Goal: Task Accomplishment & Management: Manage account settings

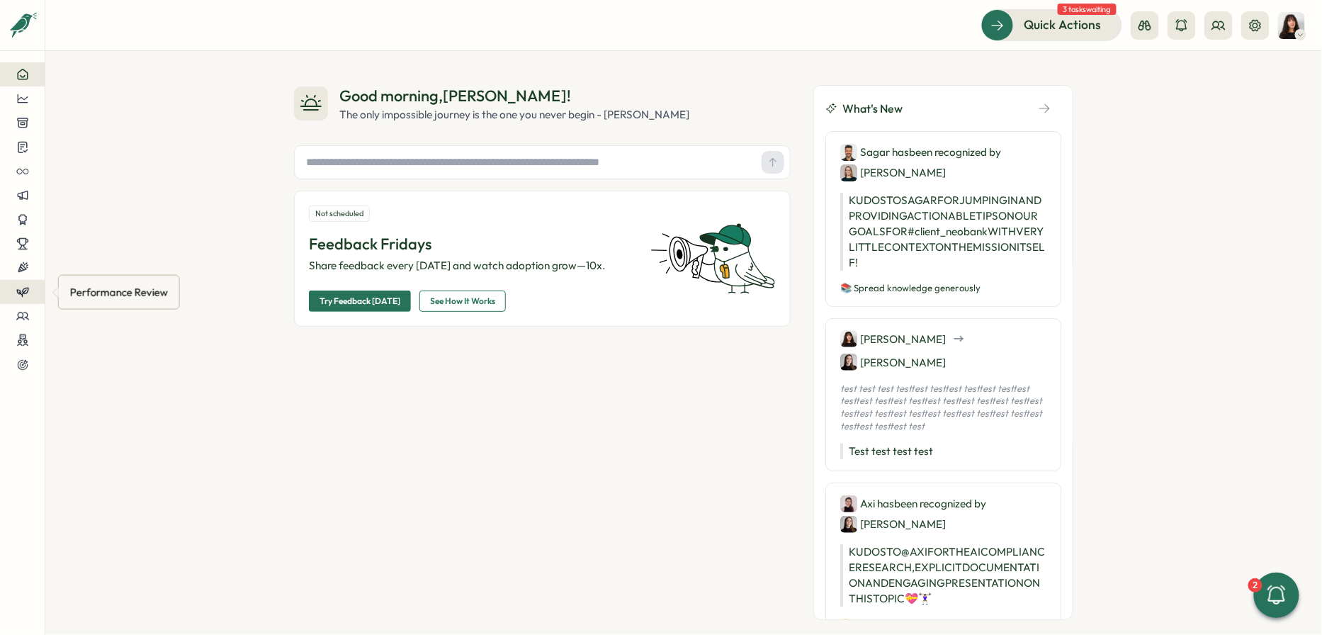
click at [26, 290] on icon at bounding box center [22, 291] width 13 height 13
click at [106, 267] on div "Reviews" at bounding box center [124, 266] width 110 height 16
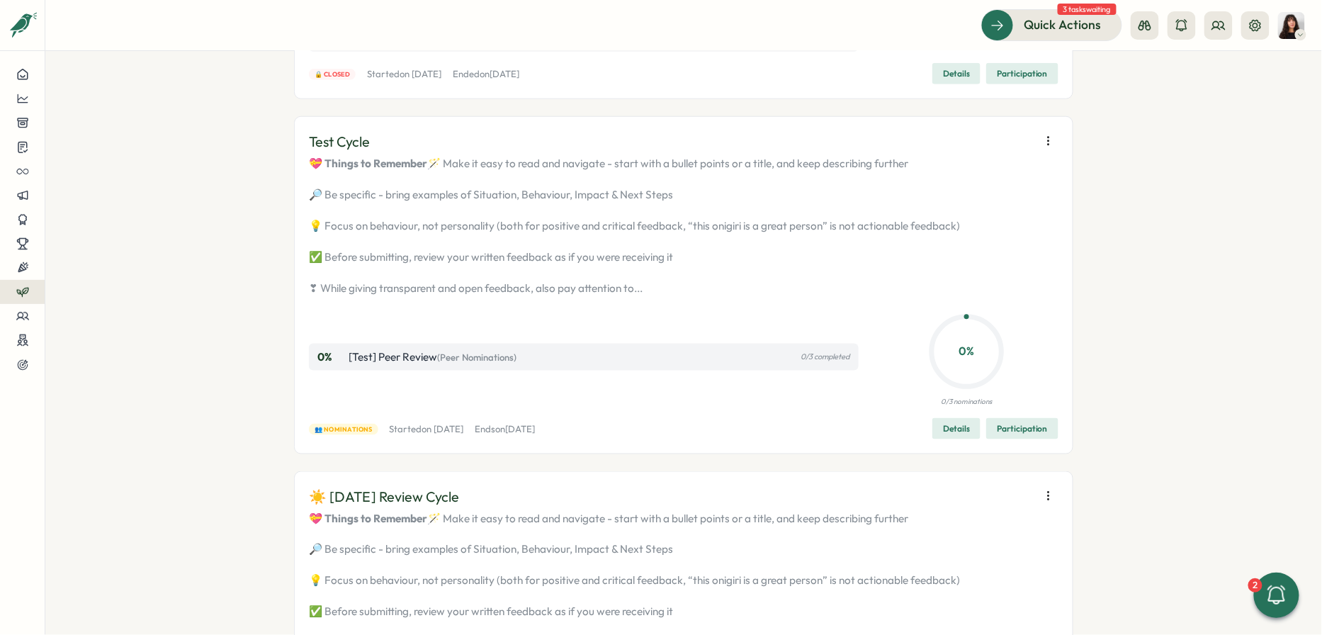
scroll to position [487, 0]
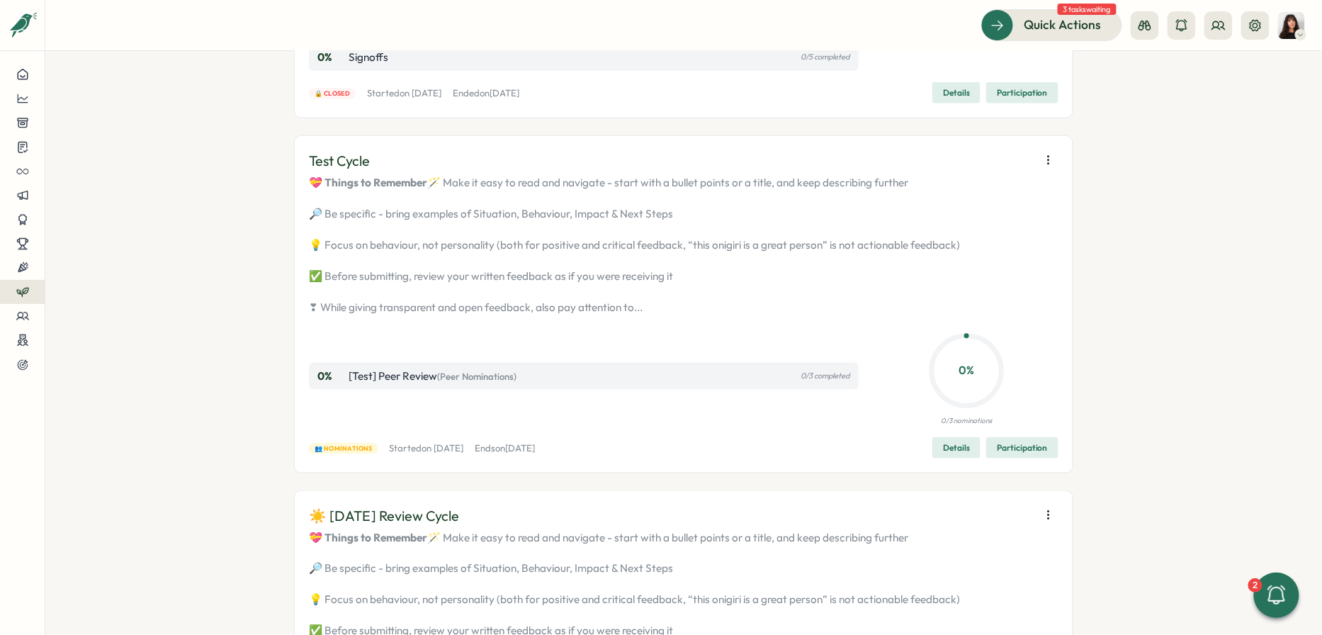
click at [652, 167] on icon "button" at bounding box center [1048, 160] width 14 height 14
click at [652, 217] on span "Remove user" at bounding box center [944, 216] width 62 height 13
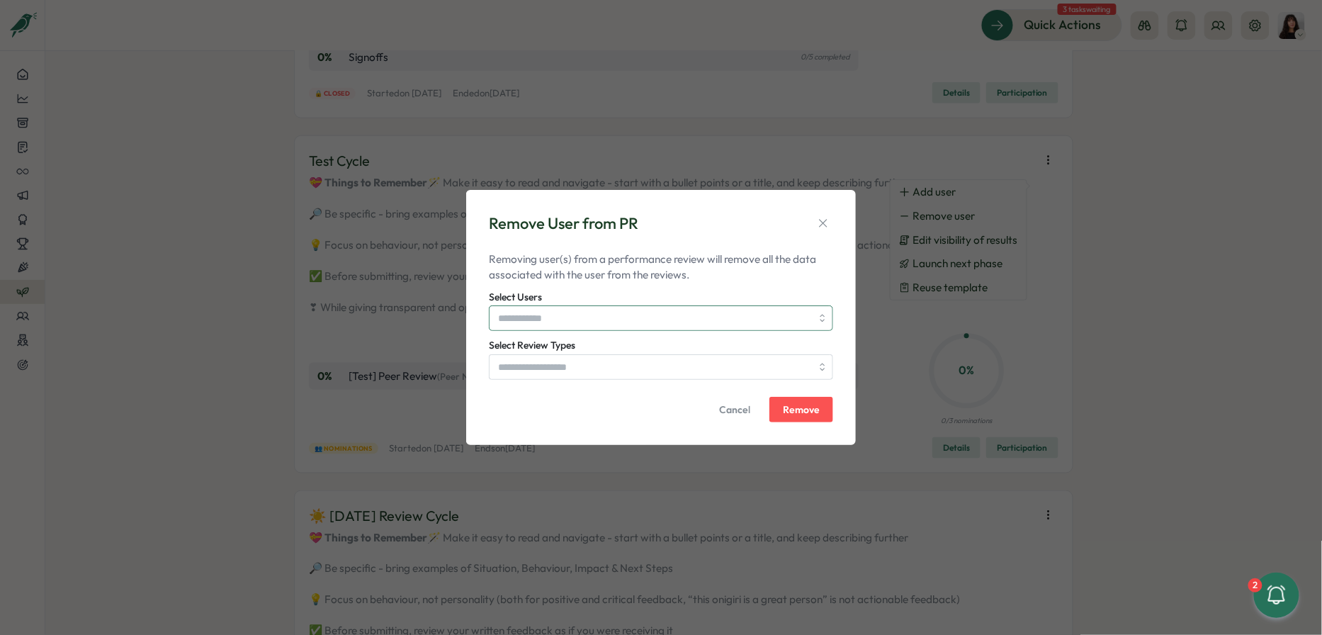
click at [652, 315] on input "Select Users" at bounding box center [654, 318] width 313 height 24
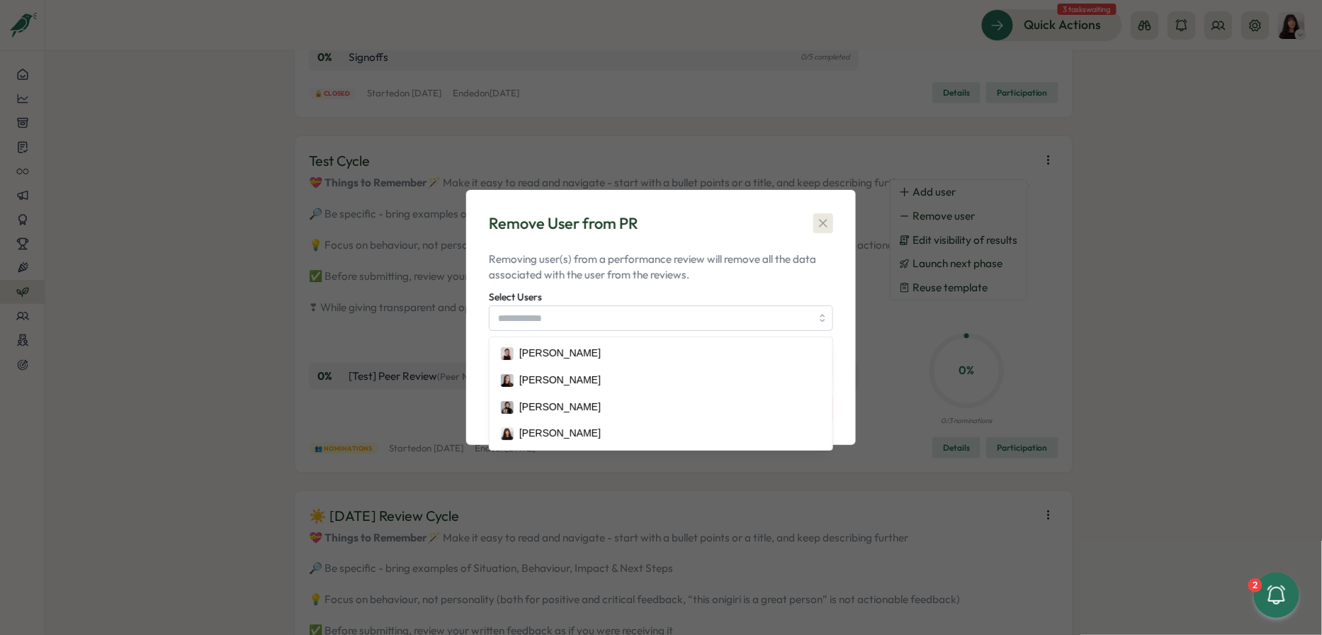
click at [652, 223] on icon "button" at bounding box center [823, 223] width 14 height 14
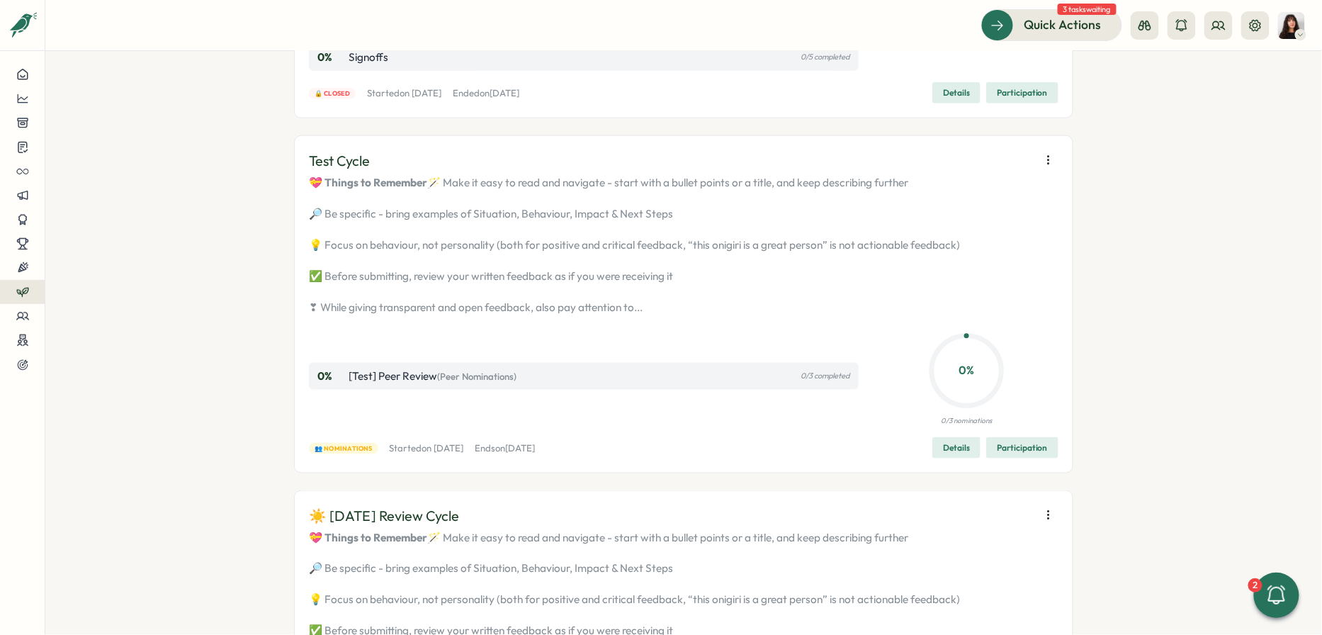
click at [652, 167] on icon "button" at bounding box center [1048, 160] width 14 height 14
click at [652, 266] on div "Performance Reviews Complete your reviews Preview Sample Report Create Test Cyc…" at bounding box center [683, 343] width 1277 height 584
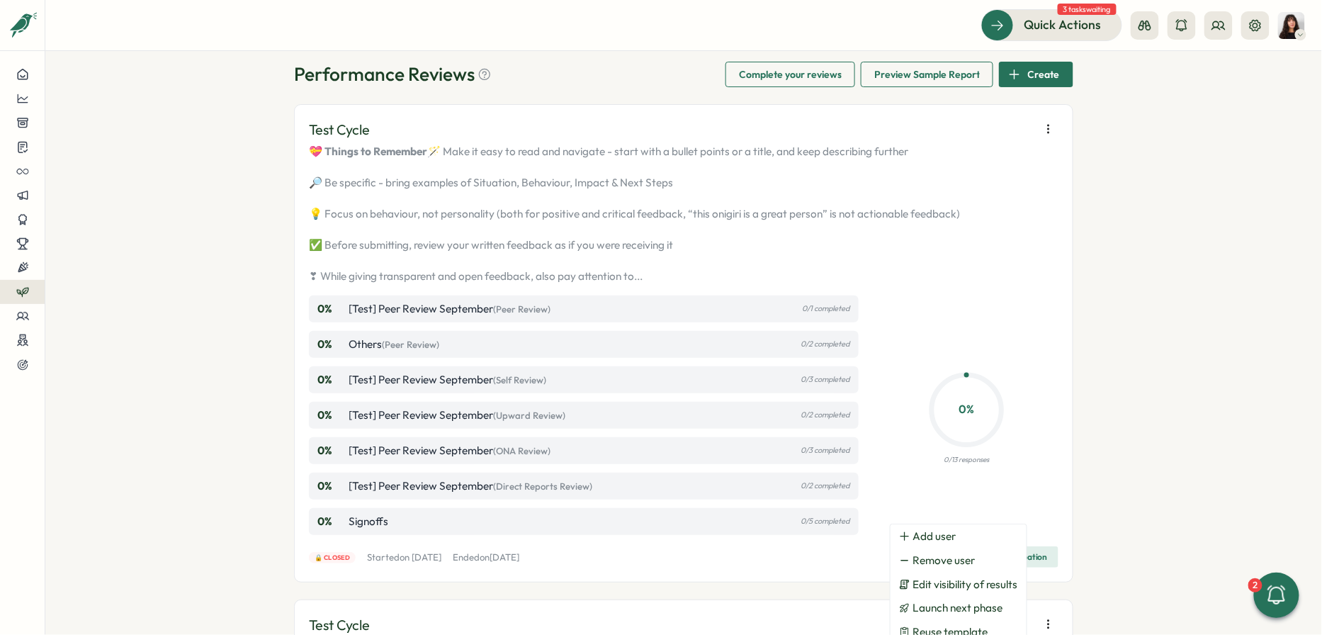
scroll to position [0, 0]
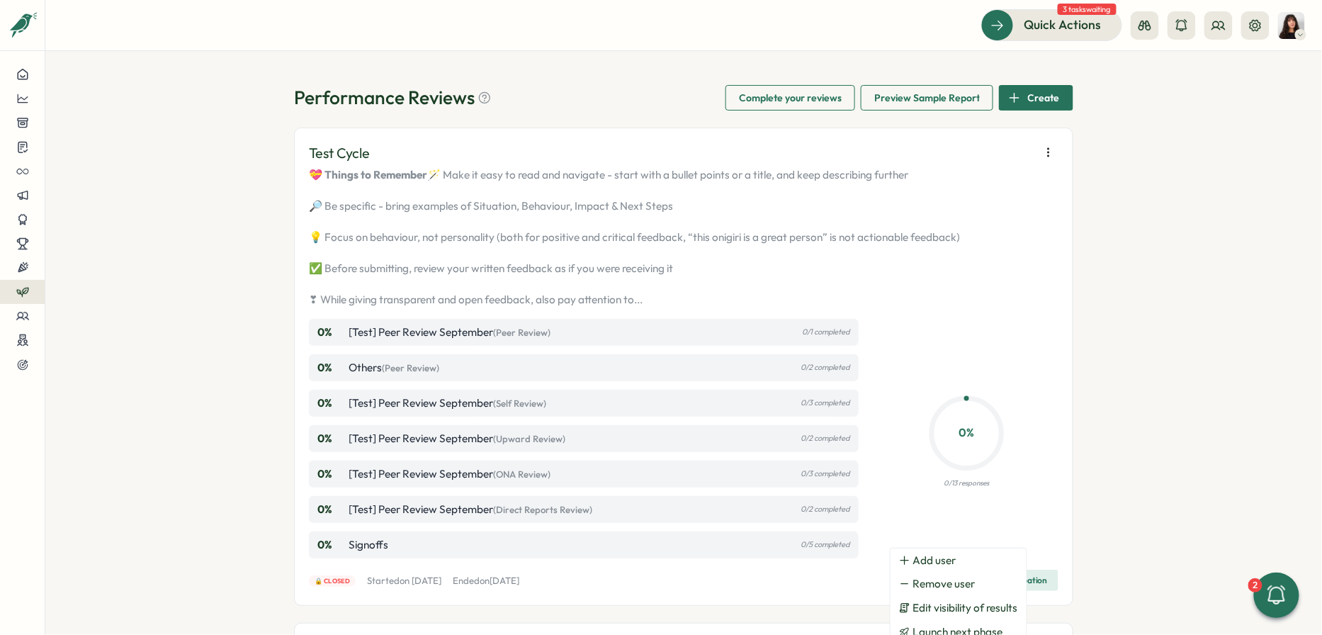
click at [652, 96] on span "Create" at bounding box center [1044, 98] width 32 height 24
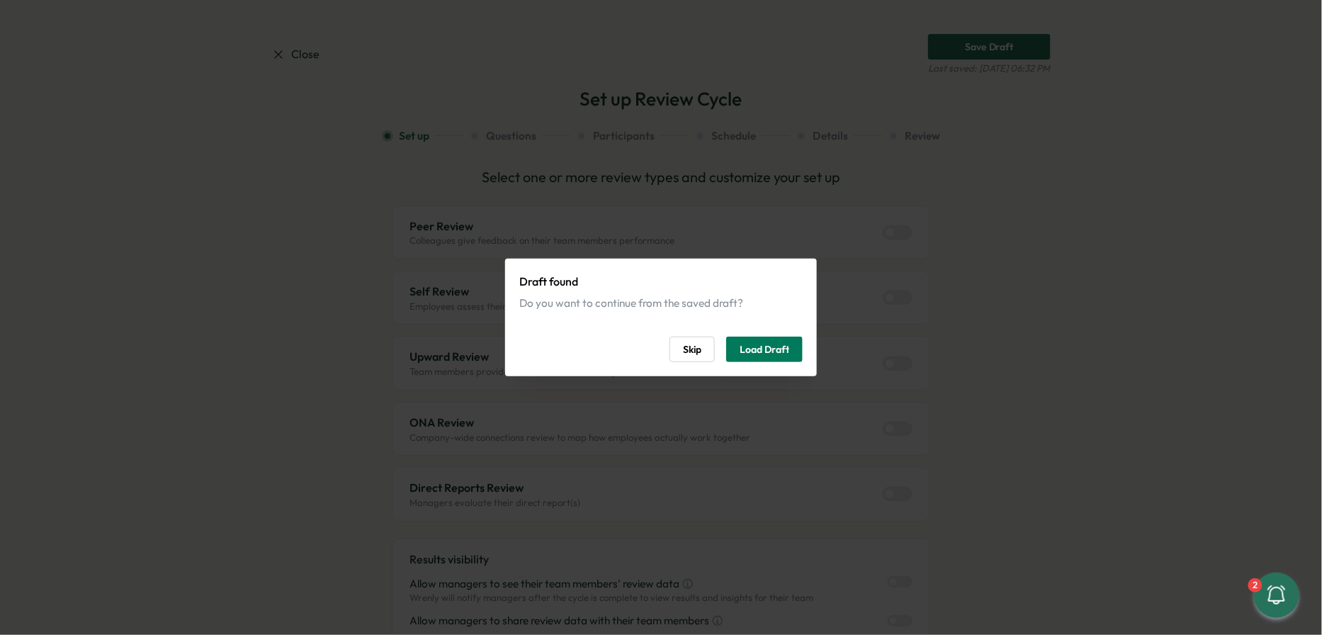
click at [652, 356] on span "Skip" at bounding box center [692, 349] width 18 height 24
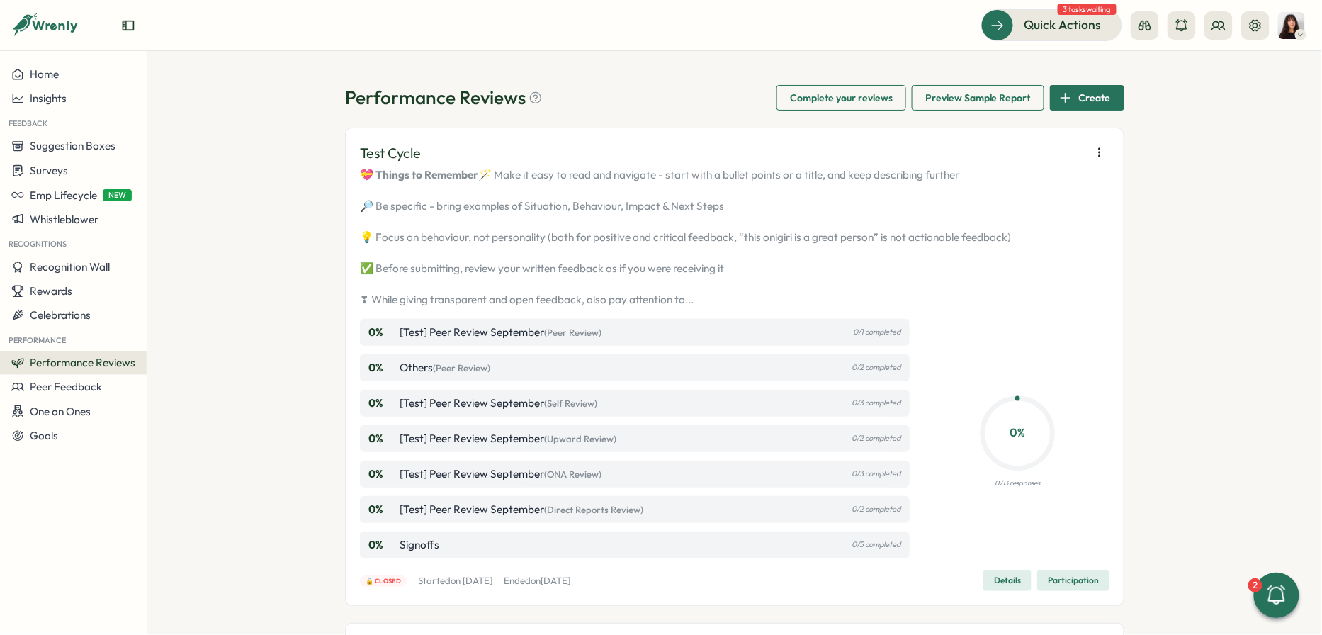
click at [652, 157] on icon "button" at bounding box center [1099, 152] width 14 height 14
click at [652, 225] on span "Reuse template" at bounding box center [1001, 226] width 75 height 13
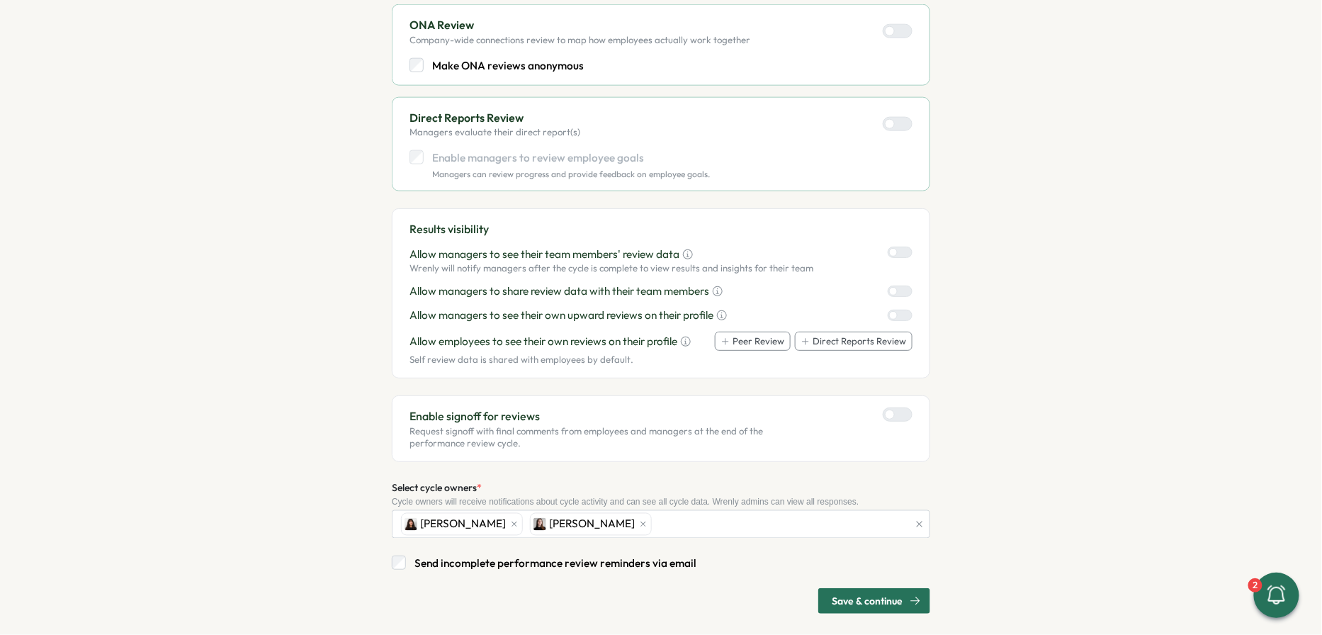
scroll to position [618, 0]
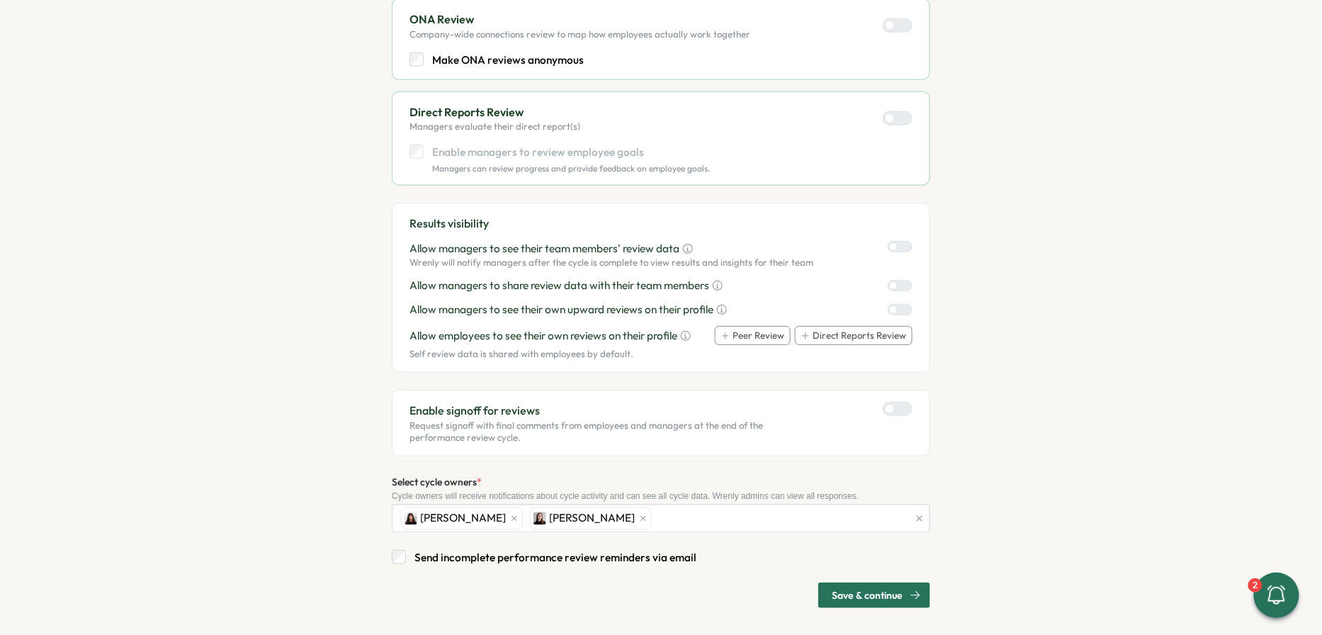
click at [652, 583] on span "Save & continue" at bounding box center [867, 595] width 71 height 24
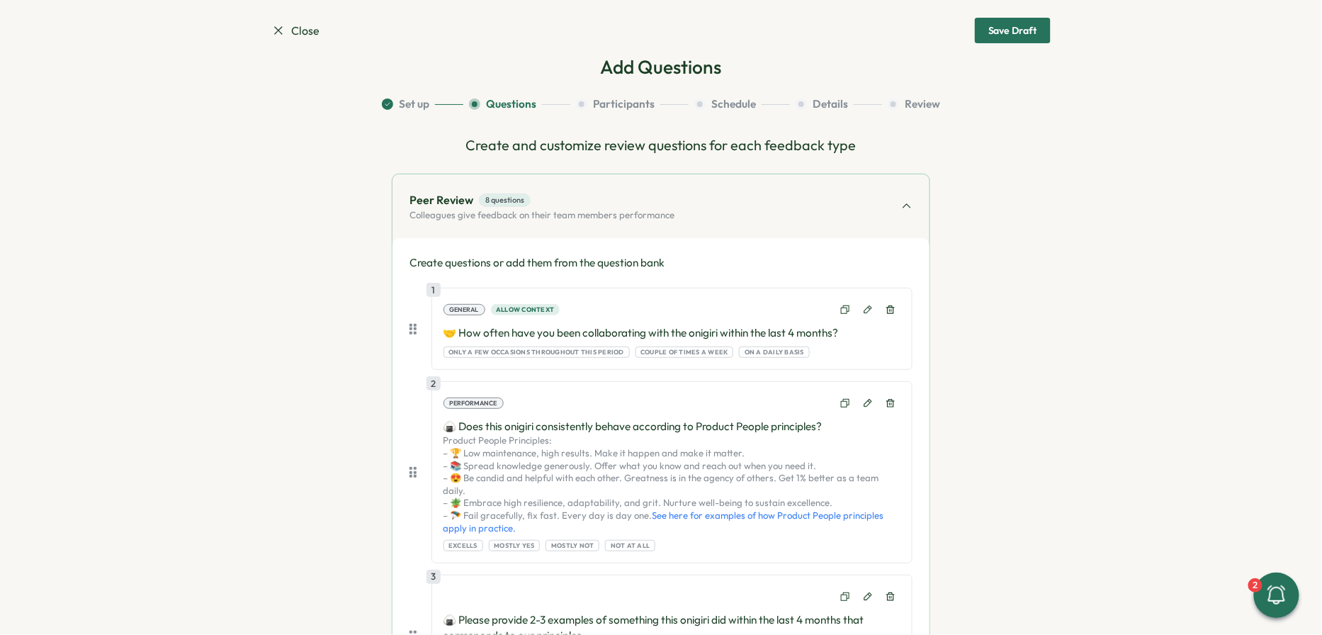
scroll to position [0, 0]
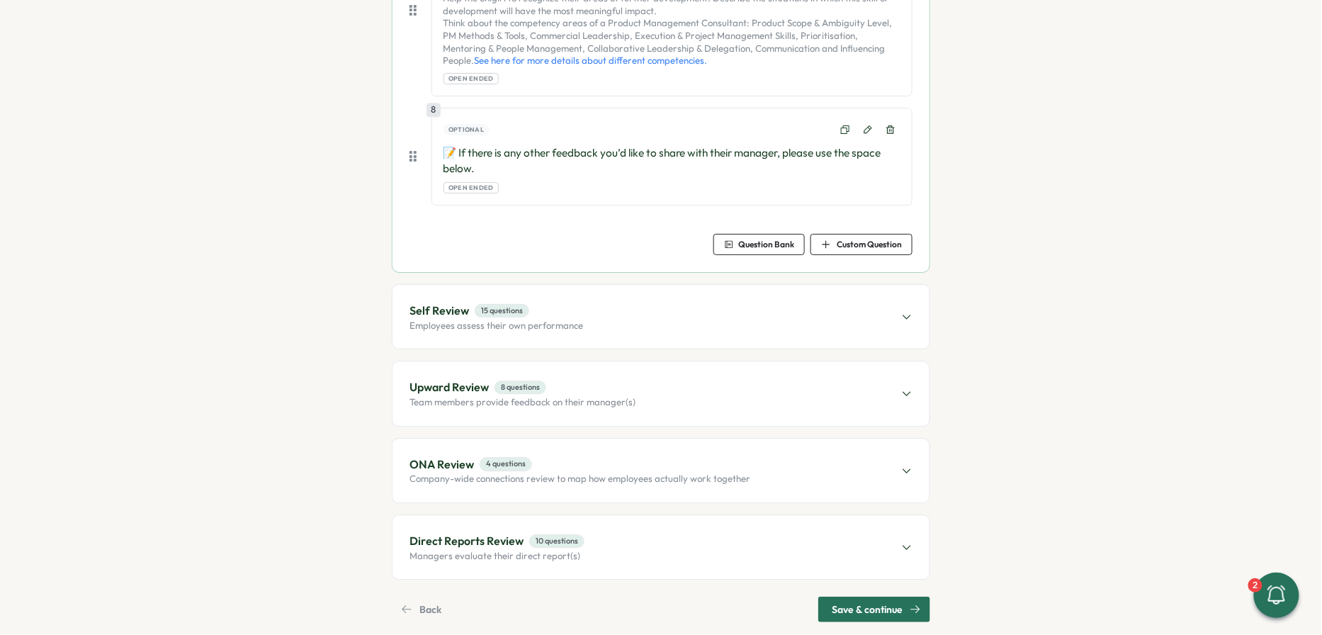
click at [652, 597] on span "Save & continue" at bounding box center [867, 609] width 71 height 24
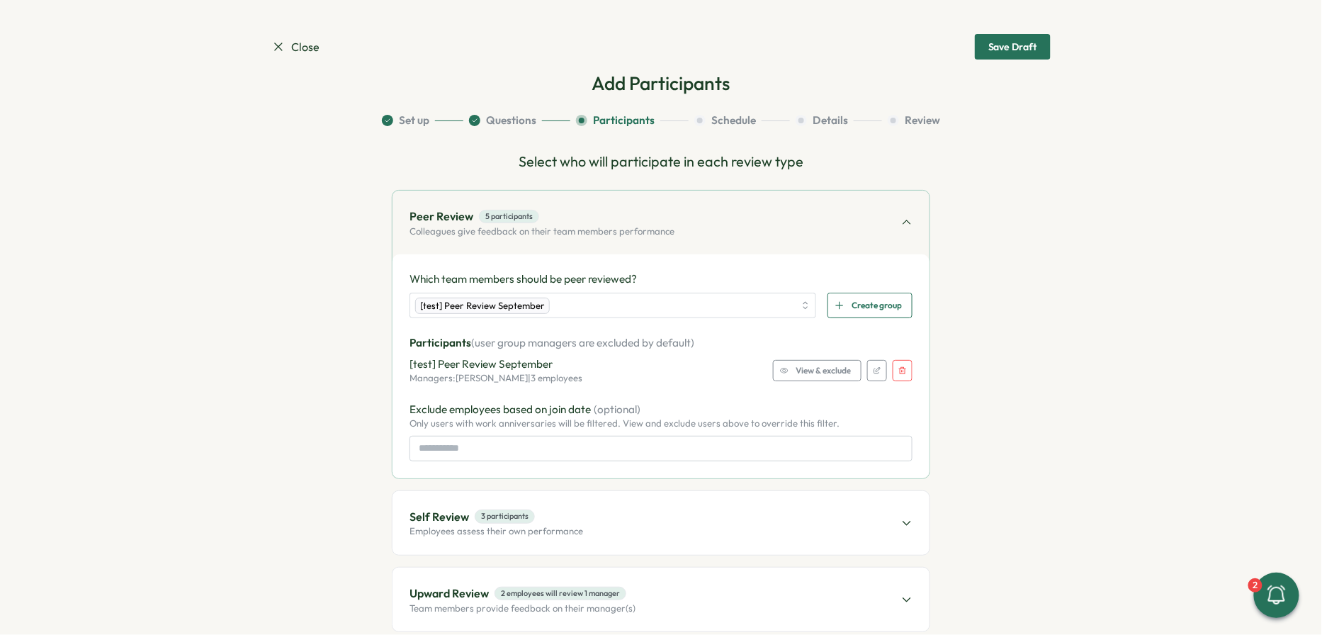
click at [652, 372] on icon "button" at bounding box center [902, 370] width 7 height 7
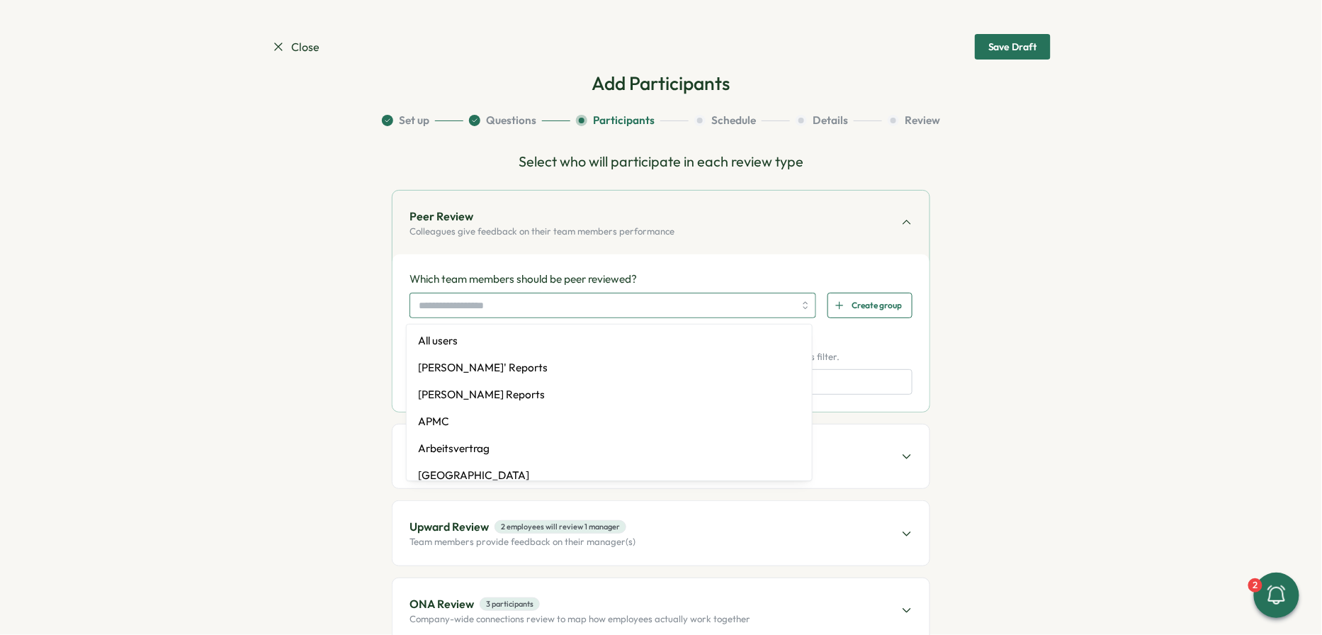
click at [548, 308] on input "search" at bounding box center [606, 305] width 375 height 24
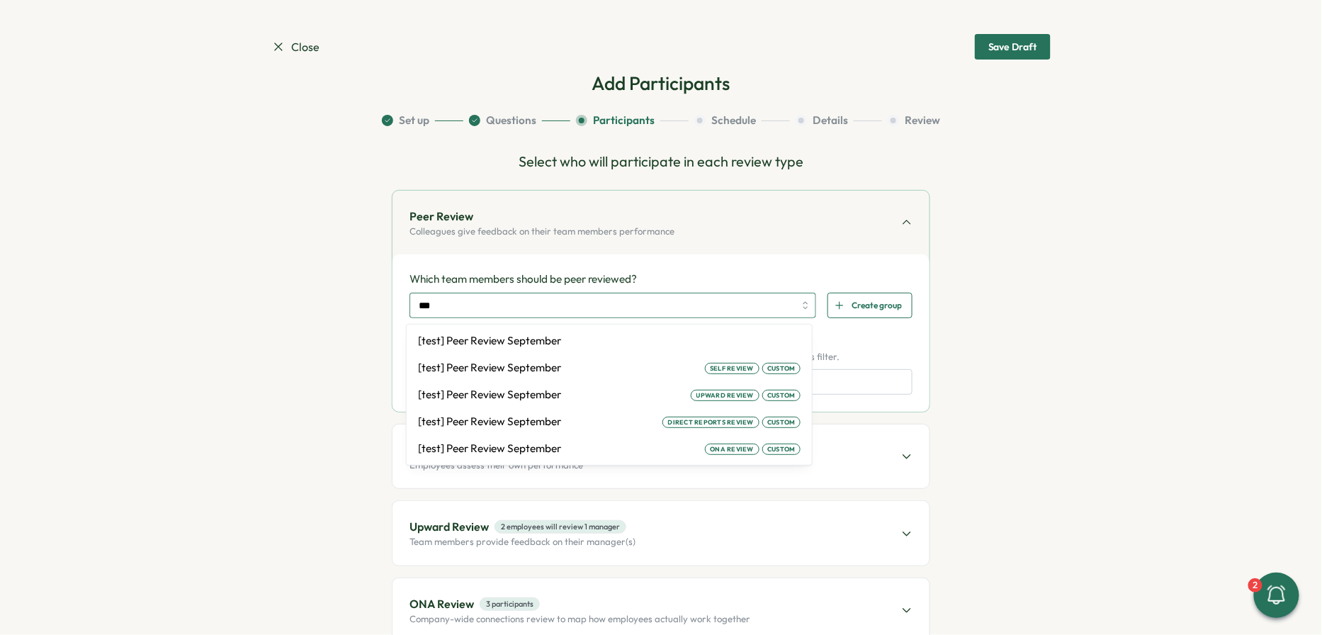
type input "****"
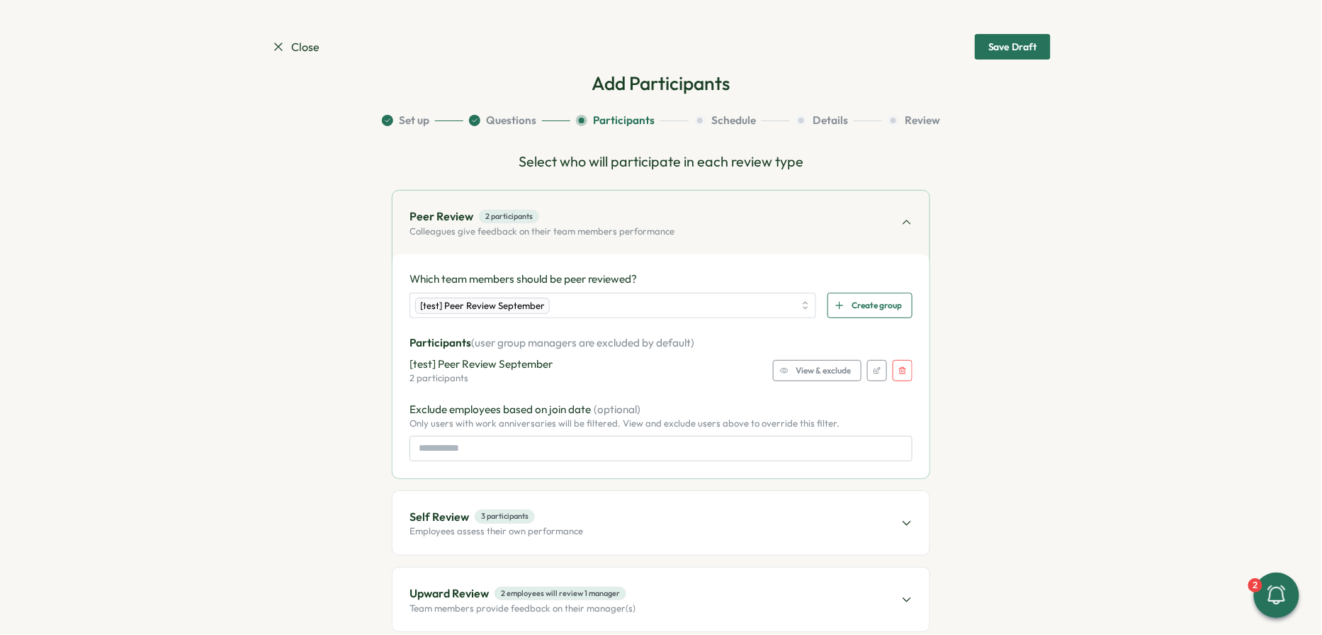
click at [652, 254] on div "Which team members should be peer reviewed? [test] Peer Review September Create…" at bounding box center [660, 365] width 537 height 223
click at [652, 366] on span "View & exclude" at bounding box center [823, 371] width 55 height 20
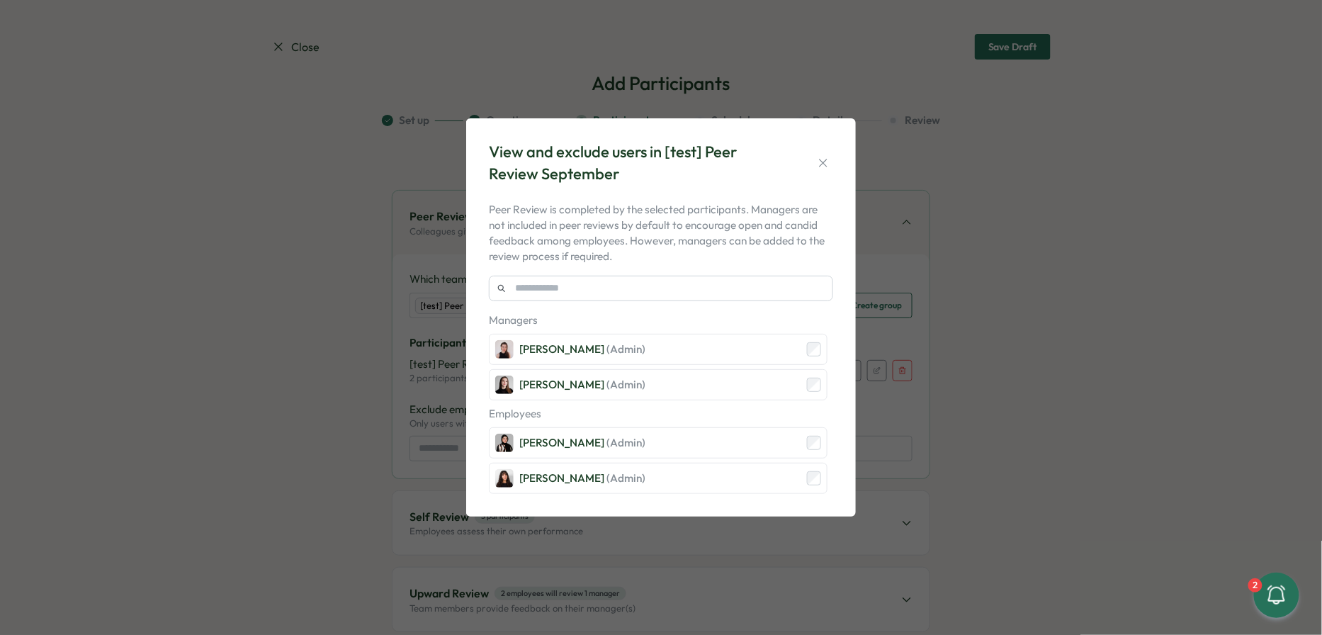
click at [652, 247] on div "View and exclude users in [test] Peer Review September Peer Review is completed…" at bounding box center [661, 317] width 1322 height 635
click at [652, 163] on icon "button" at bounding box center [823, 163] width 14 height 14
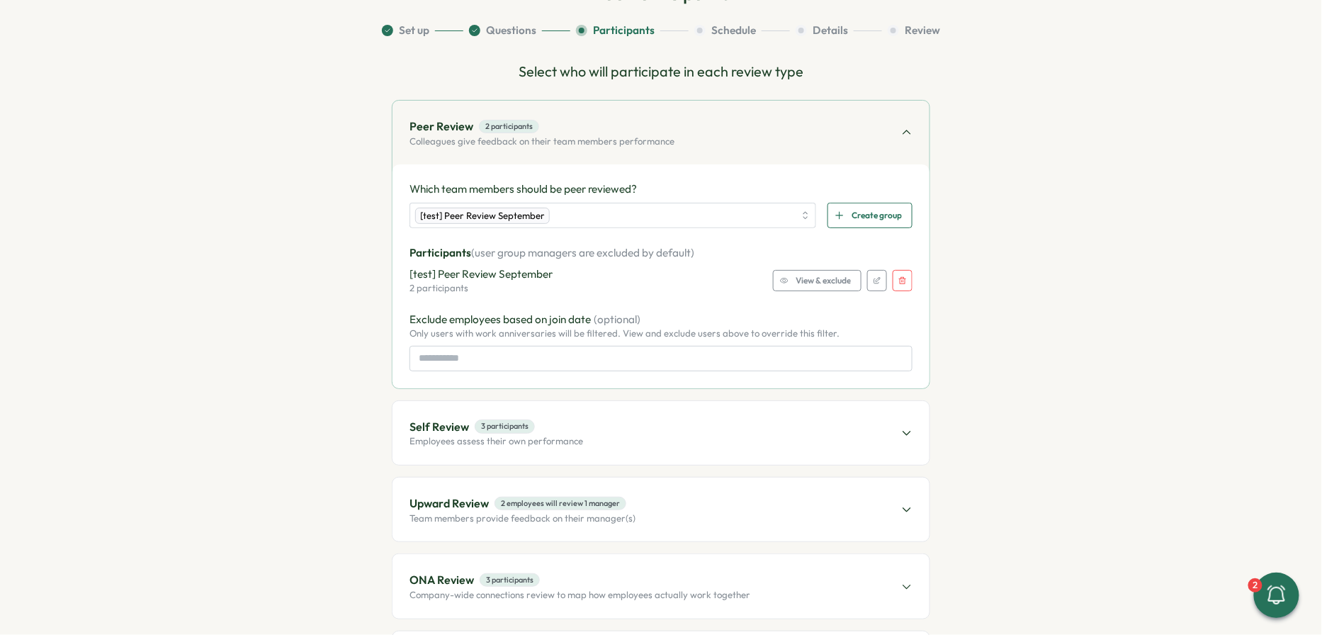
scroll to position [98, 0]
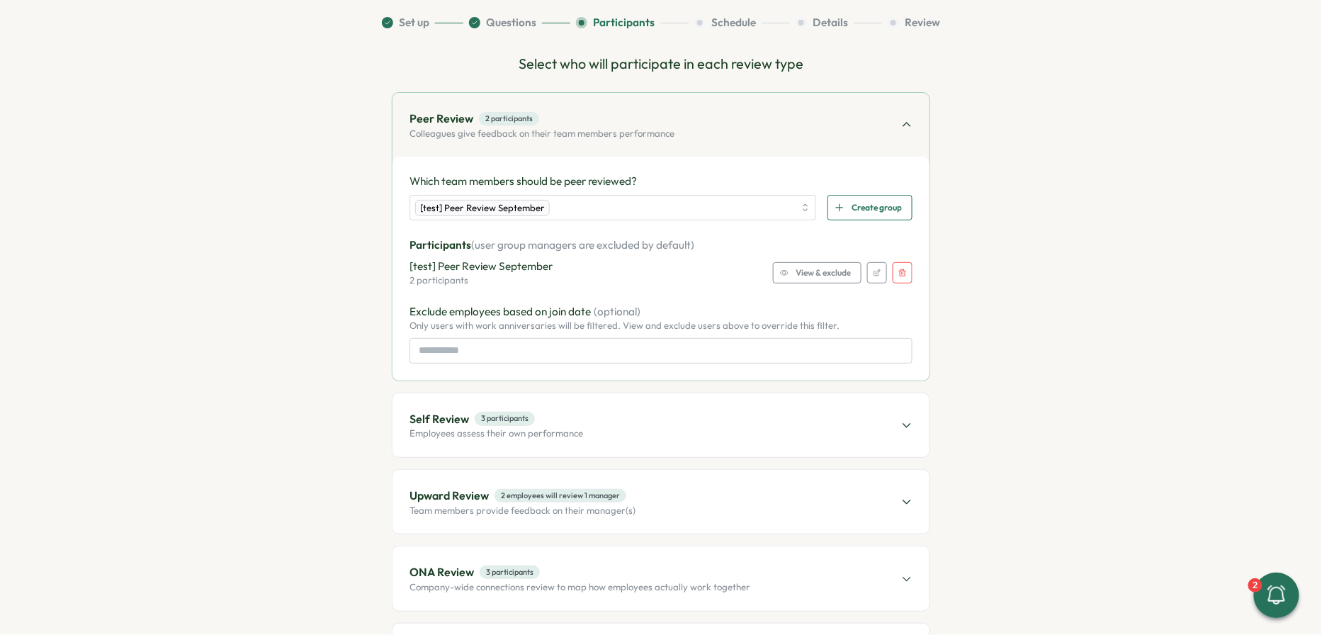
click at [652, 426] on div "Self Review 3 participants Employees assess their own performance" at bounding box center [660, 425] width 537 height 64
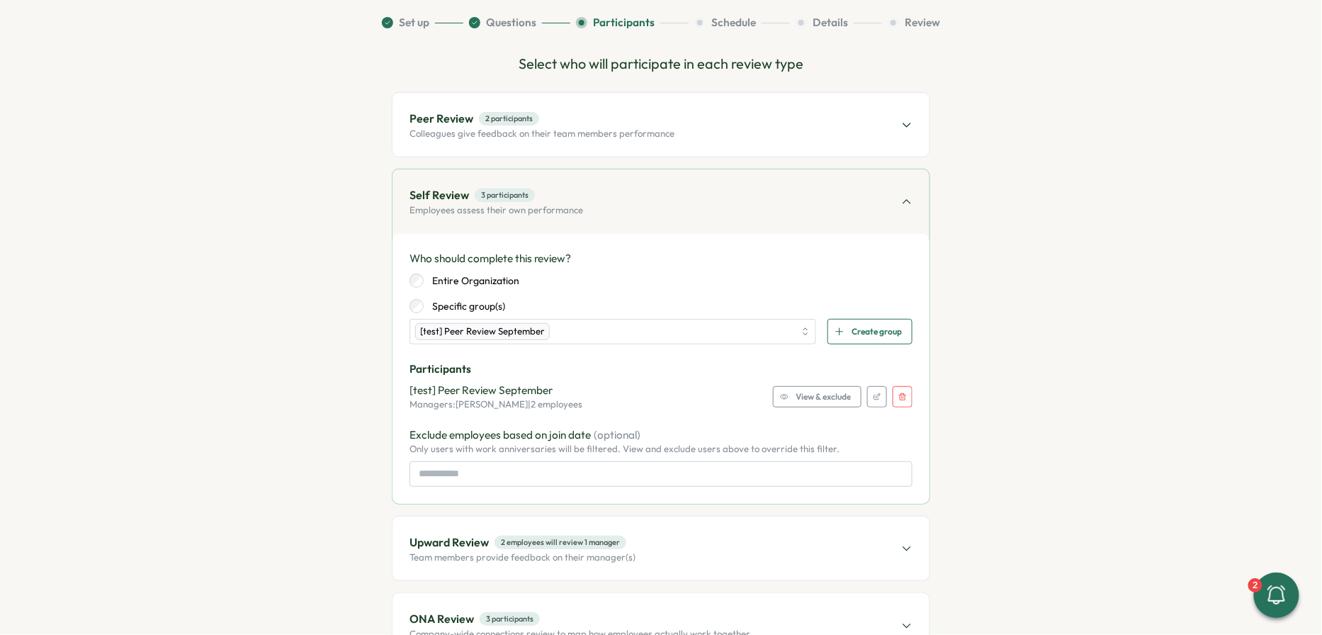
click at [652, 392] on span "View & exclude" at bounding box center [823, 397] width 55 height 20
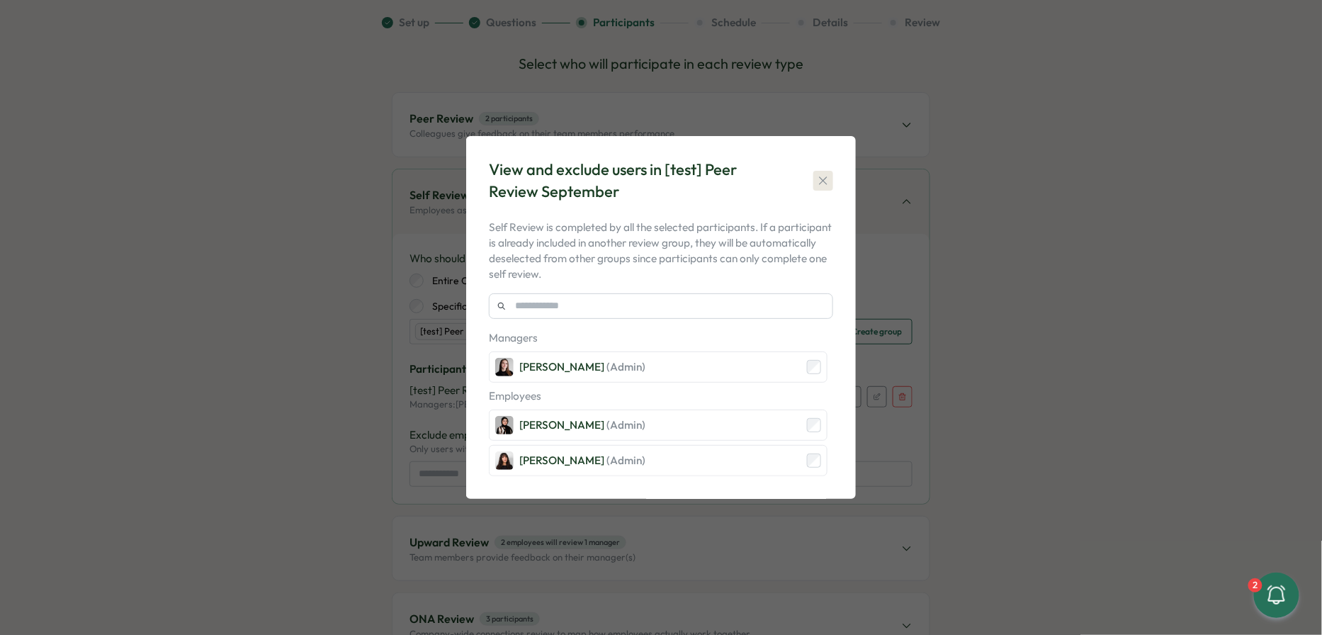
click at [652, 188] on button "button" at bounding box center [823, 181] width 20 height 20
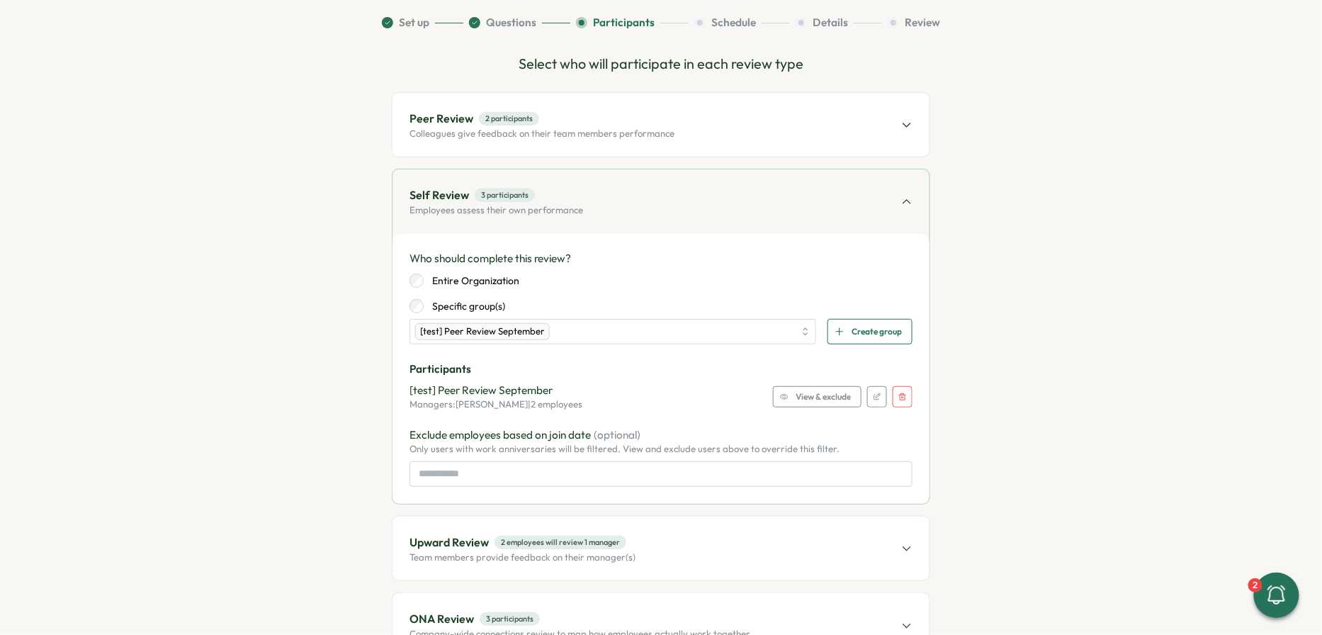
click at [652, 402] on button "button" at bounding box center [903, 396] width 20 height 21
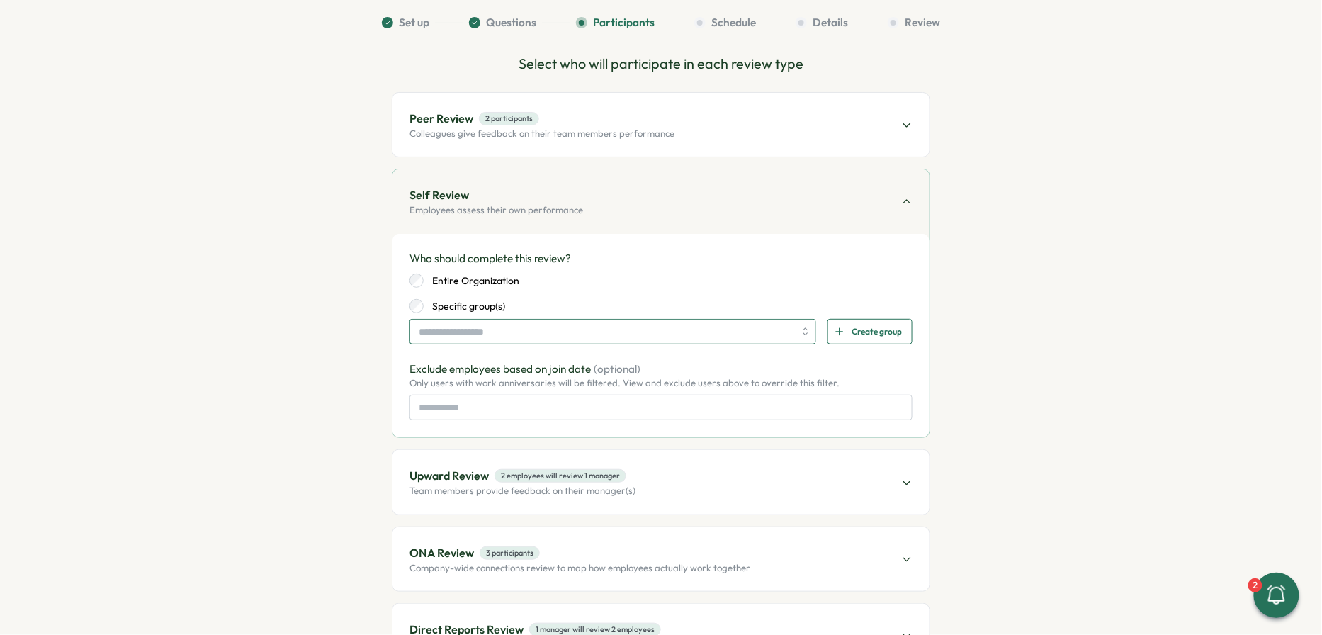
click at [652, 323] on input "search" at bounding box center [606, 331] width 375 height 24
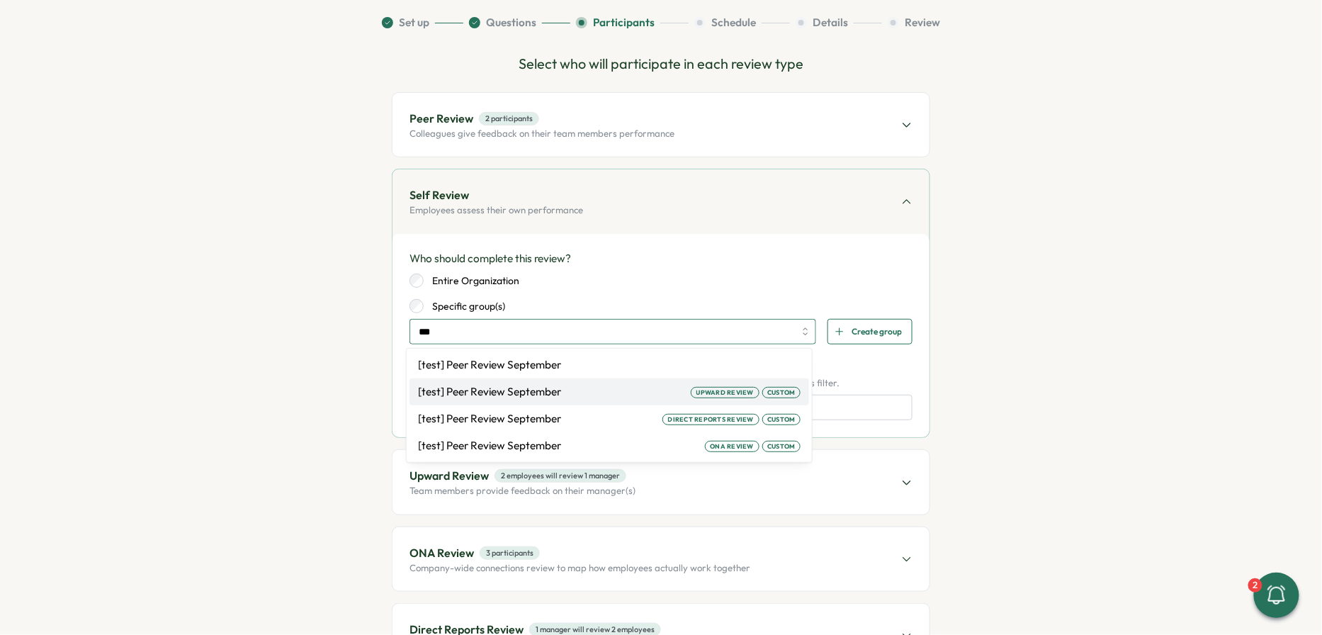
type input "****"
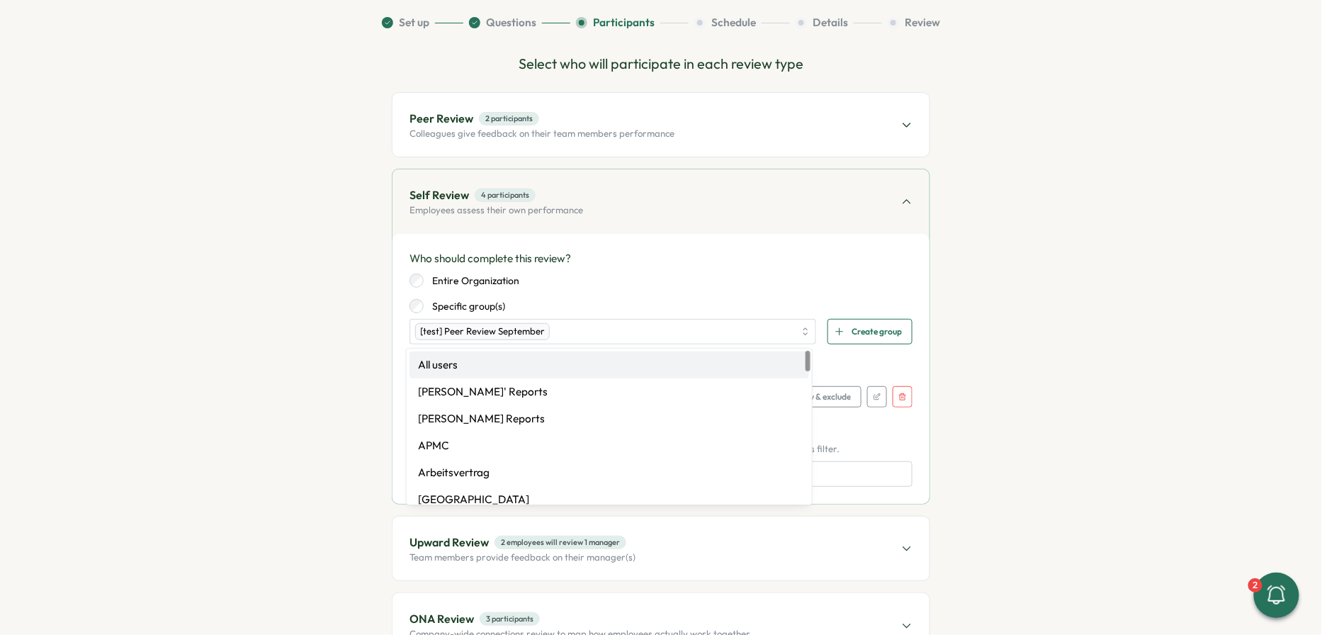
click at [652, 355] on div "Who should complete this review? Entire Organization Specific group(s) [test] P…" at bounding box center [660, 369] width 503 height 236
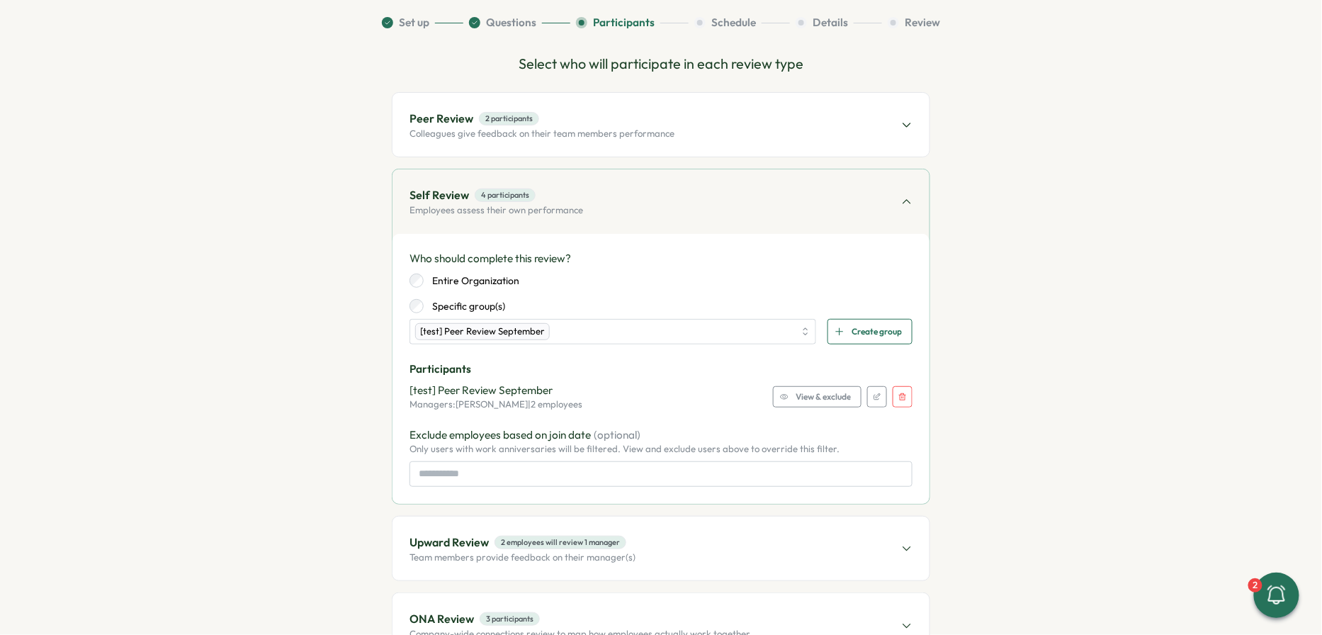
click at [652, 395] on span "View & exclude" at bounding box center [823, 397] width 55 height 20
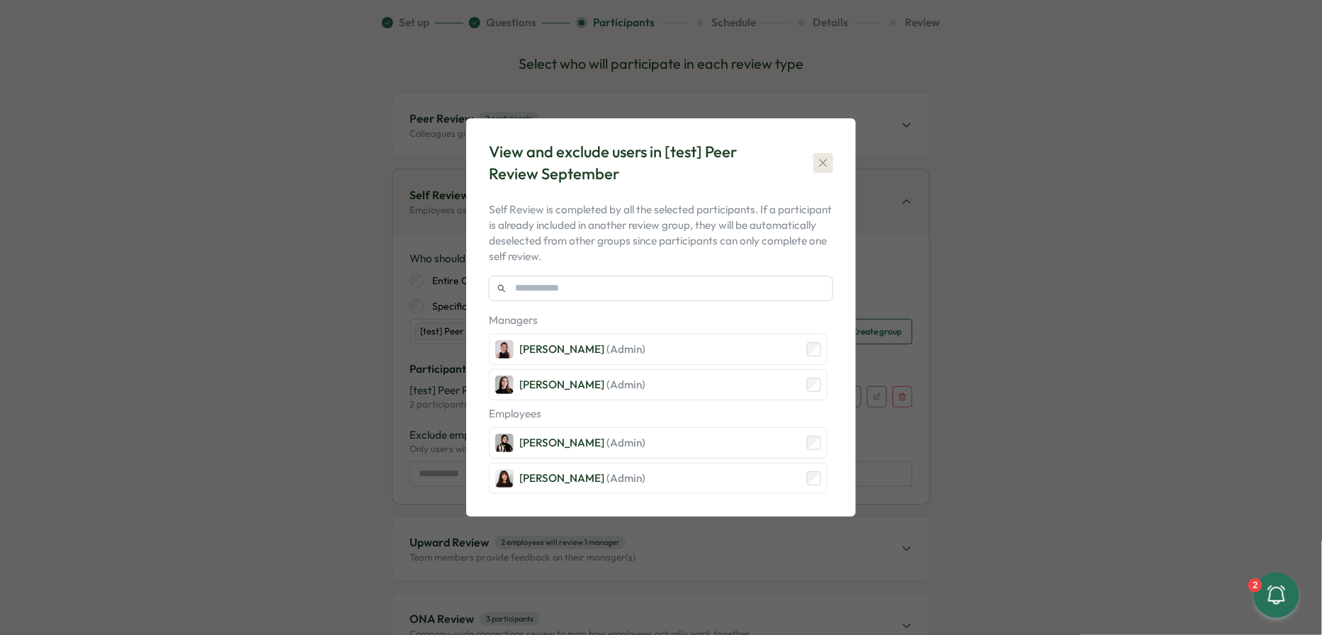
click at [652, 166] on icon "button" at bounding box center [823, 163] width 14 height 14
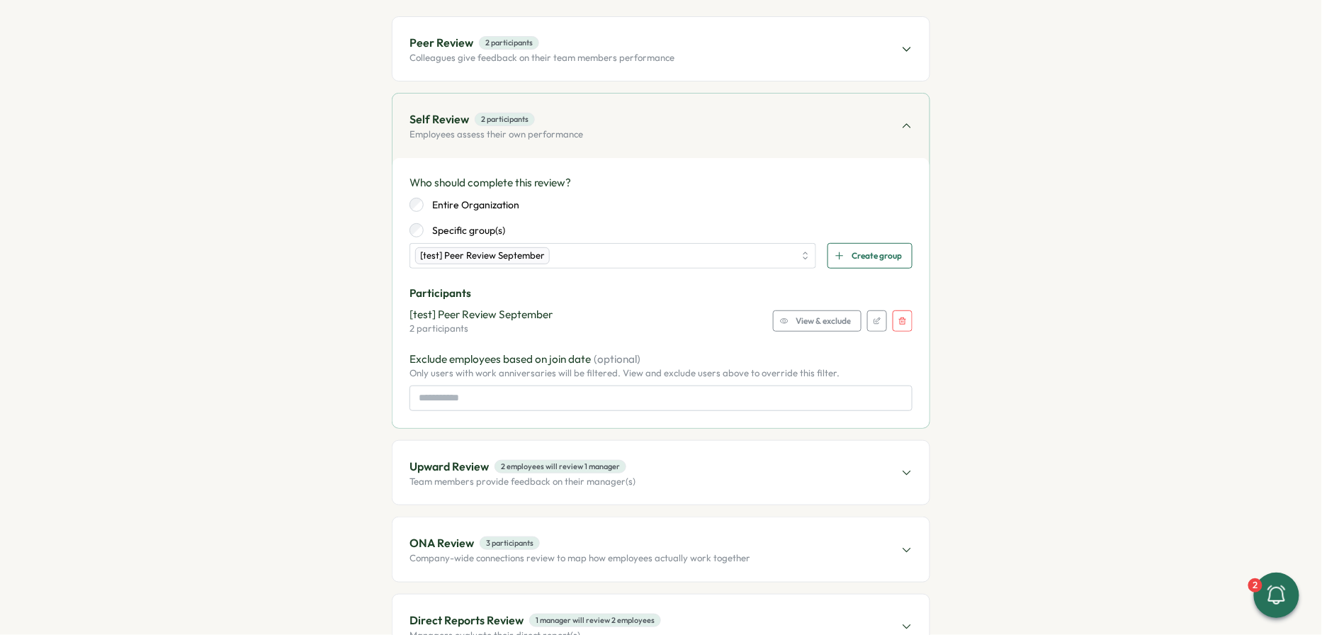
scroll to position [177, 0]
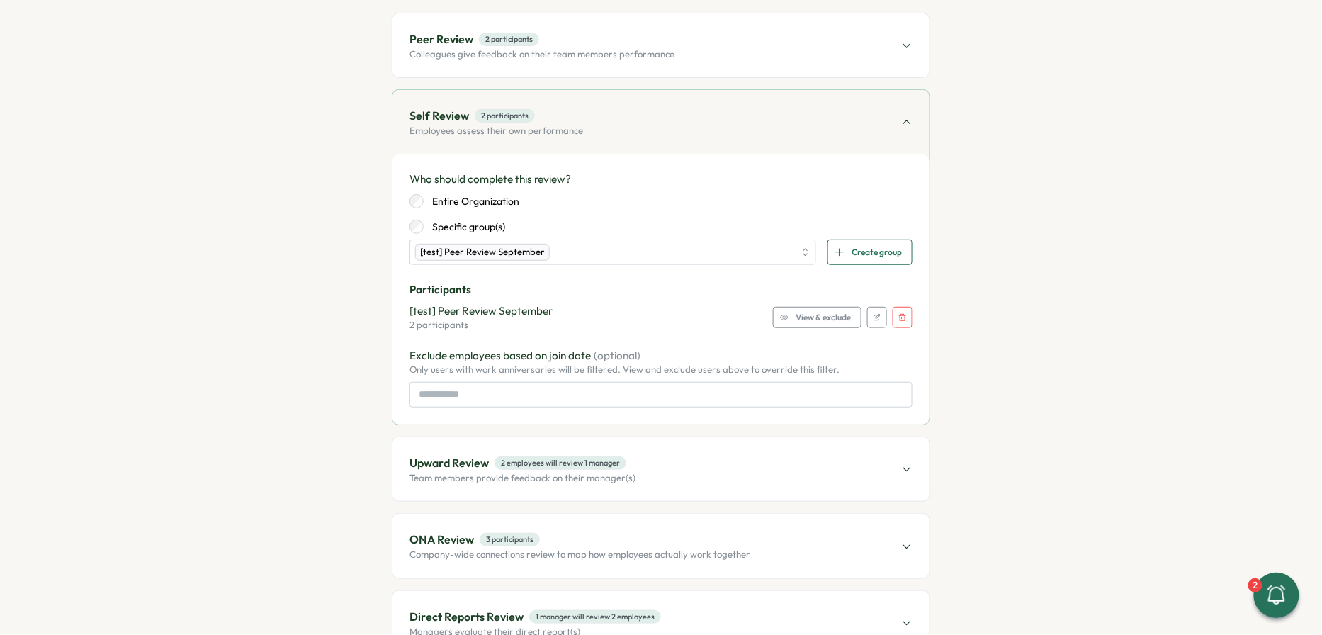
click at [652, 460] on div "Upward Review 2 employees will review 1 manager Team members provide feedback o…" at bounding box center [660, 469] width 537 height 64
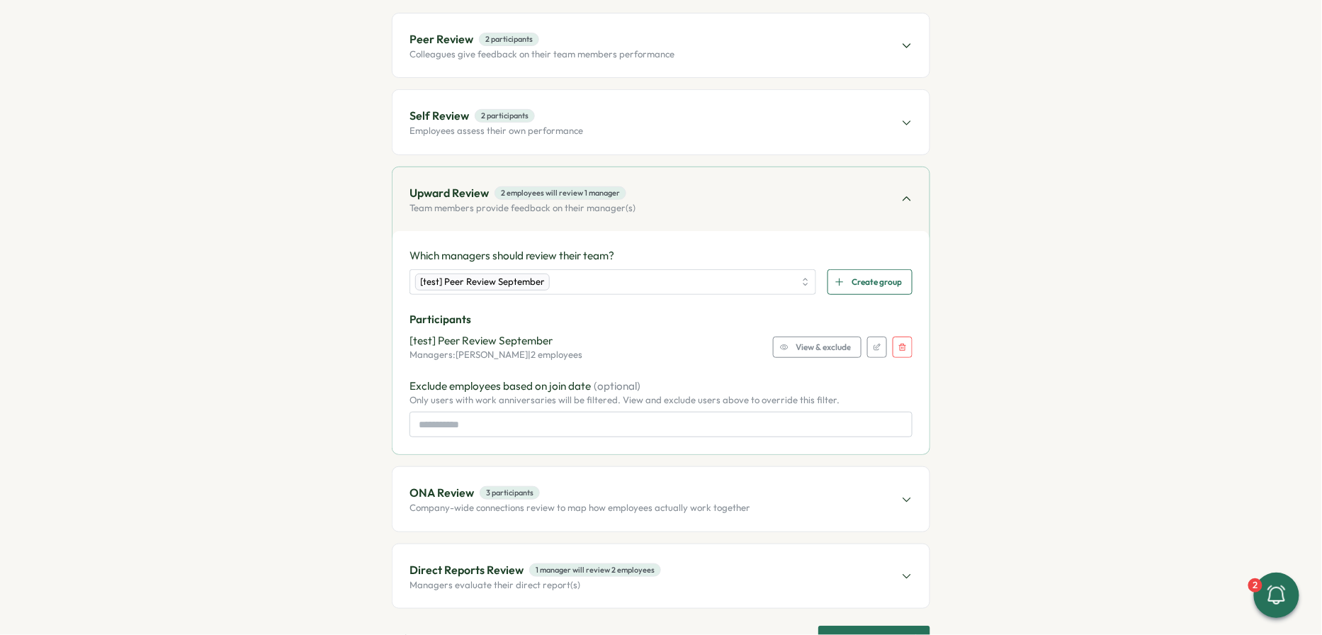
click at [652, 345] on icon "button" at bounding box center [902, 347] width 9 height 9
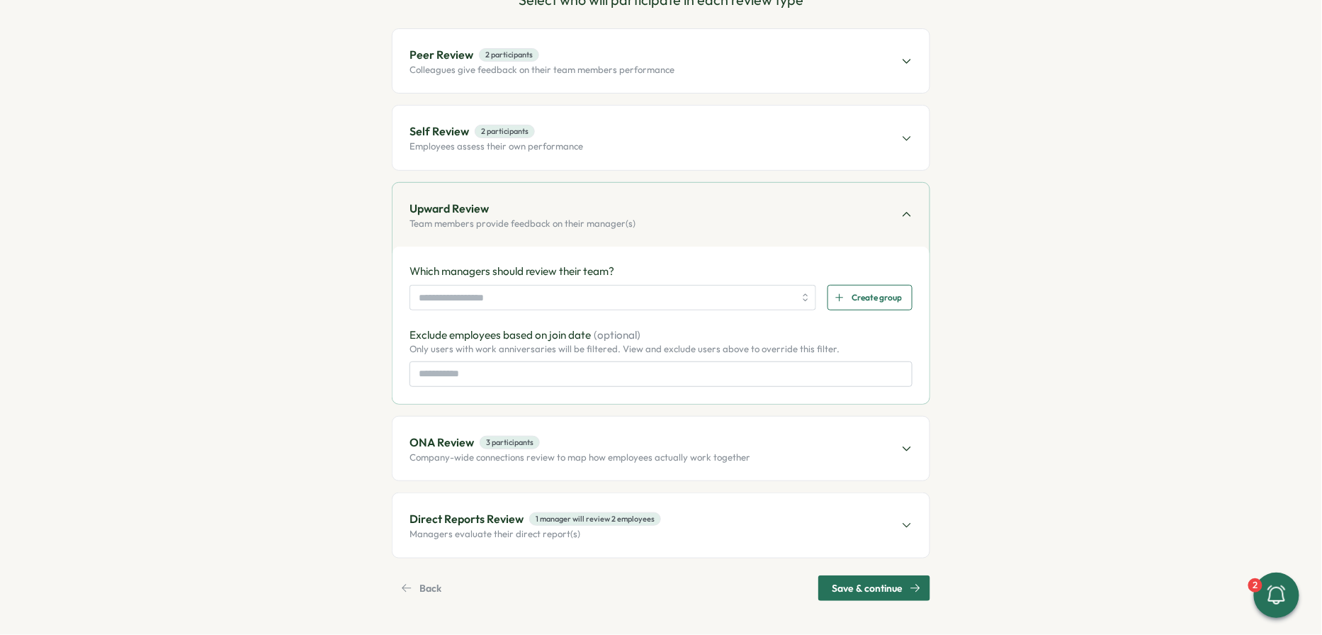
scroll to position [157, 0]
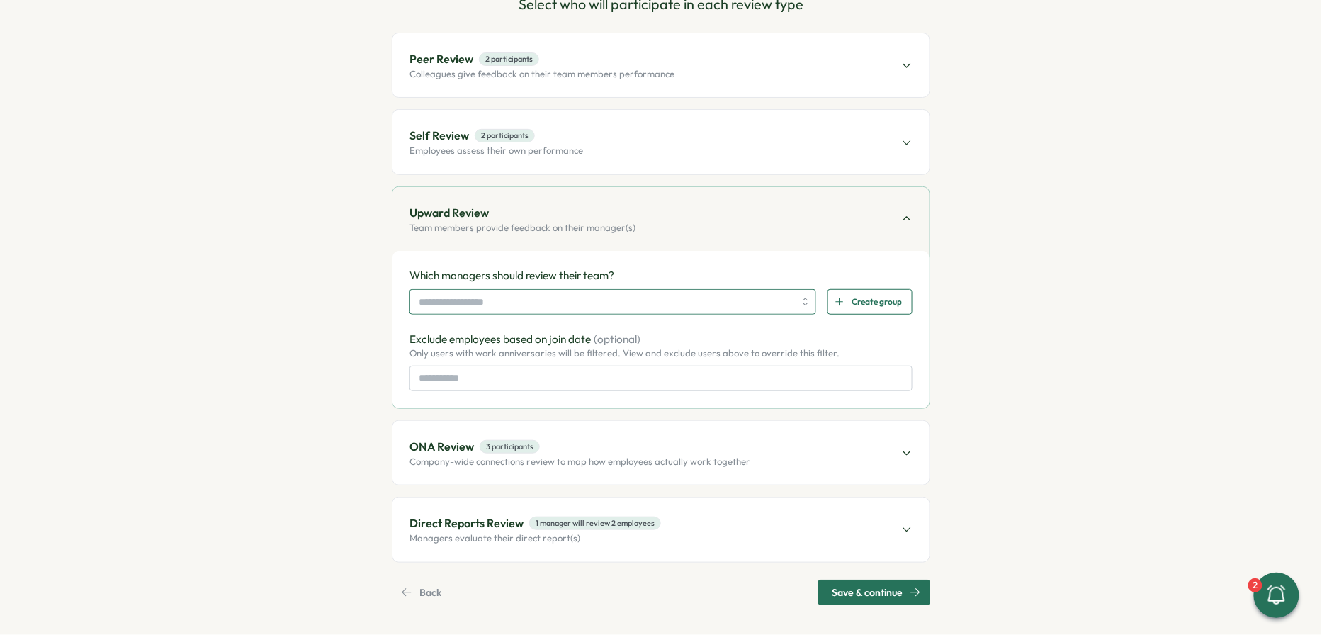
click at [652, 302] on input "search" at bounding box center [606, 302] width 375 height 24
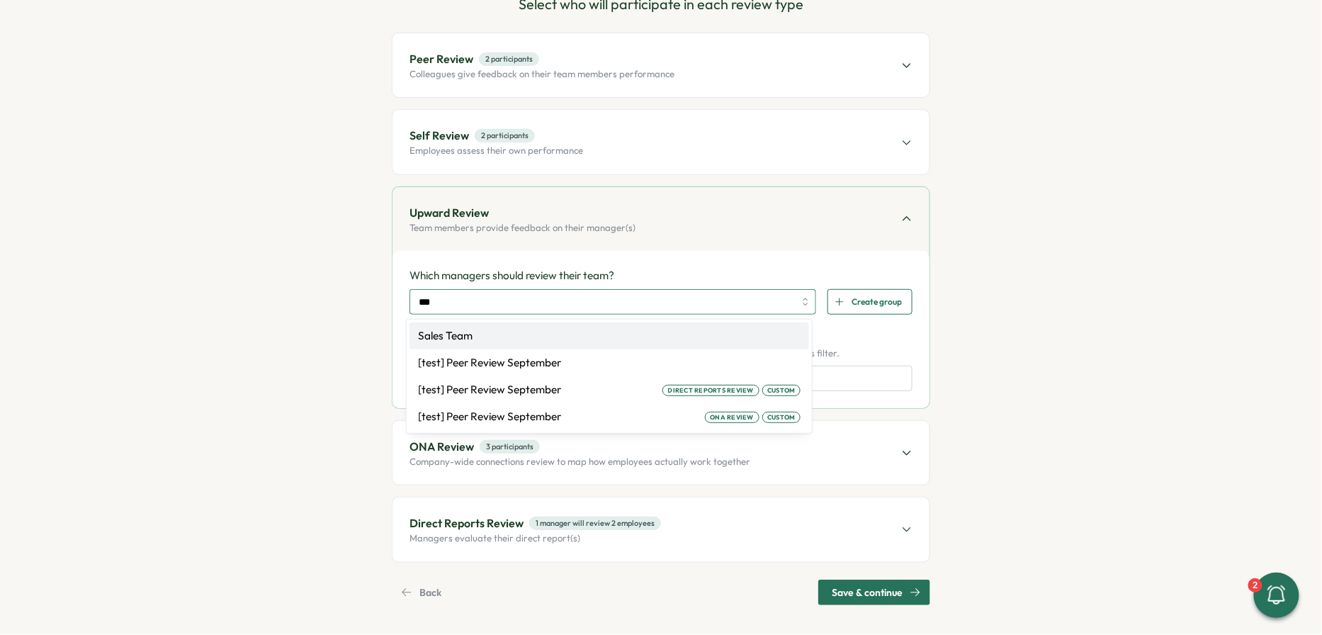
type input "****"
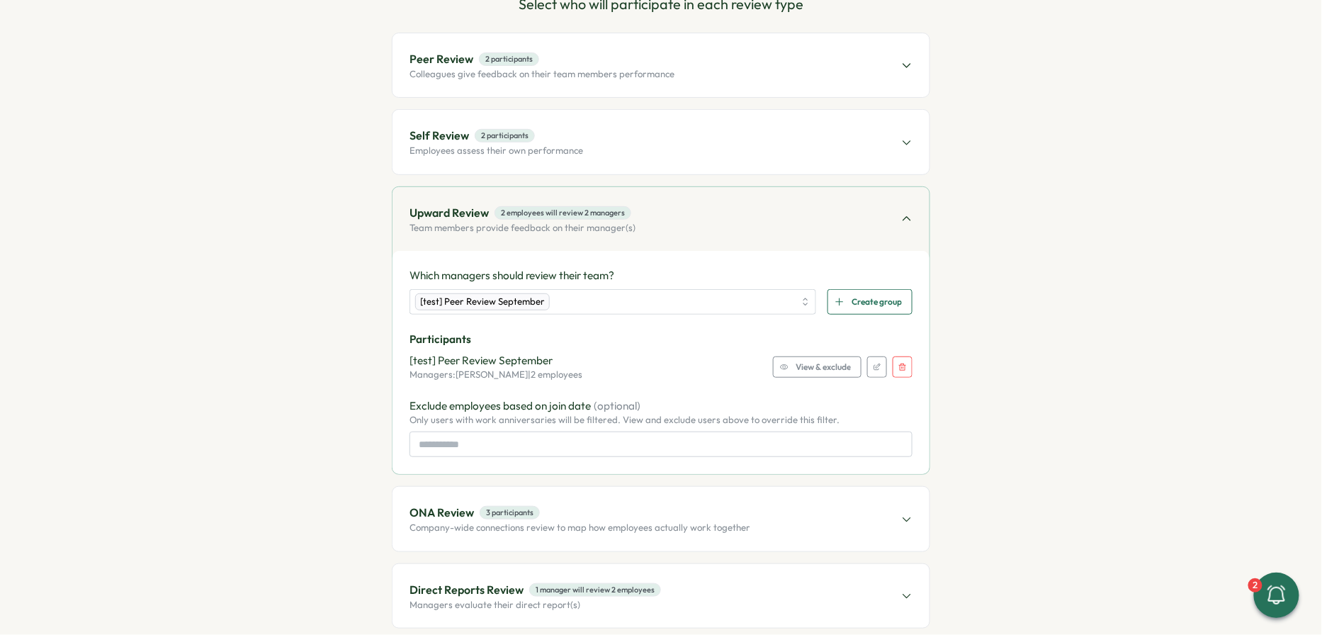
click at [652, 339] on p "Participants" at bounding box center [660, 340] width 503 height 16
click at [652, 364] on span "View & exclude" at bounding box center [823, 367] width 55 height 20
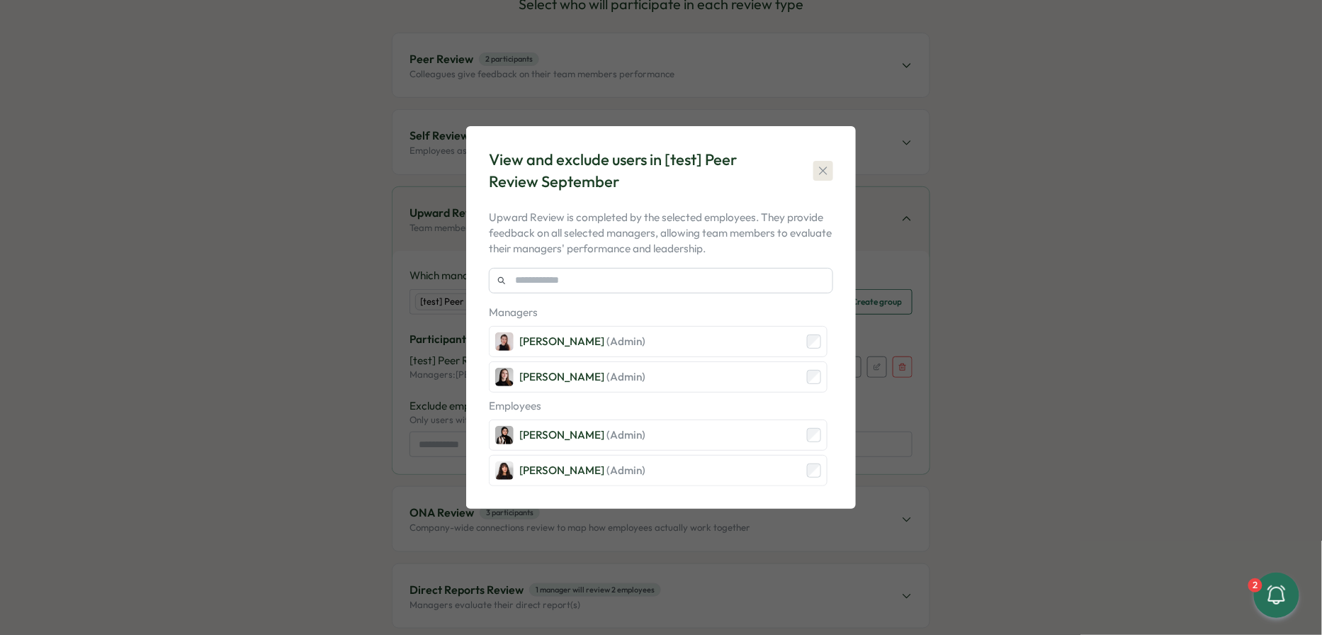
click at [652, 172] on icon "button" at bounding box center [823, 171] width 14 height 14
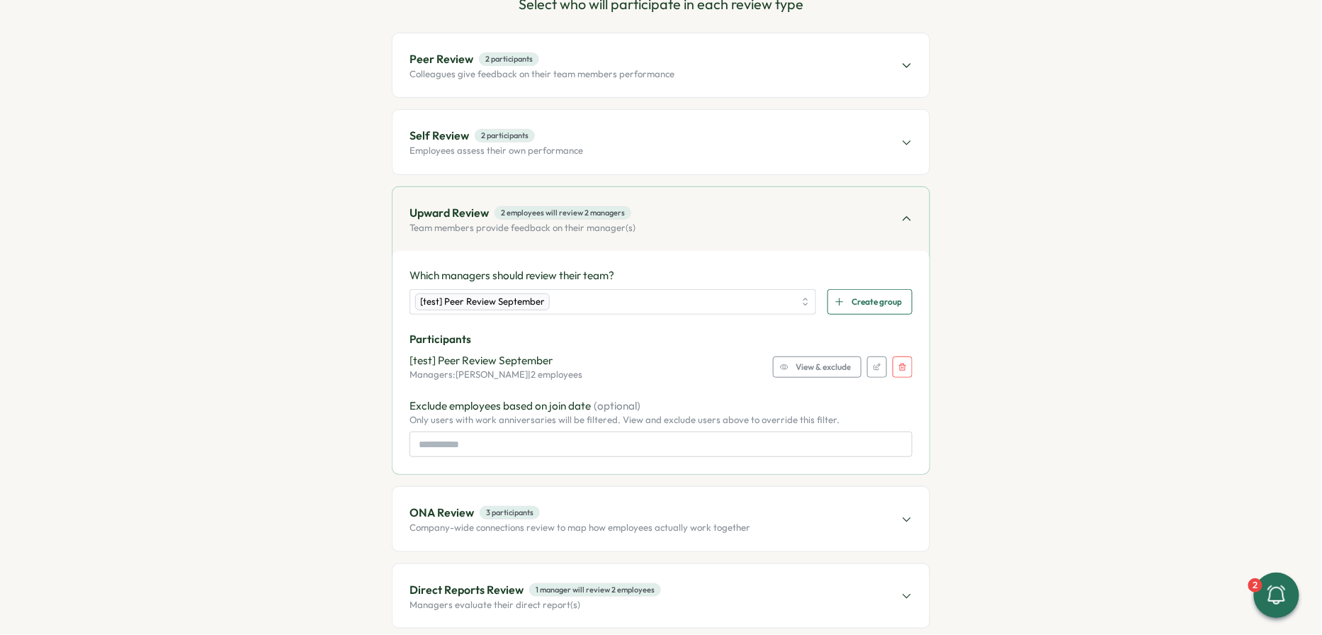
click at [652, 369] on span "View & exclude" at bounding box center [823, 367] width 55 height 20
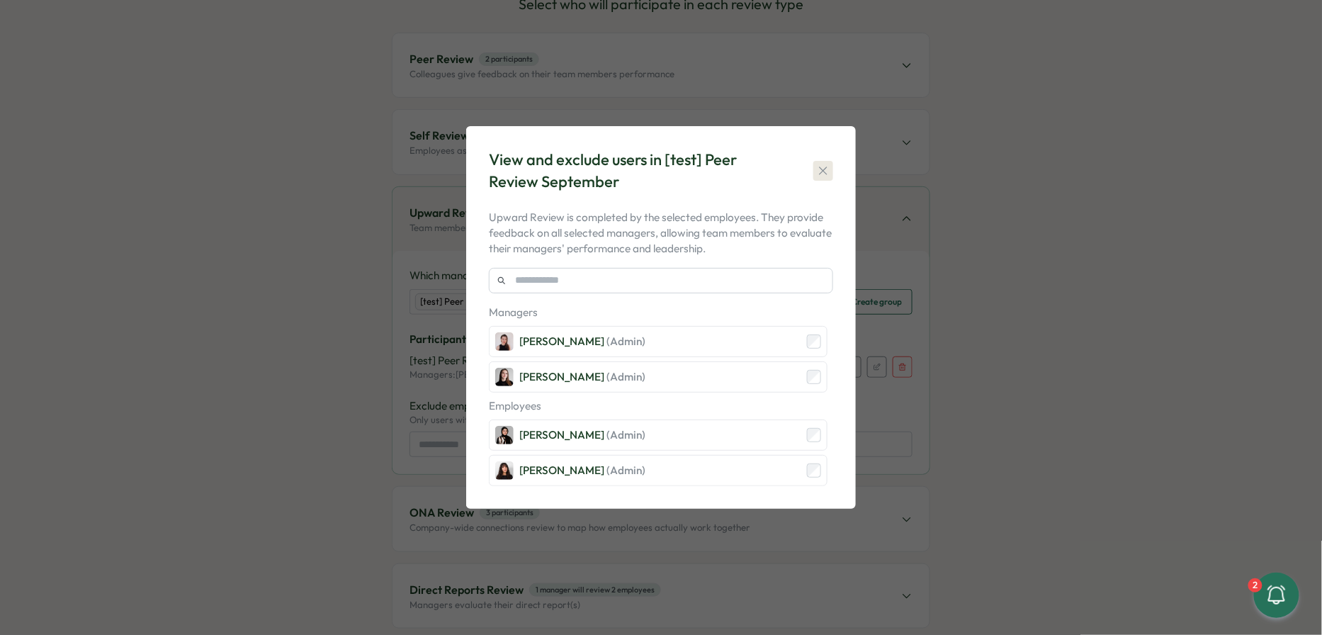
click at [652, 171] on icon "button" at bounding box center [823, 170] width 8 height 8
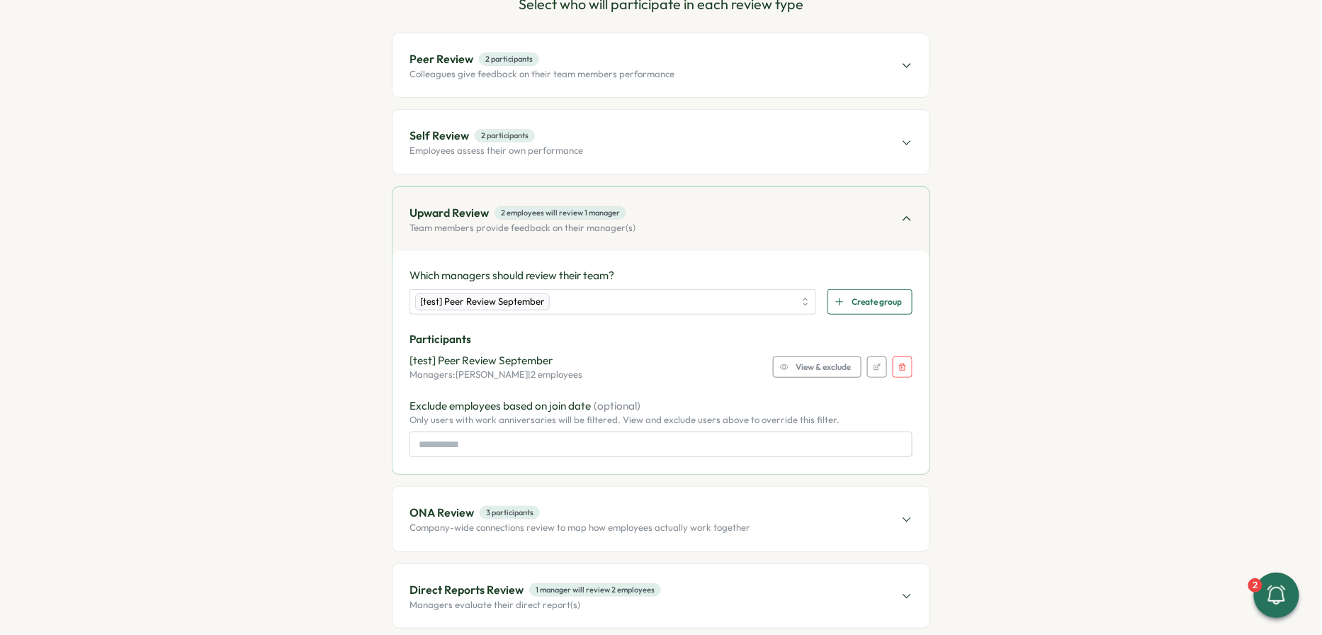
click at [652, 82] on div "Peer Review 2 participants Colleagues give feedback on their team members perfo…" at bounding box center [660, 65] width 537 height 64
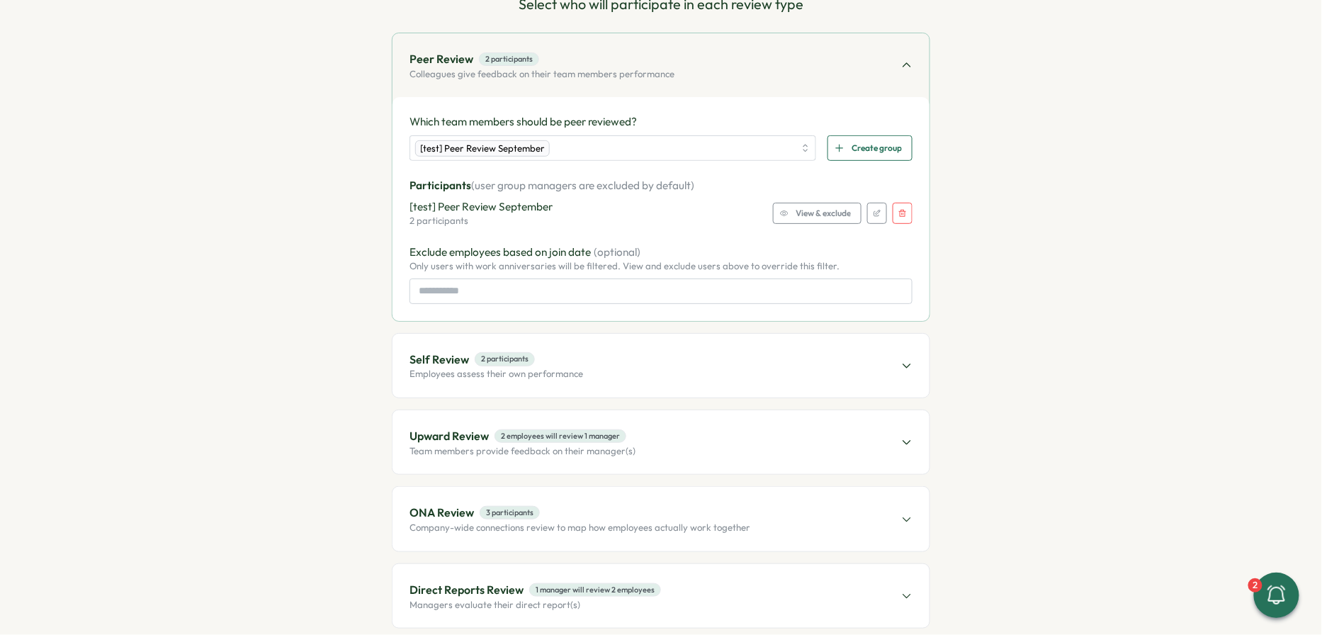
click at [652, 204] on div "View & exclude" at bounding box center [815, 213] width 71 height 20
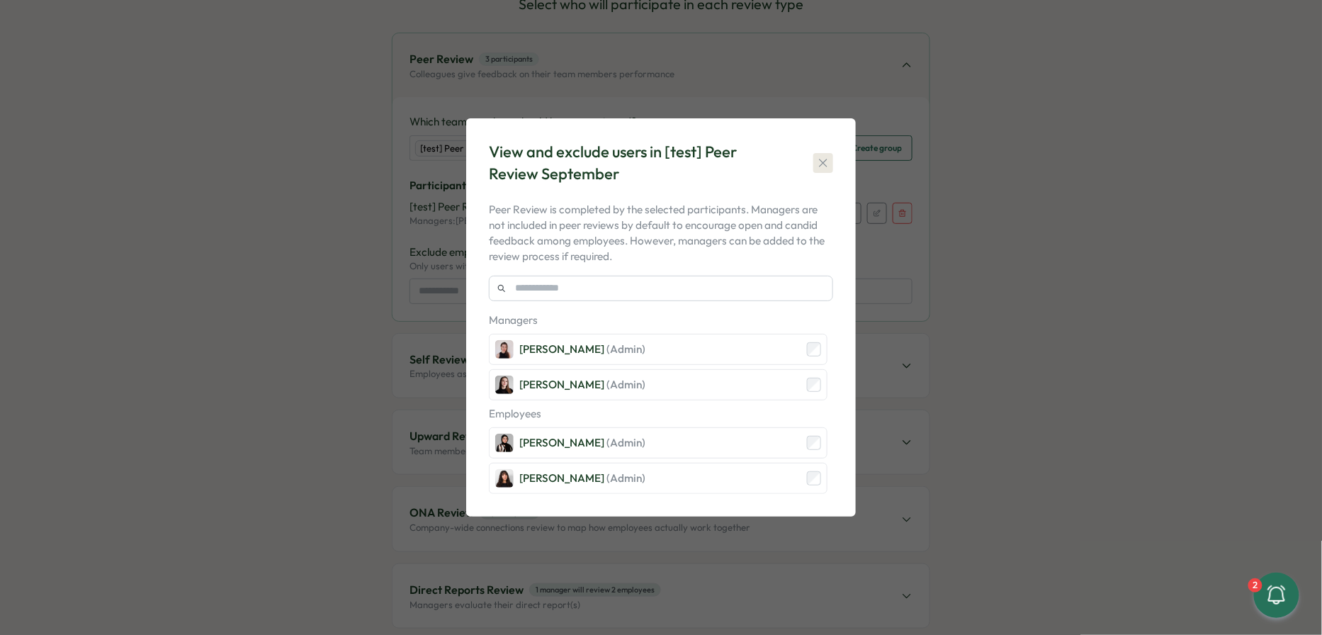
click at [652, 160] on icon "button" at bounding box center [823, 163] width 14 height 14
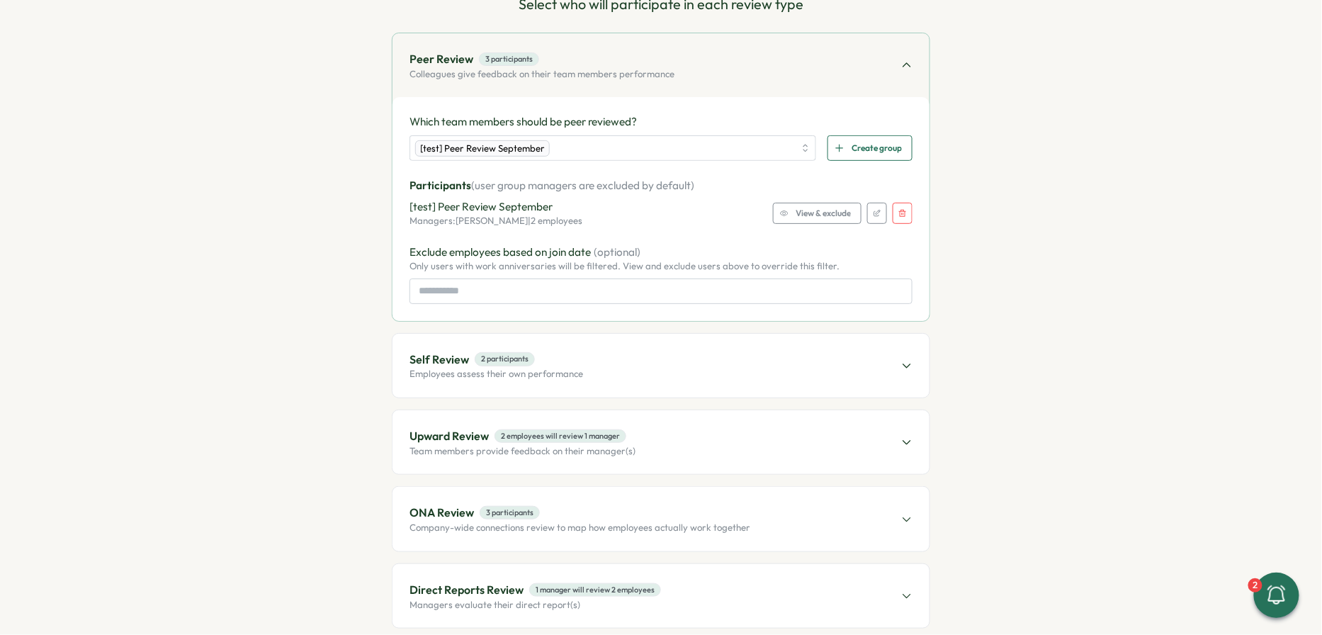
click at [652, 354] on div "Self Review 2 participants Employees assess their own performance" at bounding box center [660, 366] width 537 height 64
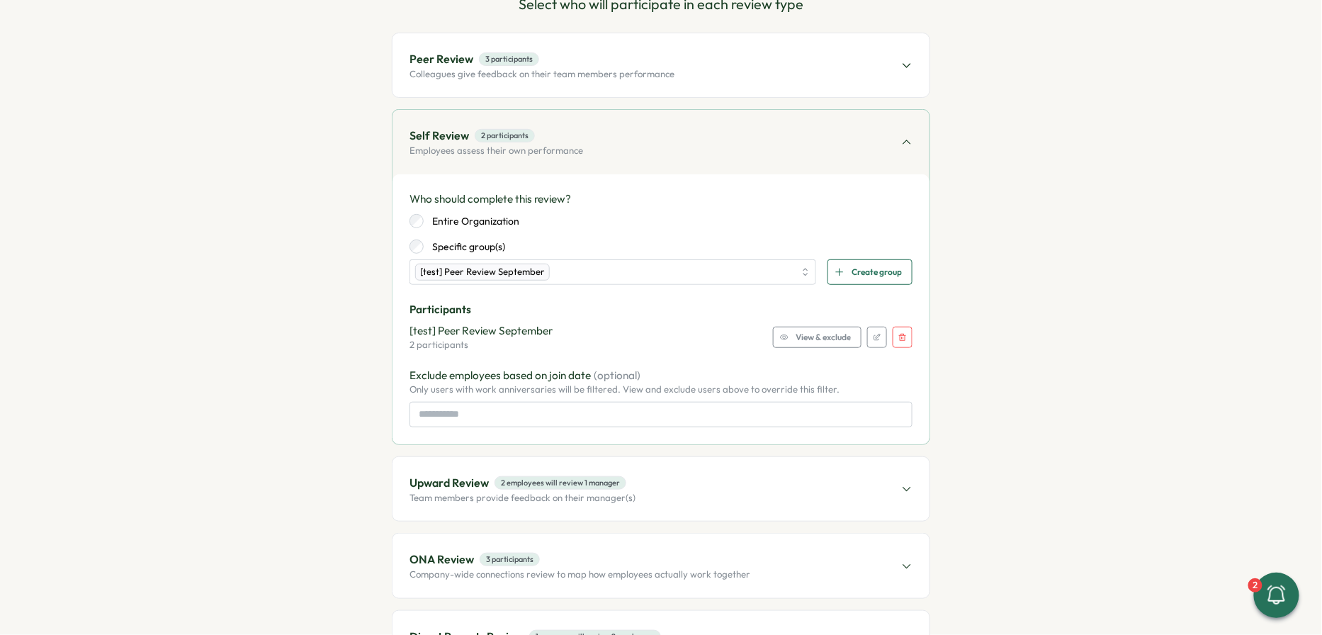
click at [652, 332] on span "View & exclude" at bounding box center [823, 337] width 55 height 20
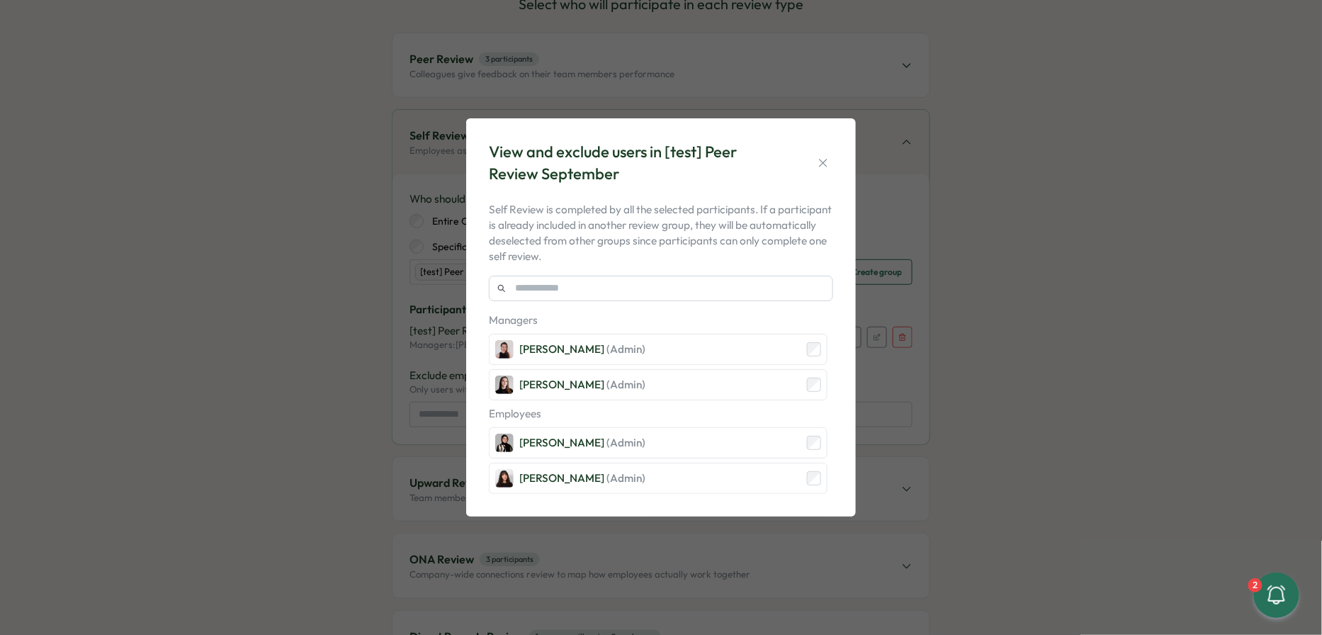
click at [652, 380] on div "View and exclude users in [test] Peer Review September Self Review is completed…" at bounding box center [661, 317] width 1322 height 635
click at [652, 169] on icon "button" at bounding box center [823, 163] width 14 height 14
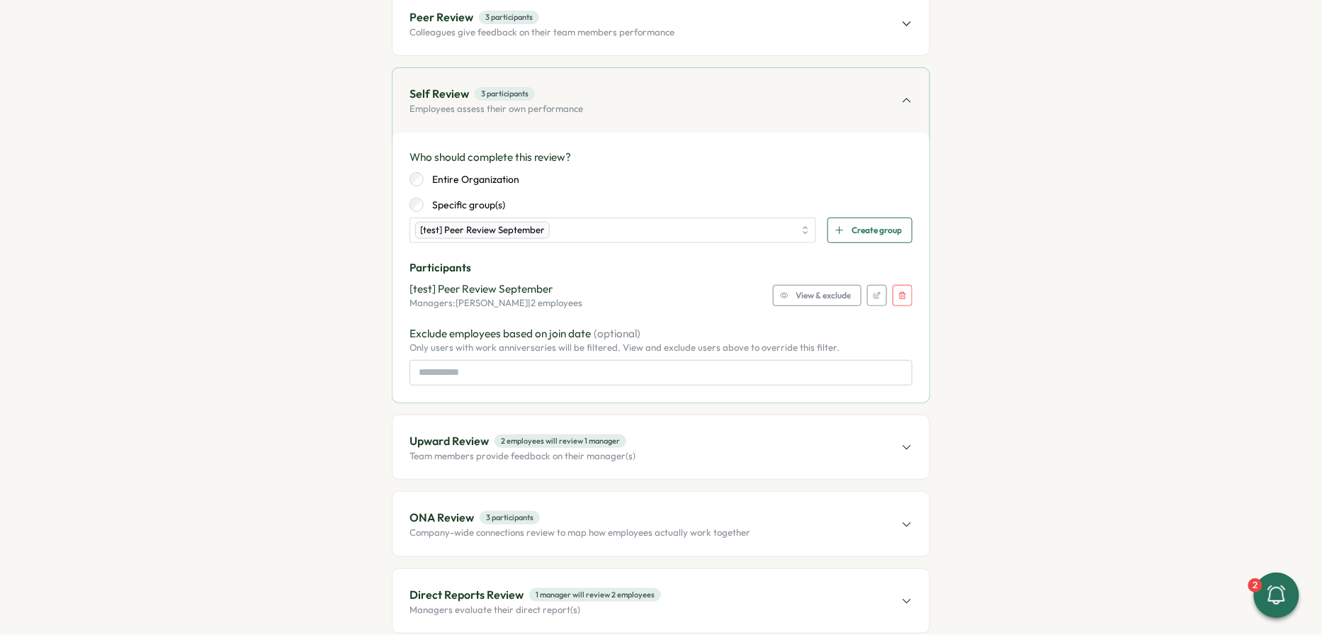
scroll to position [209, 0]
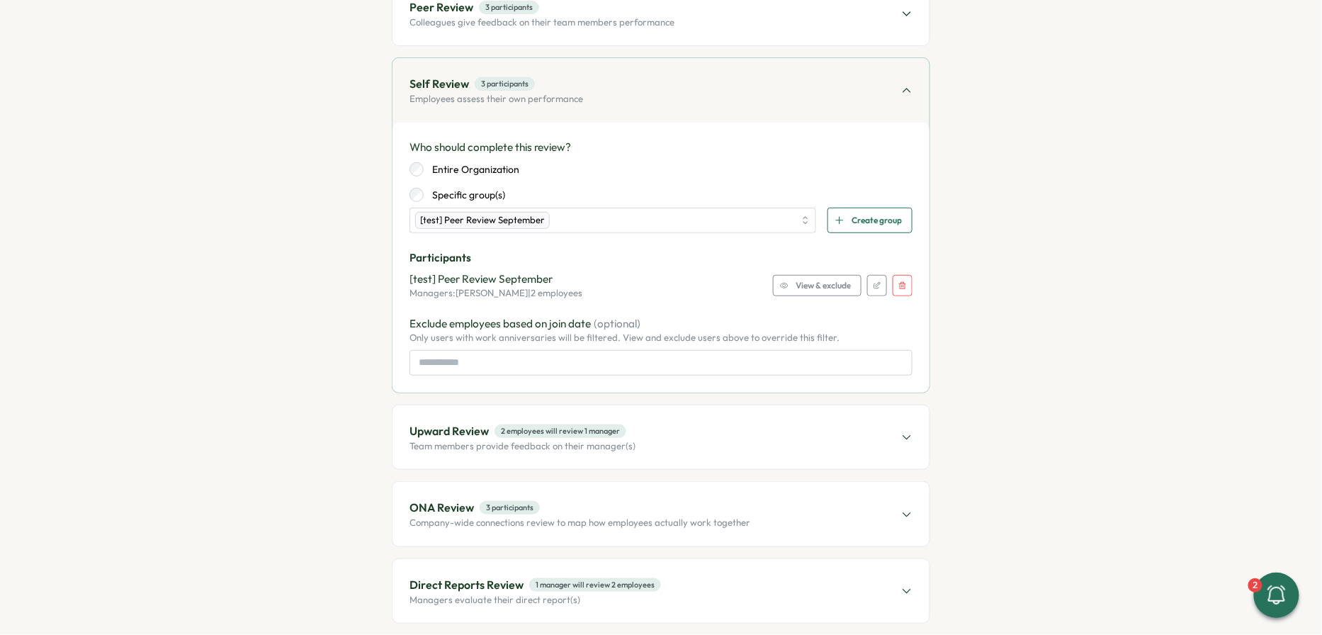
click at [652, 432] on div "Upward Review 2 employees will review 1 manager Team members provide feedback o…" at bounding box center [660, 437] width 537 height 64
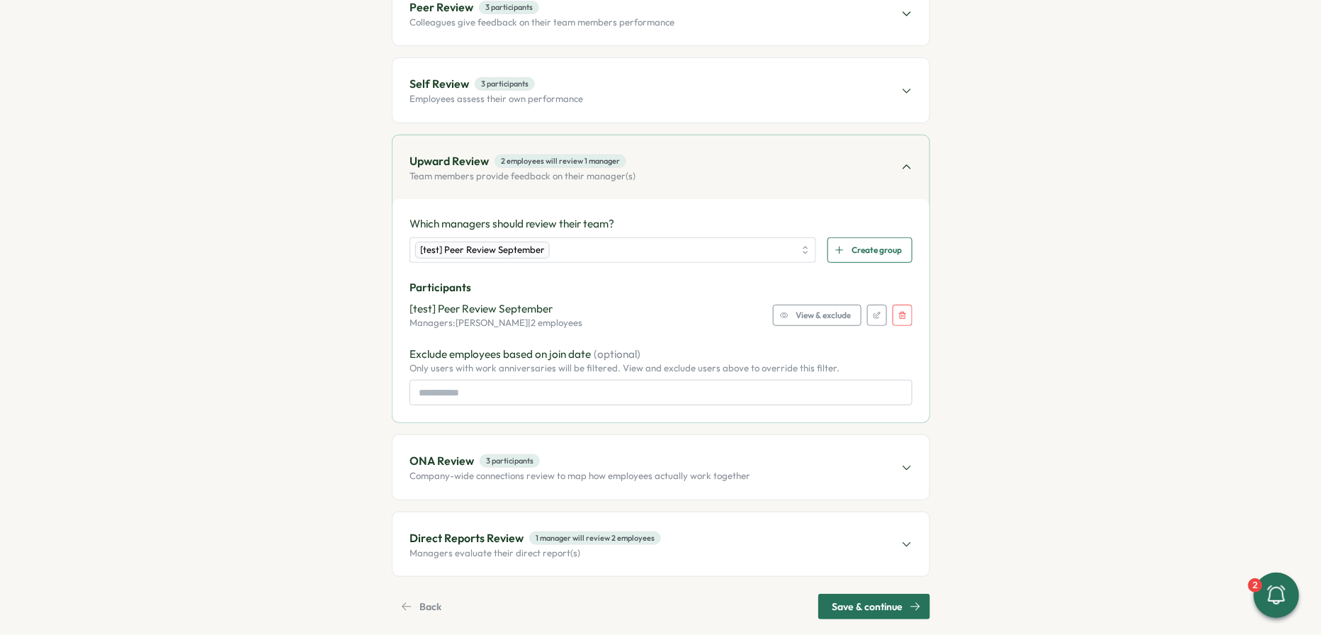
click at [652, 312] on span "View & exclude" at bounding box center [823, 315] width 55 height 20
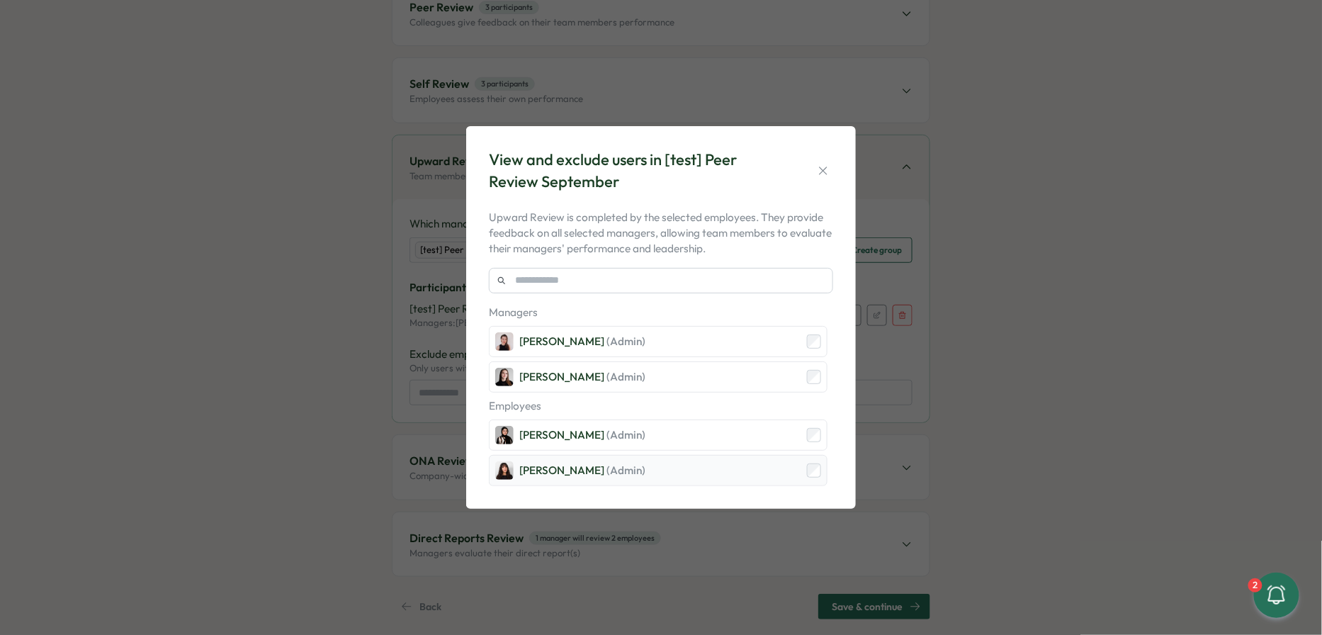
click at [652, 456] on div "Kelly Rosa (Admin)" at bounding box center [658, 470] width 339 height 31
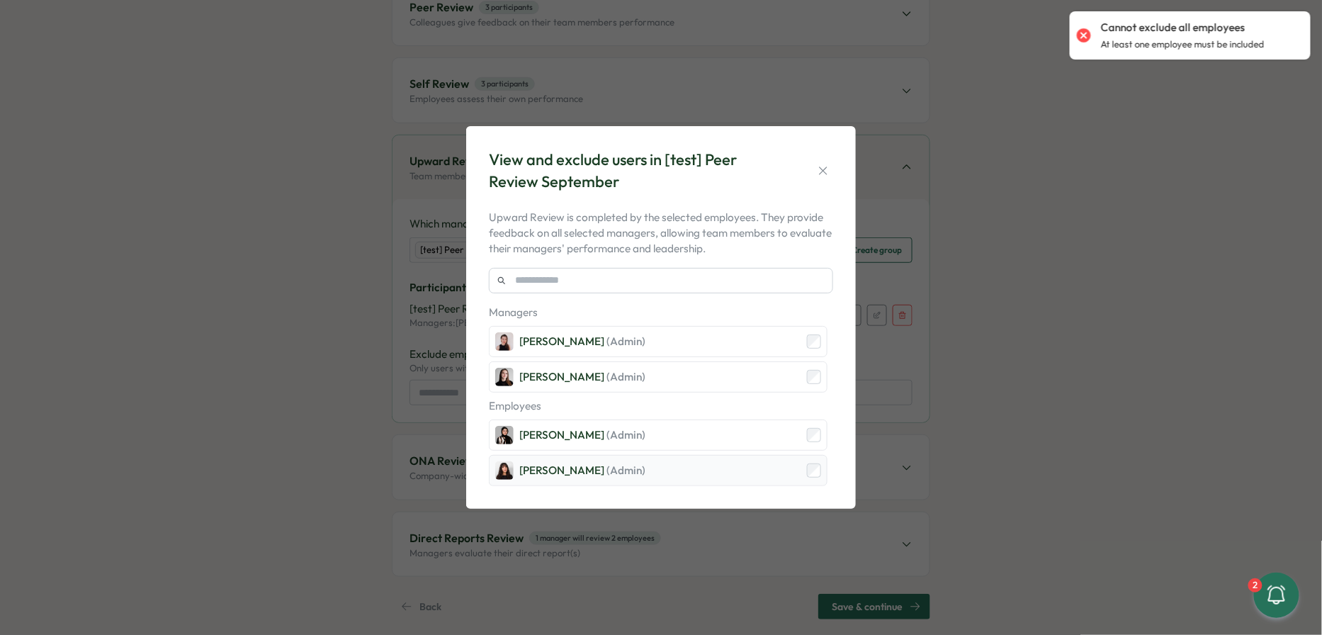
click at [652, 463] on div "Kelly Rosa (Admin)" at bounding box center [658, 470] width 339 height 31
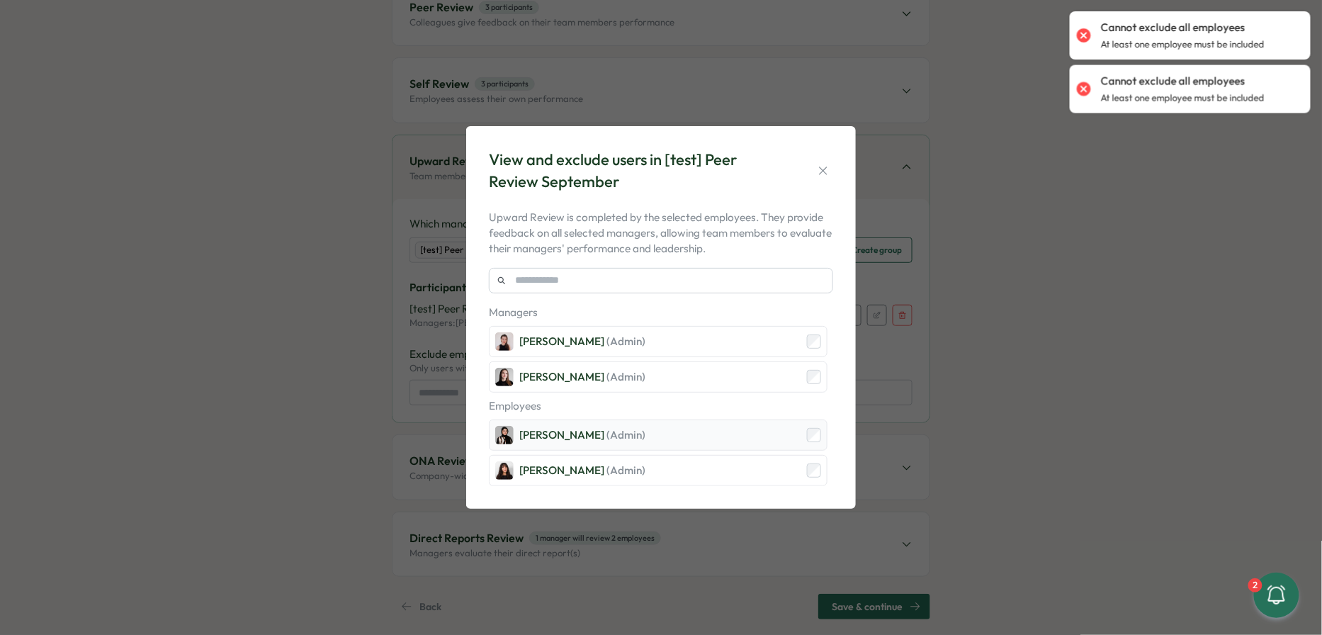
click at [652, 447] on div "Sana Naqvi (Admin)" at bounding box center [658, 434] width 339 height 31
click at [652, 441] on div "Sana Naqvi (Admin)" at bounding box center [658, 434] width 339 height 31
click at [652, 164] on button "button" at bounding box center [823, 171] width 20 height 20
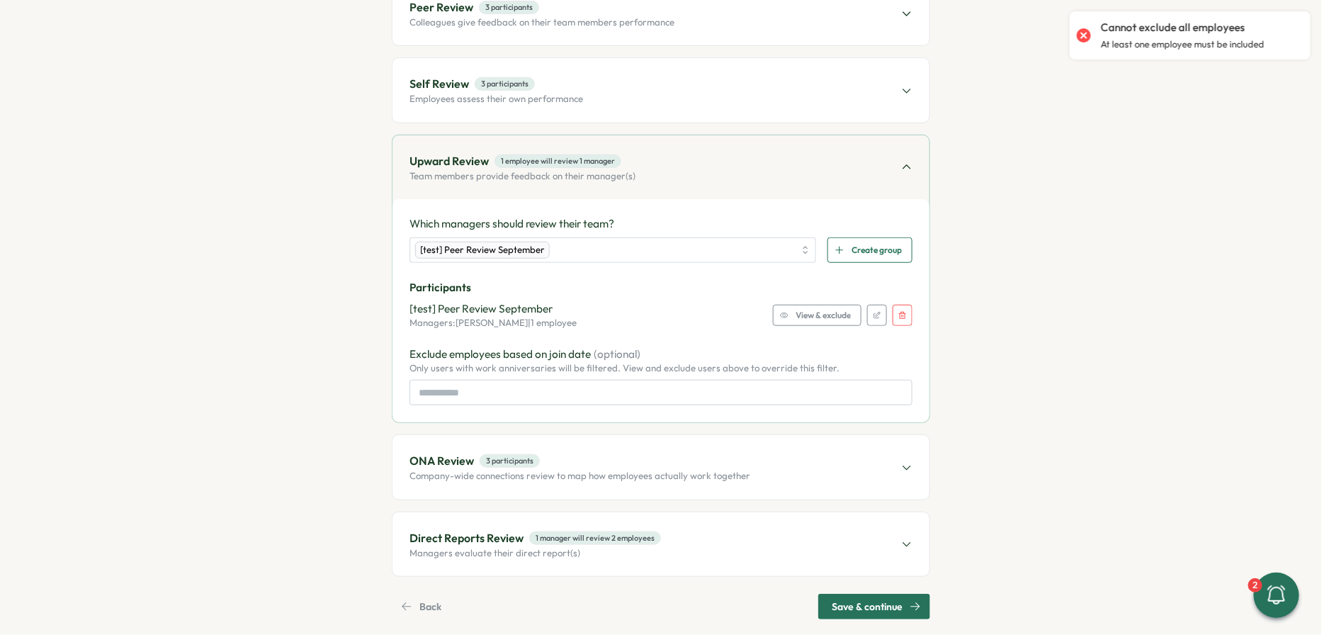
click at [652, 315] on icon "button" at bounding box center [902, 315] width 9 height 9
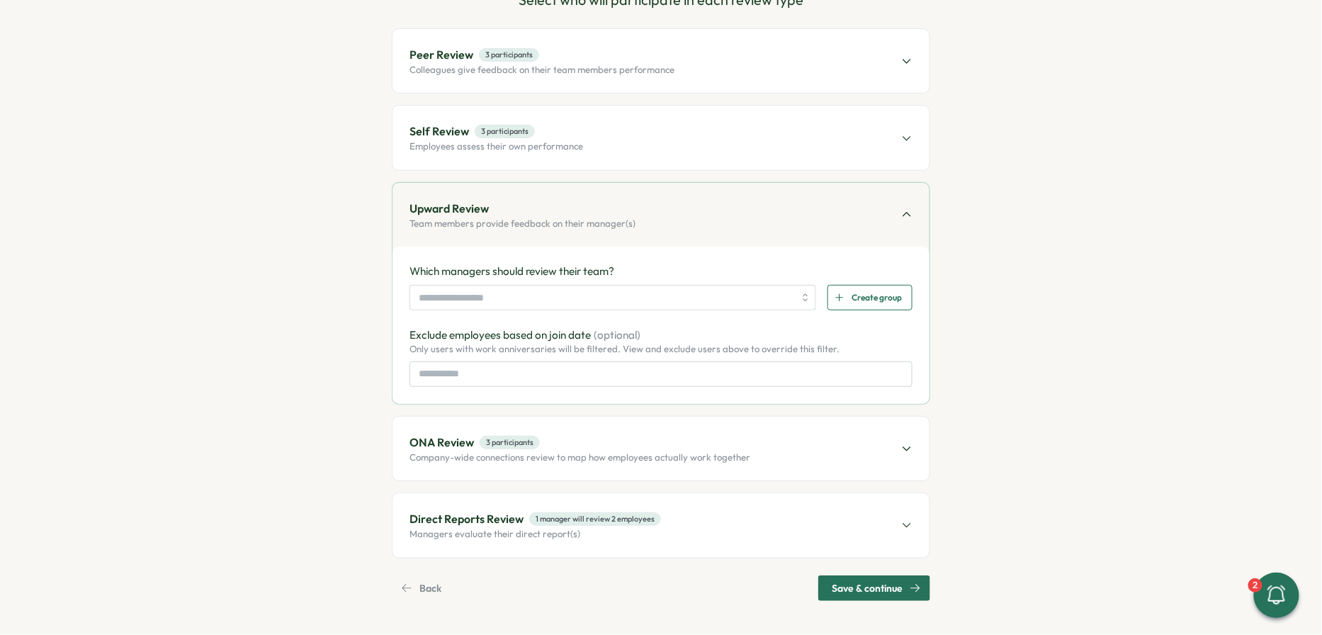
scroll to position [157, 0]
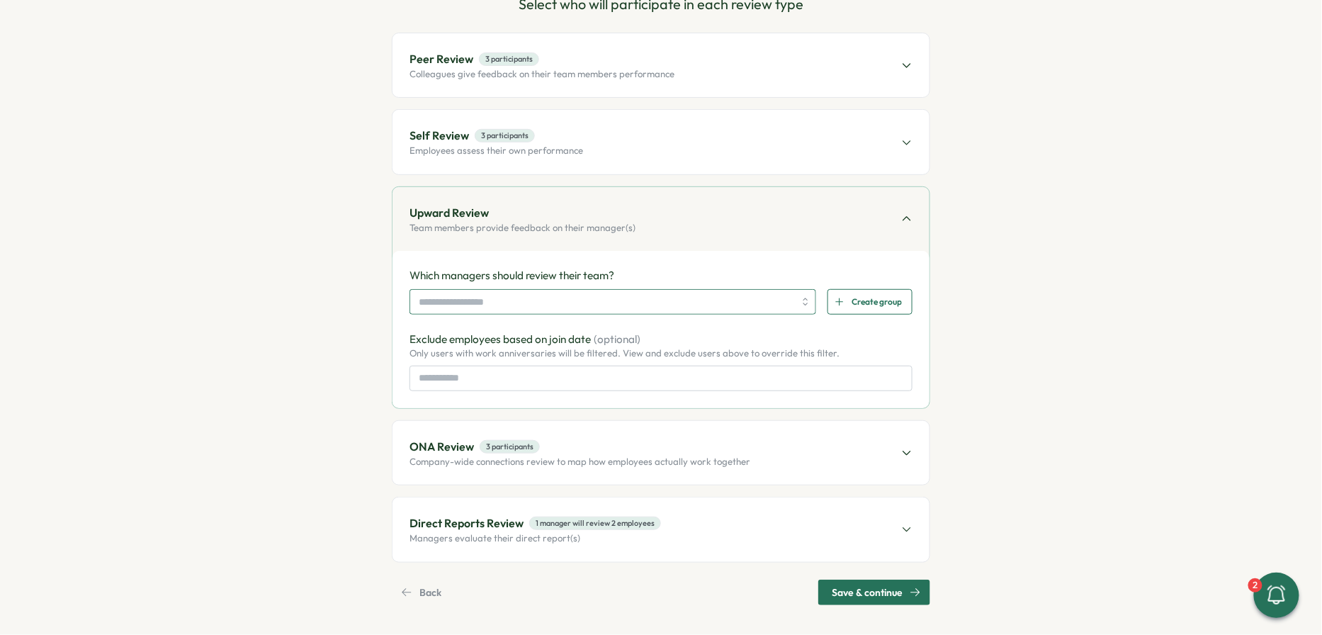
click at [652, 295] on input "search" at bounding box center [606, 302] width 375 height 24
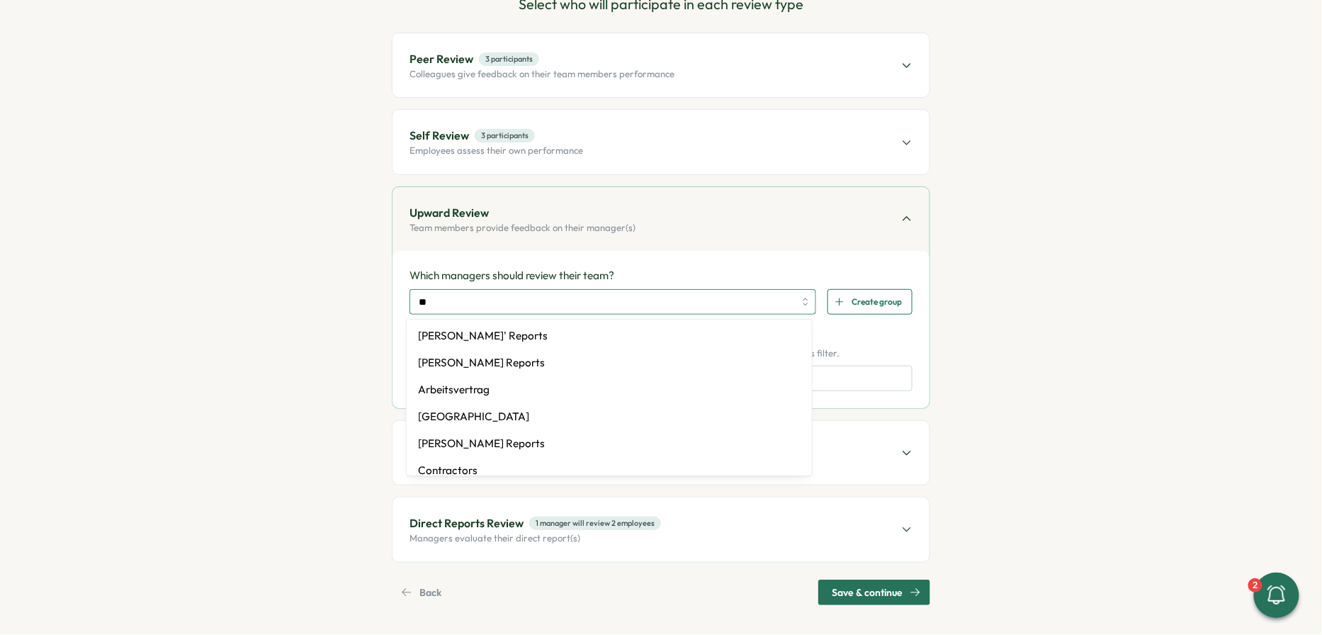
type input "***"
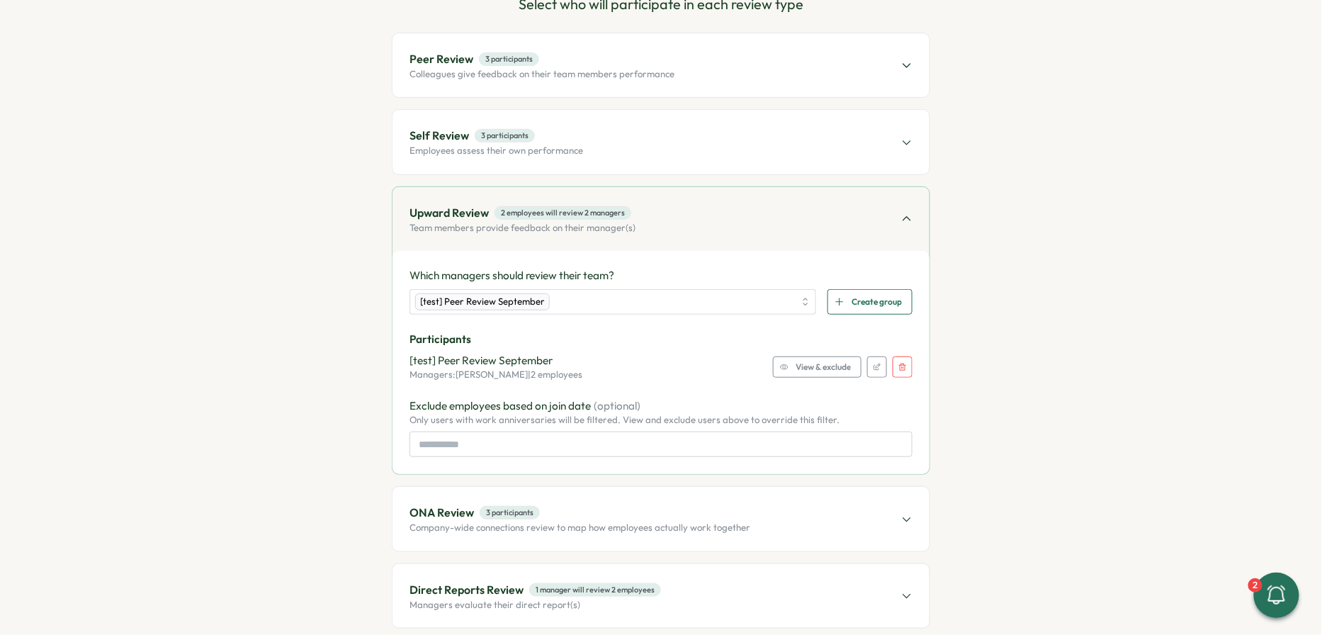
click at [652, 254] on div "Which managers should review their team? [test] Peer Review September Create gr…" at bounding box center [660, 362] width 537 height 223
click at [652, 357] on div "View & exclude" at bounding box center [815, 367] width 71 height 20
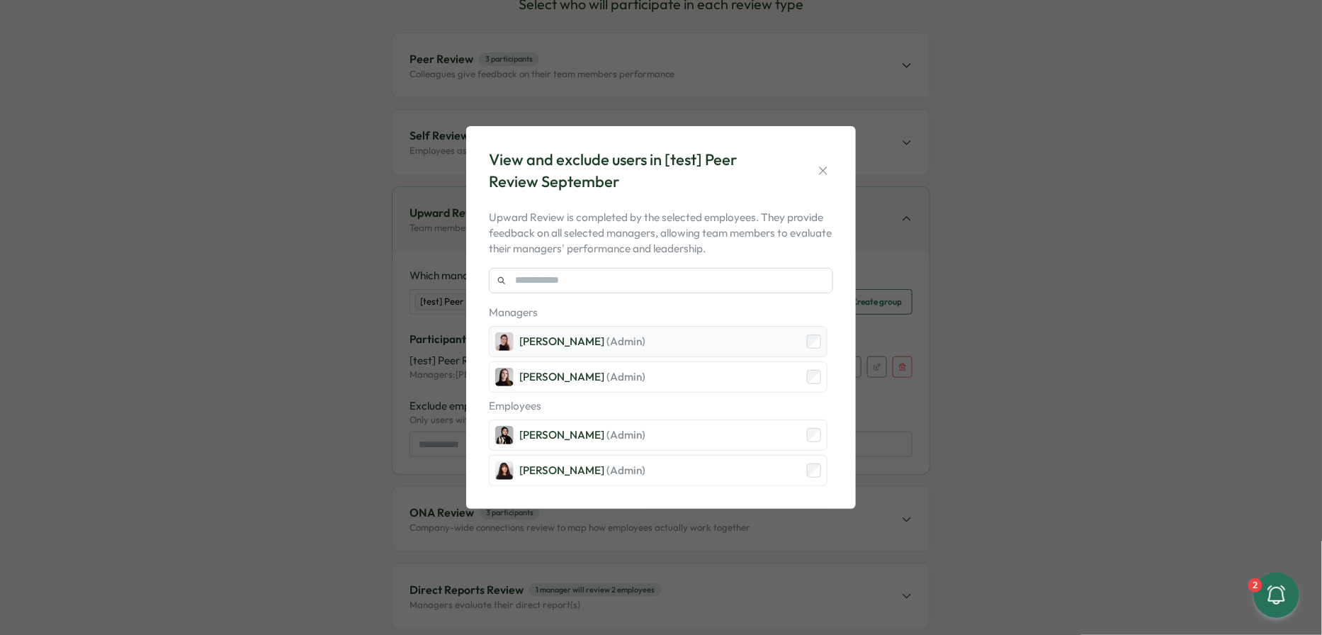
click at [652, 350] on div "Axi Molnar (Admin)" at bounding box center [658, 341] width 339 height 31
click at [652, 168] on icon "button" at bounding box center [823, 171] width 14 height 14
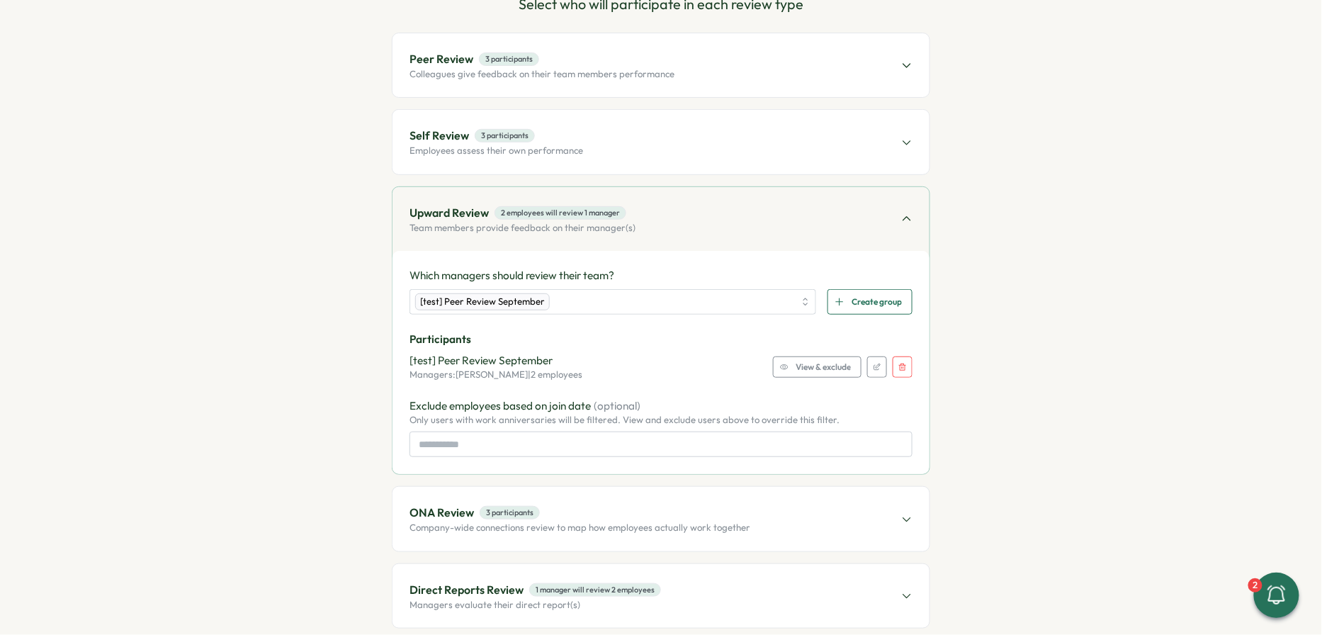
click at [652, 366] on icon "button" at bounding box center [902, 367] width 9 height 9
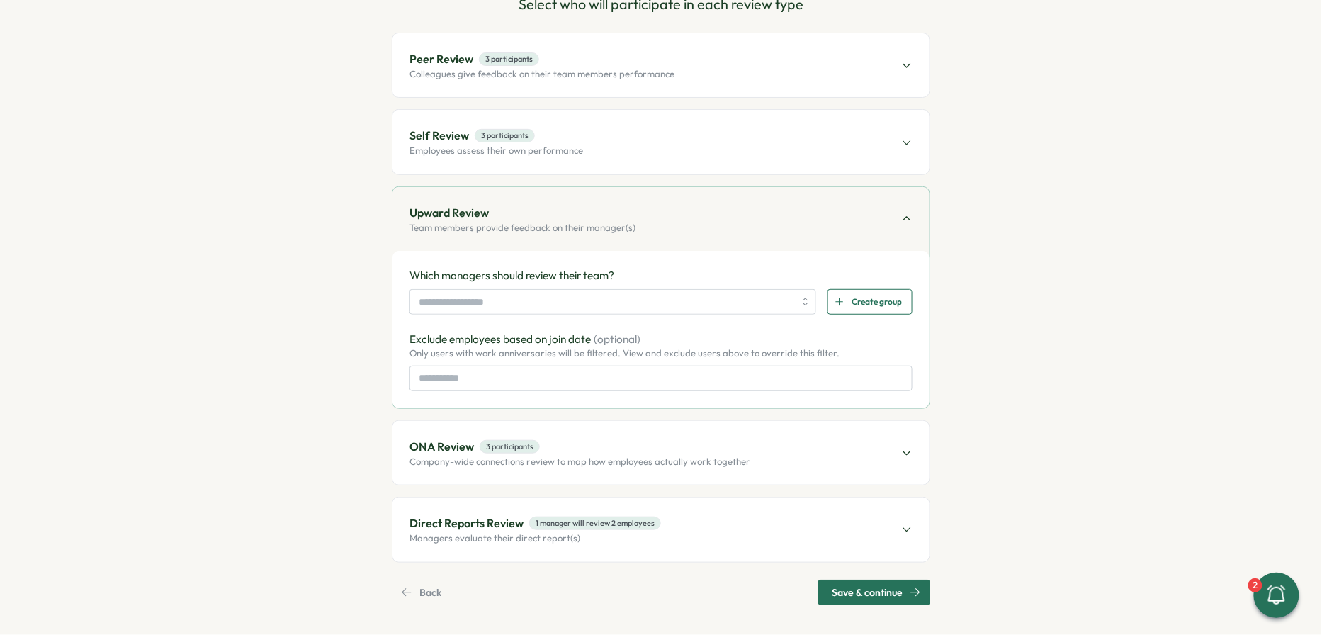
click at [583, 142] on div "Self Review 3 participants Employees assess their own performance" at bounding box center [660, 142] width 537 height 64
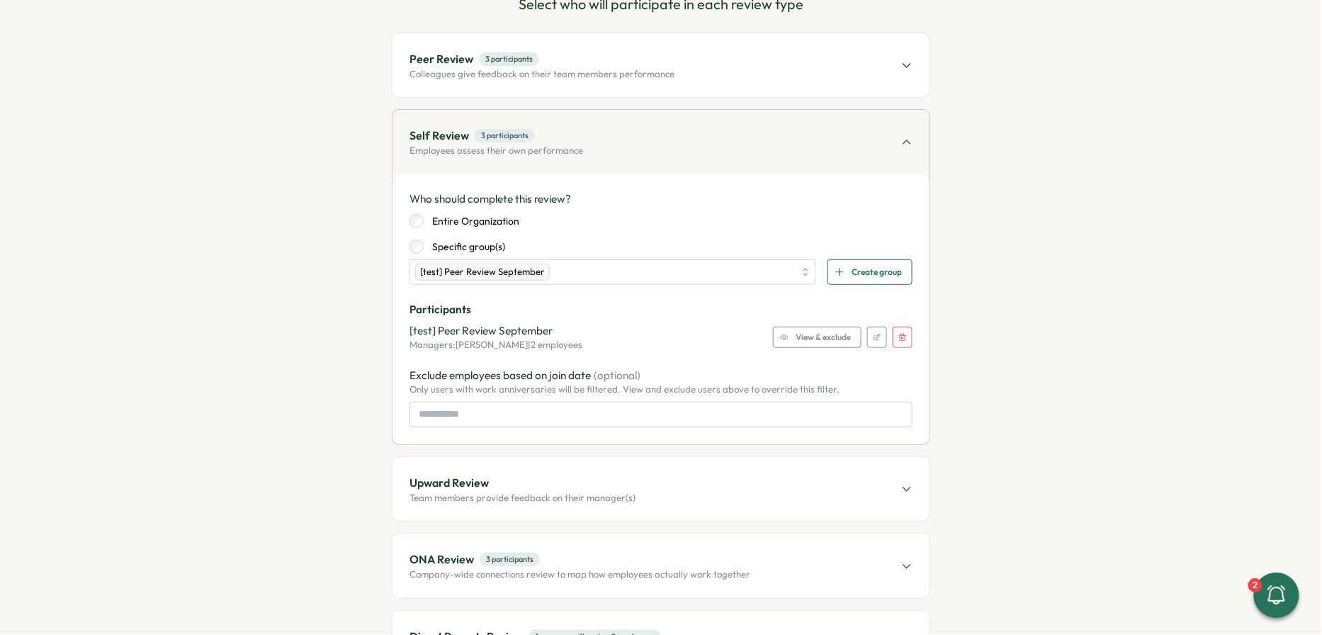
click at [583, 142] on div "Self Review 3 participants Employees assess their own performance" at bounding box center [660, 142] width 537 height 64
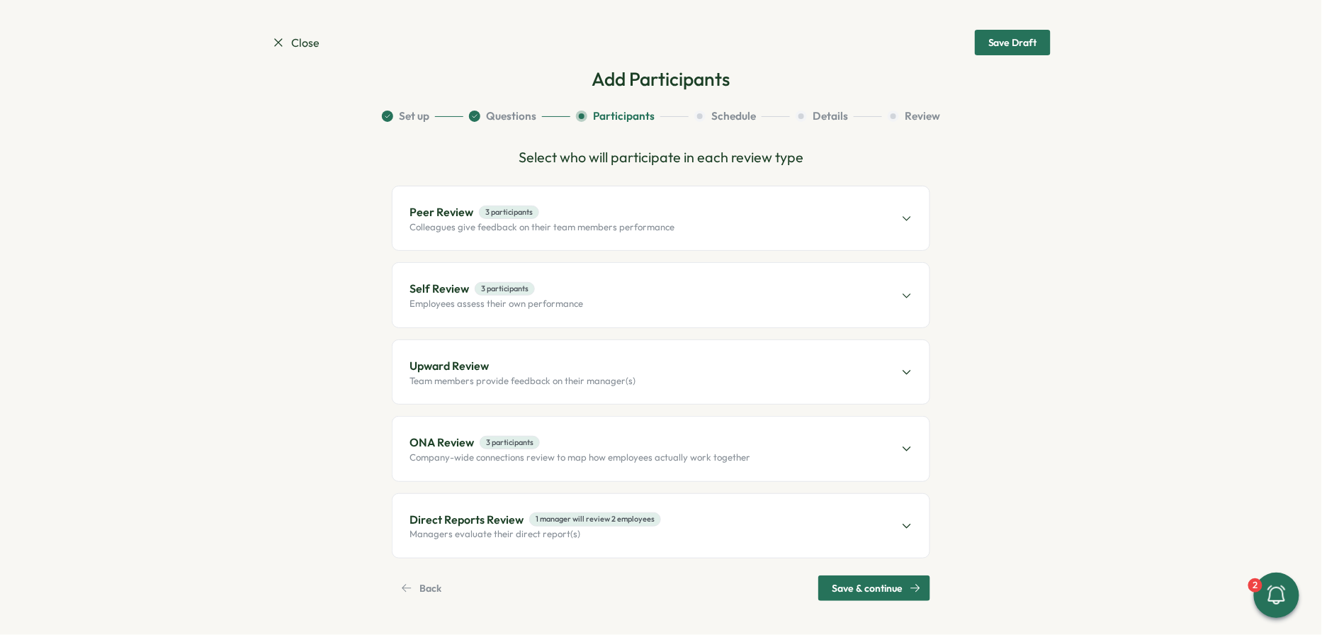
scroll to position [0, 0]
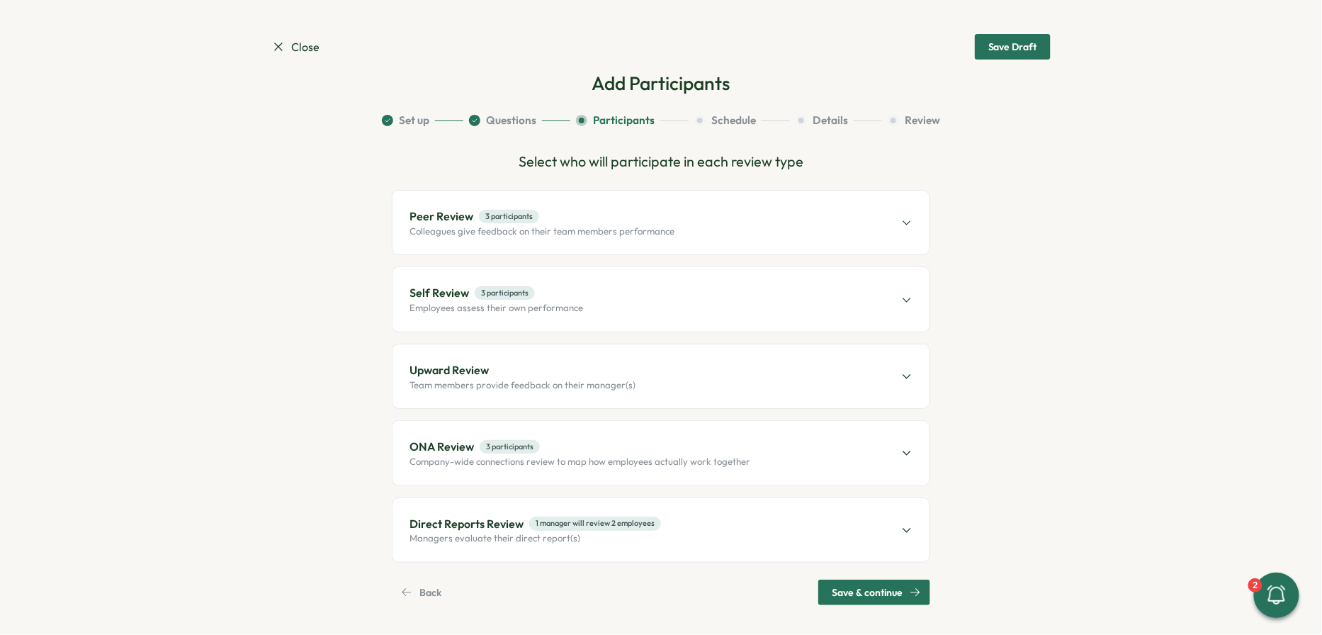
click at [577, 363] on span "Upward Review" at bounding box center [522, 370] width 226 height 18
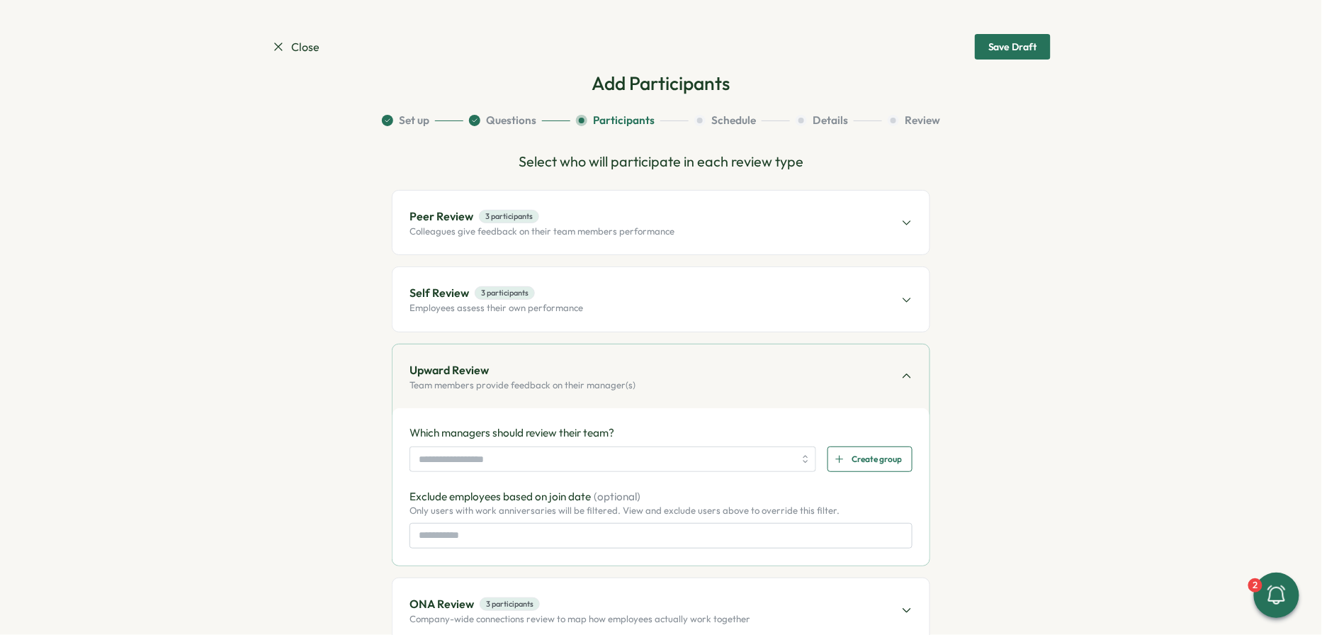
scroll to position [157, 0]
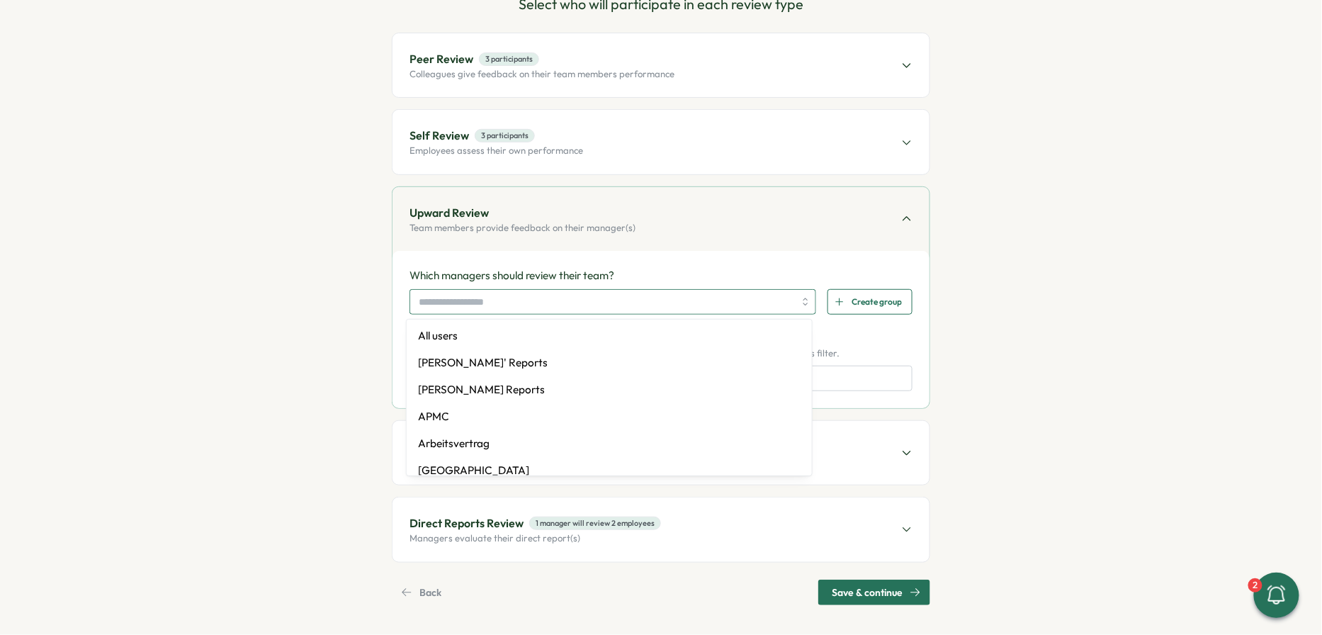
click at [547, 299] on input "search" at bounding box center [606, 302] width 375 height 24
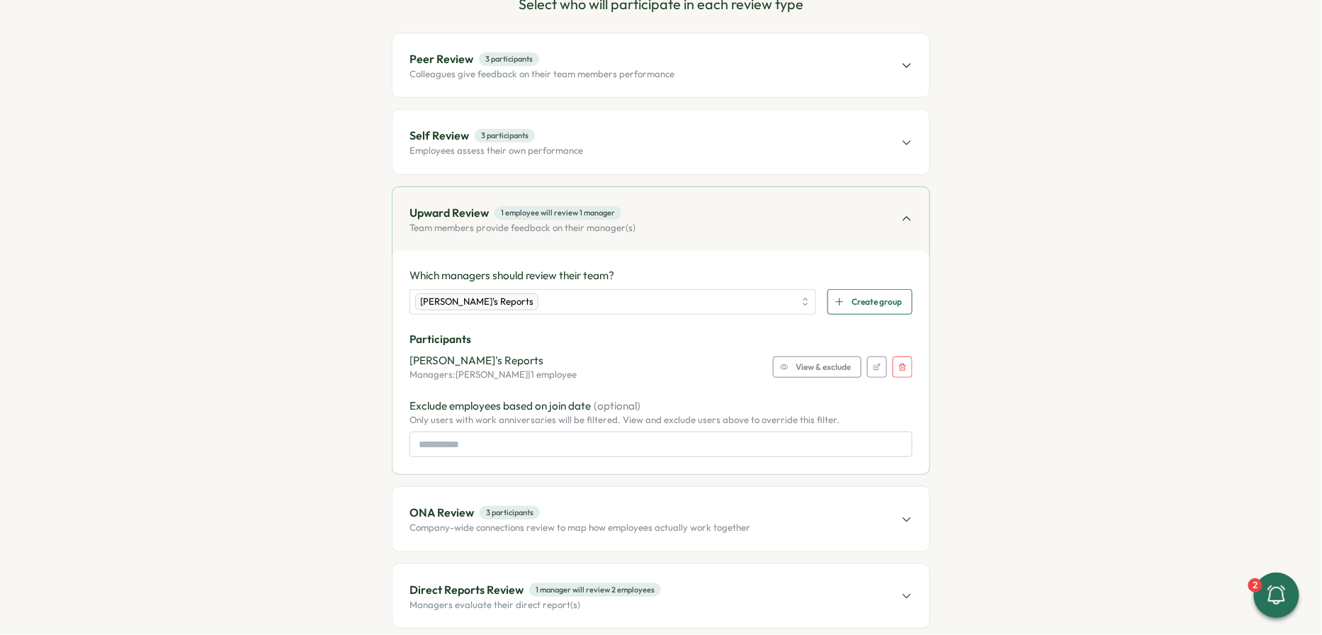
click at [652, 372] on span "View & exclude" at bounding box center [823, 367] width 55 height 20
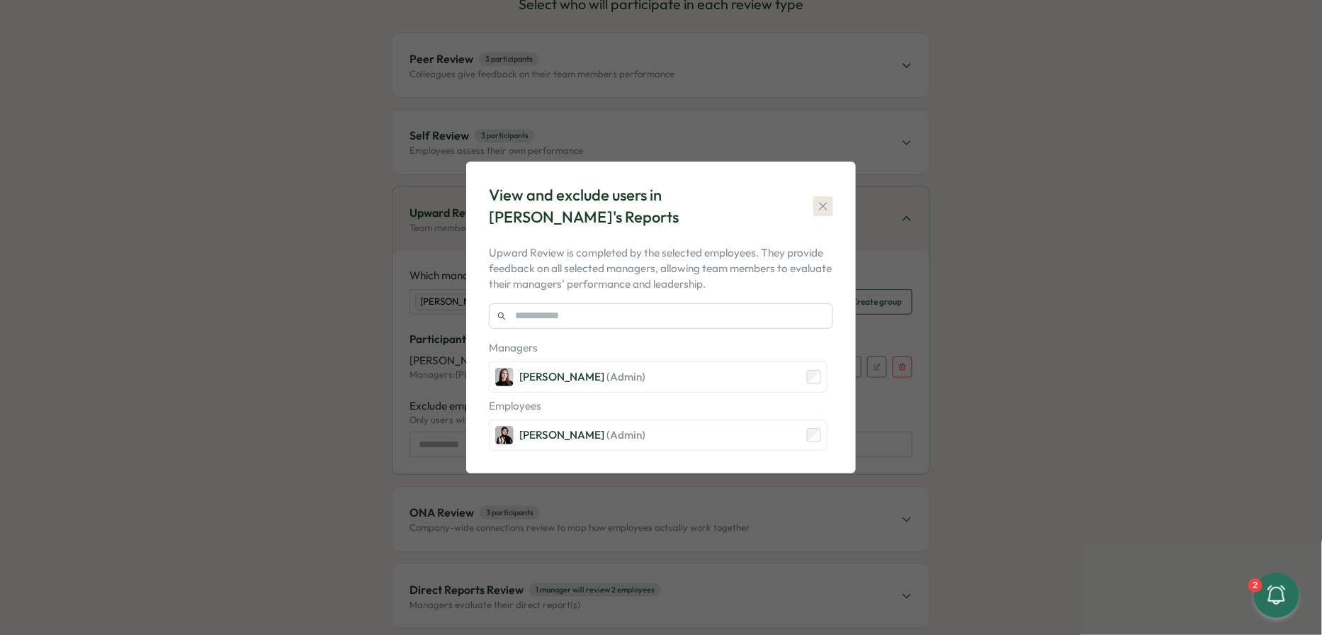
click at [652, 209] on icon "button" at bounding box center [823, 206] width 14 height 14
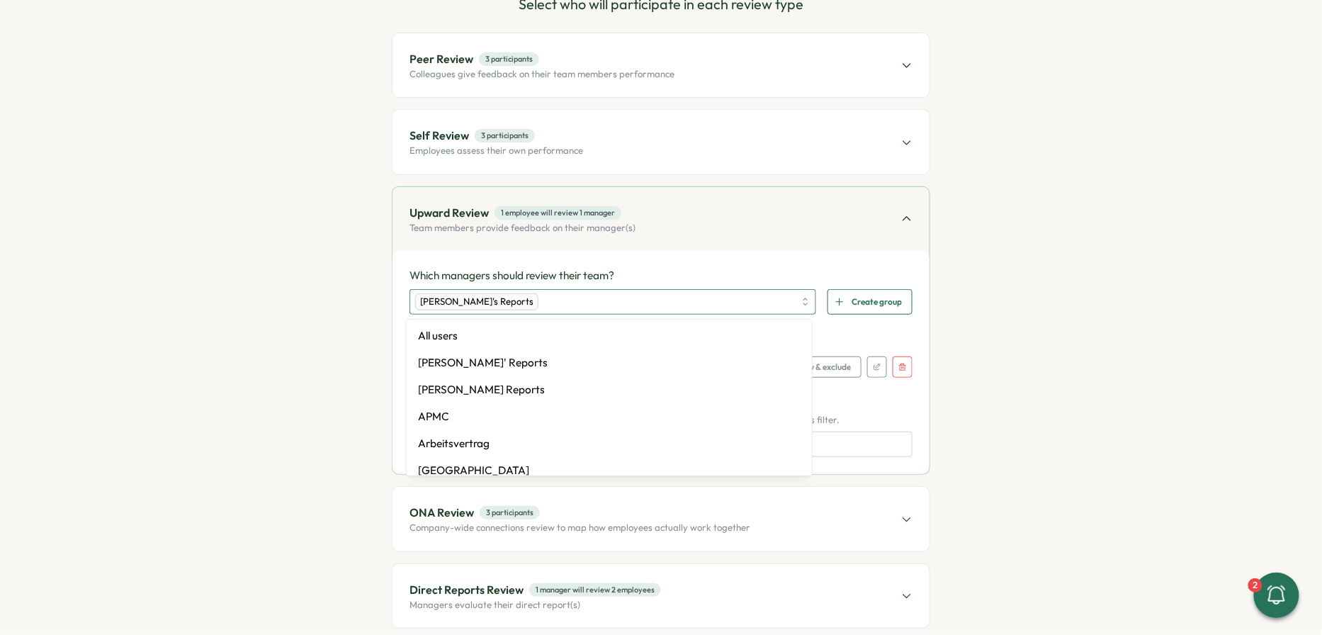
click at [575, 301] on div "[PERSON_NAME]'s Reports" at bounding box center [604, 302] width 379 height 24
type input "***"
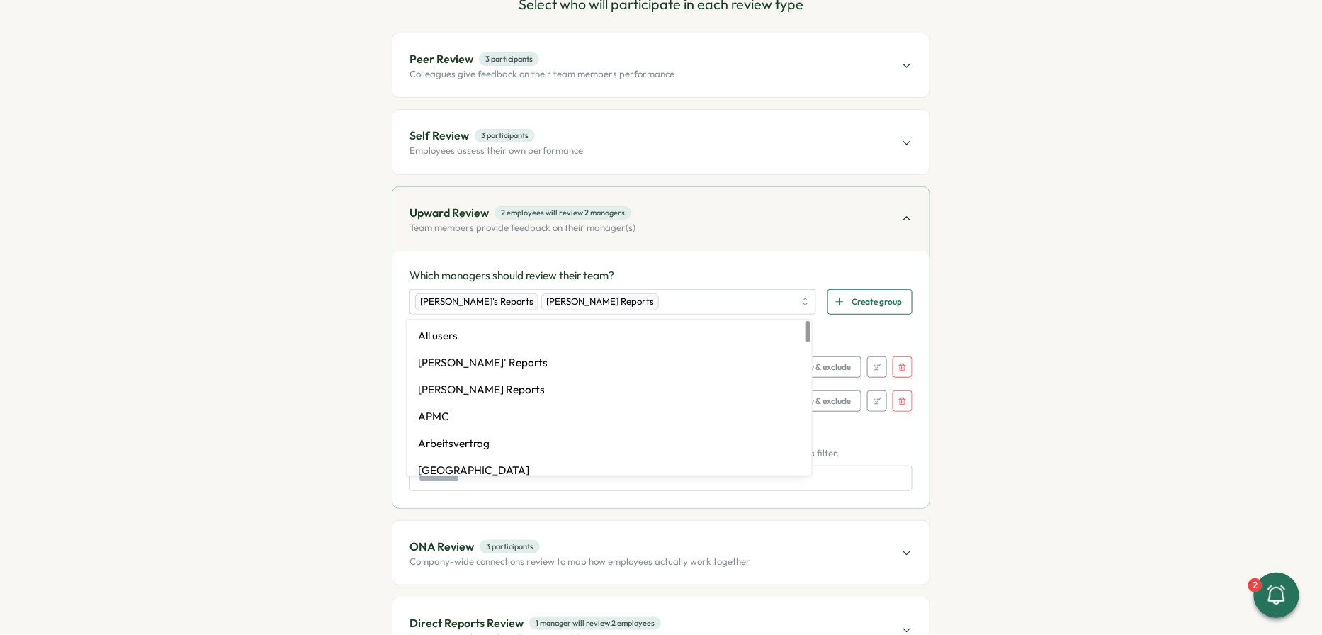
click at [652, 252] on div "Which managers should review their team? Elena Ladushyna's Reports Axi Molnar's…" at bounding box center [660, 379] width 537 height 257
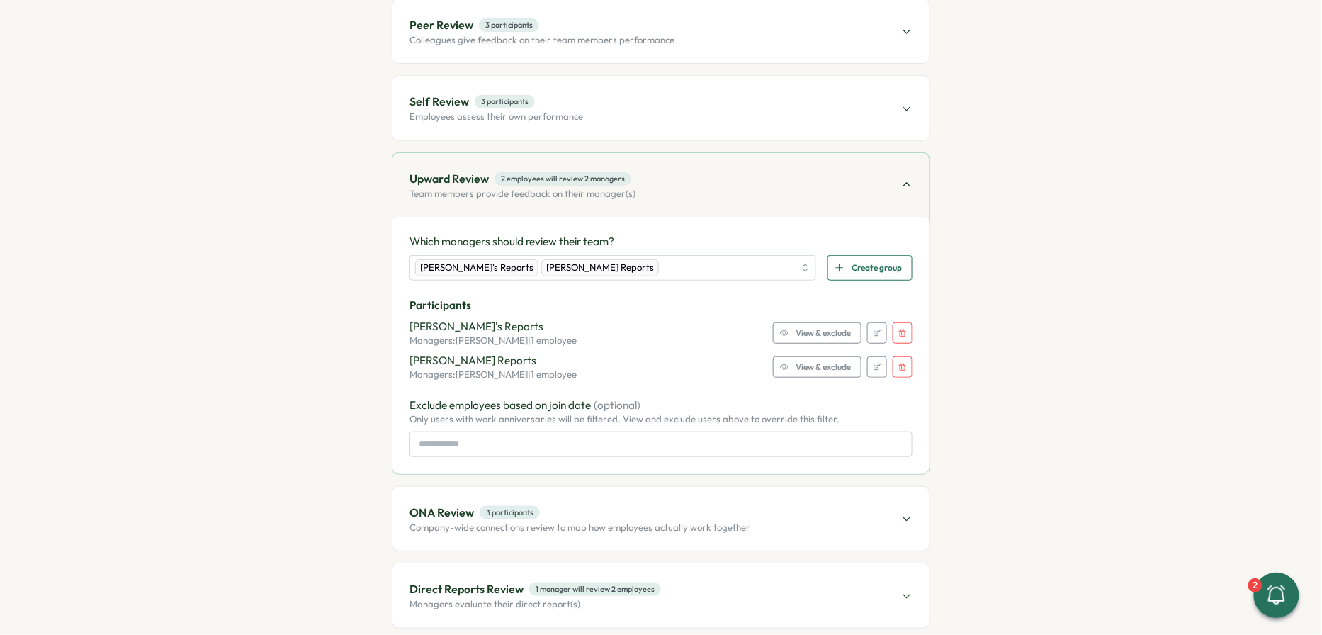
scroll to position [199, 0]
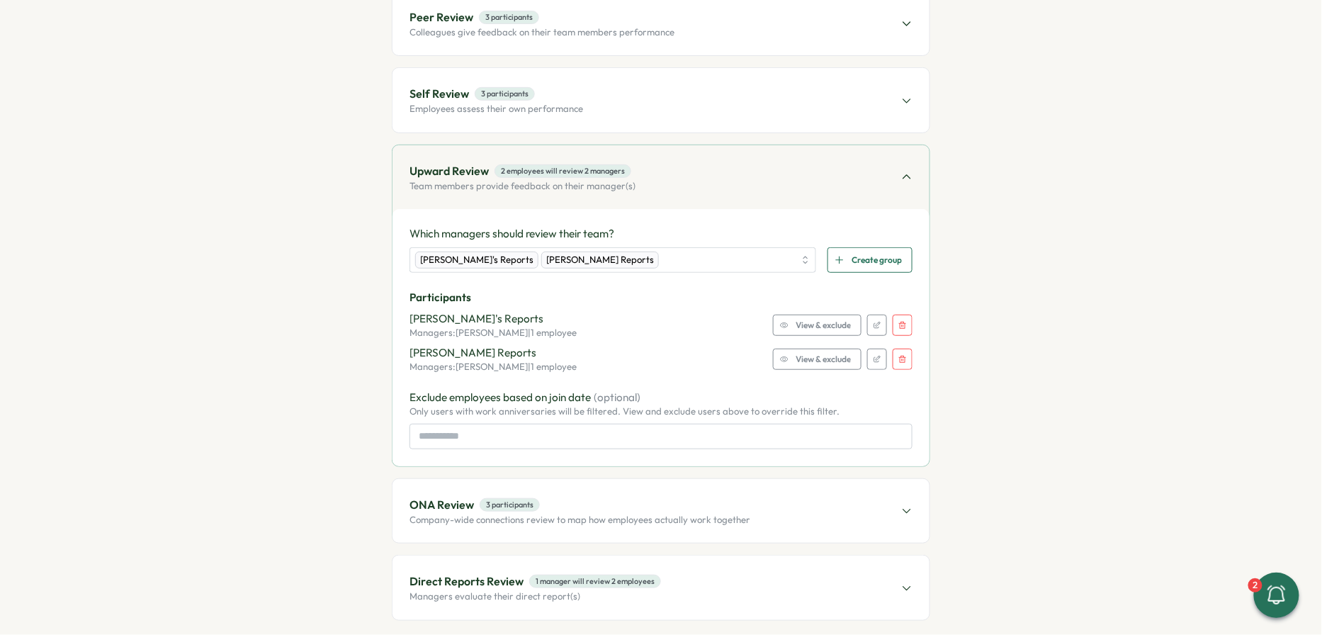
click at [652, 508] on span "ONA Review 3 participants" at bounding box center [579, 505] width 341 height 18
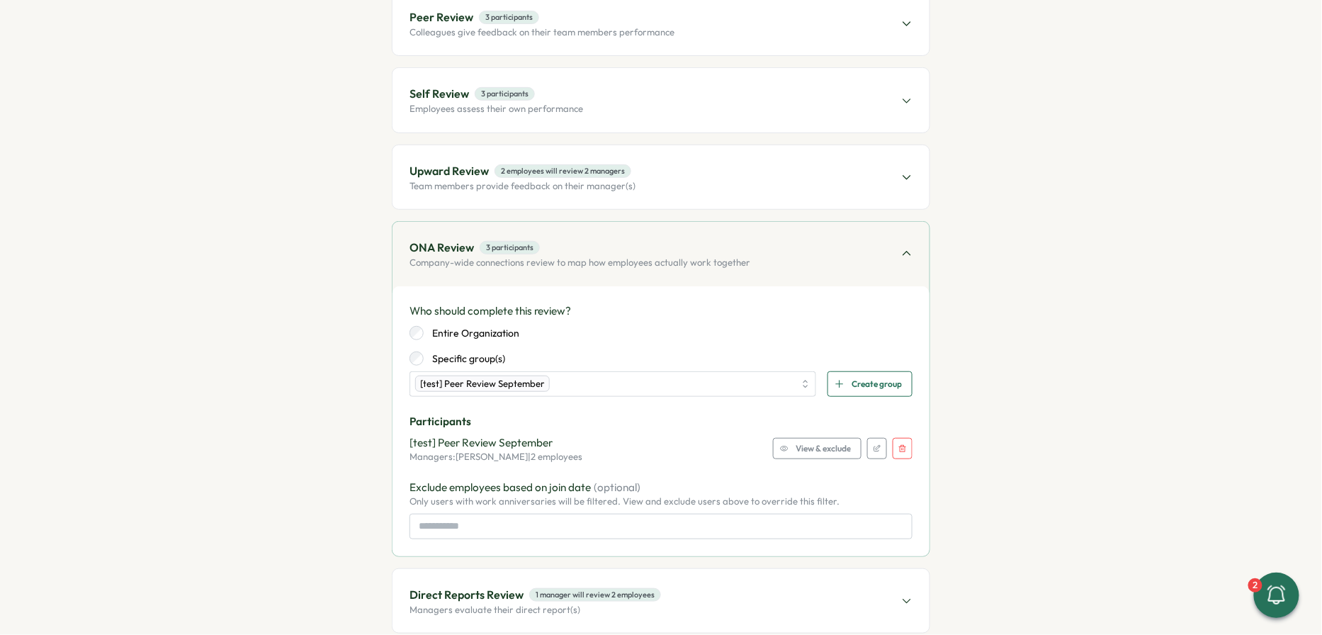
click at [652, 438] on button "button" at bounding box center [903, 448] width 20 height 21
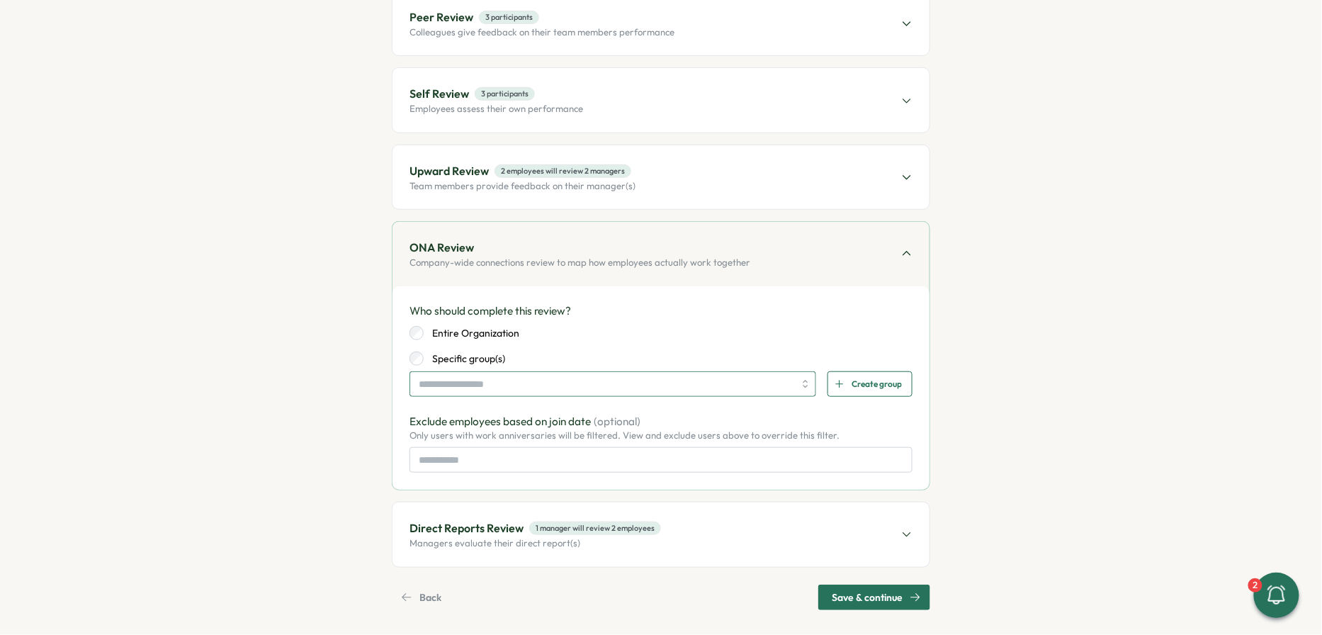
click at [652, 387] on input "search" at bounding box center [606, 384] width 375 height 24
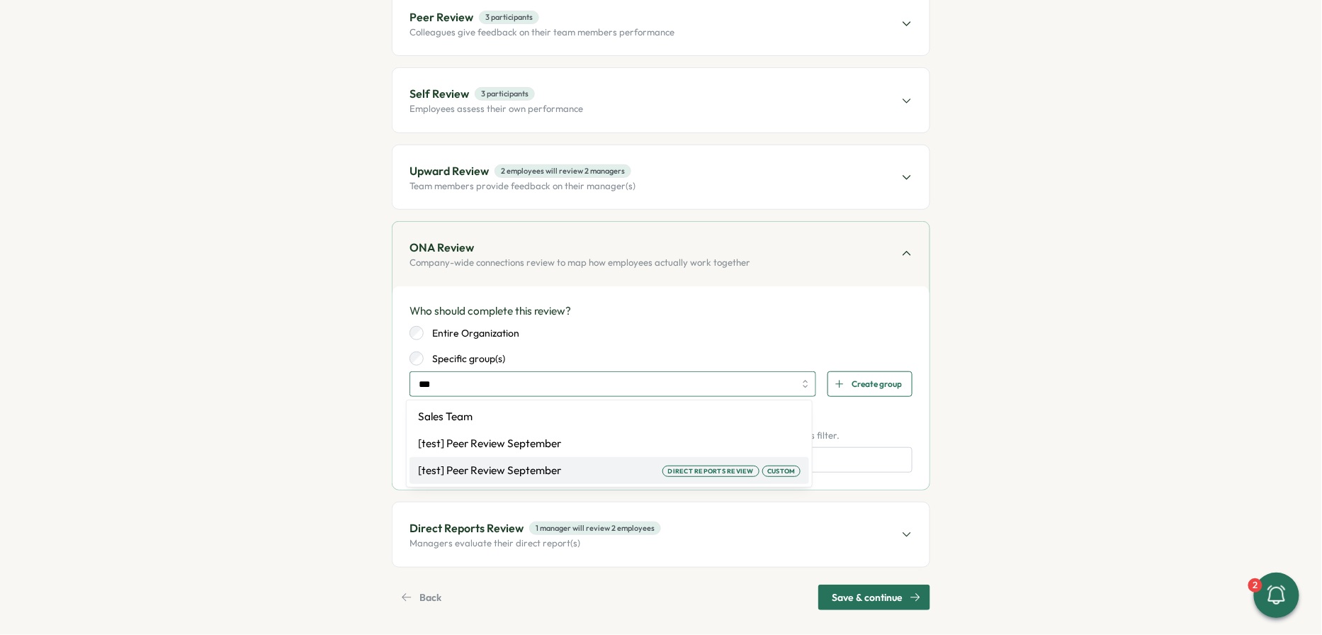
type input "****"
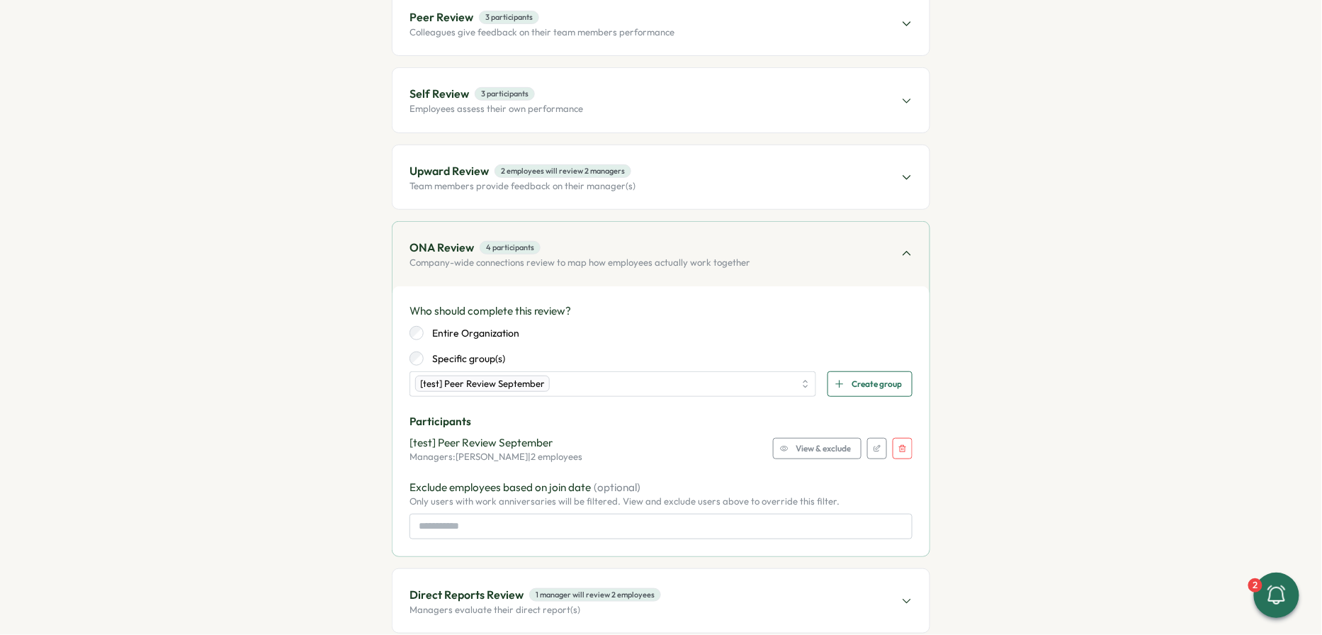
click at [652, 326] on div "Entire Organization" at bounding box center [660, 333] width 503 height 14
click at [652, 457] on div "[test] Peer Review September Managers: Axi Molnar, Elena Ladushyna | 2 employee…" at bounding box center [660, 449] width 503 height 28
click at [652, 441] on span "View & exclude" at bounding box center [823, 449] width 55 height 20
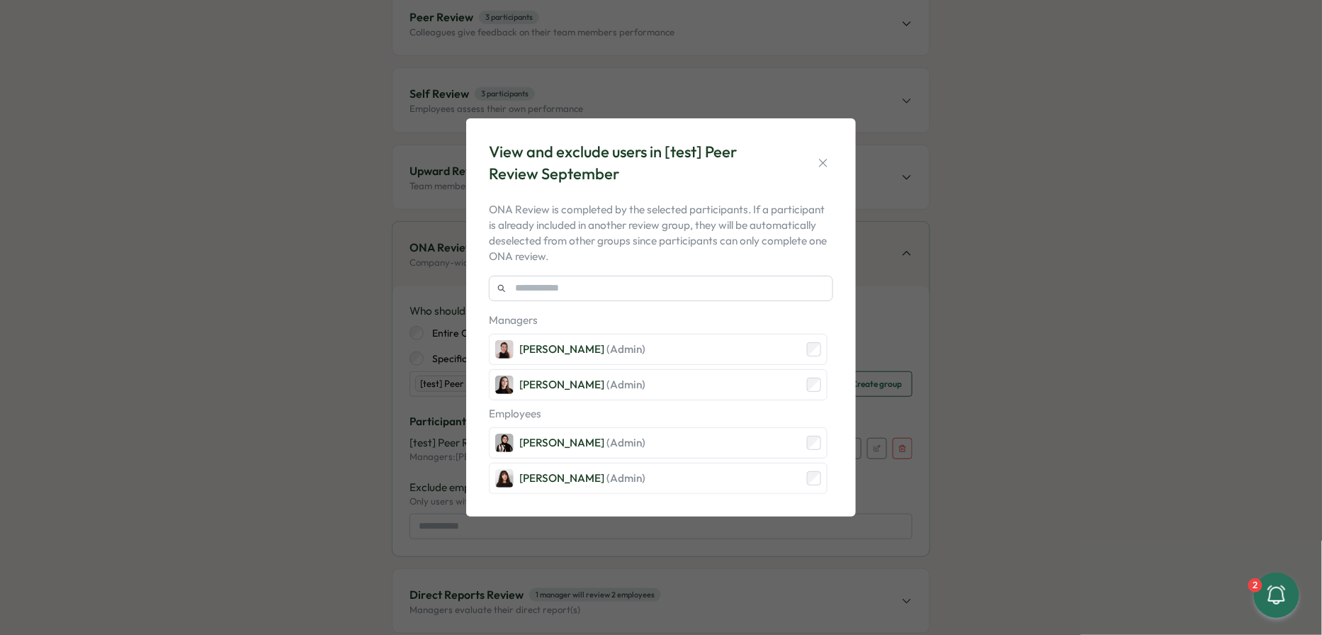
click at [652, 339] on div "View and exclude users in [test] Peer Review September ONA Review is completed …" at bounding box center [661, 317] width 1322 height 635
click at [652, 164] on icon "button" at bounding box center [823, 163] width 14 height 14
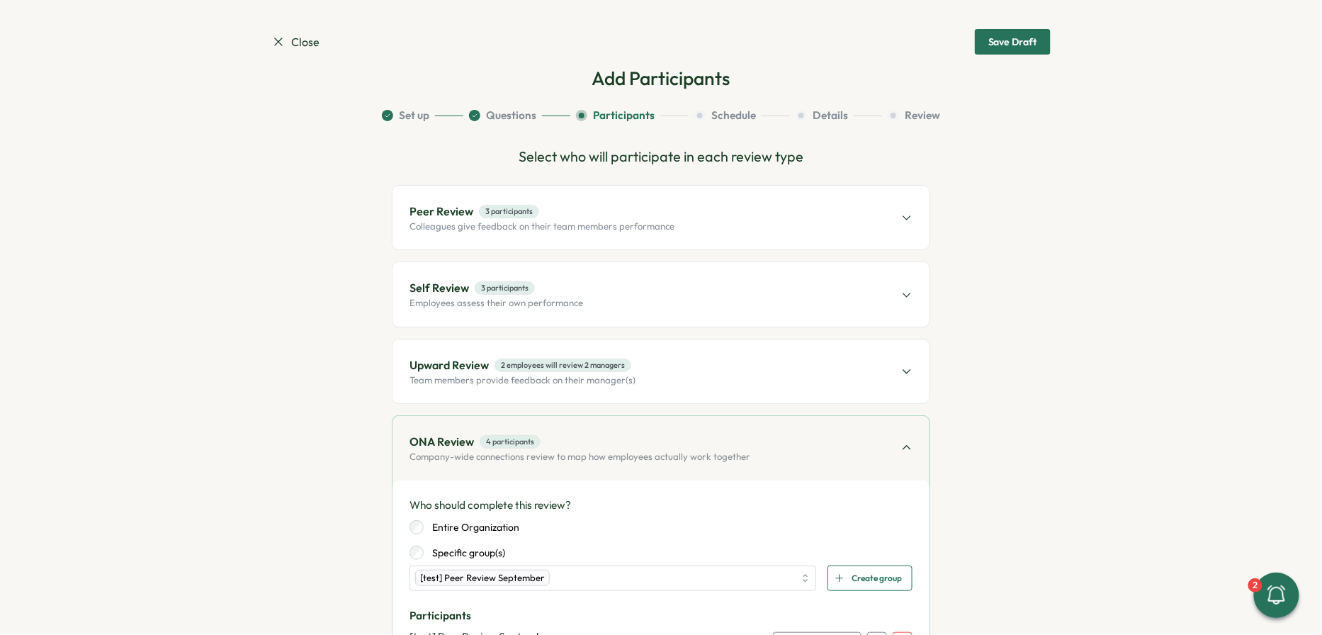
scroll to position [0, 0]
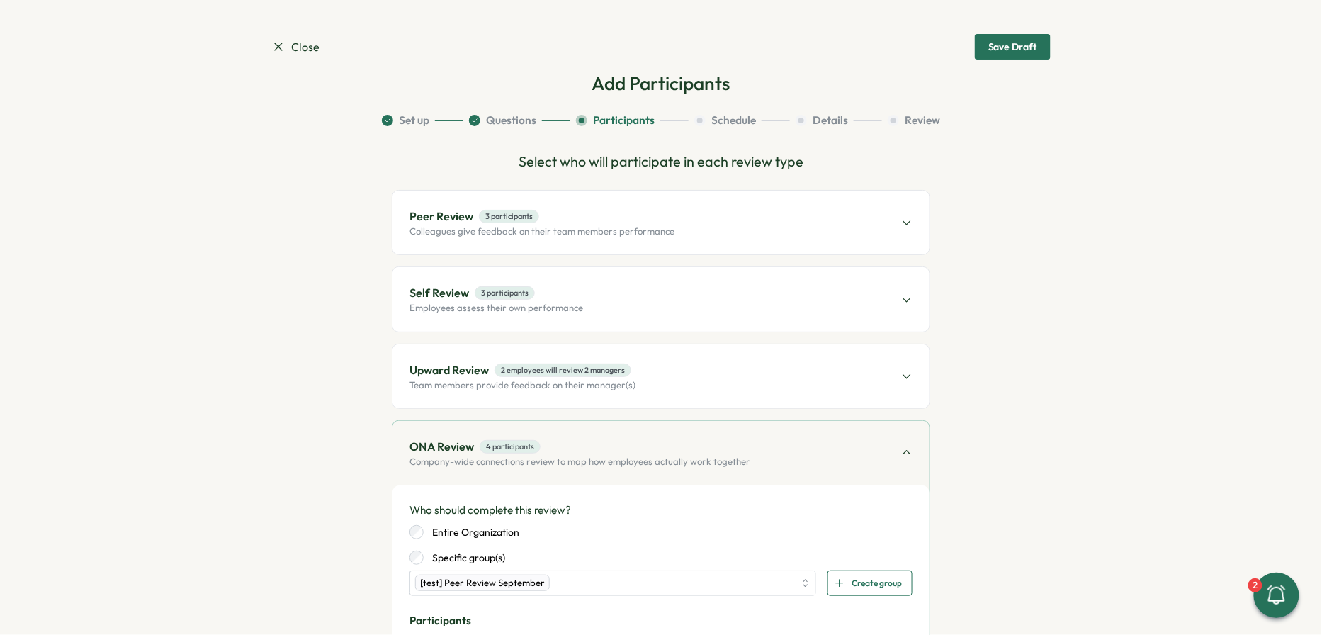
click at [652, 219] on div "Peer Review 3 participants Colleagues give feedback on their team members perfo…" at bounding box center [660, 223] width 537 height 64
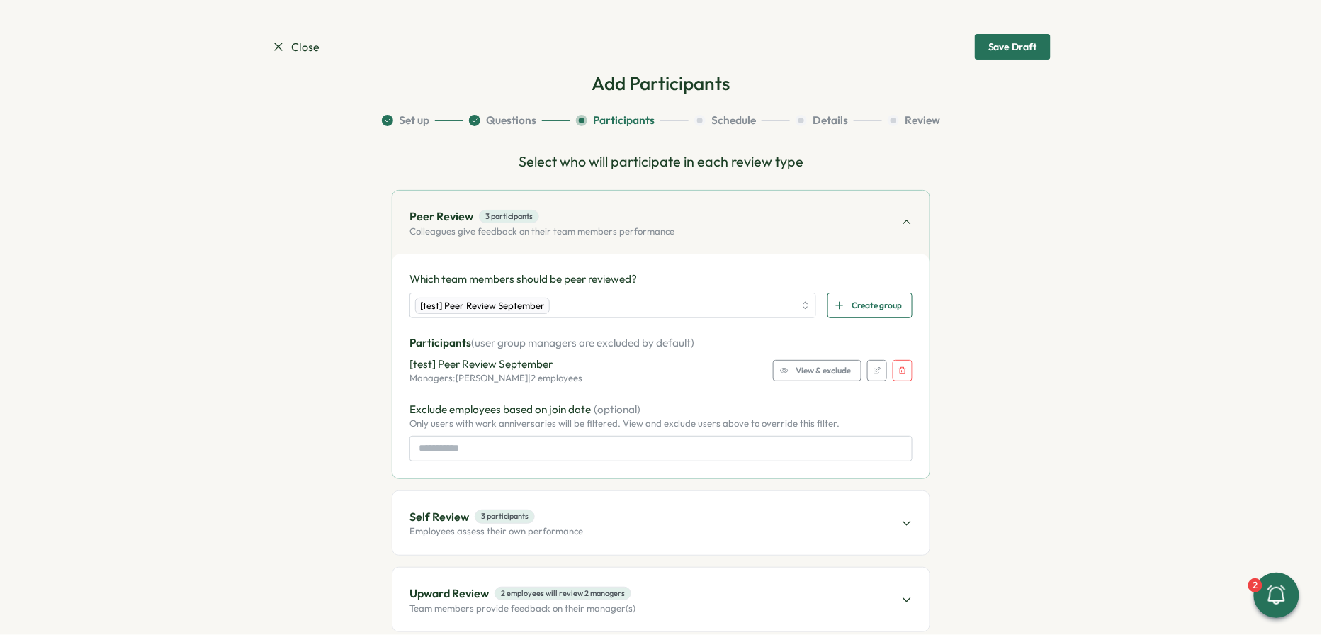
click at [652, 367] on span "View & exclude" at bounding box center [823, 371] width 55 height 20
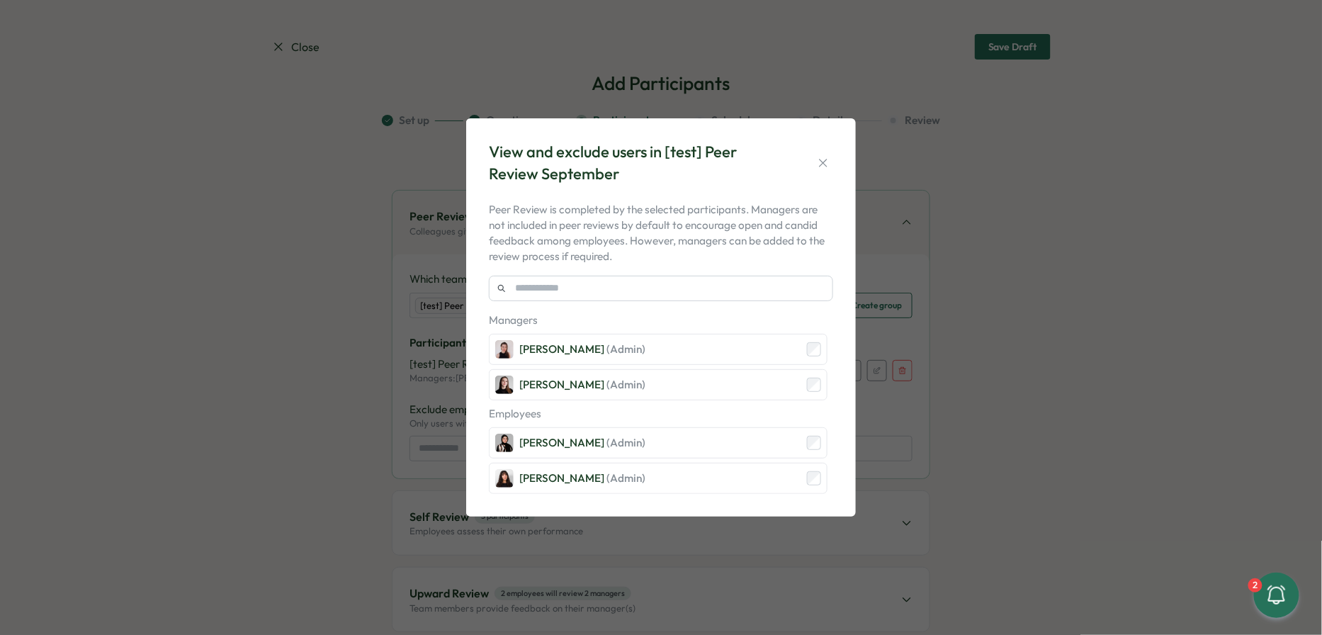
click at [652, 251] on div "View and exclude users in [test] Peer Review September Peer Review is completed…" at bounding box center [661, 317] width 1322 height 635
click at [652, 166] on icon "button" at bounding box center [823, 163] width 14 height 14
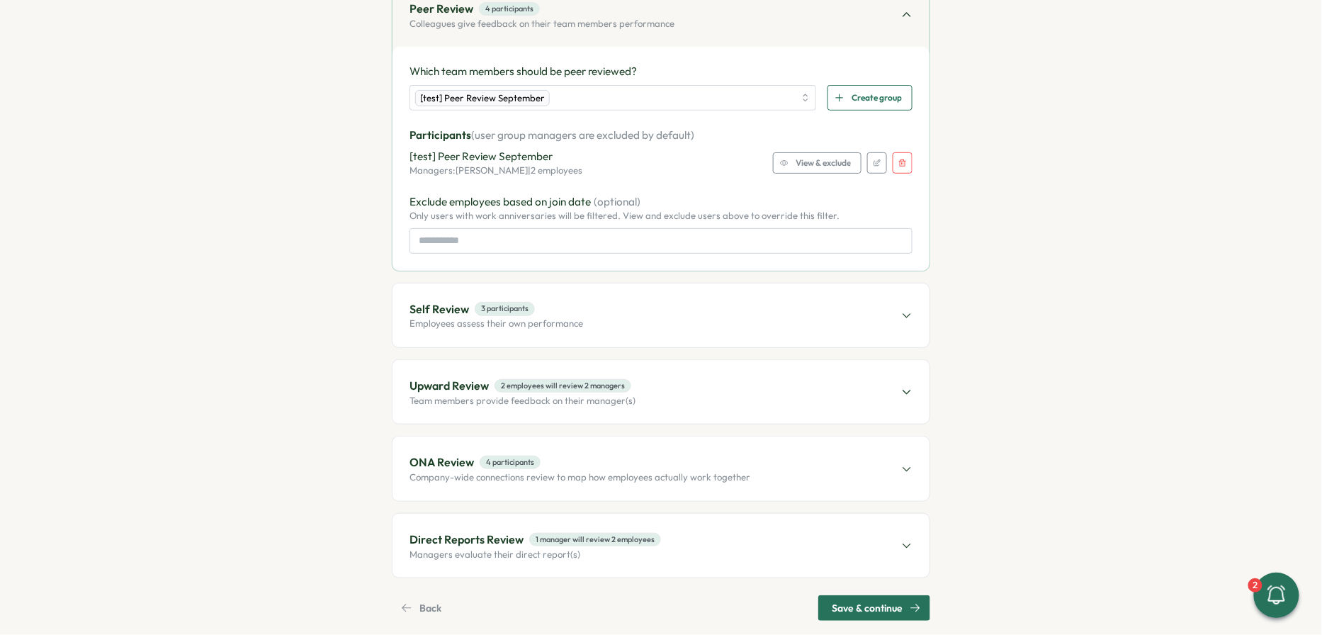
scroll to position [224, 0]
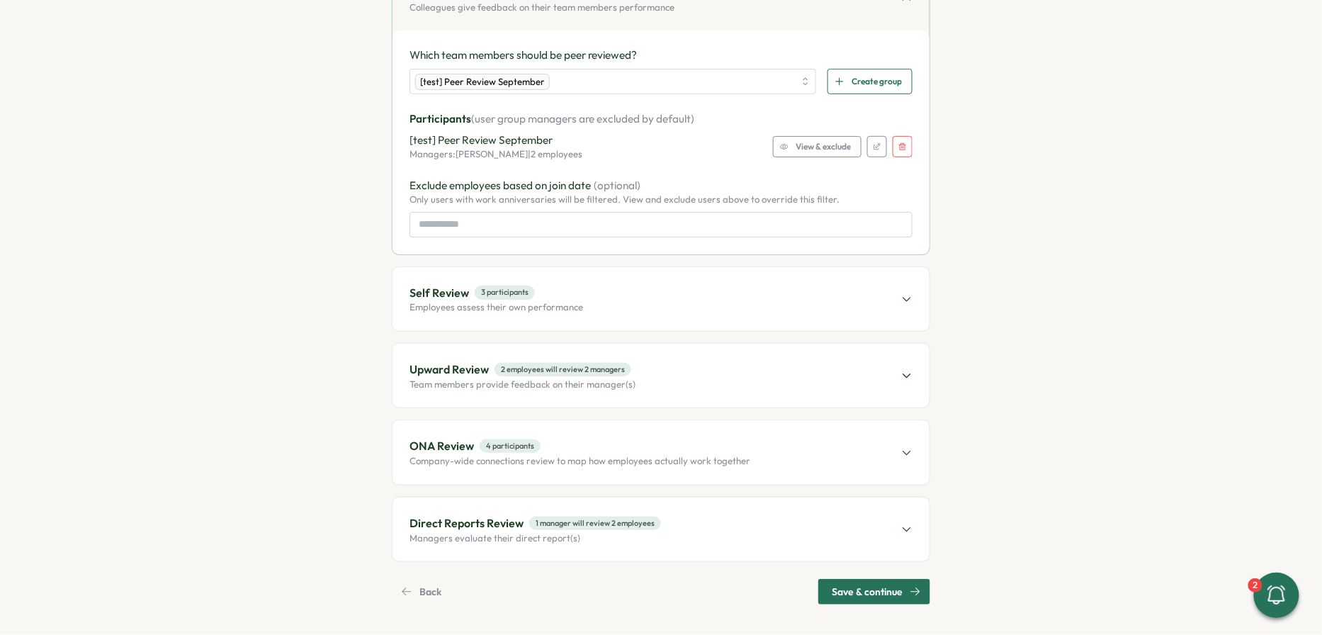
click at [652, 524] on div "Direct Reports Review 1 manager will review 2 employees Managers evaluate their…" at bounding box center [660, 529] width 537 height 64
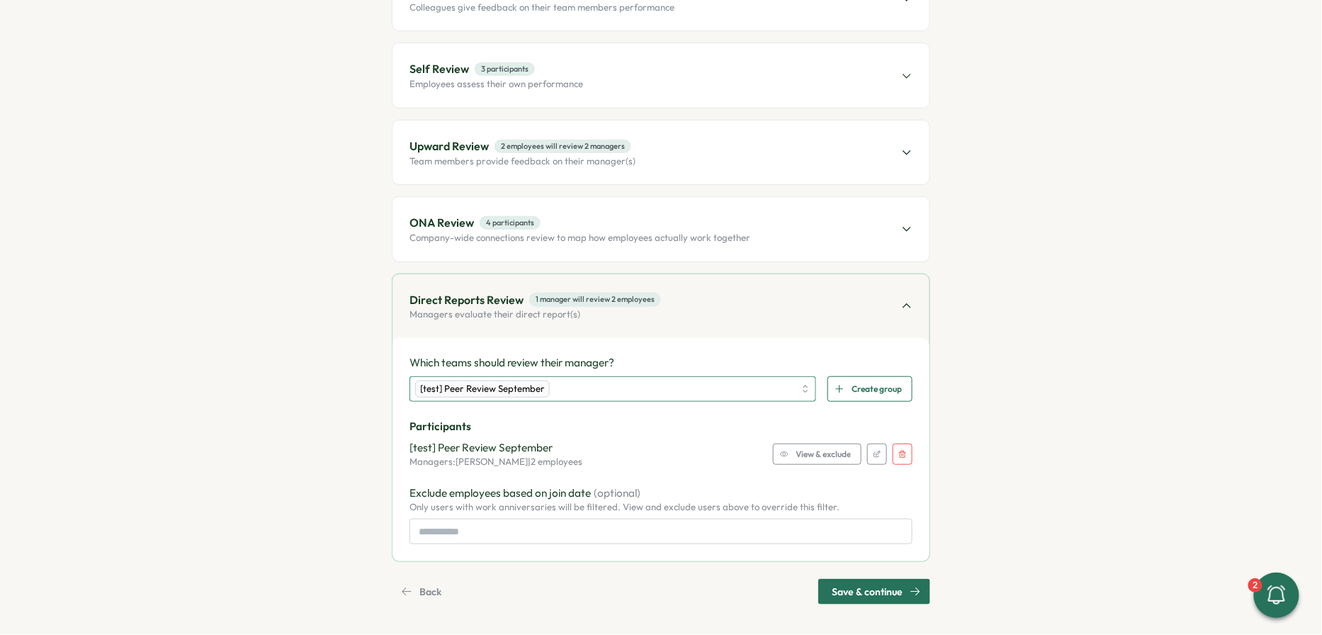
click at [652, 377] on div "[test] Peer Review September" at bounding box center [604, 389] width 379 height 24
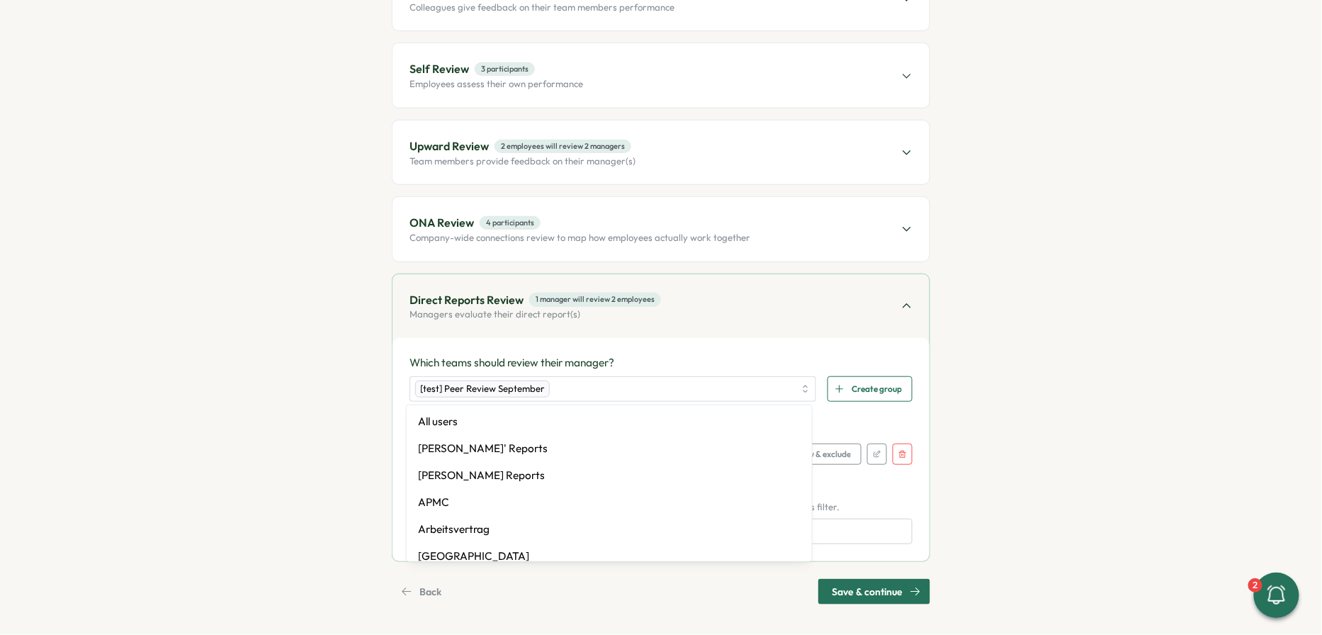
click at [652, 361] on p "Which teams should review their manager?" at bounding box center [660, 363] width 503 height 16
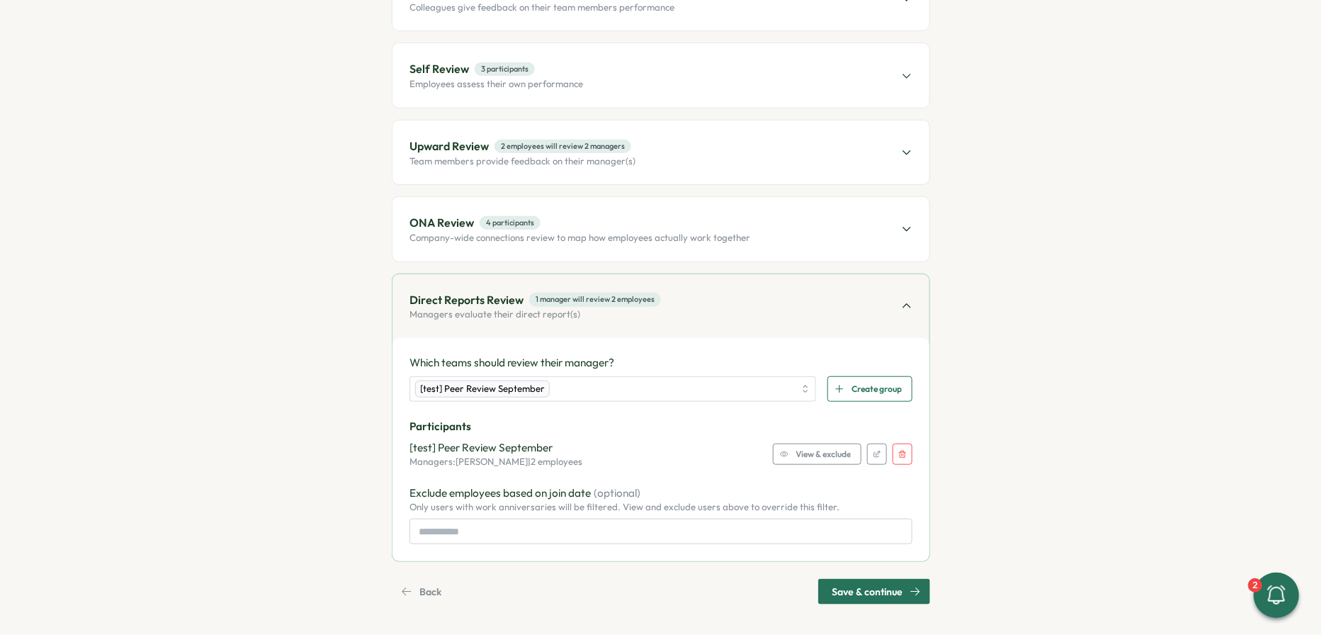
click at [652, 456] on span "View & exclude" at bounding box center [823, 454] width 55 height 20
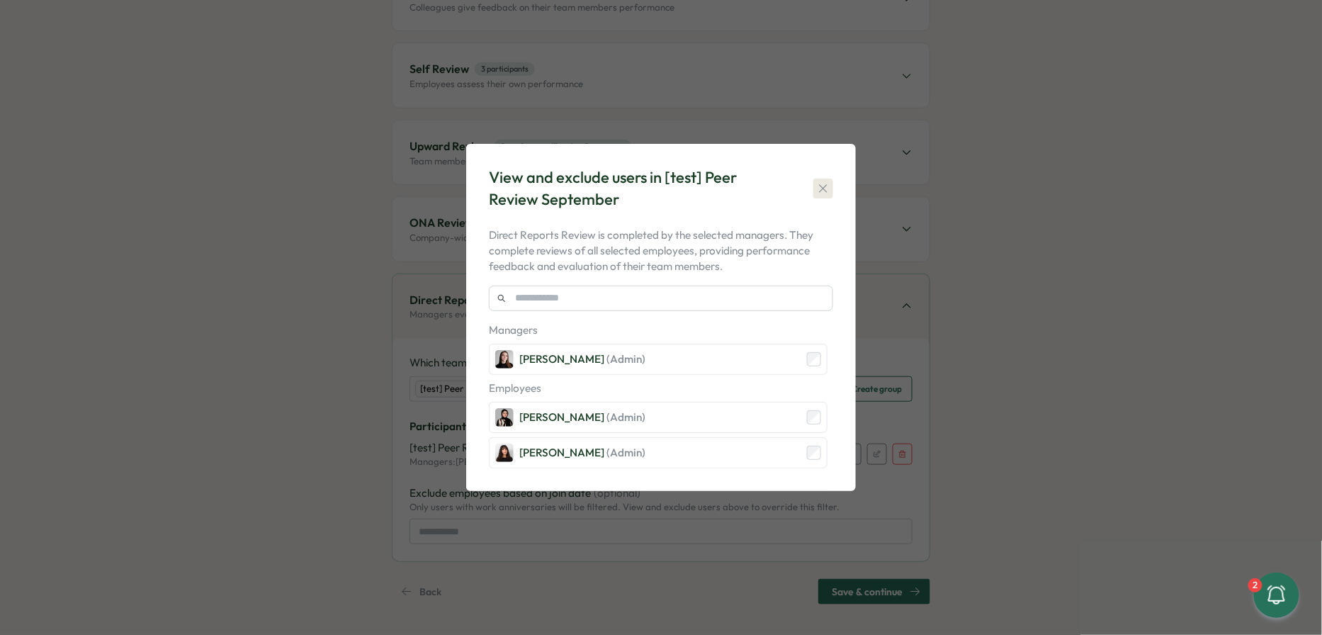
click at [652, 192] on icon "button" at bounding box center [823, 188] width 14 height 14
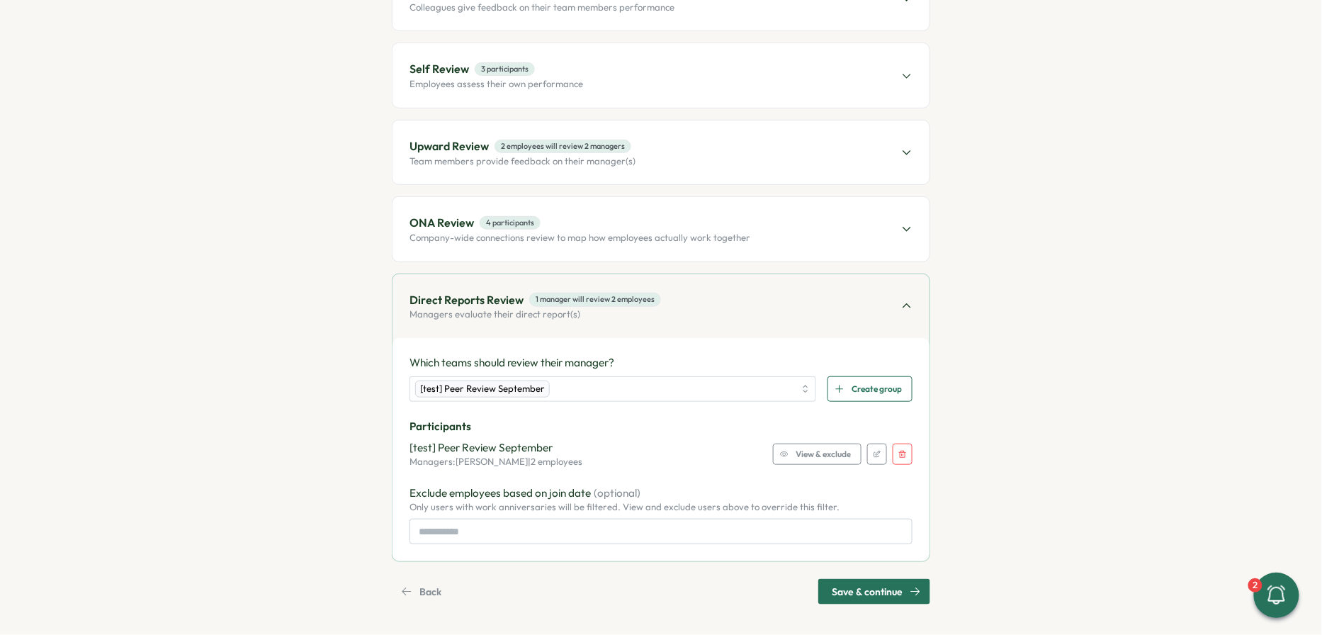
click at [652, 455] on button "button" at bounding box center [903, 453] width 20 height 21
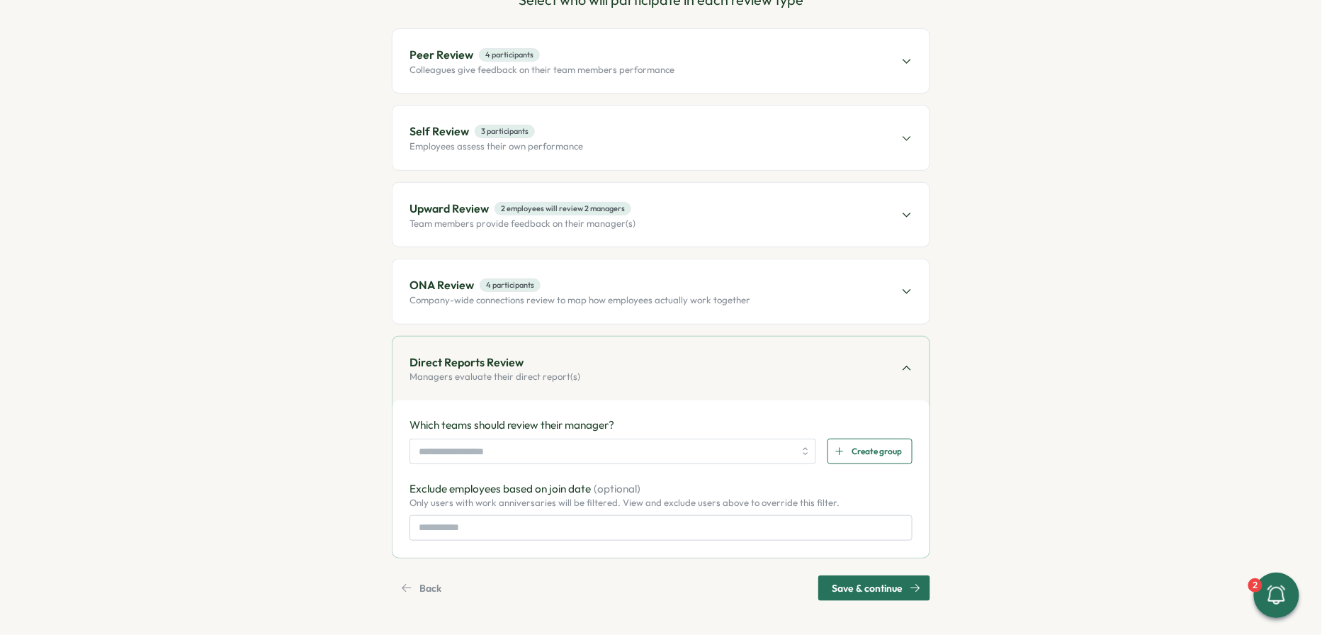
scroll to position [157, 0]
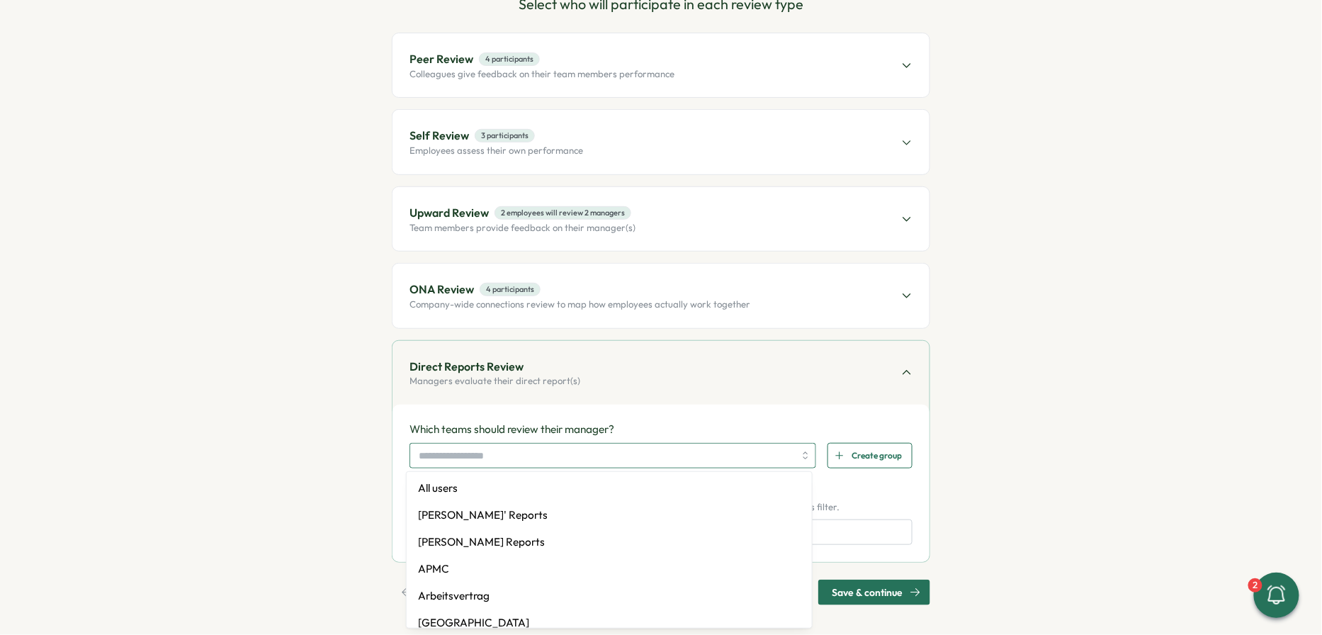
click at [645, 456] on input "search" at bounding box center [606, 455] width 375 height 24
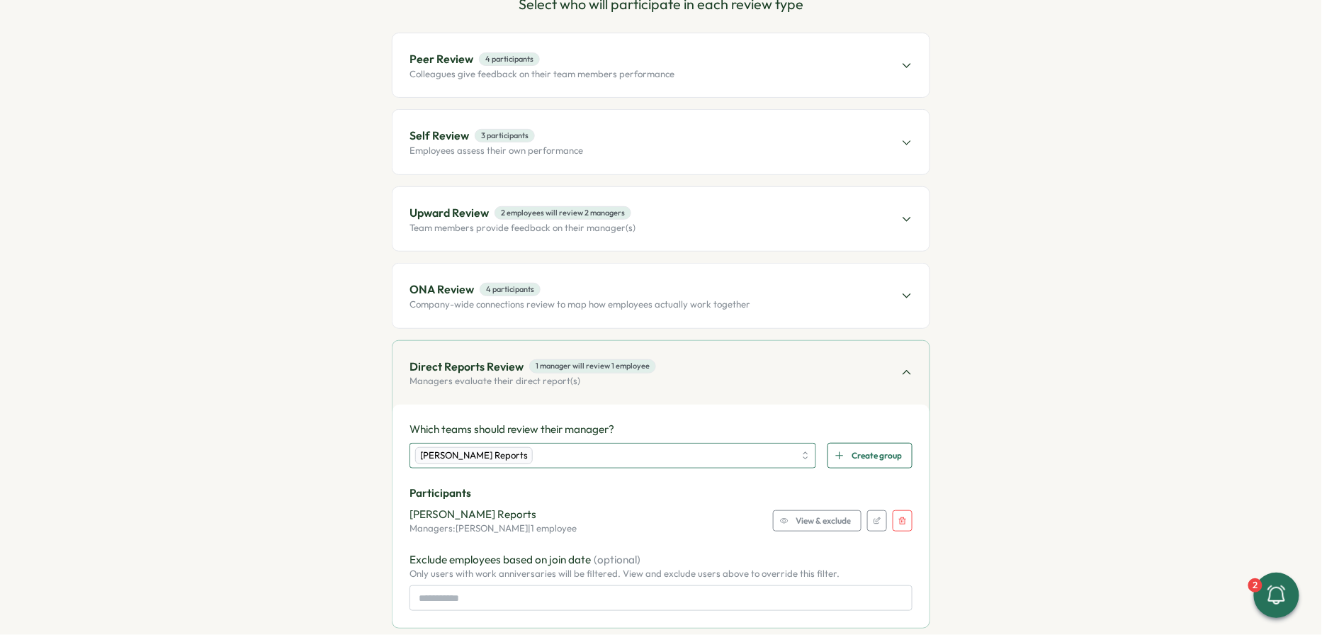
click at [610, 454] on div "[PERSON_NAME] Reports" at bounding box center [604, 455] width 379 height 24
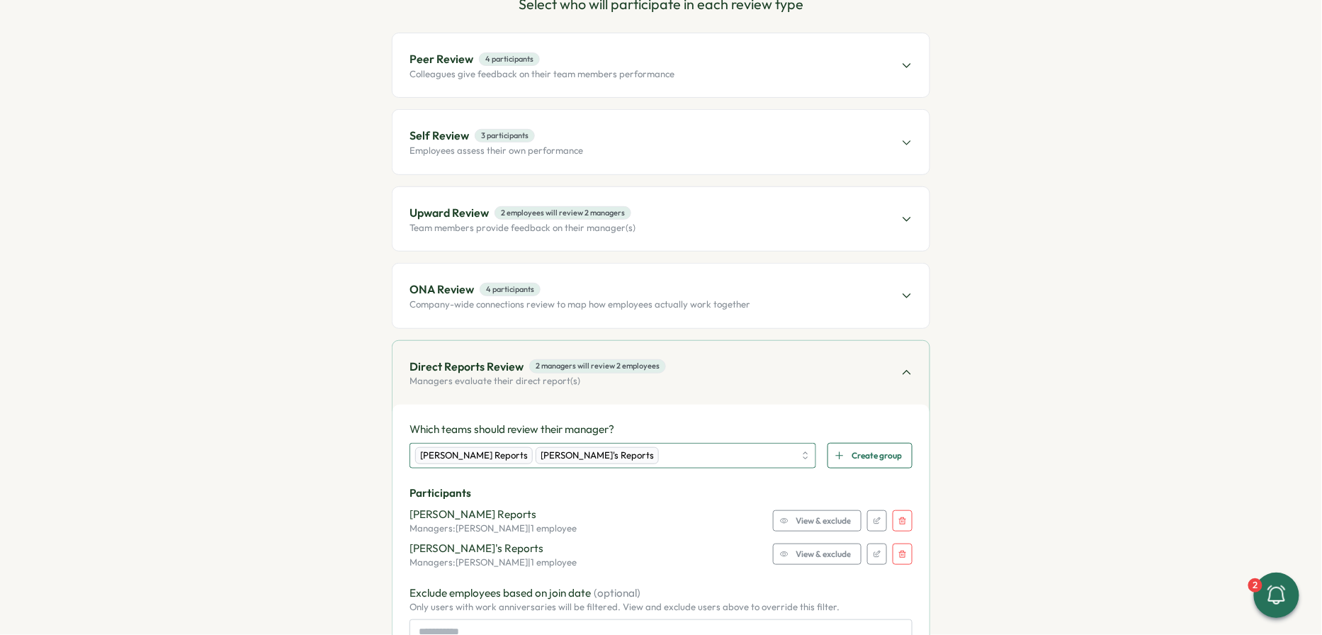
click at [652, 452] on div "Axi Molnar's Reports Elena Ladushyna's Reports" at bounding box center [604, 455] width 379 height 24
type input "****"
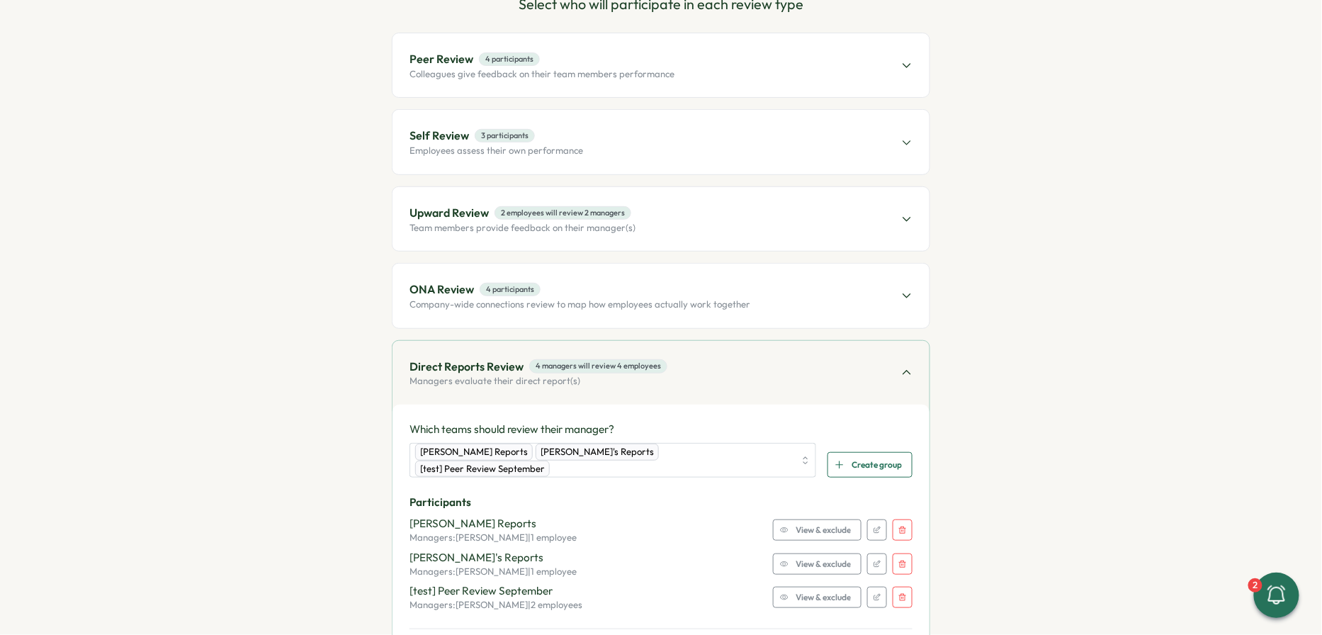
click at [652, 587] on span "View & exclude" at bounding box center [823, 597] width 55 height 20
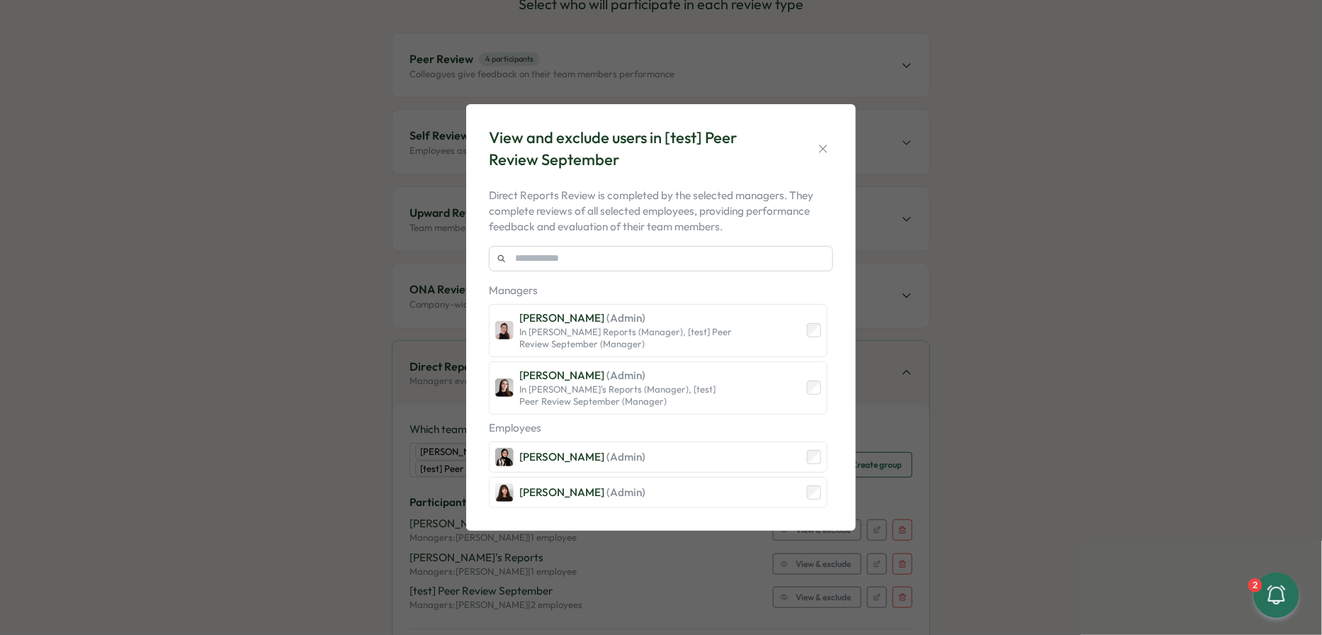
click at [652, 586] on div "View and exclude users in [test] Peer Review September Direct Reports Review is…" at bounding box center [661, 317] width 1322 height 635
click at [652, 140] on button "button" at bounding box center [823, 149] width 20 height 20
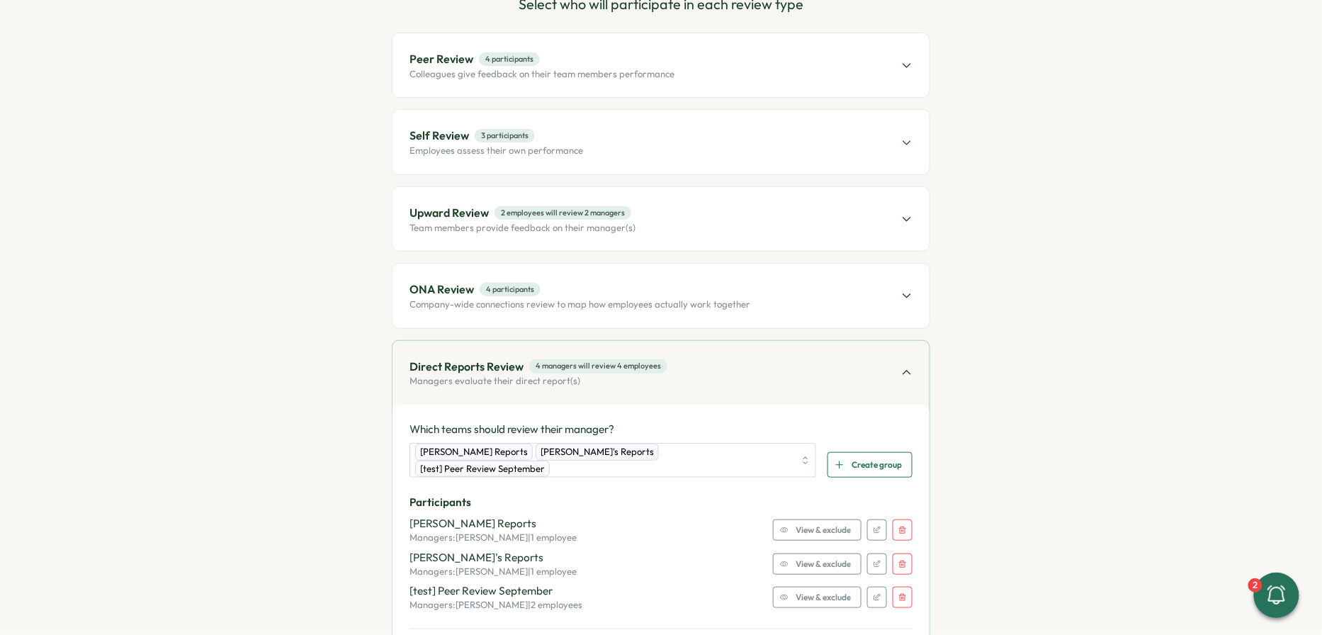
click at [652, 592] on button "button" at bounding box center [903, 597] width 20 height 21
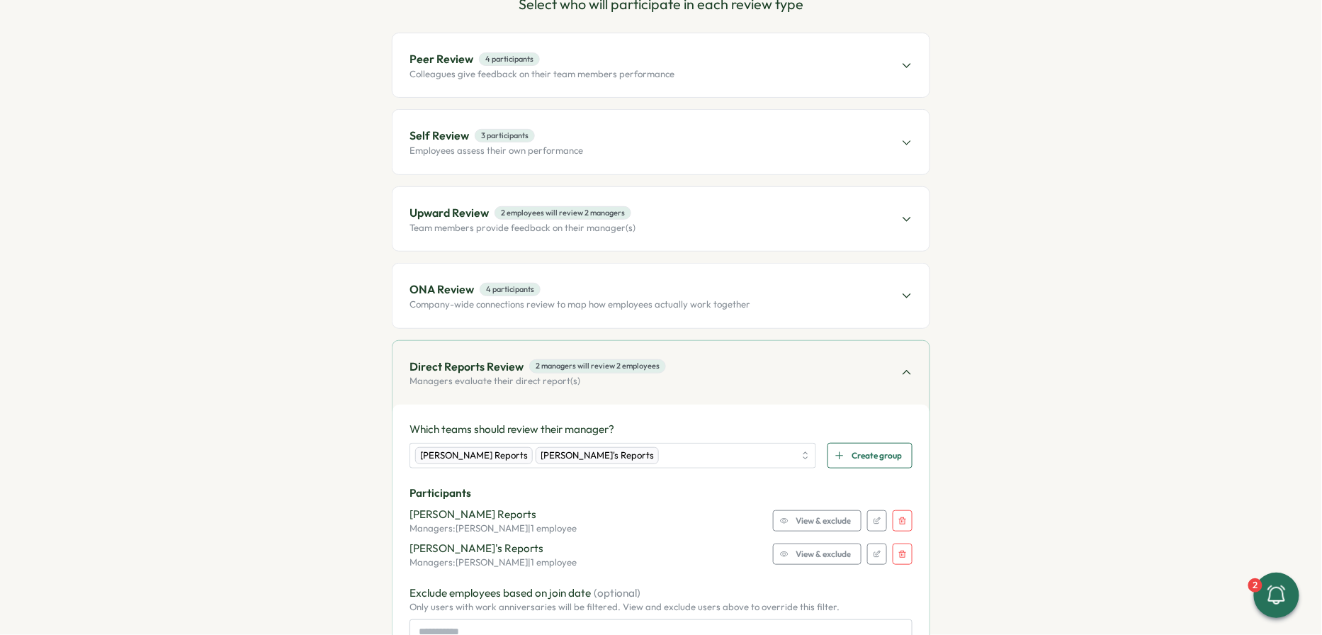
click at [652, 286] on span "ONA Review 4 participants" at bounding box center [579, 290] width 341 height 18
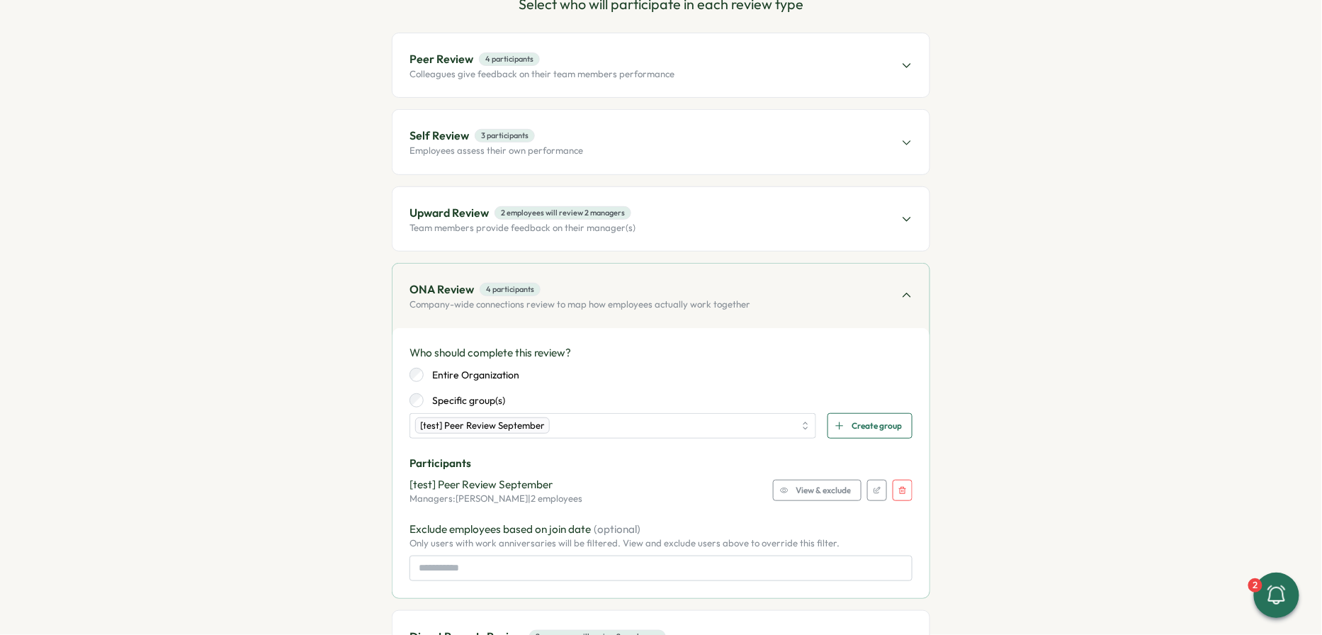
click at [613, 84] on div "Peer Review 4 participants Colleagues give feedback on their team members perfo…" at bounding box center [660, 65] width 537 height 64
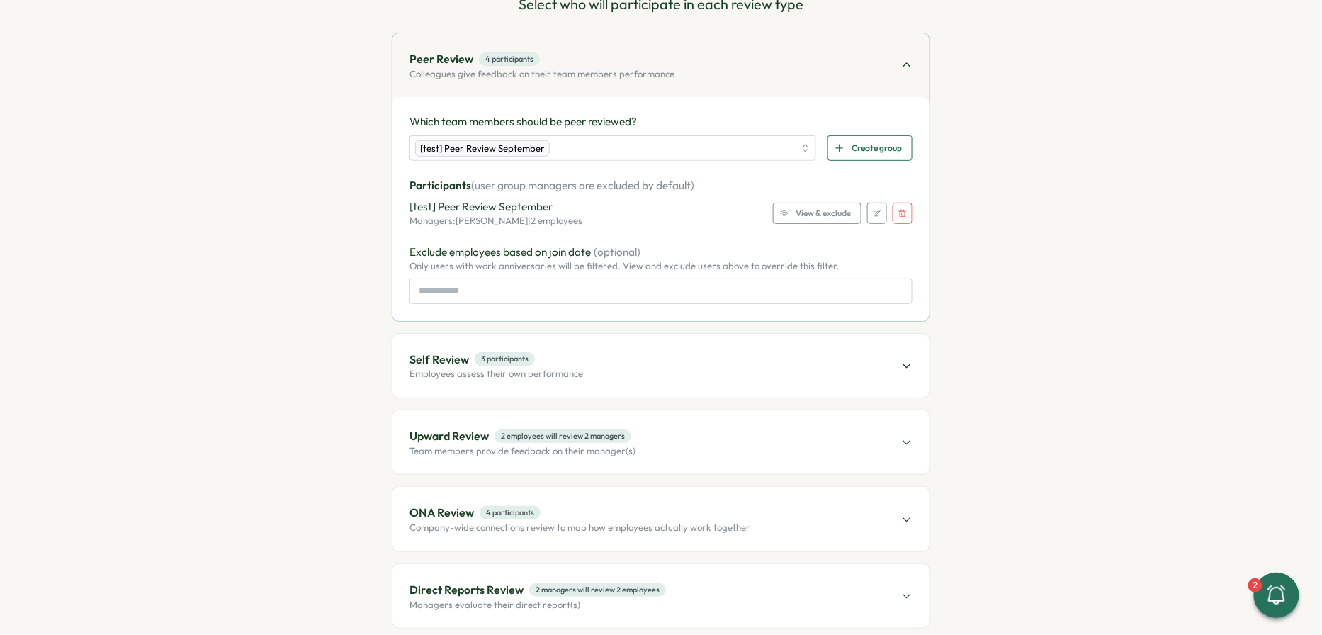
click at [652, 221] on span "View & exclude" at bounding box center [823, 213] width 55 height 20
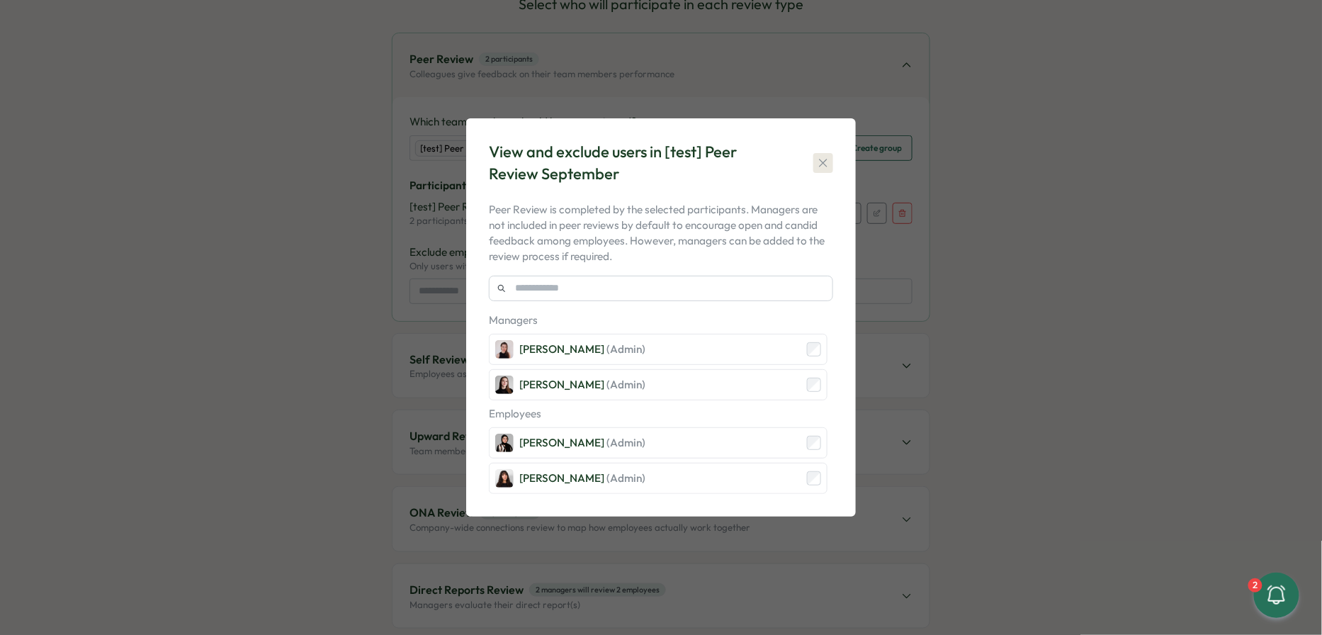
click at [652, 167] on icon "button" at bounding box center [823, 163] width 14 height 14
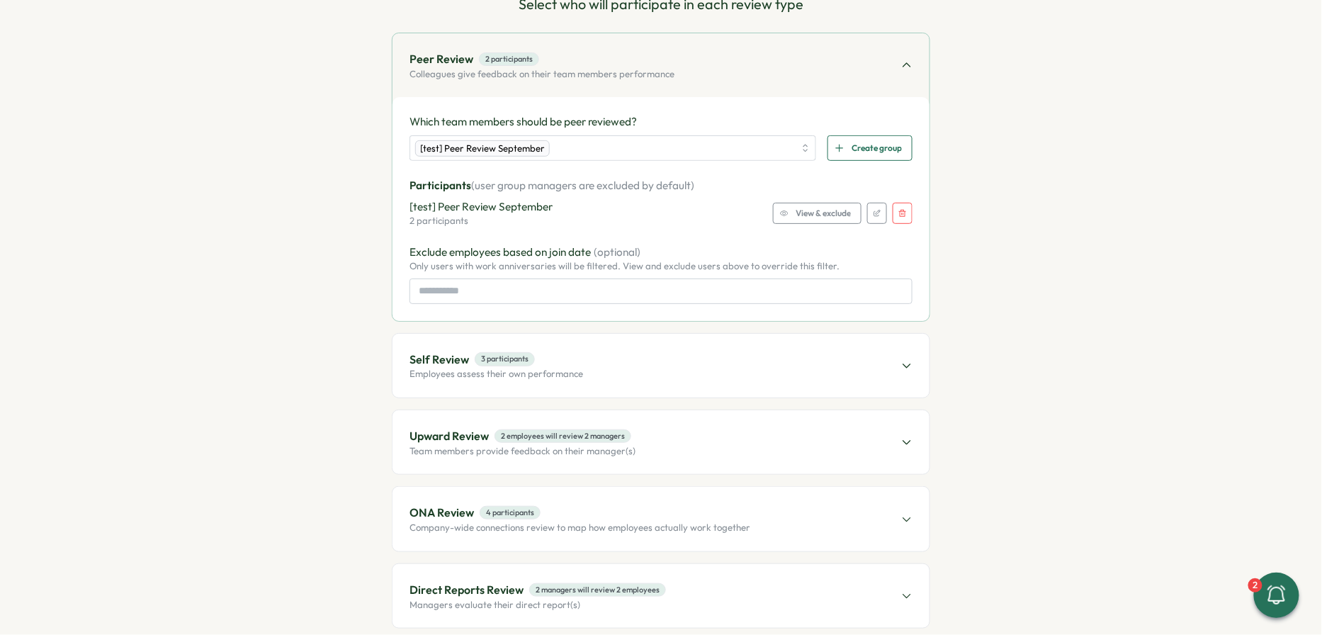
click at [652, 376] on div "Self Review 3 participants Employees assess their own performance" at bounding box center [660, 366] width 537 height 64
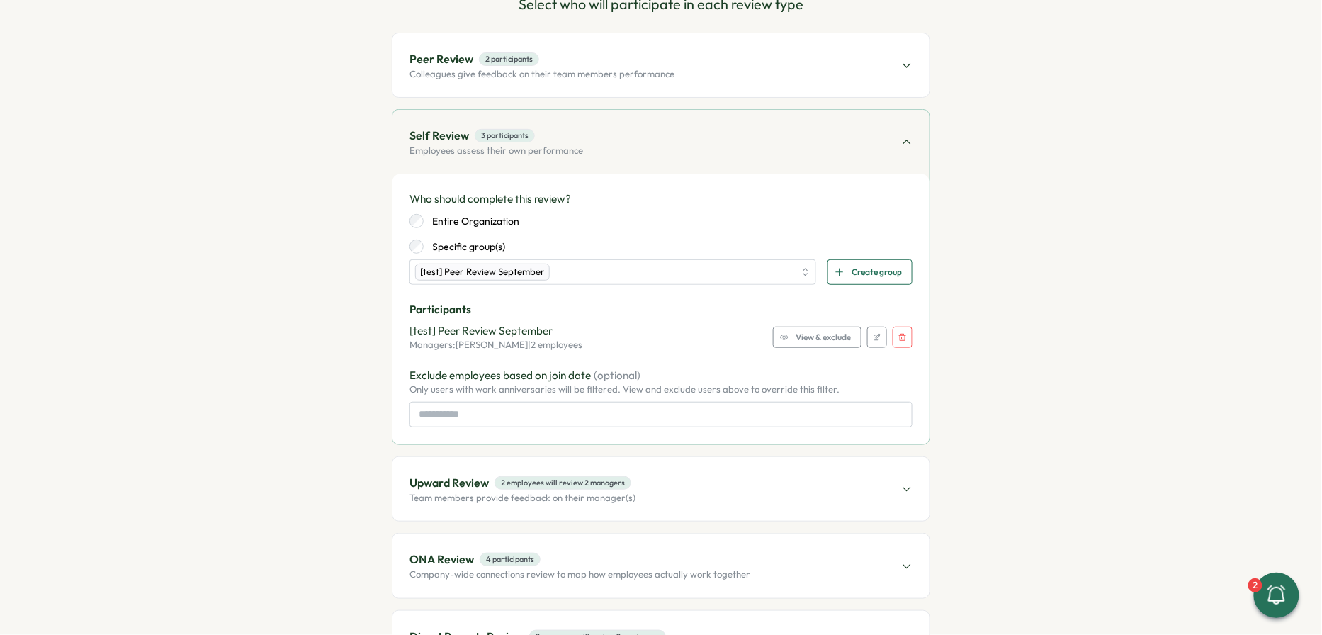
click at [652, 334] on span "View & exclude" at bounding box center [823, 337] width 55 height 20
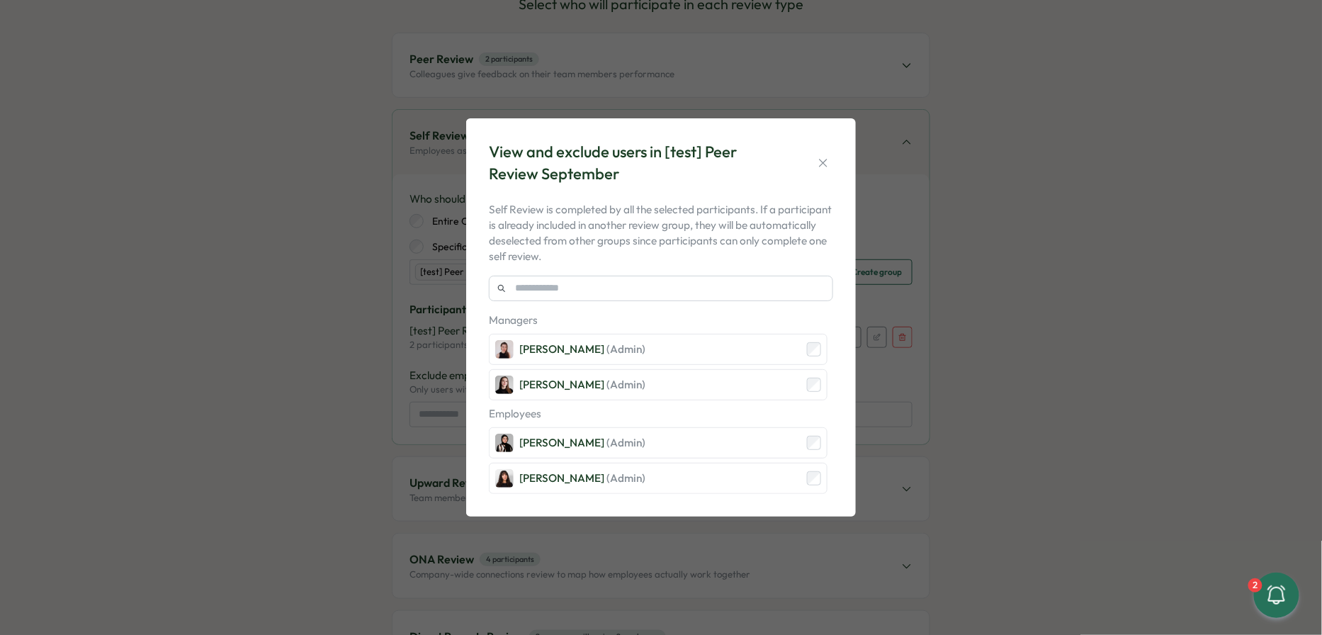
click at [652, 336] on div "View and exclude users in [test] Peer Review September Self Review is completed…" at bounding box center [661, 317] width 1322 height 635
click at [652, 162] on icon "button" at bounding box center [823, 163] width 14 height 14
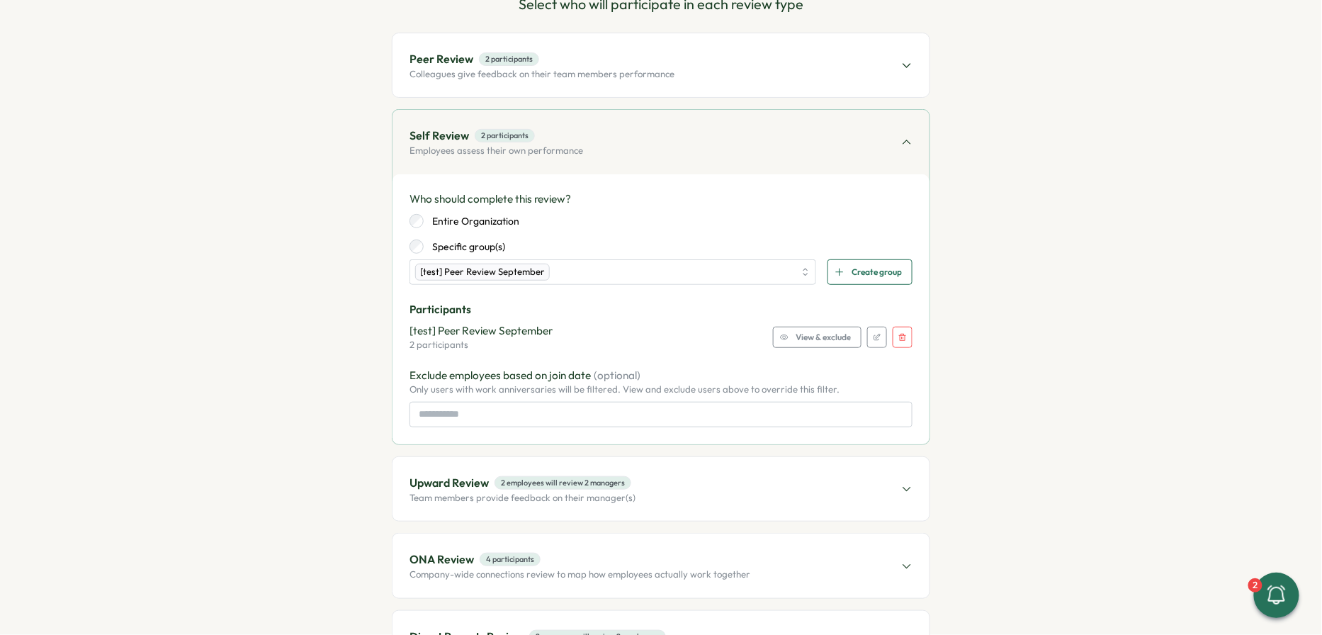
click at [652, 502] on div "Upward Review 2 employees will review 2 managers Team members provide feedback …" at bounding box center [660, 489] width 537 height 64
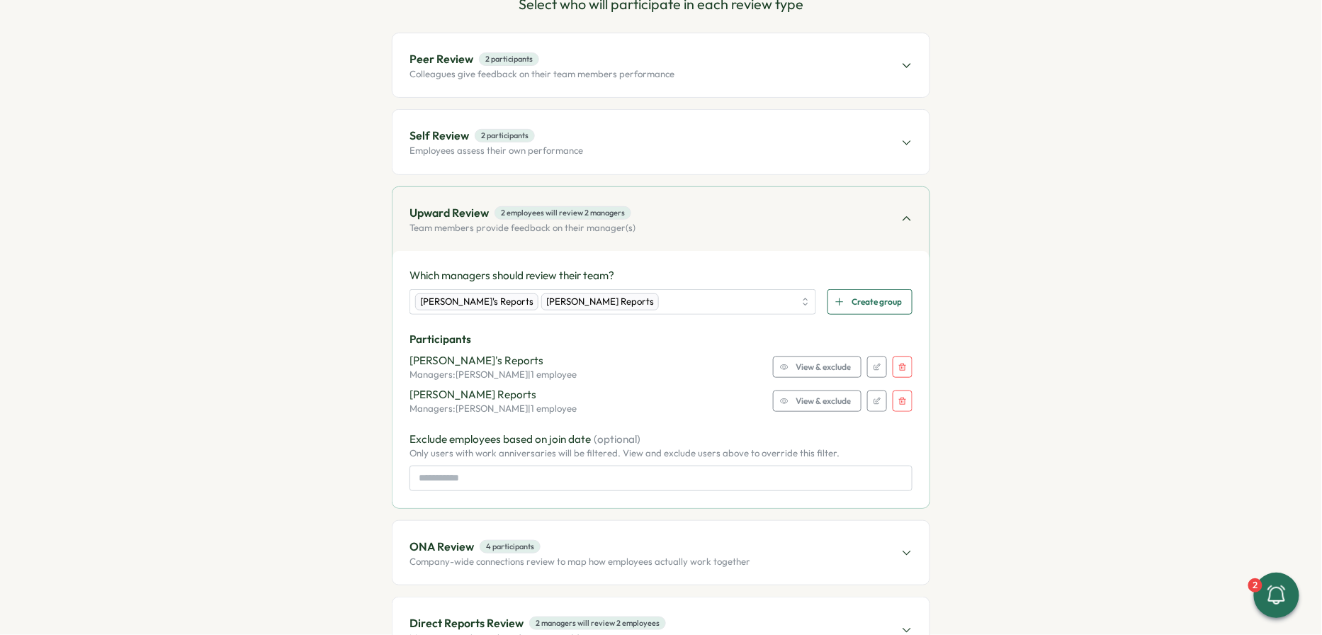
click at [652, 99] on div "Peer Review 2 participants Colleagues give feedback on their team members perfo…" at bounding box center [661, 348] width 538 height 630
click at [652, 74] on div "Peer Review 2 participants Colleagues give feedback on their team members perfo…" at bounding box center [660, 65] width 537 height 64
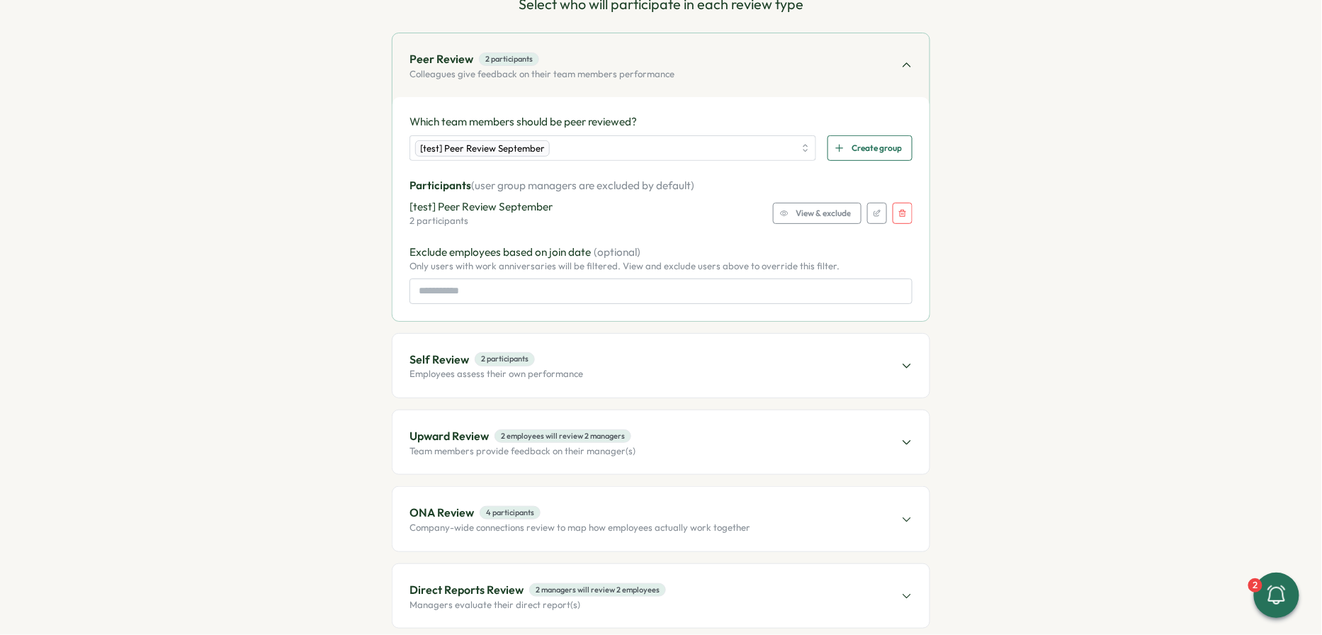
click at [652, 209] on span "View & exclude" at bounding box center [823, 213] width 55 height 20
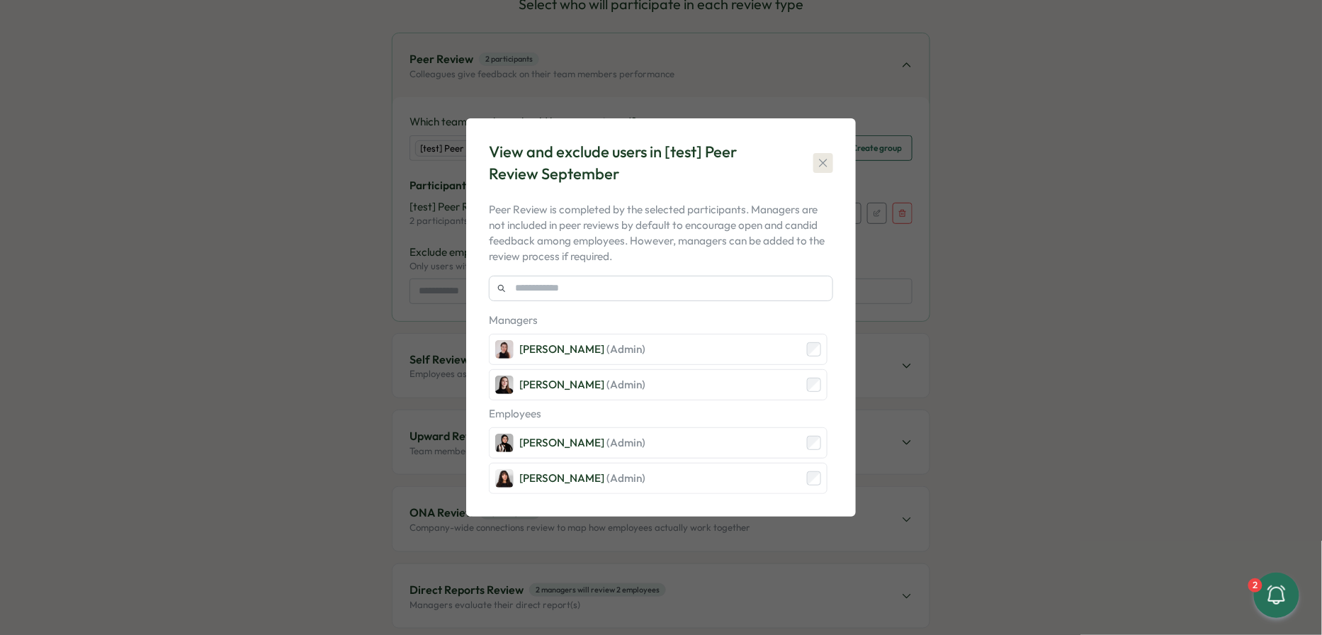
click at [652, 166] on icon "button" at bounding box center [823, 163] width 14 height 14
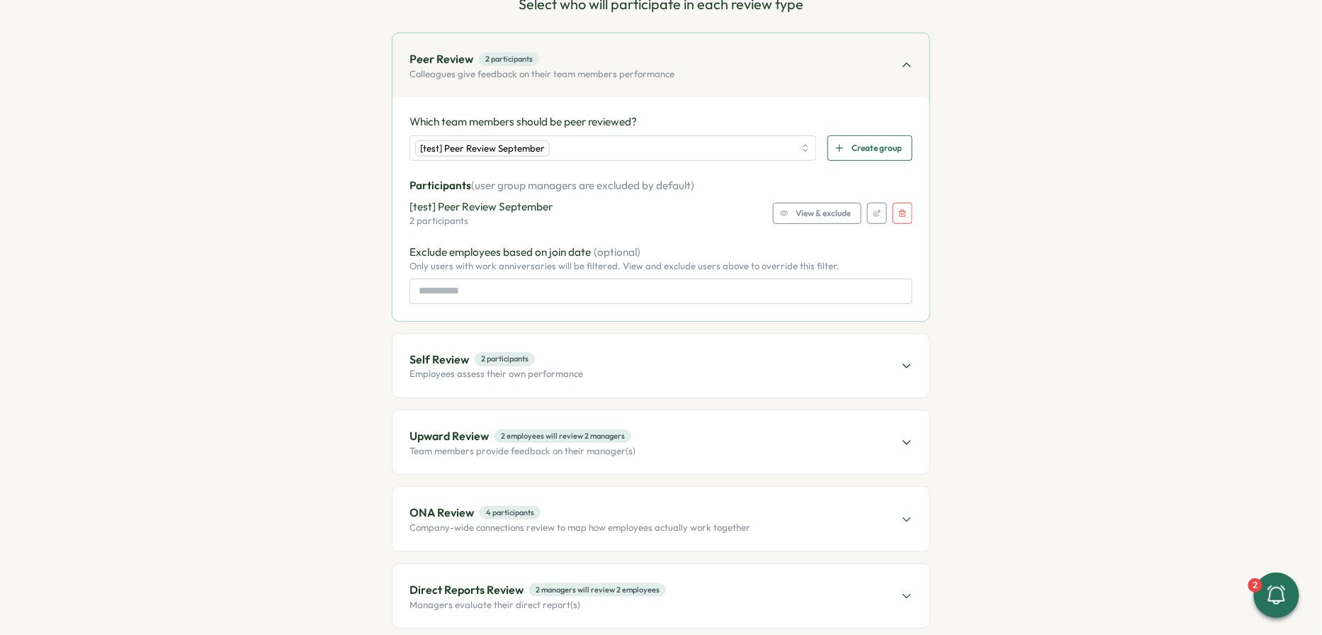
scroll to position [224, 0]
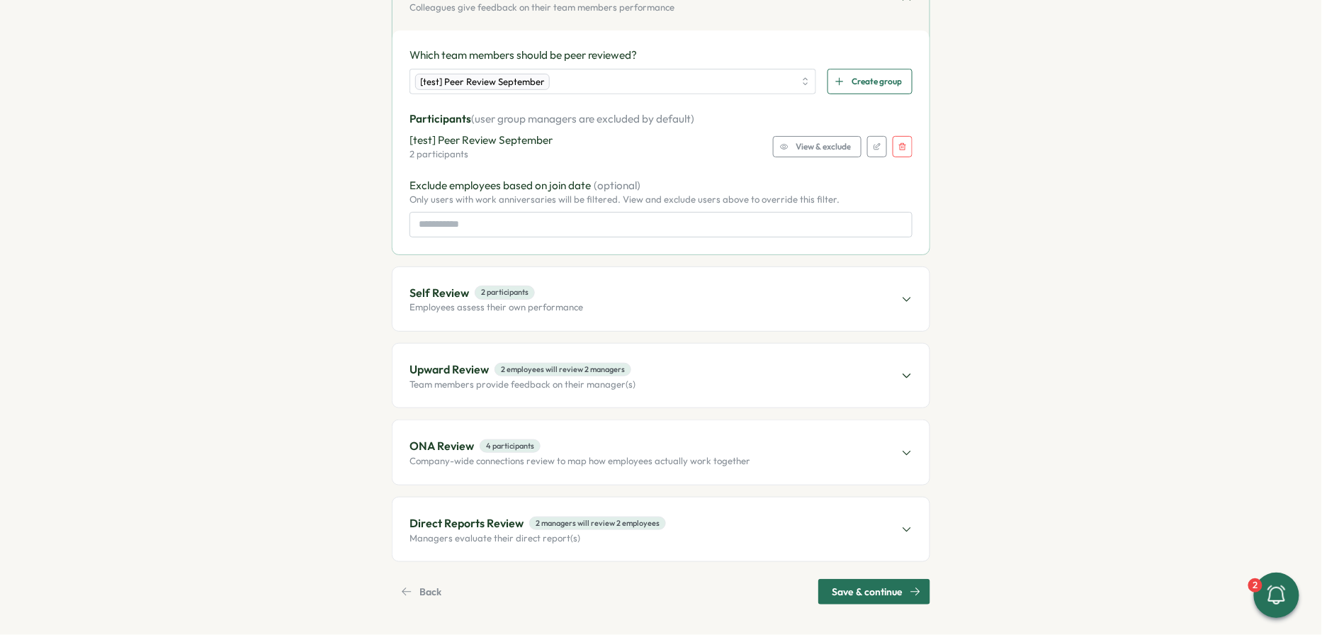
click at [652, 541] on div "Direct Reports Review 2 managers will review 2 employees Managers evaluate thei…" at bounding box center [660, 529] width 537 height 64
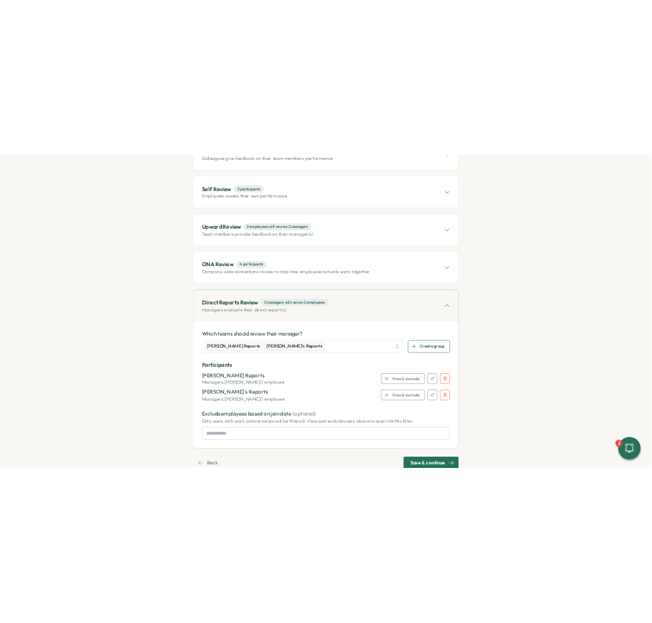
scroll to position [0, 0]
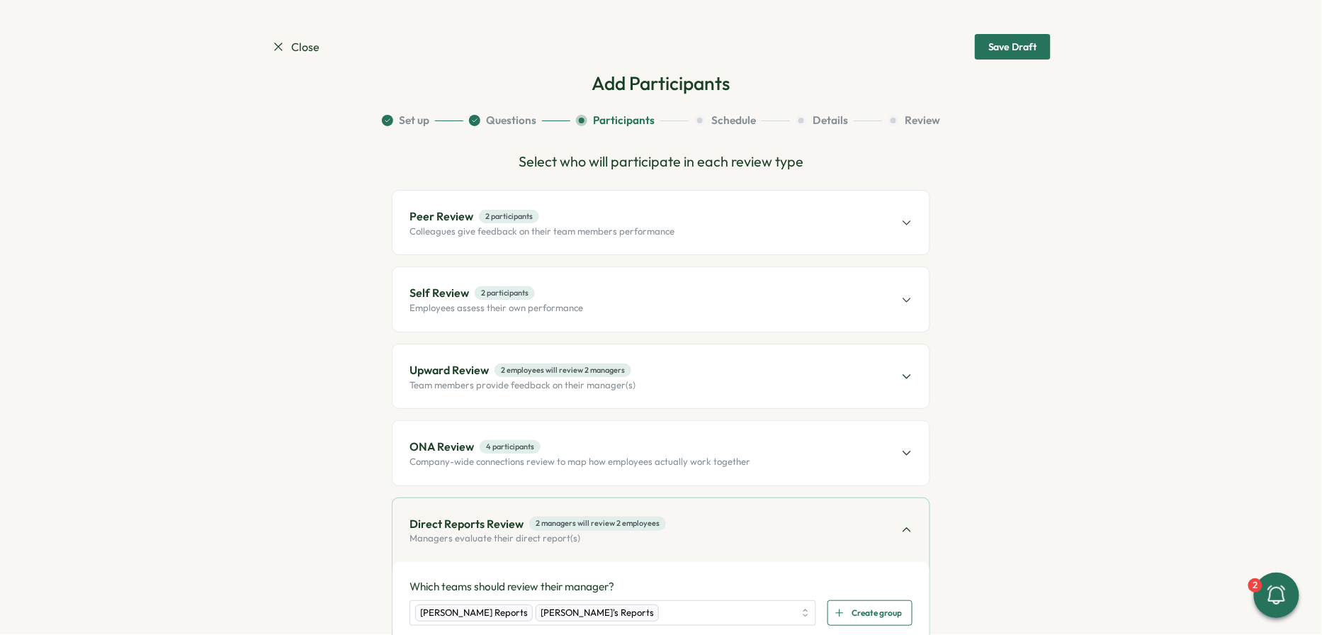
click at [469, 218] on span "Peer Review 2 participants" at bounding box center [541, 217] width 265 height 18
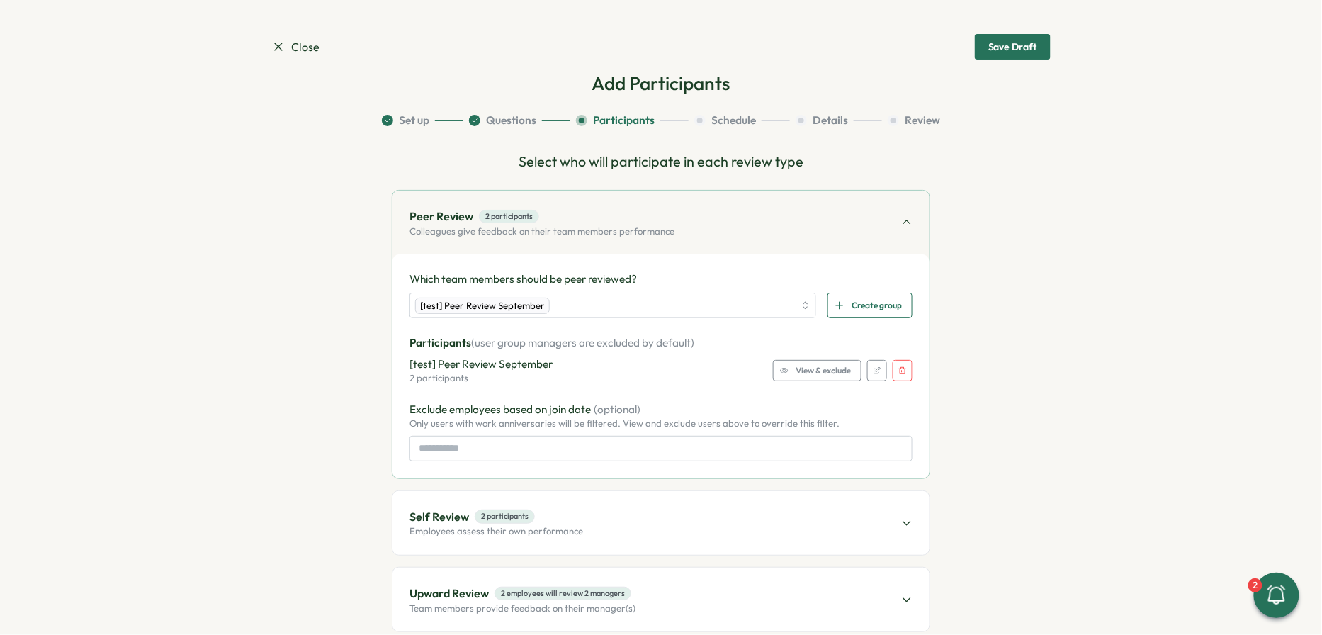
click at [469, 218] on span "Peer Review 2 participants" at bounding box center [541, 217] width 265 height 18
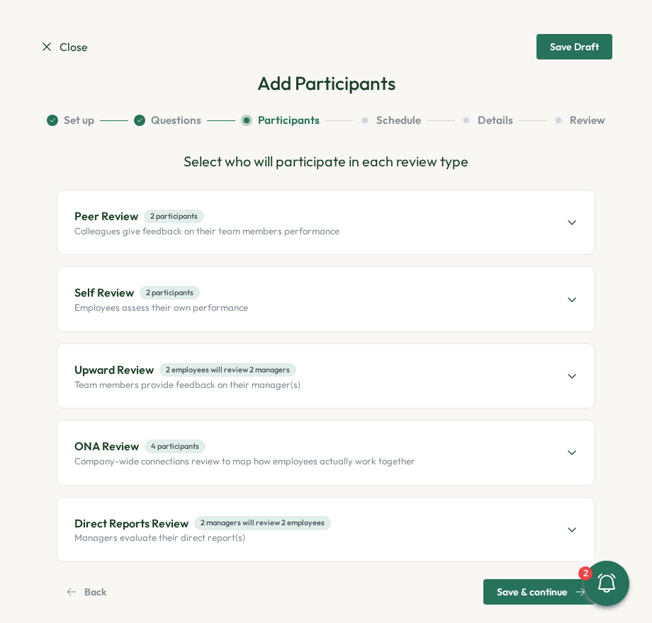
click at [458, 522] on div "Direct Reports Review 2 managers will review 2 employees Managers evaluate thei…" at bounding box center [325, 530] width 537 height 64
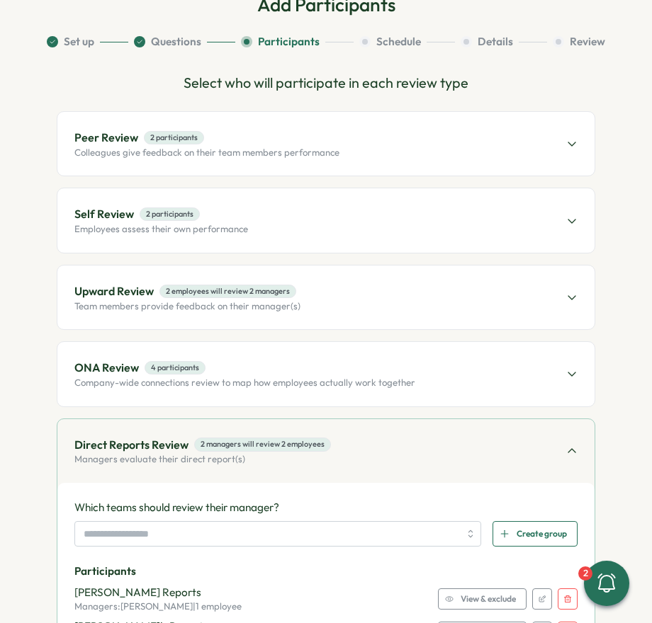
scroll to position [269, 0]
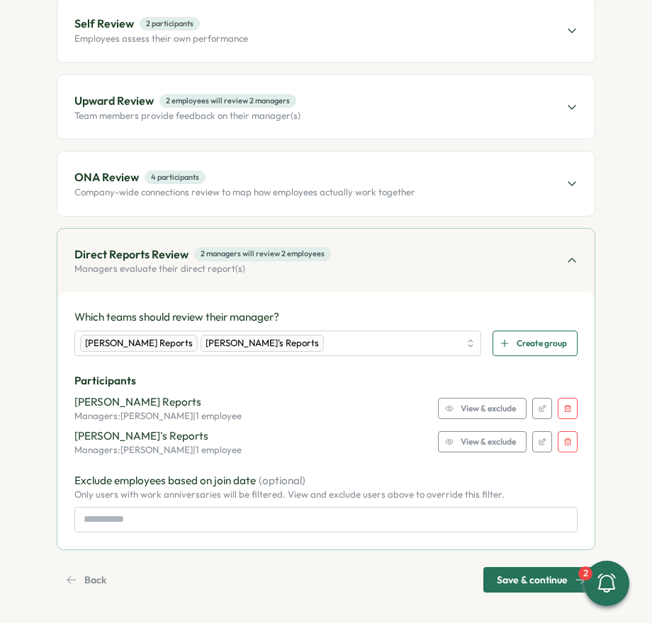
click at [341, 123] on div "Upward Review 2 employees will review 2 managers Team members provide feedback …" at bounding box center [325, 107] width 537 height 64
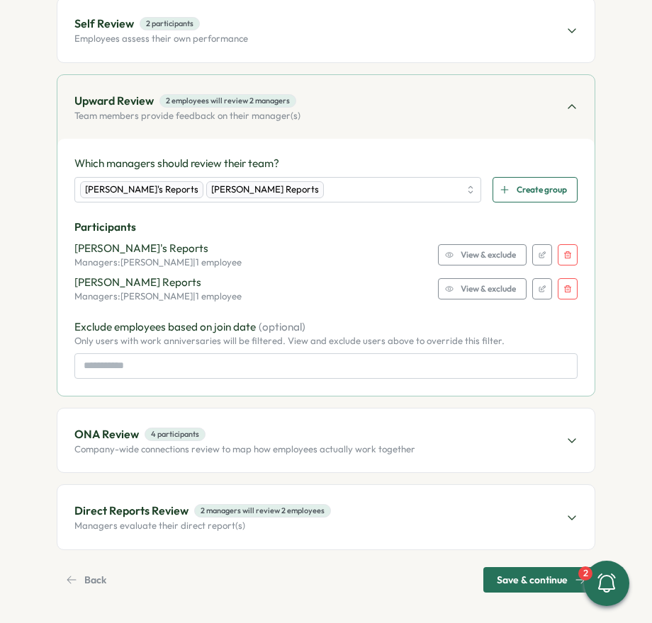
click at [565, 256] on icon "button" at bounding box center [567, 255] width 9 height 9
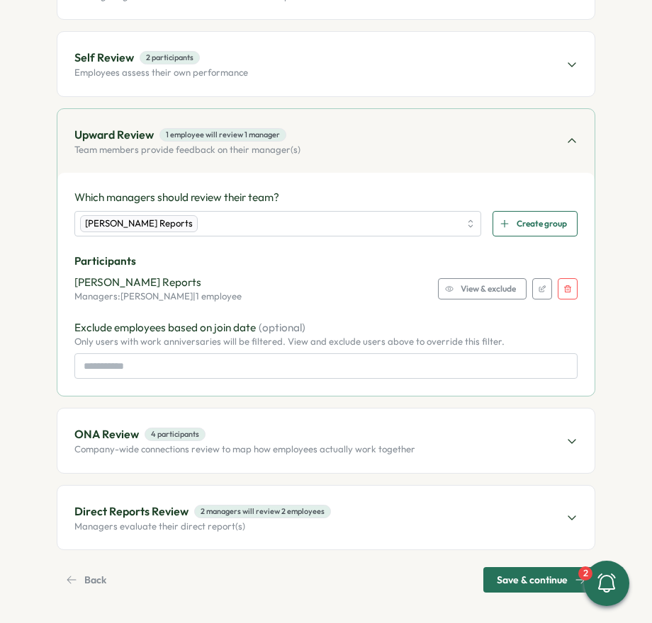
click at [570, 287] on button "button" at bounding box center [568, 288] width 20 height 21
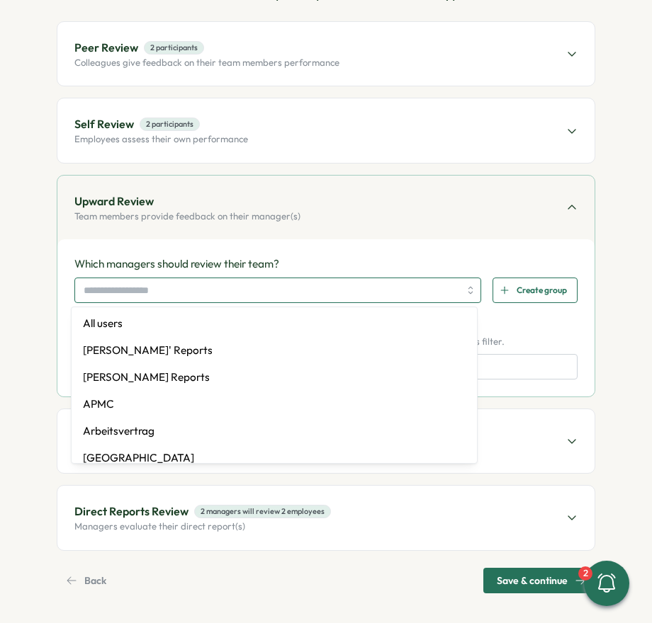
click at [262, 282] on input "search" at bounding box center [271, 290] width 375 height 24
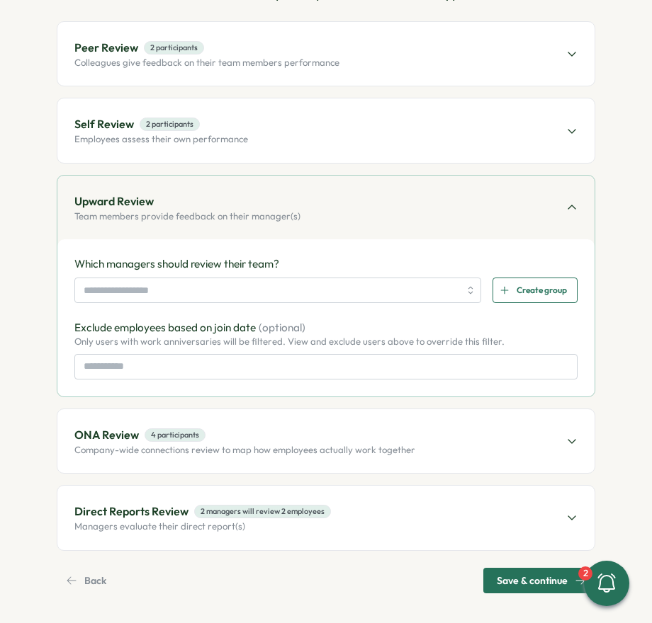
click at [321, 220] on div "Upward Review Team members provide feedback on their manager(s)" at bounding box center [325, 208] width 537 height 64
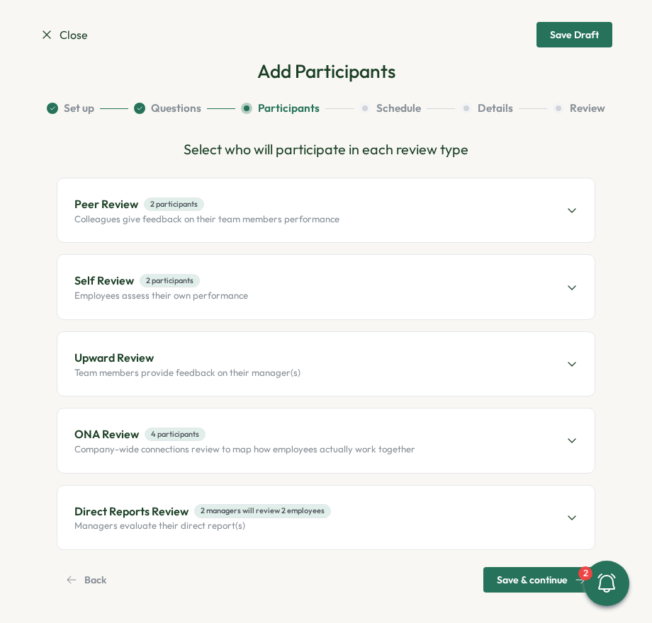
click at [275, 351] on span "Upward Review" at bounding box center [187, 358] width 226 height 18
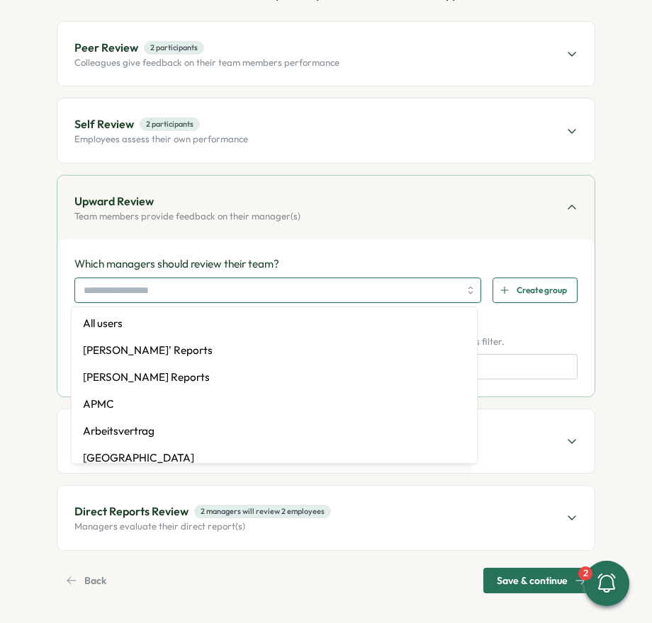
click at [273, 287] on input "search" at bounding box center [271, 290] width 375 height 24
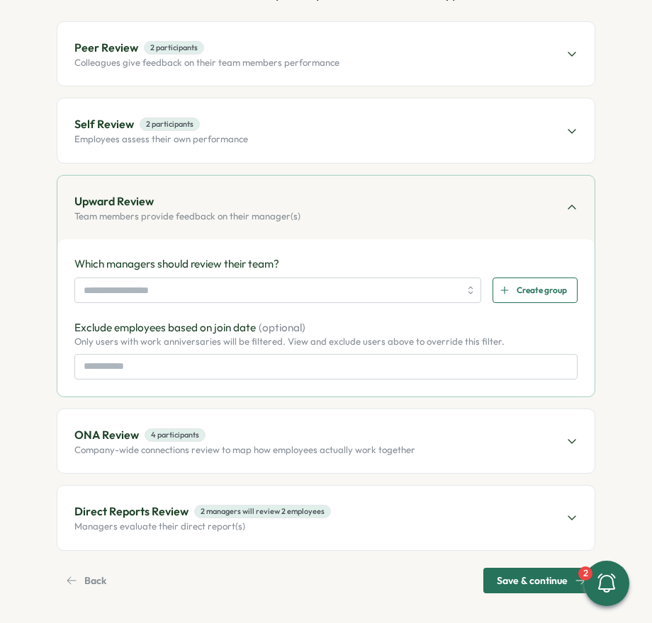
click at [296, 74] on div "Peer Review 2 participants Colleagues give feedback on their team members perfo…" at bounding box center [325, 54] width 537 height 64
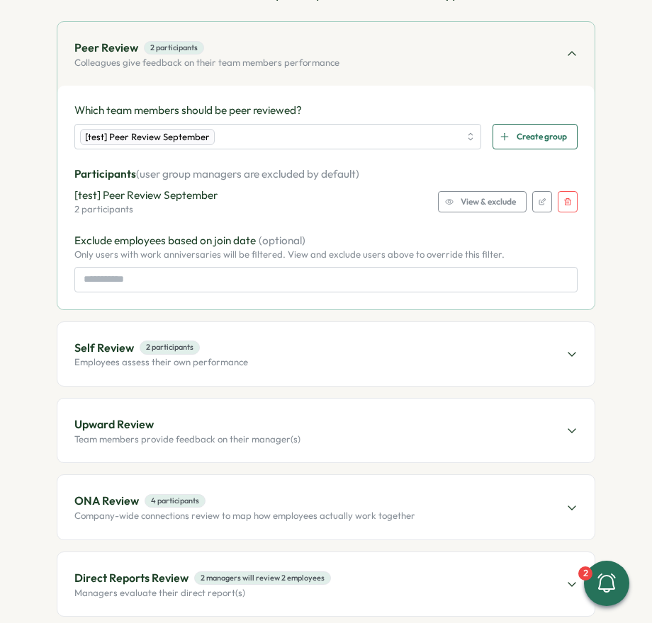
click at [475, 193] on span "View & exclude" at bounding box center [487, 202] width 55 height 20
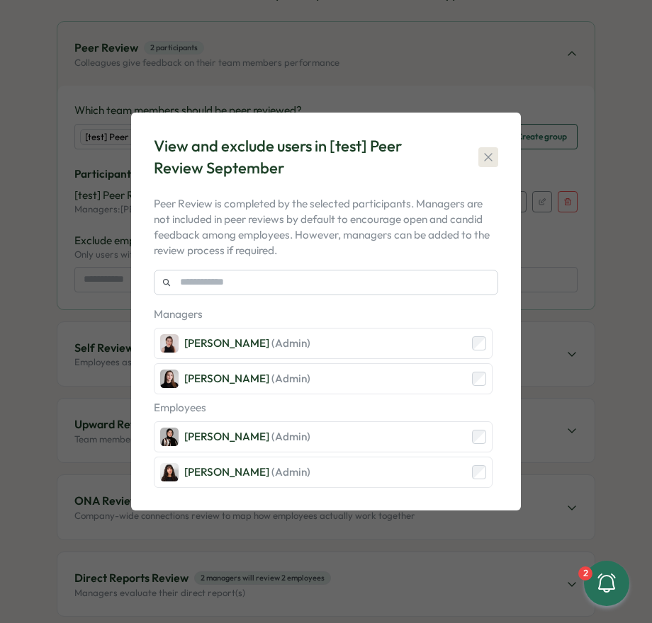
click at [490, 161] on icon "button" at bounding box center [488, 157] width 14 height 14
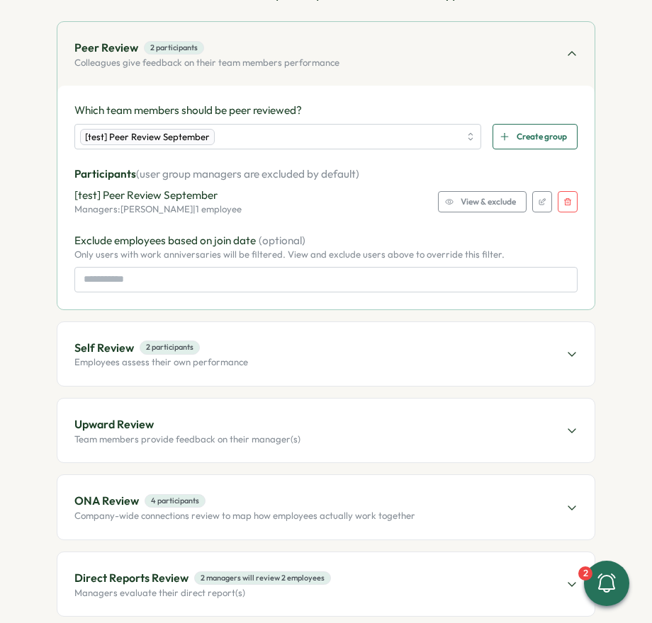
click at [460, 342] on div "Self Review 2 participants Employees assess their own performance" at bounding box center [325, 354] width 537 height 64
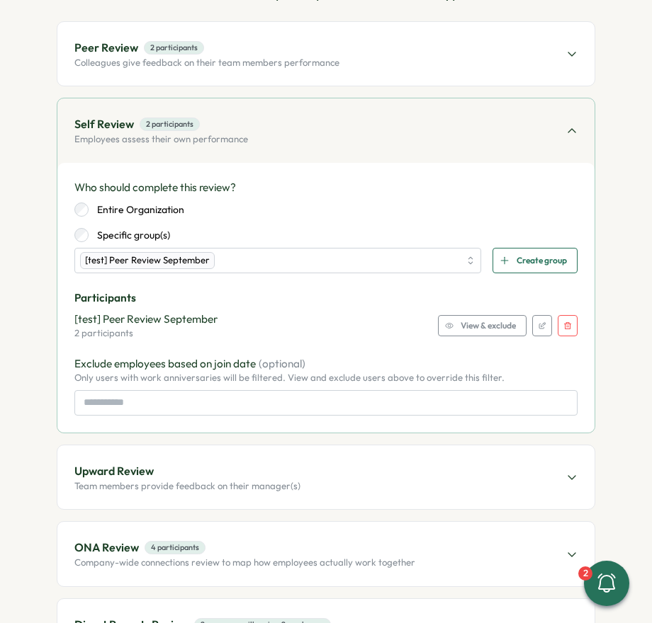
click at [488, 334] on span "View & exclude" at bounding box center [487, 326] width 55 height 20
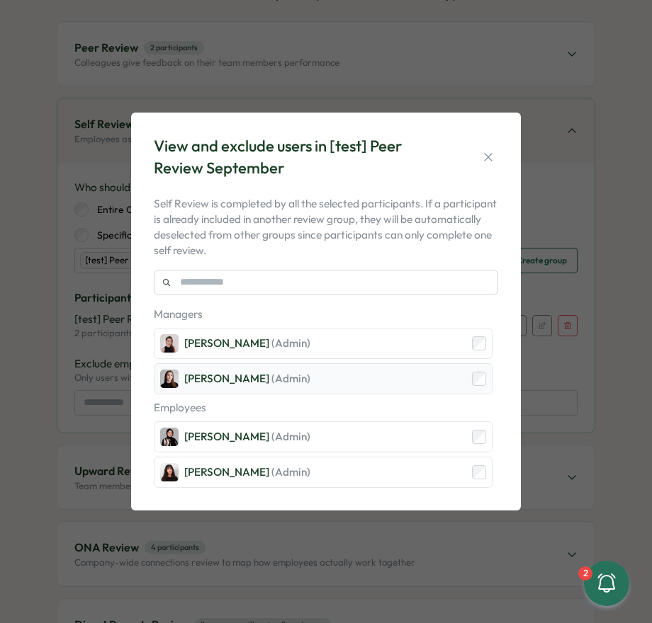
click at [489, 379] on div "[PERSON_NAME] (Admin)" at bounding box center [323, 378] width 339 height 31
click at [487, 155] on icon "button" at bounding box center [488, 157] width 14 height 14
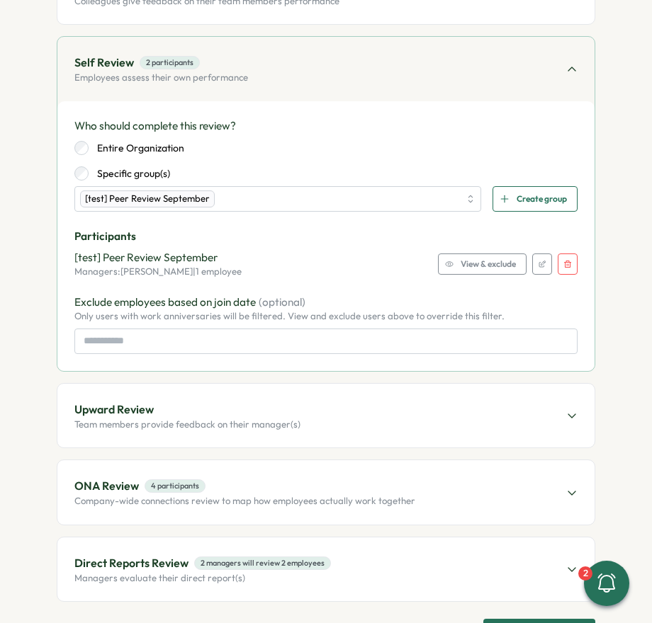
click at [447, 424] on div "Upward Review Team members provide feedback on their manager(s)" at bounding box center [325, 416] width 537 height 64
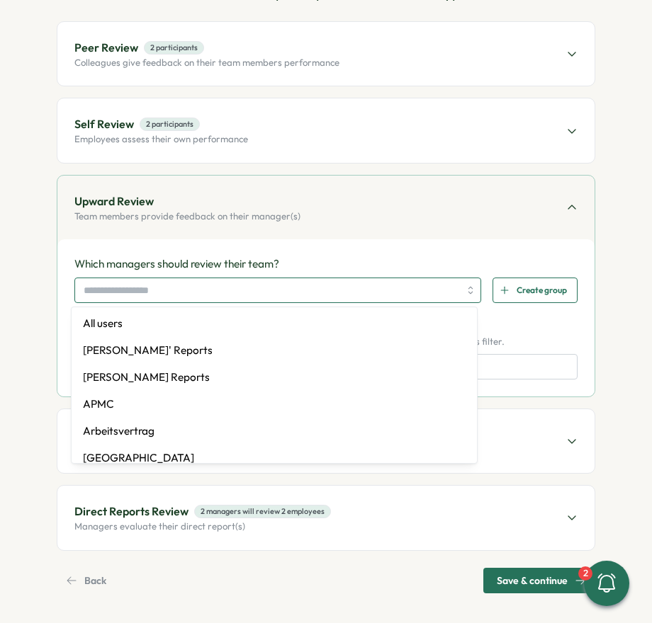
click at [422, 293] on input "search" at bounding box center [271, 290] width 375 height 24
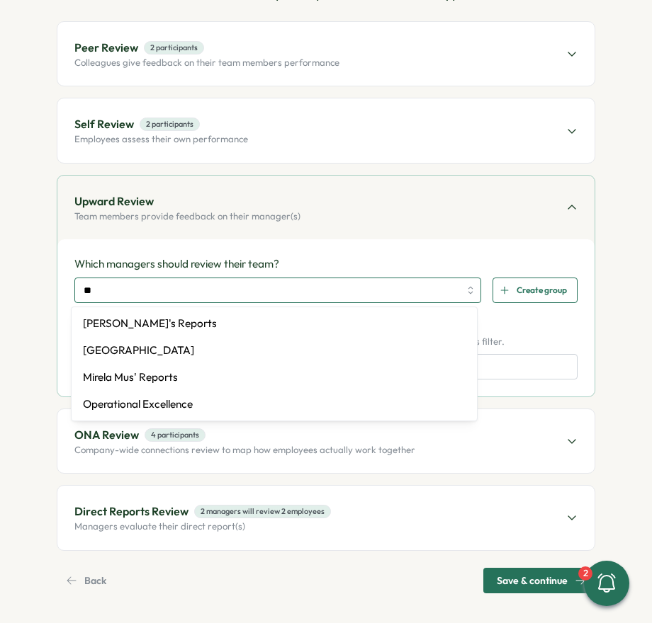
type input "***"
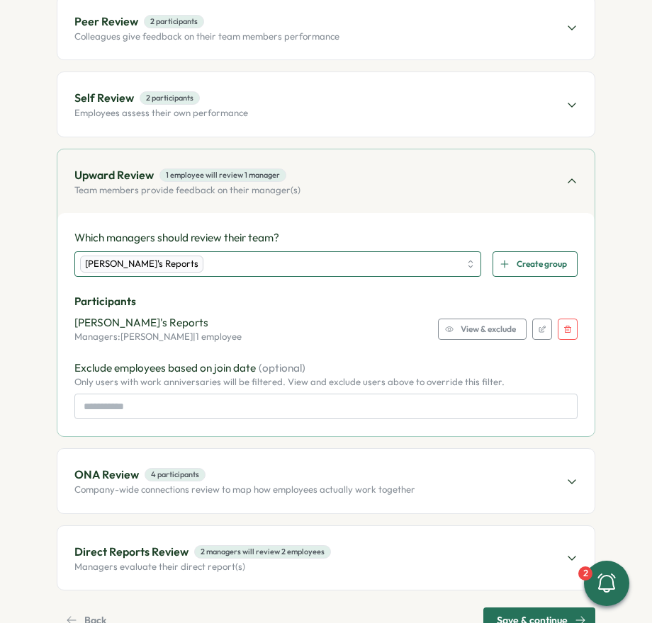
scroll to position [196, 0]
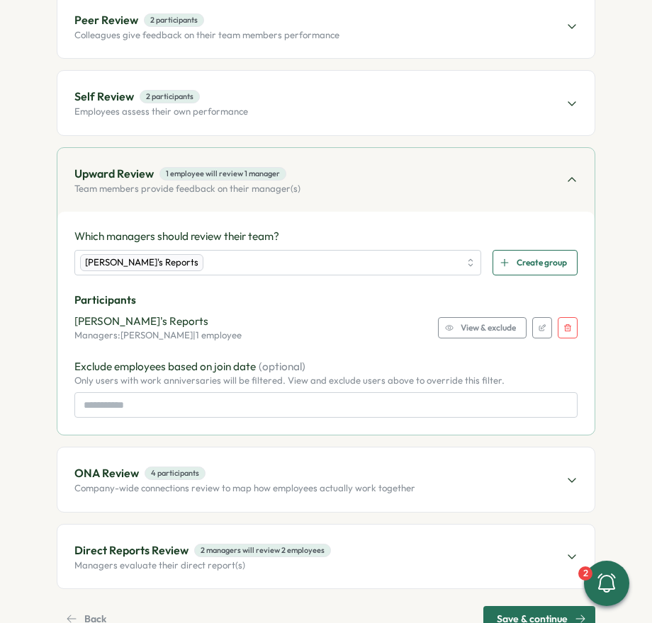
click at [373, 482] on p "Company-wide connections review to map how employees actually work together" at bounding box center [244, 488] width 341 height 13
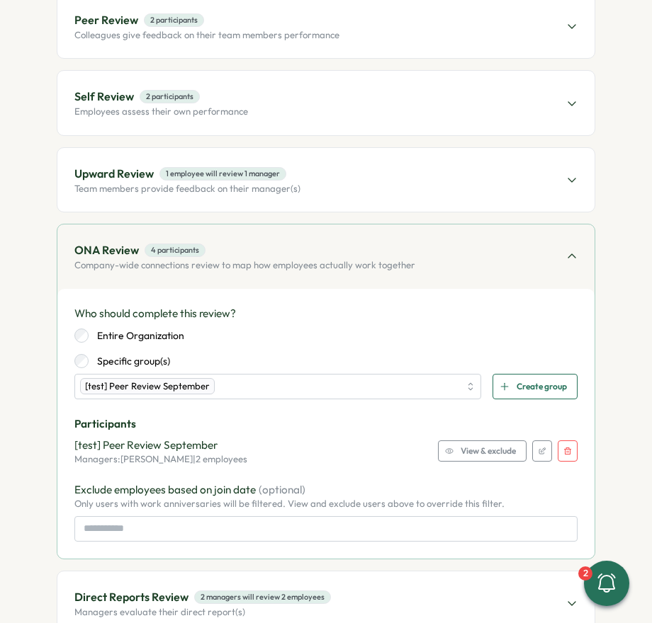
click at [492, 443] on span "View & exclude" at bounding box center [487, 451] width 55 height 20
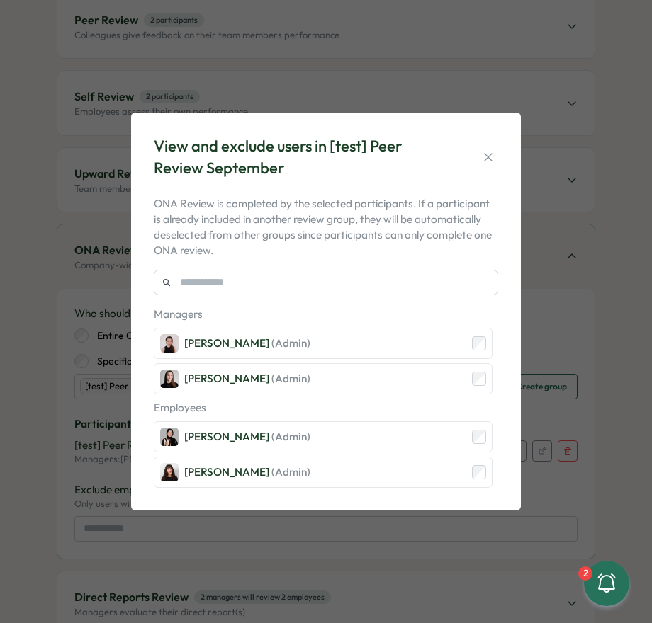
click at [537, 293] on div "View and exclude users in [test] Peer Review September ONA Review is completed …" at bounding box center [326, 311] width 652 height 623
click at [488, 154] on icon "button" at bounding box center [488, 157] width 14 height 14
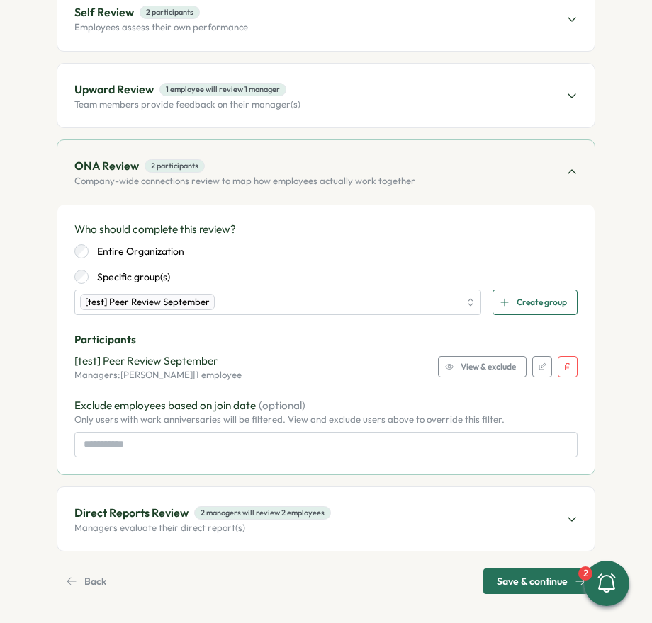
scroll to position [282, 0]
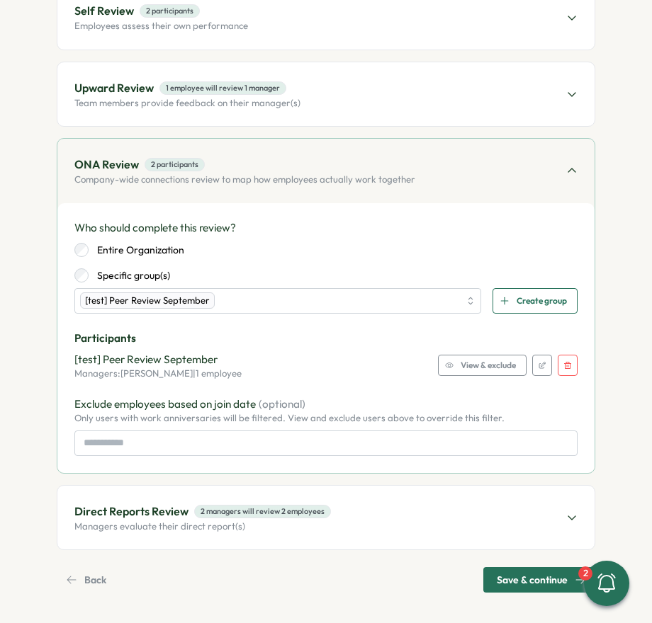
click at [357, 503] on div "Direct Reports Review 2 managers will review 2 employees Managers evaluate thei…" at bounding box center [325, 518] width 537 height 64
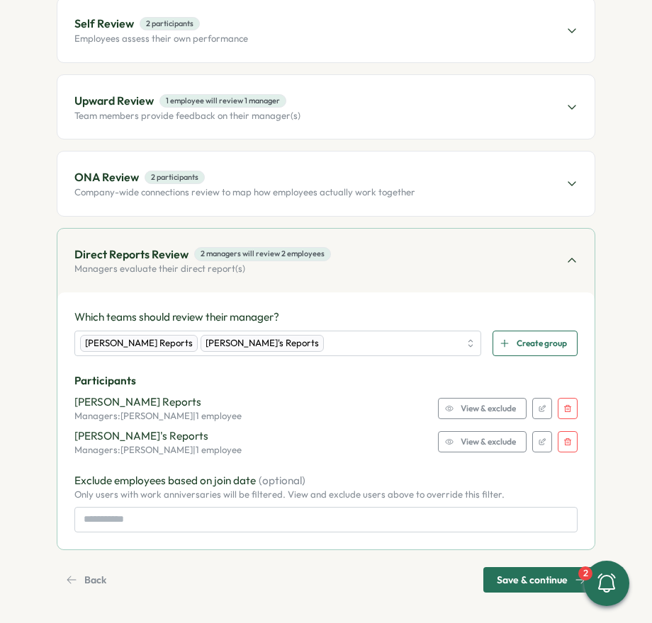
click at [563, 405] on icon "button" at bounding box center [567, 409] width 9 height 9
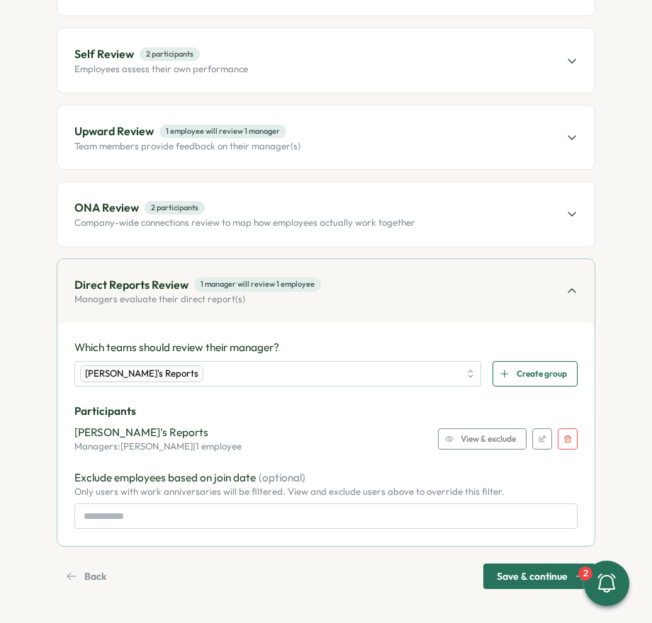
scroll to position [235, 0]
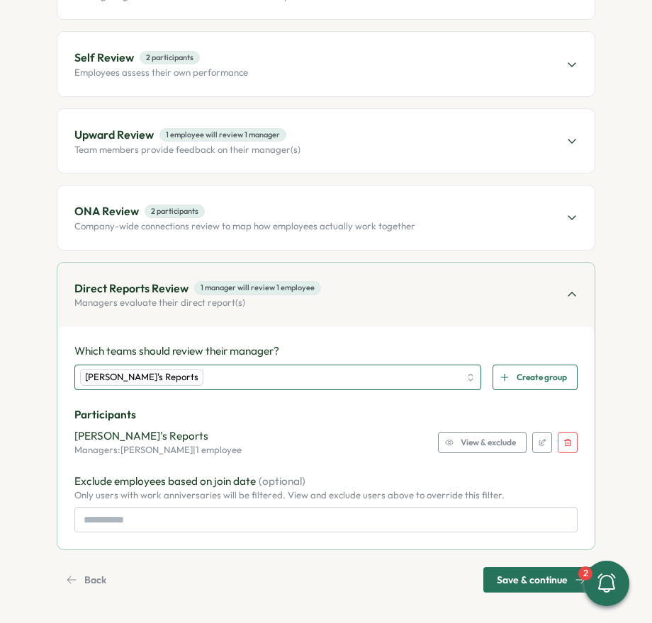
click at [245, 370] on div "[PERSON_NAME]'s Reports" at bounding box center [269, 378] width 379 height 24
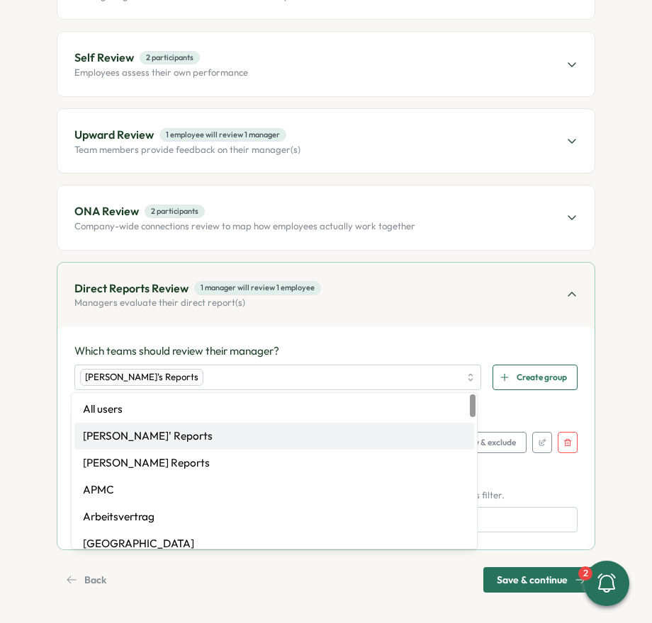
click at [567, 446] on button "button" at bounding box center [568, 442] width 20 height 21
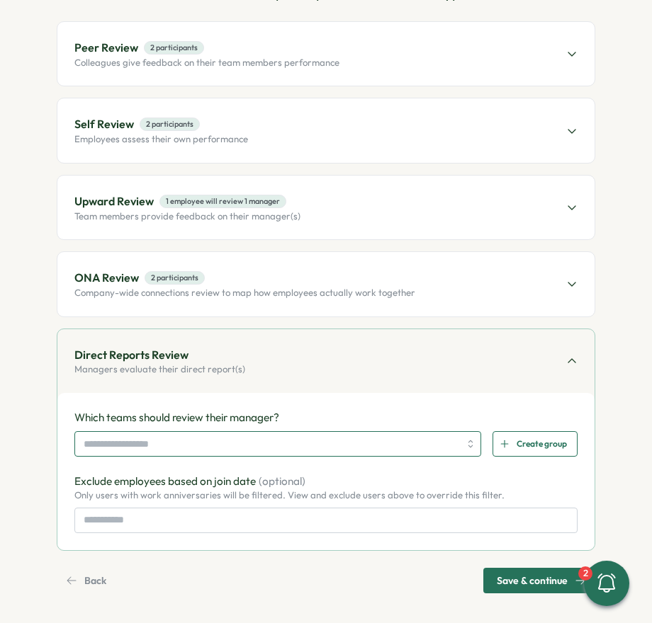
click at [206, 444] on input "search" at bounding box center [271, 444] width 375 height 24
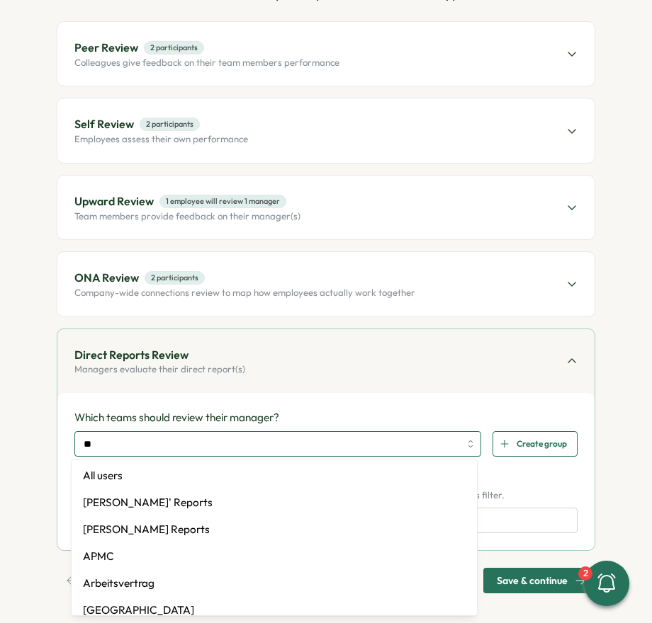
type input "***"
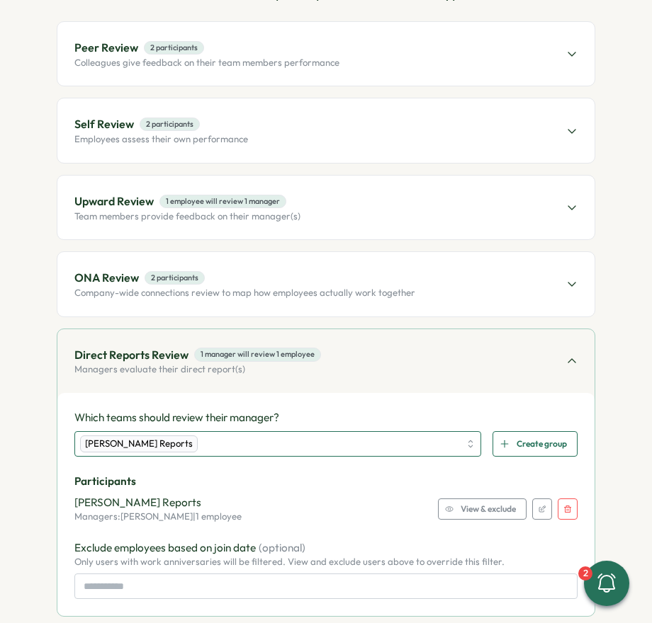
click at [210, 445] on div "[PERSON_NAME] Reports" at bounding box center [269, 444] width 379 height 24
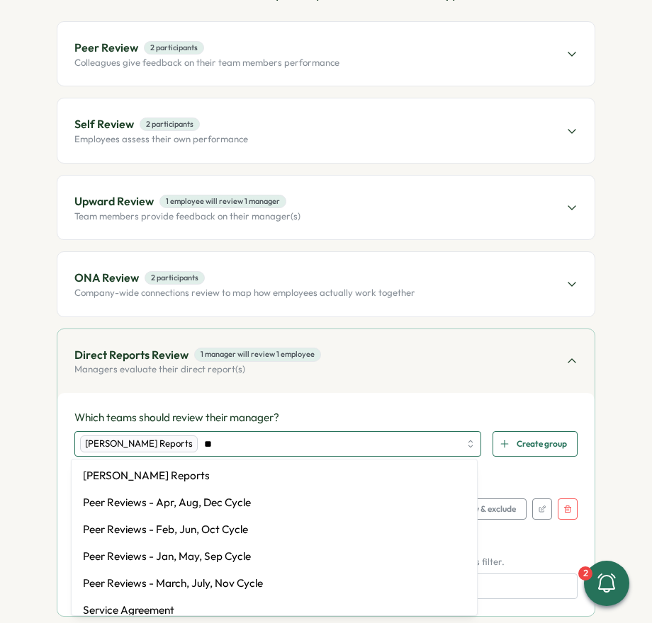
type input "***"
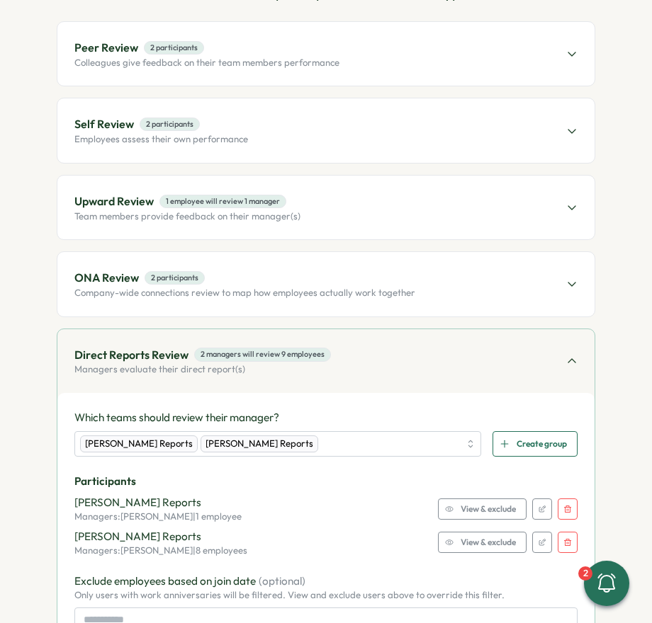
click at [479, 538] on span "View & exclude" at bounding box center [487, 543] width 55 height 20
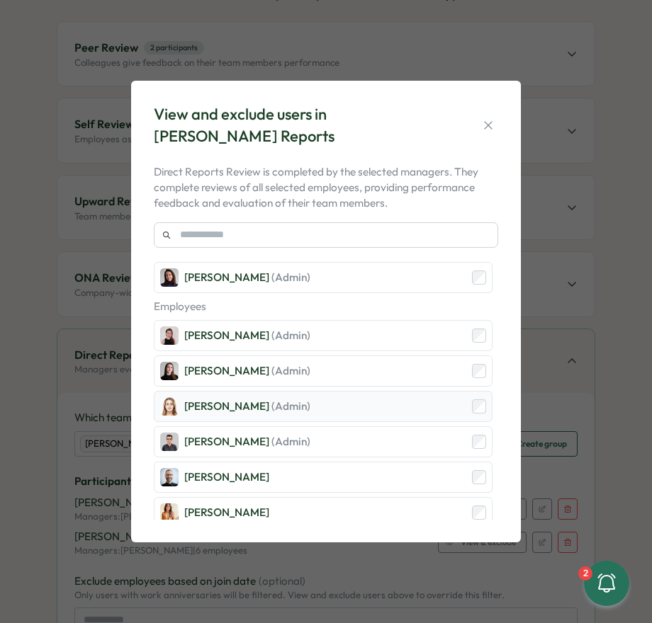
scroll to position [23, 0]
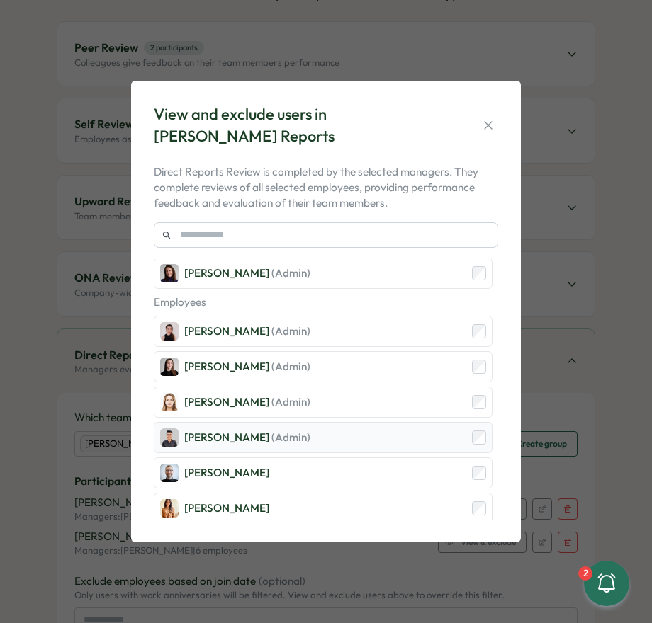
click at [475, 422] on div "Hasan Naqvi (Admin)" at bounding box center [323, 437] width 339 height 31
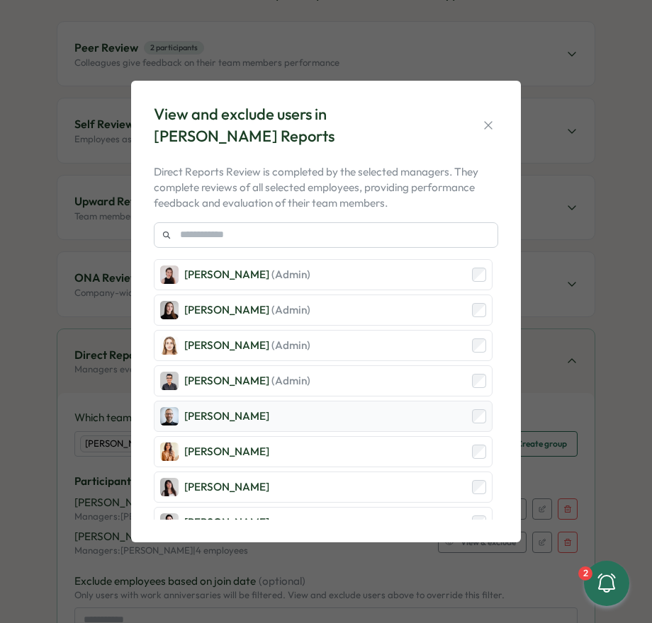
scroll to position [92, 0]
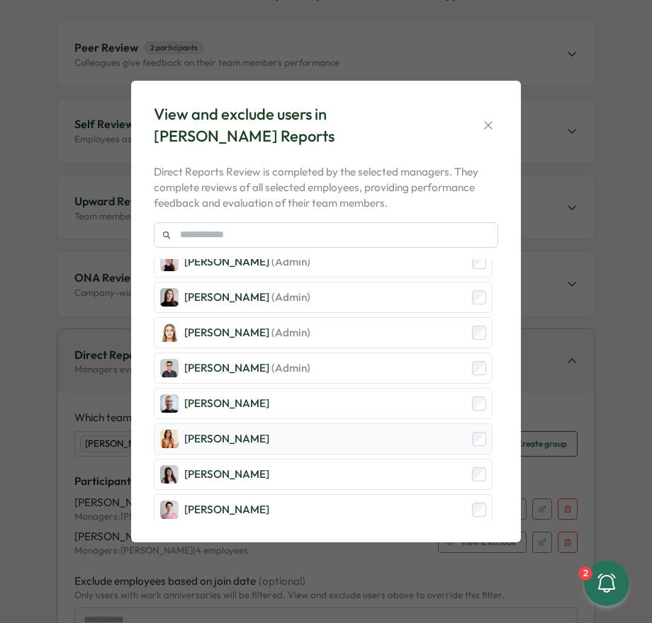
click at [475, 444] on div "[PERSON_NAME]" at bounding box center [323, 439] width 339 height 31
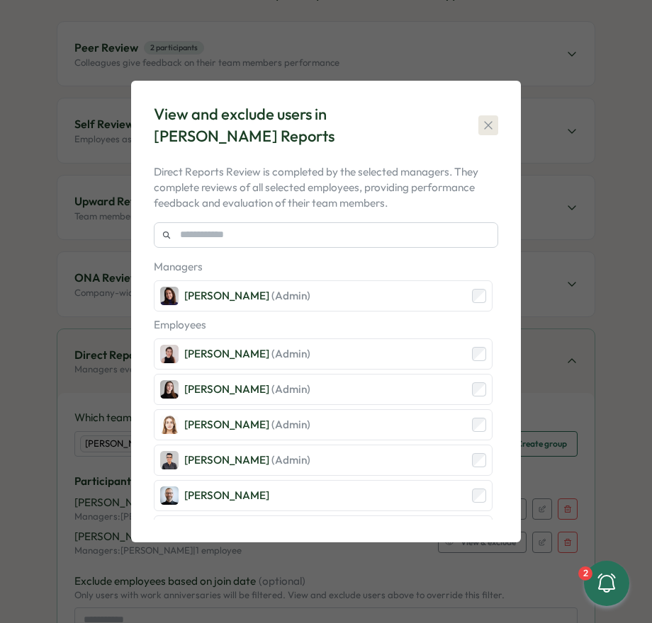
click at [481, 115] on button "button" at bounding box center [488, 125] width 20 height 20
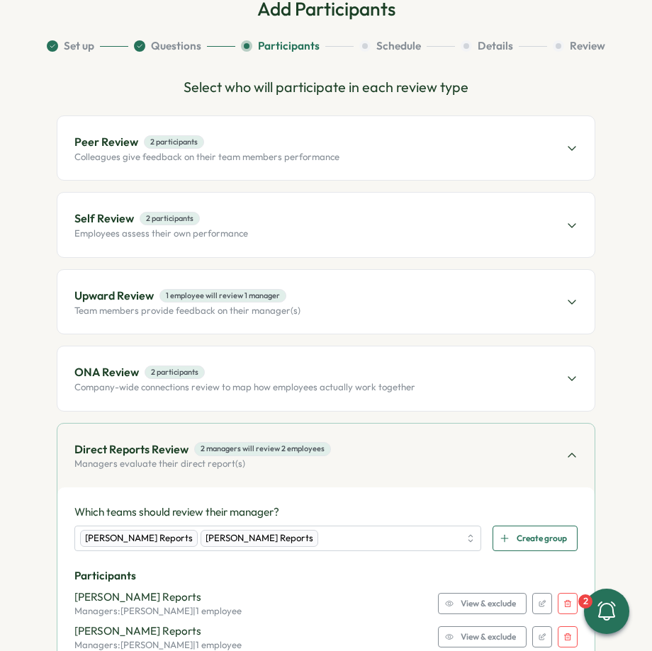
scroll to position [64, 0]
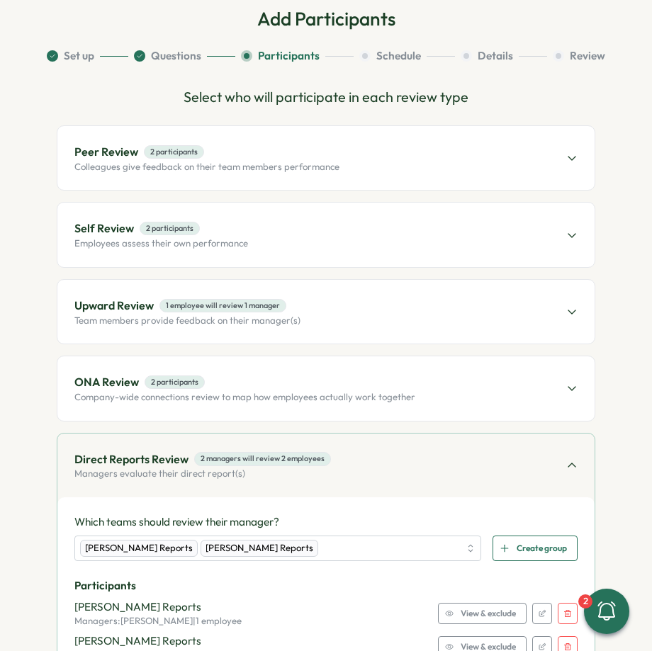
click at [413, 154] on div "Peer Review 2 participants Colleagues give feedback on their team members perfo…" at bounding box center [325, 158] width 537 height 64
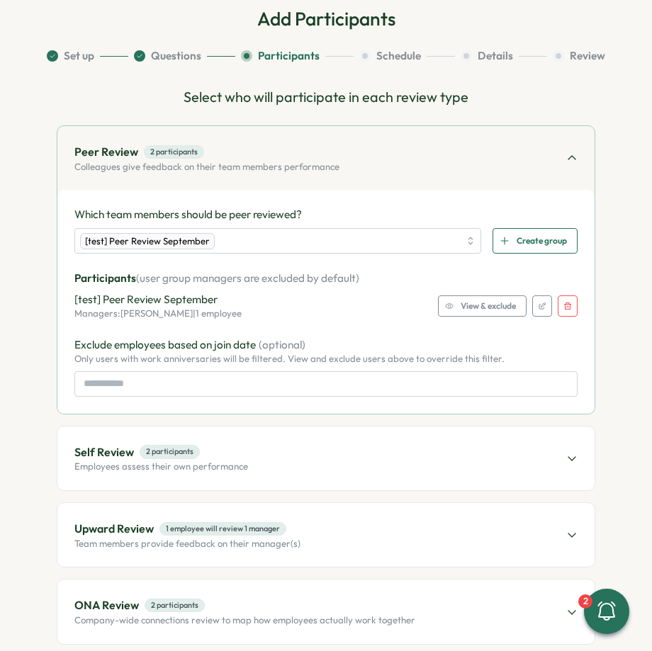
click at [486, 307] on span "View & exclude" at bounding box center [487, 306] width 55 height 20
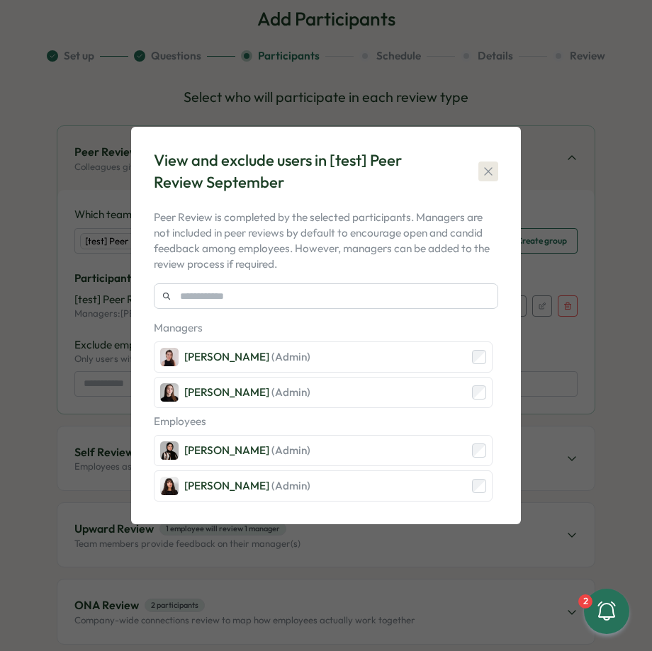
click at [485, 169] on icon "button" at bounding box center [488, 171] width 8 height 8
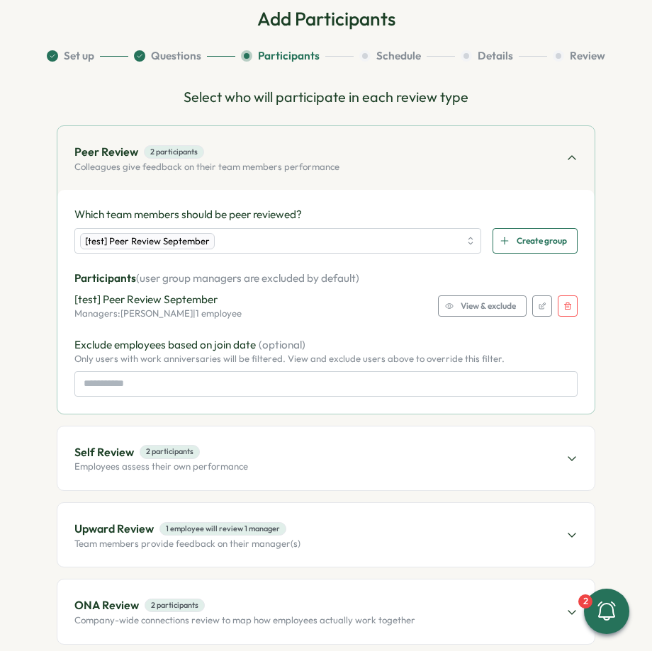
click at [446, 305] on icon "button" at bounding box center [449, 306] width 9 height 9
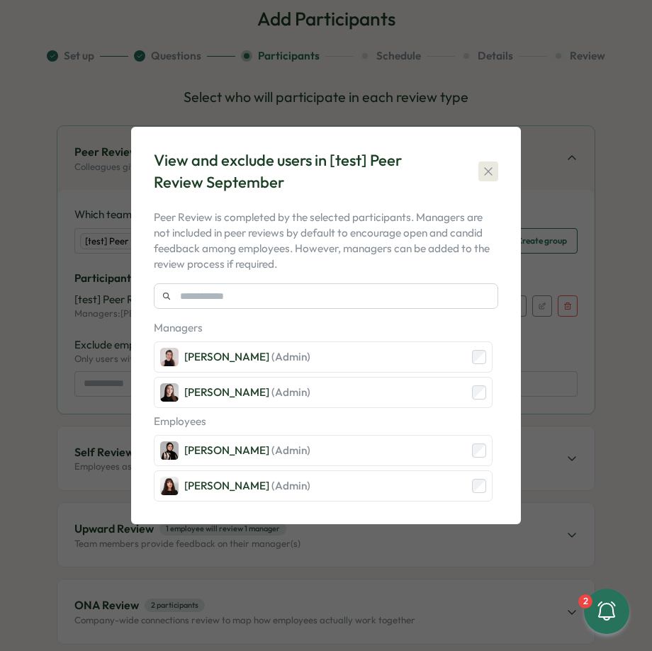
click at [489, 181] on button "button" at bounding box center [488, 172] width 20 height 20
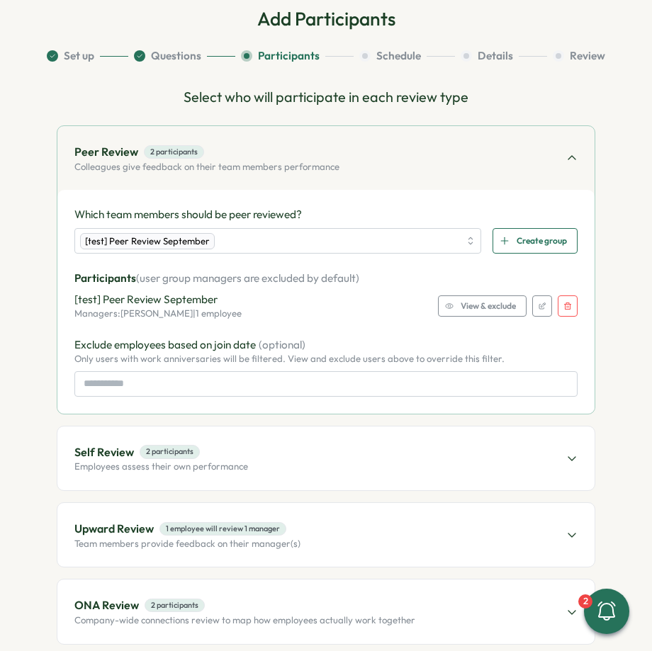
click at [453, 302] on div "View & exclude" at bounding box center [480, 306] width 71 height 20
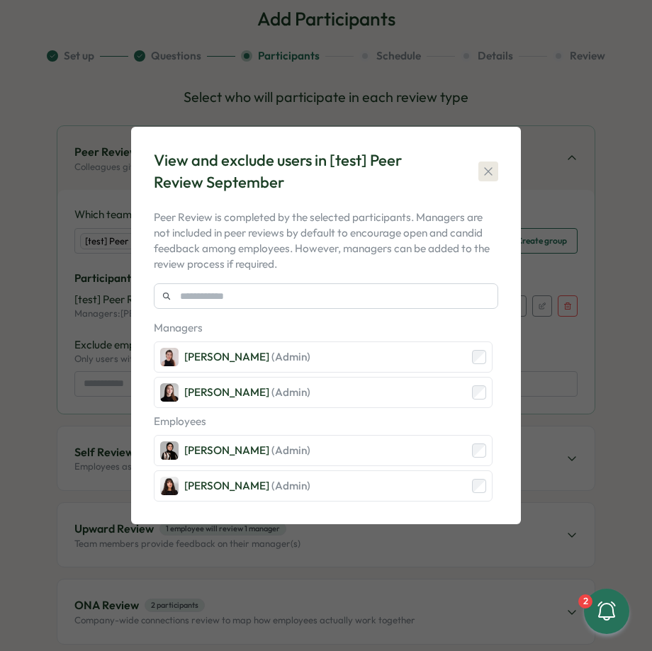
click at [486, 169] on icon "button" at bounding box center [488, 171] width 14 height 14
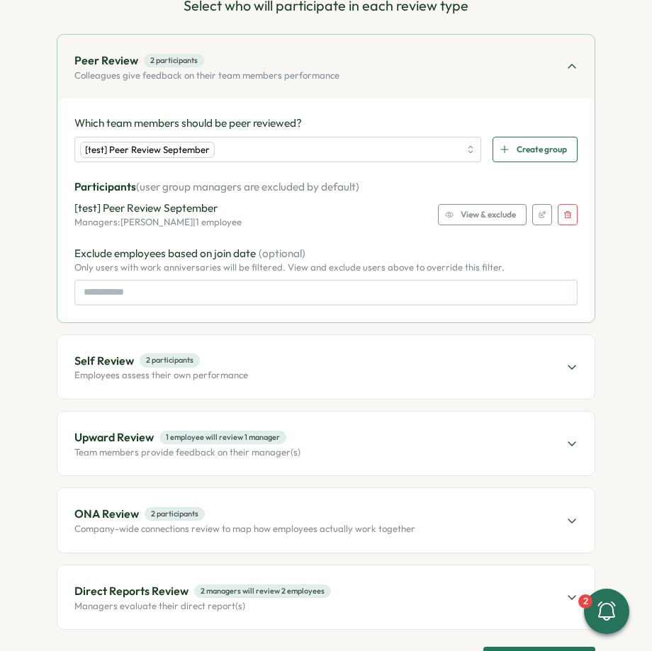
scroll to position [166, 0]
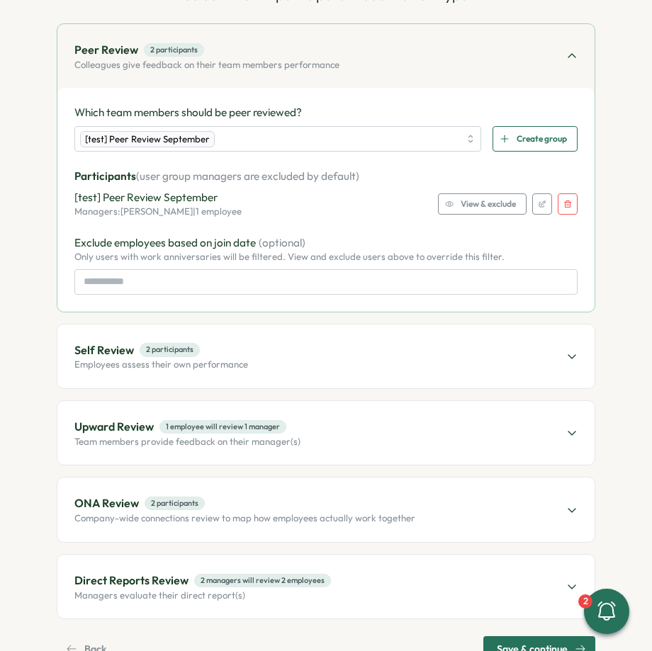
click at [426, 343] on div "Self Review 2 participants Employees assess their own performance" at bounding box center [325, 356] width 537 height 64
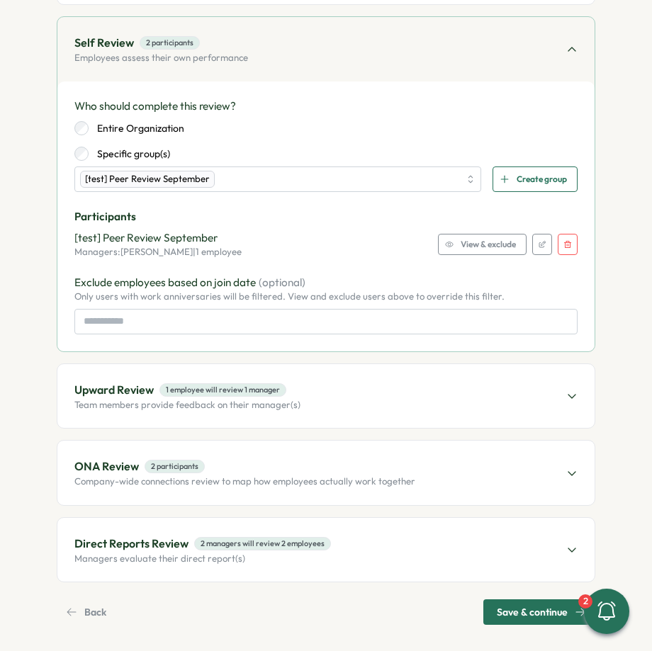
click at [351, 397] on div "Upward Review 1 employee will review 1 manager Team members provide feedback on…" at bounding box center [325, 396] width 537 height 64
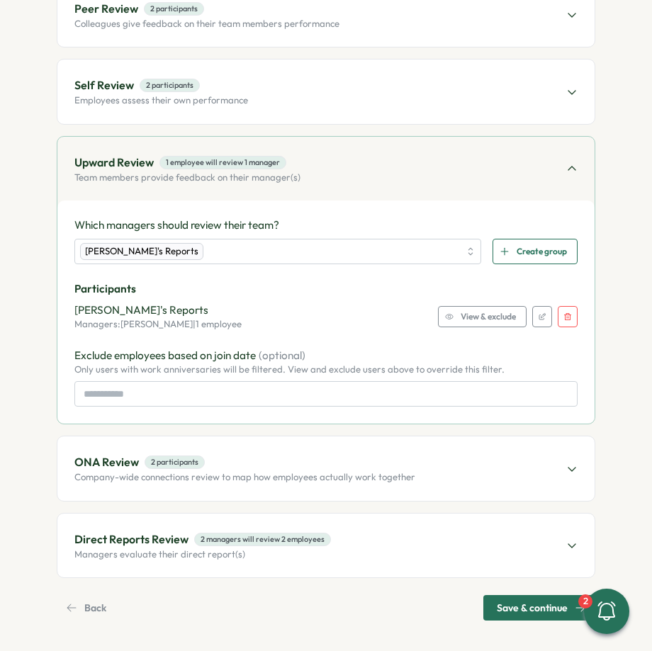
click at [567, 319] on button "button" at bounding box center [568, 316] width 20 height 21
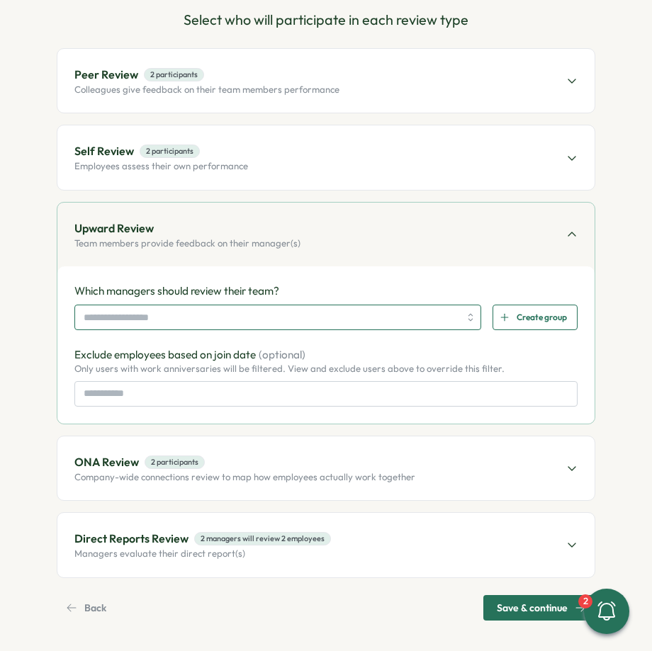
click at [329, 314] on input "search" at bounding box center [271, 317] width 375 height 24
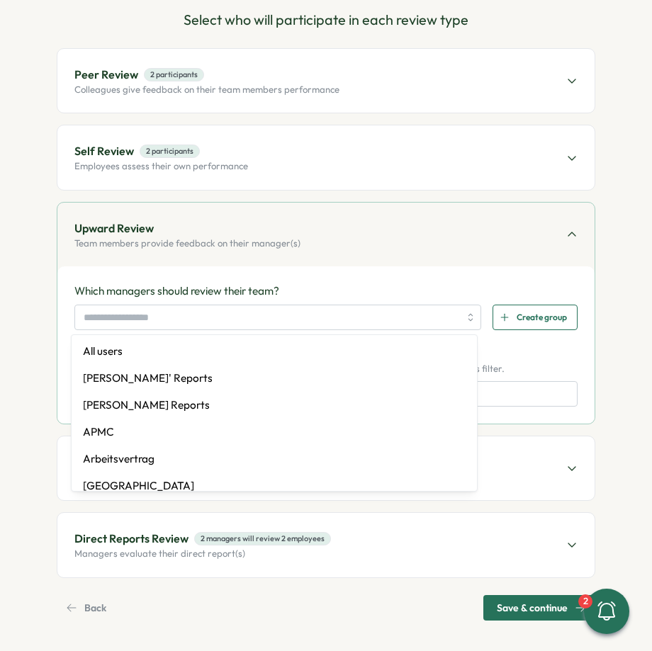
click at [333, 252] on div "Upward Review Team members provide feedback on their manager(s)" at bounding box center [325, 235] width 537 height 64
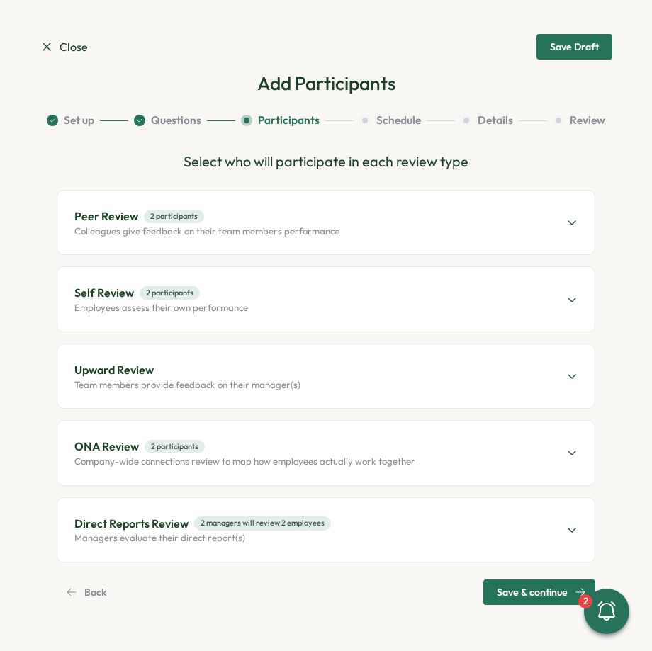
click at [266, 370] on span "Upward Review" at bounding box center [187, 370] width 226 height 18
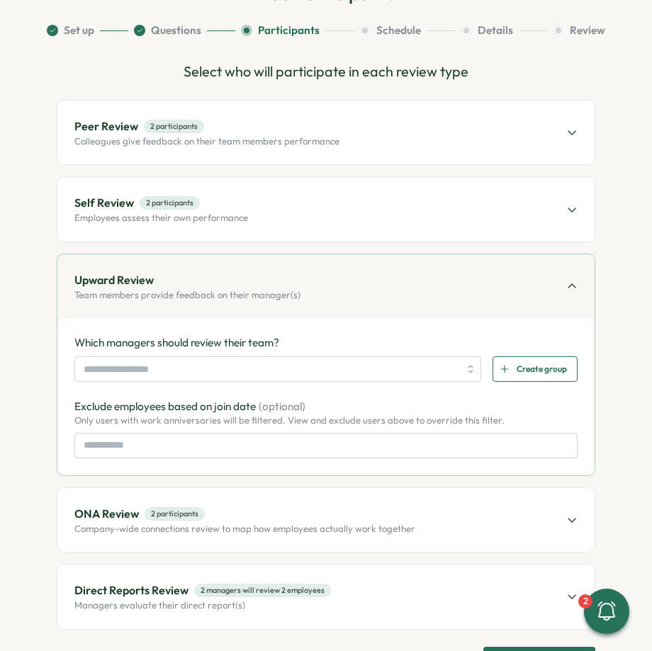
scroll to position [116, 0]
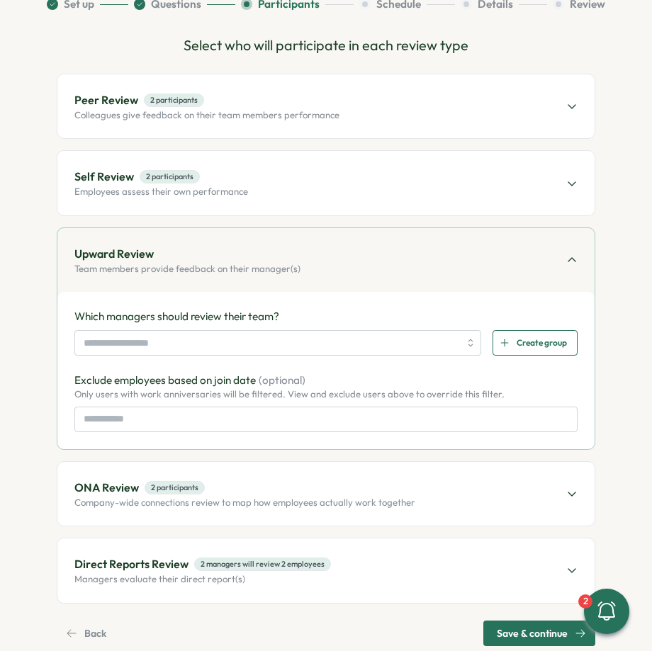
click at [390, 110] on div "Peer Review 2 participants Colleagues give feedback on their team members perfo…" at bounding box center [325, 106] width 537 height 64
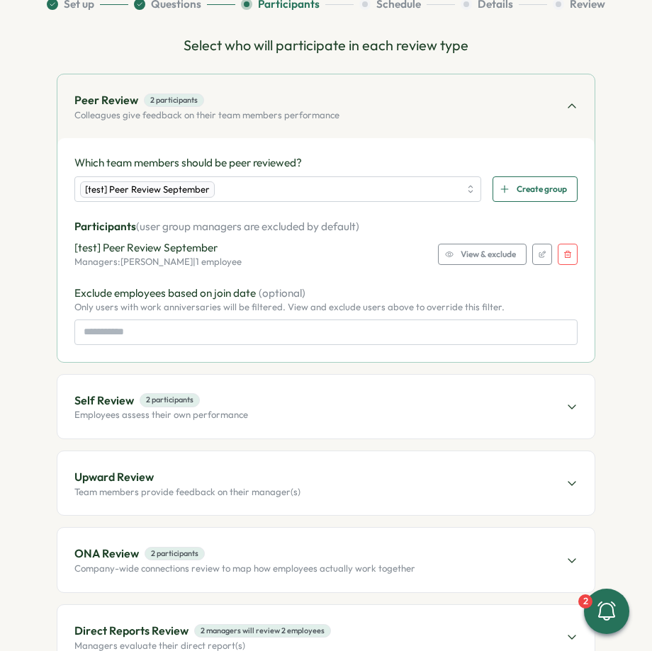
click at [559, 253] on button "button" at bounding box center [568, 254] width 20 height 21
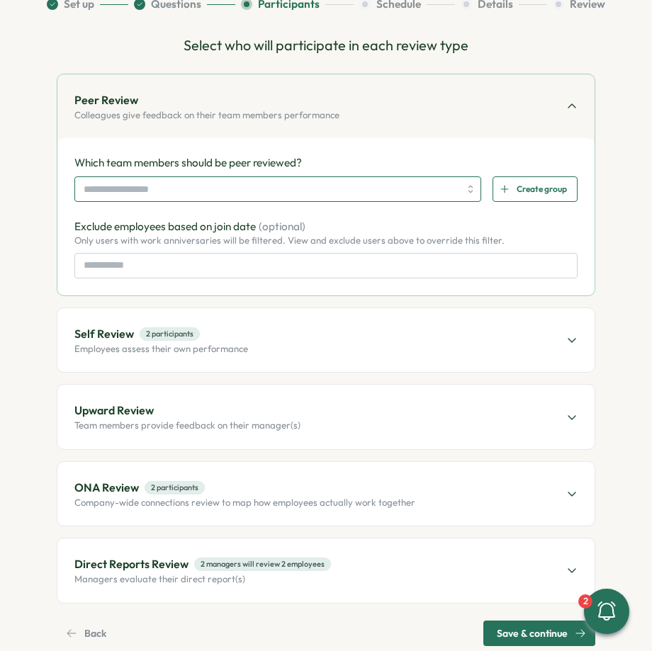
click at [278, 191] on input "search" at bounding box center [271, 189] width 375 height 24
type input "****"
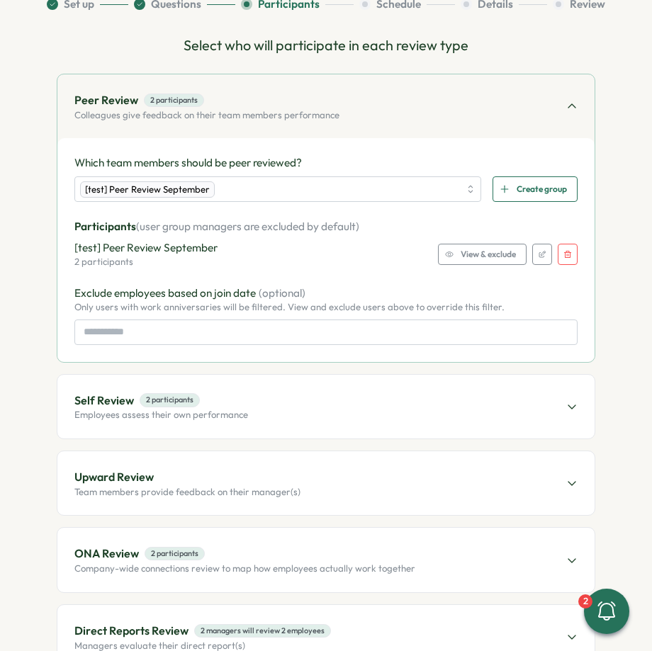
click at [480, 256] on span "View & exclude" at bounding box center [487, 254] width 55 height 20
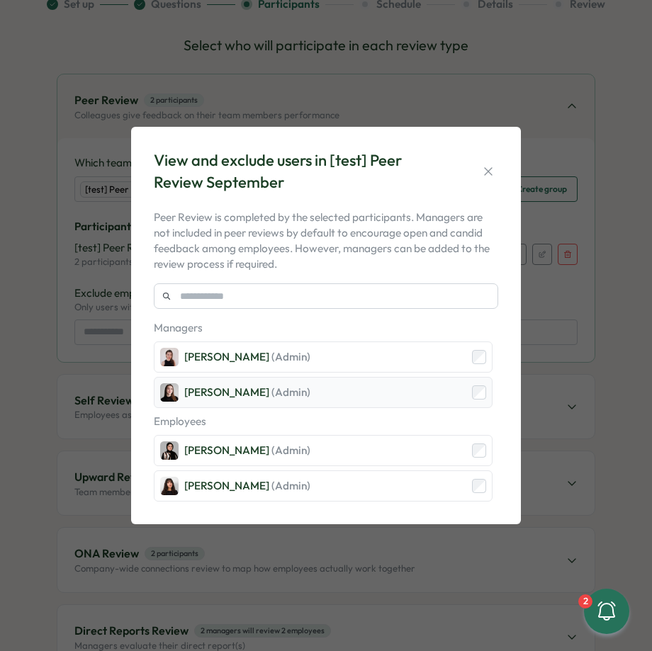
click at [392, 393] on div "[PERSON_NAME] (Admin)" at bounding box center [323, 392] width 339 height 31
click at [382, 452] on div "Sana Naqvi (Admin)" at bounding box center [323, 450] width 339 height 31
click at [486, 169] on icon "button" at bounding box center [488, 171] width 14 height 14
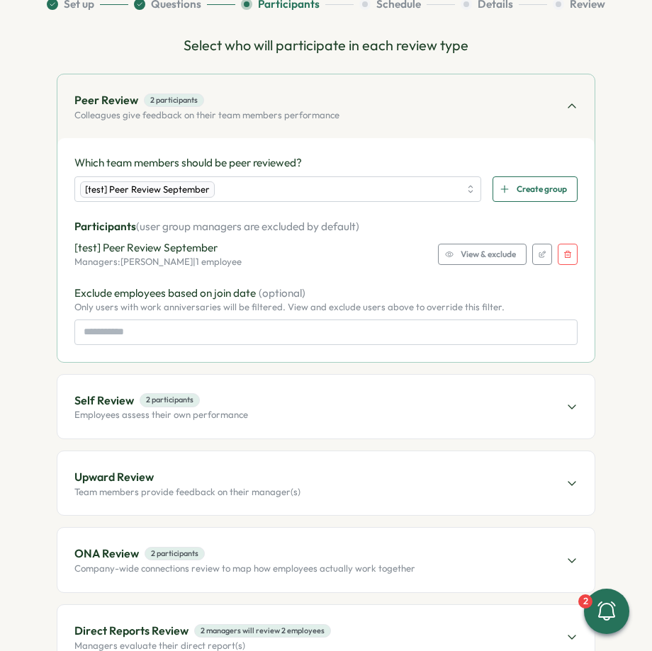
click at [374, 405] on div "Self Review 2 participants Employees assess their own performance" at bounding box center [325, 407] width 537 height 64
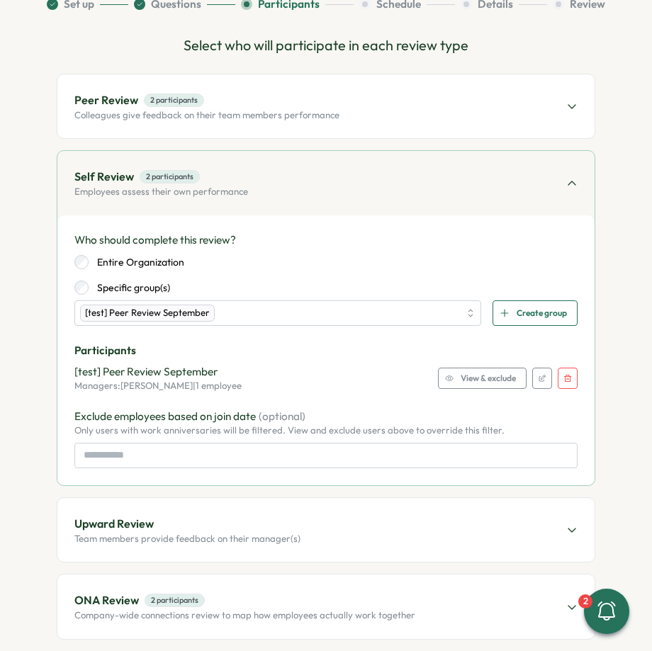
click at [477, 378] on span "View & exclude" at bounding box center [487, 378] width 55 height 20
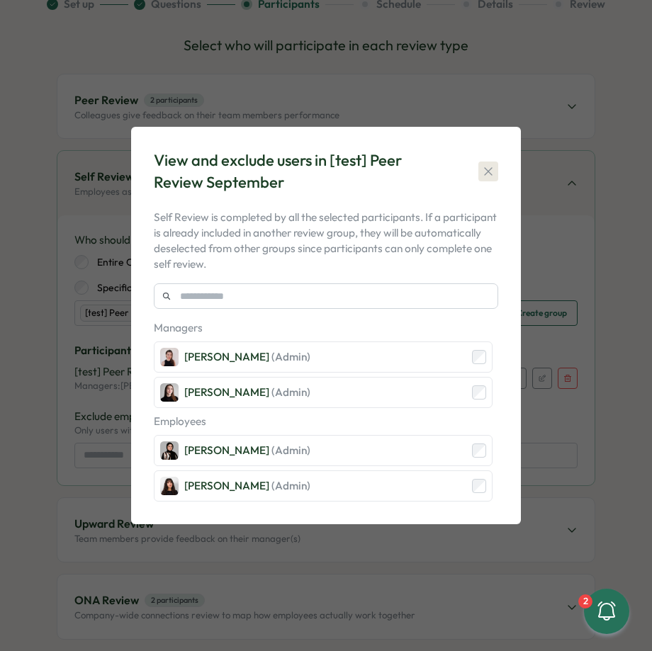
click at [485, 168] on icon "button" at bounding box center [488, 171] width 14 height 14
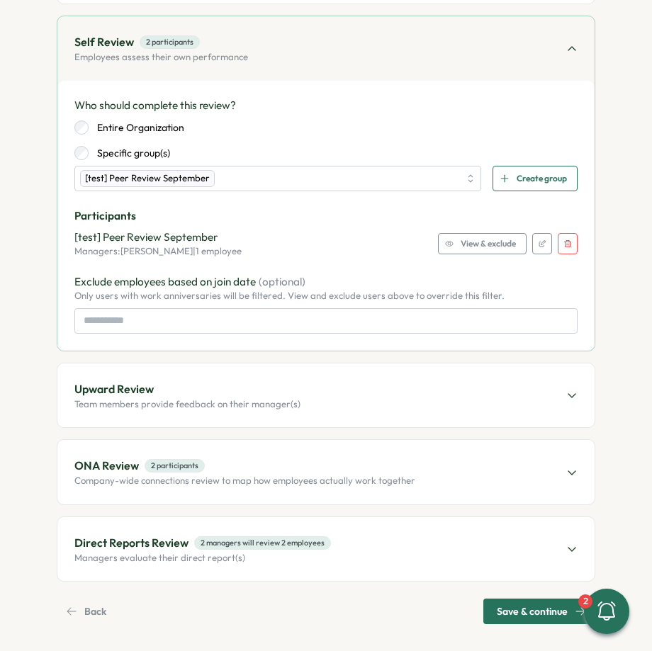
click at [357, 390] on div "Upward Review Team members provide feedback on their manager(s)" at bounding box center [325, 395] width 537 height 64
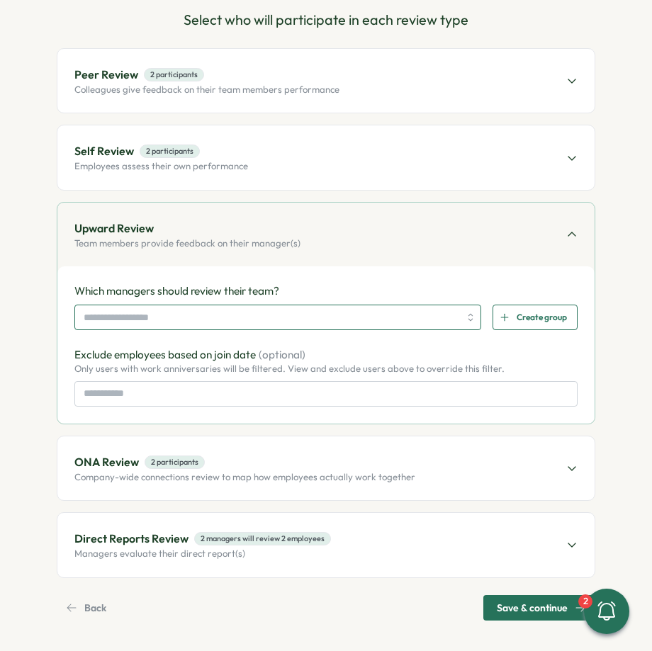
click at [271, 315] on input "search" at bounding box center [271, 317] width 375 height 24
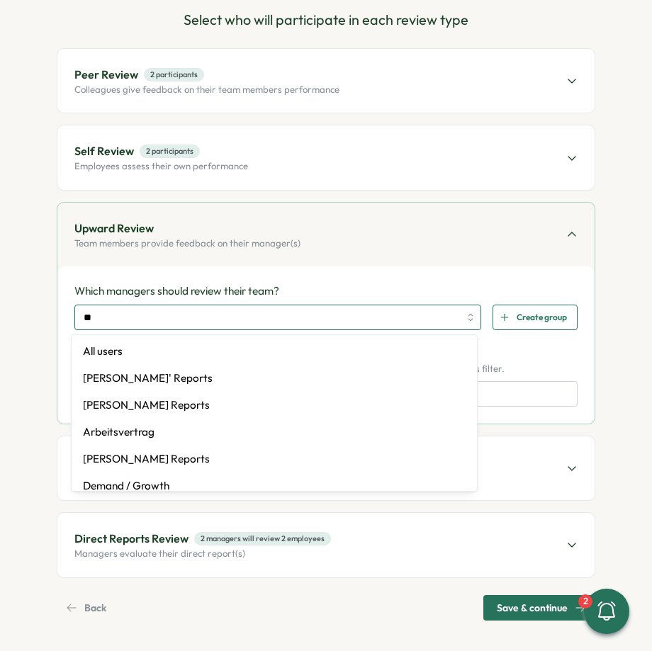
type input "***"
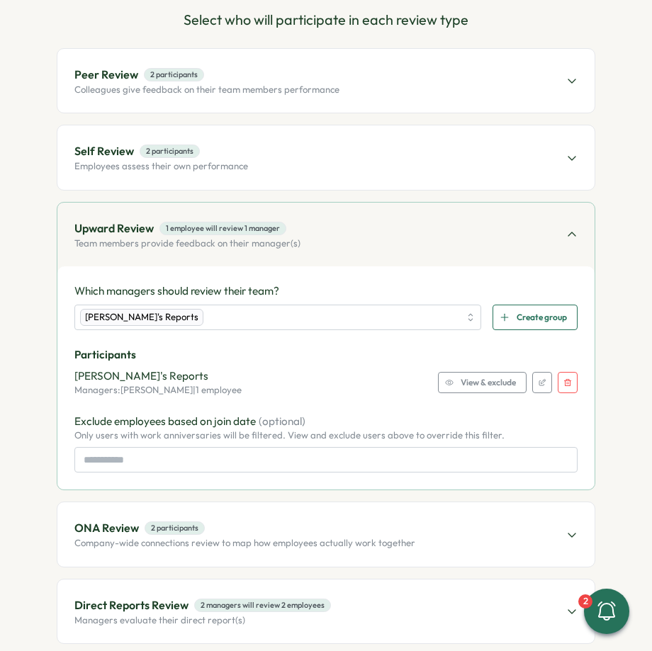
click at [381, 245] on div "Upward Review 1 employee will review 1 manager Team members provide feedback on…" at bounding box center [325, 235] width 537 height 64
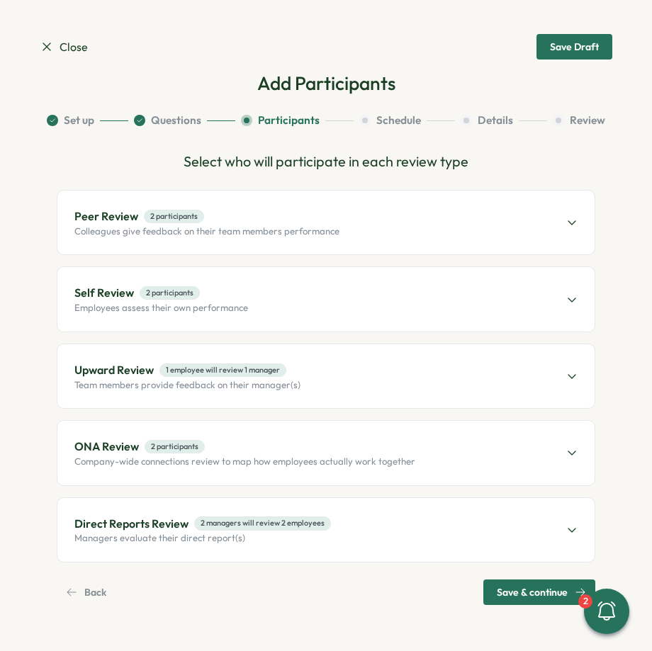
scroll to position [0, 0]
click at [342, 446] on span "ONA Review 2 participants" at bounding box center [244, 447] width 341 height 18
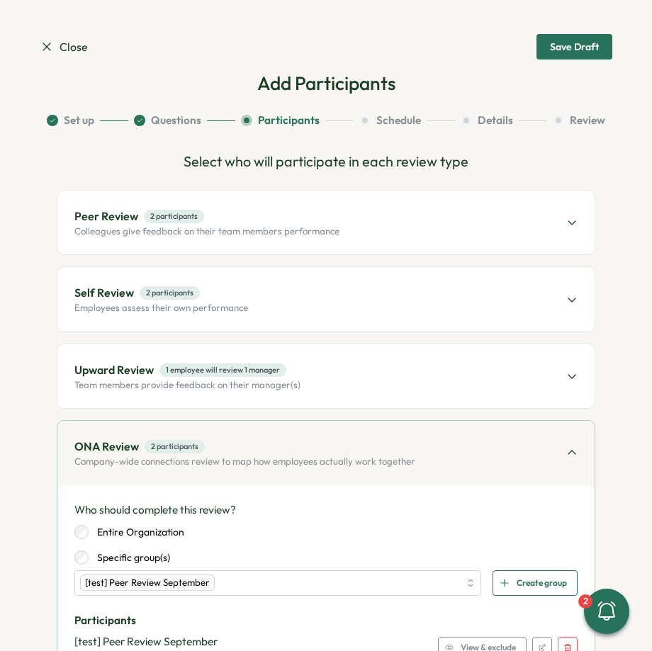
click at [342, 446] on span "ONA Review 2 participants" at bounding box center [244, 447] width 341 height 18
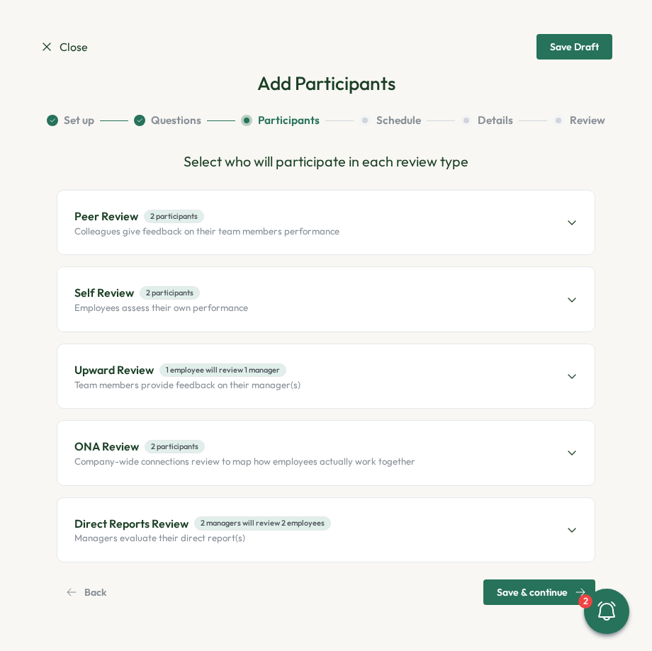
click at [344, 380] on div "Upward Review 1 employee will review 1 manager Team members provide feedback on…" at bounding box center [325, 376] width 537 height 64
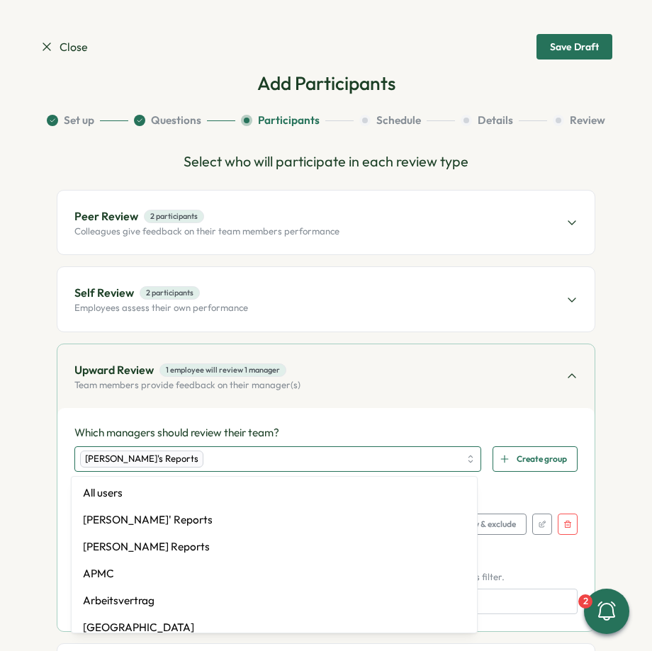
click at [288, 462] on div "[PERSON_NAME]'s Reports" at bounding box center [269, 459] width 379 height 24
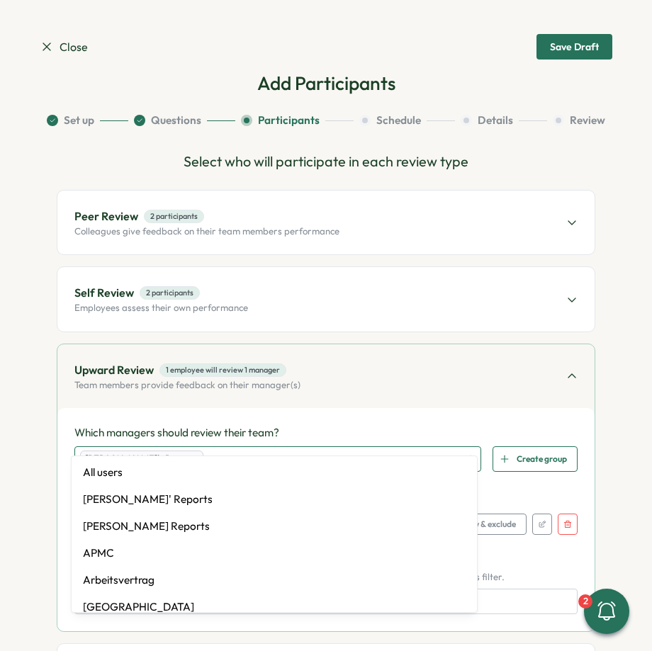
scroll to position [22, 0]
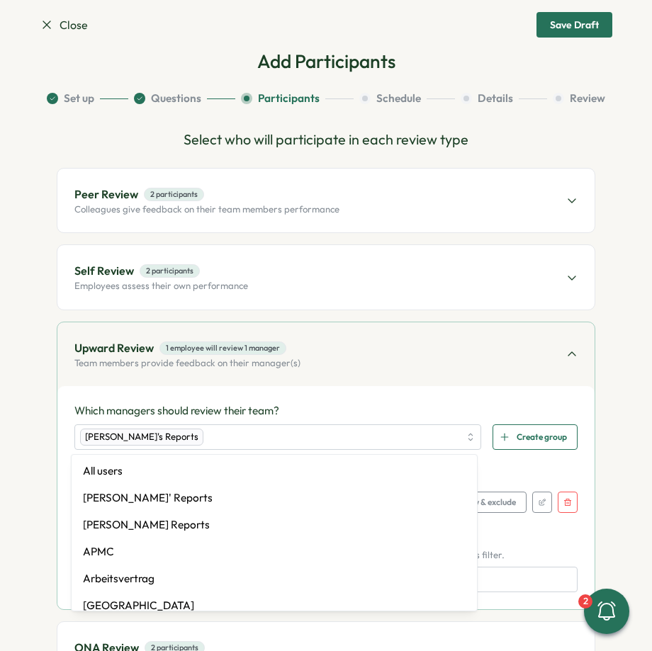
click at [379, 381] on div "Upward Review 1 employee will review 1 manager Team members provide feedback on…" at bounding box center [325, 354] width 537 height 64
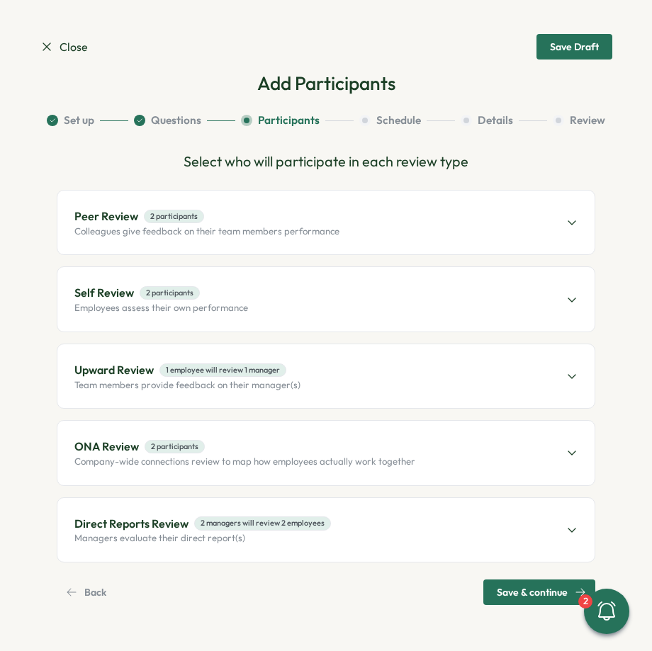
scroll to position [0, 0]
click at [349, 233] on div "Peer Review 2 participants Colleagues give feedback on their team members perfo…" at bounding box center [325, 223] width 537 height 64
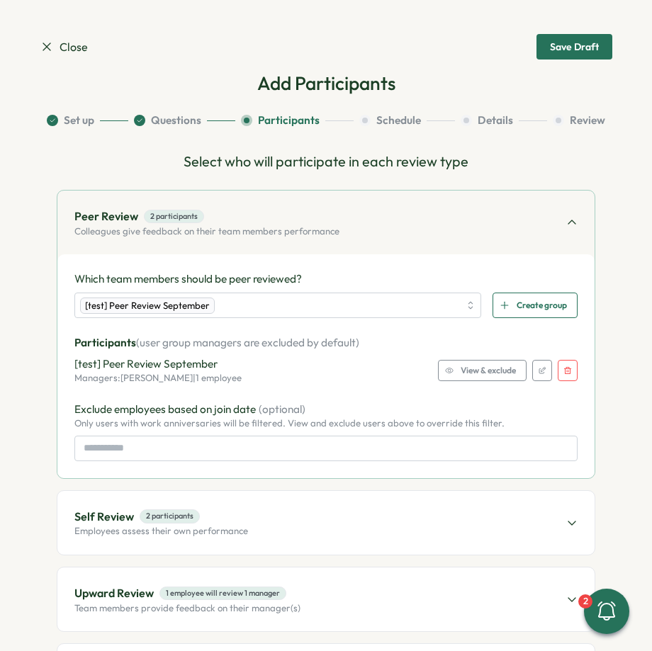
click at [467, 379] on span "View & exclude" at bounding box center [487, 371] width 55 height 20
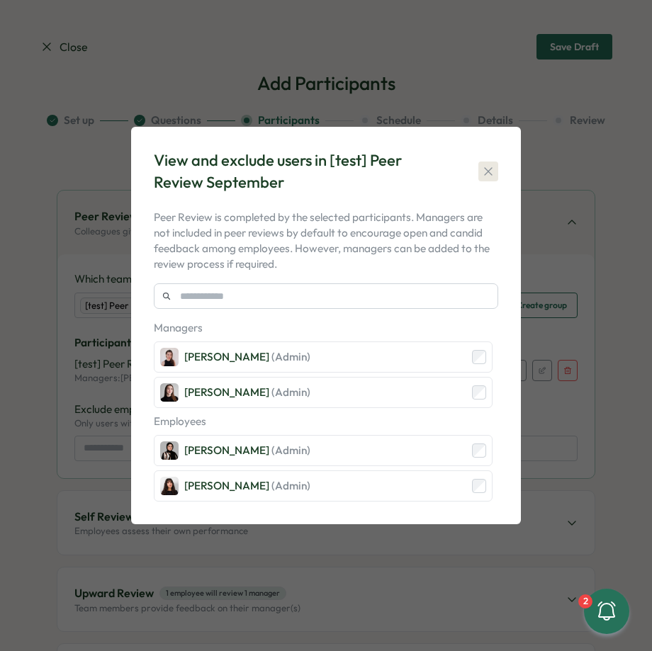
click at [486, 174] on icon "button" at bounding box center [488, 171] width 8 height 8
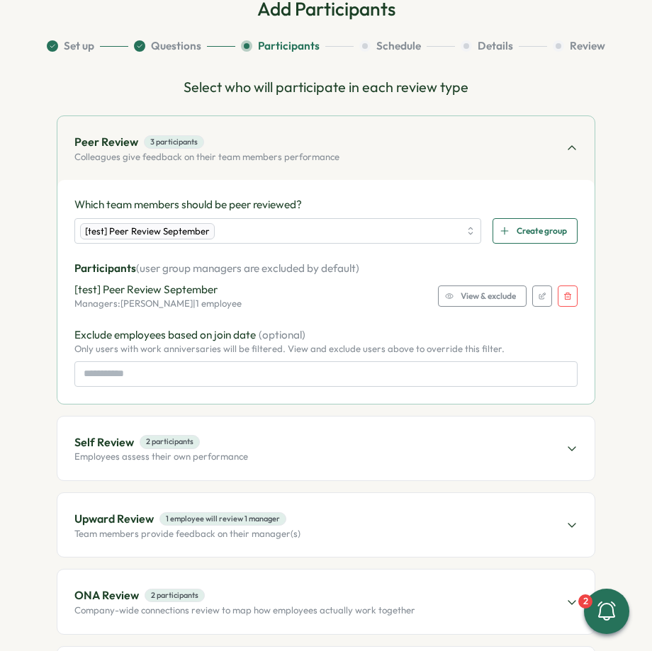
scroll to position [135, 0]
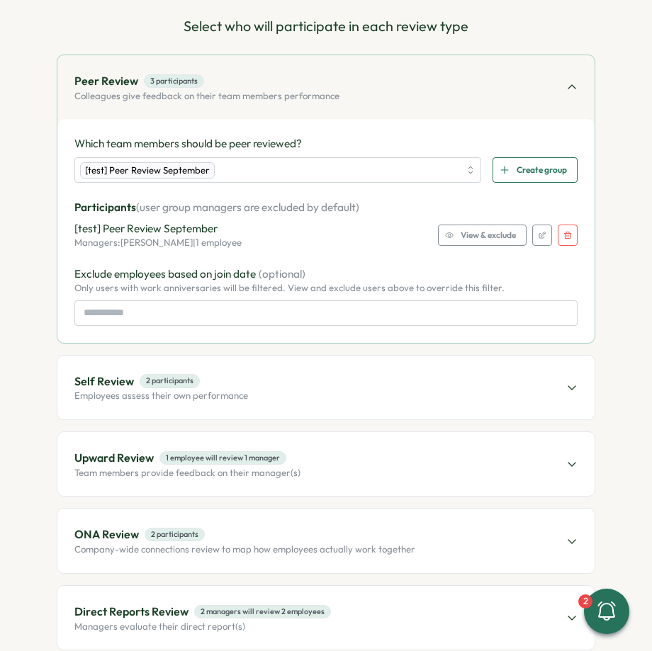
click at [404, 387] on div "Self Review 2 participants Employees assess their own performance" at bounding box center [325, 388] width 537 height 64
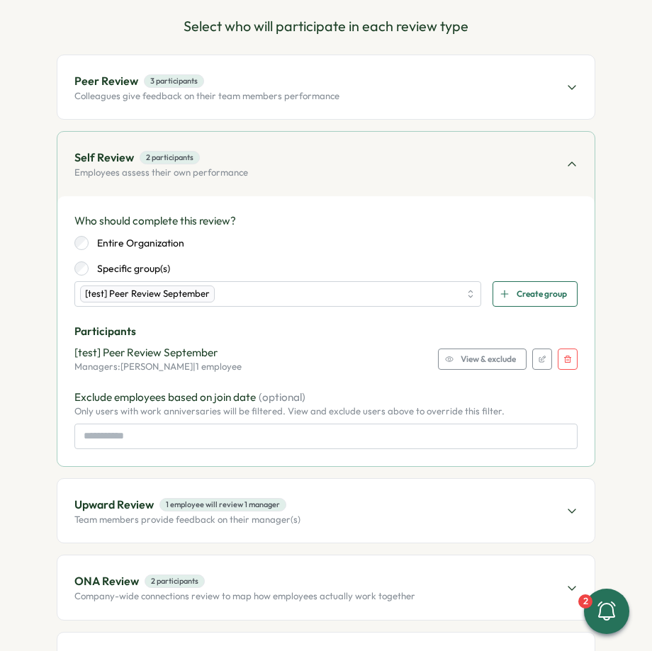
click at [480, 342] on div "Participants [test] Peer Review September Managers: Elena Ladushyna | 1 employe…" at bounding box center [325, 349] width 503 height 50
click at [480, 345] on div "[test] Peer Review September Managers: Elena Ladushyna | 1 employee View & excl…" at bounding box center [325, 359] width 503 height 28
click at [470, 354] on span "View & exclude" at bounding box center [487, 359] width 55 height 20
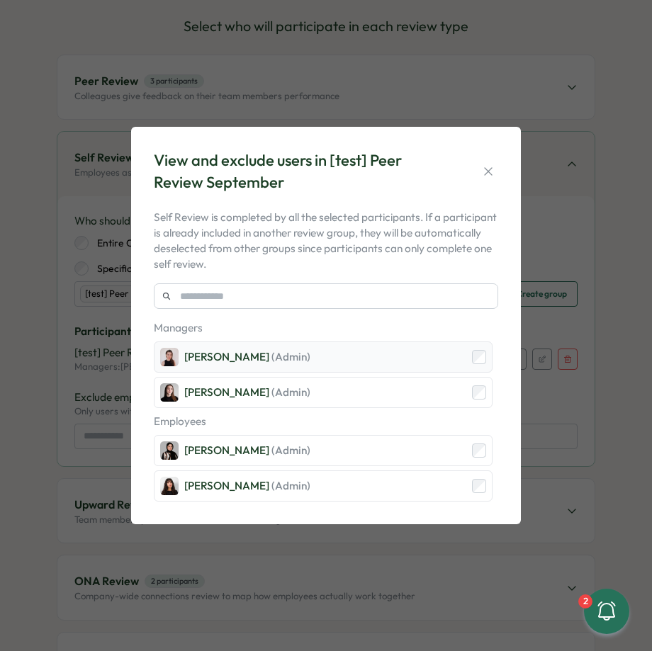
click at [473, 371] on div "Axi Molnar (Admin)" at bounding box center [323, 356] width 339 height 31
click at [485, 166] on icon "button" at bounding box center [488, 171] width 14 height 14
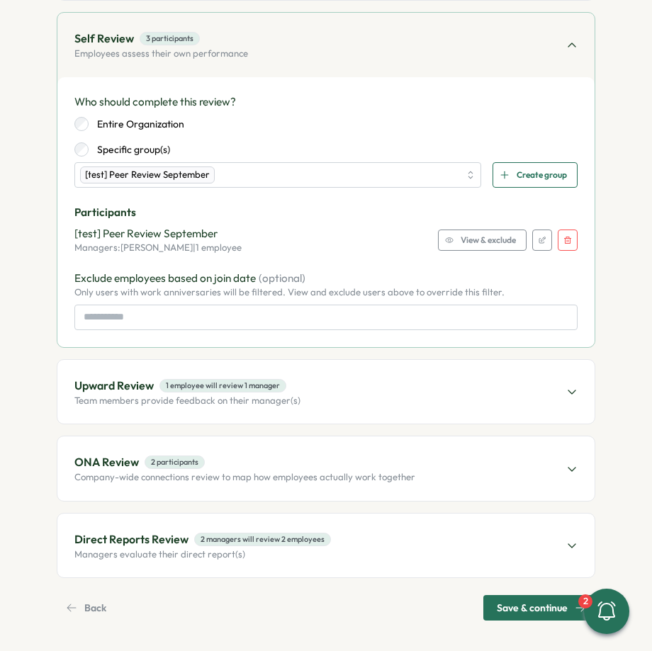
click at [401, 373] on div "Upward Review 1 employee will review 1 manager Team members provide feedback on…" at bounding box center [325, 392] width 537 height 64
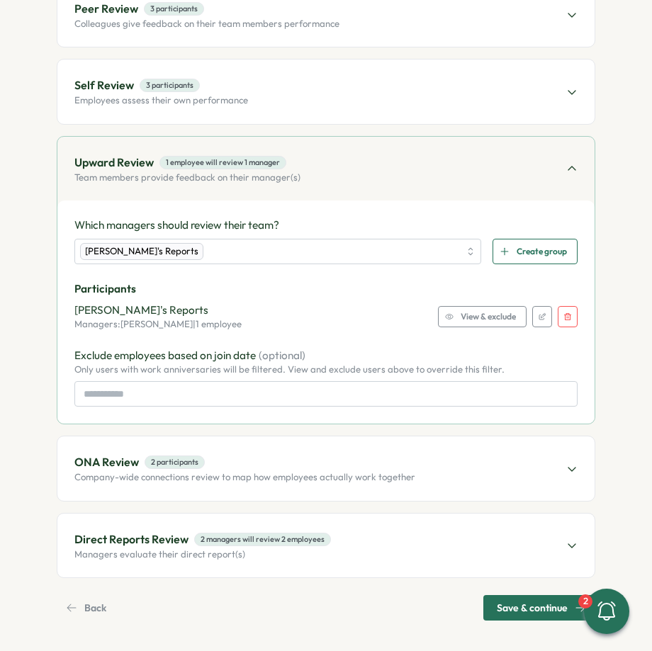
click at [467, 316] on span "View & exclude" at bounding box center [487, 317] width 55 height 20
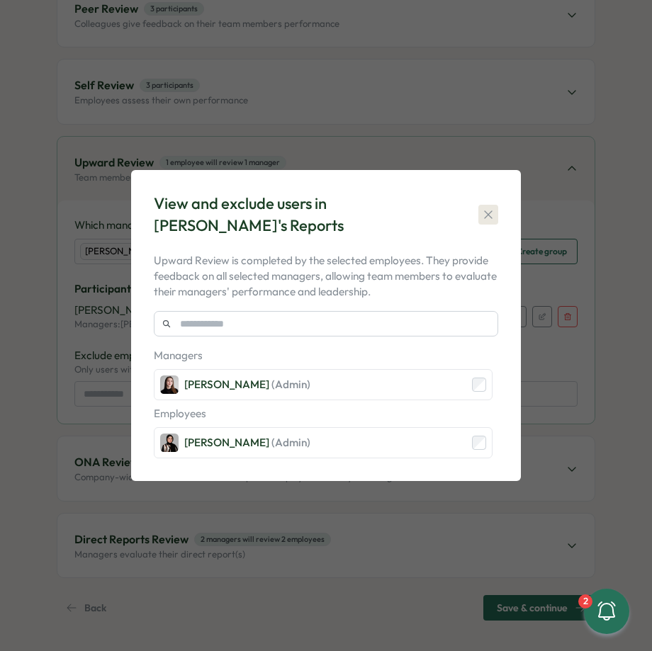
click at [487, 212] on icon "button" at bounding box center [488, 215] width 14 height 14
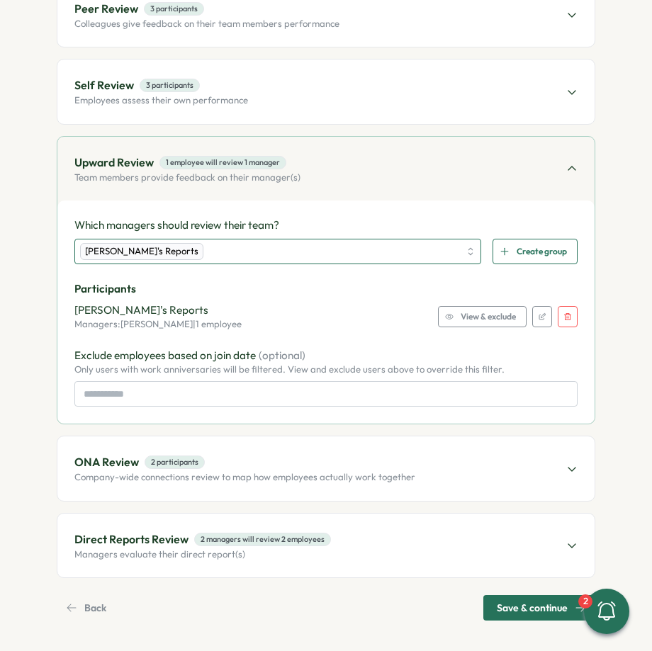
click at [318, 250] on div "[PERSON_NAME]'s Reports" at bounding box center [269, 251] width 379 height 24
type input "***"
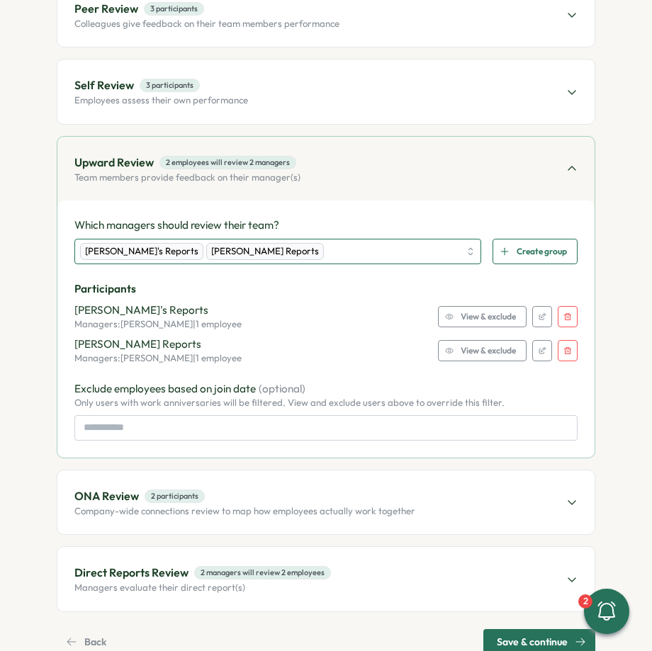
scroll to position [242, 0]
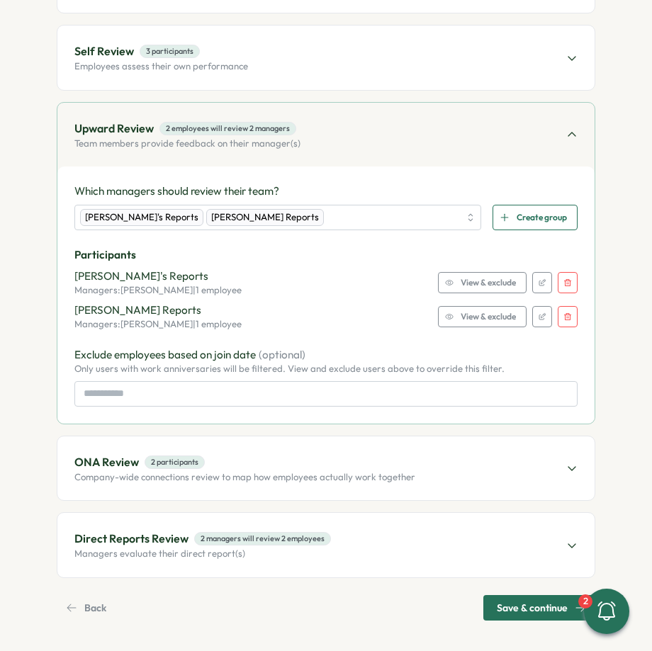
click at [326, 464] on span "ONA Review 2 participants" at bounding box center [244, 462] width 341 height 18
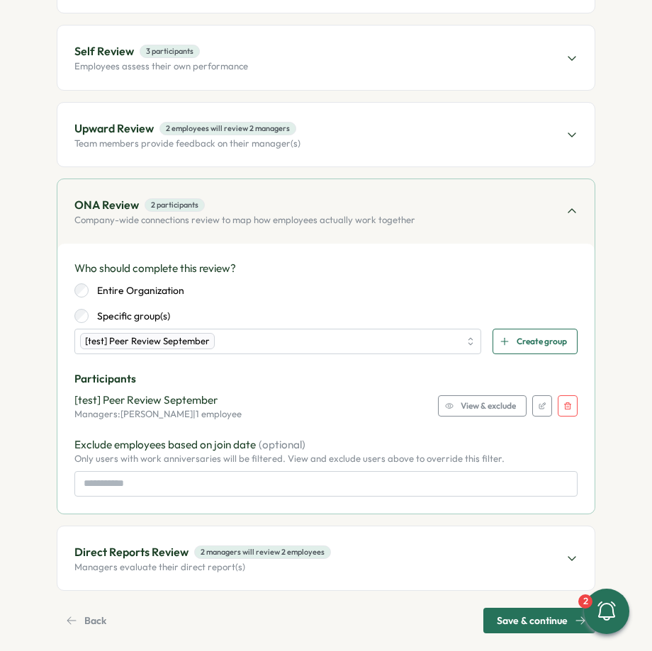
scroll to position [254, 0]
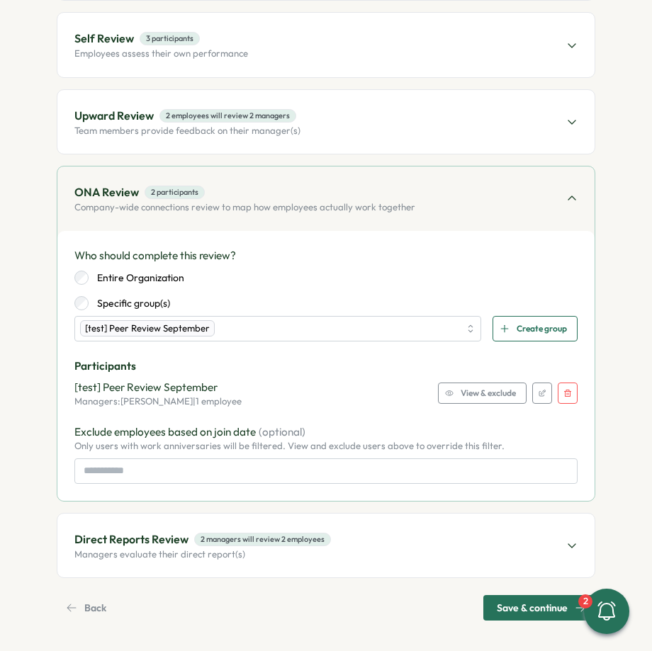
click at [327, 531] on div "Direct Reports Review 2 managers will review 2 employees Managers evaluate thei…" at bounding box center [325, 546] width 537 height 64
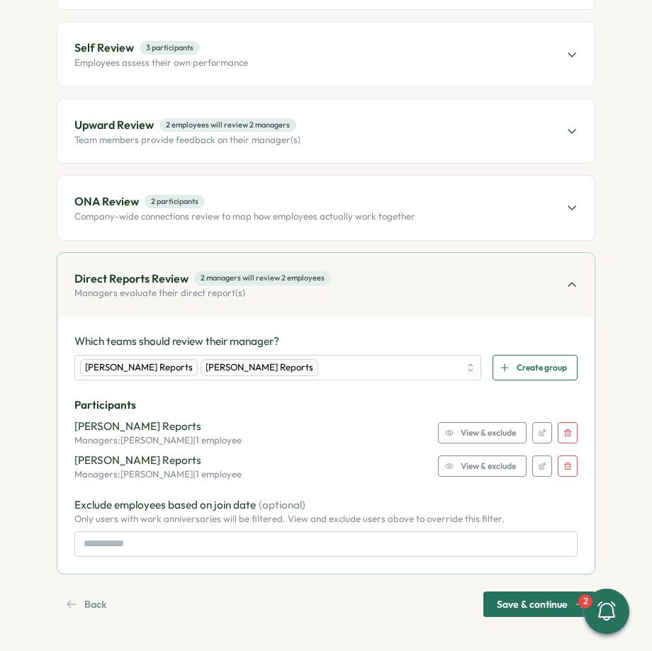
scroll to position [242, 0]
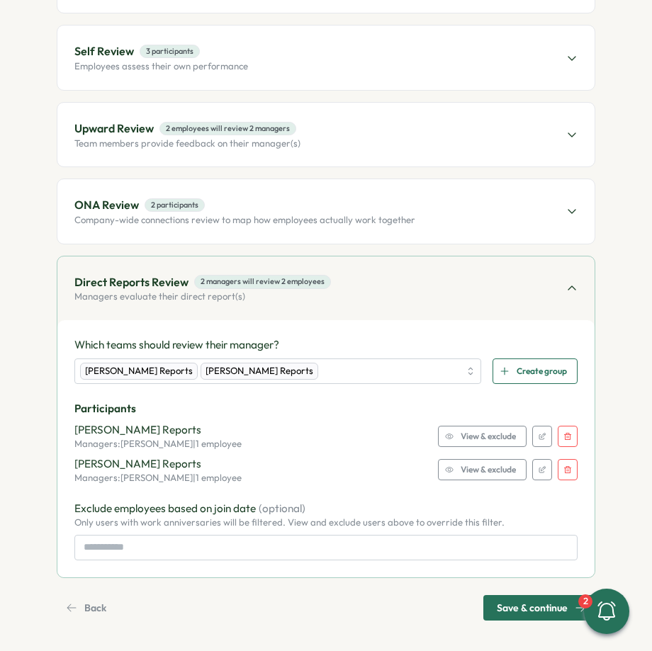
click at [565, 465] on icon "button" at bounding box center [567, 469] width 9 height 9
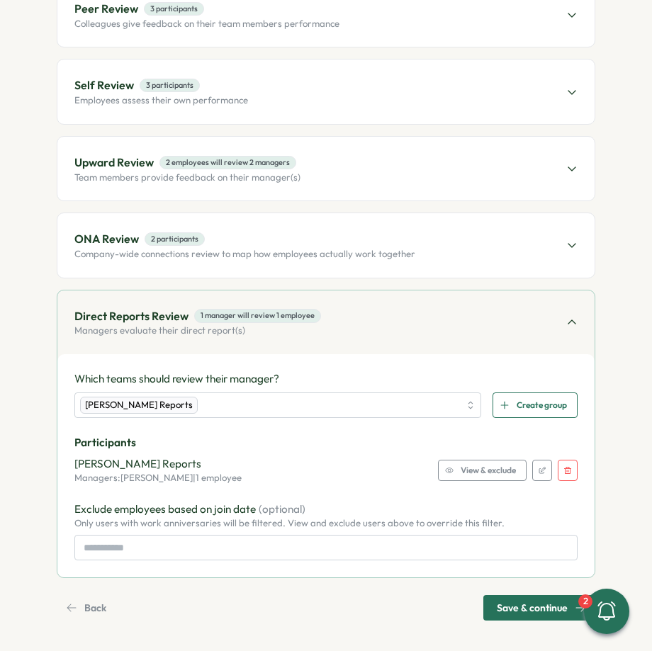
click at [563, 462] on button "button" at bounding box center [568, 470] width 20 height 21
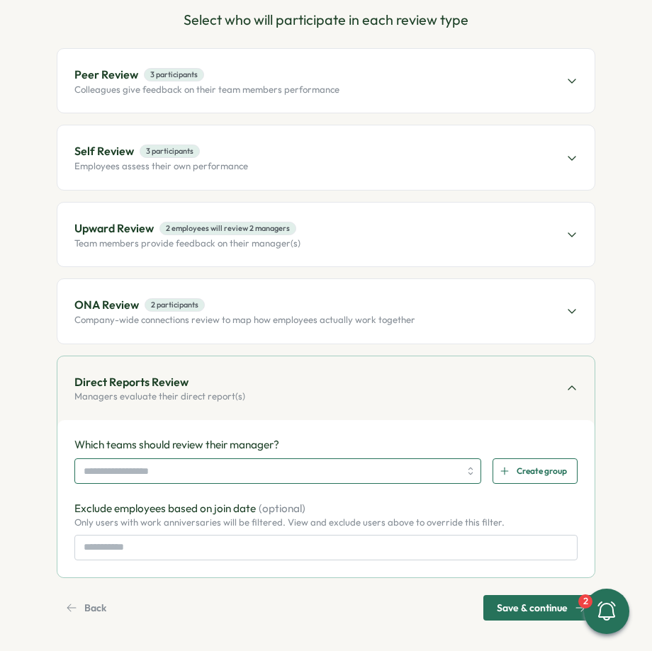
click at [276, 475] on input "search" at bounding box center [271, 471] width 375 height 24
type input "*"
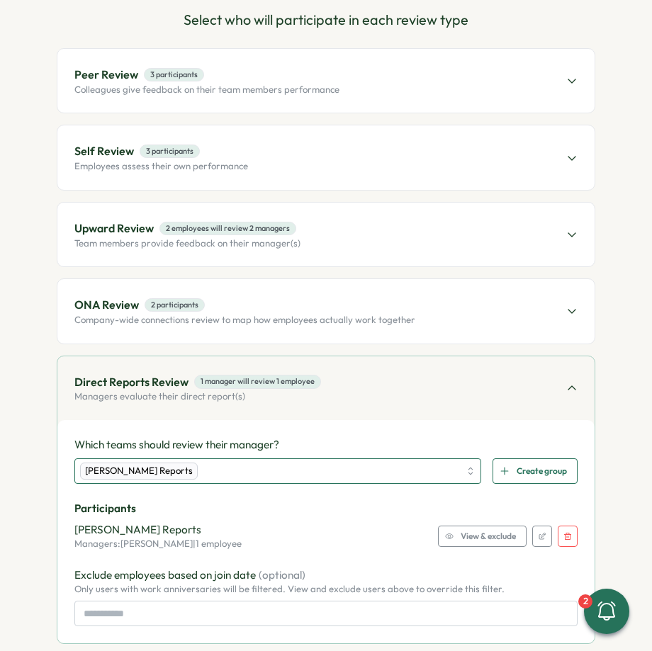
click at [278, 466] on div "[PERSON_NAME] Reports" at bounding box center [269, 471] width 379 height 24
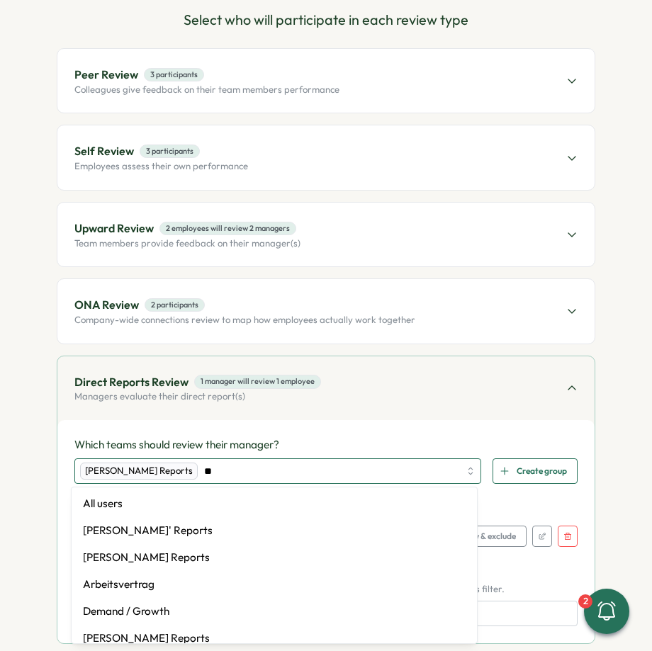
type input "***"
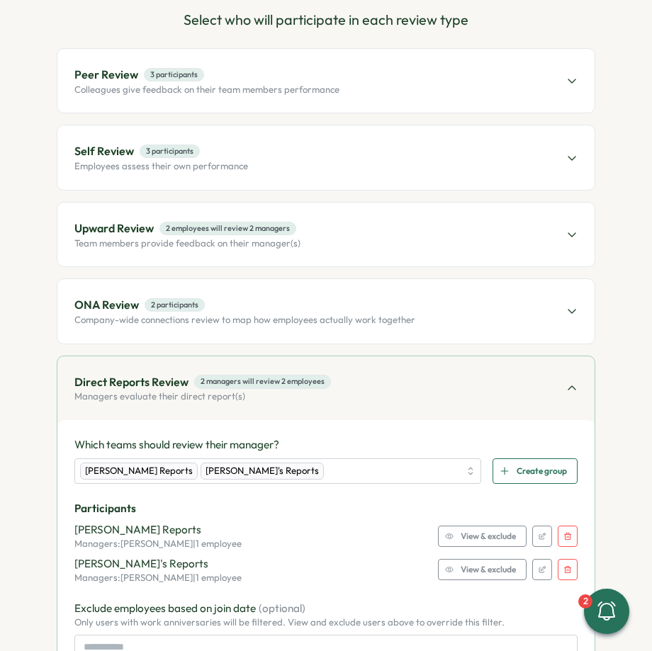
click at [242, 97] on div "Peer Review 3 participants Colleagues give feedback on their team members perfo…" at bounding box center [325, 81] width 537 height 64
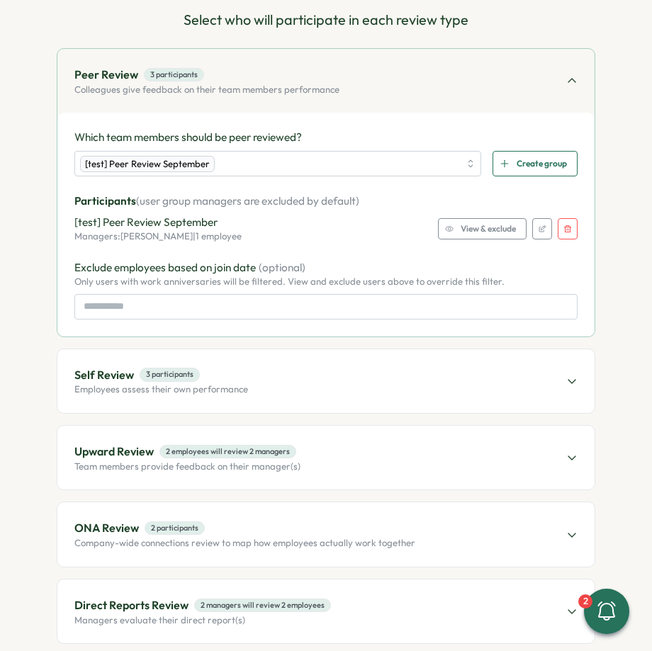
click at [483, 232] on span "View & exclude" at bounding box center [487, 229] width 55 height 20
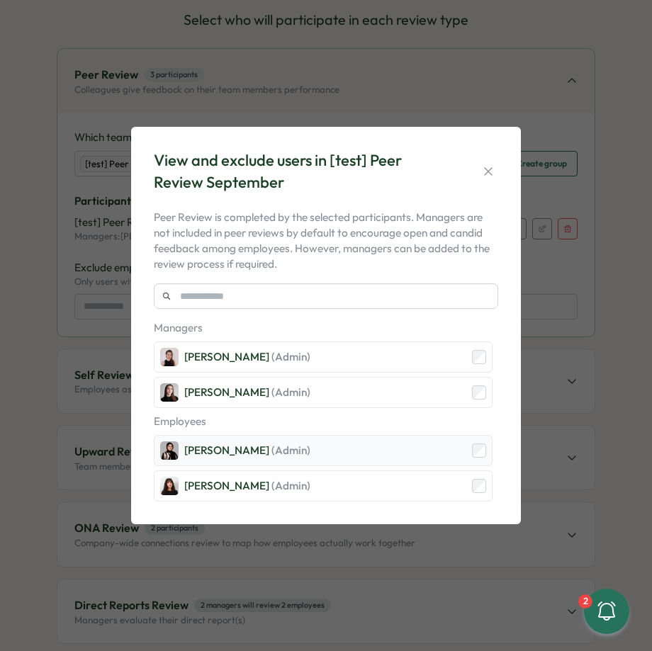
click at [365, 448] on div "Sana Naqvi (Admin)" at bounding box center [323, 450] width 339 height 31
click at [494, 174] on icon "button" at bounding box center [488, 171] width 14 height 14
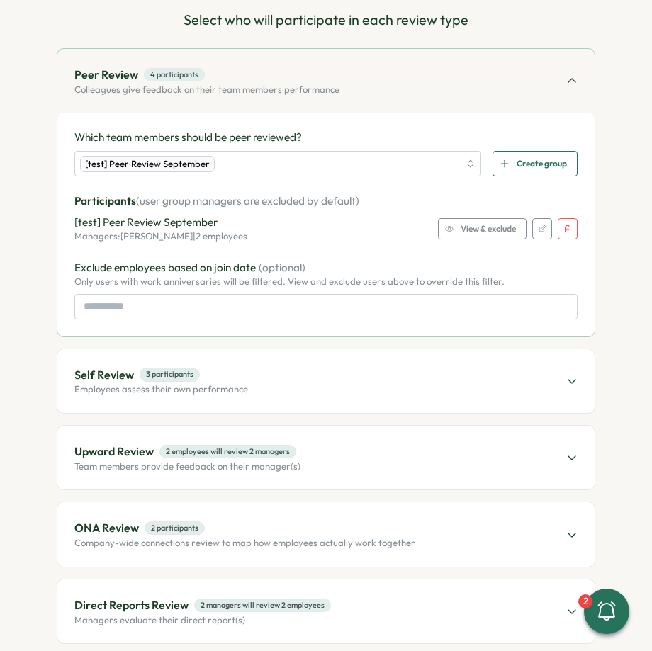
click at [443, 383] on div "Self Review 3 participants Employees assess their own performance" at bounding box center [325, 381] width 537 height 64
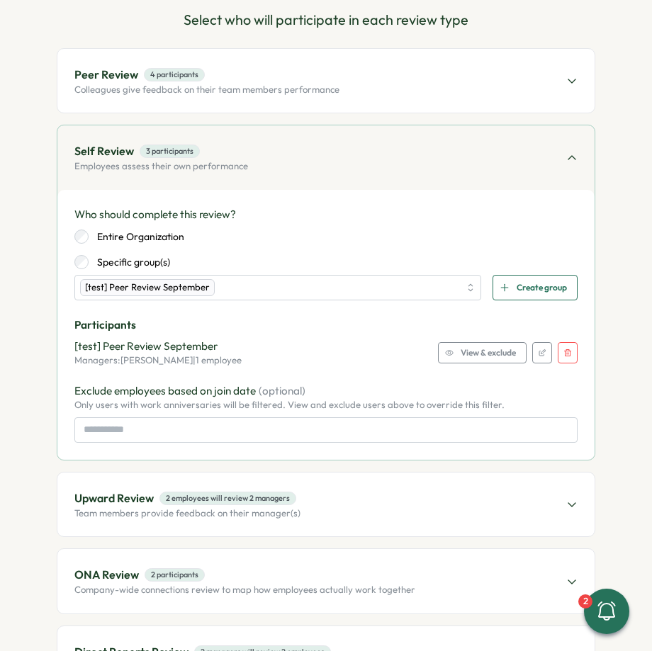
click at [463, 355] on span "View & exclude" at bounding box center [487, 353] width 55 height 20
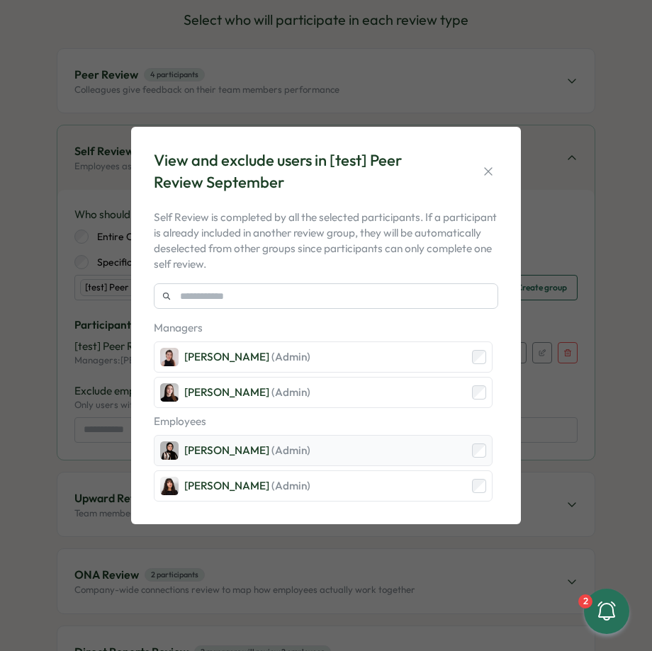
click at [465, 444] on div "Sana Naqvi (Admin)" at bounding box center [323, 450] width 339 height 31
click at [485, 169] on icon "button" at bounding box center [488, 171] width 14 height 14
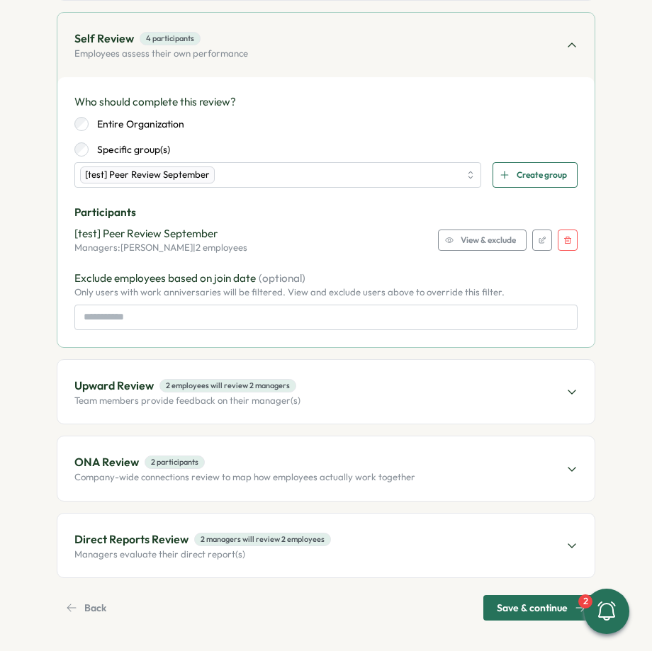
click at [407, 368] on div "Upward Review 2 employees will review 2 managers Team members provide feedback …" at bounding box center [325, 392] width 537 height 64
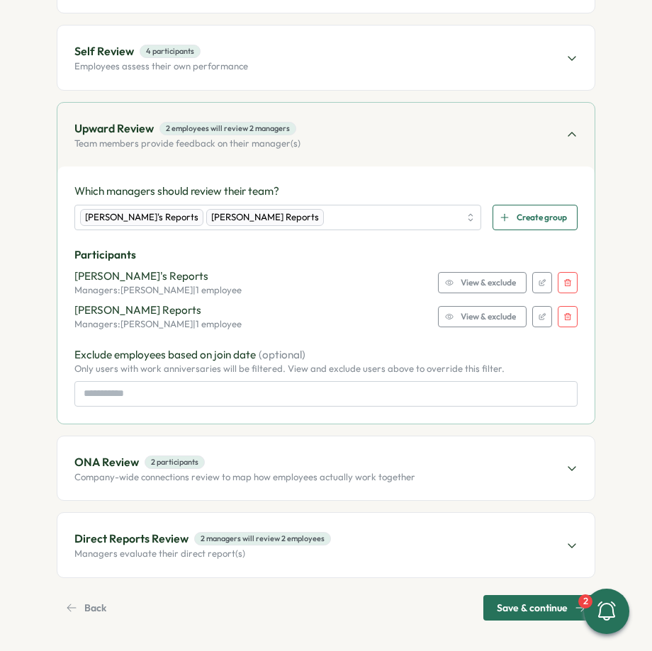
click at [394, 530] on div "Direct Reports Review 2 managers will review 2 employees Managers evaluate thei…" at bounding box center [325, 545] width 537 height 64
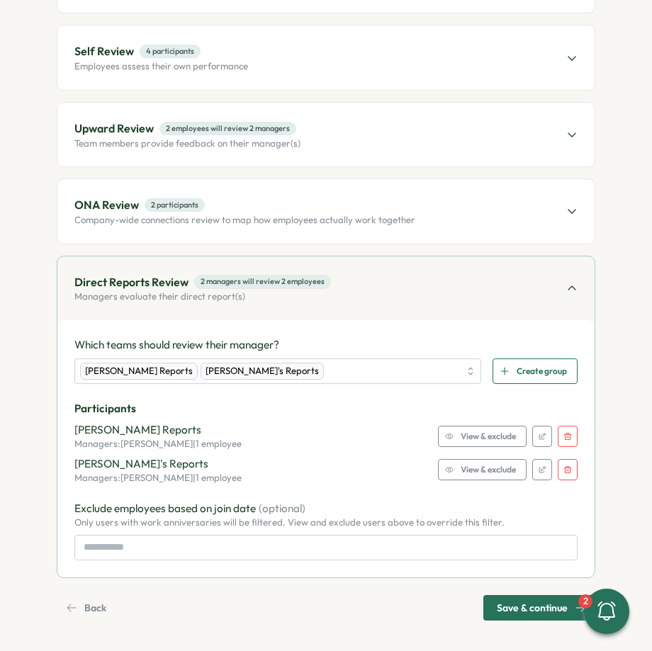
click at [530, 609] on span "Save & continue" at bounding box center [532, 608] width 71 height 24
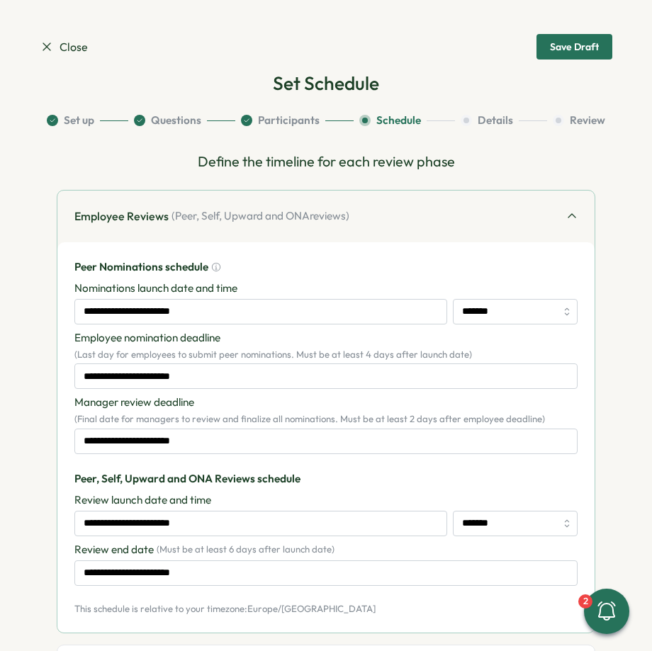
scroll to position [121, 0]
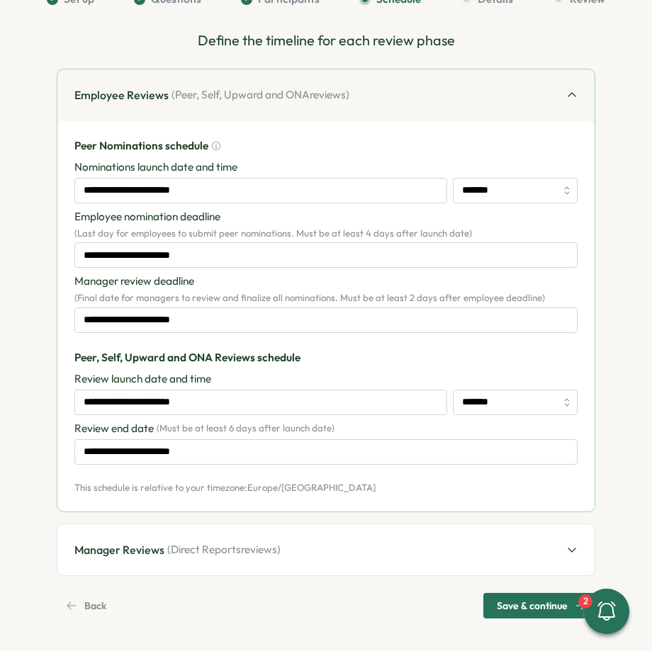
click at [512, 601] on span "Save & continue" at bounding box center [532, 606] width 71 height 24
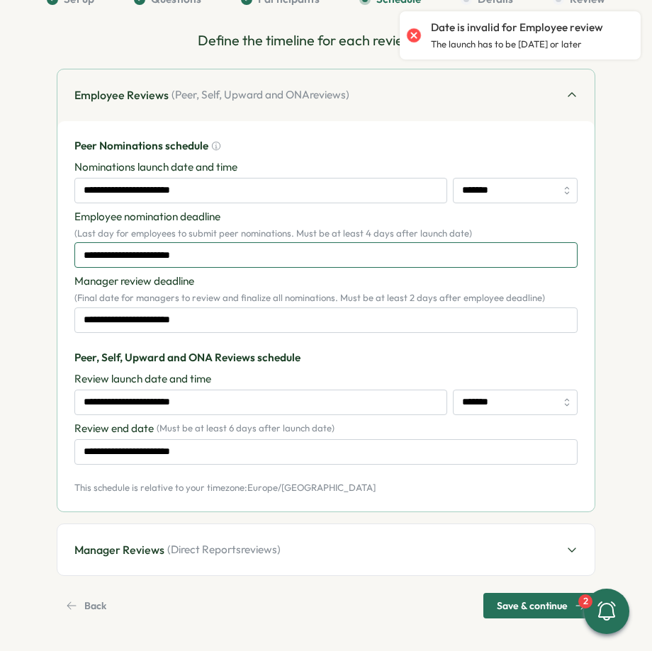
click at [213, 256] on input "**********" at bounding box center [325, 255] width 503 height 26
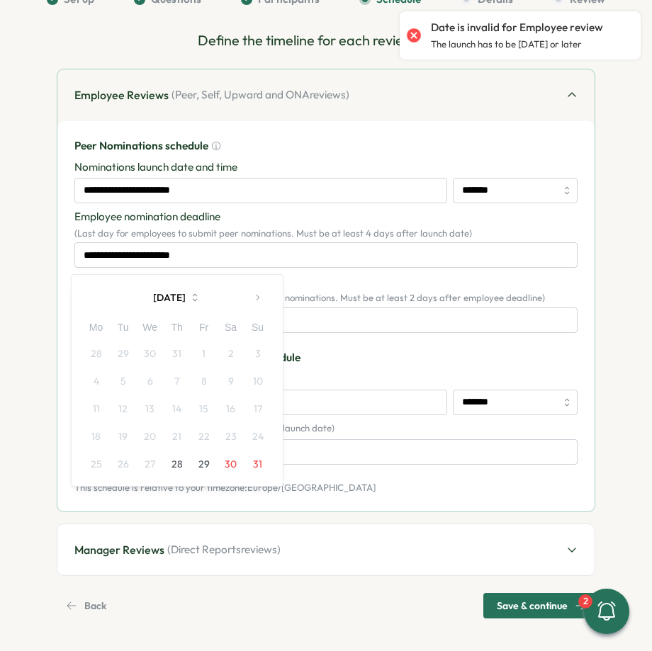
click at [259, 300] on icon "button" at bounding box center [257, 298] width 10 height 10
click at [205, 348] on button "5" at bounding box center [204, 353] width 27 height 27
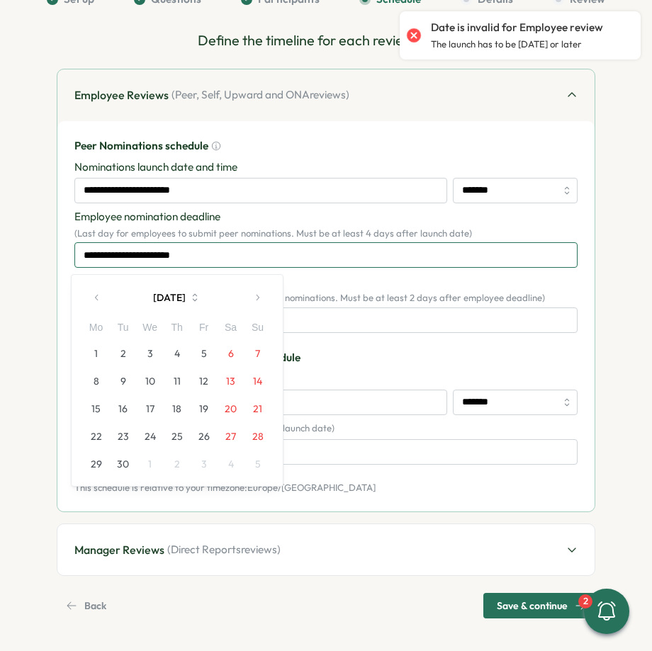
type input "**********"
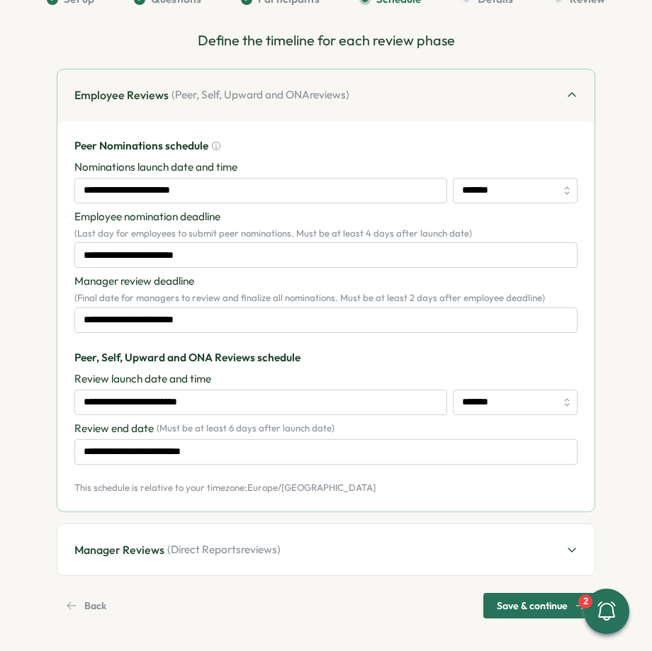
click at [516, 596] on span "Save & continue" at bounding box center [532, 606] width 71 height 24
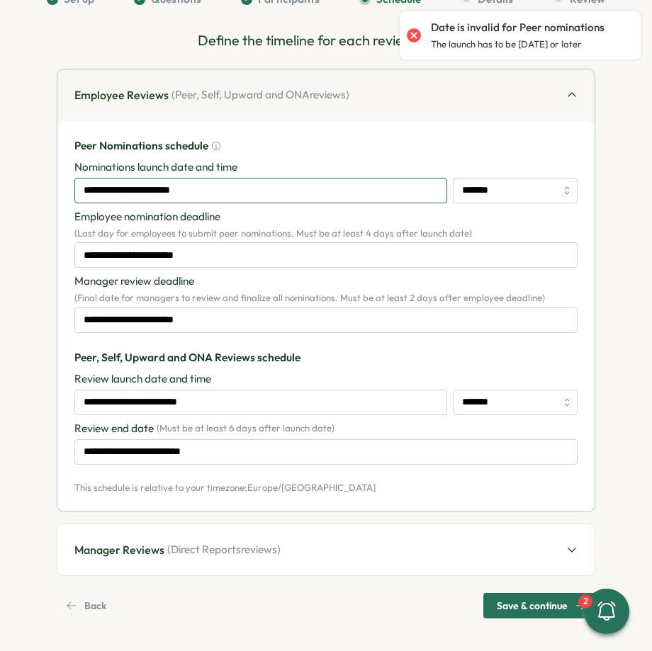
click at [191, 191] on input "**********" at bounding box center [260, 191] width 373 height 26
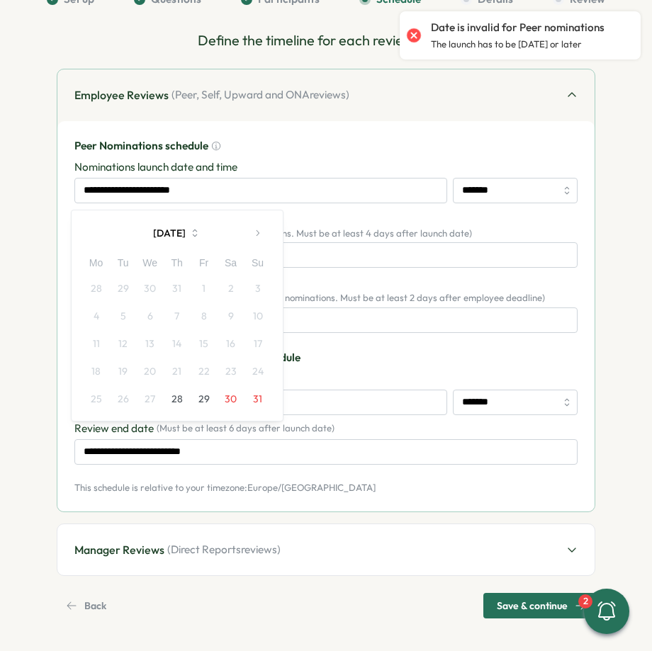
click at [177, 405] on button "28" at bounding box center [177, 398] width 27 height 27
type input "**********"
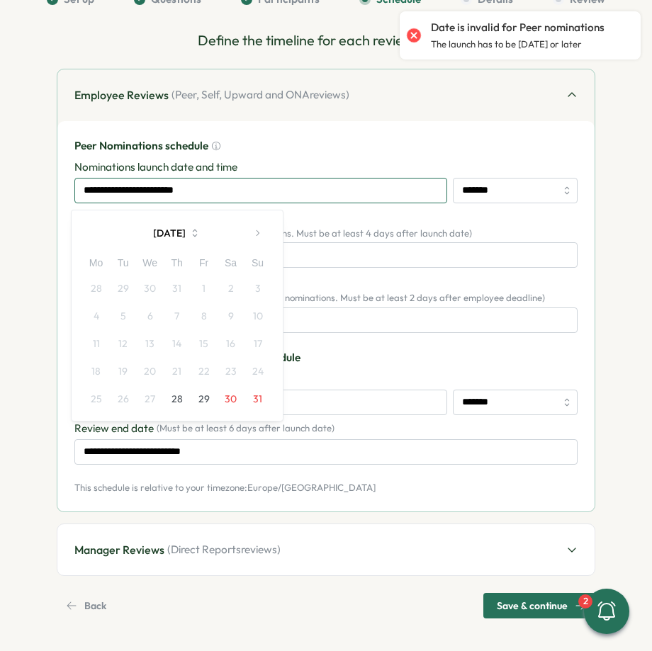
type input "**********"
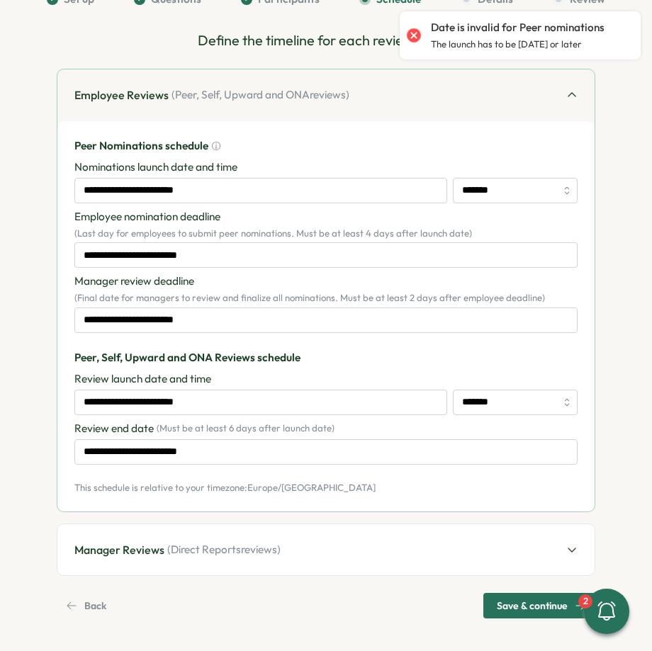
click at [507, 599] on span "Save & continue" at bounding box center [532, 606] width 71 height 24
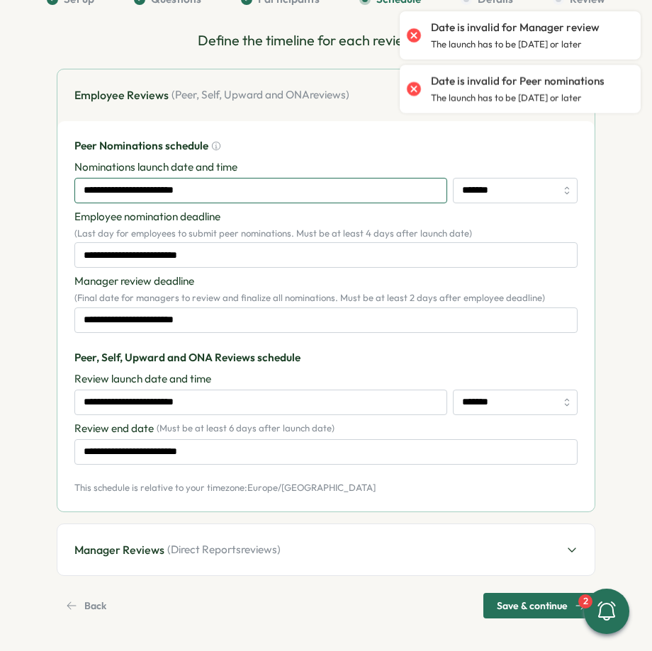
click at [249, 192] on input "**********" at bounding box center [260, 191] width 373 height 26
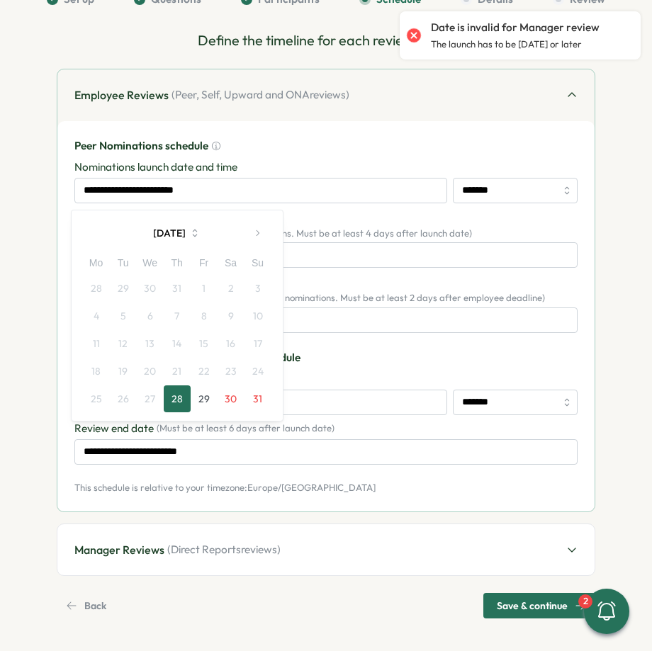
click at [182, 397] on button "28" at bounding box center [177, 398] width 27 height 27
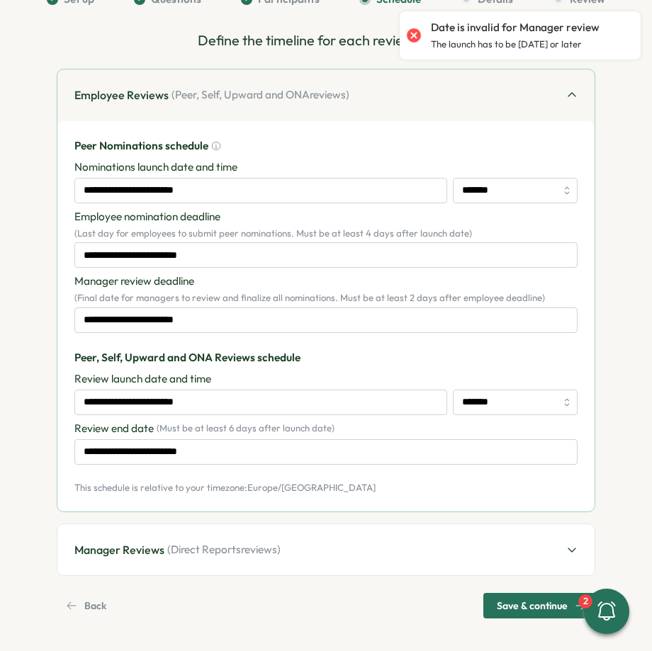
click at [204, 519] on div "**********" at bounding box center [326, 322] width 538 height 507
click at [198, 545] on span "( Direct Reports reviews)" at bounding box center [223, 550] width 113 height 16
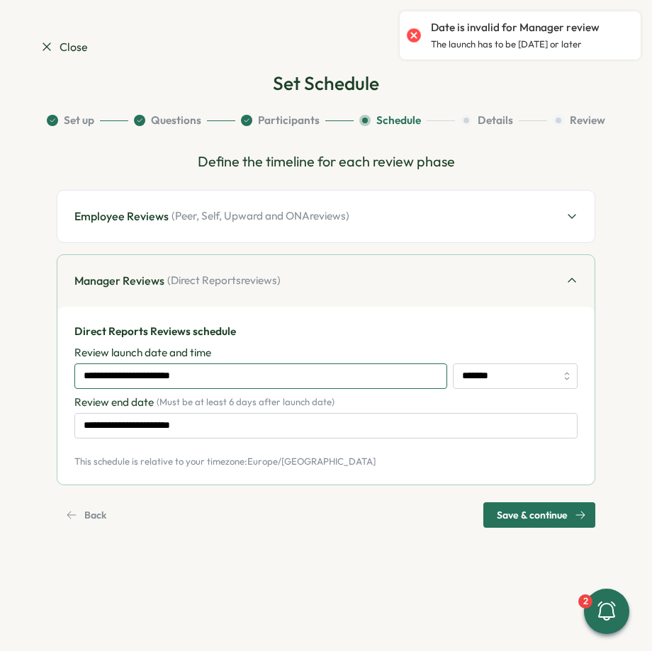
click at [215, 373] on input "**********" at bounding box center [260, 376] width 373 height 26
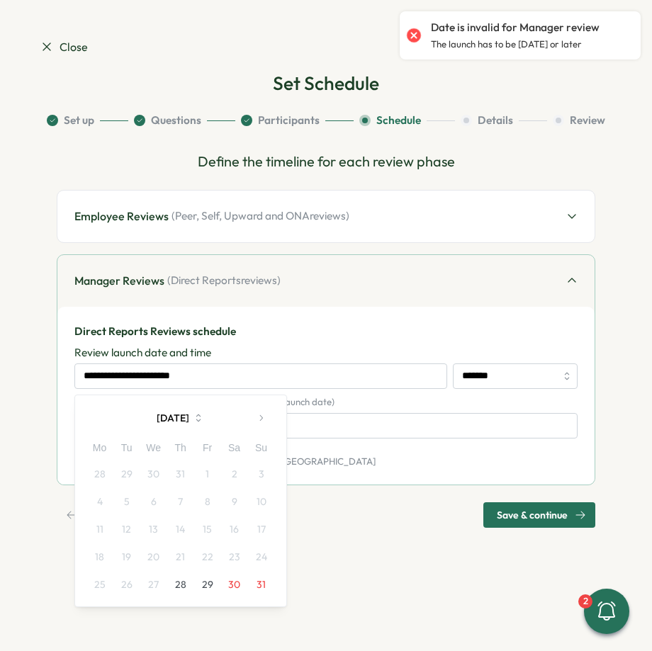
click at [188, 584] on button "28" at bounding box center [180, 584] width 27 height 27
type input "**********"
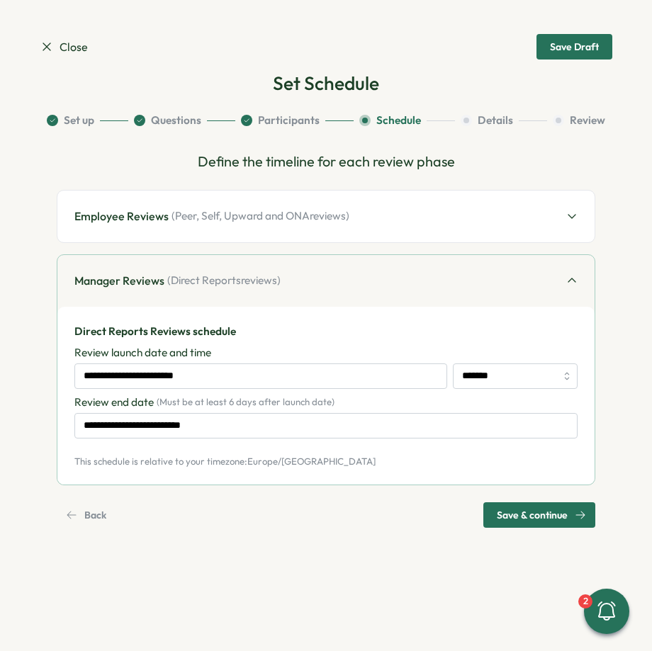
click at [528, 497] on div "**********" at bounding box center [326, 339] width 538 height 377
click at [522, 509] on span "Save & continue" at bounding box center [532, 515] width 71 height 24
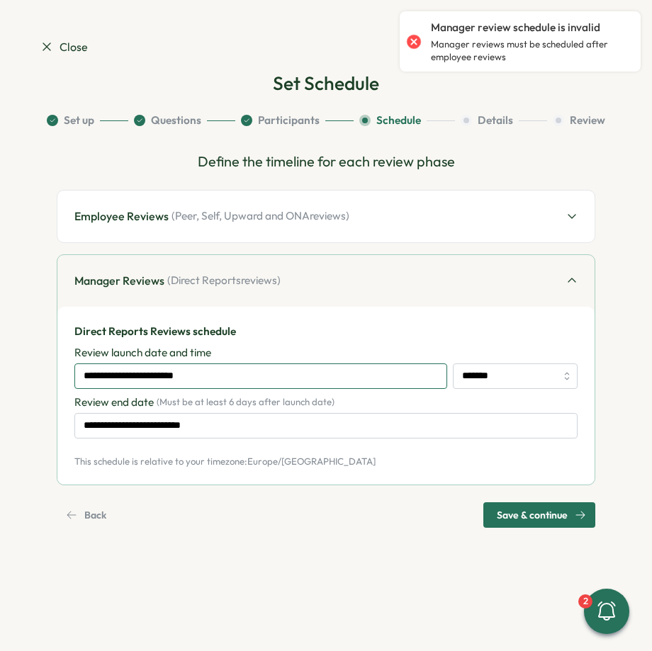
click at [271, 378] on input "**********" at bounding box center [260, 376] width 373 height 26
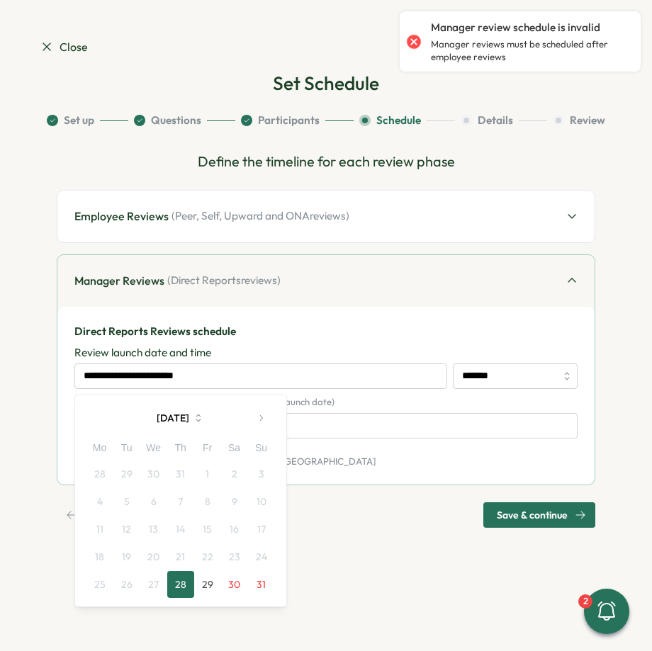
click at [266, 418] on button "button" at bounding box center [261, 418] width 28 height 28
click at [187, 473] on button "4" at bounding box center [180, 473] width 27 height 27
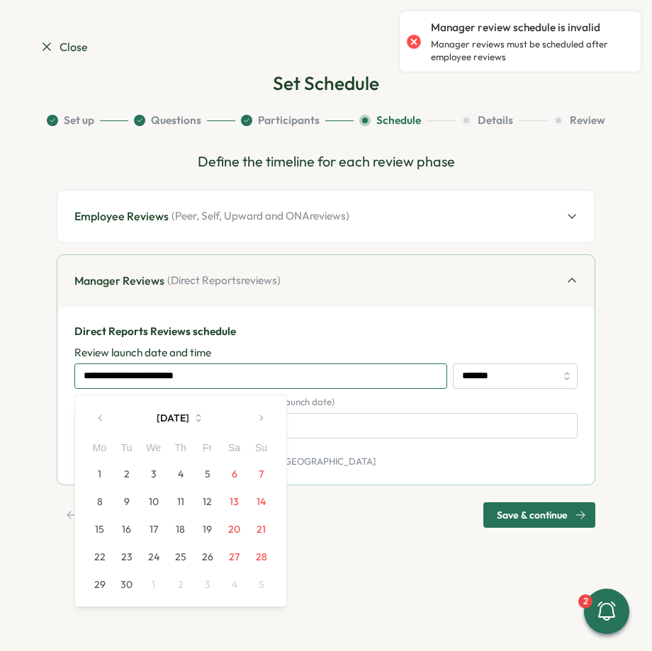
type input "**********"
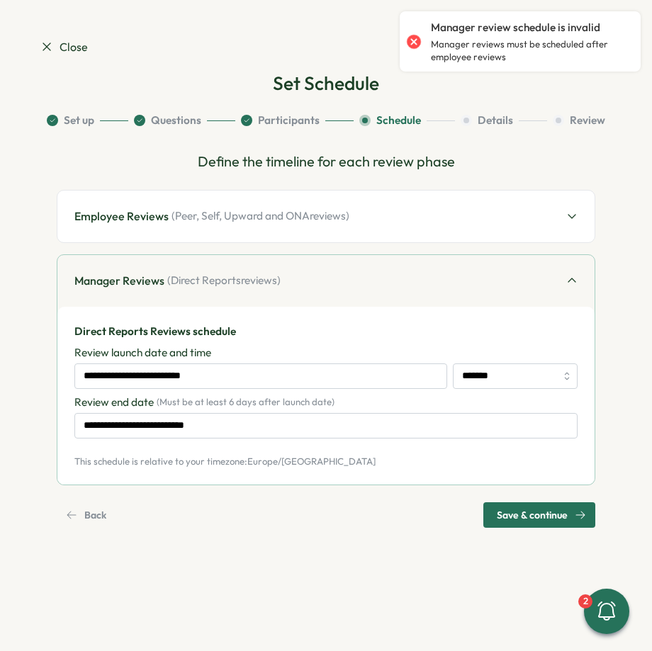
click at [513, 517] on span "Save & continue" at bounding box center [532, 515] width 71 height 24
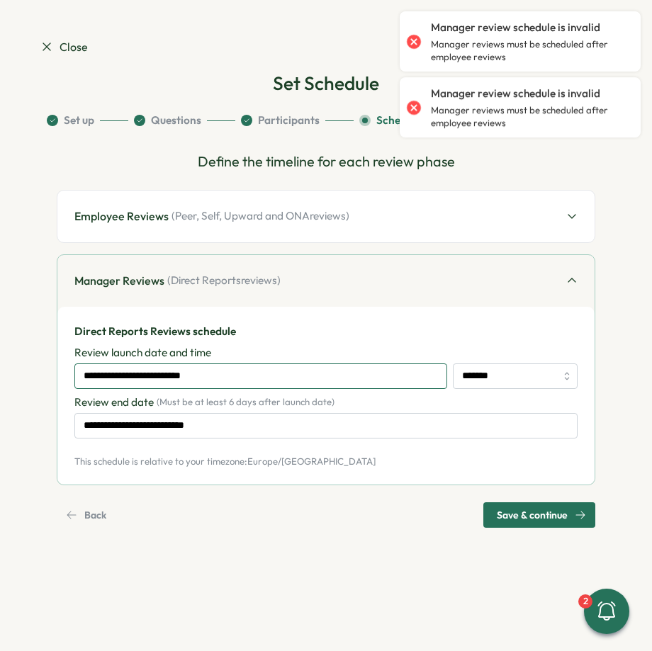
click at [260, 375] on input "**********" at bounding box center [260, 376] width 373 height 26
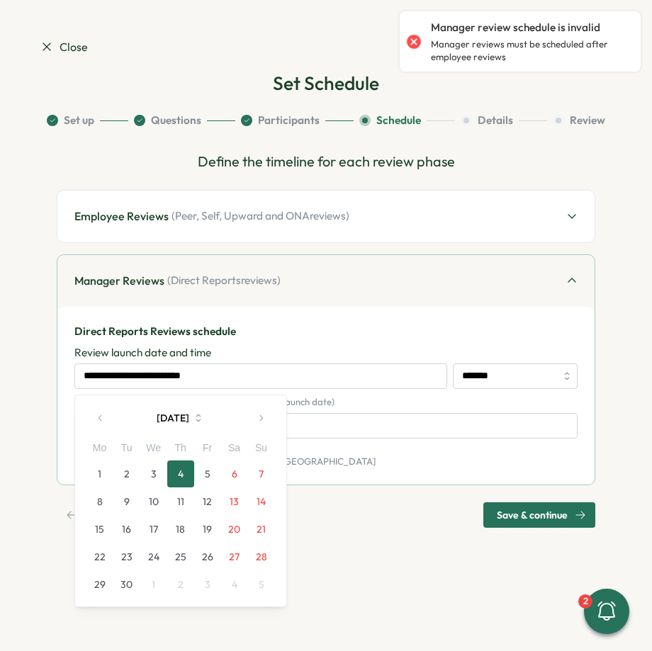
click at [228, 473] on button "6" at bounding box center [234, 473] width 27 height 27
type input "**********"
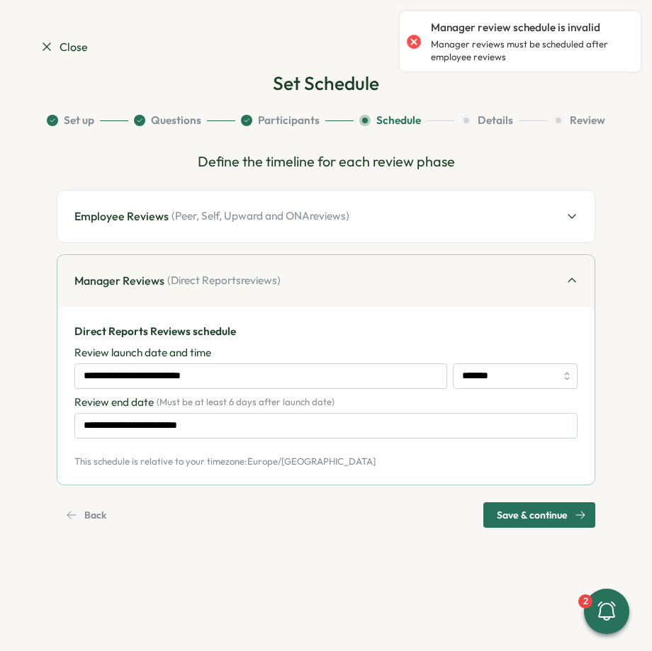
click at [507, 514] on span "Save & continue" at bounding box center [532, 515] width 71 height 24
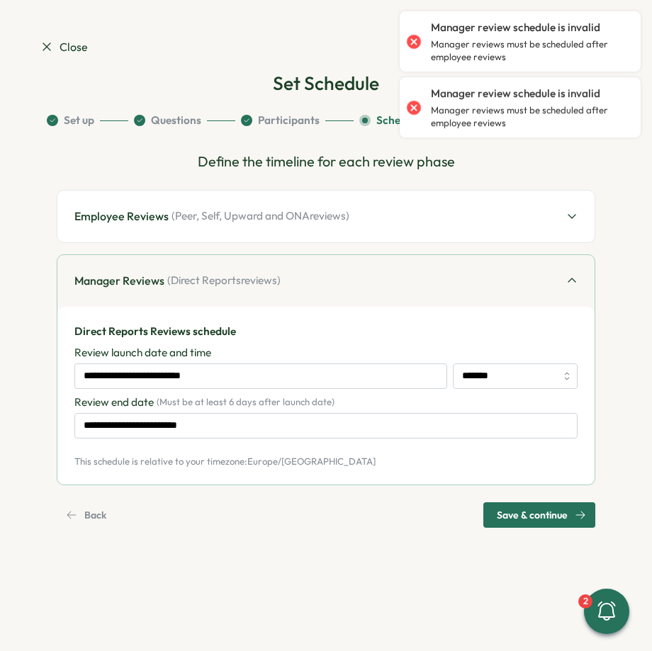
click at [247, 227] on div "Employee Reviews ( Peer, Self, Upward and ONA reviews)" at bounding box center [325, 217] width 537 height 52
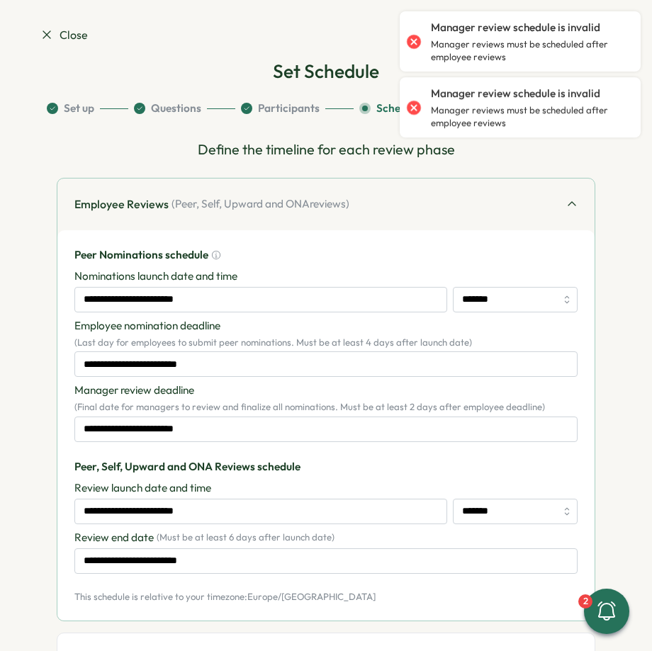
scroll to position [121, 0]
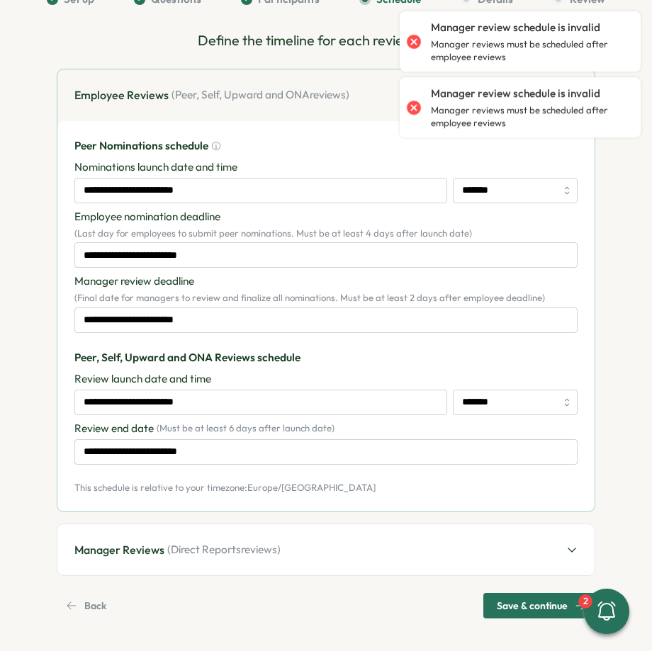
click at [239, 550] on span "( Direct Reports reviews)" at bounding box center [223, 550] width 113 height 16
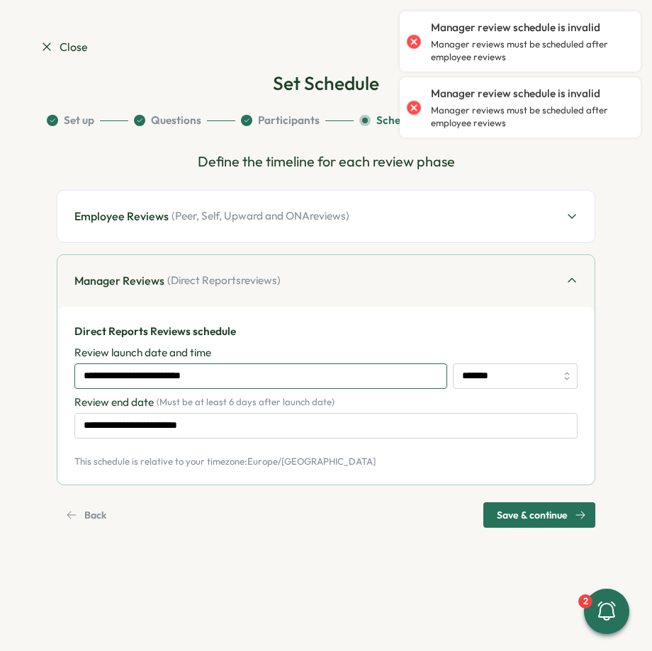
click at [212, 387] on input "**********" at bounding box center [260, 376] width 373 height 26
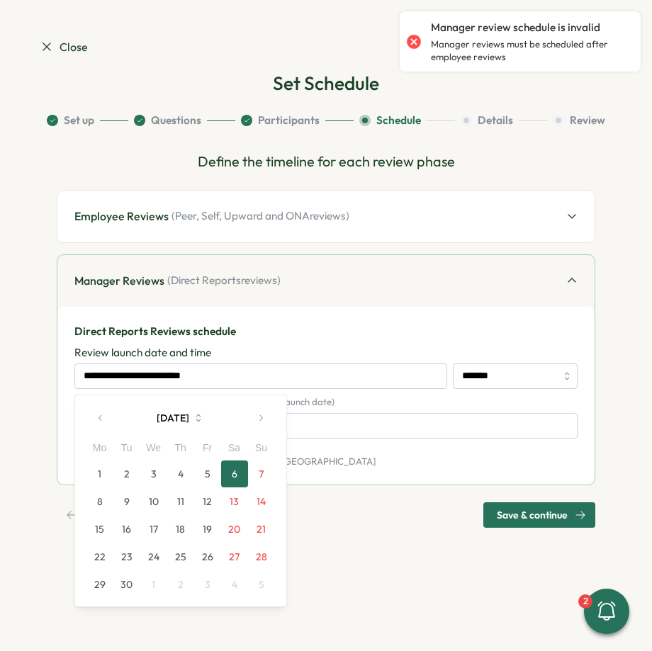
click at [111, 501] on button "8" at bounding box center [99, 501] width 27 height 27
type input "**********"
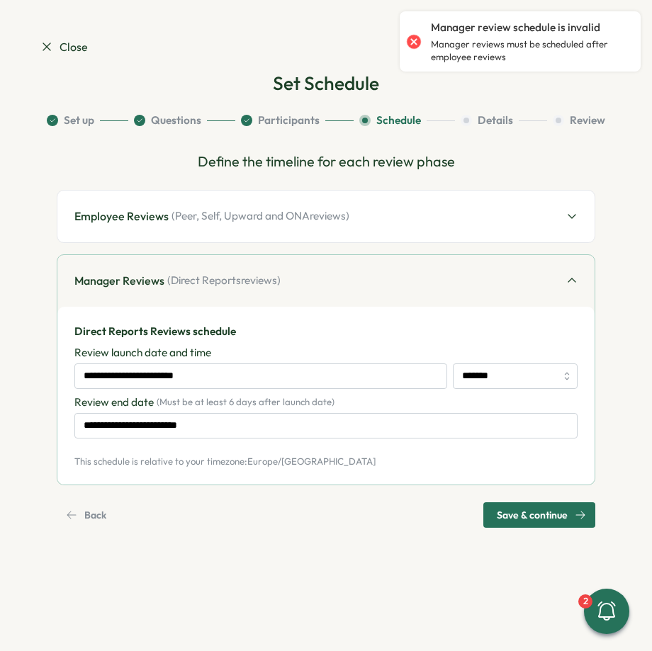
click at [549, 511] on span "Save & continue" at bounding box center [532, 515] width 71 height 24
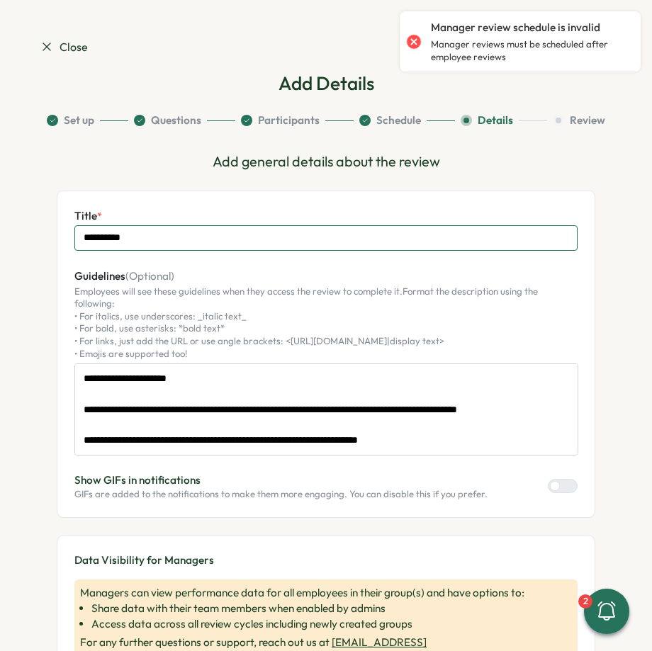
click at [147, 242] on input "**********" at bounding box center [325, 238] width 503 height 26
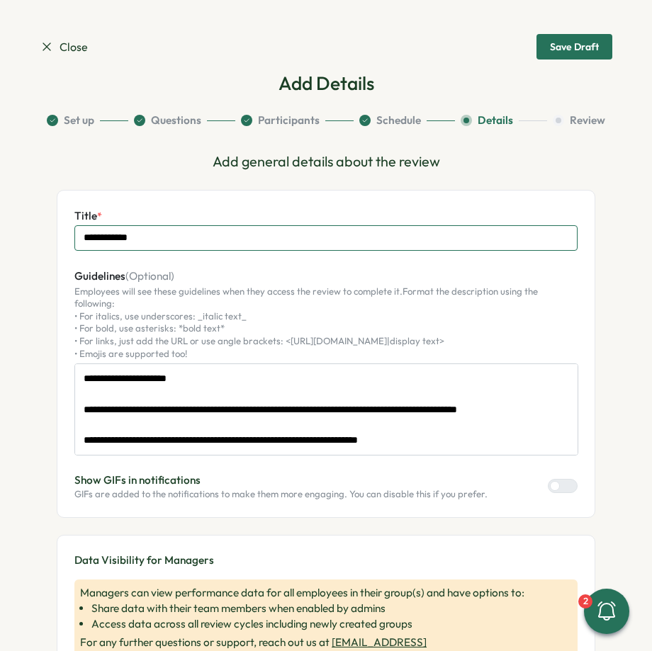
scroll to position [123, 0]
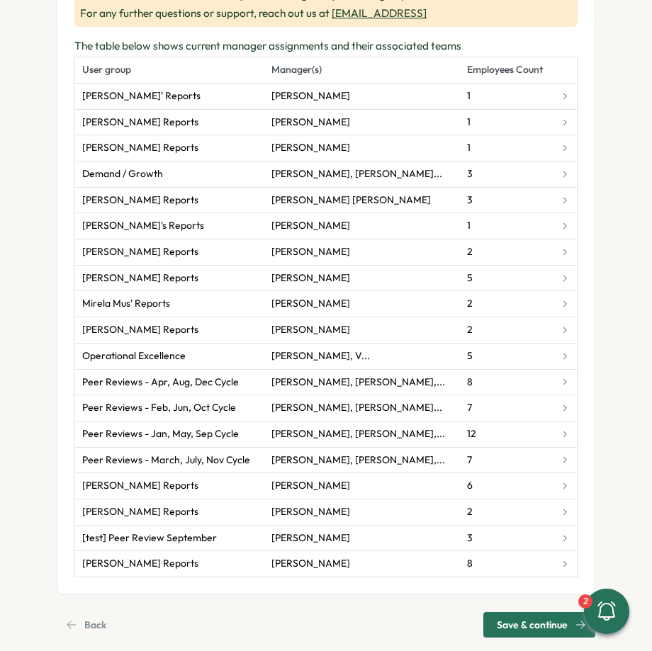
type input "**********"
click at [510, 613] on span "Save & continue" at bounding box center [532, 625] width 71 height 24
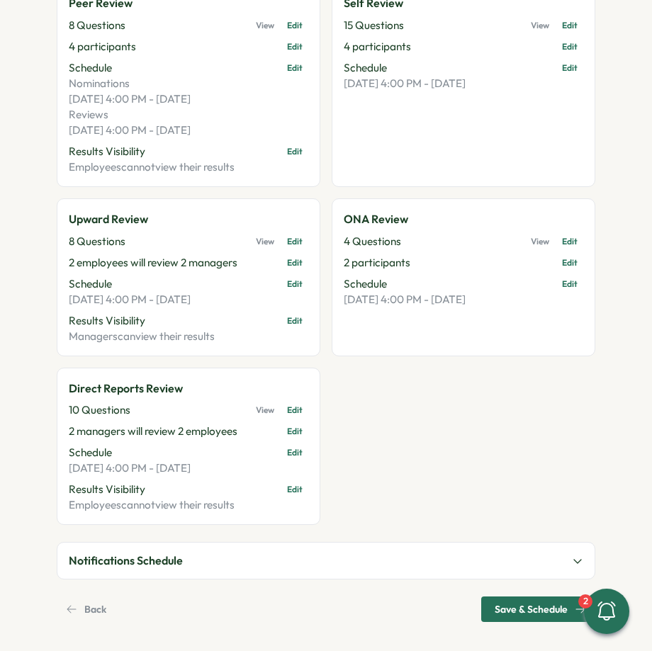
scroll to position [210, 0]
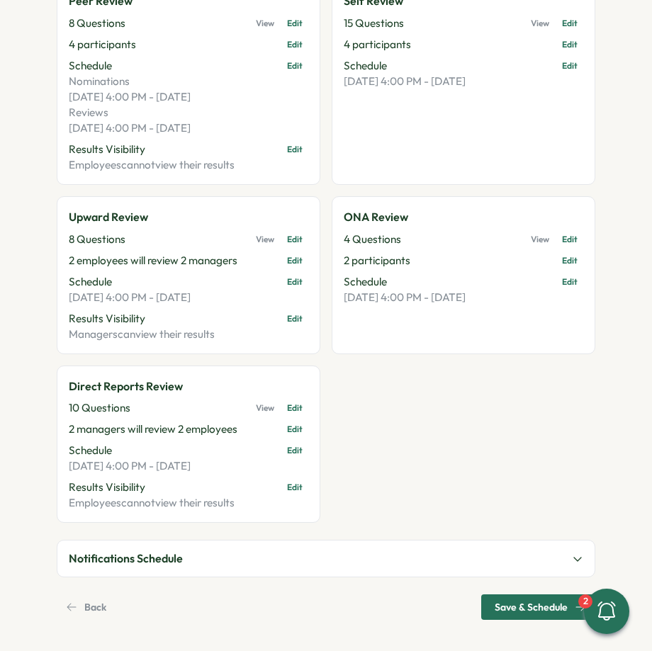
click at [526, 603] on span "Save & Schedule" at bounding box center [530, 607] width 73 height 24
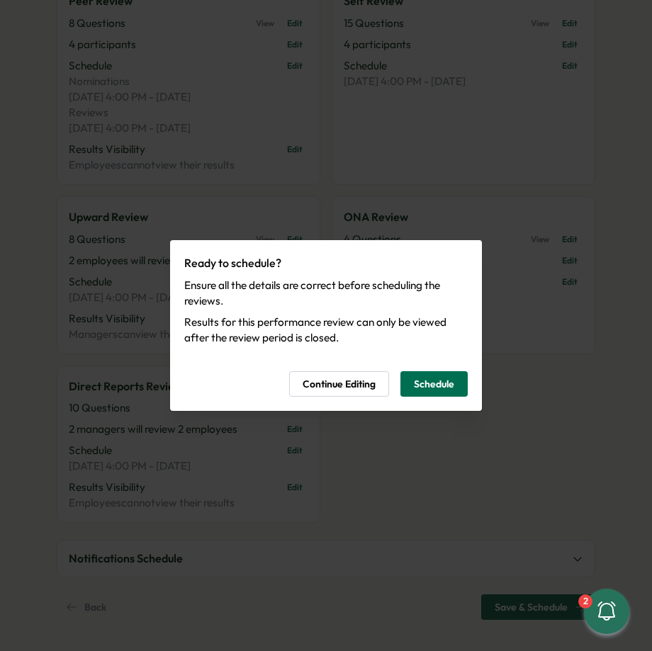
click at [434, 394] on span "Schedule" at bounding box center [434, 384] width 40 height 24
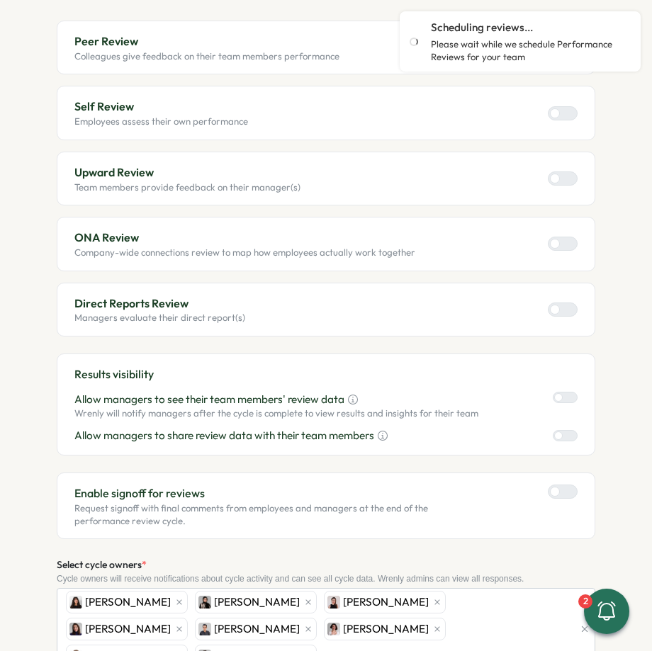
scroll to position [67, 0]
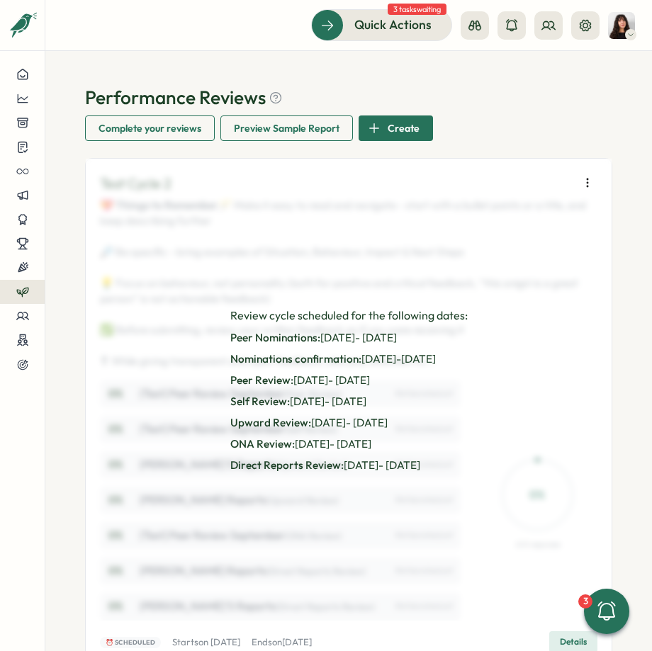
click at [580, 185] on icon "button" at bounding box center [587, 183] width 14 height 14
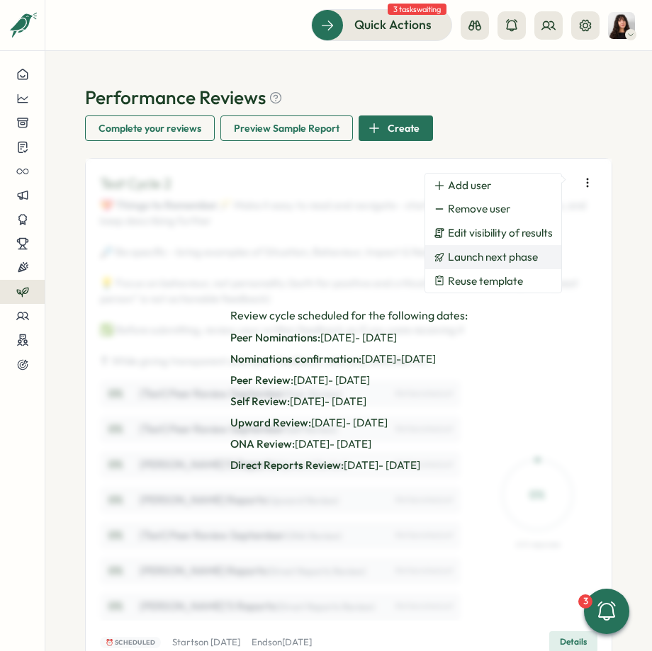
click at [511, 259] on span "Launch next phase" at bounding box center [493, 257] width 90 height 13
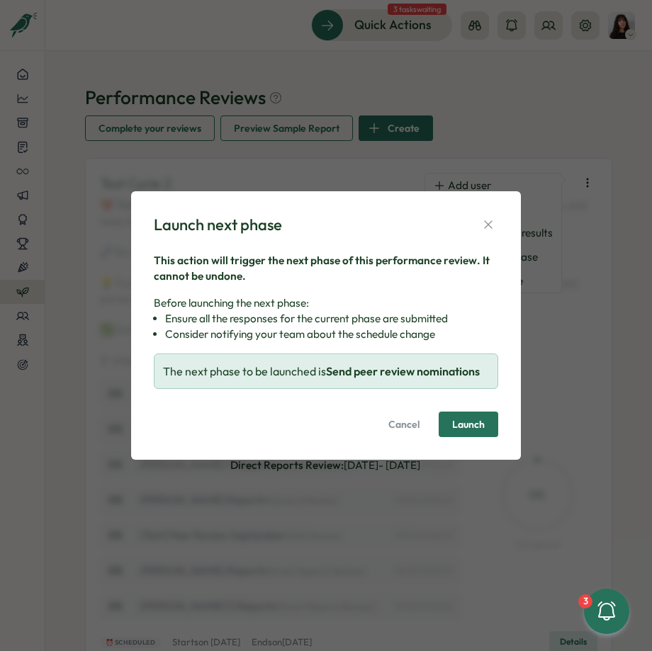
click at [467, 422] on span "Launch" at bounding box center [468, 424] width 33 height 10
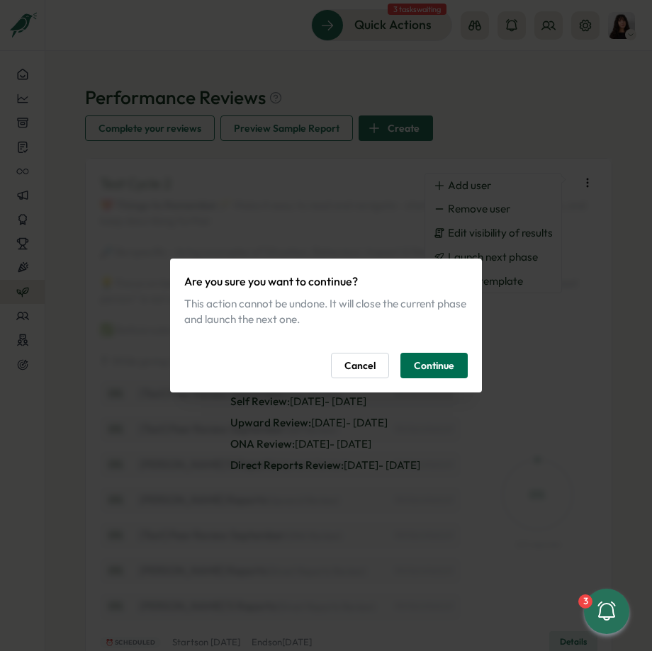
click at [432, 373] on span "Continue" at bounding box center [434, 365] width 40 height 24
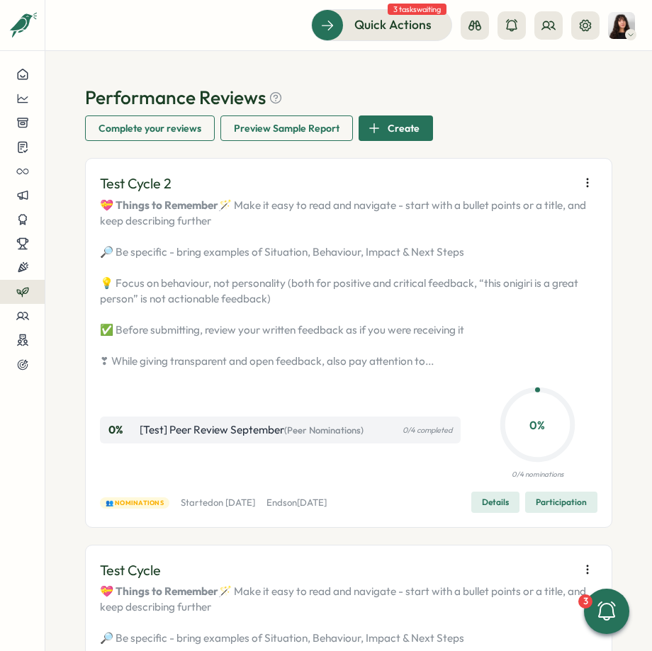
click at [550, 512] on span "Participation" at bounding box center [561, 502] width 51 height 20
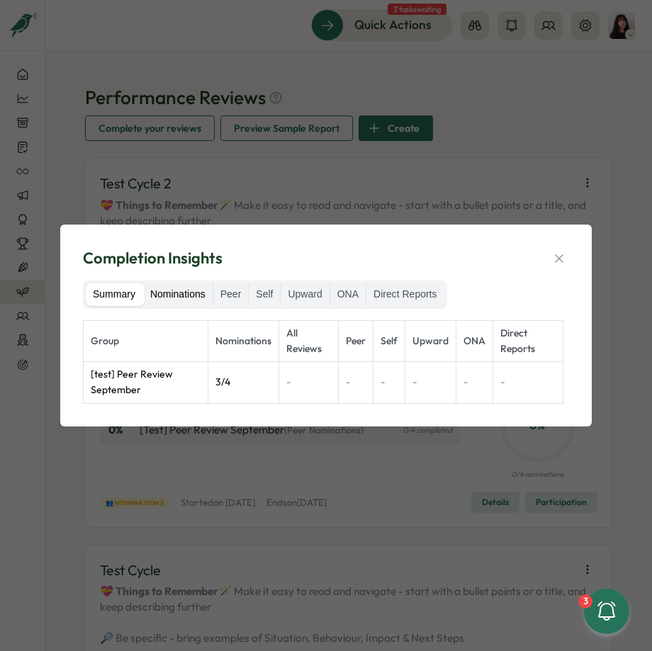
click at [180, 291] on label "Nominations" at bounding box center [177, 294] width 69 height 23
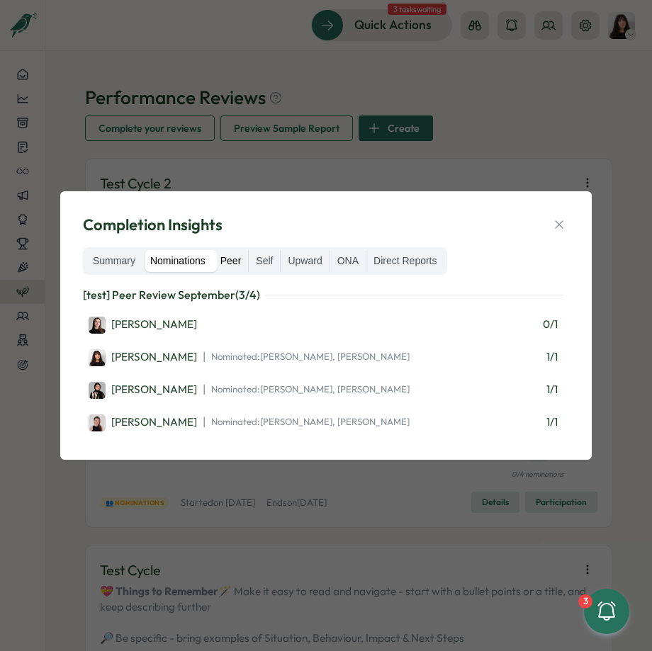
click at [238, 266] on label "Peer" at bounding box center [230, 261] width 35 height 23
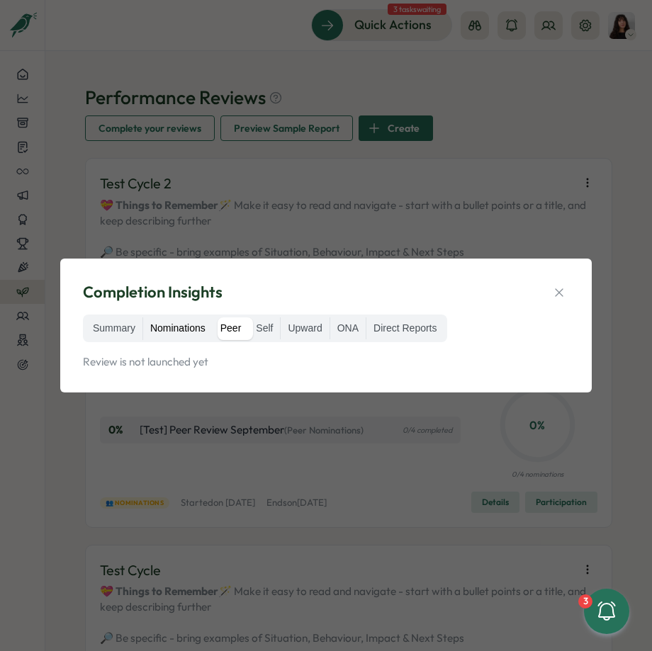
click at [185, 321] on label "Nominations" at bounding box center [177, 328] width 69 height 23
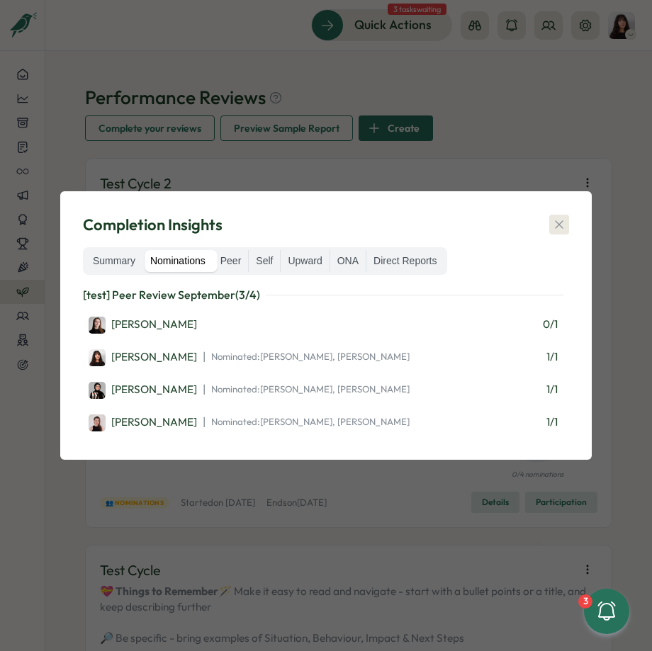
click at [561, 226] on icon "button" at bounding box center [559, 224] width 14 height 14
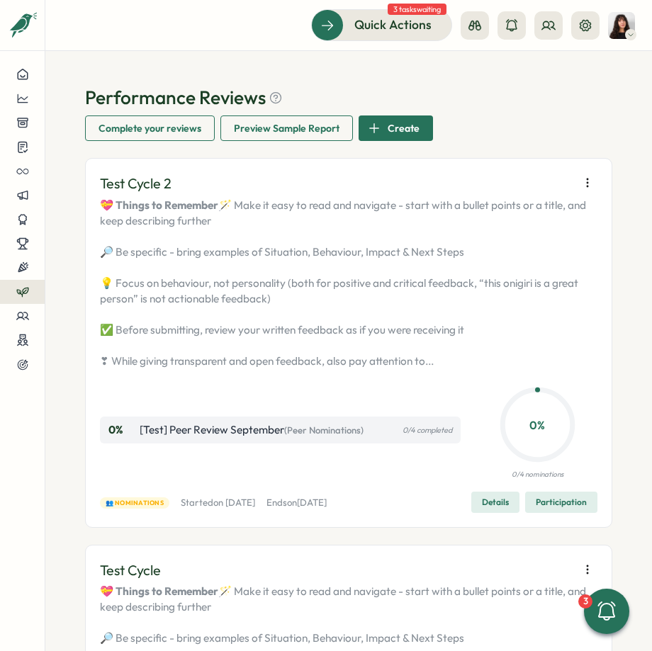
click at [587, 182] on button "button" at bounding box center [587, 183] width 20 height 20
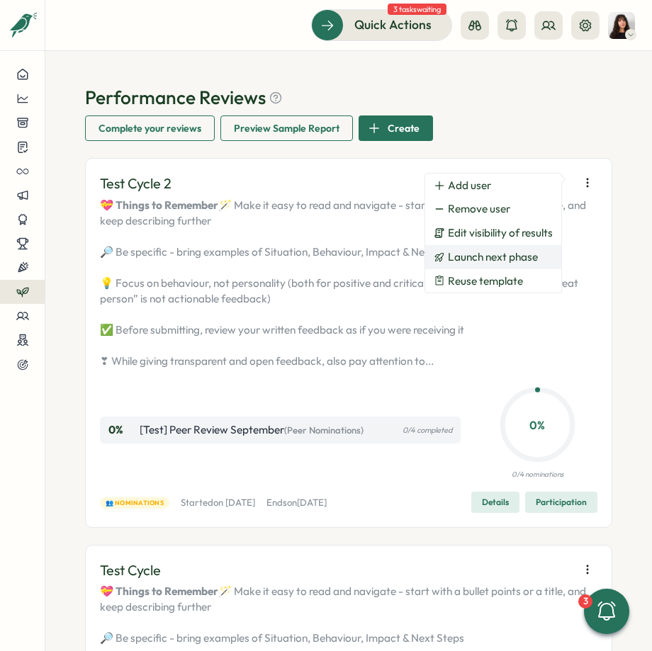
click at [527, 259] on span "Launch next phase" at bounding box center [493, 257] width 90 height 13
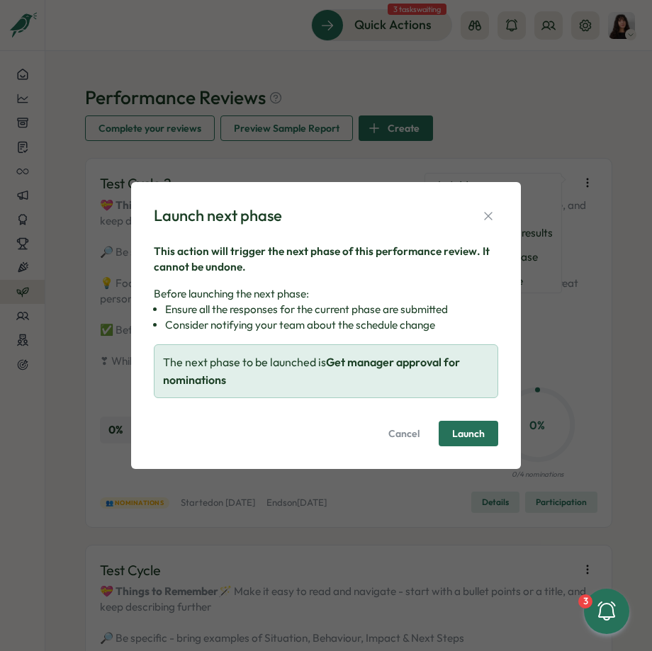
click at [465, 434] on span "Launch" at bounding box center [468, 434] width 33 height 10
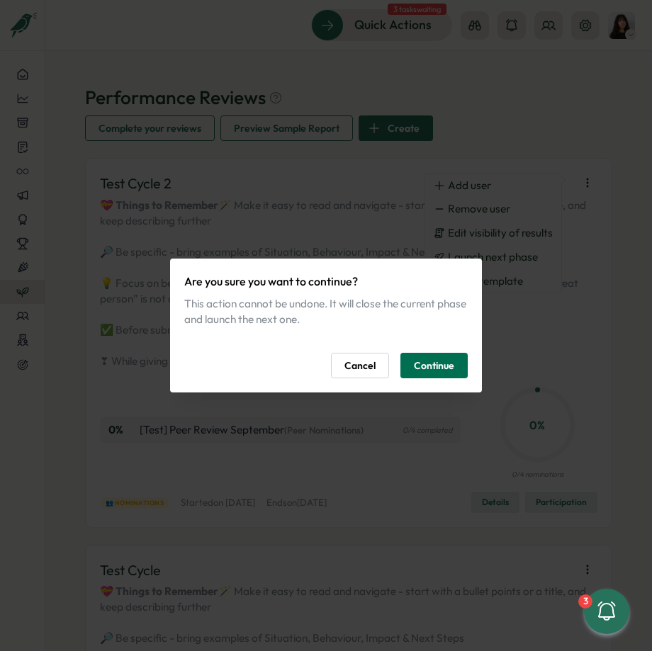
click at [431, 370] on span "Continue" at bounding box center [434, 365] width 40 height 24
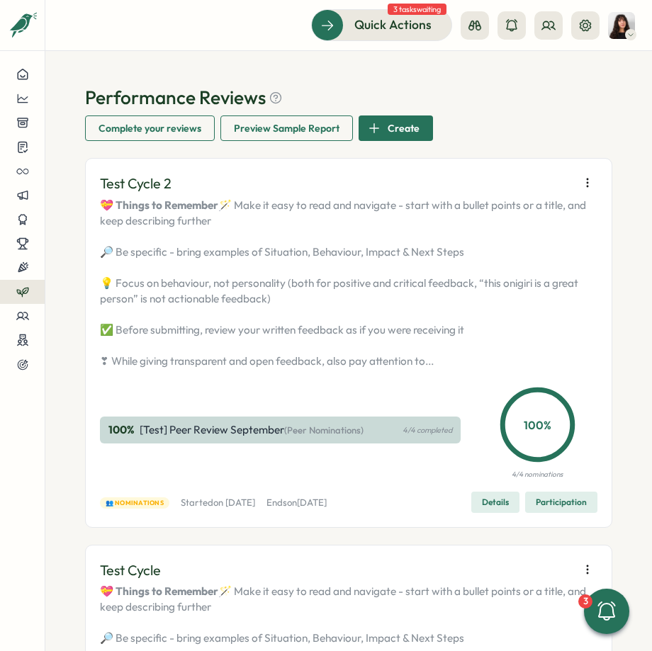
click at [582, 177] on icon "button" at bounding box center [587, 183] width 14 height 14
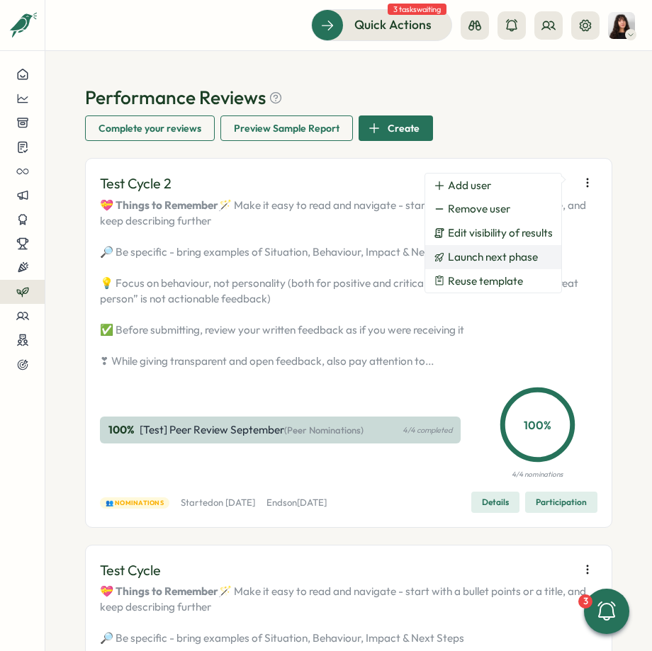
click at [509, 262] on span "Launch next phase" at bounding box center [493, 257] width 90 height 13
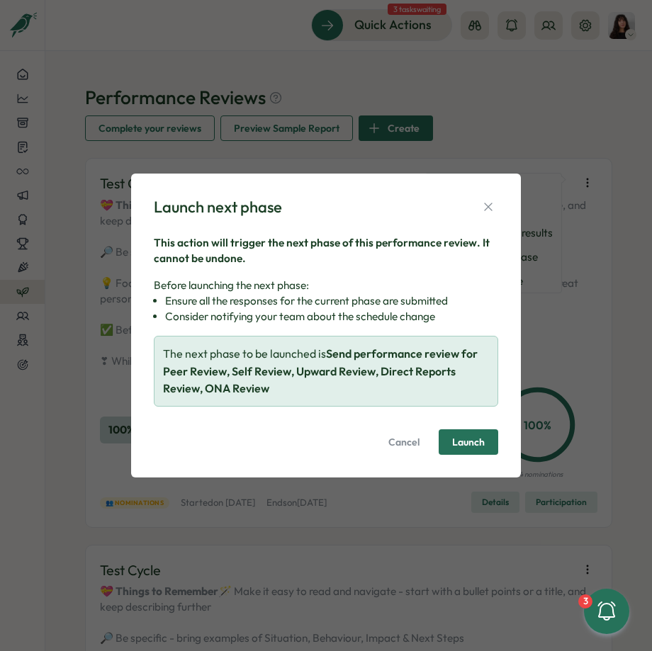
click at [478, 463] on div "Launch next phase This action will trigger the next phase of this performance r…" at bounding box center [326, 326] width 390 height 304
click at [458, 443] on span "Launch" at bounding box center [468, 442] width 33 height 10
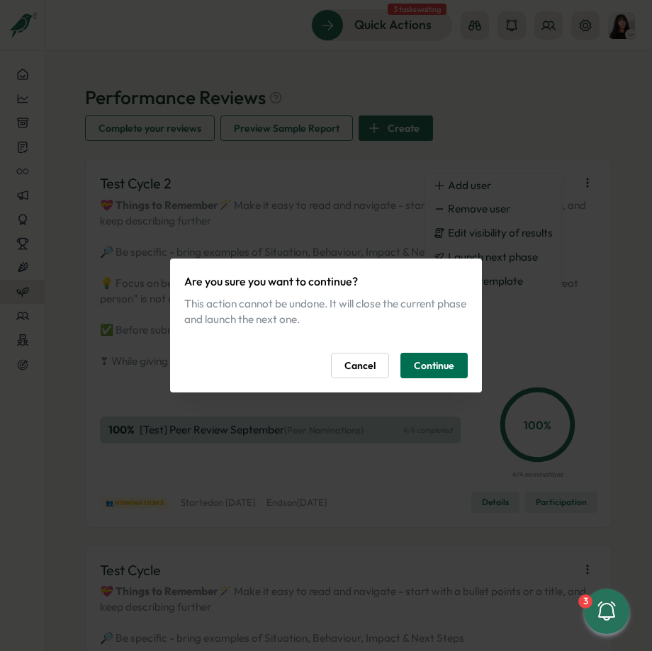
click at [436, 365] on span "Continue" at bounding box center [434, 365] width 40 height 24
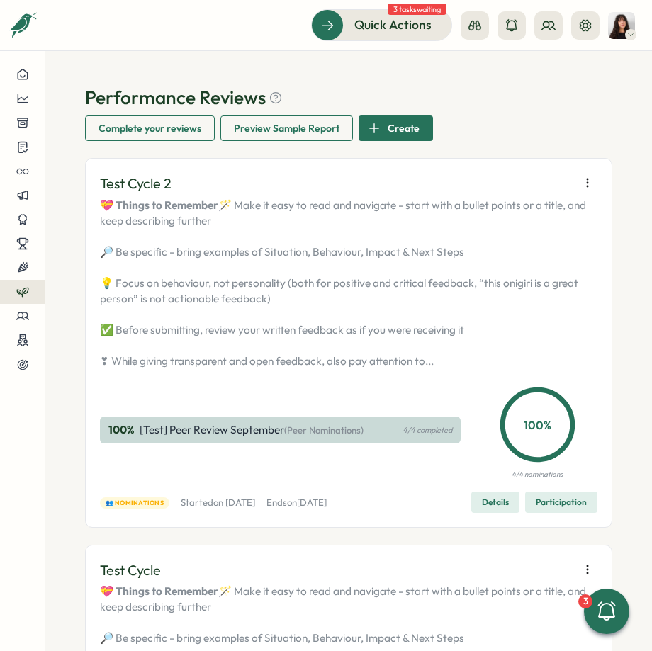
click at [580, 179] on icon "button" at bounding box center [587, 183] width 14 height 14
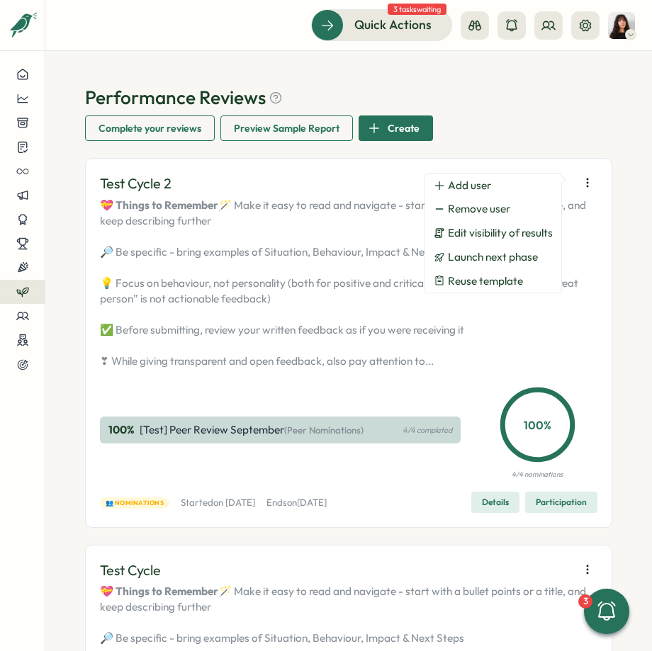
click at [585, 182] on icon "button" at bounding box center [587, 183] width 14 height 14
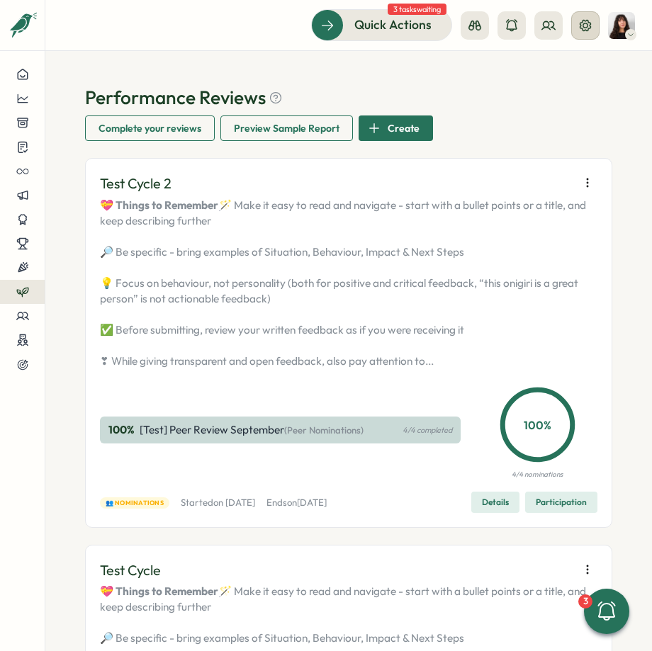
click at [582, 19] on icon at bounding box center [585, 25] width 14 height 14
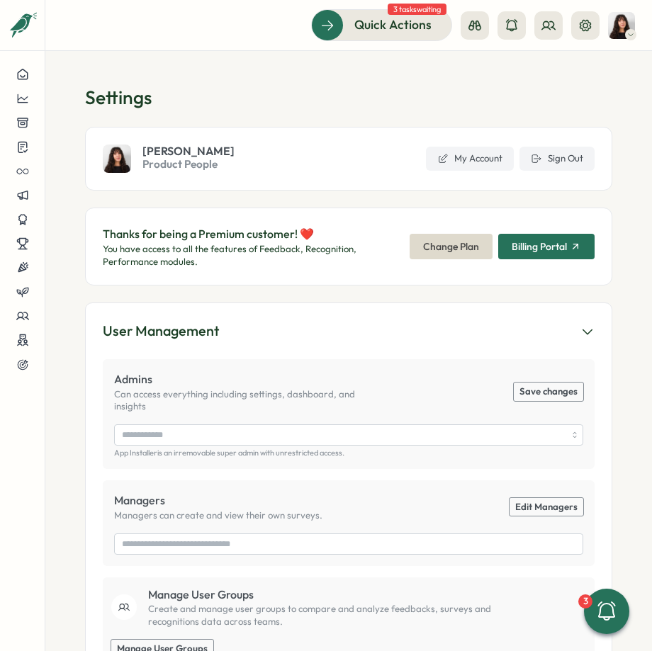
type input "**********"
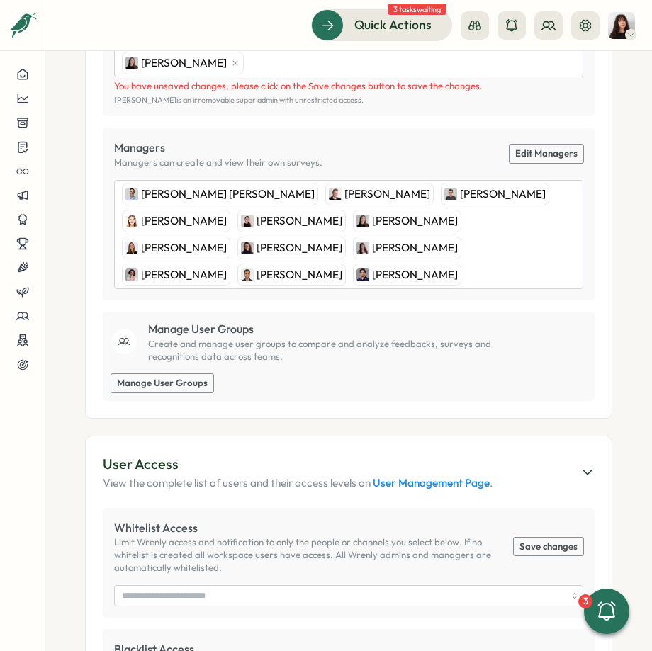
scroll to position [427, 0]
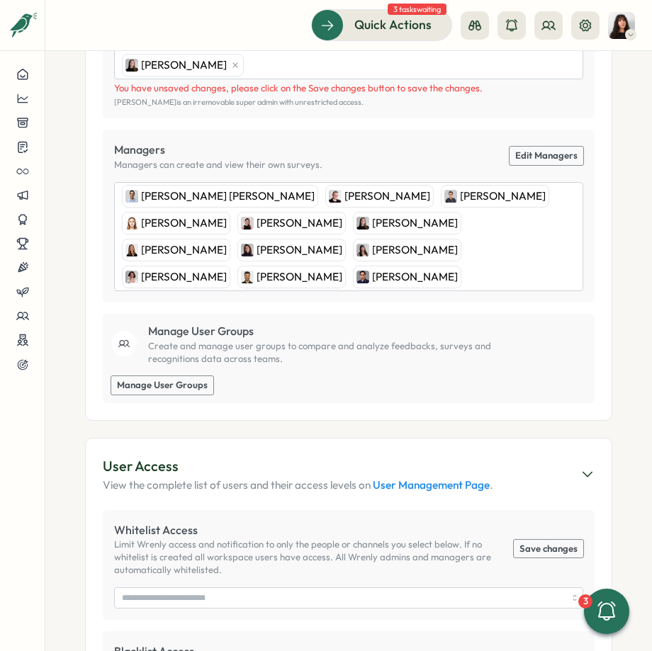
click at [601, 196] on section "User Management Admins Can access everything including settings, dashboard, and…" at bounding box center [348, 147] width 527 height 545
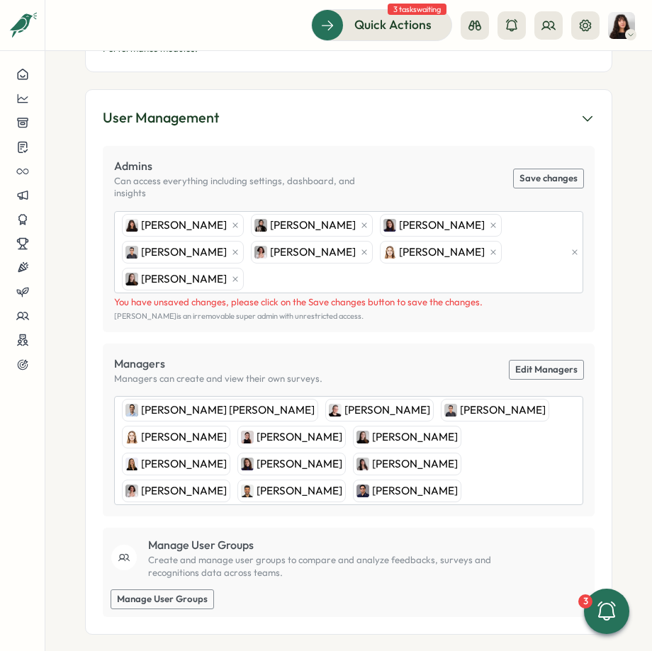
scroll to position [126, 0]
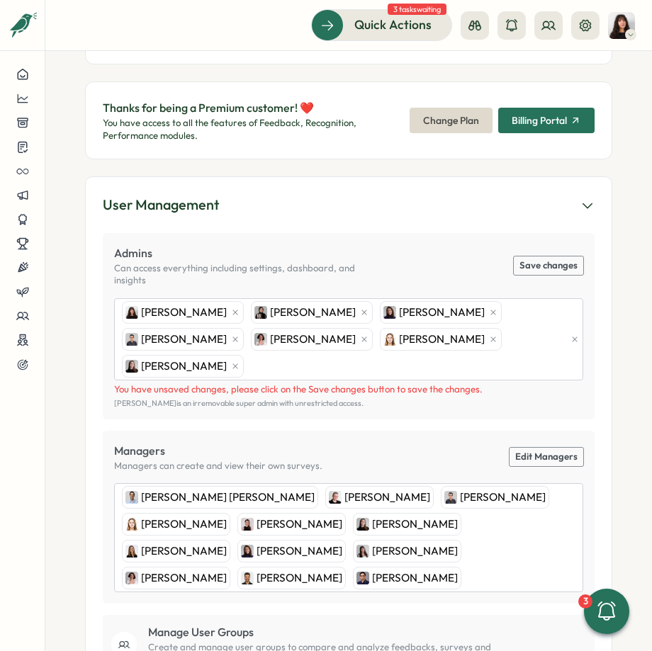
click at [533, 259] on button "Save changes" at bounding box center [548, 265] width 69 height 18
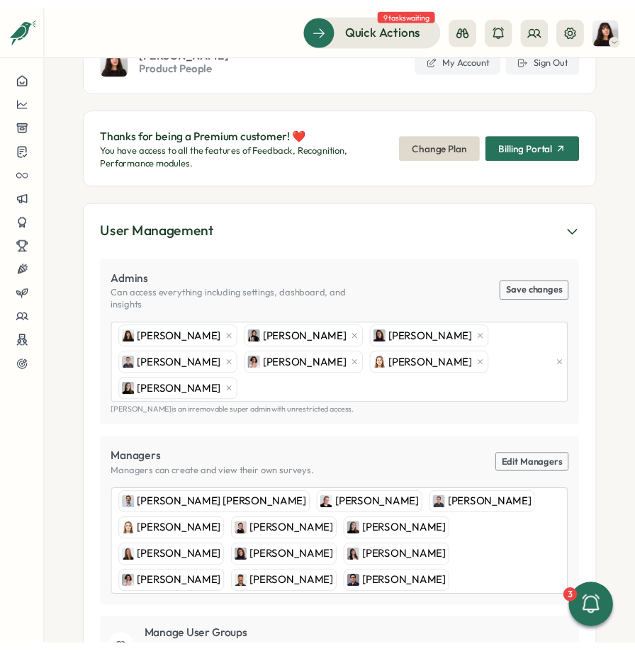
scroll to position [0, 0]
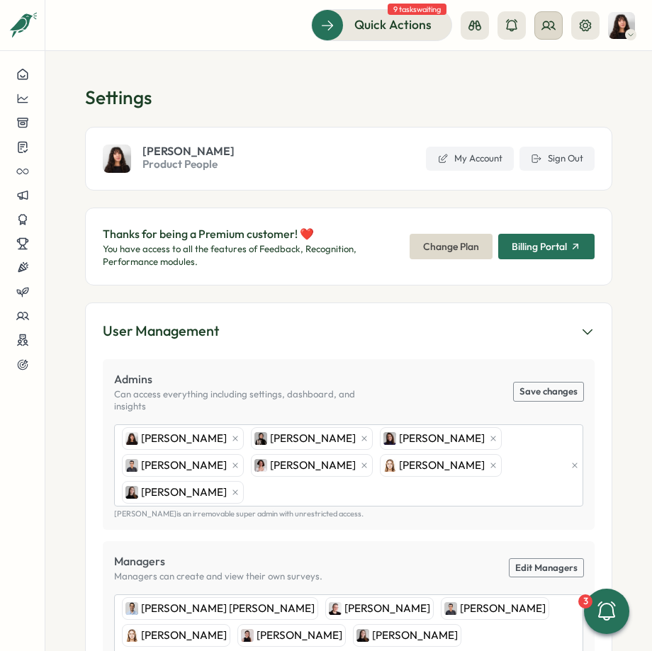
click at [548, 32] on icon at bounding box center [548, 25] width 14 height 14
click at [545, 101] on div "User Groups" at bounding box center [548, 97] width 89 height 16
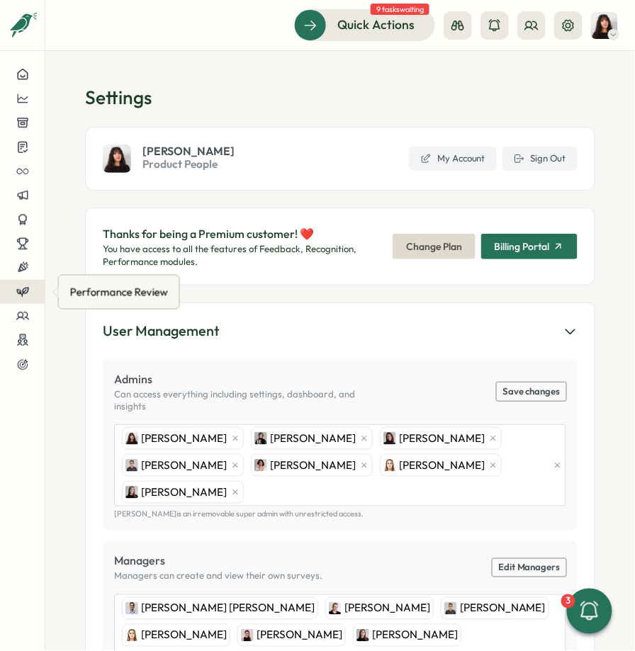
click at [21, 297] on icon at bounding box center [22, 291] width 13 height 13
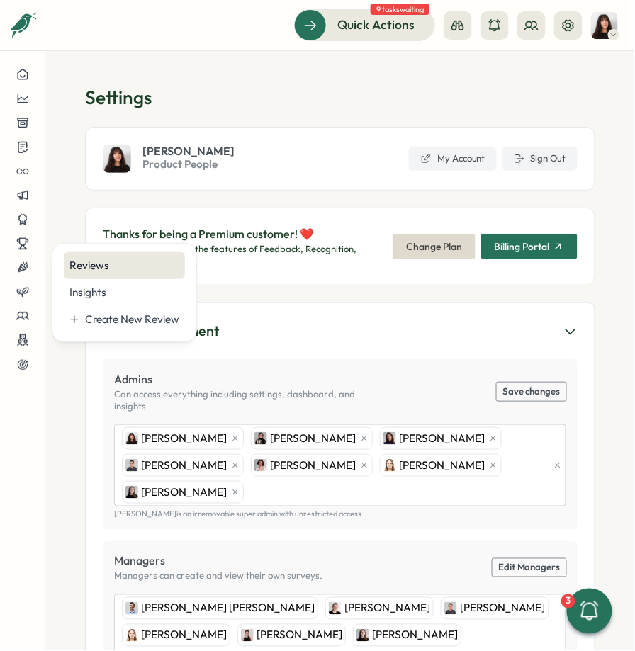
click at [101, 255] on div "Reviews" at bounding box center [124, 265] width 121 height 27
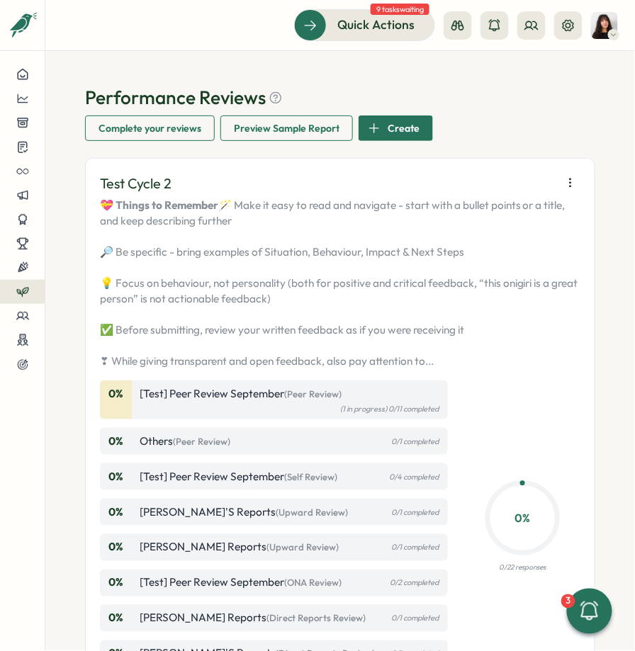
click at [567, 177] on icon "button" at bounding box center [570, 183] width 14 height 14
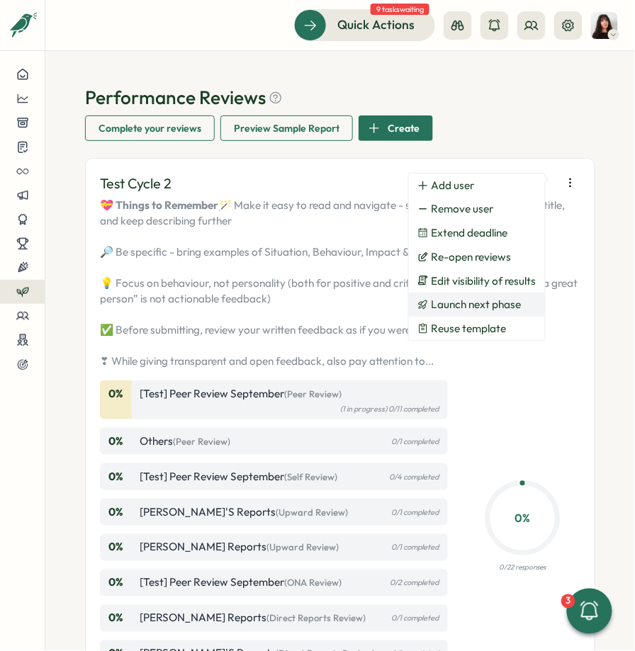
click at [510, 306] on span "Launch next phase" at bounding box center [476, 304] width 90 height 13
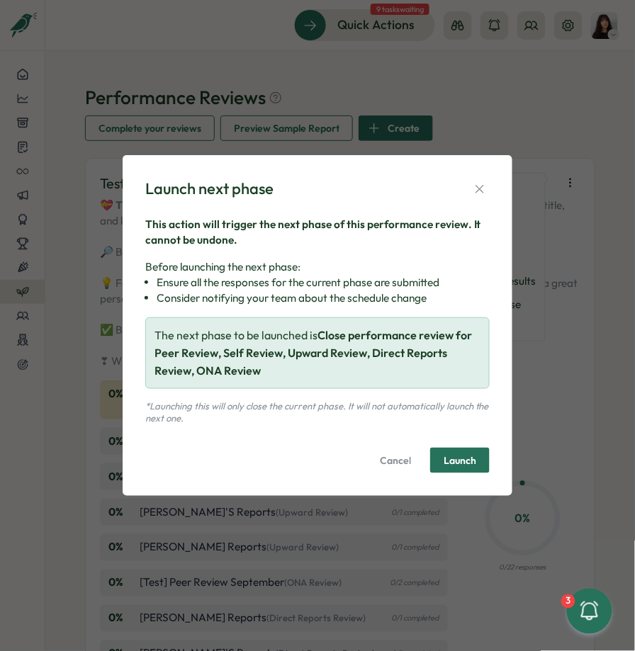
click at [457, 460] on span "Launch" at bounding box center [459, 461] width 33 height 10
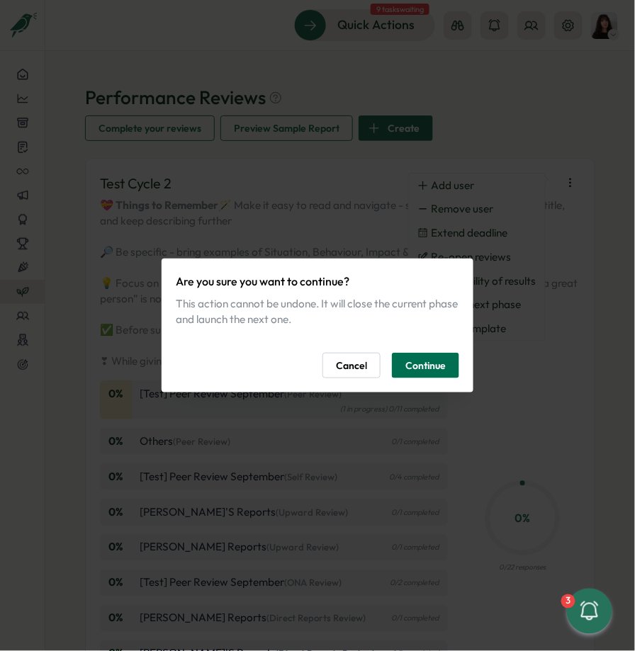
click at [431, 365] on span "Continue" at bounding box center [425, 365] width 40 height 24
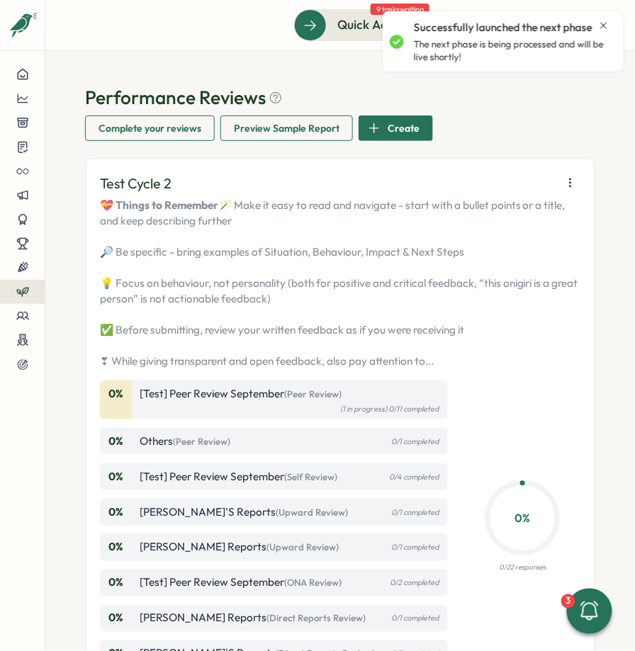
click at [566, 183] on icon "button" at bounding box center [570, 183] width 14 height 14
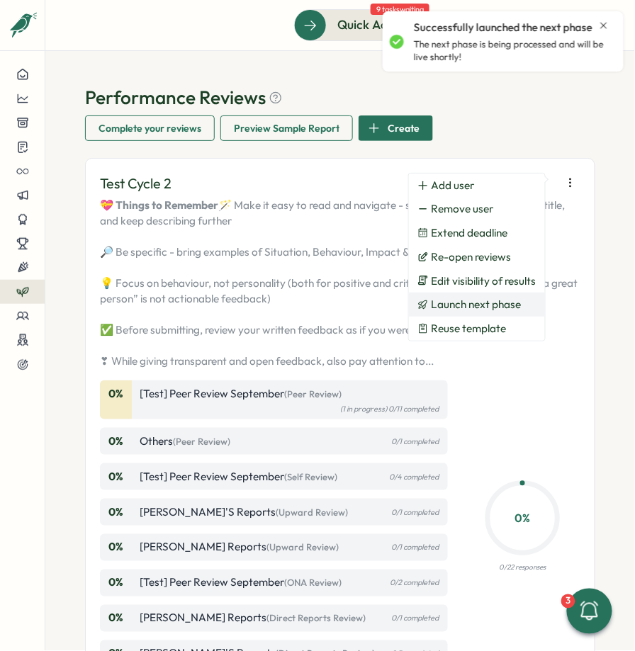
click at [516, 303] on span "Launch next phase" at bounding box center [476, 304] width 90 height 13
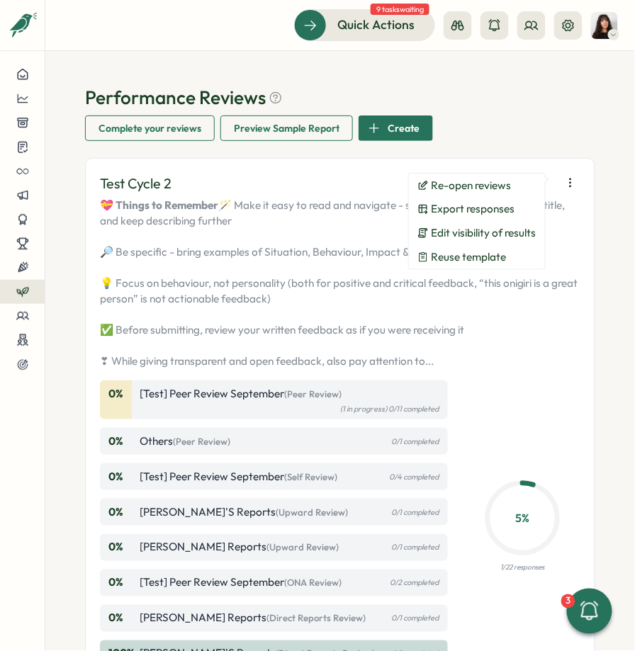
click at [532, 299] on p "💝 Things to Remember 🪄 Make it easy to read and navigate - start with a bullet …" at bounding box center [340, 283] width 480 height 171
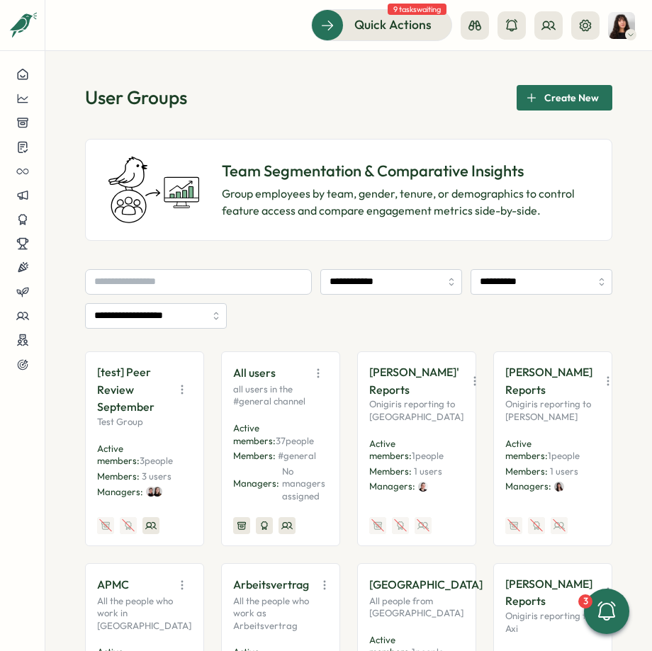
click at [183, 383] on icon "button" at bounding box center [182, 390] width 14 height 14
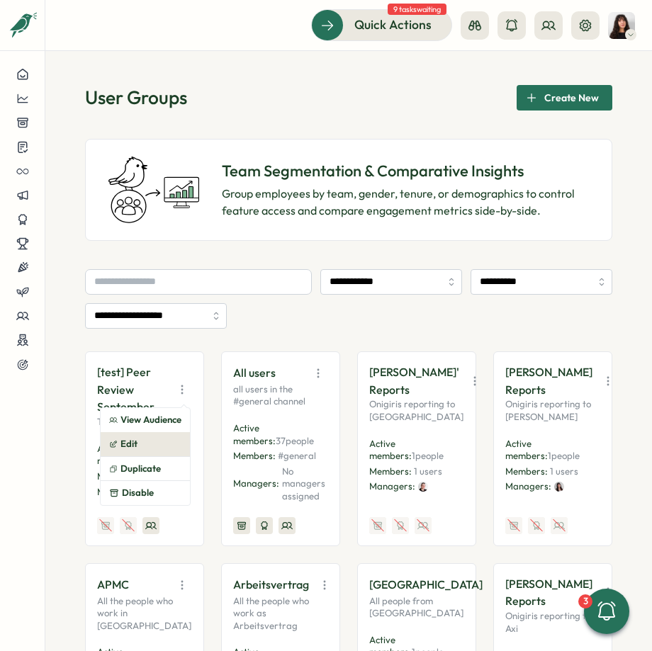
click at [150, 453] on button "Edit" at bounding box center [145, 444] width 89 height 24
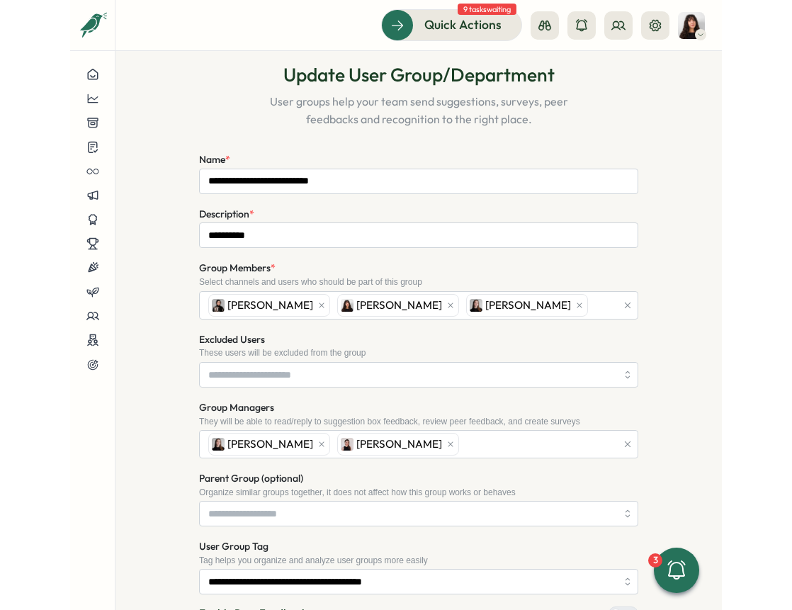
scroll to position [96, 0]
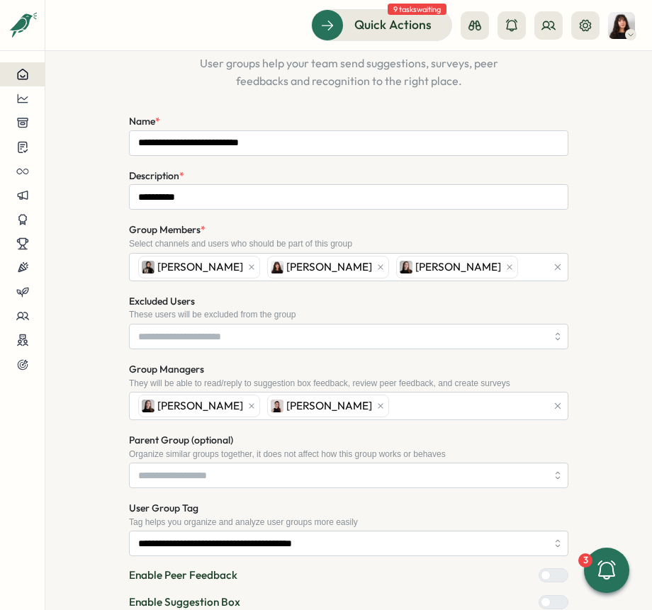
click at [16, 72] on icon at bounding box center [22, 74] width 13 height 13
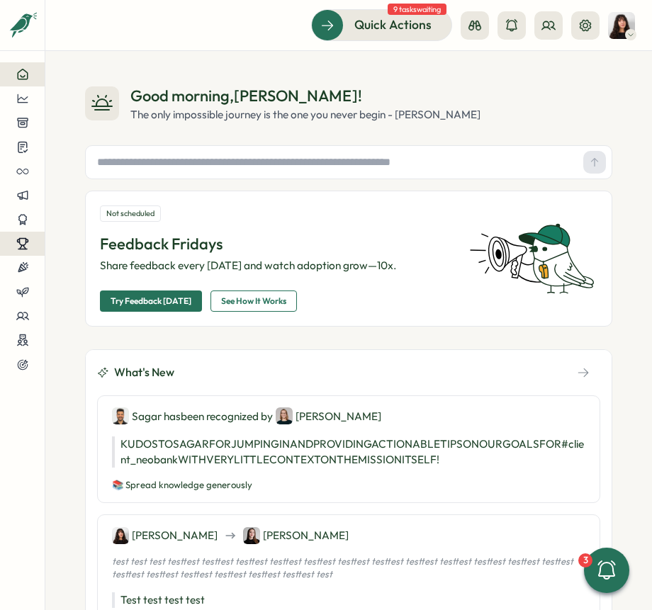
click at [25, 239] on icon at bounding box center [22, 243] width 13 height 13
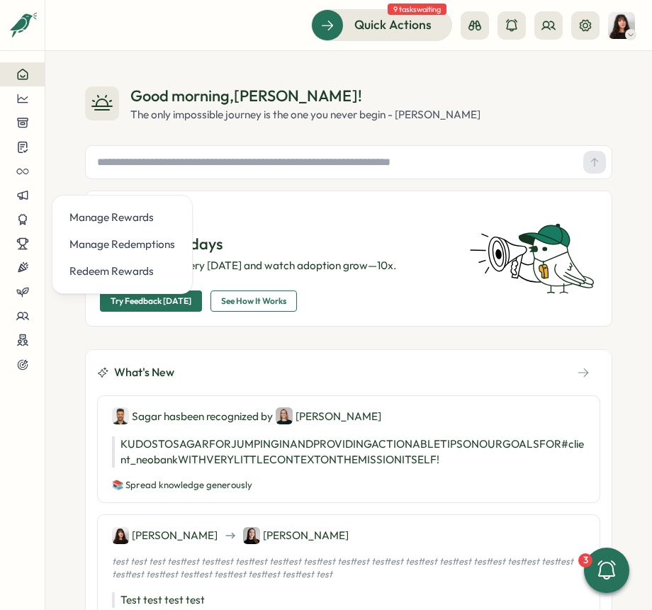
click at [135, 84] on div "Good morning , Kelly ! The only impossible journey is the one you never begin -…" at bounding box center [348, 330] width 606 height 559
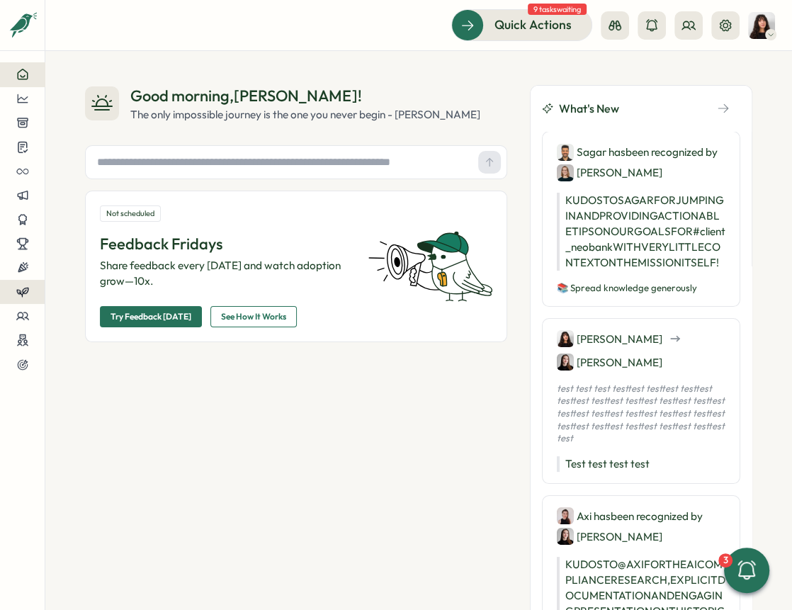
click at [17, 298] on button at bounding box center [22, 292] width 45 height 24
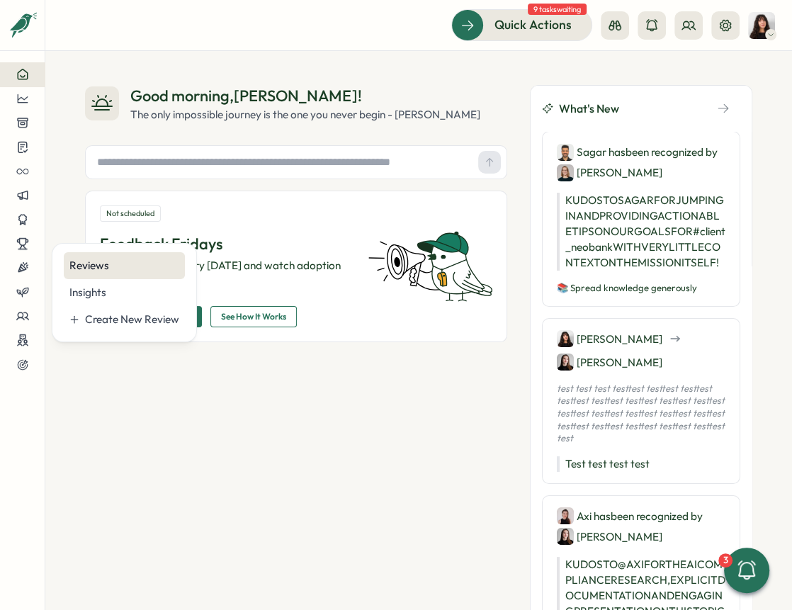
click at [105, 268] on div "Reviews" at bounding box center [124, 266] width 110 height 16
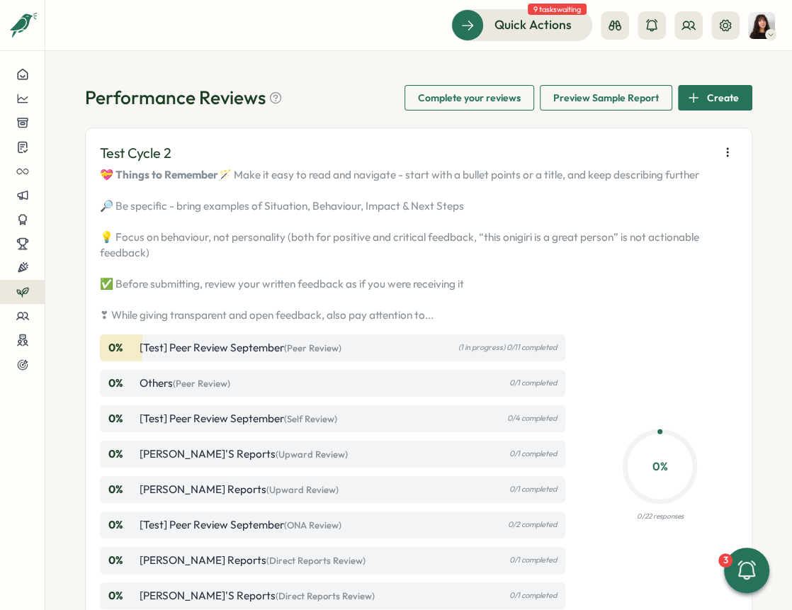
click at [651, 148] on icon "button" at bounding box center [727, 152] width 14 height 14
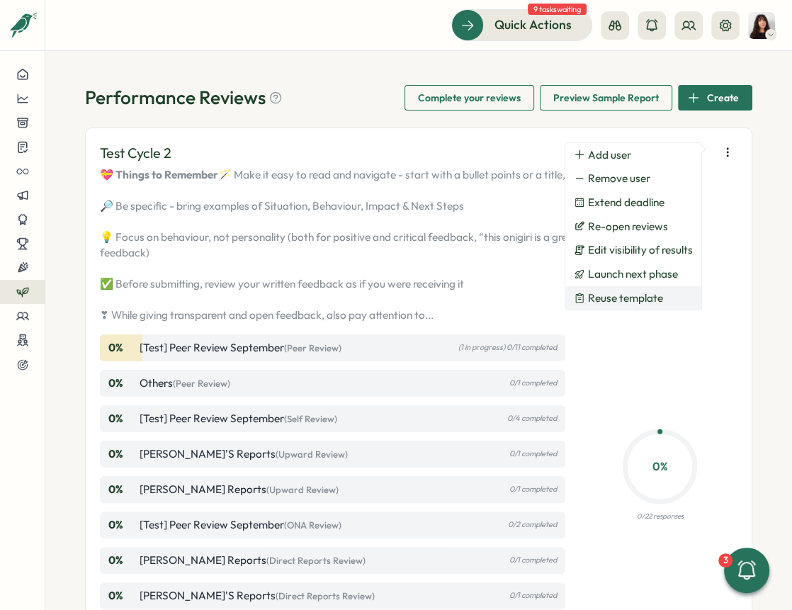
click at [622, 289] on button "Reuse template" at bounding box center [633, 298] width 136 height 24
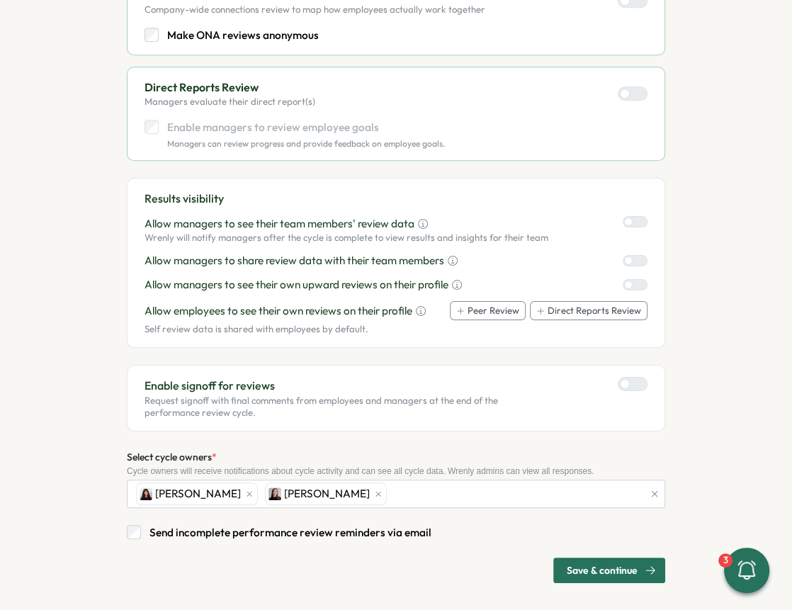
click at [567, 558] on span "Save & continue" at bounding box center [602, 570] width 71 height 24
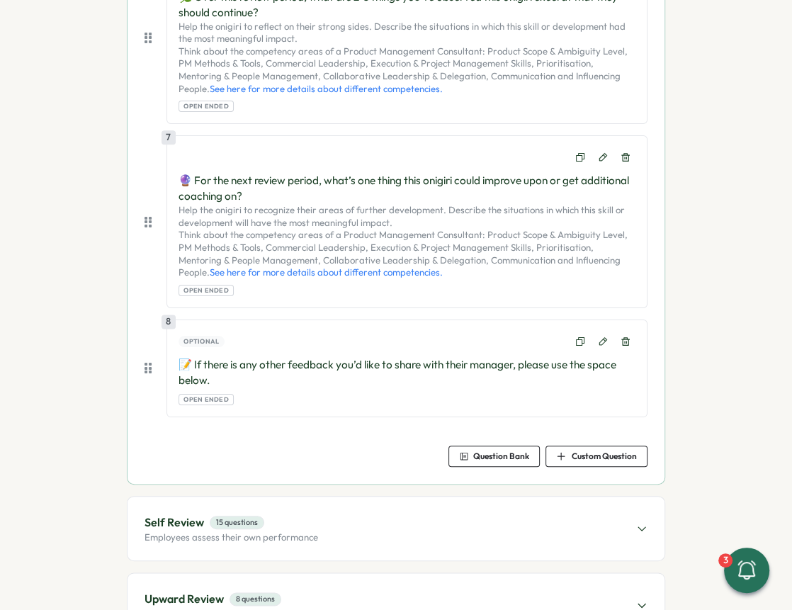
scroll to position [1281, 0]
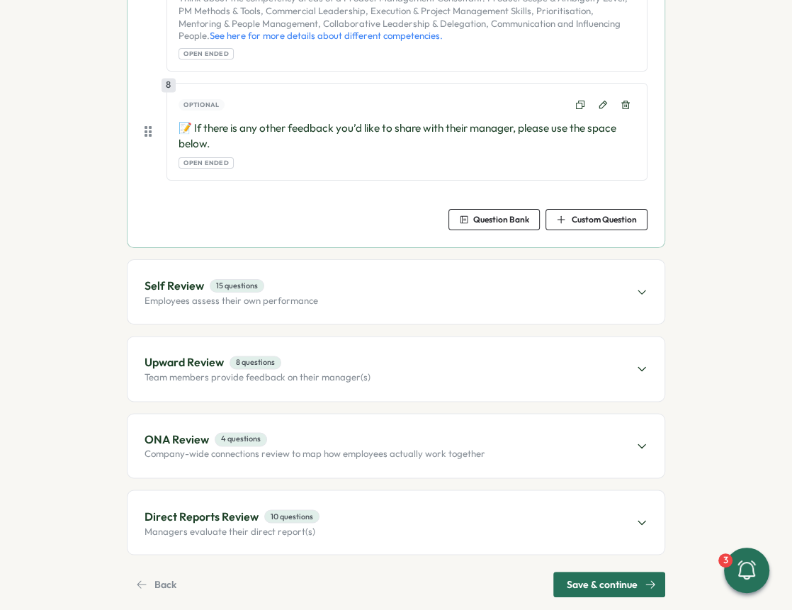
click at [584, 572] on span "Save & continue" at bounding box center [602, 584] width 71 height 24
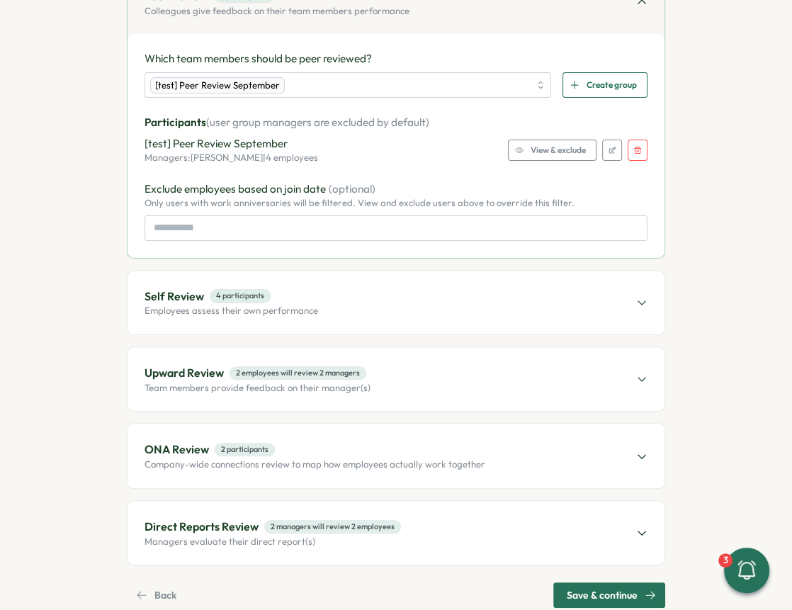
scroll to position [236, 0]
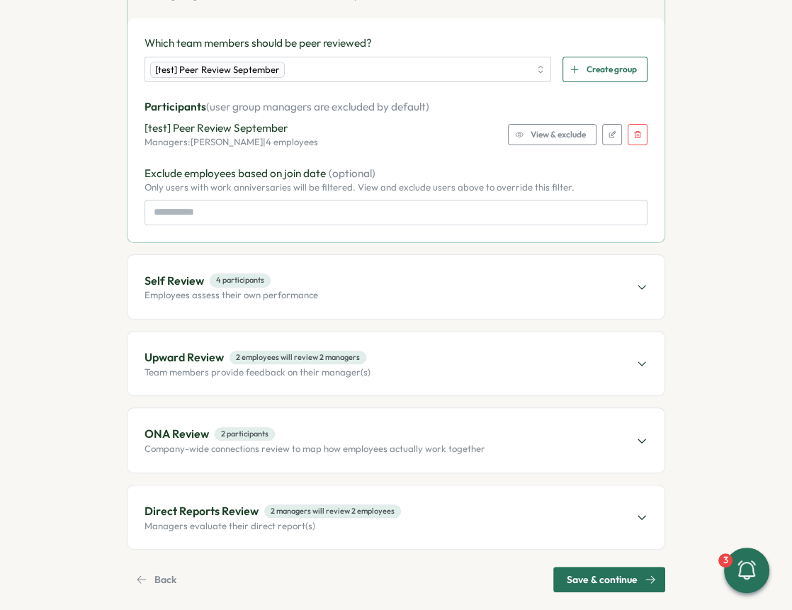
click at [225, 503] on p "Direct Reports Review" at bounding box center [202, 511] width 114 height 18
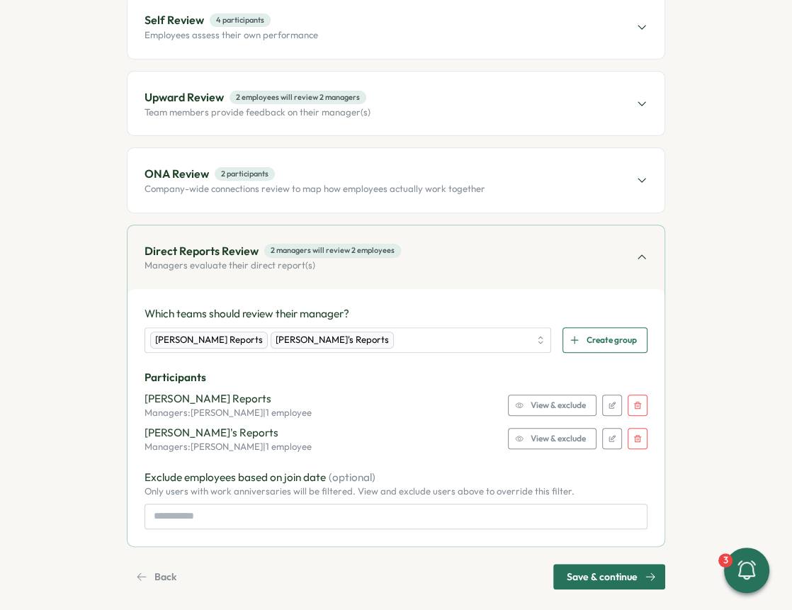
scroll to position [282, 0]
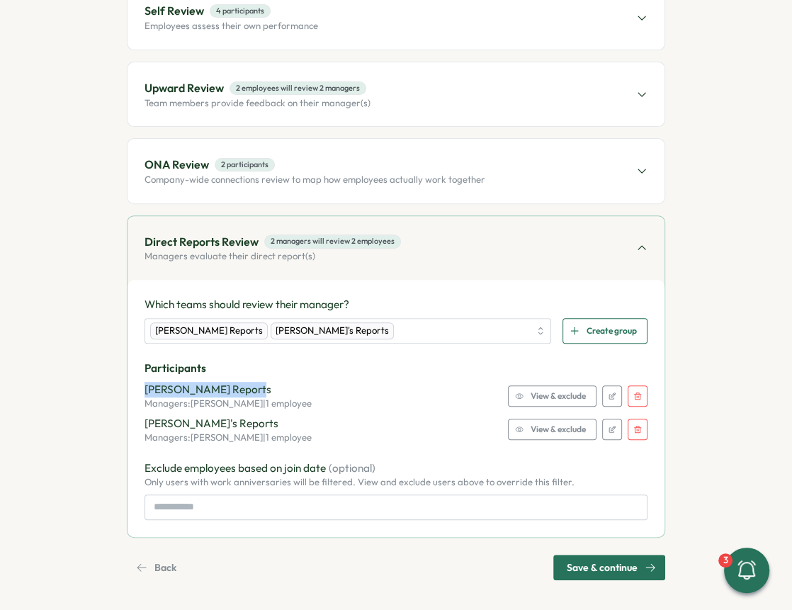
drag, startPoint x: 140, startPoint y: 391, endPoint x: 246, endPoint y: 392, distance: 105.6
click at [245, 392] on p "[PERSON_NAME] Reports" at bounding box center [228, 390] width 167 height 16
drag, startPoint x: 138, startPoint y: 424, endPoint x: 278, endPoint y: 425, distance: 140.3
click at [278, 425] on div "Which teams should review their manager? Axi Molnar's Reports Elena Ladushyna's…" at bounding box center [396, 408] width 537 height 257
click at [278, 425] on p "[PERSON_NAME]'s Reports" at bounding box center [228, 424] width 167 height 16
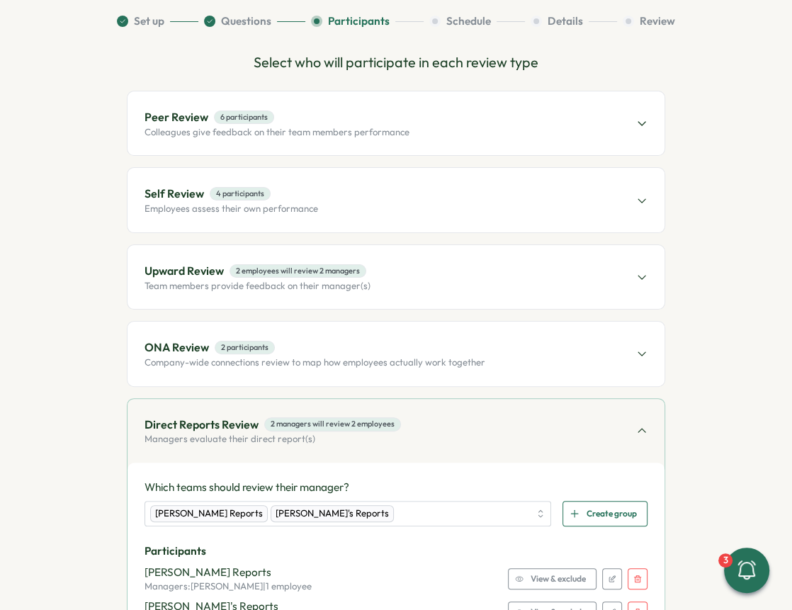
scroll to position [44, 0]
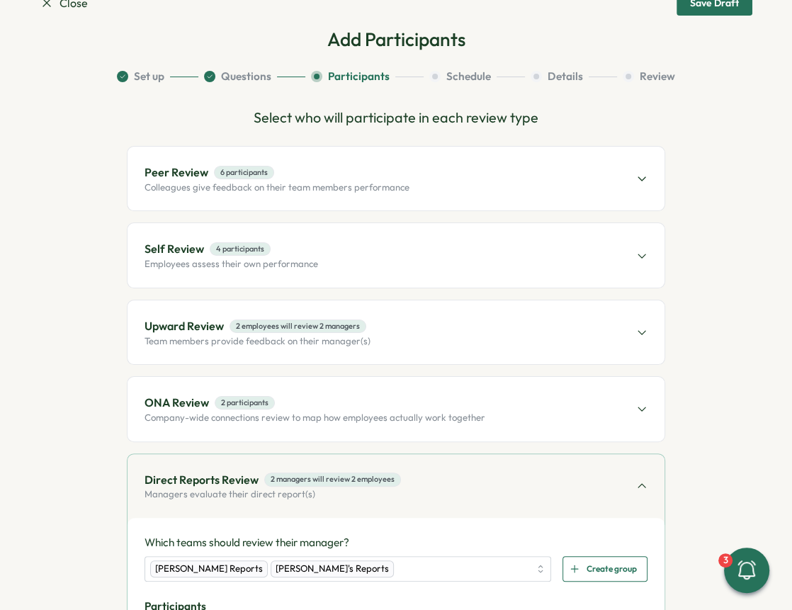
click at [251, 193] on div "Peer Review 6 participants Colleagues give feedback on their team members perfo…" at bounding box center [396, 179] width 537 height 64
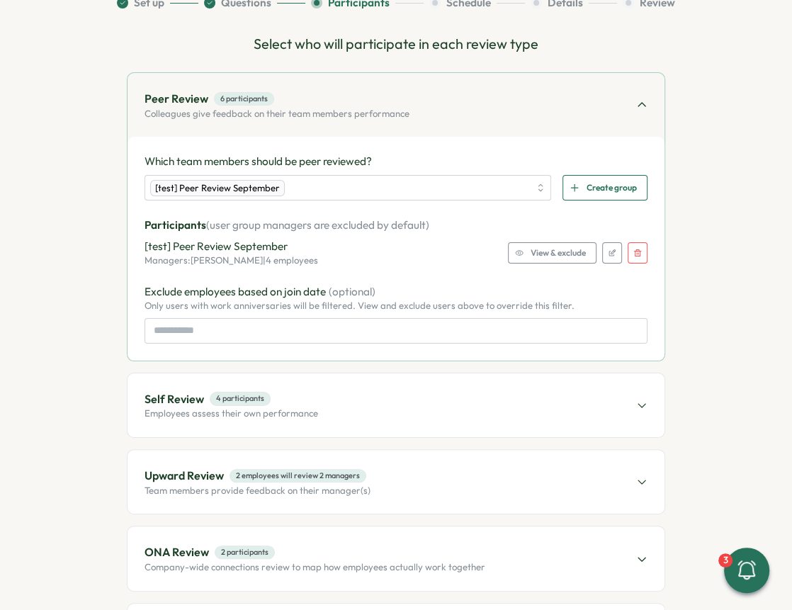
scroll to position [249, 0]
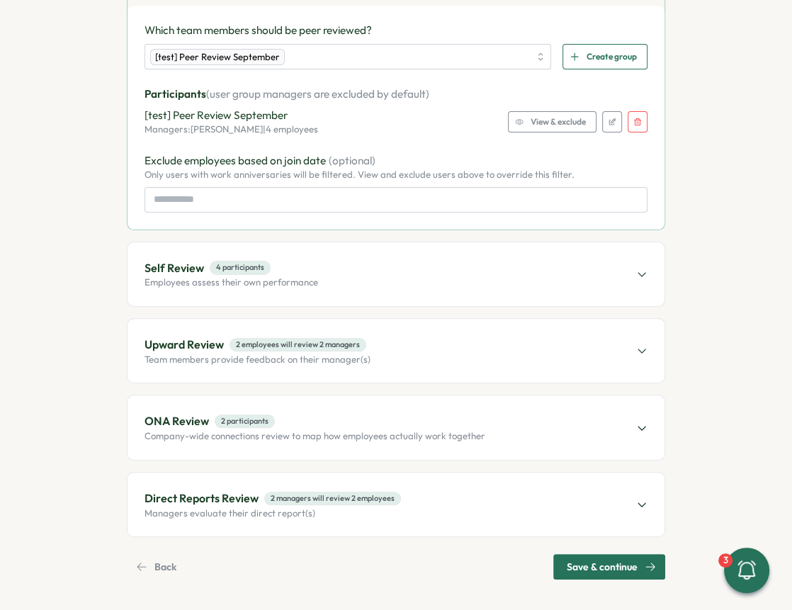
click at [223, 498] on p "Direct Reports Review" at bounding box center [202, 499] width 114 height 18
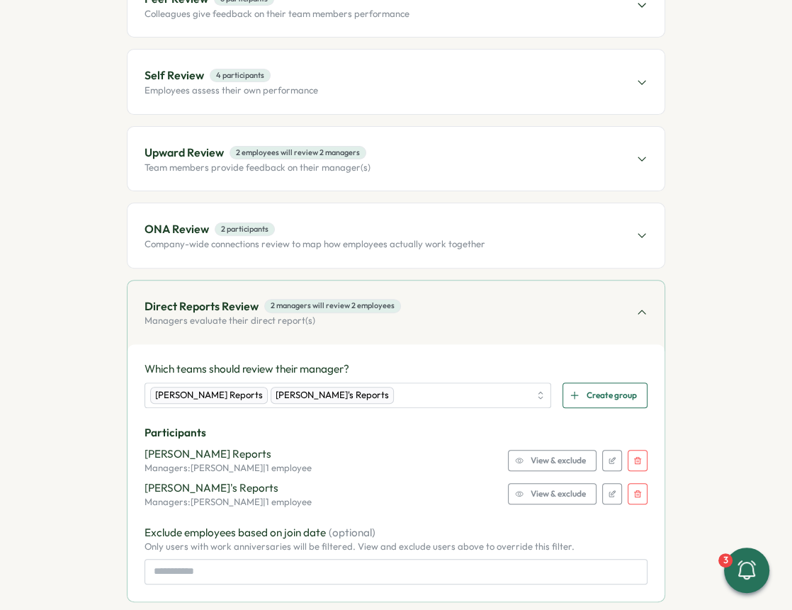
scroll to position [216, 0]
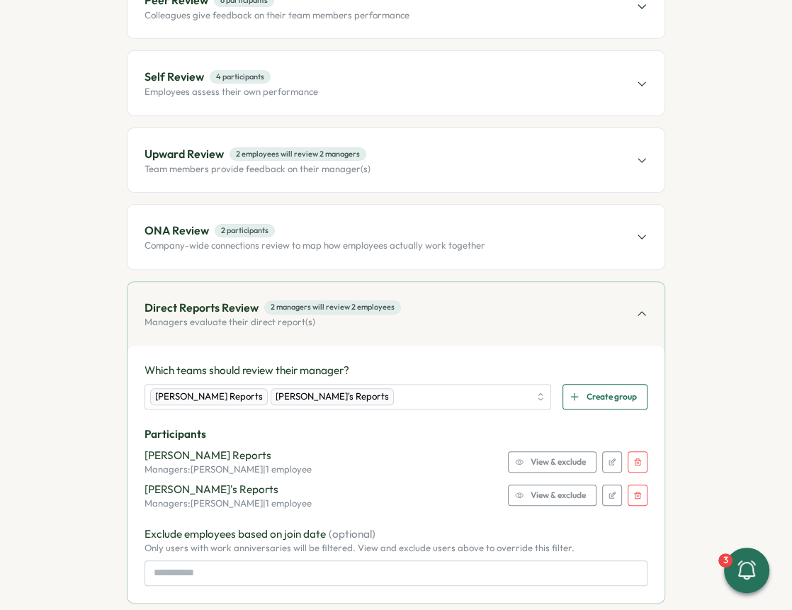
click at [442, 155] on div "Upward Review 2 employees will review 2 managers Team members provide feedback …" at bounding box center [396, 160] width 537 height 64
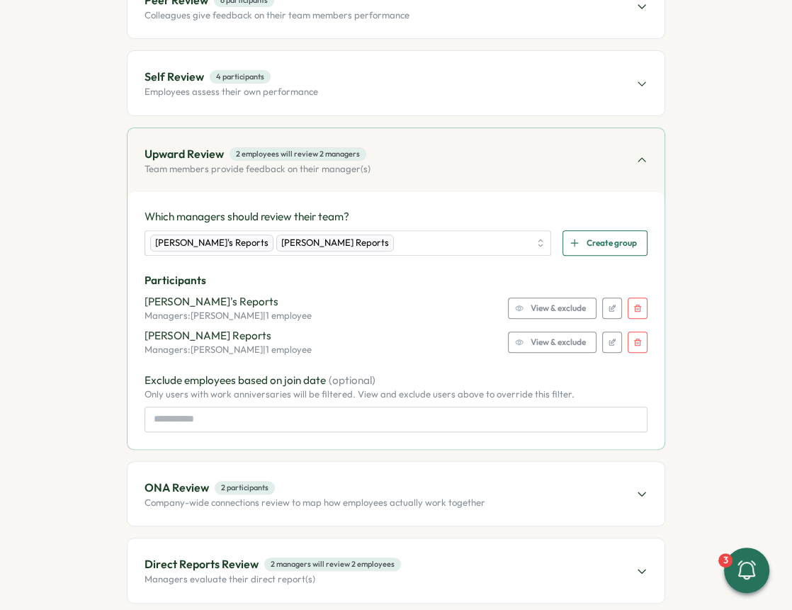
click at [443, 267] on div "Which managers should review their team? Elena Ladushyna's Reports Axi Molnar's…" at bounding box center [396, 320] width 503 height 223
click at [420, 176] on div "Upward Review 2 employees will review 2 managers Team members provide feedback …" at bounding box center [396, 160] width 537 height 64
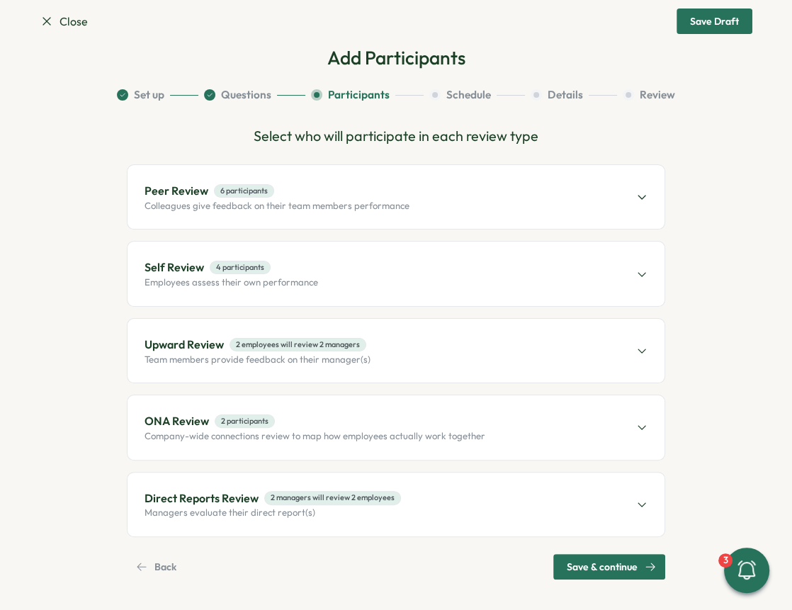
click at [299, 353] on p "Team members provide feedback on their manager(s)" at bounding box center [258, 359] width 226 height 13
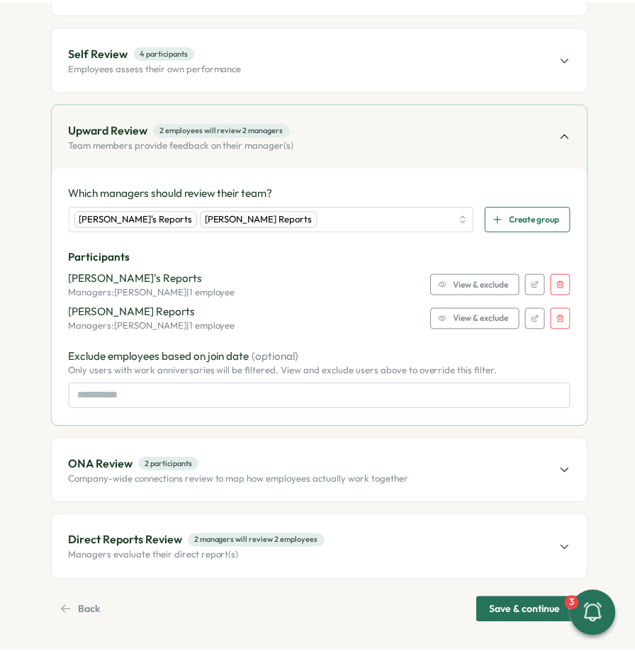
scroll to position [263, 0]
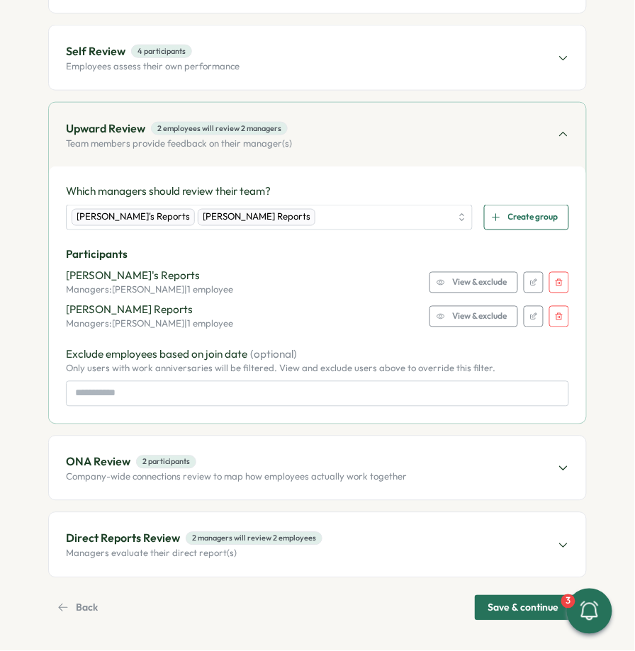
click at [387, 530] on div "Direct Reports Review 2 managers will review 2 employees Managers evaluate thei…" at bounding box center [317, 545] width 537 height 64
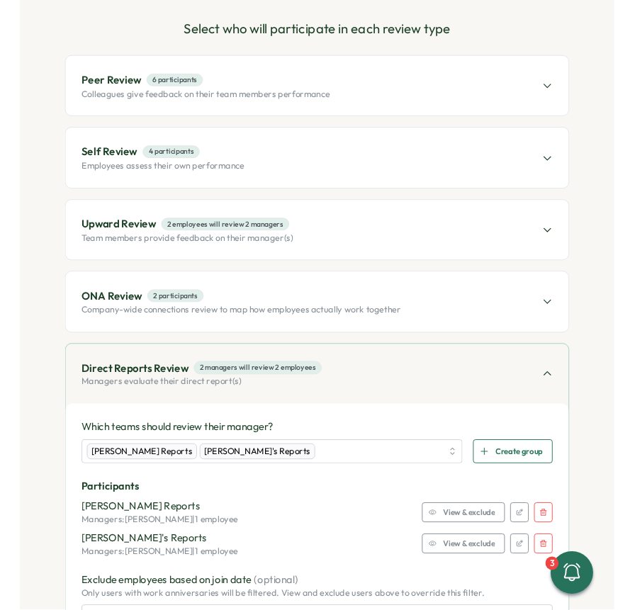
scroll to position [0, 0]
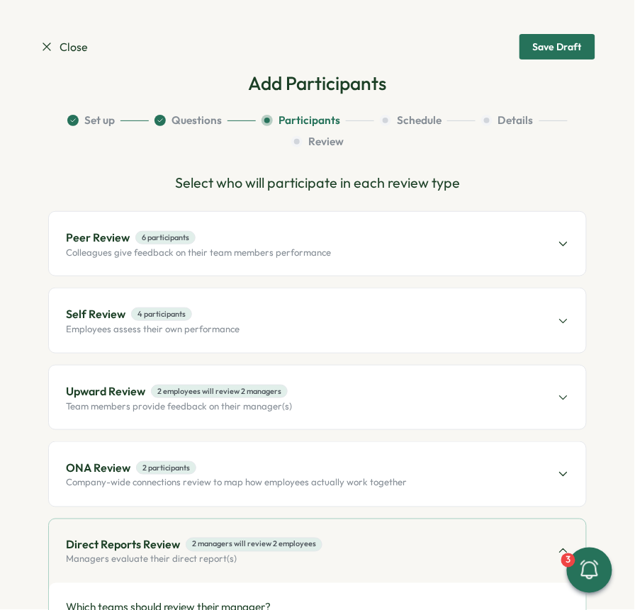
click at [55, 43] on span "Close" at bounding box center [64, 47] width 48 height 18
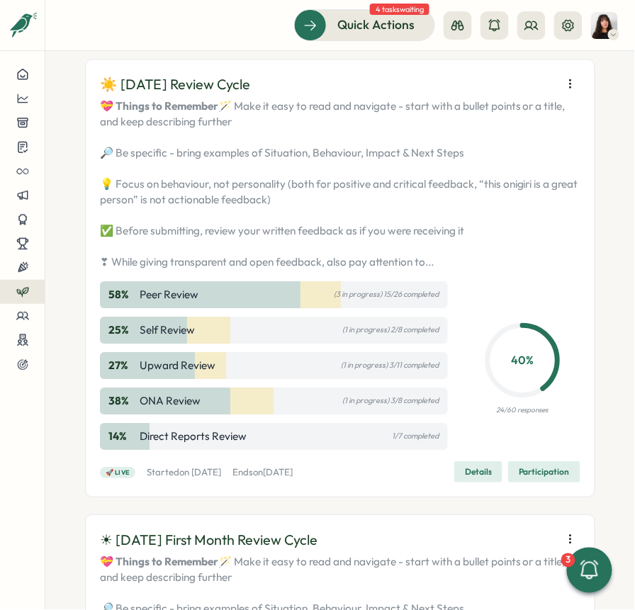
scroll to position [1634, 0]
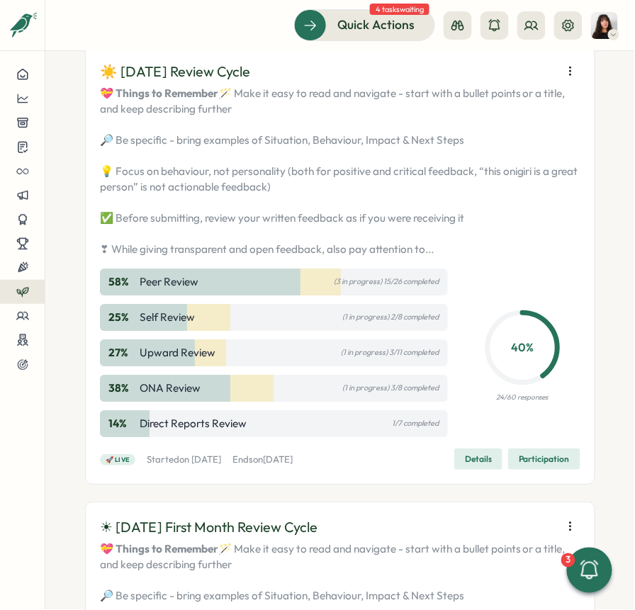
click at [570, 75] on icon "button" at bounding box center [570, 71] width 1 height 8
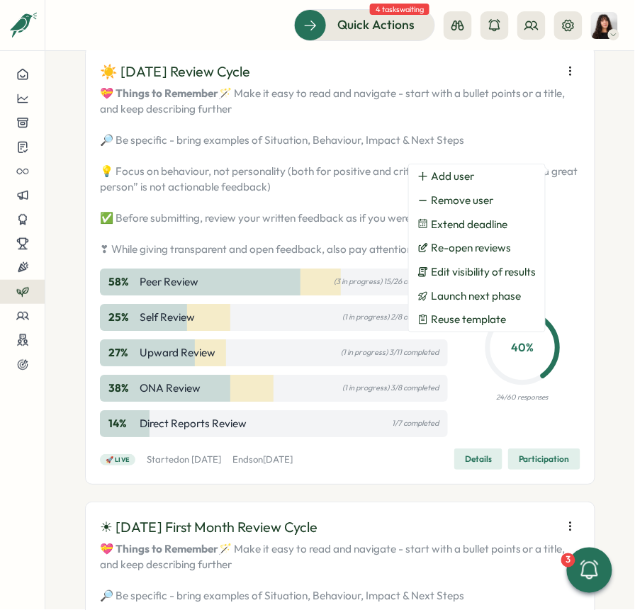
click at [519, 469] on span "Participation" at bounding box center [544, 459] width 51 height 20
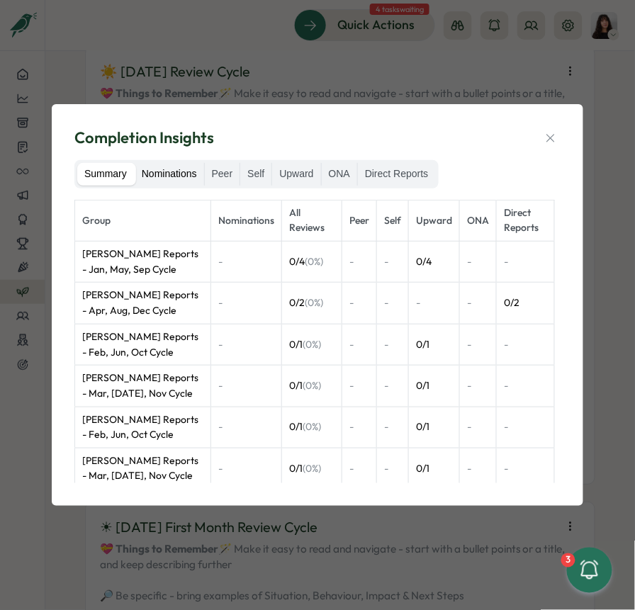
click at [189, 173] on label "Nominations" at bounding box center [169, 174] width 69 height 23
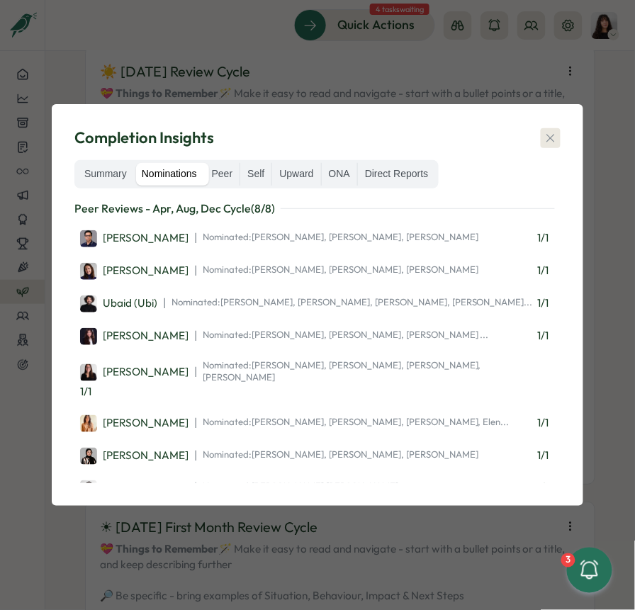
click at [554, 141] on icon "button" at bounding box center [550, 138] width 14 height 14
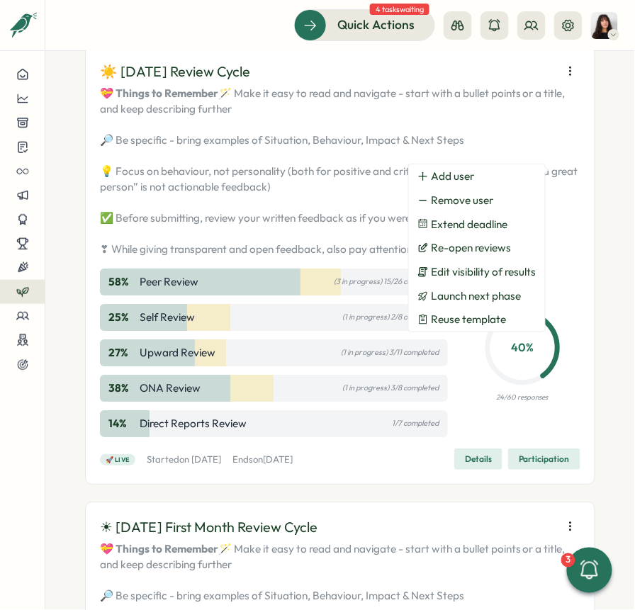
click at [601, 169] on div "Performance Reviews Complete your reviews Preview Sample Report Create Test Cyc…" at bounding box center [339, 330] width 589 height 559
click at [564, 78] on icon "button" at bounding box center [570, 71] width 14 height 14
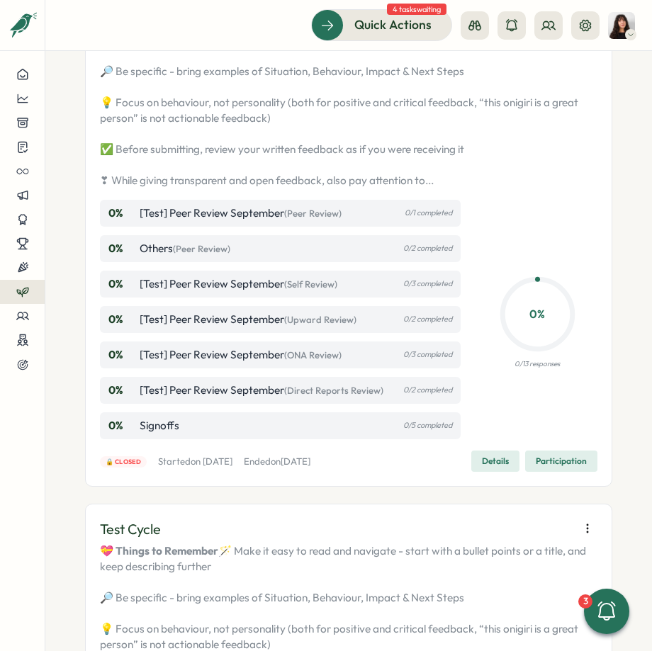
scroll to position [751, 0]
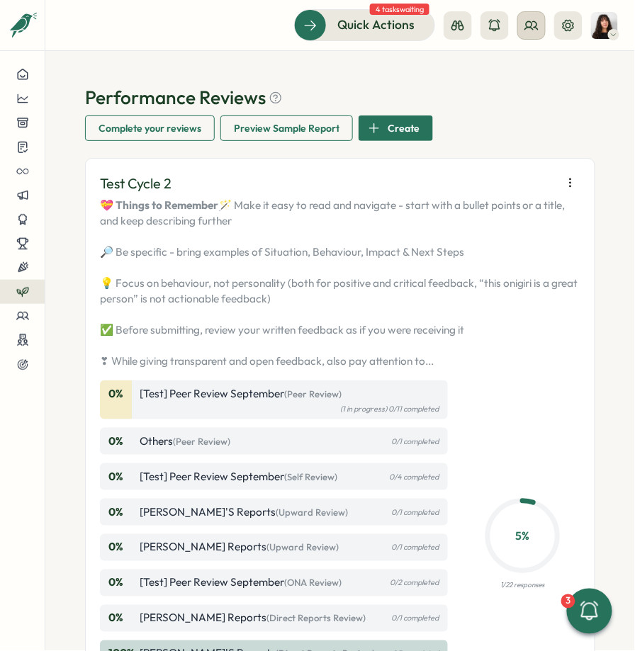
click at [534, 28] on icon at bounding box center [531, 25] width 14 height 14
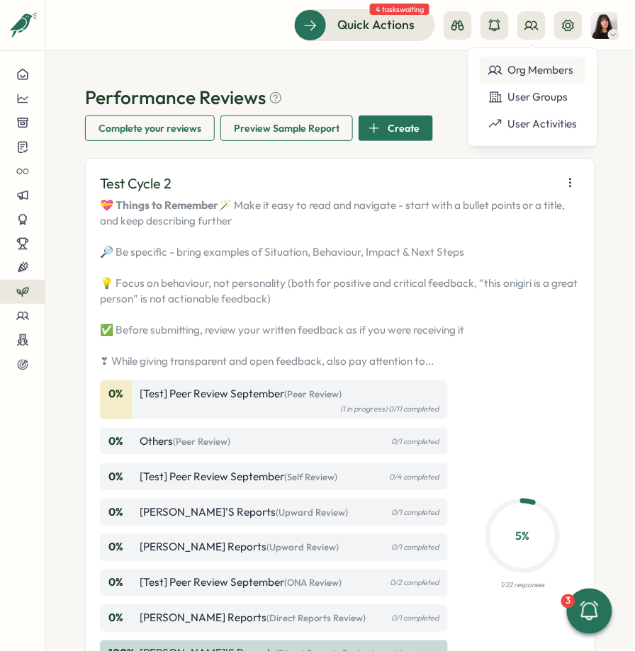
click at [544, 75] on div "Org Members" at bounding box center [532, 70] width 89 height 16
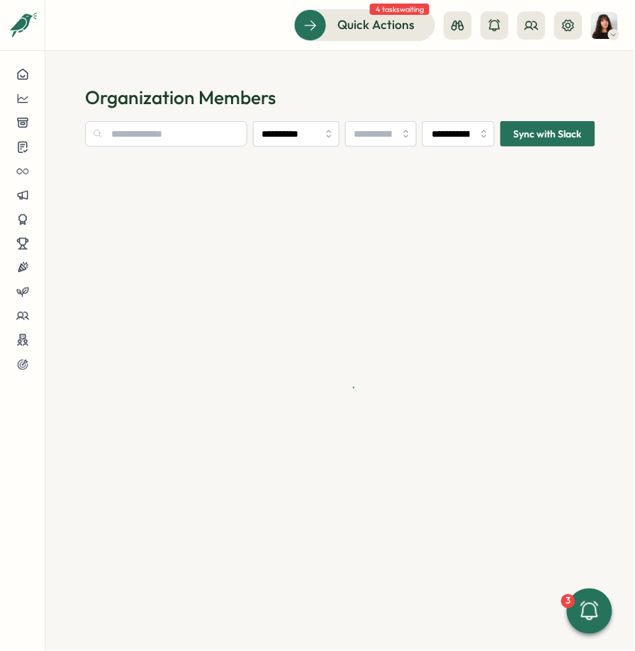
type input "**********"
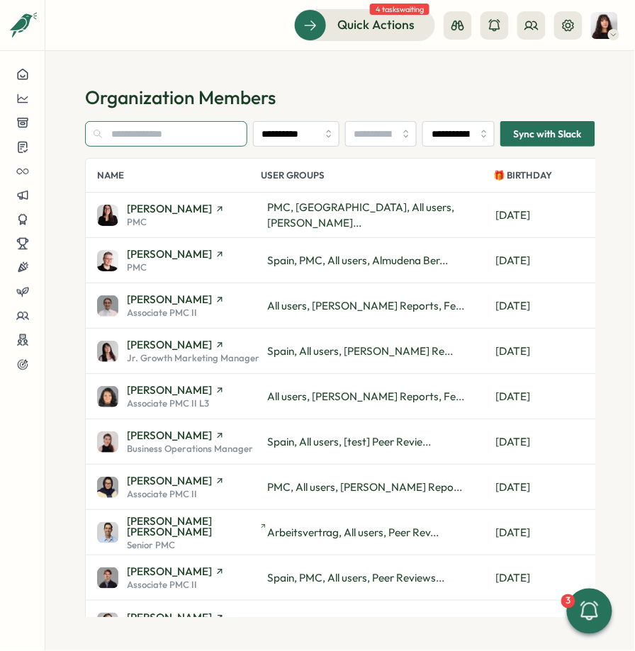
click at [160, 145] on input "text" at bounding box center [166, 134] width 162 height 26
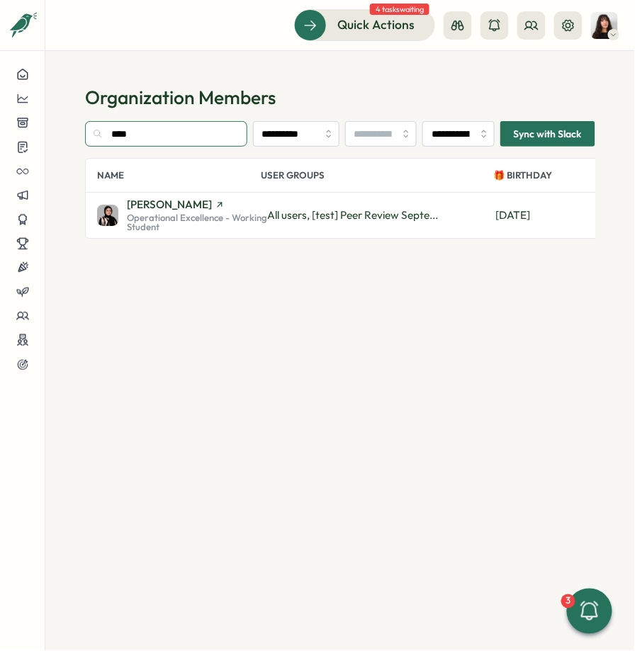
type input "****"
click at [211, 313] on section "**********" at bounding box center [340, 369] width 510 height 496
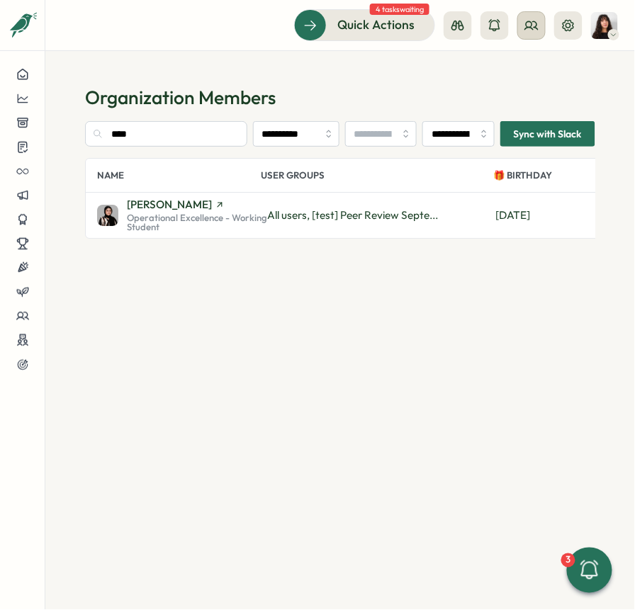
click at [526, 30] on icon at bounding box center [531, 25] width 14 height 14
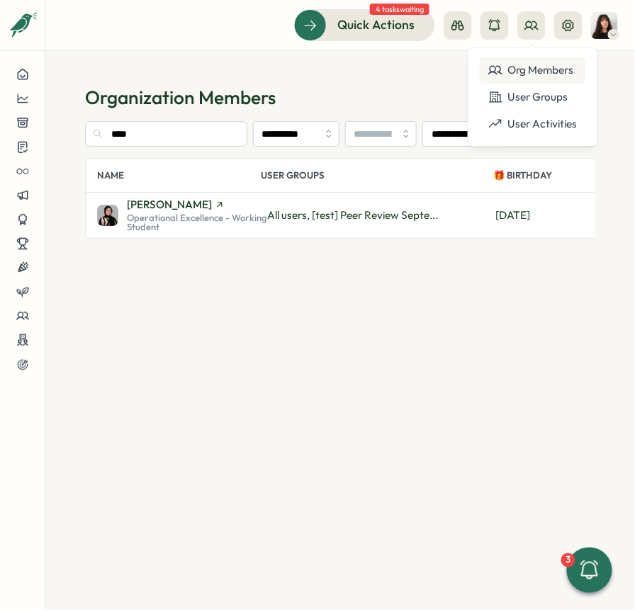
click at [525, 71] on div "Org Members" at bounding box center [532, 70] width 89 height 16
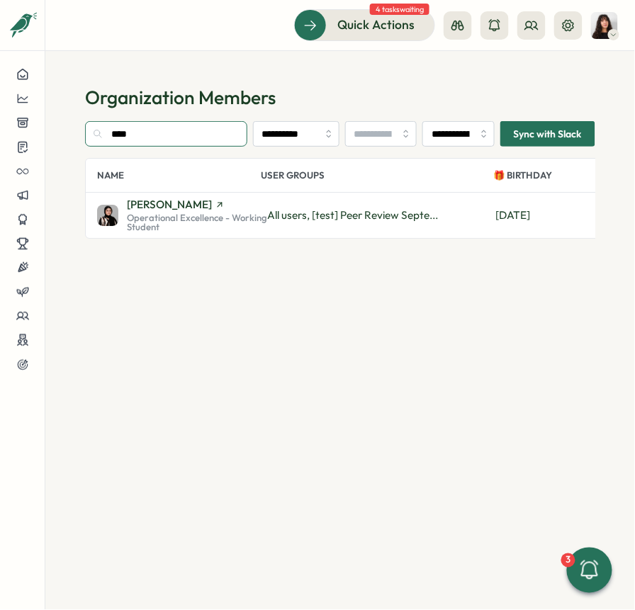
click at [132, 137] on input "****" at bounding box center [166, 134] width 162 height 26
click at [159, 208] on span "[PERSON_NAME]" at bounding box center [169, 204] width 85 height 11
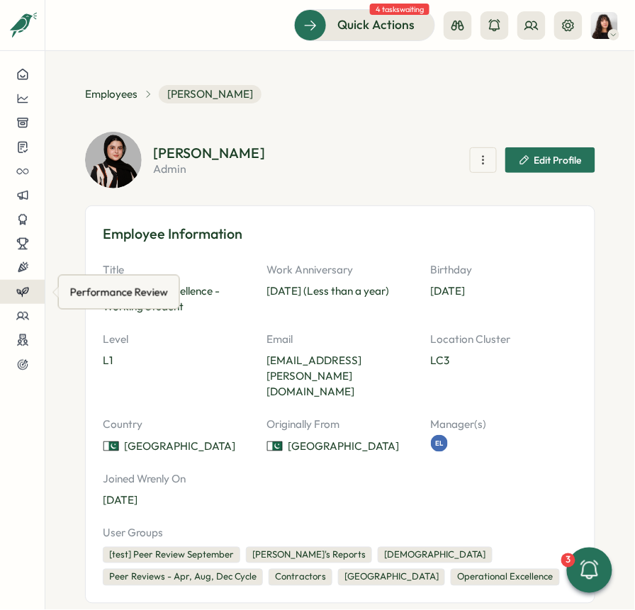
click at [23, 293] on icon at bounding box center [22, 291] width 11 height 6
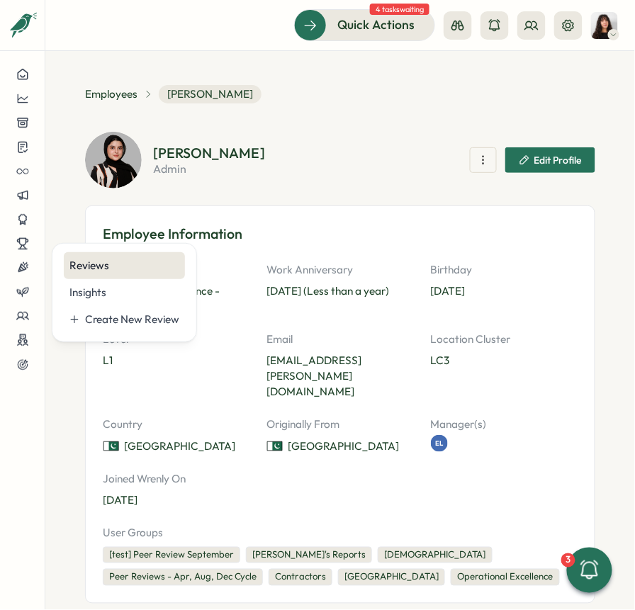
click at [101, 268] on div "Reviews" at bounding box center [124, 266] width 110 height 16
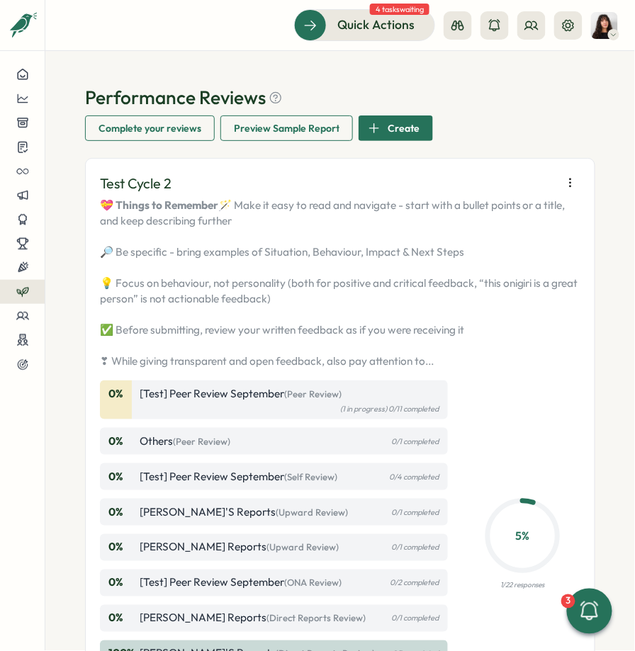
click at [570, 179] on icon "button" at bounding box center [570, 183] width 1 height 8
click at [568, 123] on div "Performance Reviews Complete your reviews Preview Sample Report Create" at bounding box center [340, 113] width 510 height 56
click at [548, 121] on div "Performance Reviews Complete your reviews Preview Sample Report Create" at bounding box center [340, 113] width 510 height 56
click at [566, 228] on p "💝 Things to Remember 🪄 Make it easy to read and navigate - start with a bullet …" at bounding box center [340, 283] width 480 height 171
click at [283, 238] on p "💝 Things to Remember 🪄 Make it easy to read and navigate - start with a bullet …" at bounding box center [340, 283] width 480 height 171
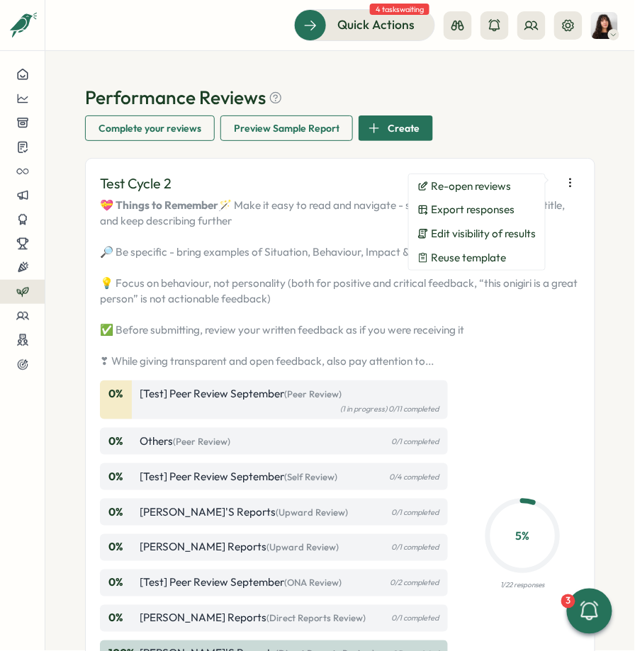
click at [563, 179] on icon "button" at bounding box center [570, 183] width 14 height 14
click at [467, 259] on span "Reuse template" at bounding box center [468, 257] width 75 height 13
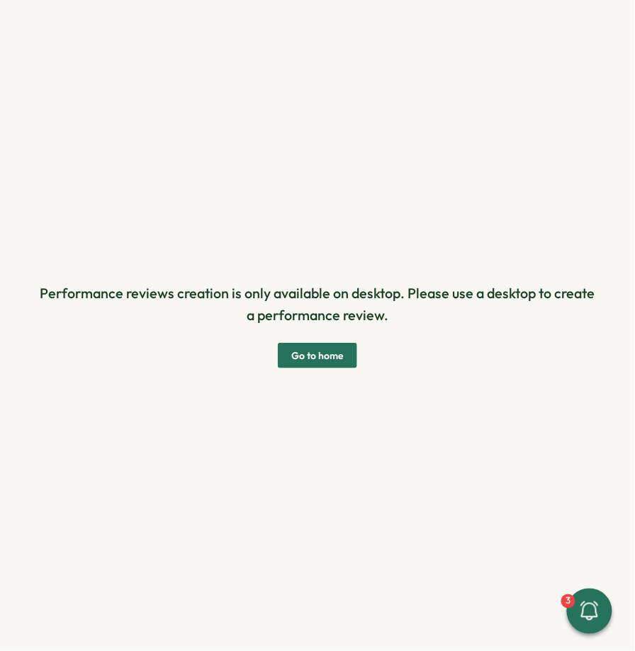
click at [310, 358] on span "Go to home" at bounding box center [317, 356] width 52 height 24
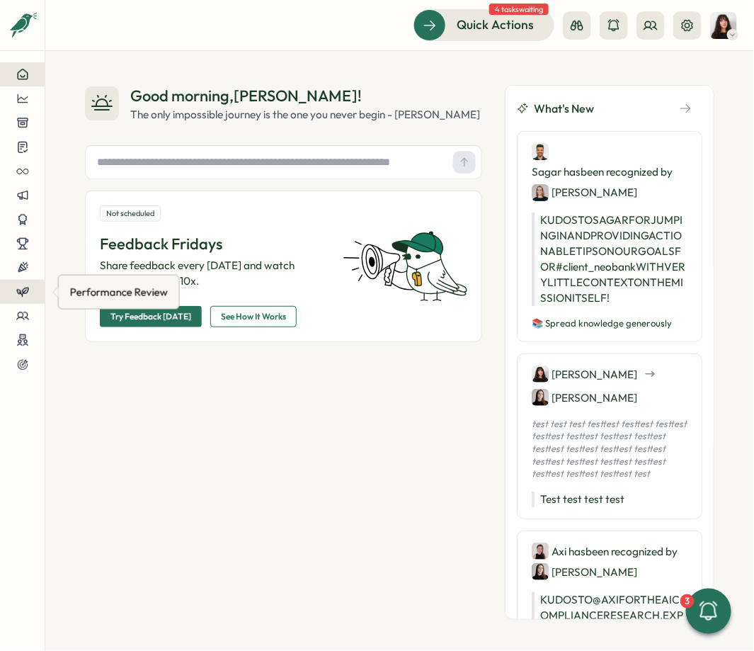
click at [30, 288] on div at bounding box center [22, 291] width 22 height 13
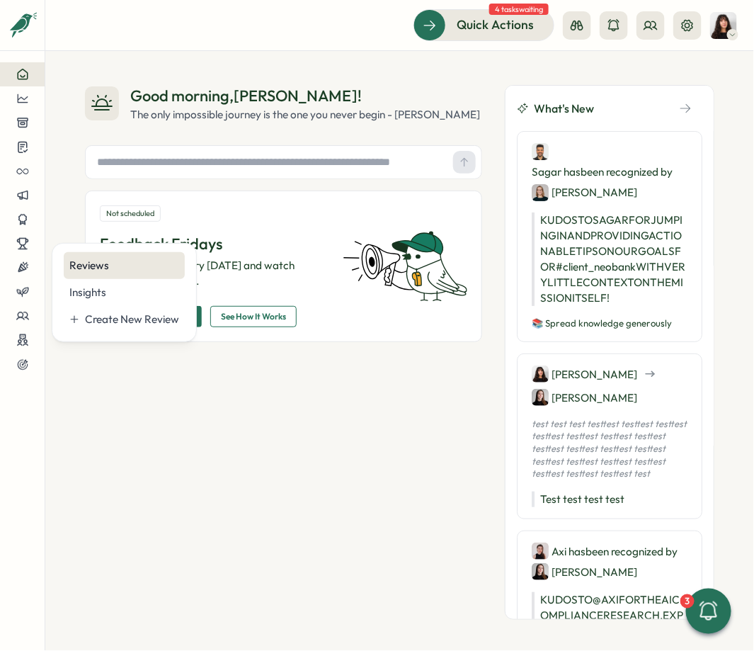
click at [110, 259] on div "Reviews" at bounding box center [124, 266] width 110 height 16
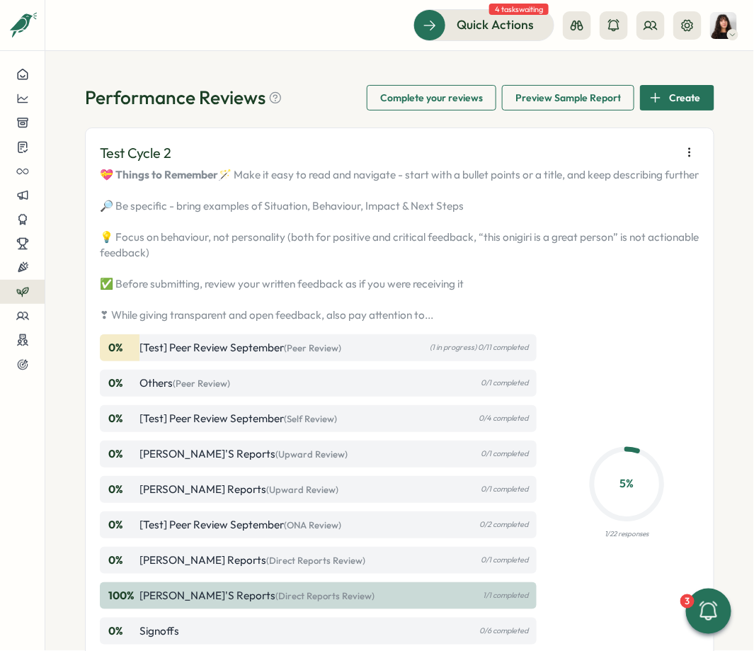
click at [634, 143] on button "button" at bounding box center [690, 152] width 20 height 20
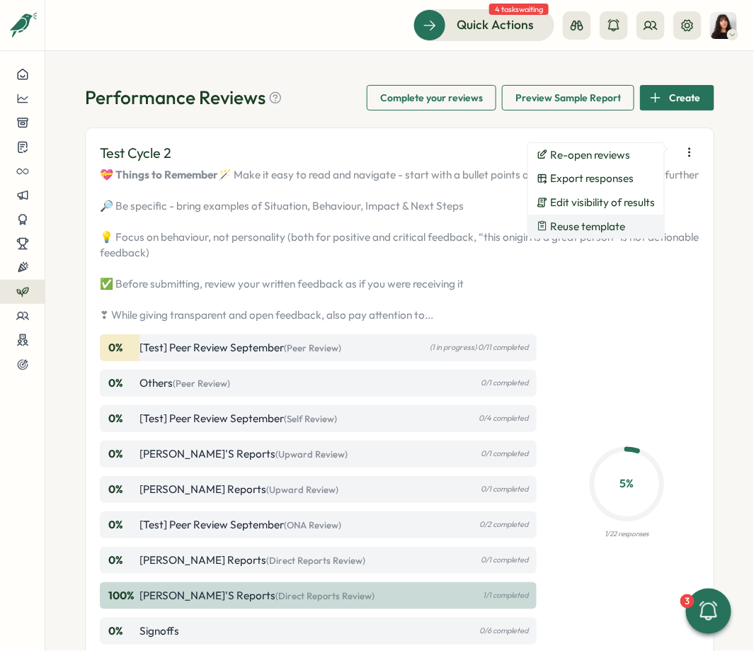
click at [599, 225] on span "Reuse template" at bounding box center [588, 226] width 75 height 13
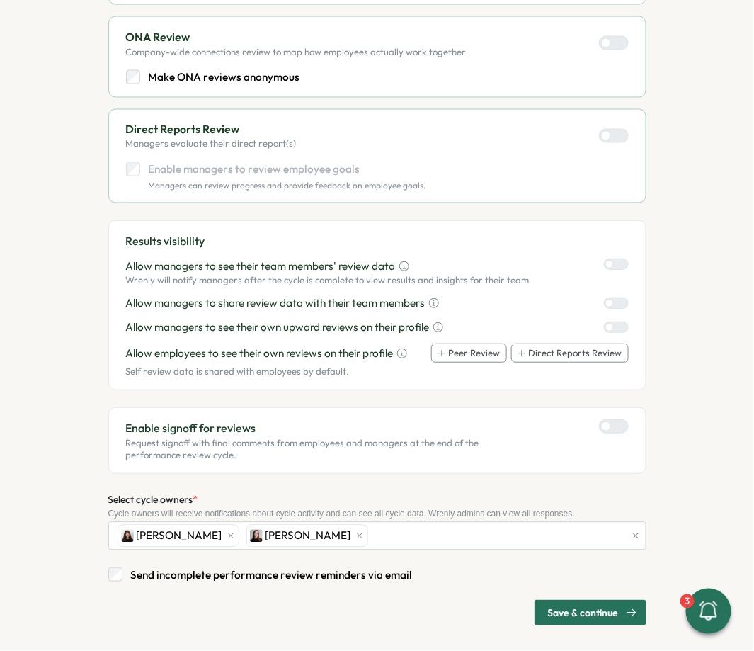
scroll to position [602, 0]
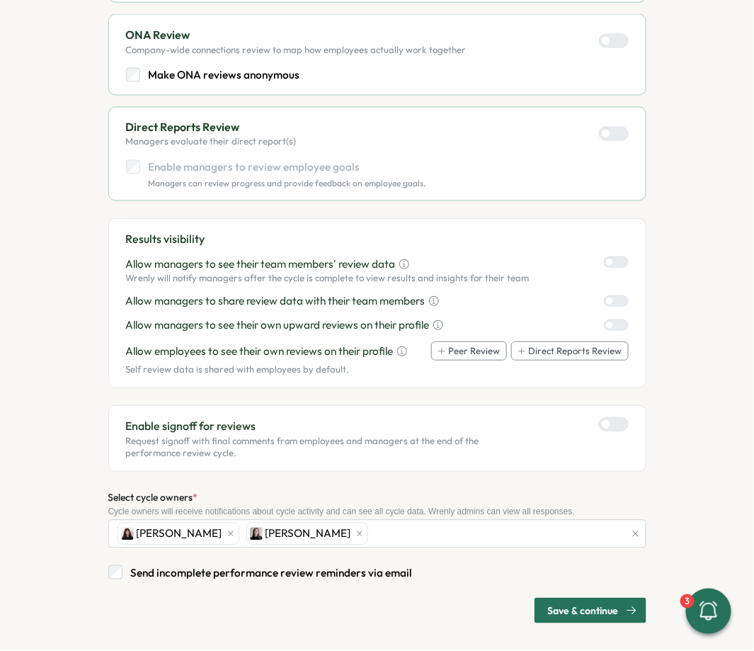
click at [585, 609] on span "Save & continue" at bounding box center [583, 611] width 71 height 24
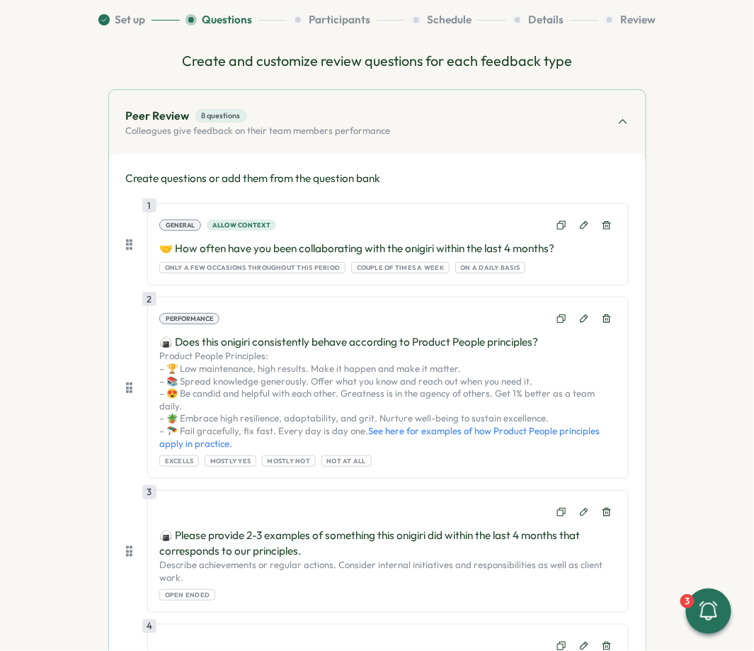
scroll to position [0, 0]
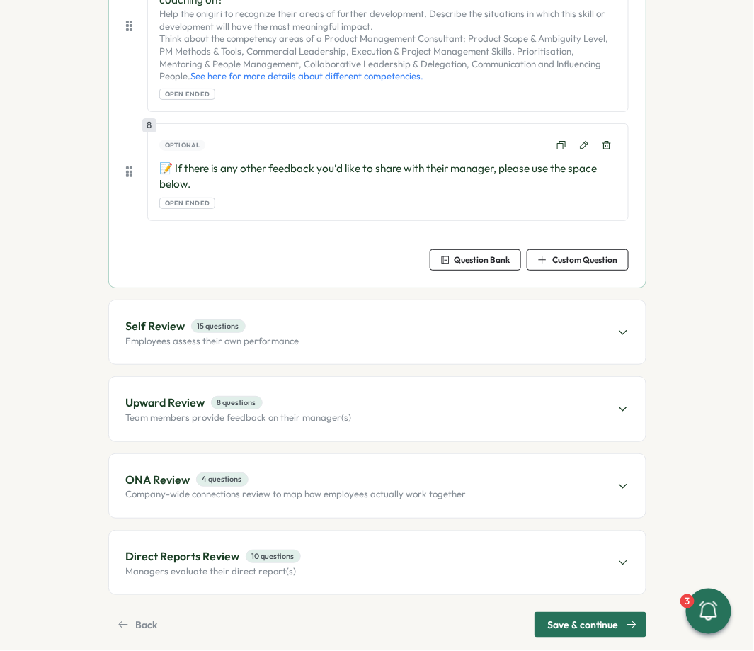
click at [584, 613] on span "Save & continue" at bounding box center [583, 625] width 71 height 24
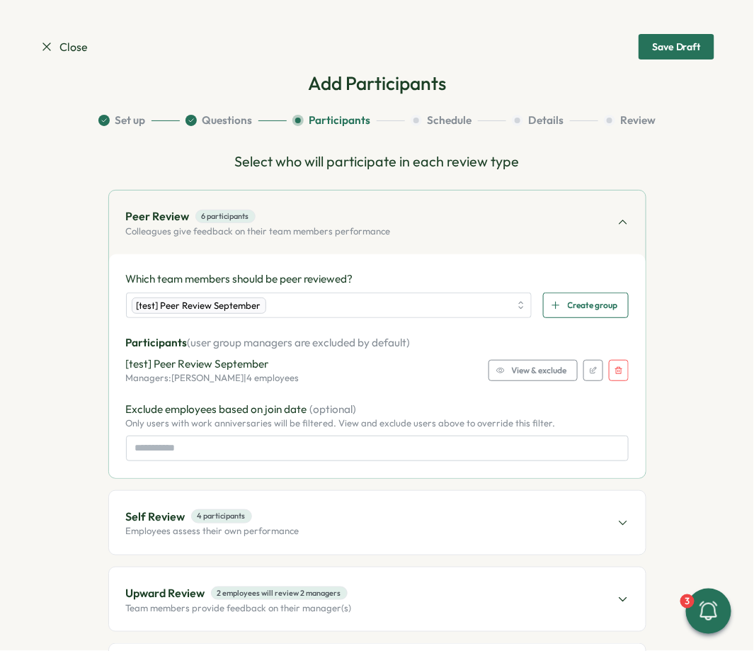
click at [622, 367] on button "button" at bounding box center [619, 370] width 20 height 21
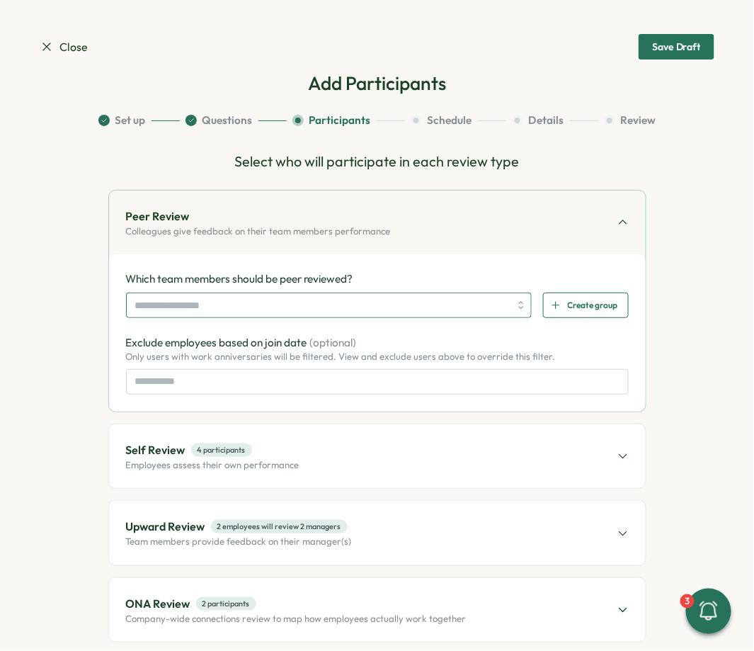
click at [354, 306] on input "search" at bounding box center [322, 305] width 375 height 24
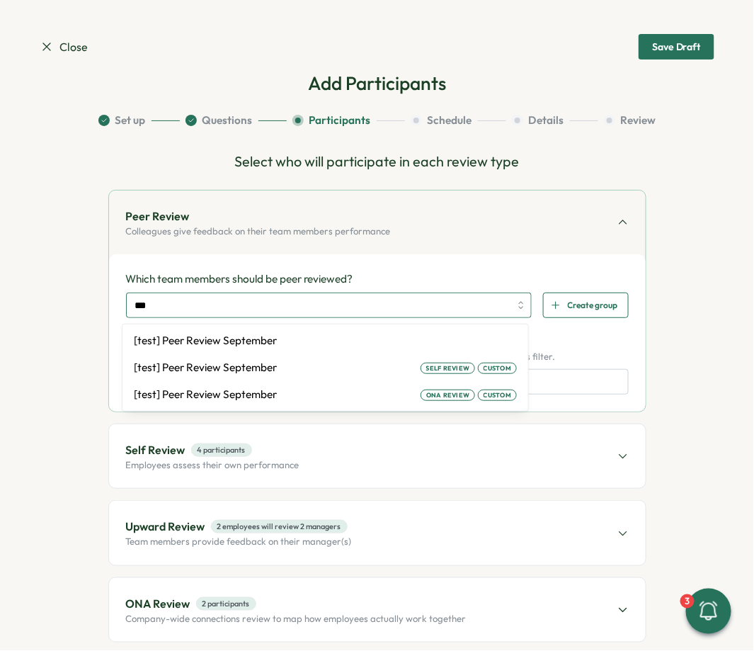
type input "****"
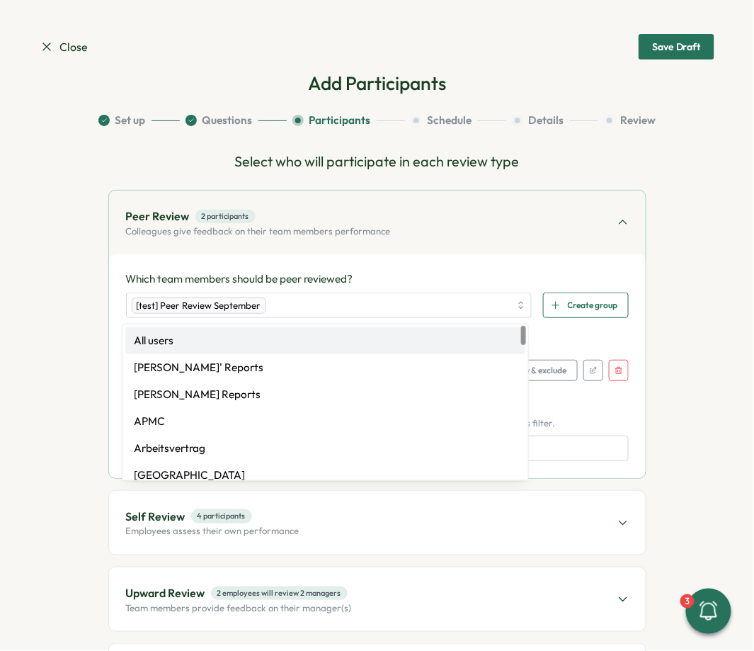
click at [542, 259] on div "Which team members should be peer reviewed? [test] Peer Review September All us…" at bounding box center [377, 365] width 537 height 223
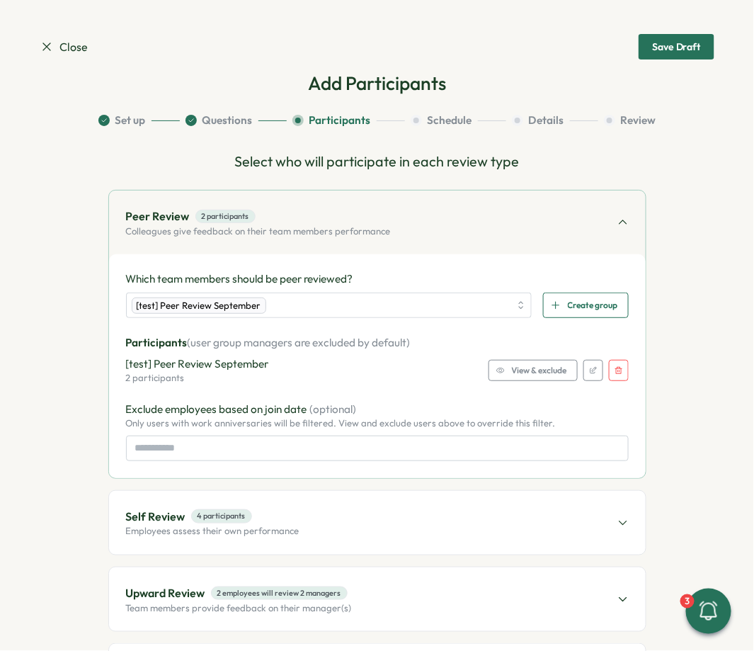
click at [516, 377] on span "View & exclude" at bounding box center [539, 371] width 55 height 20
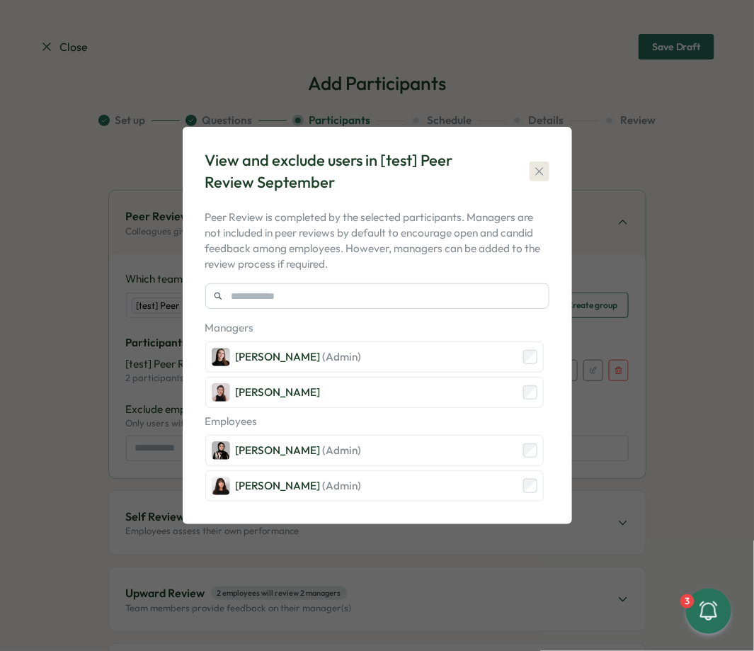
click at [540, 169] on icon "button" at bounding box center [540, 171] width 14 height 14
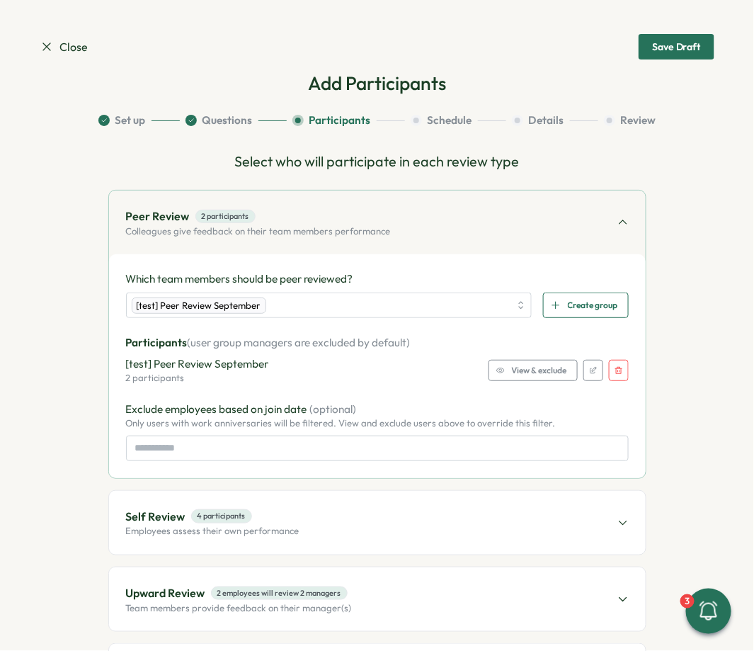
click at [618, 363] on button "button" at bounding box center [619, 370] width 20 height 21
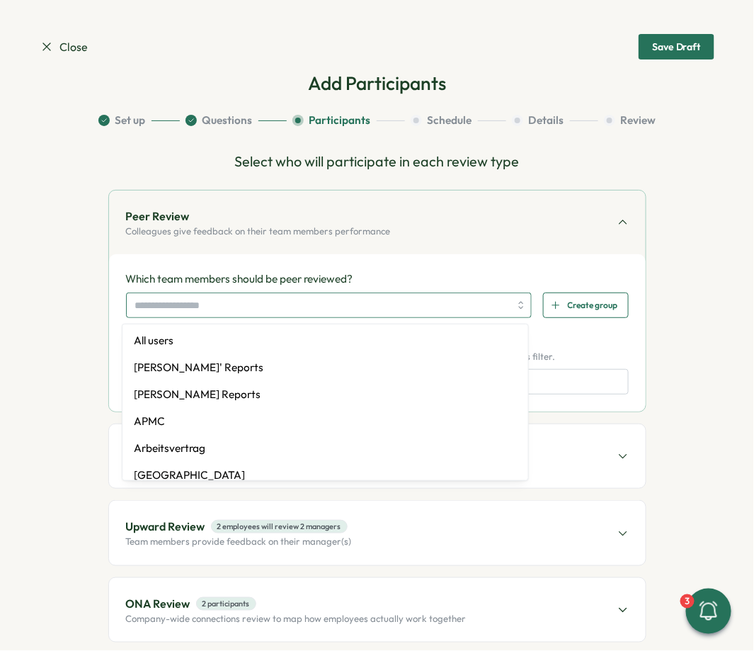
click at [259, 303] on input "search" at bounding box center [322, 305] width 375 height 24
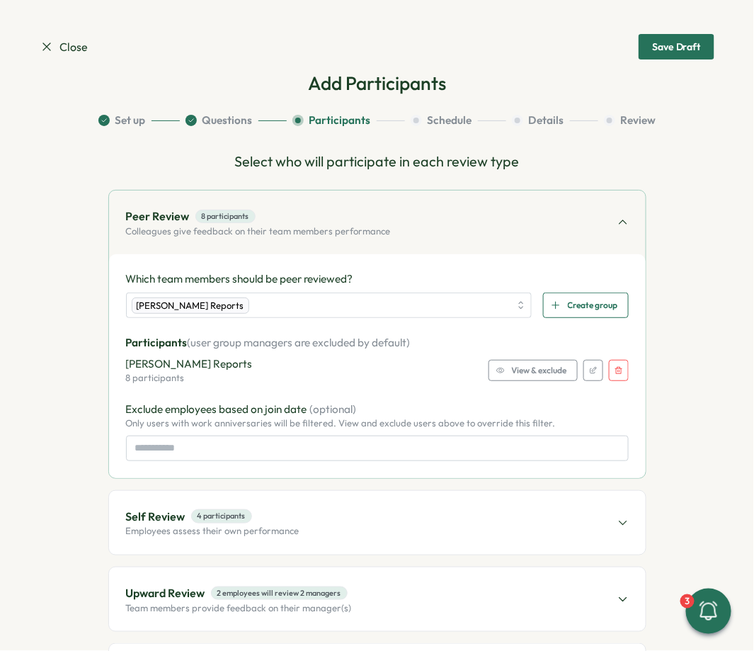
click at [547, 374] on span "View & exclude" at bounding box center [539, 371] width 55 height 20
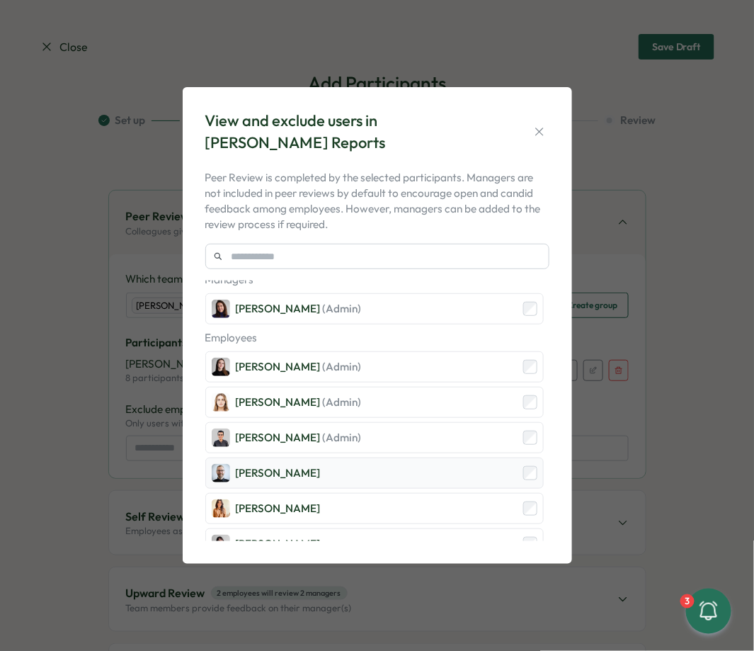
scroll to position [18, 0]
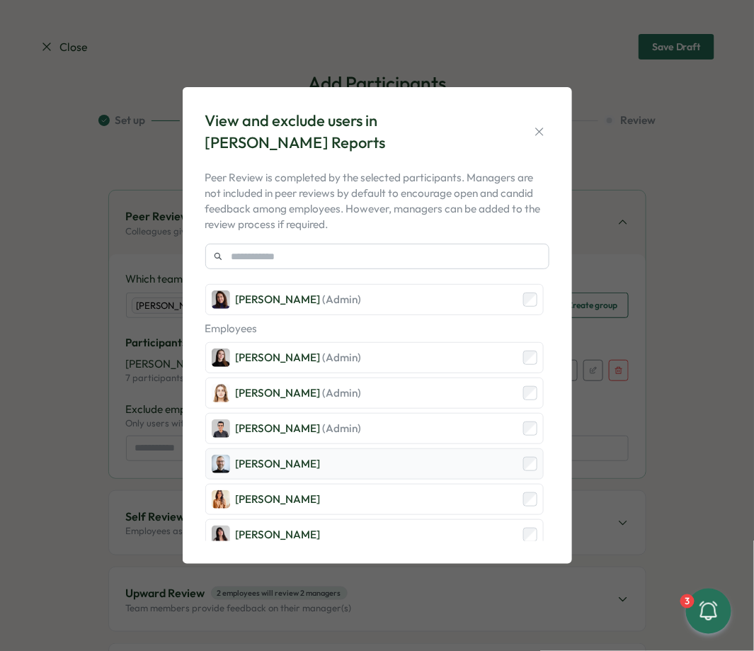
click at [499, 462] on div "[PERSON_NAME]" at bounding box center [374, 463] width 339 height 31
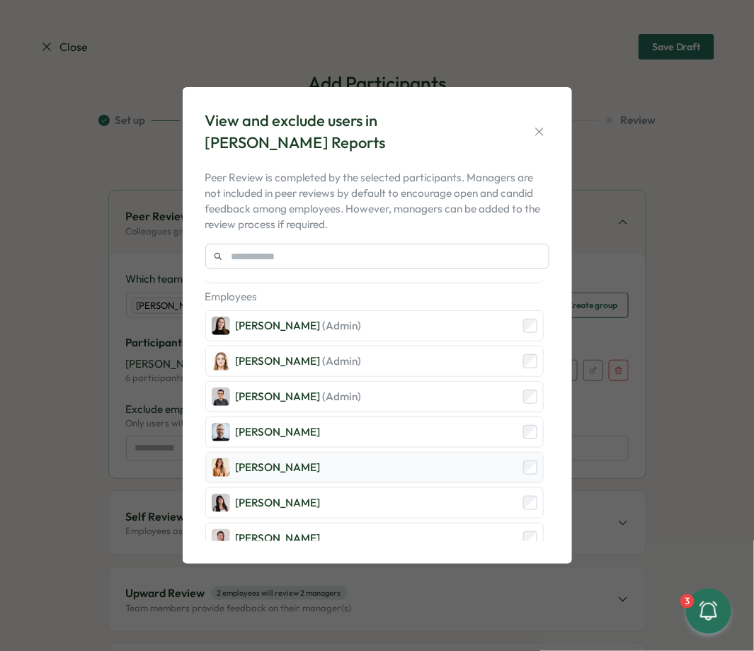
scroll to position [50, 0]
click at [487, 465] on div "[PERSON_NAME]" at bounding box center [374, 466] width 339 height 31
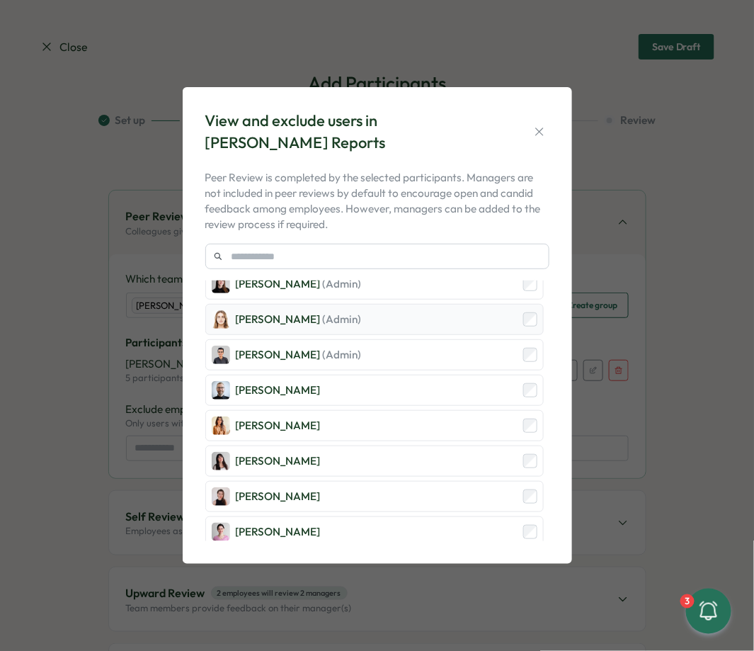
scroll to position [0, 0]
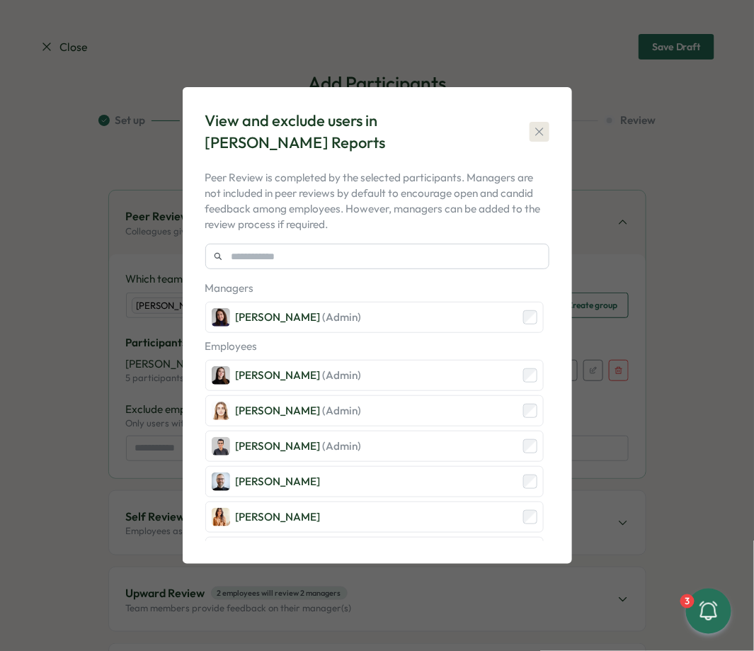
click at [537, 128] on icon "button" at bounding box center [540, 132] width 8 height 8
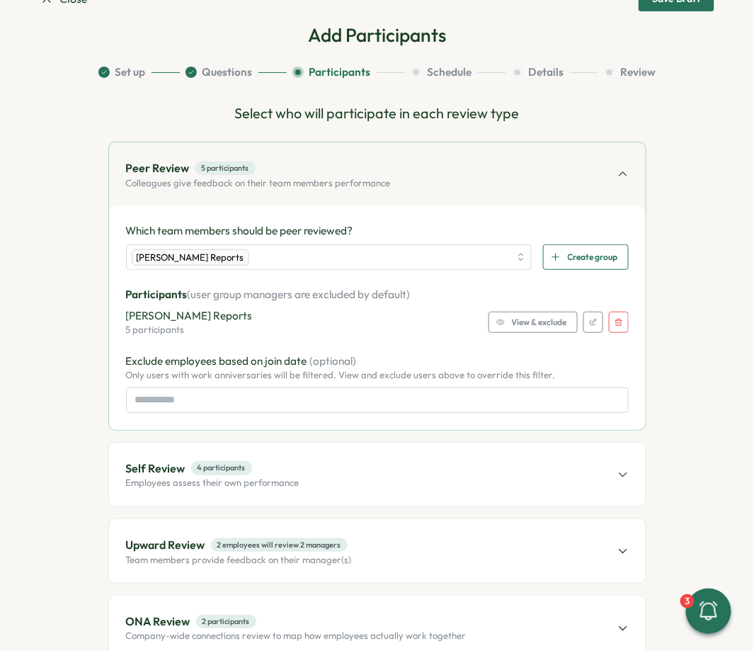
scroll to position [50, 0]
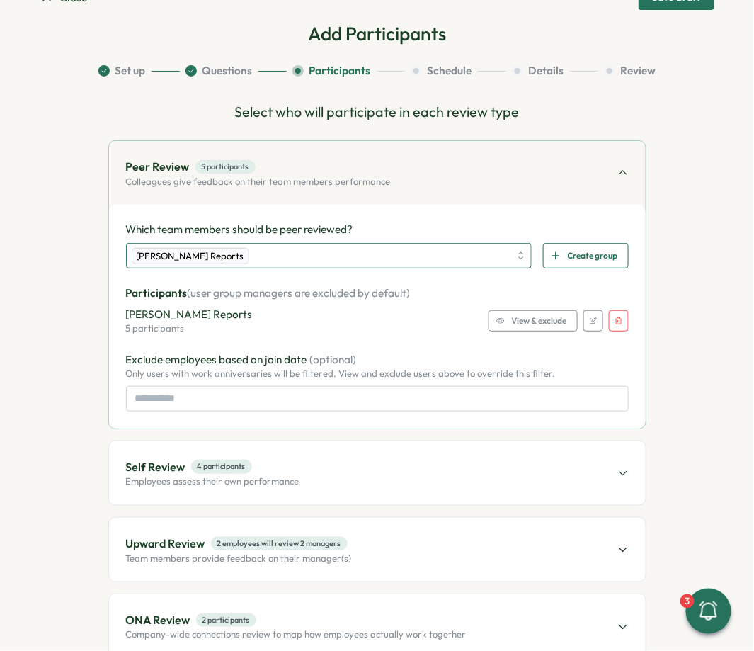
click at [329, 256] on div "[PERSON_NAME] Reports" at bounding box center [321, 256] width 379 height 24
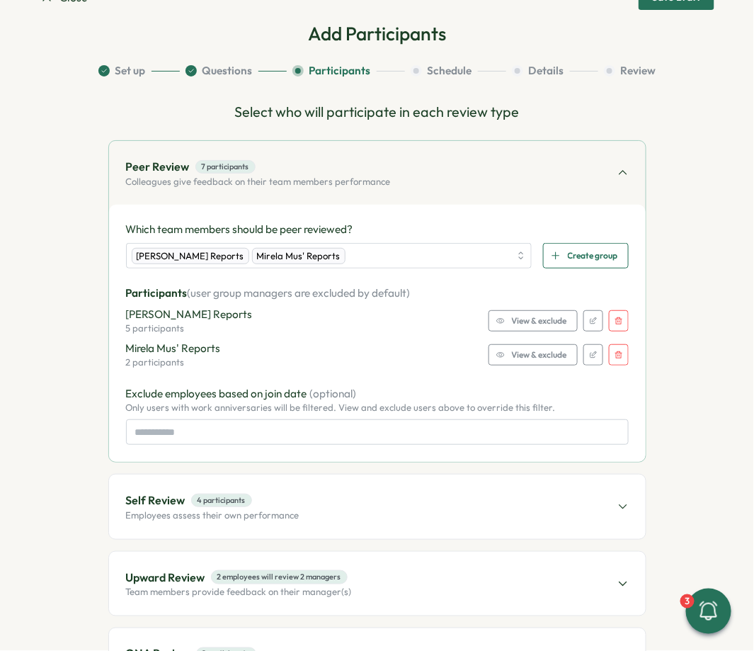
click at [522, 355] on span "View & exclude" at bounding box center [539, 355] width 55 height 20
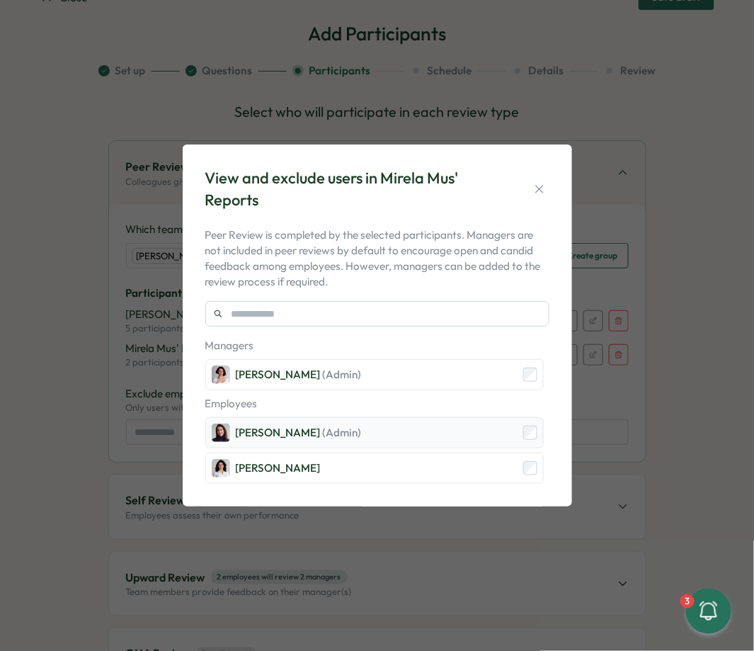
click at [351, 428] on span "(Admin)" at bounding box center [342, 432] width 39 height 13
click at [539, 188] on icon "button" at bounding box center [540, 189] width 8 height 8
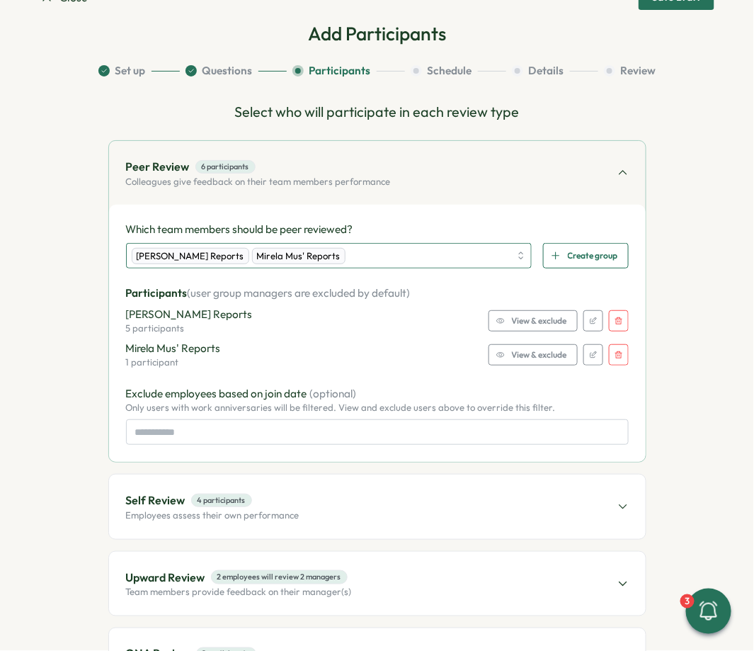
click at [397, 259] on div "Viktoria Korzhova's Reports Mirela Mus' Reports" at bounding box center [321, 256] width 379 height 24
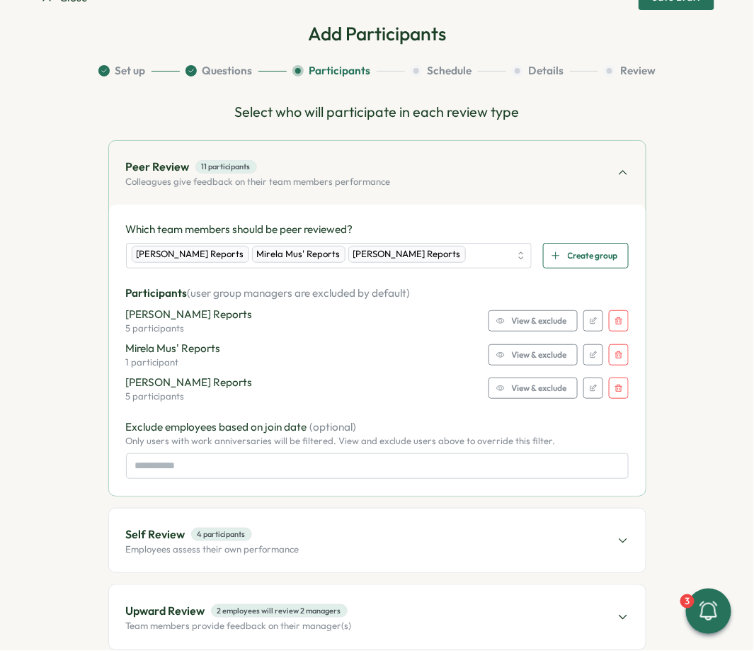
click at [512, 392] on span "View & exclude" at bounding box center [539, 388] width 55 height 20
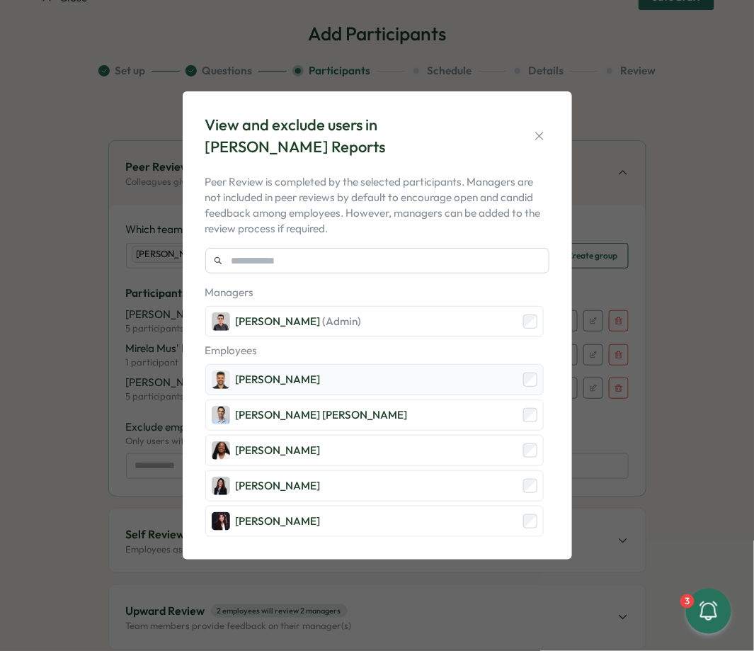
click at [302, 388] on div "[PERSON_NAME]" at bounding box center [374, 379] width 339 height 31
click at [300, 440] on div "Laissa Duclos" at bounding box center [374, 450] width 339 height 31
click at [299, 478] on div "Marina Moric" at bounding box center [278, 486] width 85 height 16
click at [299, 509] on div "Stella Maliatsos" at bounding box center [374, 521] width 339 height 31
click at [544, 141] on icon "button" at bounding box center [540, 136] width 14 height 14
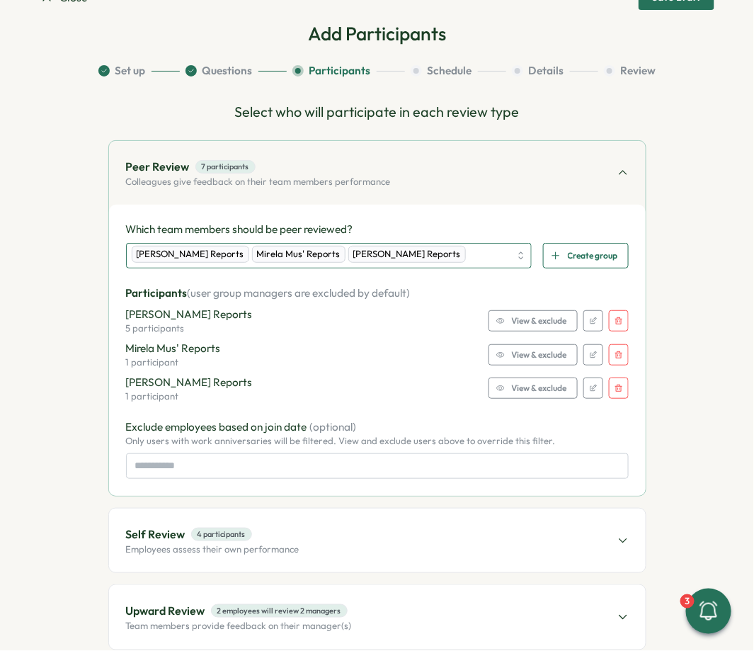
click at [472, 254] on div "Viktoria Korzhova's Reports Mirela Mus' Reports Hasan Naqvi's Reports" at bounding box center [321, 256] width 379 height 24
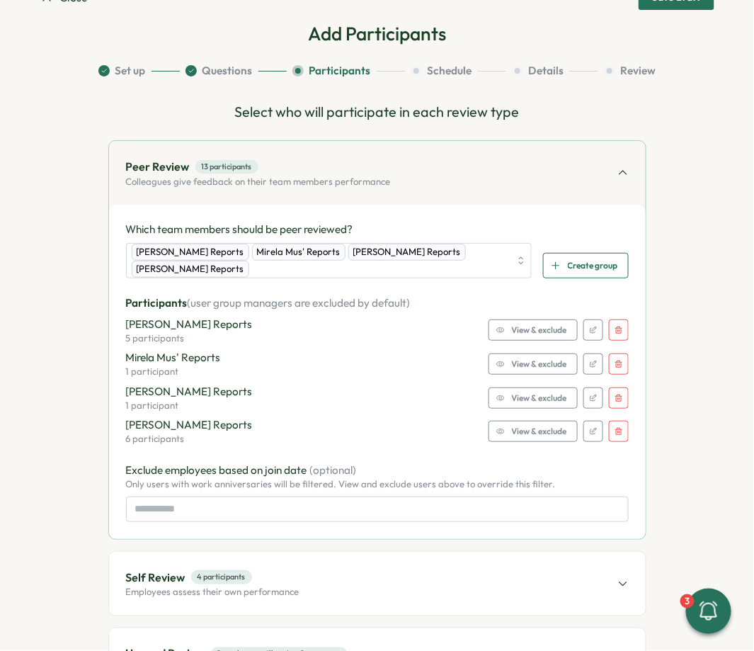
click at [531, 432] on span "View & exclude" at bounding box center [539, 432] width 55 height 20
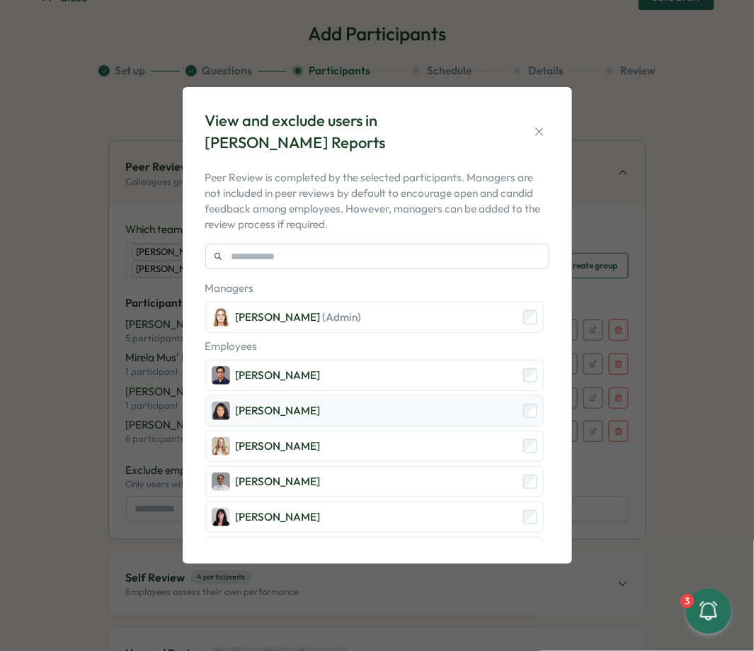
click at [395, 415] on div "Angelina Costa" at bounding box center [374, 410] width 339 height 31
click at [391, 453] on div "Sarah McEwan" at bounding box center [374, 446] width 339 height 31
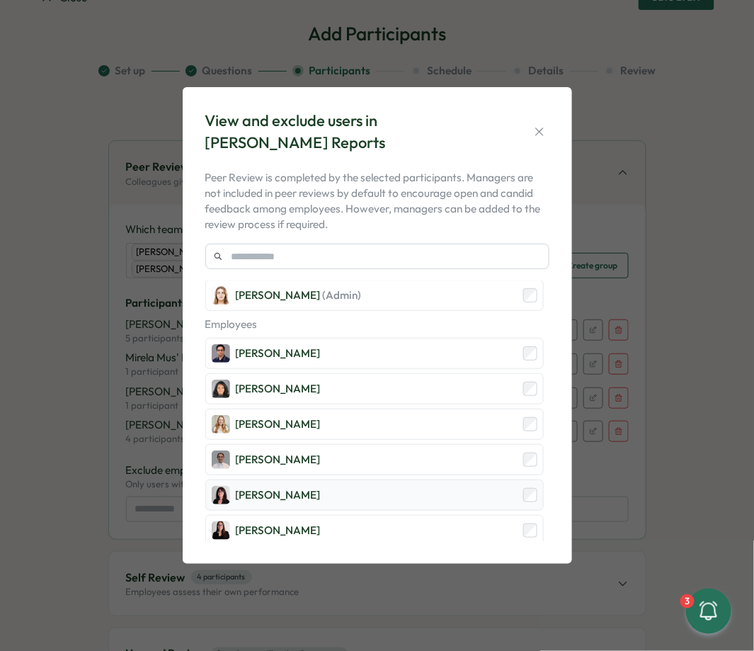
click at [380, 498] on div "Marta Ponari" at bounding box center [374, 495] width 339 height 31
click at [379, 541] on div "View and exclude users in Rike Giese's Reports Peer Review is completed by the …" at bounding box center [378, 325] width 356 height 443
click at [441, 533] on div "Adriana Fosca" at bounding box center [374, 530] width 339 height 31
click at [534, 130] on icon "button" at bounding box center [540, 132] width 14 height 14
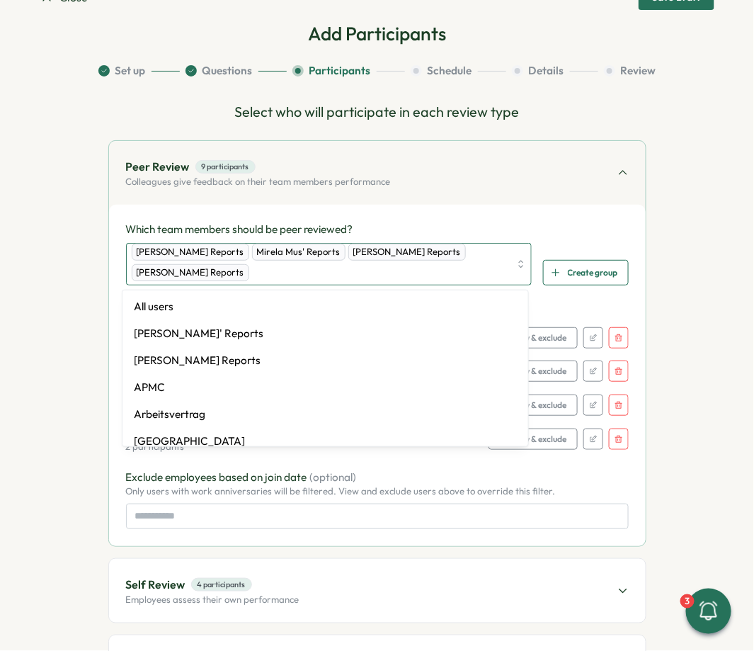
click at [442, 270] on div "Viktoria Korzhova's Reports Mirela Mus' Reports Hasan Naqvi's Reports Rike Gies…" at bounding box center [321, 264] width 379 height 41
type input "**"
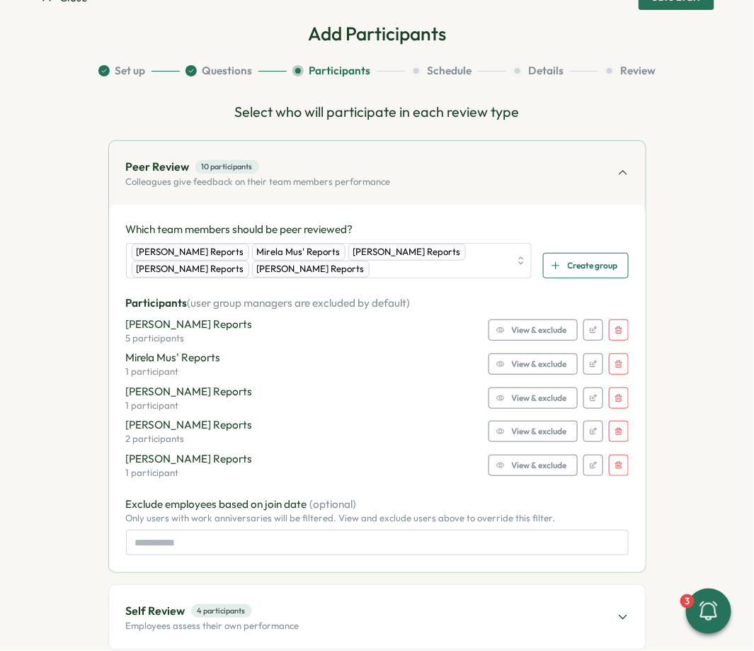
click at [522, 477] on div "Axi Molnar's Reports 1 participant View & exclude" at bounding box center [377, 465] width 503 height 28
click at [446, 266] on div "Viktoria Korzhova's Reports Mirela Mus' Reports Hasan Naqvi's Reports Rike Gies…" at bounding box center [321, 260] width 379 height 33
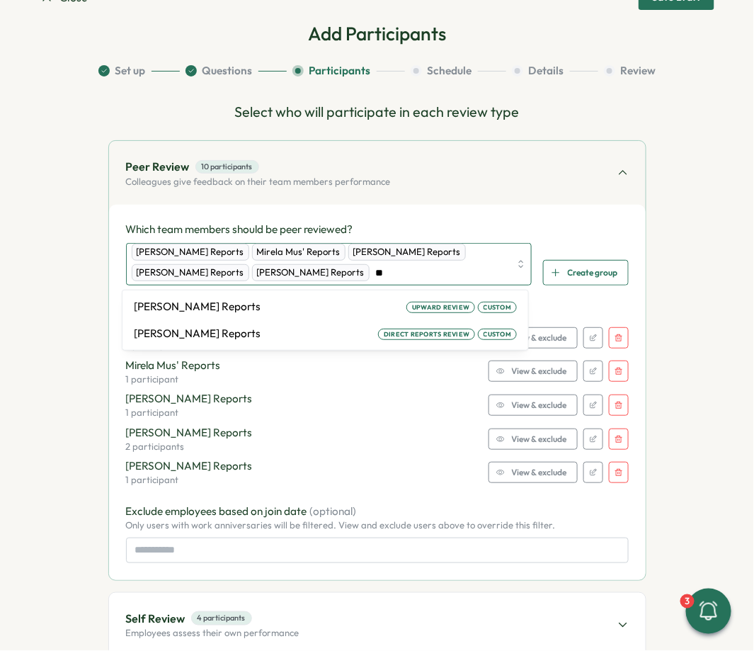
type input "*"
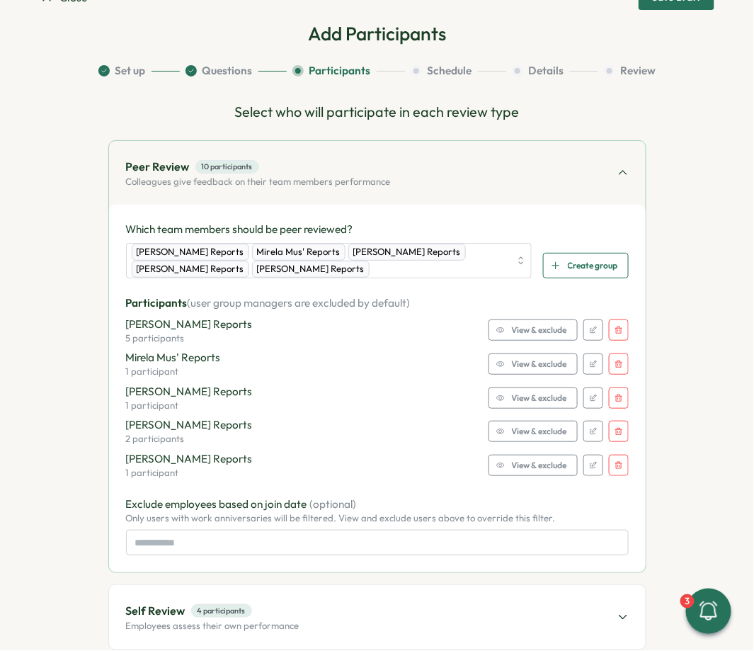
click at [76, 332] on section "Set up Questions Participants Schedule Details Review Select who will participa…" at bounding box center [377, 493] width 675 height 860
click at [543, 471] on span "View & exclude" at bounding box center [539, 466] width 55 height 20
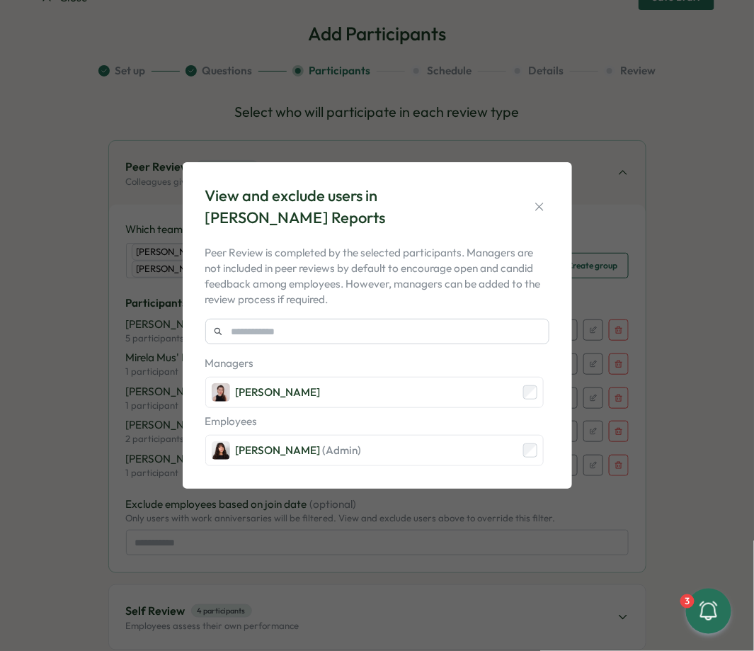
click at [62, 357] on div "View and exclude users in Axi Molnar's Reports Peer Review is completed by the …" at bounding box center [377, 325] width 754 height 651
click at [536, 208] on icon "button" at bounding box center [540, 207] width 14 height 14
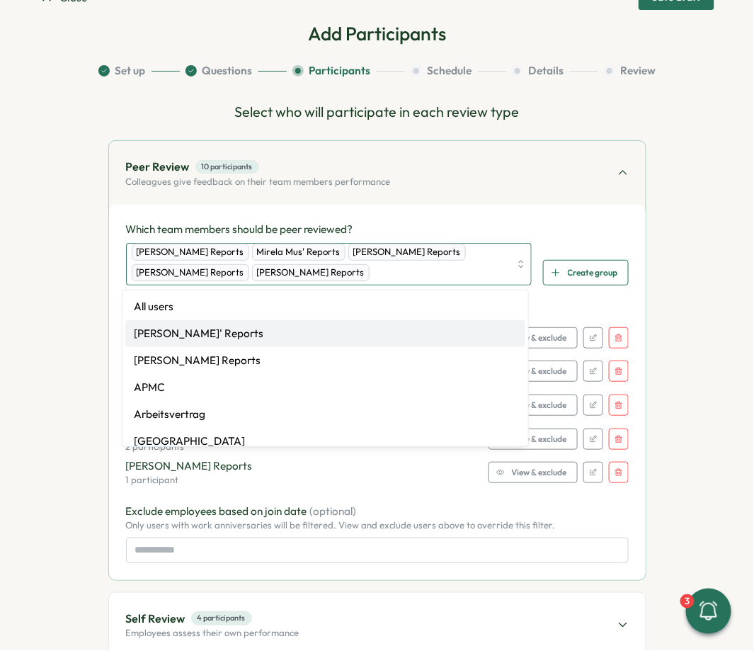
click at [467, 267] on div "Viktoria Korzhova's Reports Mirela Mus' Reports Hasan Naqvi's Reports Rike Gies…" at bounding box center [321, 264] width 379 height 41
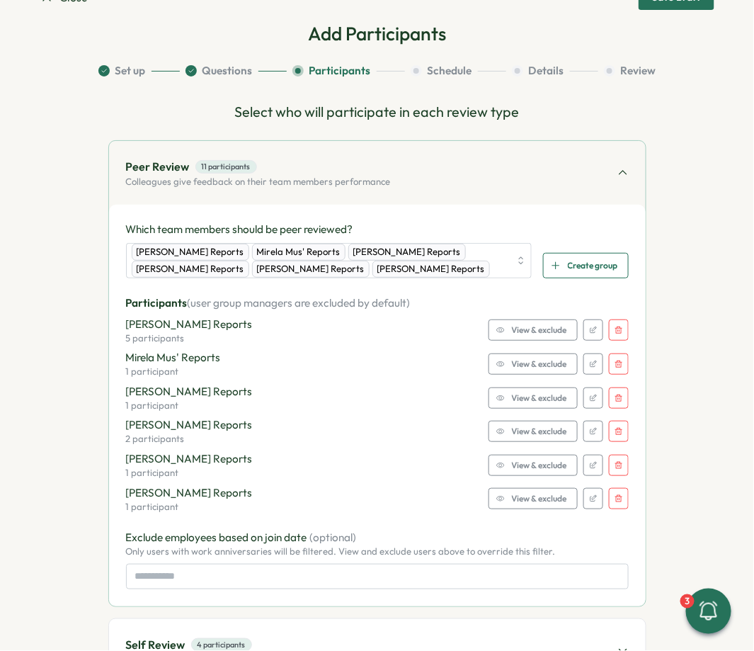
click at [543, 516] on div "Which team members should be peer reviewed? Viktoria Korzhova's Reports Mirela …" at bounding box center [377, 405] width 503 height 367
click at [527, 502] on span "View & exclude" at bounding box center [539, 499] width 55 height 20
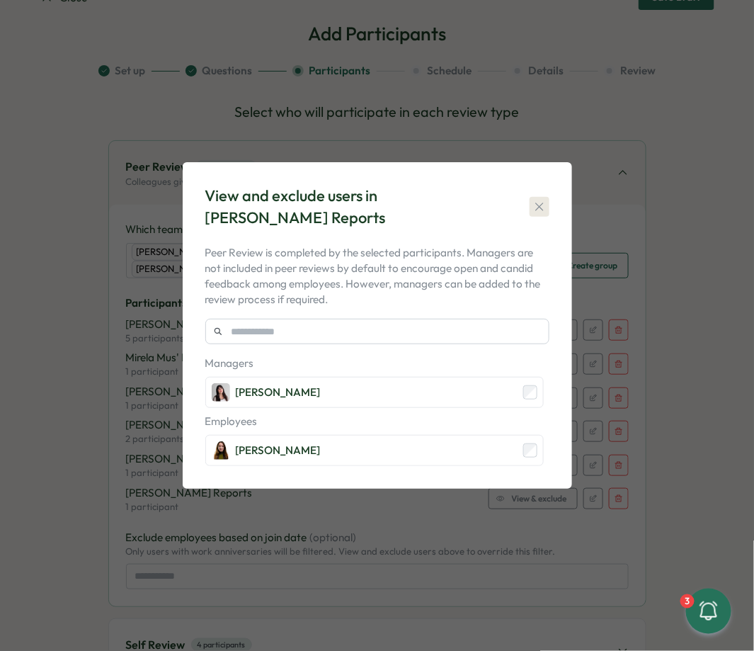
click at [538, 210] on icon "button" at bounding box center [540, 207] width 14 height 14
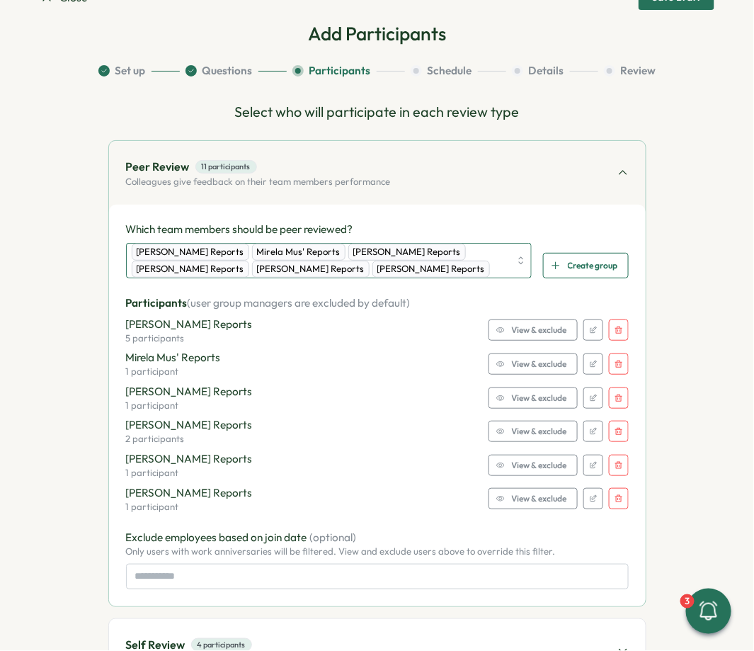
click at [485, 274] on div "Viktoria Korzhova's Reports Mirela Mus' Reports Hasan Naqvi's Reports Rike Gies…" at bounding box center [321, 260] width 379 height 33
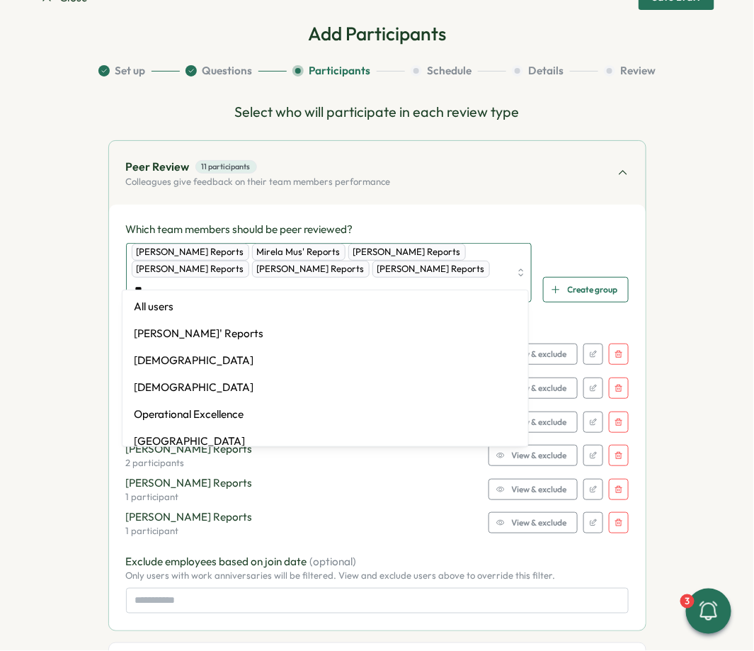
type input "***"
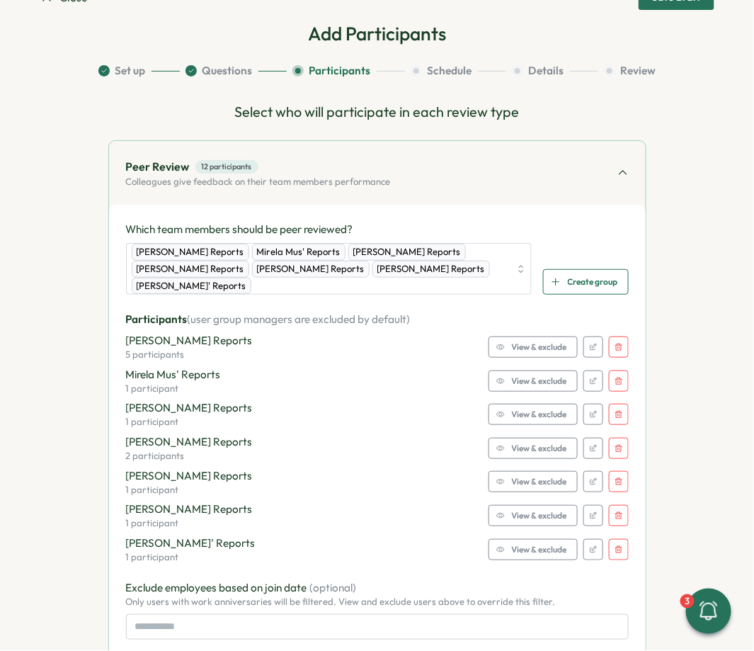
click at [530, 545] on span "View & exclude" at bounding box center [539, 550] width 55 height 20
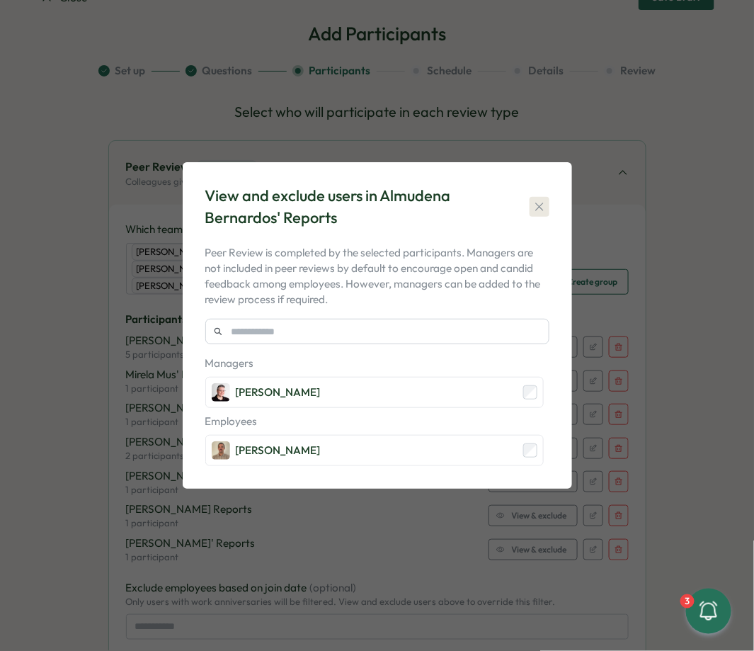
click at [543, 204] on icon "button" at bounding box center [540, 207] width 8 height 8
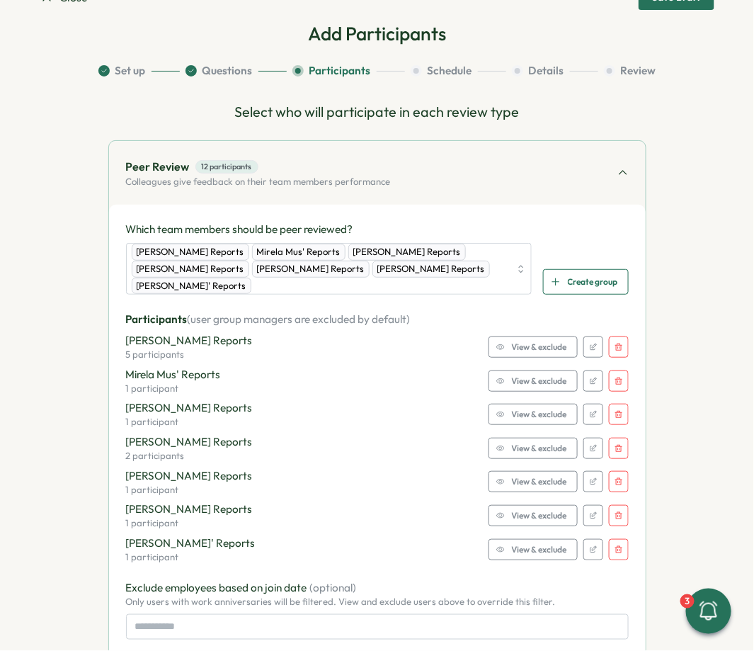
click at [600, 176] on div "Peer Review 12 participants Colleagues give feedback on their team members perf…" at bounding box center [377, 173] width 537 height 64
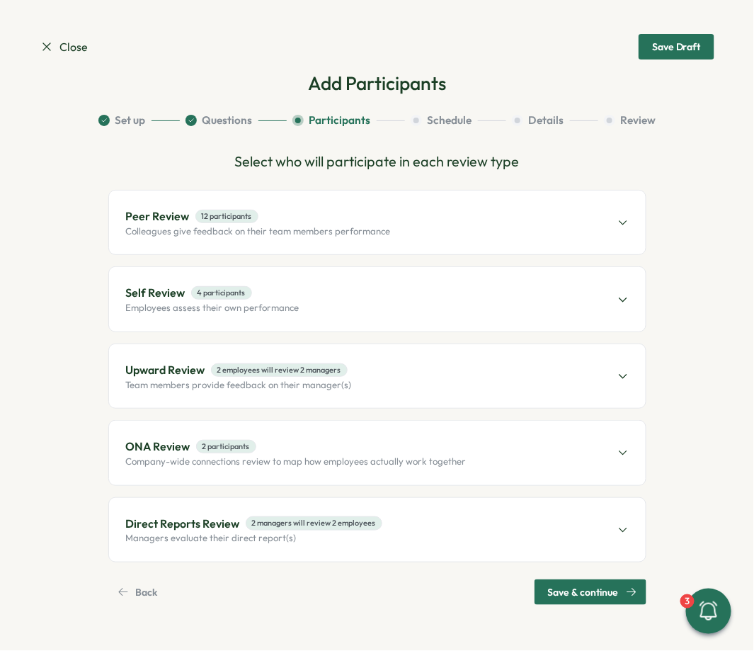
click at [508, 295] on div "Self Review 4 participants Employees assess their own performance" at bounding box center [377, 299] width 537 height 64
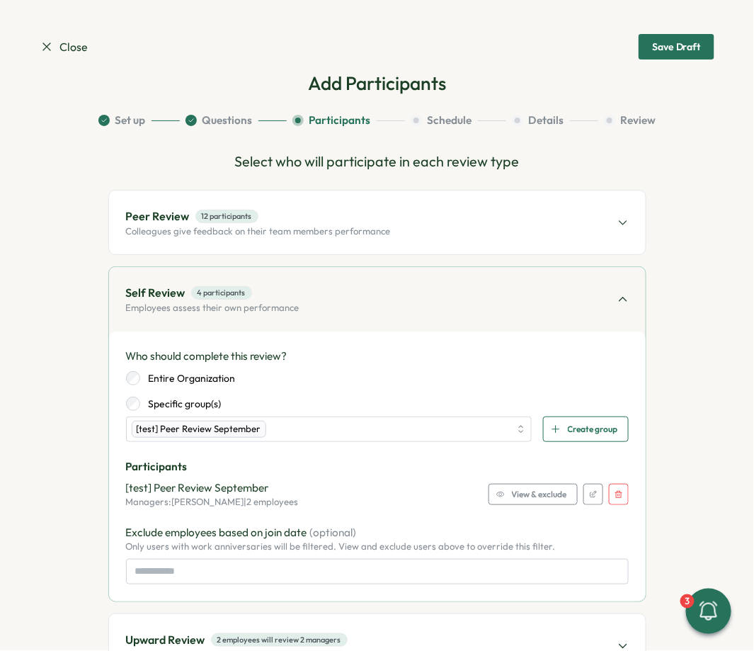
click at [615, 491] on icon "button" at bounding box center [619, 494] width 9 height 9
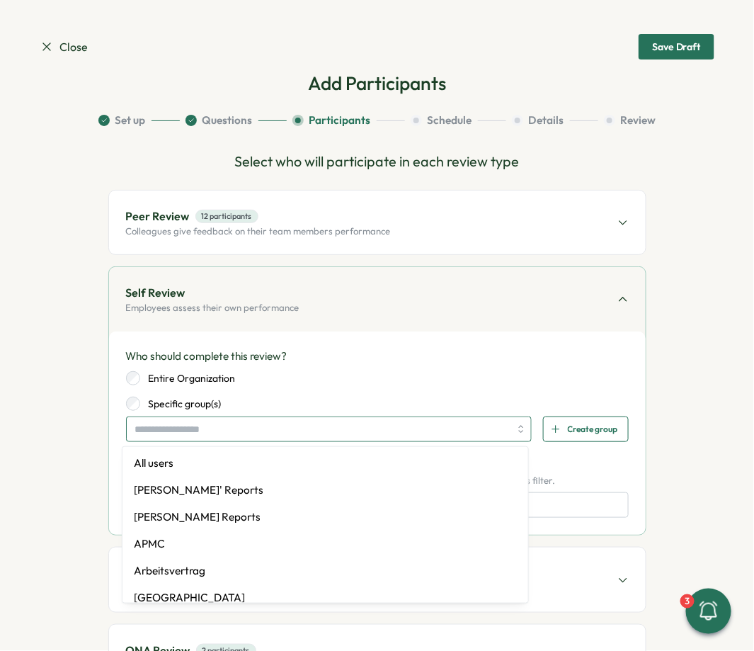
click at [346, 434] on input "search" at bounding box center [322, 429] width 375 height 24
click at [362, 387] on div "Entire Organization Specific group(s)" at bounding box center [377, 391] width 503 height 40
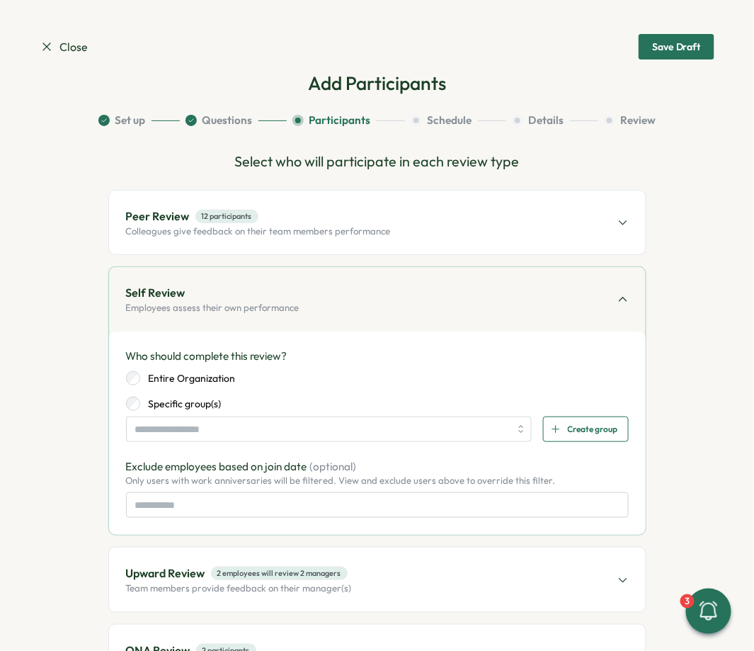
click at [295, 224] on span "Peer Review 12 participants" at bounding box center [258, 217] width 265 height 18
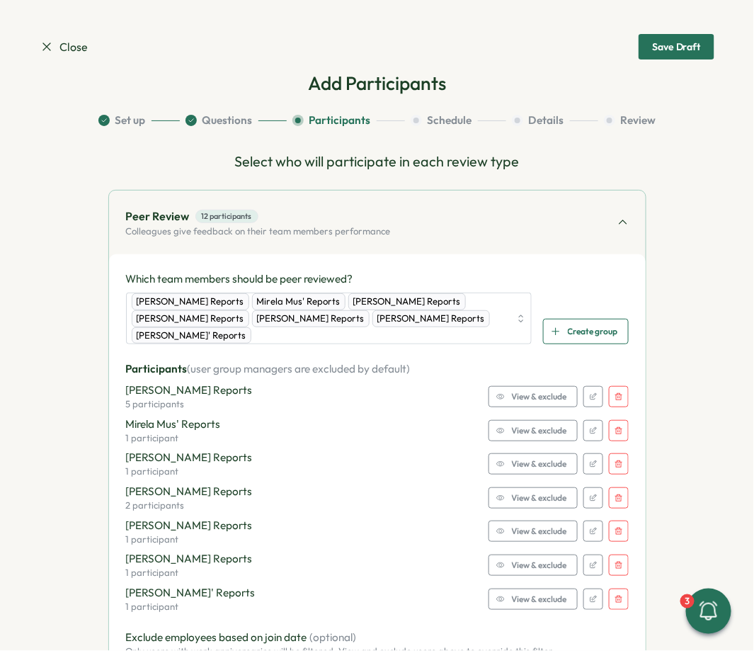
click at [276, 230] on p "Colleagues give feedback on their team members performance" at bounding box center [258, 231] width 265 height 13
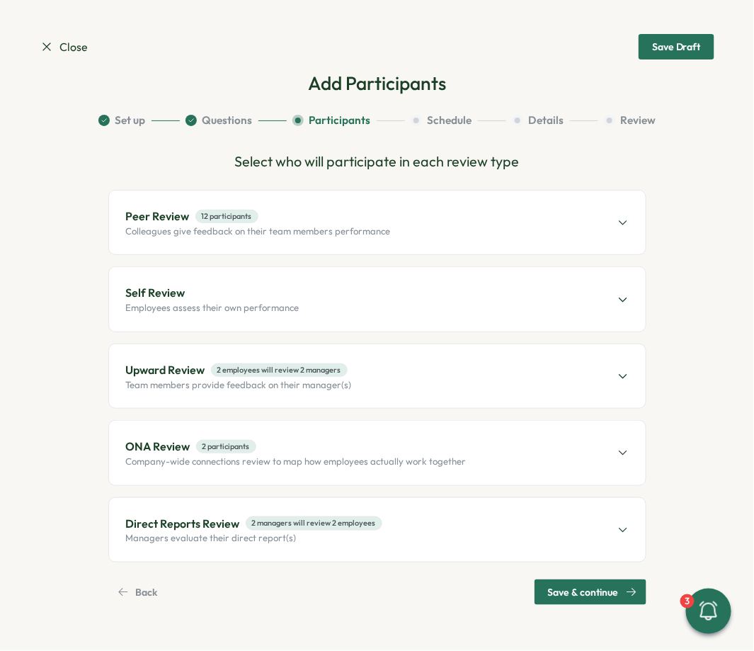
click at [201, 309] on p "Employees assess their own performance" at bounding box center [213, 308] width 174 height 13
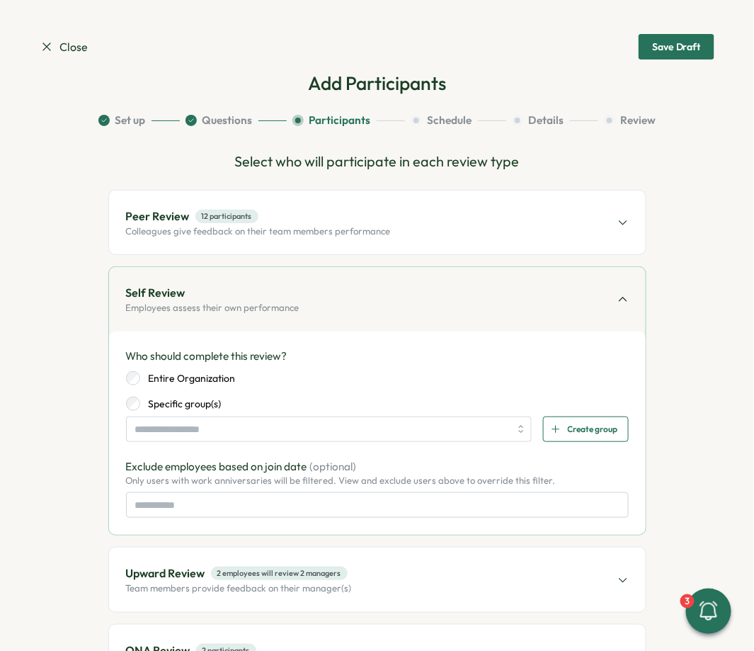
click at [185, 378] on label "Entire Organization" at bounding box center [188, 378] width 96 height 14
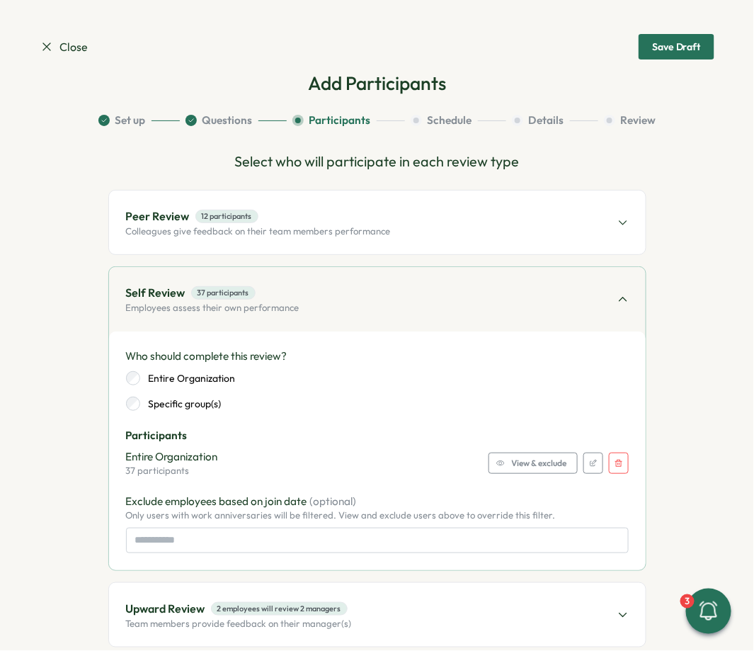
click at [545, 463] on span "View & exclude" at bounding box center [539, 463] width 55 height 20
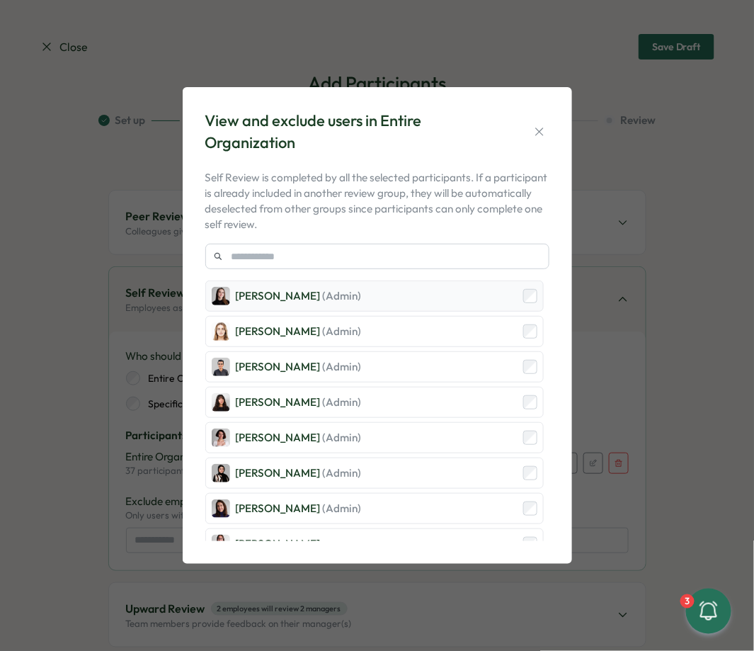
click at [380, 305] on div "Elena Ladushyna (Admin)" at bounding box center [374, 296] width 339 height 31
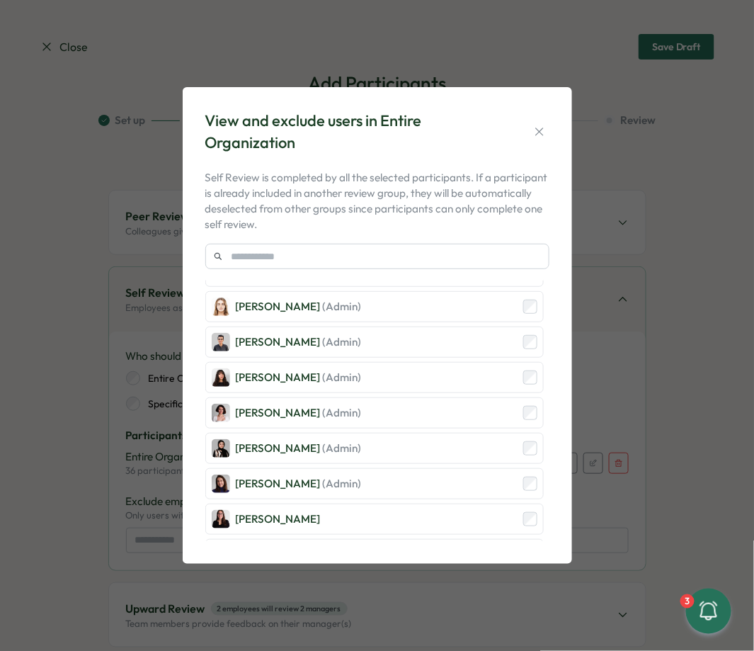
scroll to position [26, 0]
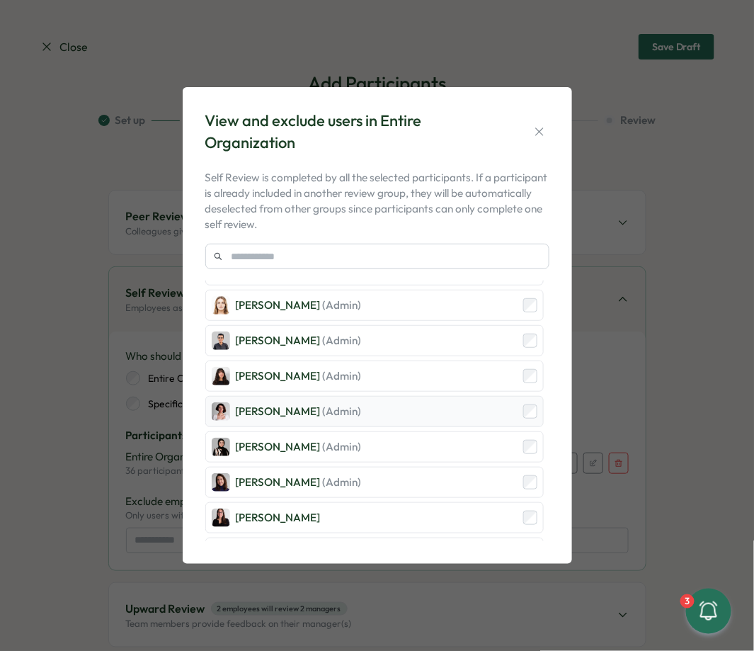
click at [389, 402] on div "Mirela Mus (Admin)" at bounding box center [374, 411] width 339 height 31
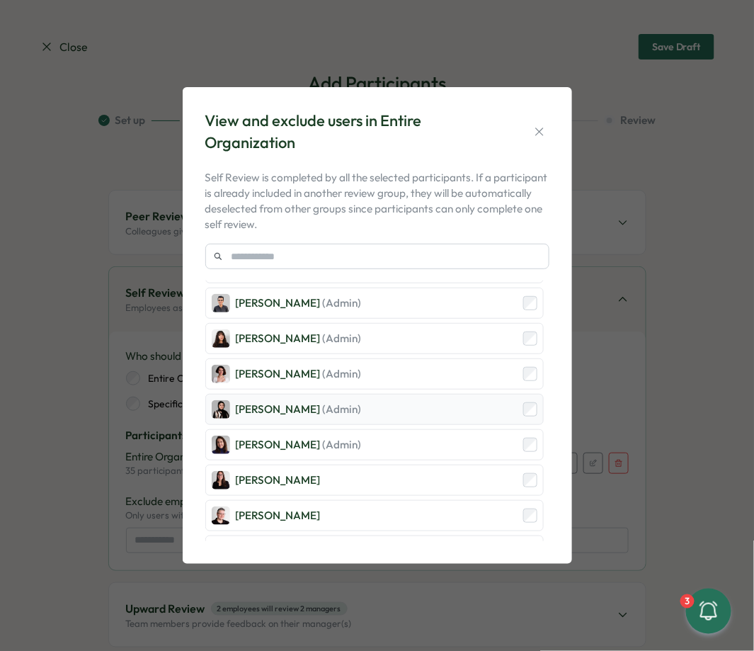
click at [386, 404] on div "Sana Naqvi (Admin)" at bounding box center [374, 409] width 339 height 31
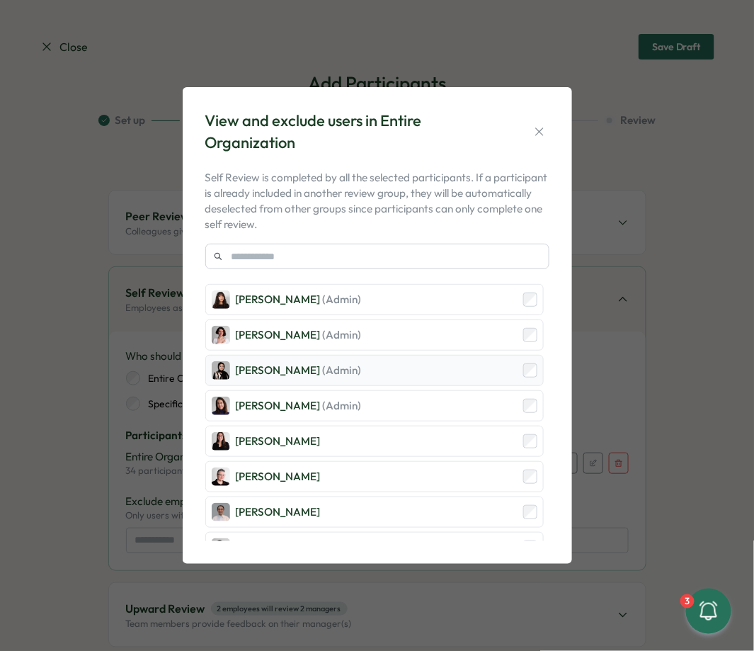
scroll to position [111, 0]
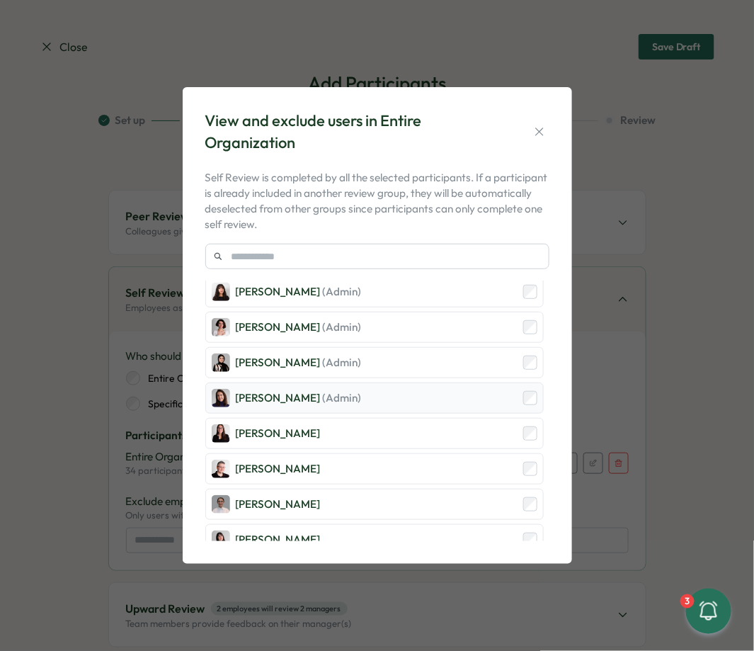
click at [387, 396] on div "Viktoria Korzhova (Admin)" at bounding box center [374, 398] width 339 height 31
click at [362, 431] on div "Adriana Fosca" at bounding box center [374, 433] width 339 height 31
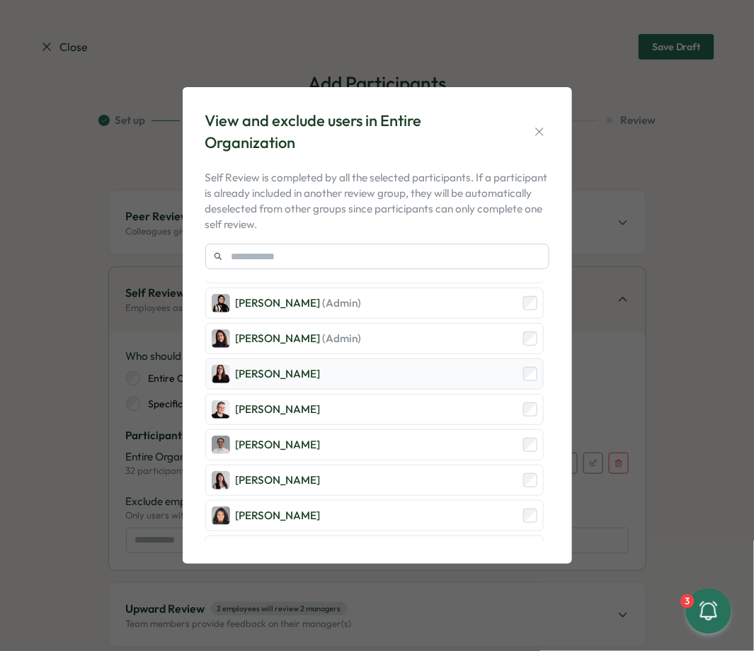
scroll to position [173, 0]
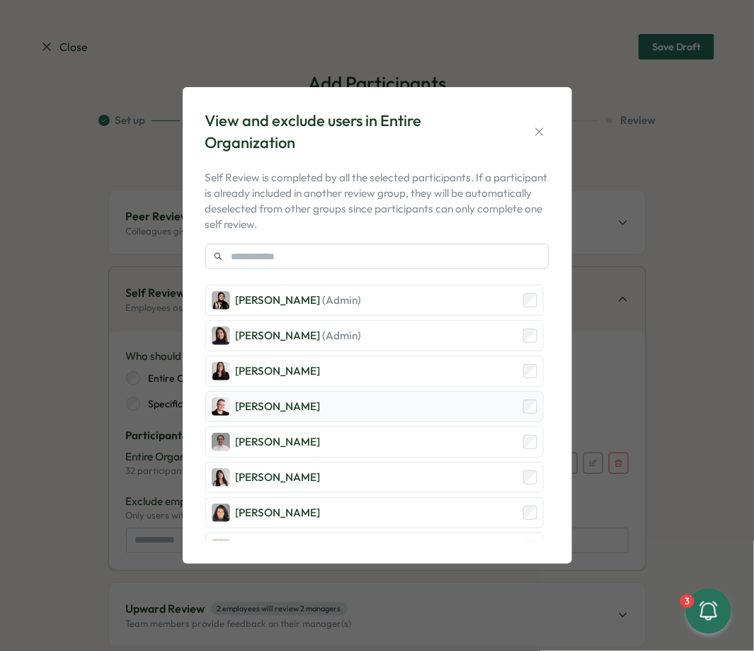
click at [366, 403] on div "Almudena Bernardos" at bounding box center [374, 406] width 339 height 31
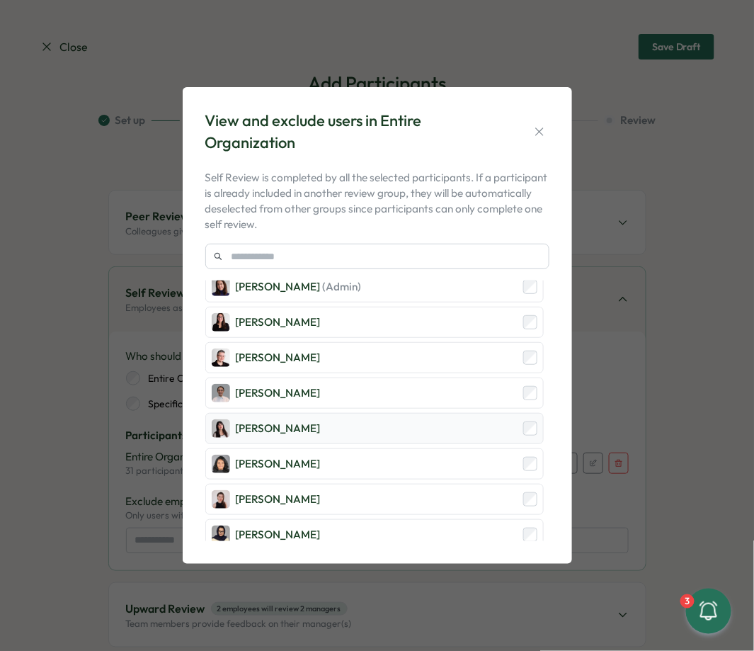
scroll to position [222, 0]
click at [346, 412] on div "Andrea Lopez" at bounding box center [374, 427] width 339 height 31
click at [347, 458] on div "Angelina Costa" at bounding box center [374, 463] width 339 height 31
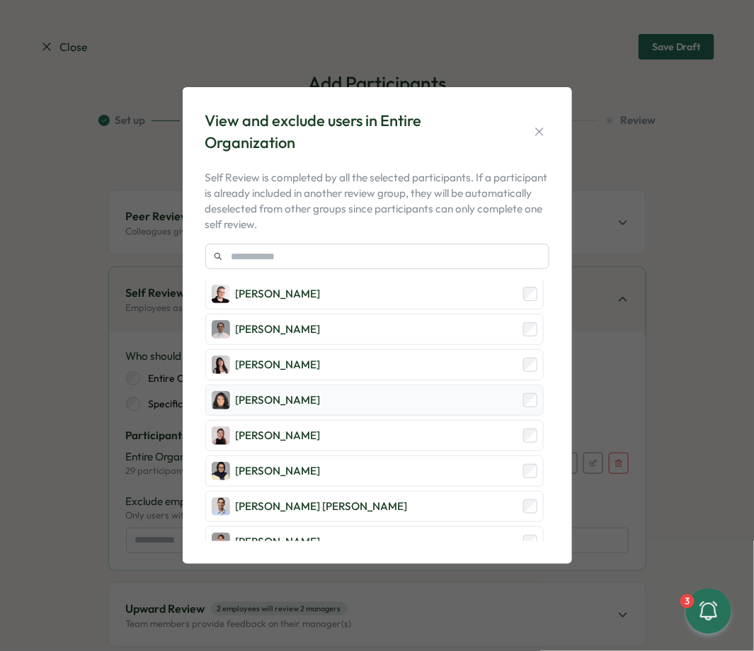
scroll to position [298, 0]
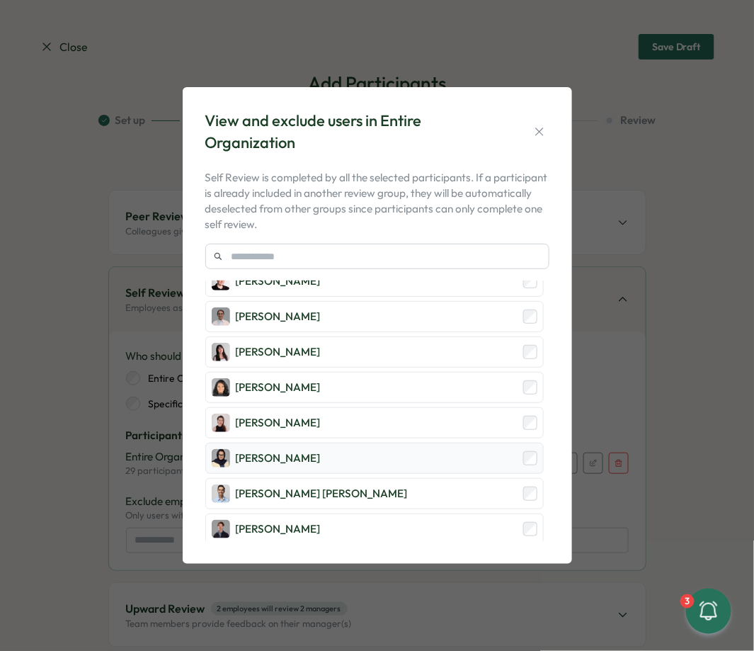
click at [348, 446] on div "Batool Fatima" at bounding box center [374, 458] width 339 height 31
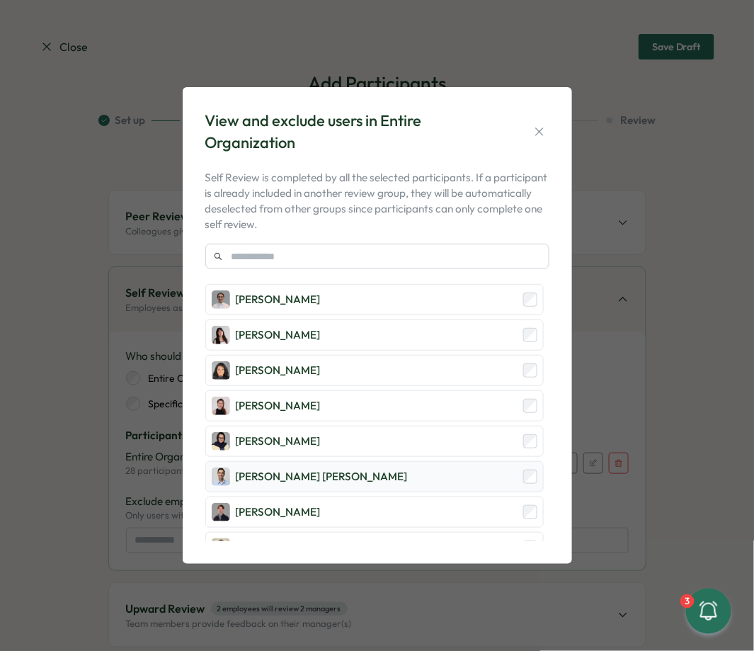
scroll to position [354, 0]
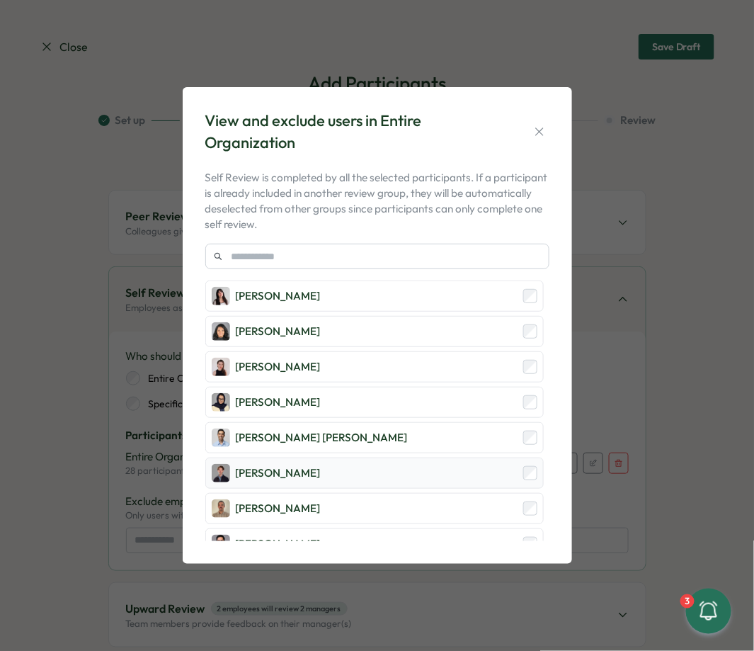
click at [346, 472] on div "Dionisio Arredondo" at bounding box center [374, 473] width 339 height 31
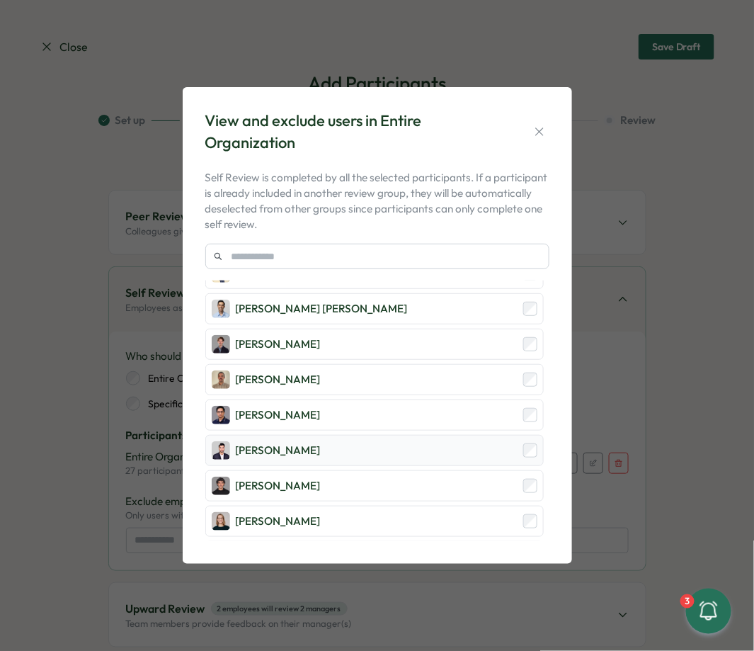
scroll to position [484, 0]
click at [320, 434] on div "Ghazmir Mansur" at bounding box center [374, 449] width 339 height 31
click at [324, 482] on div "Hamza Atique" at bounding box center [374, 485] width 339 height 31
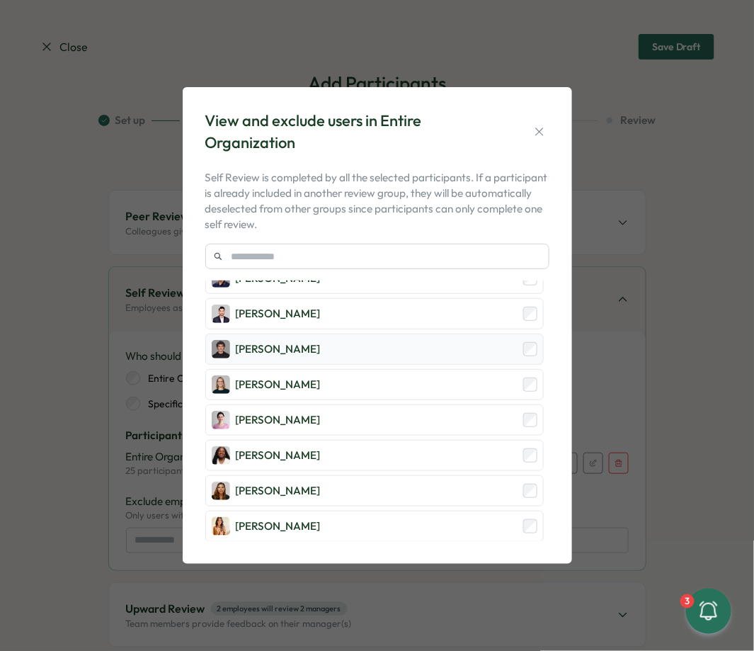
scroll to position [621, 0]
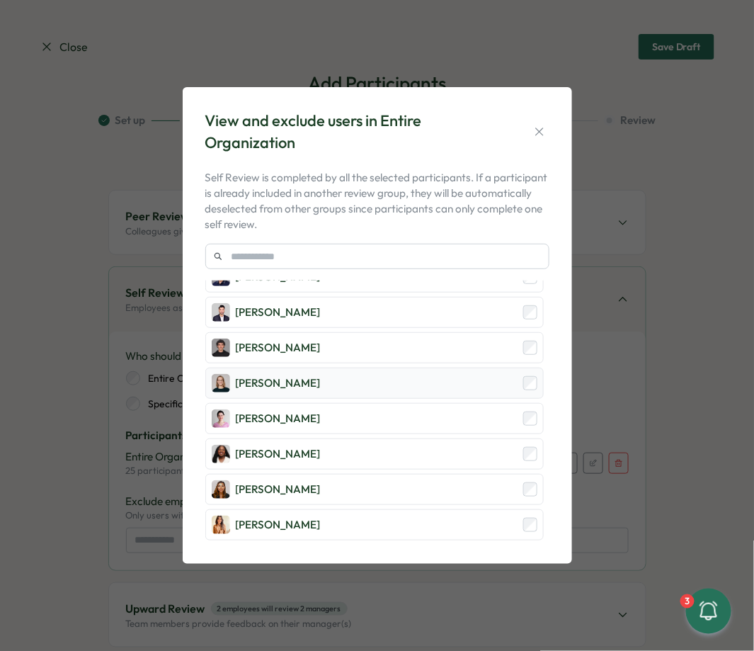
click at [321, 375] on div "Kerstin Manninger" at bounding box center [278, 383] width 85 height 16
click at [336, 447] on div "Laissa Duclos" at bounding box center [374, 454] width 339 height 31
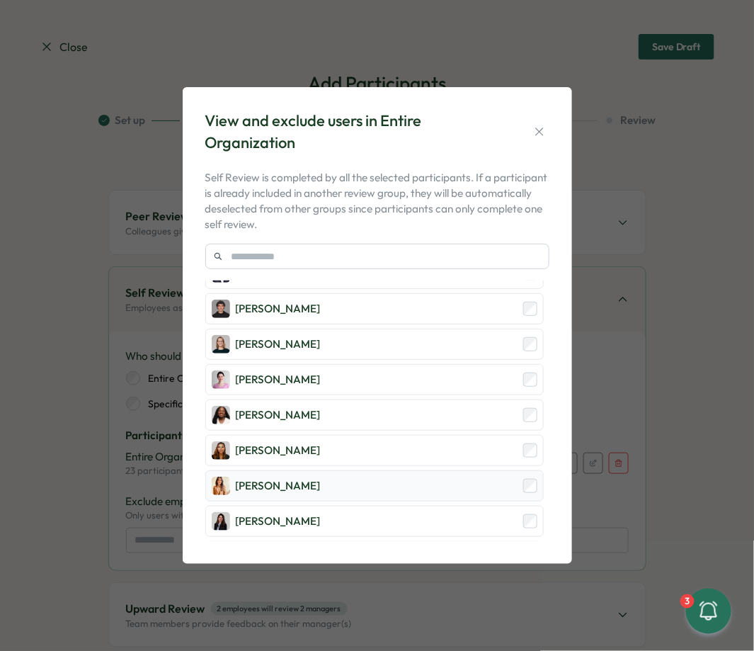
scroll to position [686, 0]
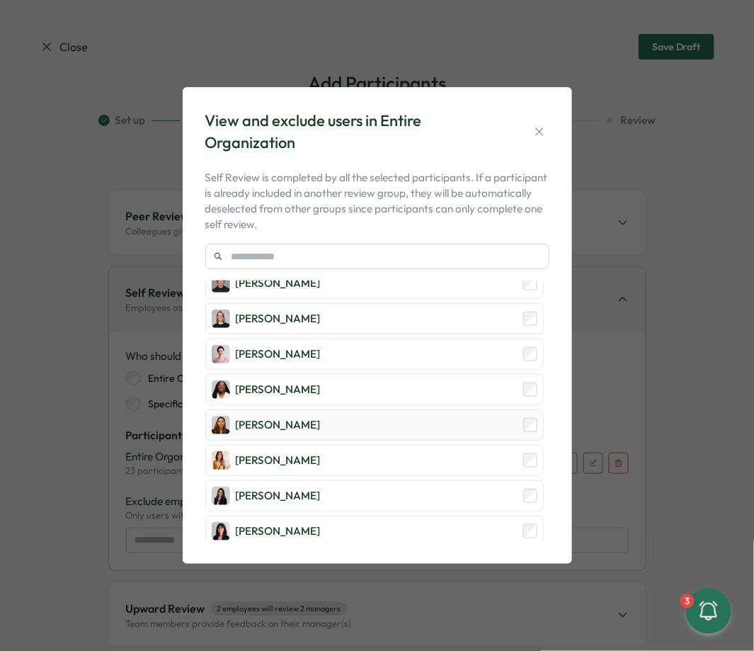
click at [318, 417] on div "Maria Makarova" at bounding box center [374, 424] width 339 height 31
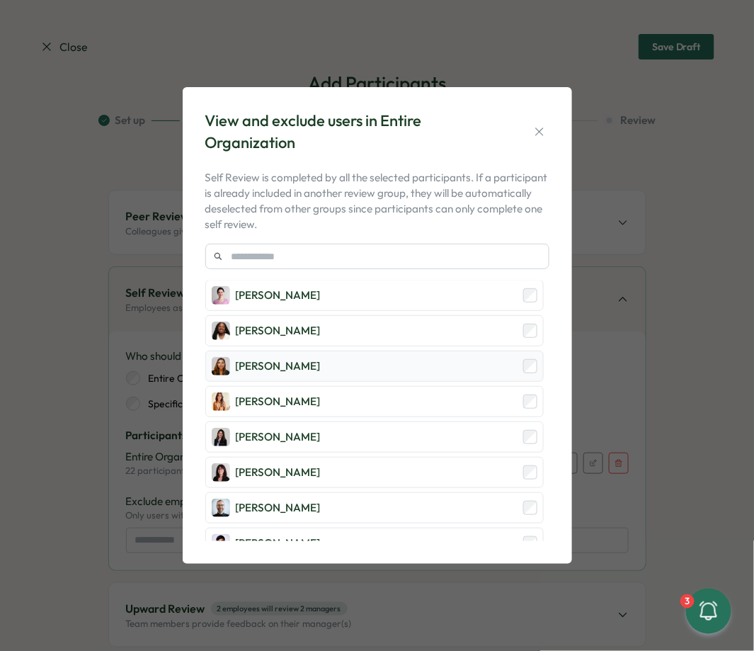
scroll to position [759, 0]
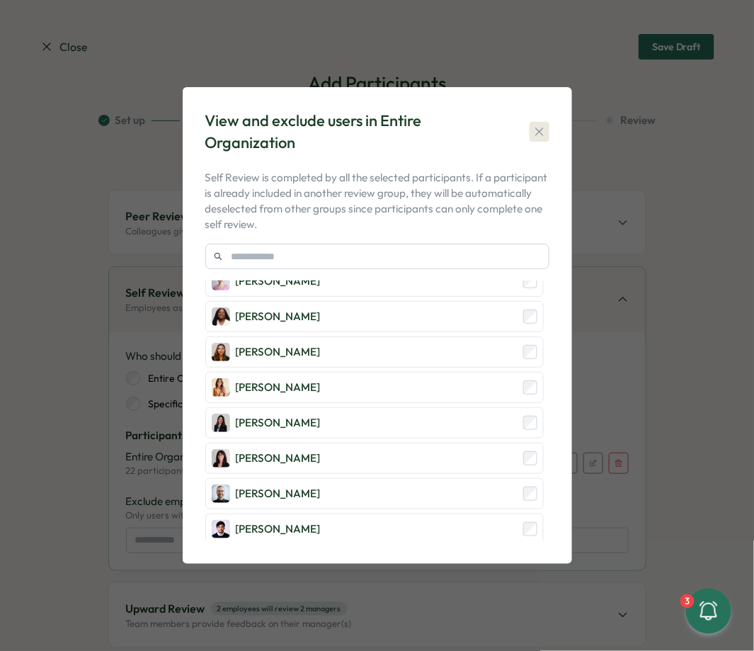
click at [531, 141] on button "button" at bounding box center [540, 132] width 20 height 20
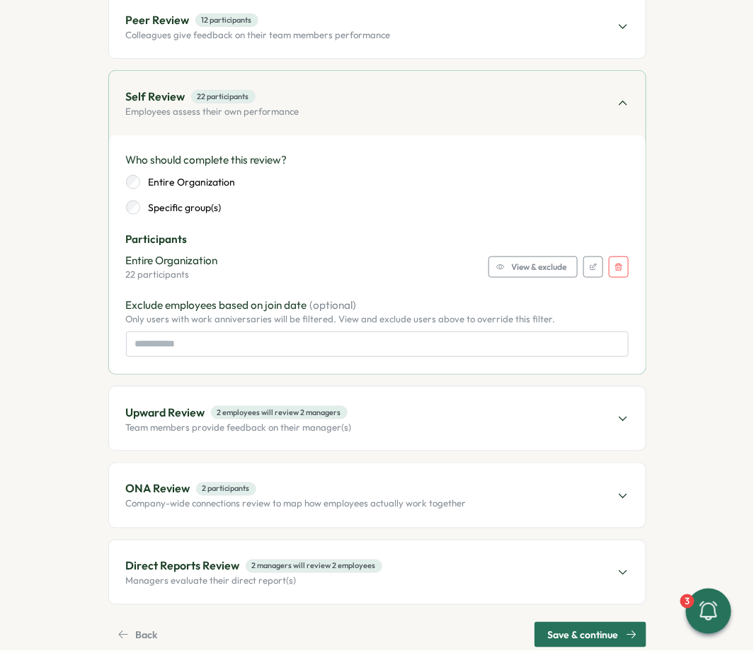
scroll to position [223, 0]
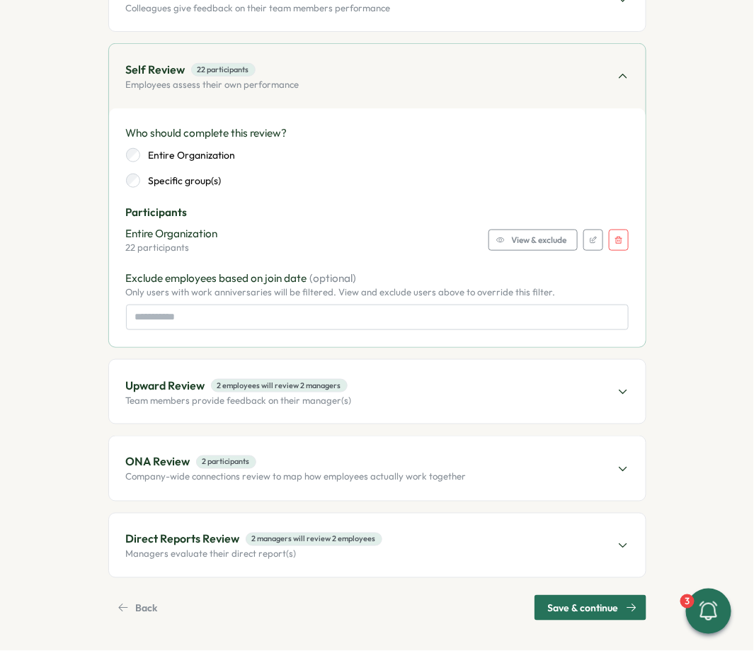
click at [407, 378] on div "Upward Review 2 employees will review 2 managers Team members provide feedback …" at bounding box center [377, 392] width 537 height 64
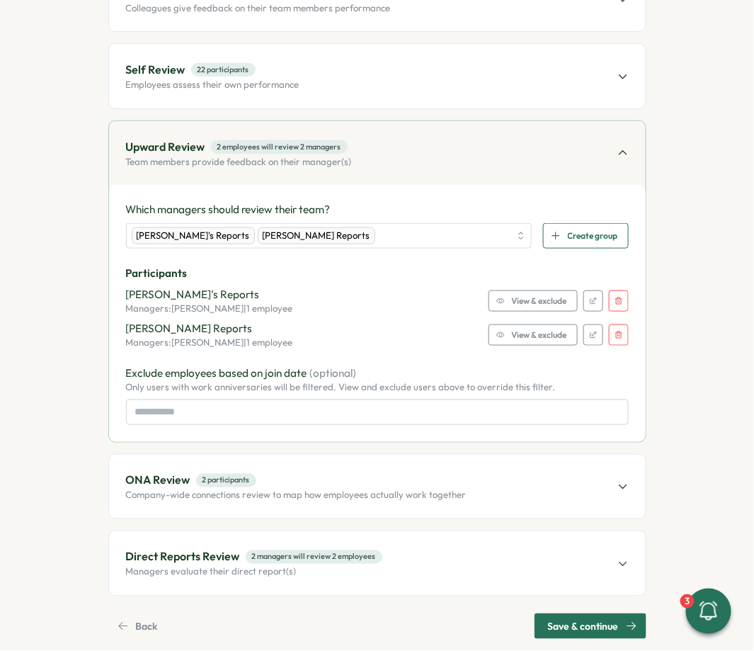
click at [619, 298] on icon "button" at bounding box center [619, 301] width 9 height 9
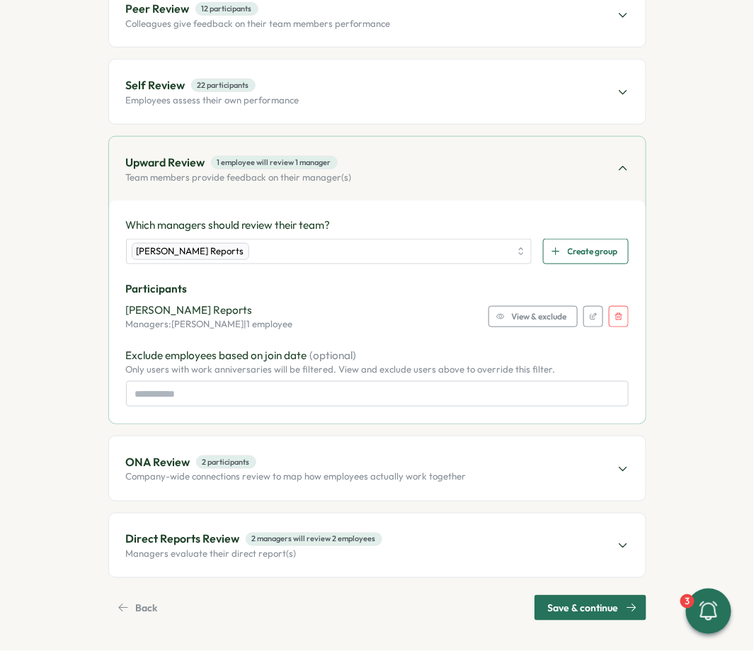
click at [616, 327] on div "Axi Molnar's Reports Managers: Axi Molnar | 1 employee View & exclude" at bounding box center [377, 316] width 503 height 28
click at [616, 324] on button "button" at bounding box center [619, 316] width 20 height 21
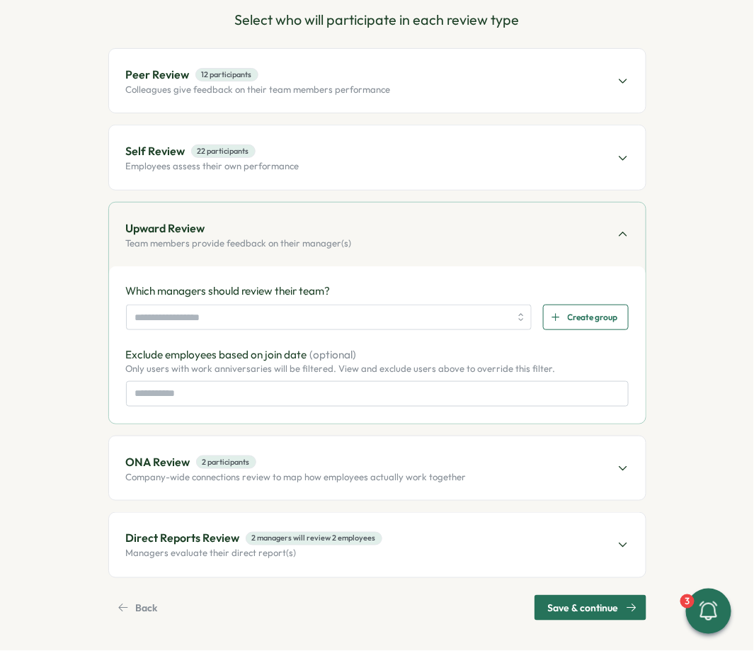
click at [346, 300] on div "Which managers should review their team? Create group" at bounding box center [377, 306] width 503 height 47
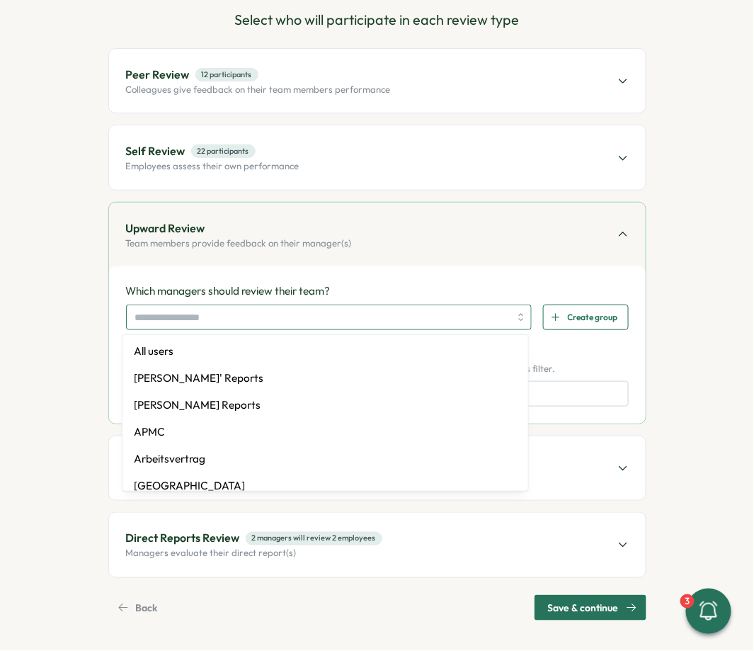
click at [334, 316] on input "search" at bounding box center [322, 317] width 375 height 24
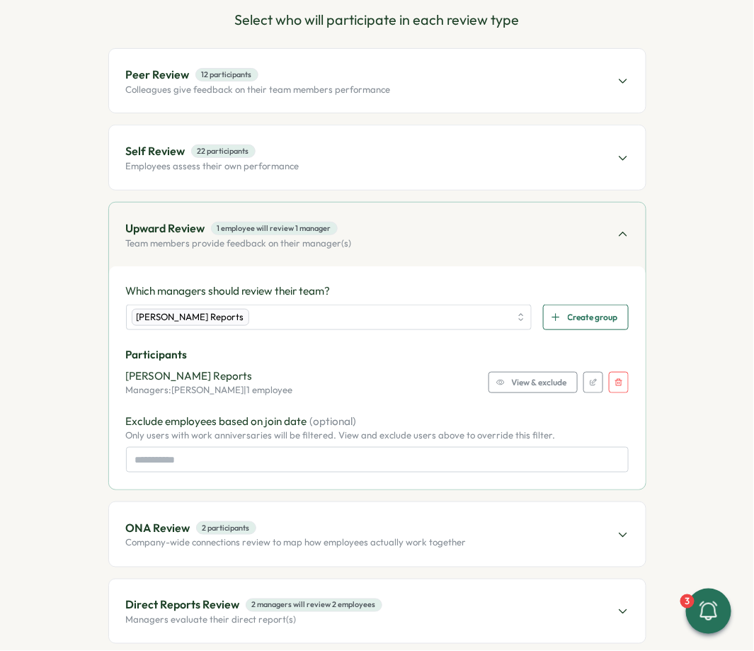
click at [541, 385] on span "View & exclude" at bounding box center [539, 383] width 55 height 20
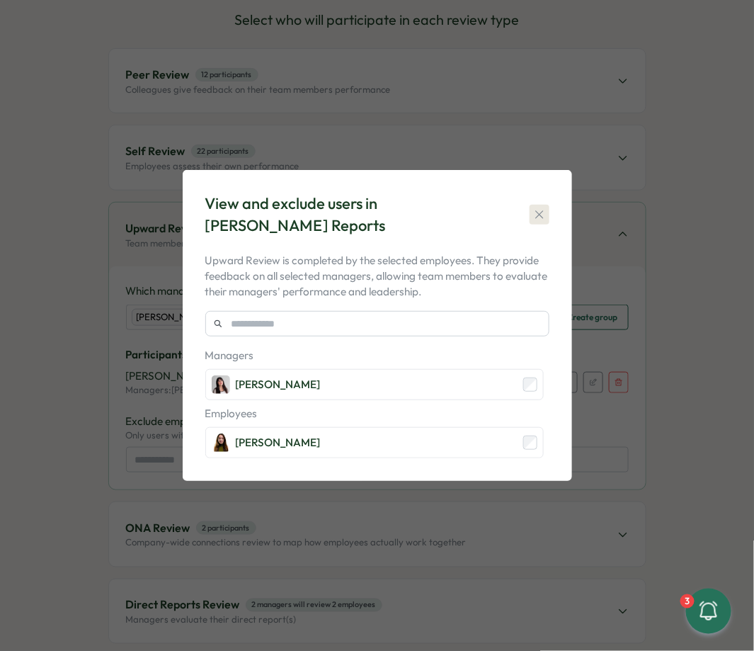
click at [535, 224] on button "button" at bounding box center [540, 215] width 20 height 20
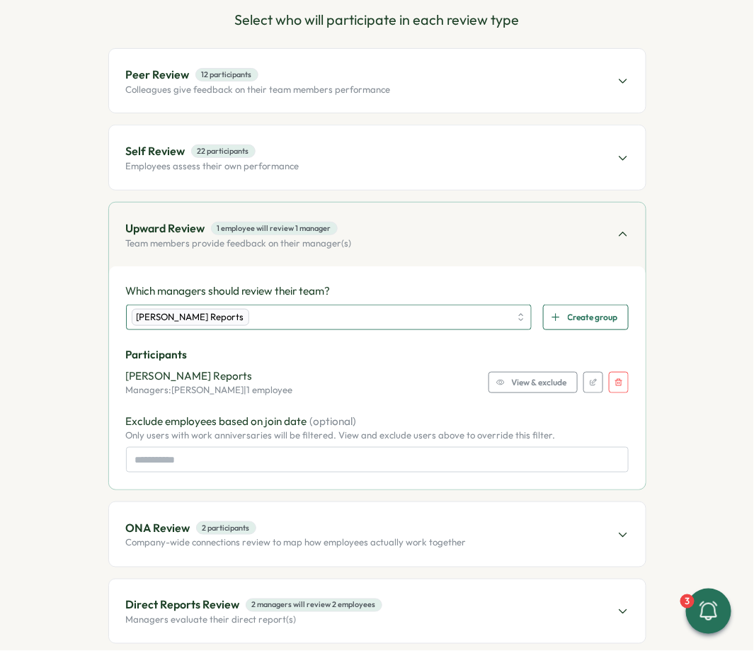
click at [446, 323] on div "Andrea López's Reports" at bounding box center [321, 317] width 379 height 24
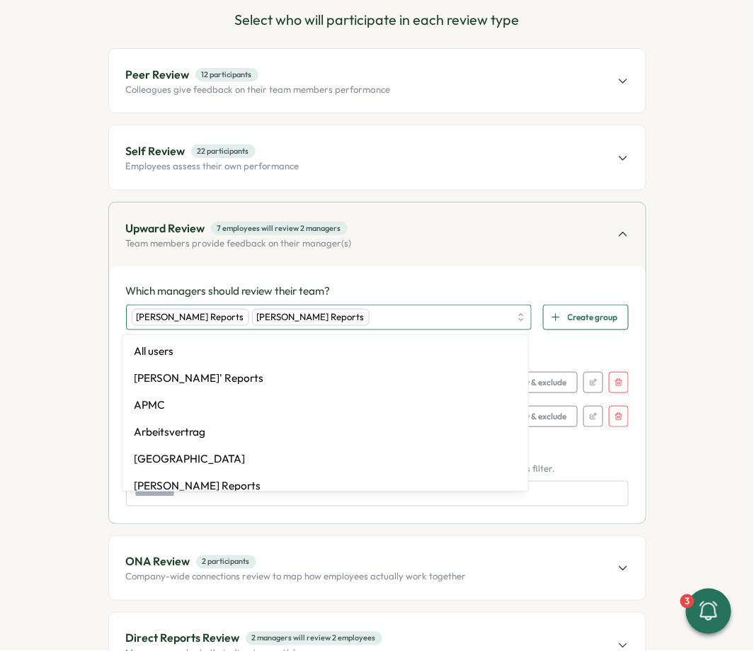
click at [460, 315] on div "Andrea López's Reports Rike Giese's Reports" at bounding box center [321, 317] width 379 height 24
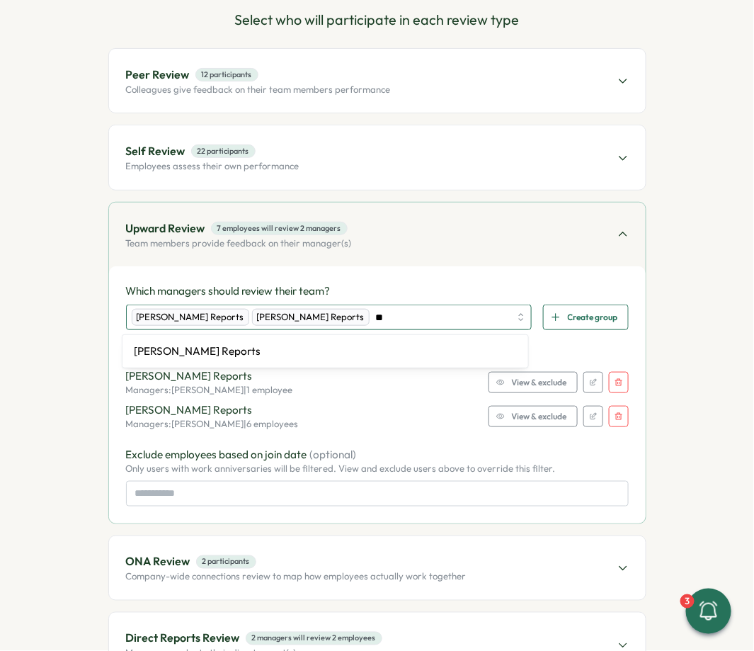
type input "***"
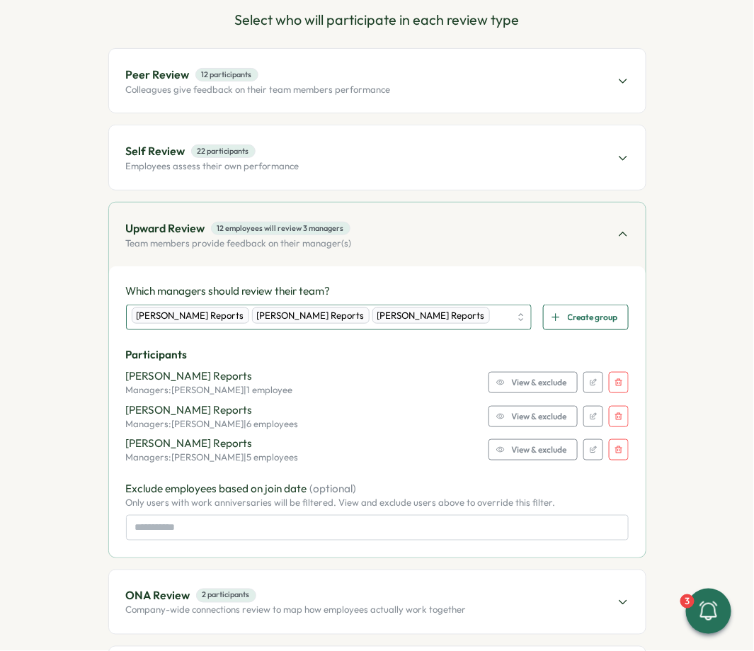
click at [489, 311] on div "Andrea López's Reports Rike Giese's Reports Hasan Naqvi's Reports" at bounding box center [321, 317] width 379 height 24
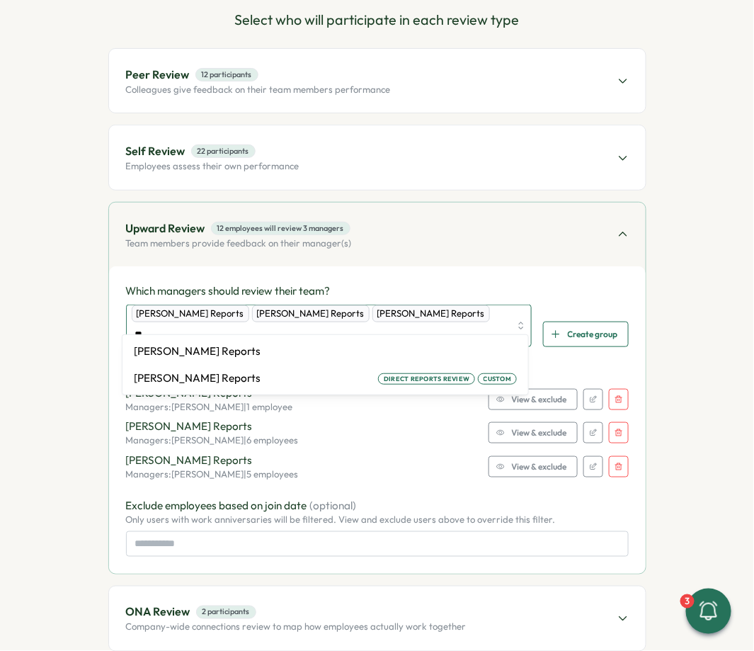
type input "***"
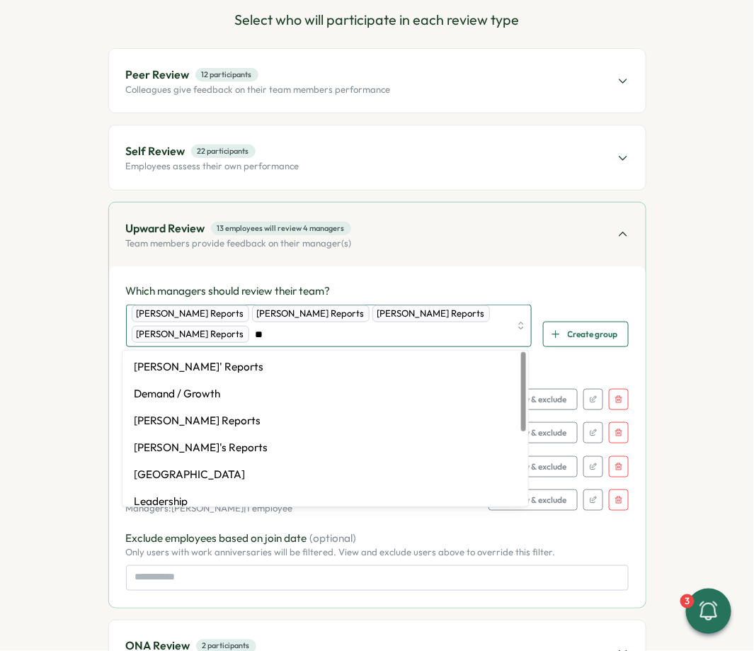
type input "***"
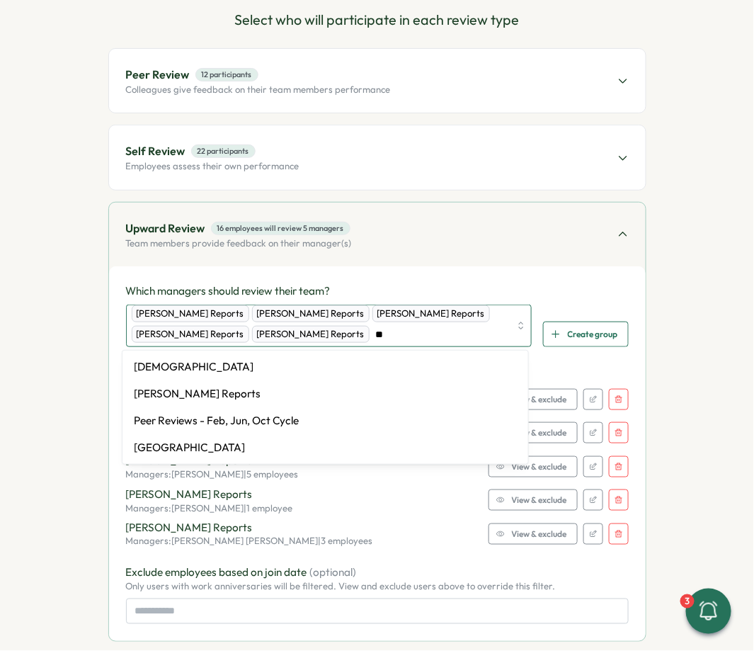
type input "***"
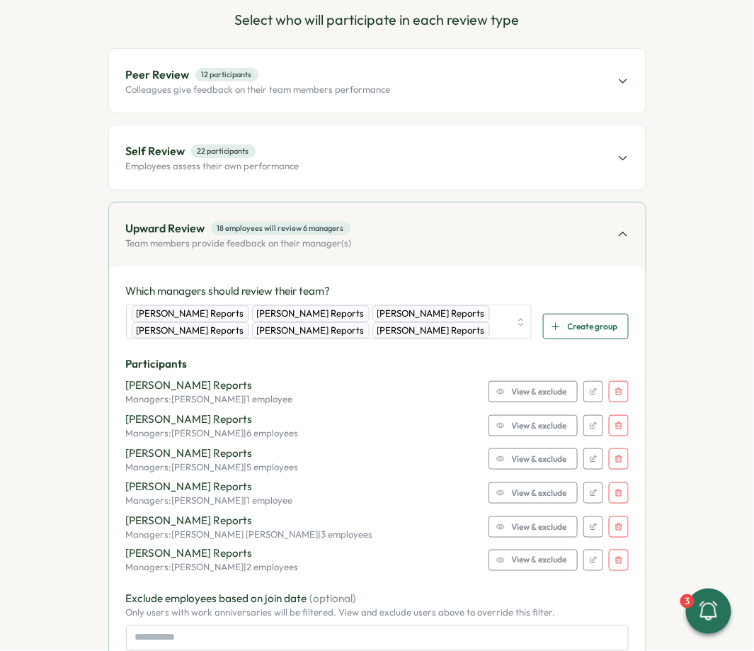
click at [475, 266] on div "Which managers should review their team? Andrea López's Reports Rike Giese's Re…" at bounding box center [377, 466] width 537 height 401
click at [559, 229] on div "Upward Review 18 employees will review 6 managers Team members provide feedback…" at bounding box center [377, 235] width 537 height 64
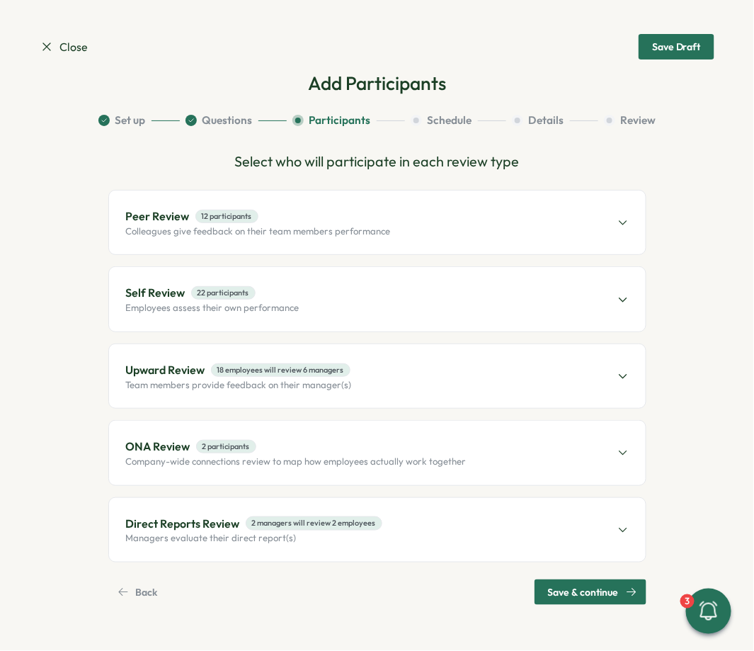
click at [298, 444] on span "ONA Review 2 participants" at bounding box center [296, 447] width 341 height 18
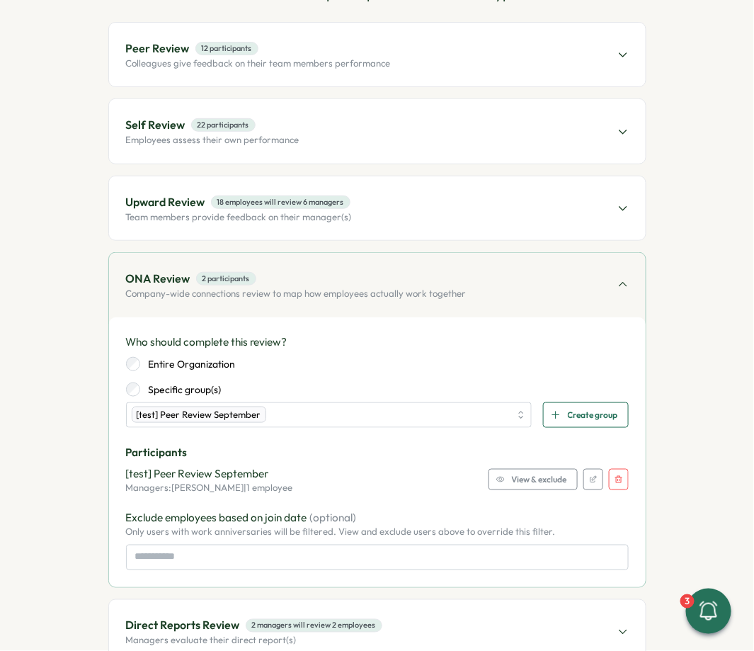
scroll to position [176, 0]
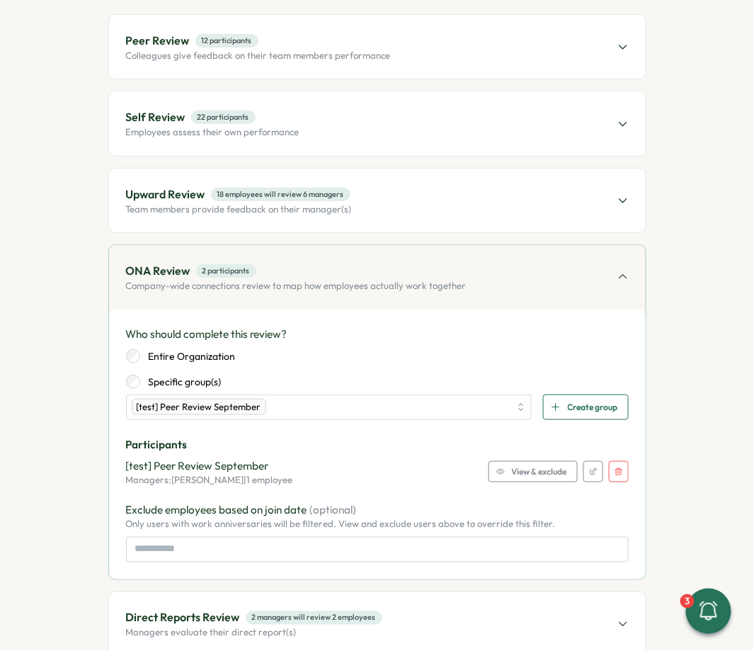
click at [615, 468] on icon "button" at bounding box center [619, 472] width 9 height 9
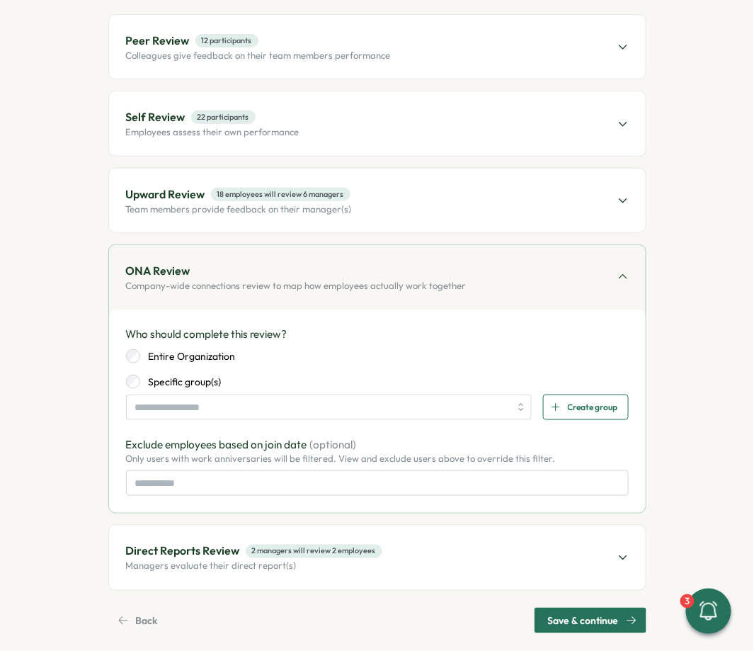
click at [162, 350] on label "Entire Organization" at bounding box center [188, 356] width 96 height 14
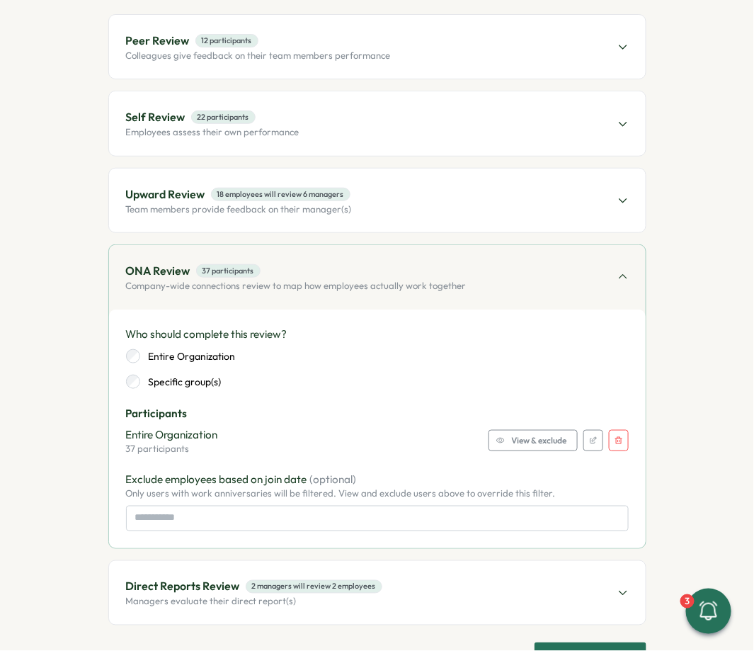
click at [514, 446] on span "View & exclude" at bounding box center [539, 441] width 55 height 20
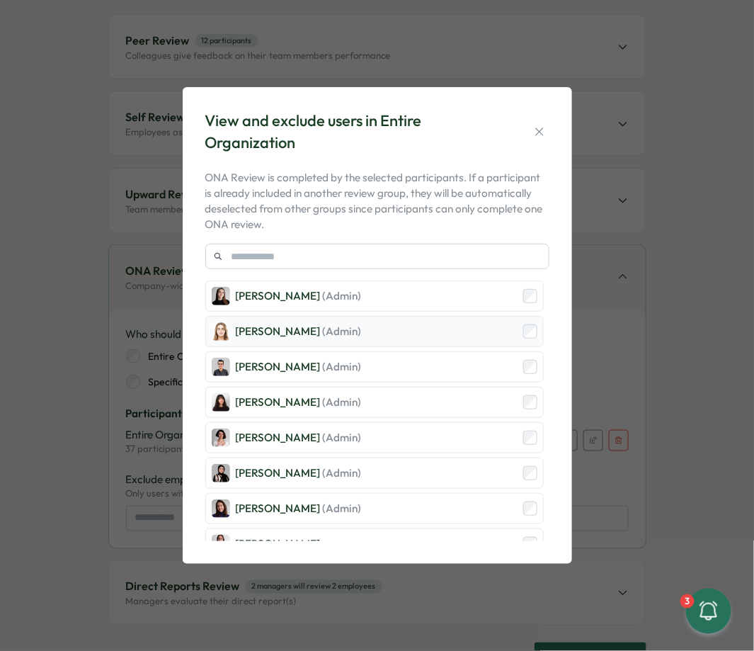
click at [504, 344] on div "Friederike Giese (Admin)" at bounding box center [374, 331] width 339 height 31
click at [504, 408] on div "Kelly Rosa (Admin)" at bounding box center [374, 402] width 339 height 31
click at [494, 468] on div "Sana Naqvi (Admin)" at bounding box center [374, 473] width 339 height 31
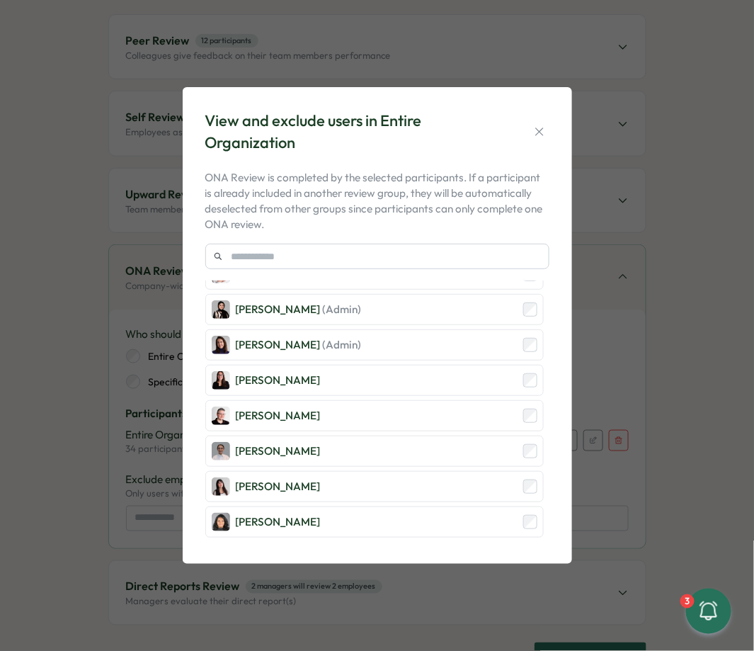
scroll to position [439, 0]
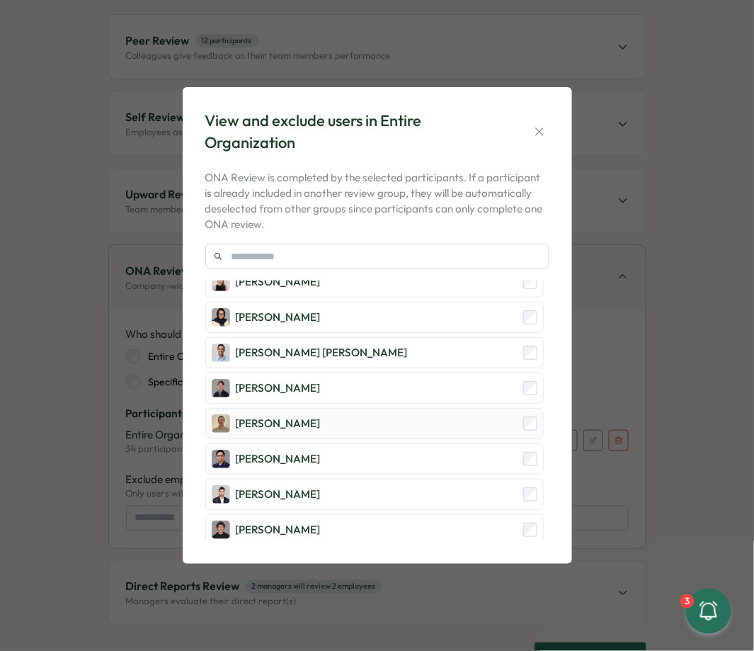
click at [485, 408] on div "Francisco Afonso" at bounding box center [374, 423] width 339 height 31
click at [483, 360] on div "Elena Ladushyna (Admin) Friederike Giese (Admin) Hasan Naqvi (Admin) Kelly Rosa…" at bounding box center [374, 494] width 339 height 1306
click at [542, 125] on icon "button" at bounding box center [540, 132] width 14 height 14
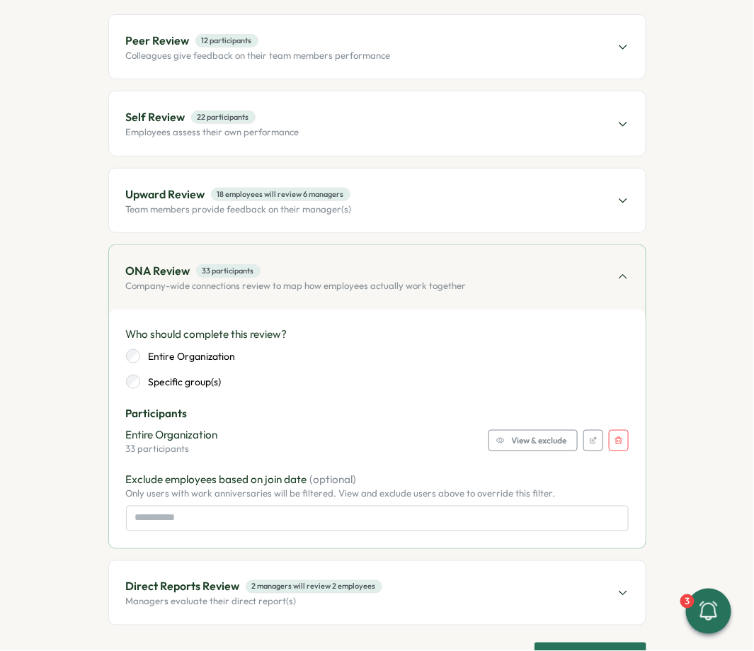
scroll to position [223, 0]
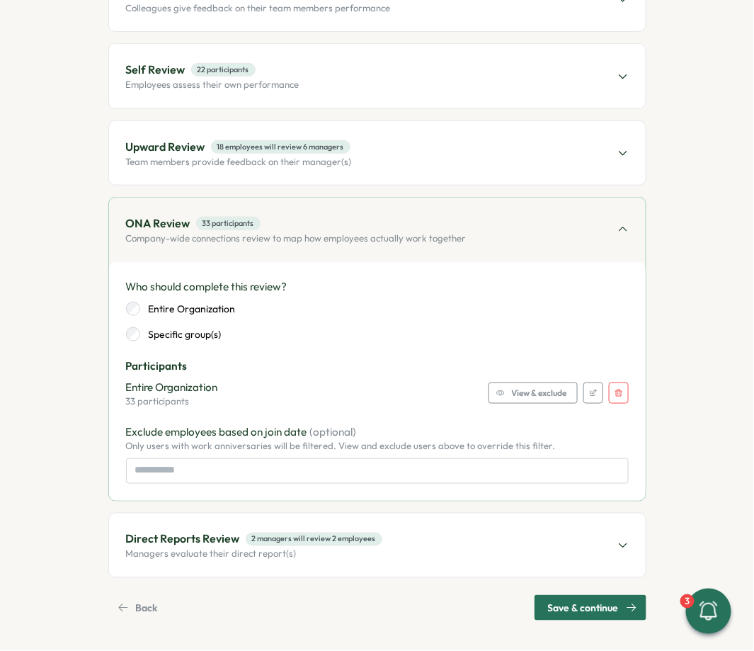
click at [386, 558] on div "Direct Reports Review 2 managers will review 2 employees Managers evaluate thei…" at bounding box center [377, 546] width 537 height 64
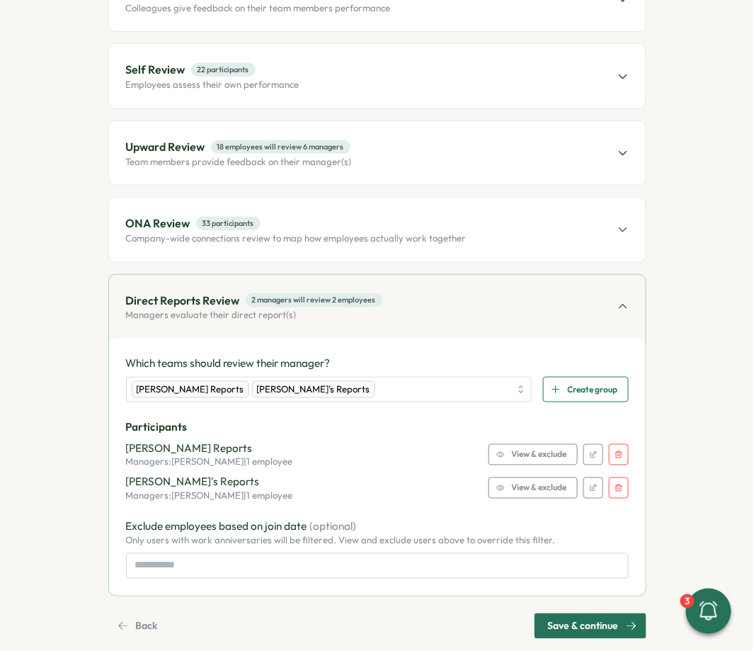
click at [623, 451] on button "button" at bounding box center [619, 454] width 20 height 21
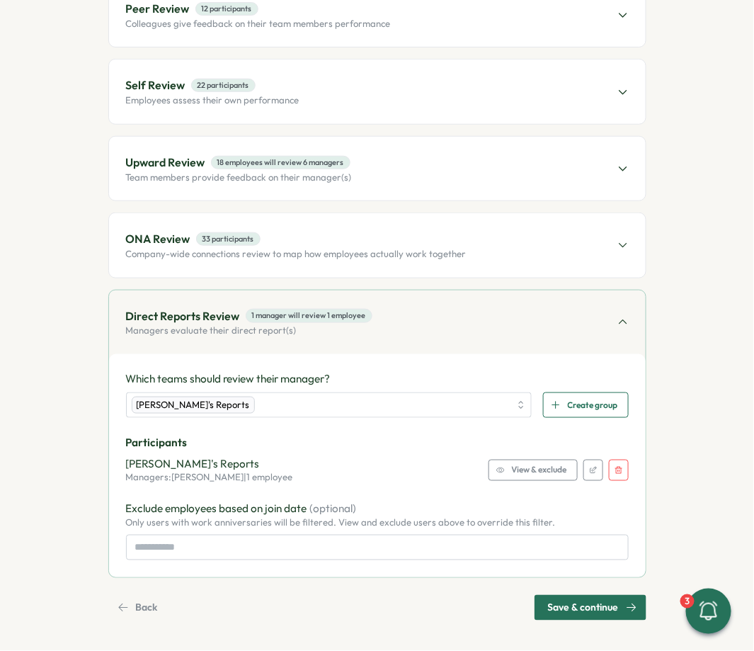
click at [614, 475] on button "button" at bounding box center [619, 470] width 20 height 21
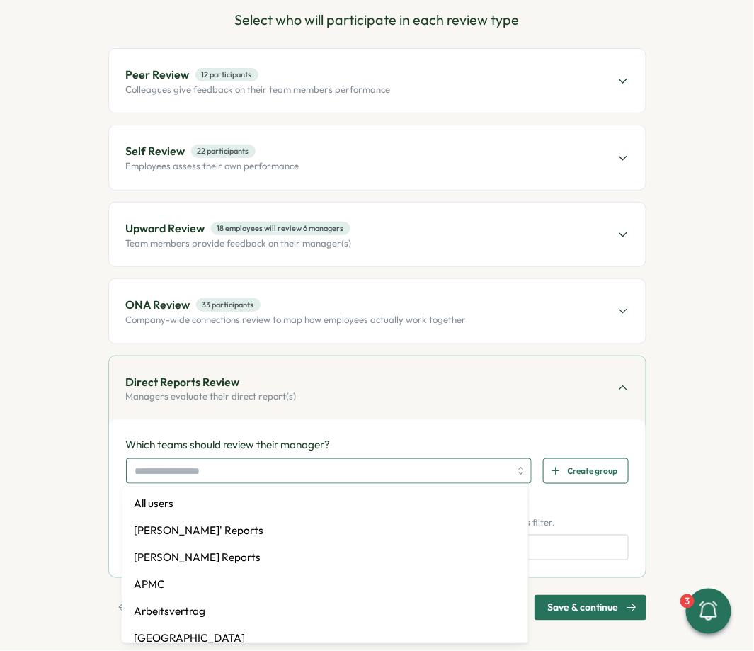
click at [322, 465] on input "search" at bounding box center [322, 471] width 375 height 24
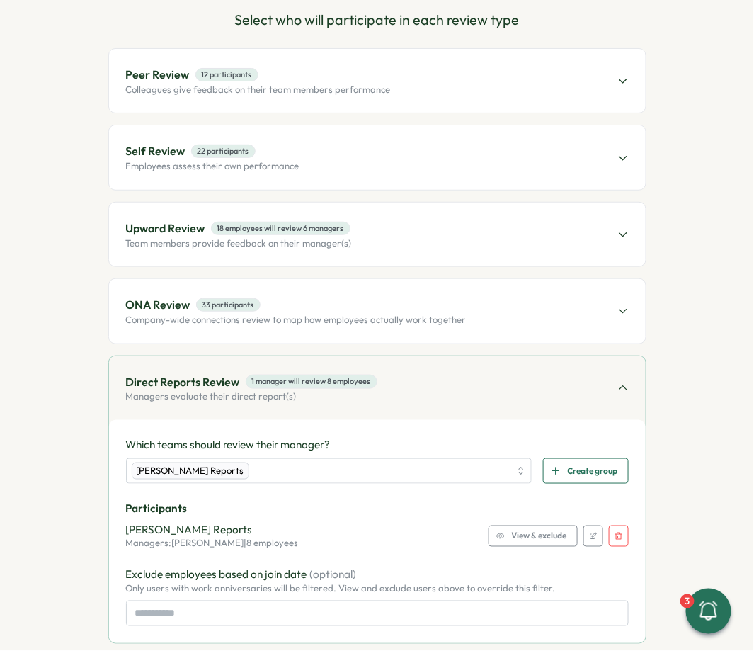
click at [521, 540] on span "View & exclude" at bounding box center [539, 536] width 55 height 20
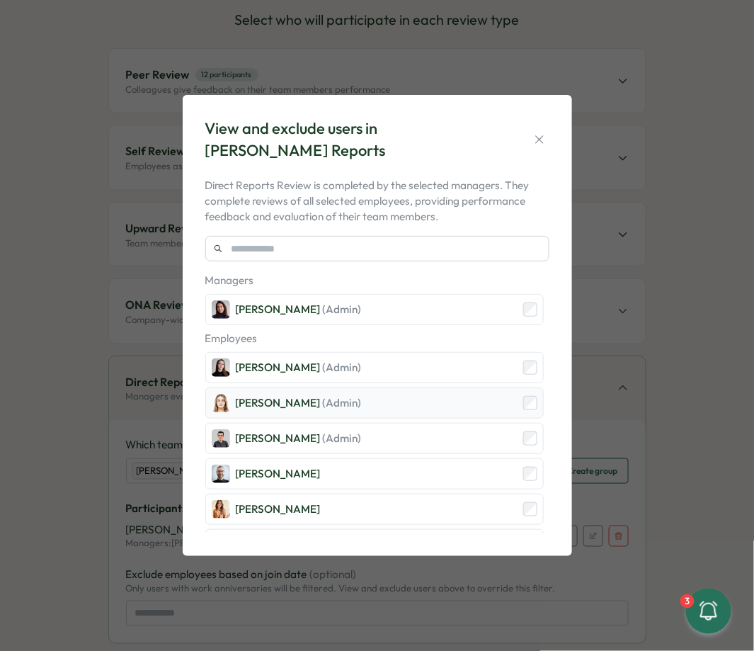
scroll to position [28, 0]
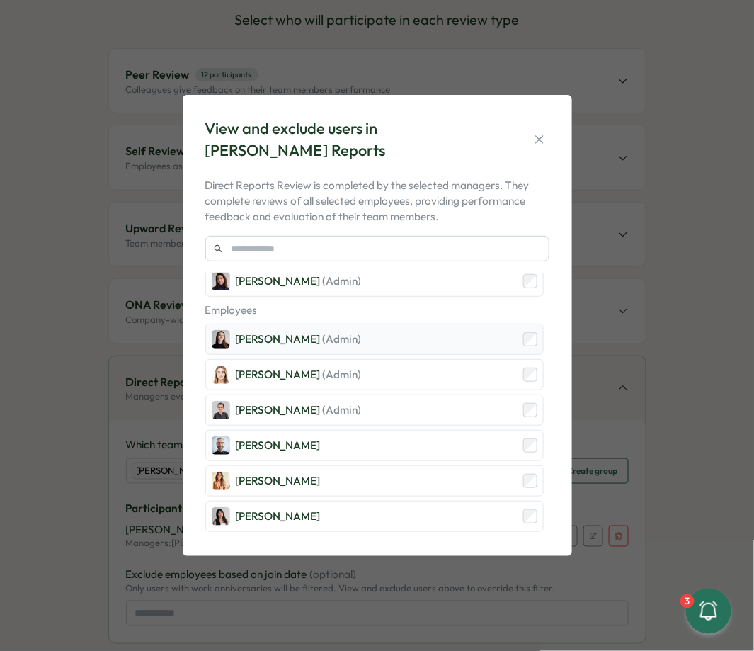
click at [422, 334] on div "Elena Ladushyna (Admin)" at bounding box center [374, 339] width 339 height 31
click at [412, 447] on div "Michael Johannes" at bounding box center [374, 445] width 339 height 31
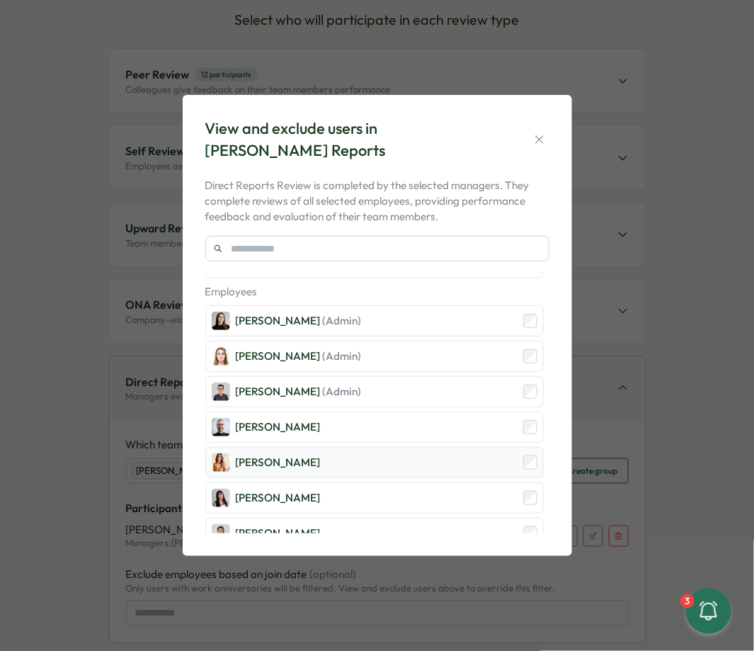
click at [407, 463] on div "Mariana Silva" at bounding box center [374, 462] width 339 height 31
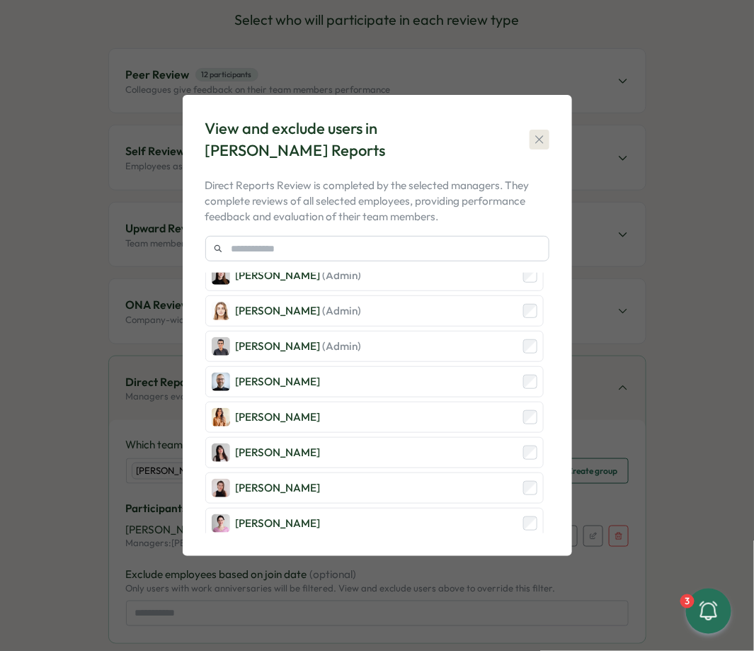
click at [537, 138] on icon "button" at bounding box center [540, 139] width 14 height 14
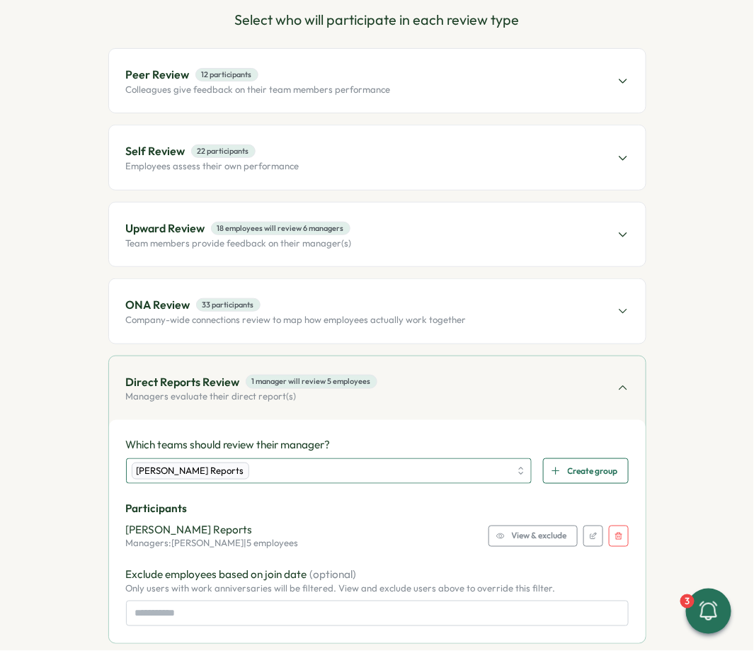
click at [370, 460] on div "Viktoria Korzhova's Reports" at bounding box center [321, 471] width 379 height 24
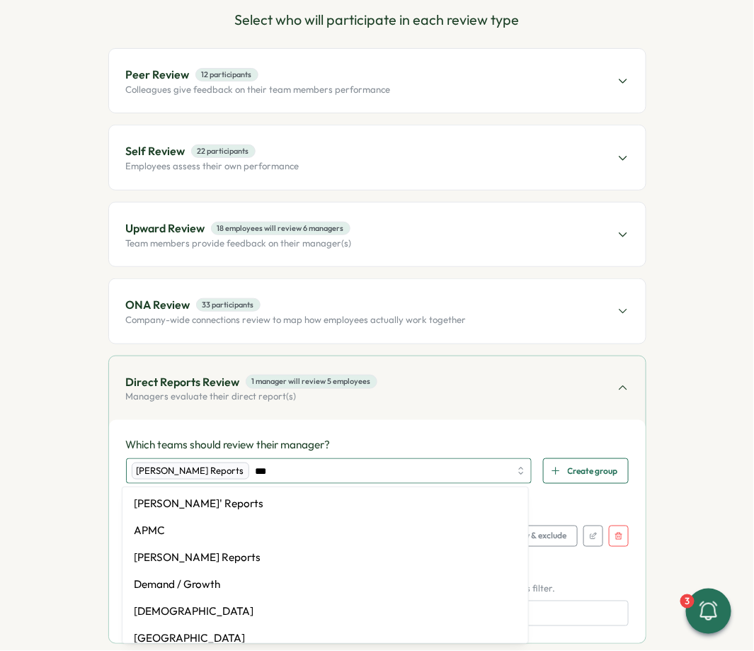
type input "****"
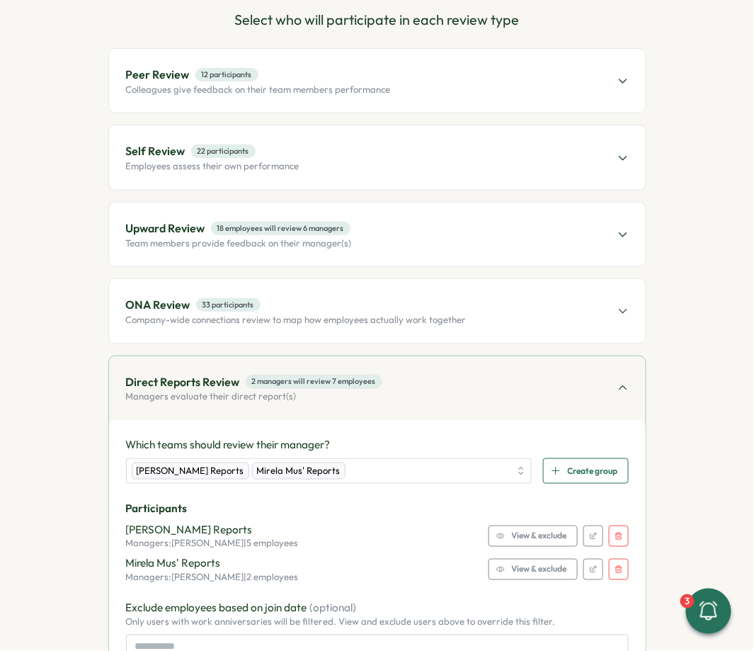
click at [549, 570] on span "View & exclude" at bounding box center [539, 570] width 55 height 20
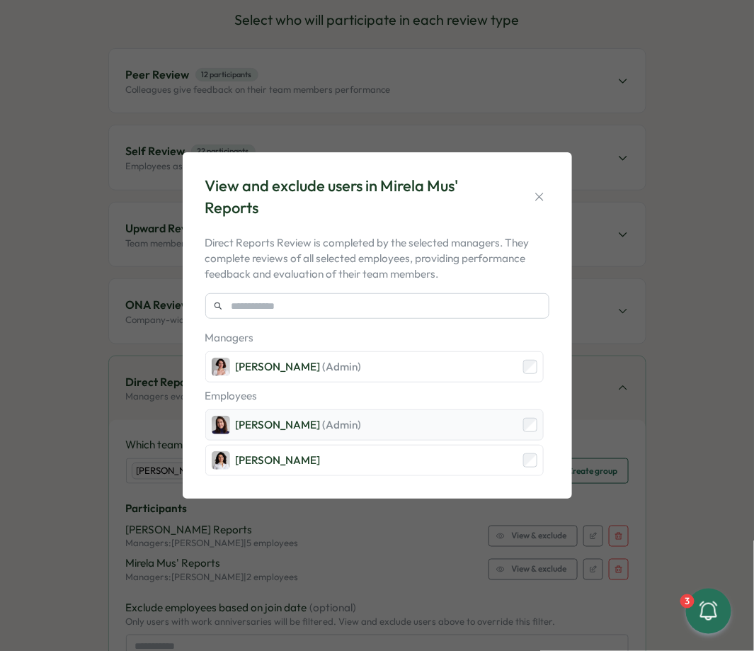
click at [405, 425] on div "Viktoria Korzhova (Admin)" at bounding box center [374, 424] width 339 height 31
click at [536, 186] on div "View and exclude users in Mirela Mus' Reports" at bounding box center [377, 197] width 344 height 44
click at [536, 196] on icon "button" at bounding box center [540, 197] width 14 height 14
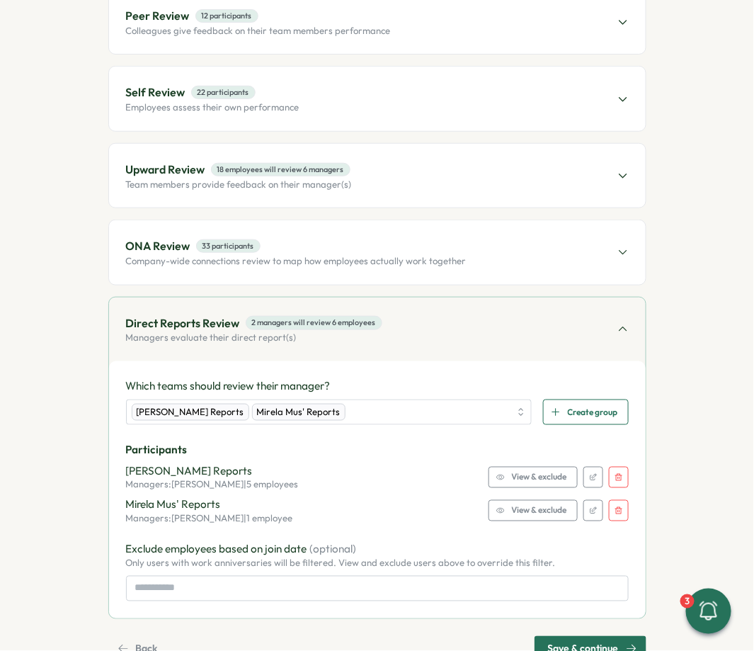
scroll to position [242, 0]
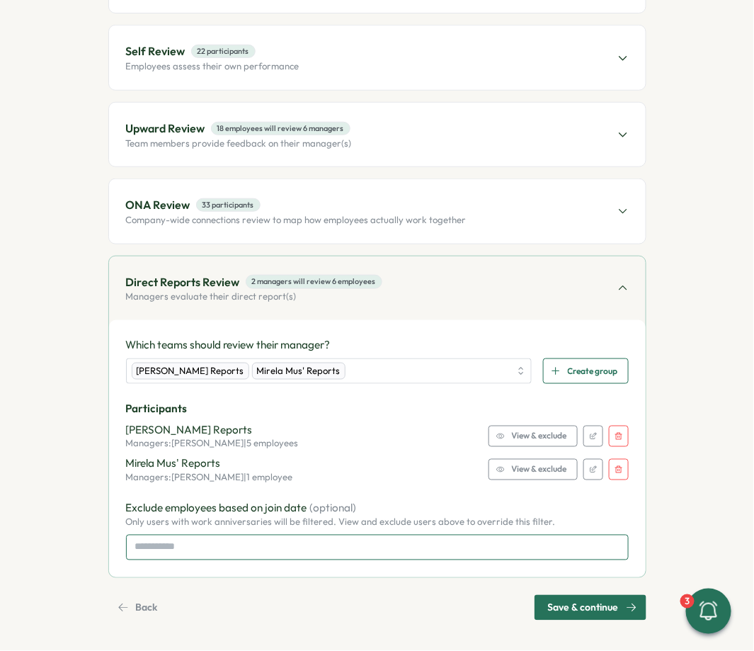
click at [341, 536] on input at bounding box center [377, 548] width 503 height 26
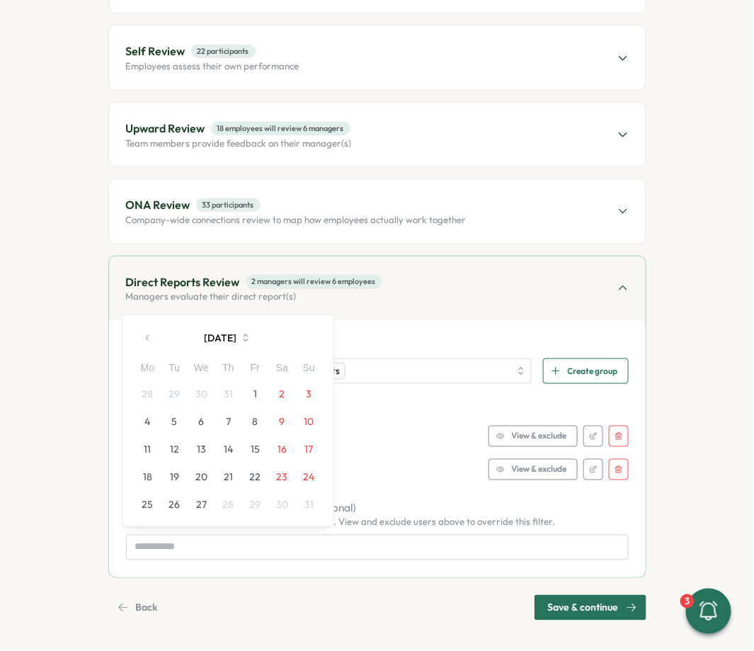
click at [421, 422] on div "Viktoria Korzhova's Reports Managers: Viktoria Korzhova | 5 employees View & ex…" at bounding box center [377, 436] width 503 height 28
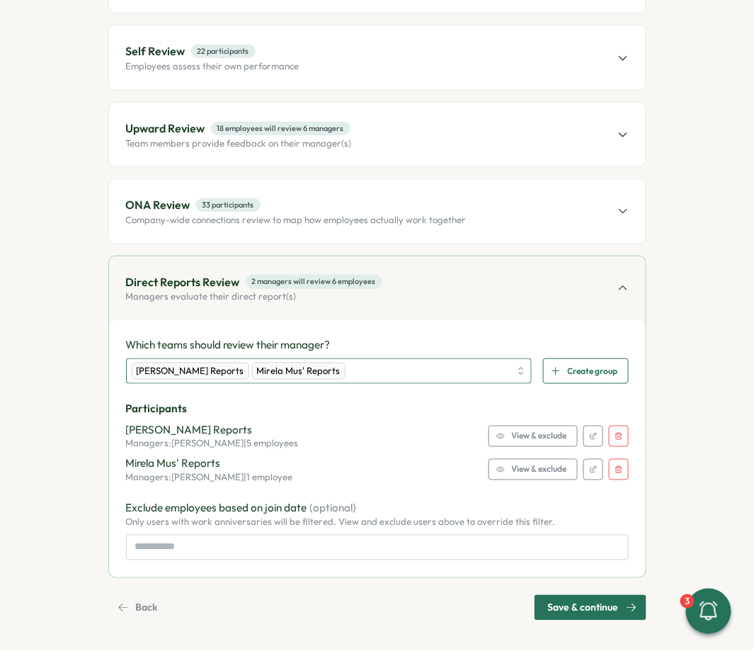
click at [390, 374] on div "Viktoria Korzhova's Reports Mirela Mus' Reports" at bounding box center [321, 371] width 379 height 24
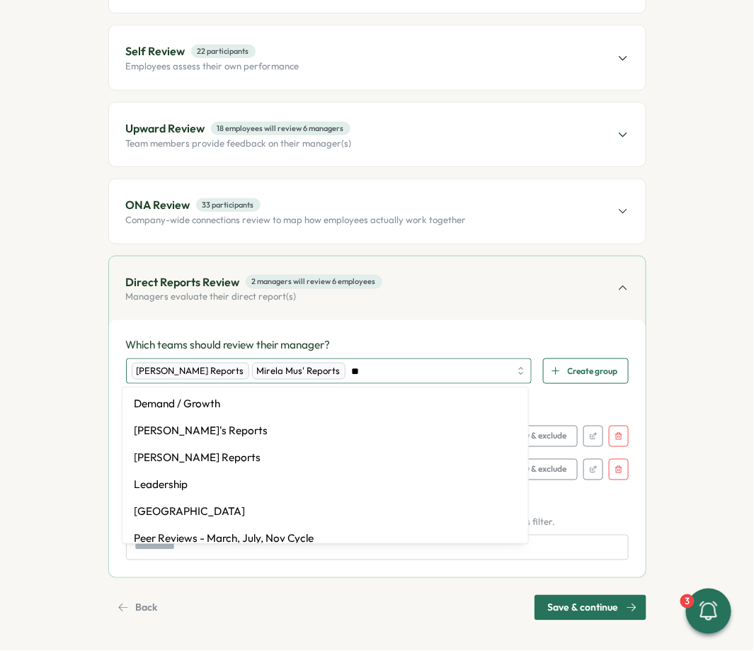
type input "***"
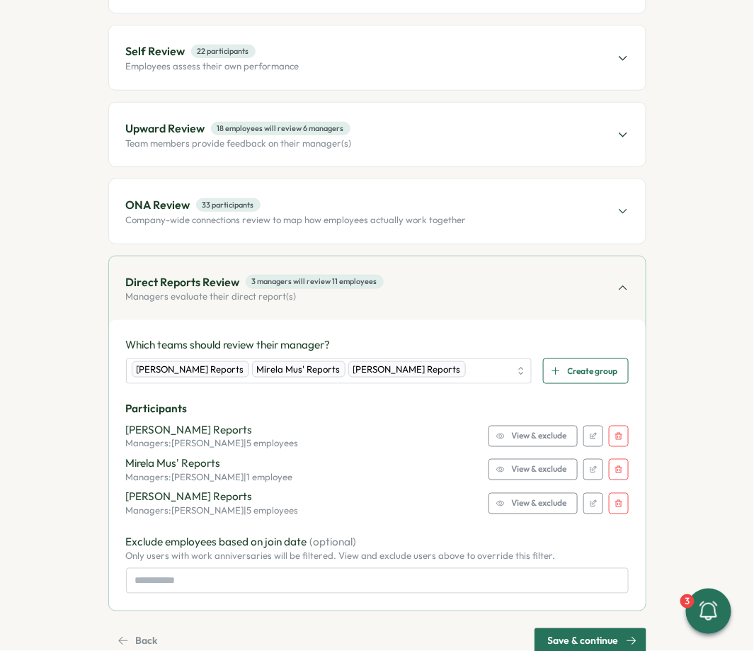
click at [545, 503] on span "View & exclude" at bounding box center [539, 504] width 55 height 20
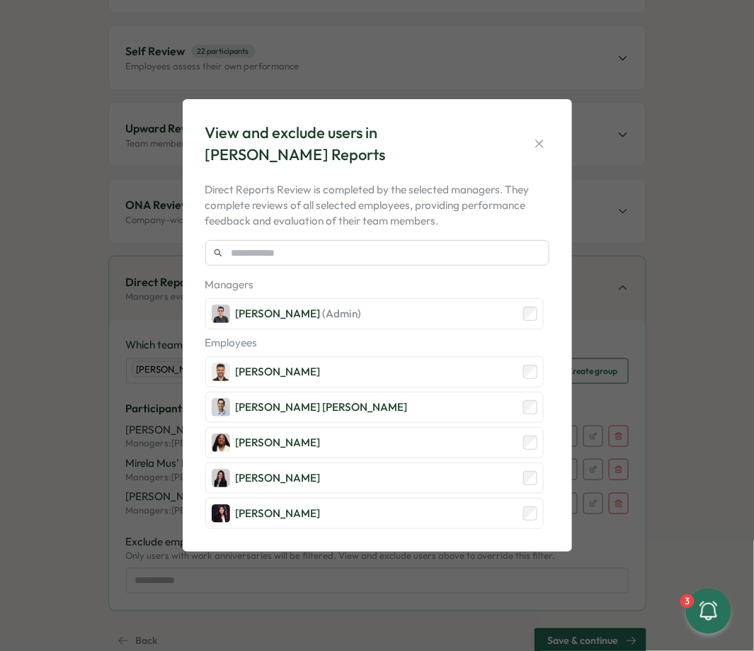
click at [424, 356] on div "Managers Hasan Naqvi (Admin) Employees Sagar Verma Deniz Basak Dogan Laissa Duc…" at bounding box center [377, 403] width 344 height 252
click at [422, 374] on div "Sagar Verma" at bounding box center [374, 371] width 339 height 31
click at [422, 440] on div "Laissa Duclos" at bounding box center [374, 442] width 339 height 31
click at [422, 465] on div "Marina Moric" at bounding box center [374, 478] width 339 height 31
click at [422, 508] on div "Stella Maliatsos" at bounding box center [374, 513] width 339 height 31
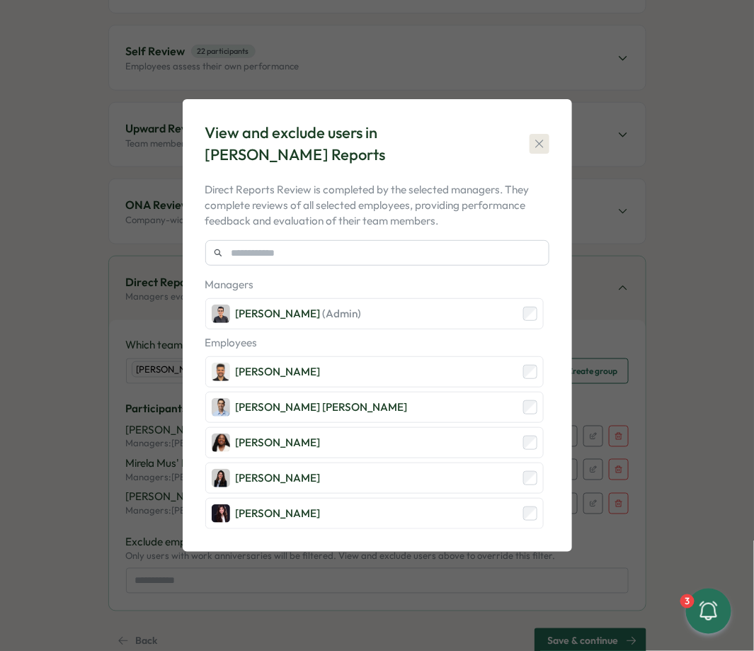
click at [541, 147] on icon "button" at bounding box center [540, 144] width 8 height 8
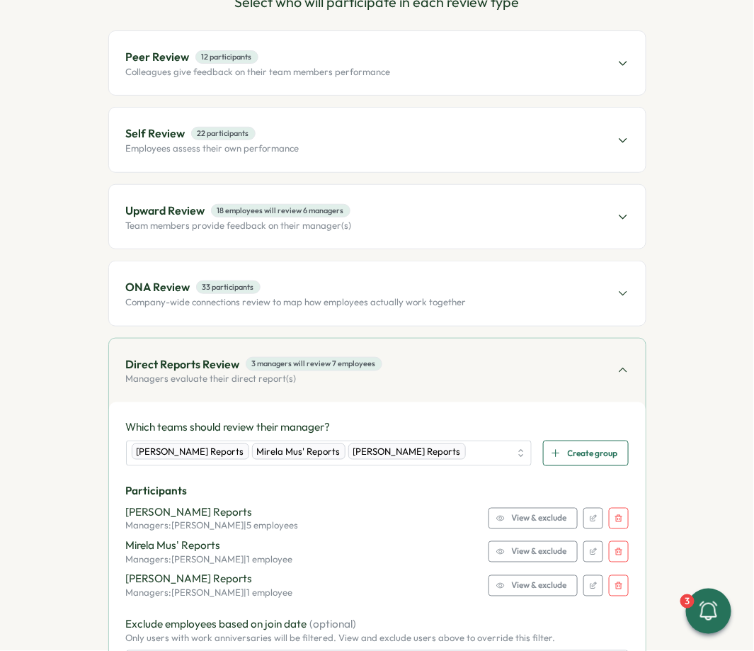
scroll to position [159, 0]
click at [545, 378] on div "Direct Reports Review 3 managers will review 7 employees Managers evaluate thei…" at bounding box center [377, 371] width 537 height 64
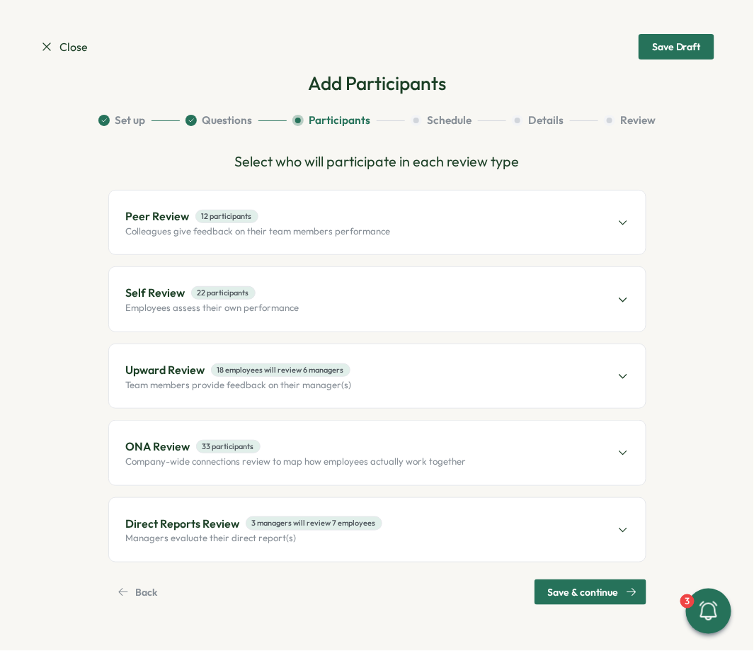
click at [366, 217] on span "Peer Review 12 participants" at bounding box center [258, 217] width 265 height 18
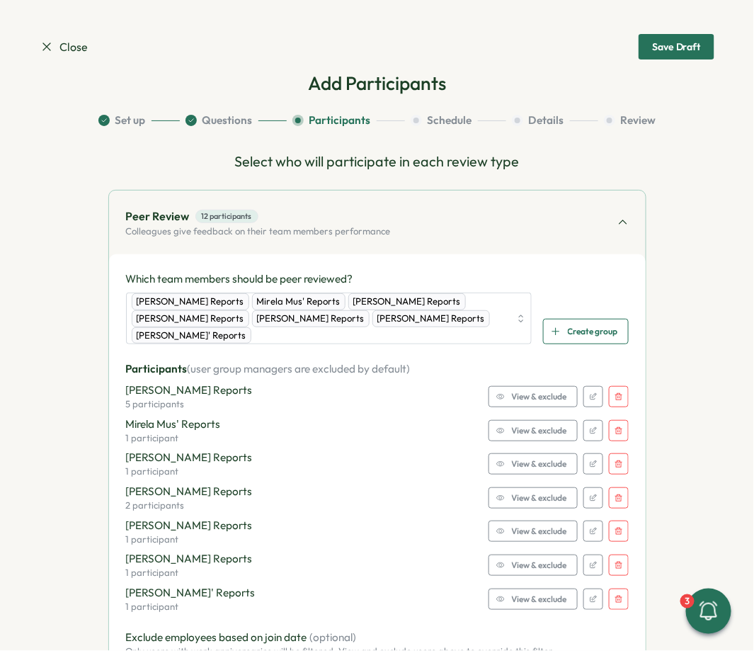
click at [538, 387] on span "View & exclude" at bounding box center [539, 397] width 55 height 20
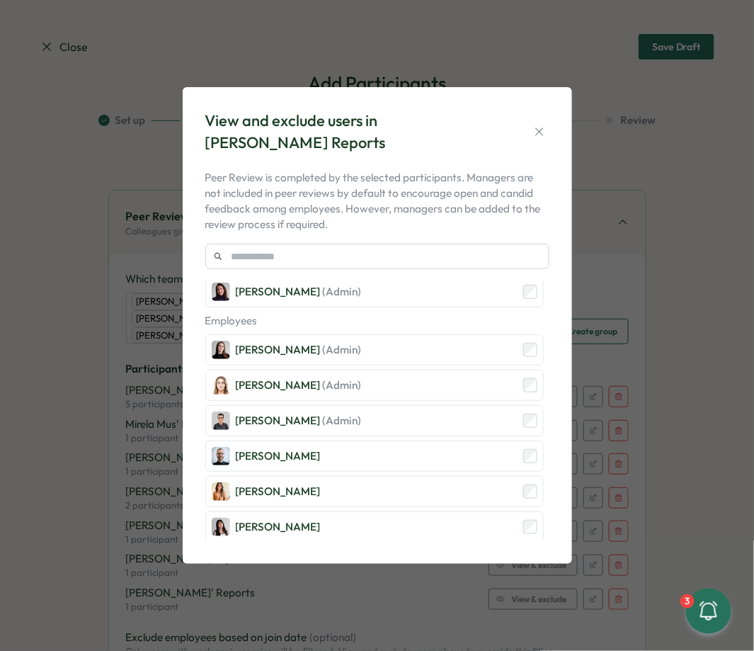
scroll to position [91, 0]
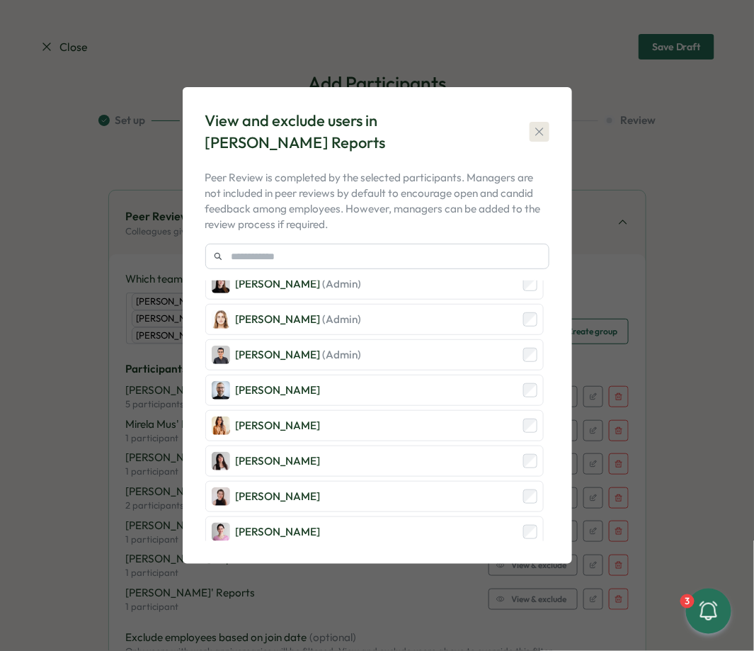
click at [541, 125] on icon "button" at bounding box center [540, 132] width 14 height 14
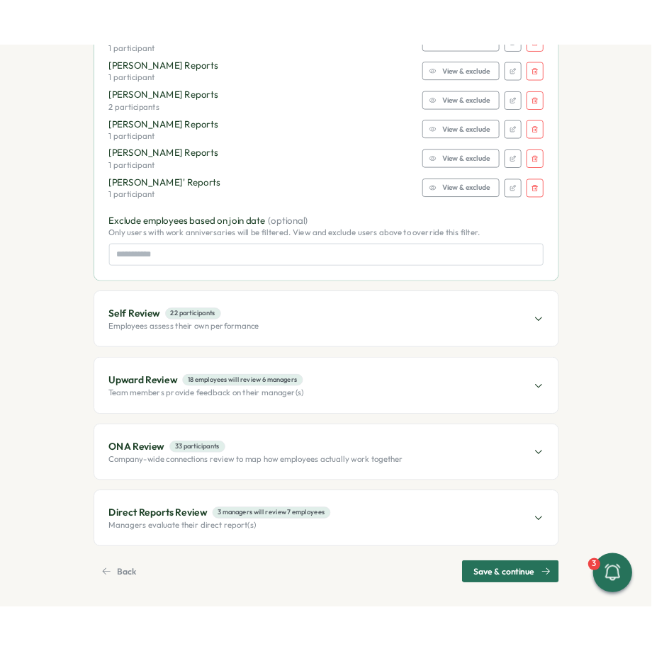
scroll to position [0, 0]
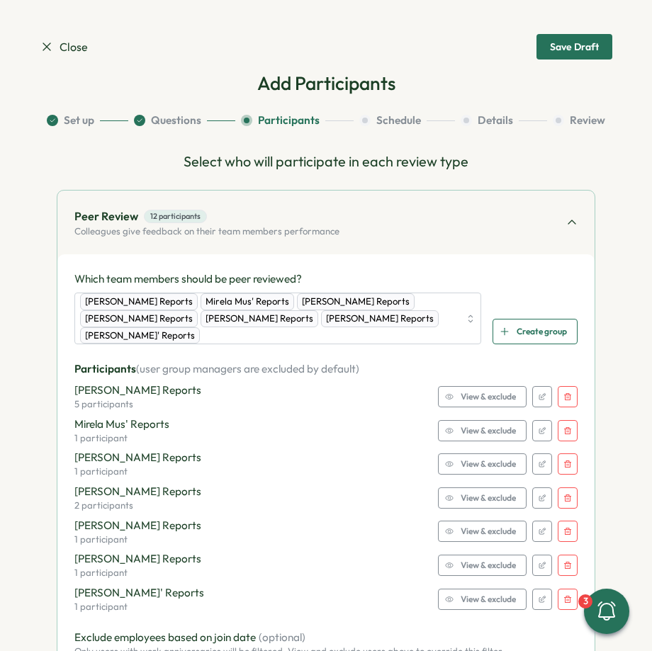
click at [560, 401] on button "button" at bounding box center [568, 396] width 20 height 21
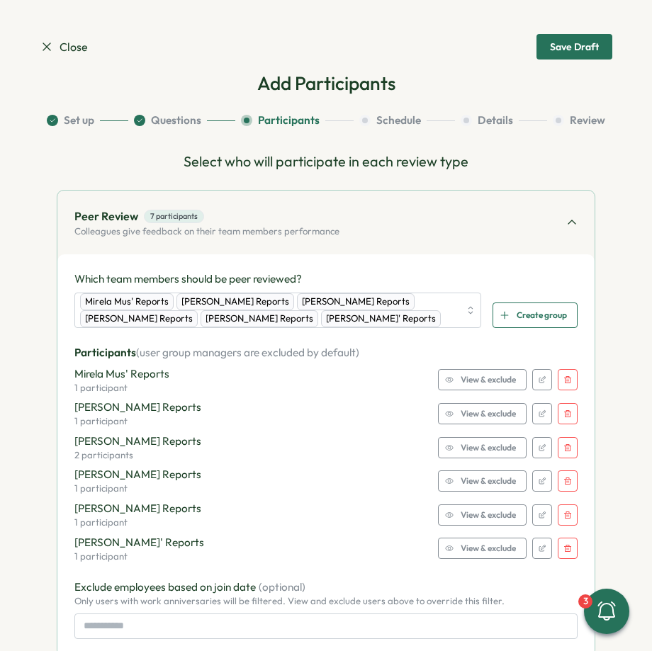
click at [564, 382] on icon "button" at bounding box center [567, 379] width 9 height 9
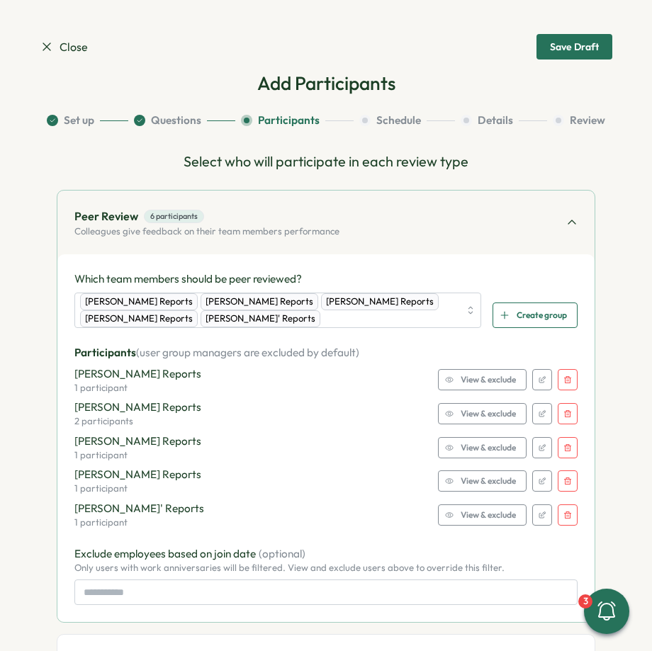
click at [564, 382] on icon "button" at bounding box center [567, 379] width 9 height 9
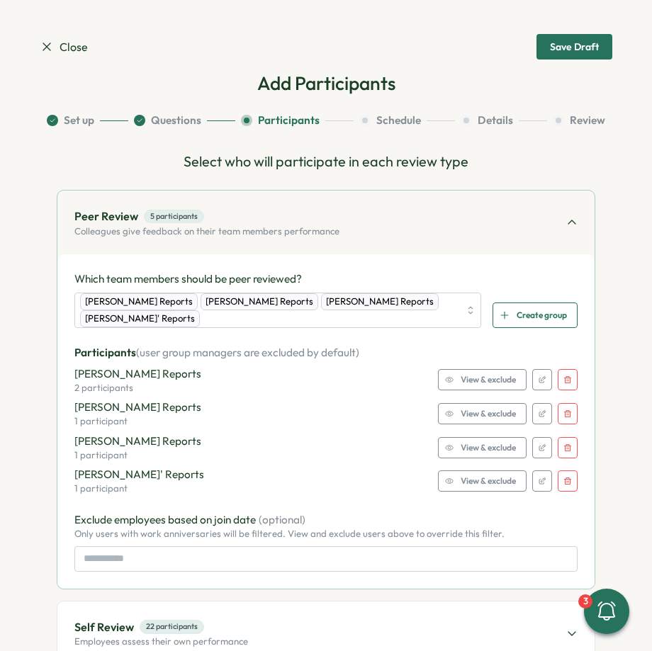
click at [564, 382] on icon "button" at bounding box center [567, 379] width 9 height 9
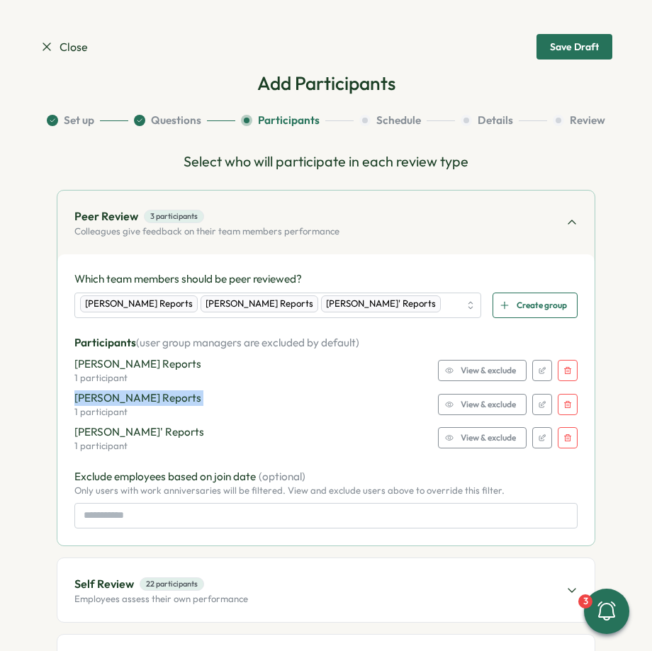
click at [564, 382] on div "Axi Molnar's Reports 1 participant View & exclude" at bounding box center [325, 370] width 503 height 28
click at [562, 378] on button "button" at bounding box center [568, 370] width 20 height 21
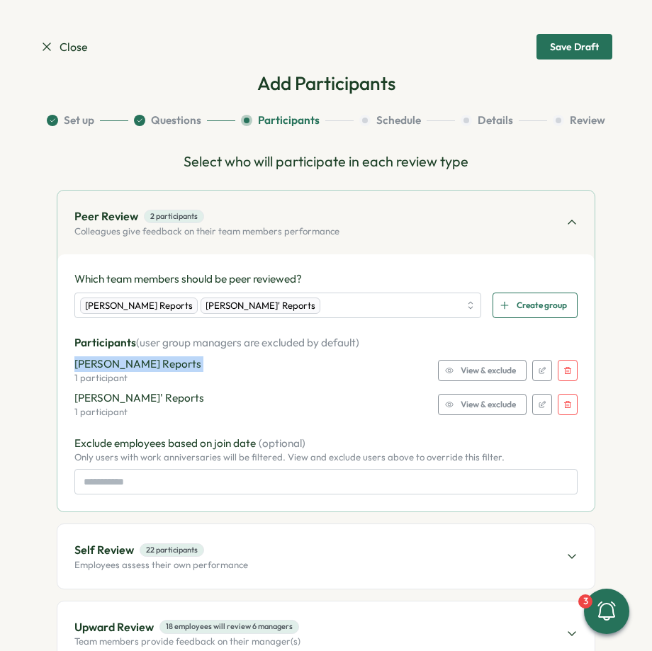
click at [562, 378] on button "button" at bounding box center [568, 370] width 20 height 21
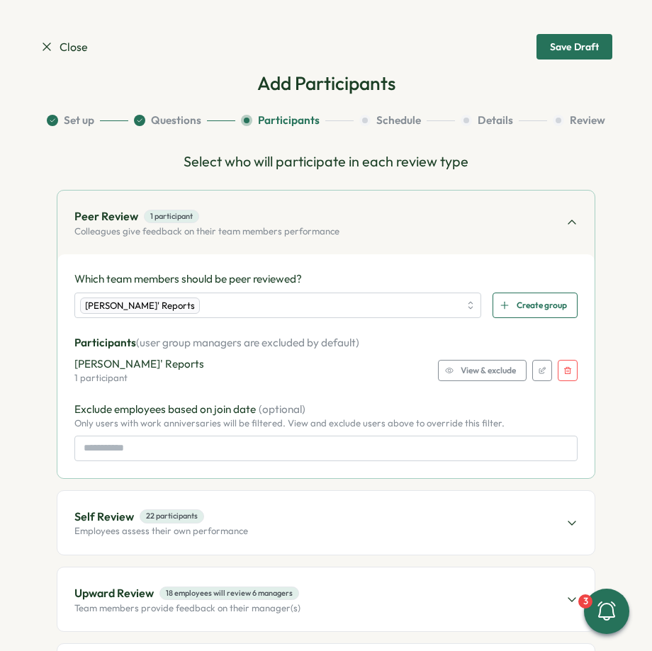
click at [562, 375] on button "button" at bounding box center [568, 370] width 20 height 21
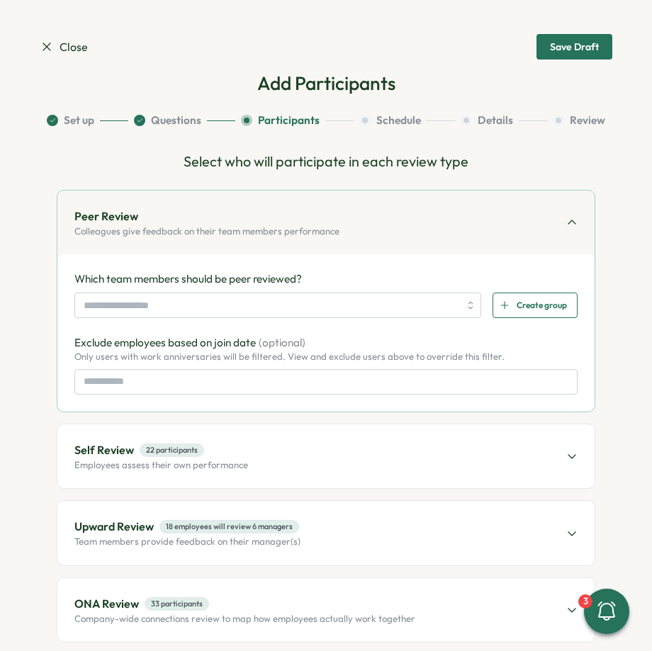
click at [447, 470] on div "Self Review 22 participants Employees assess their own performance" at bounding box center [325, 456] width 537 height 64
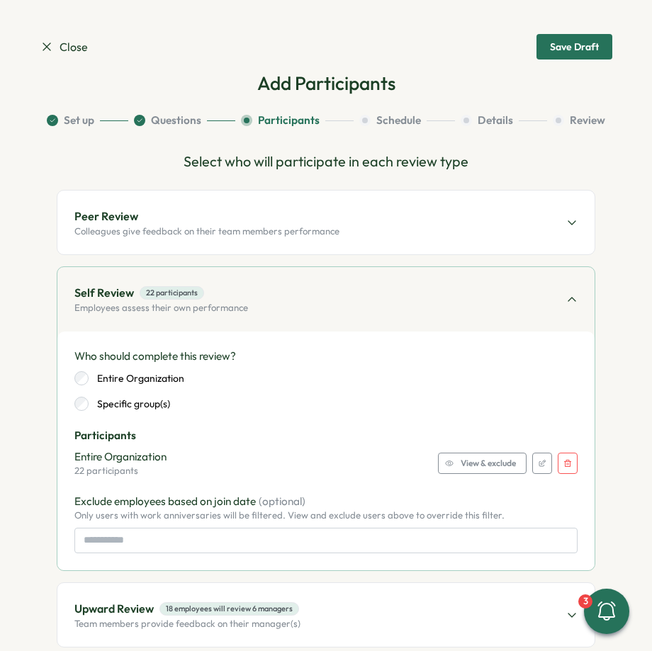
click at [563, 463] on icon "button" at bounding box center [567, 463] width 9 height 9
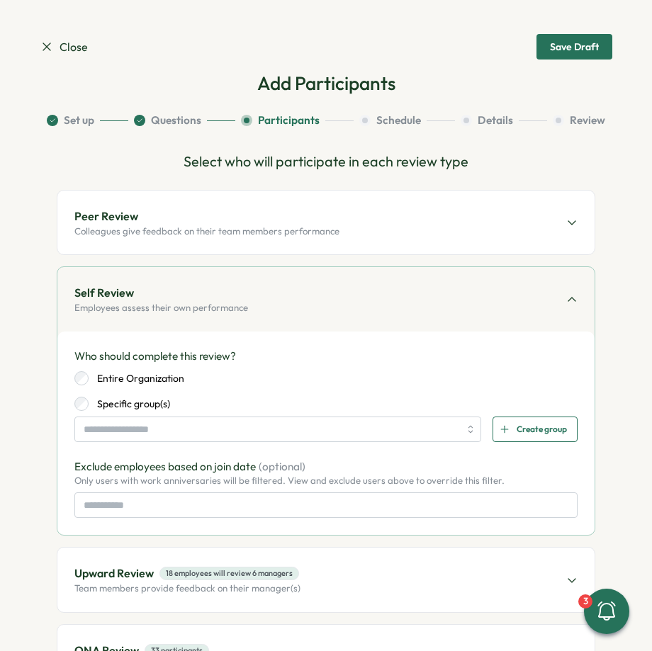
scroll to position [145, 0]
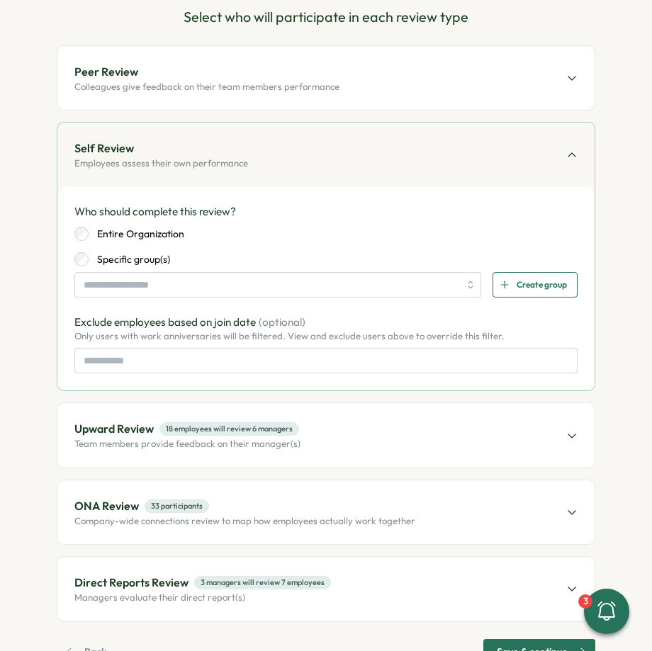
click at [479, 446] on div "Upward Review 18 employees will review 6 managers Team members provide feedback…" at bounding box center [325, 435] width 537 height 64
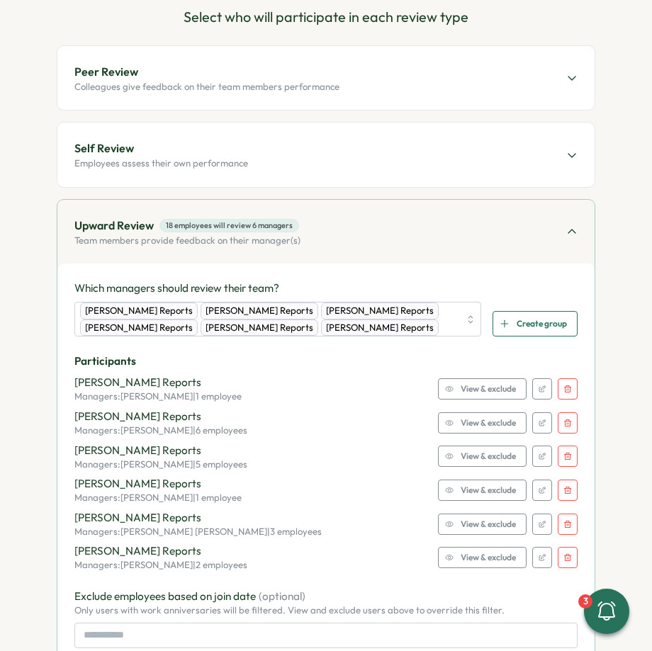
click at [564, 385] on icon "button" at bounding box center [567, 388] width 7 height 7
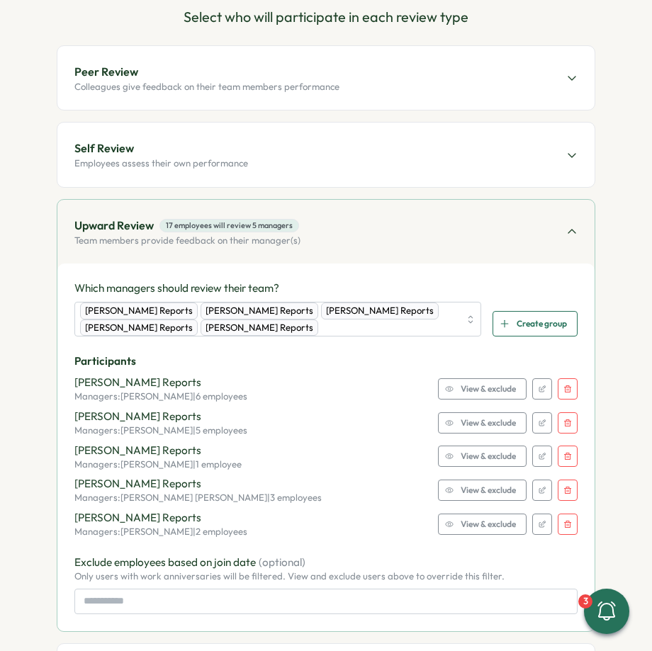
click at [564, 385] on icon "button" at bounding box center [567, 388] width 7 height 7
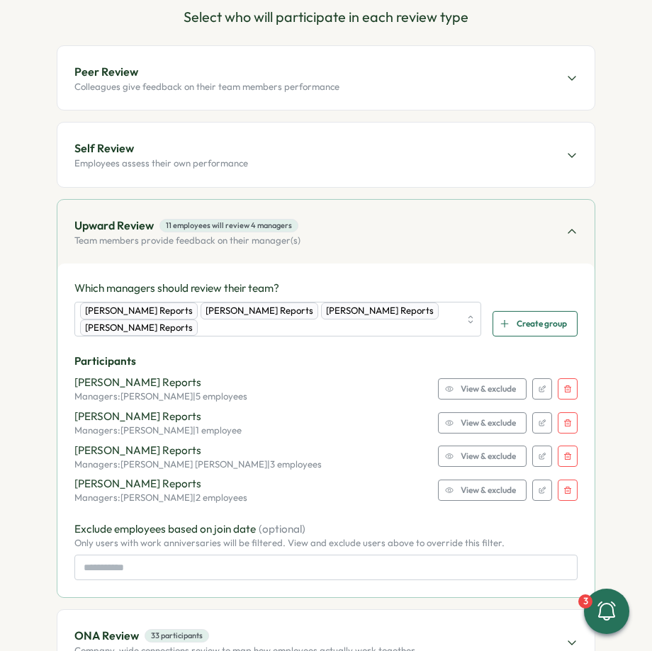
click at [564, 385] on icon "button" at bounding box center [567, 388] width 7 height 7
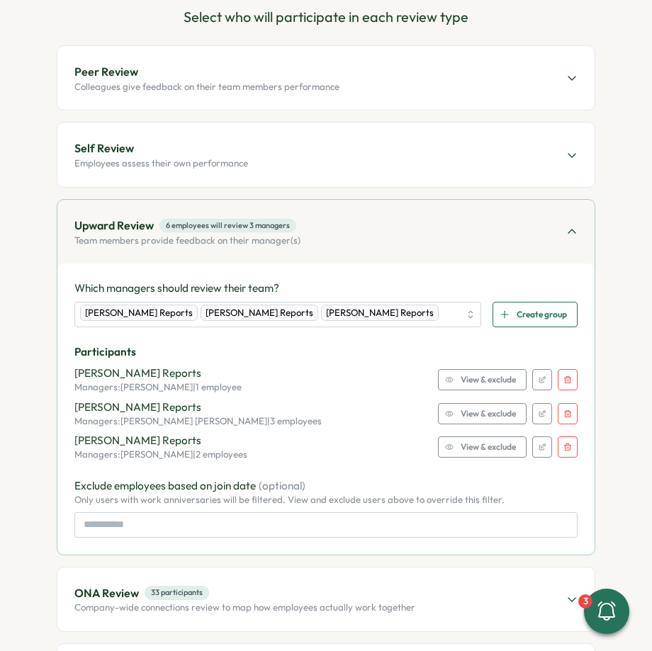
click at [562, 383] on button "button" at bounding box center [568, 379] width 20 height 21
click at [562, 403] on button "button" at bounding box center [568, 413] width 20 height 21
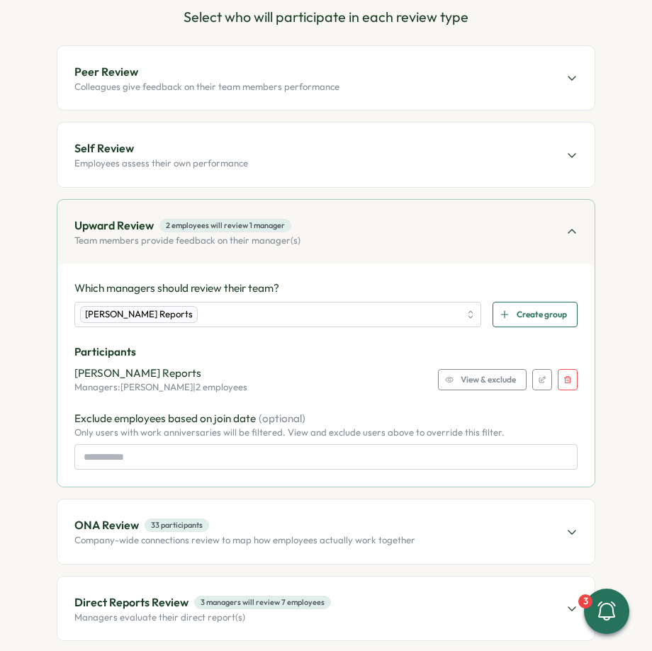
click at [562, 383] on button "button" at bounding box center [568, 379] width 20 height 21
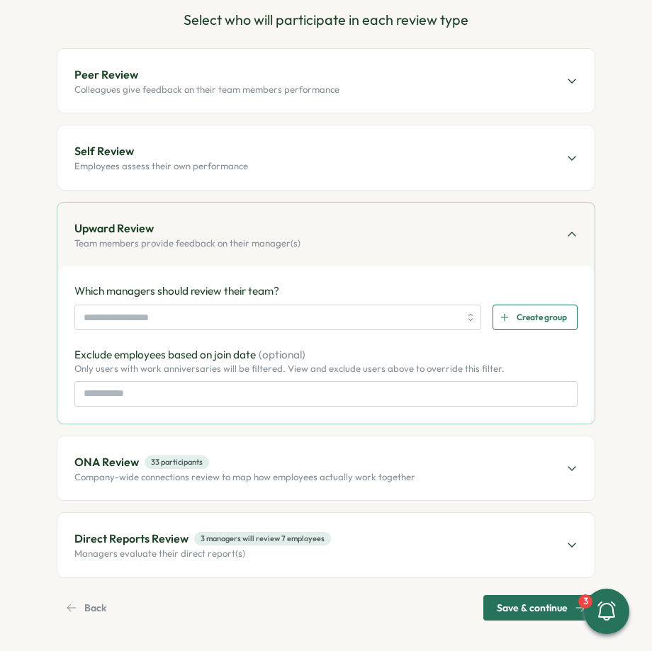
click at [460, 477] on div "ONA Review 33 participants Company-wide connections review to map how employees…" at bounding box center [325, 468] width 537 height 64
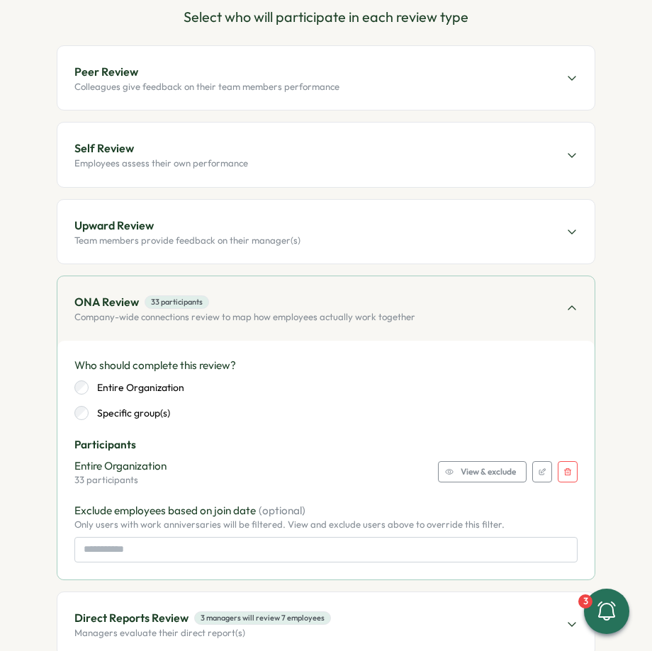
click at [564, 463] on button "button" at bounding box center [568, 471] width 20 height 21
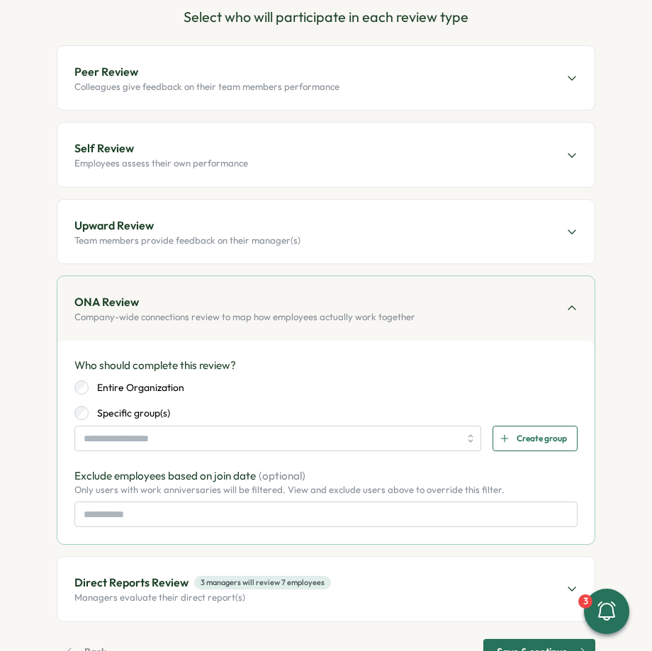
scroll to position [188, 0]
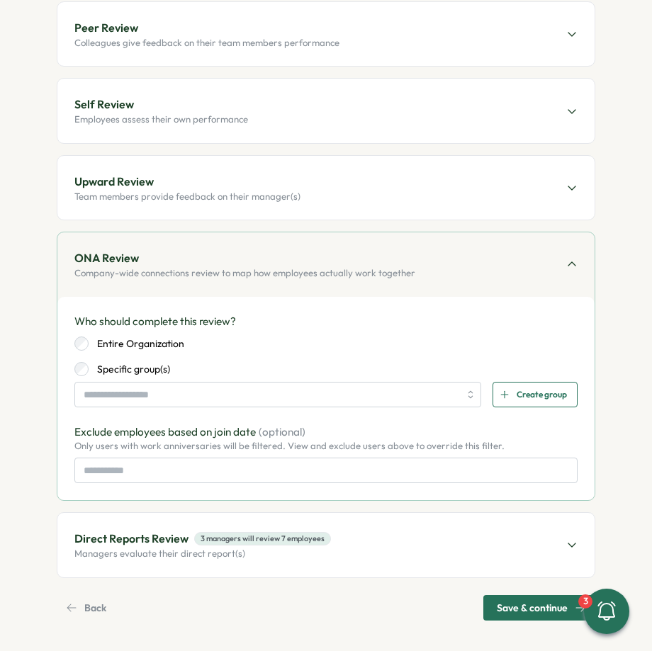
click at [479, 532] on div "Direct Reports Review 3 managers will review 7 employees Managers evaluate thei…" at bounding box center [325, 545] width 537 height 64
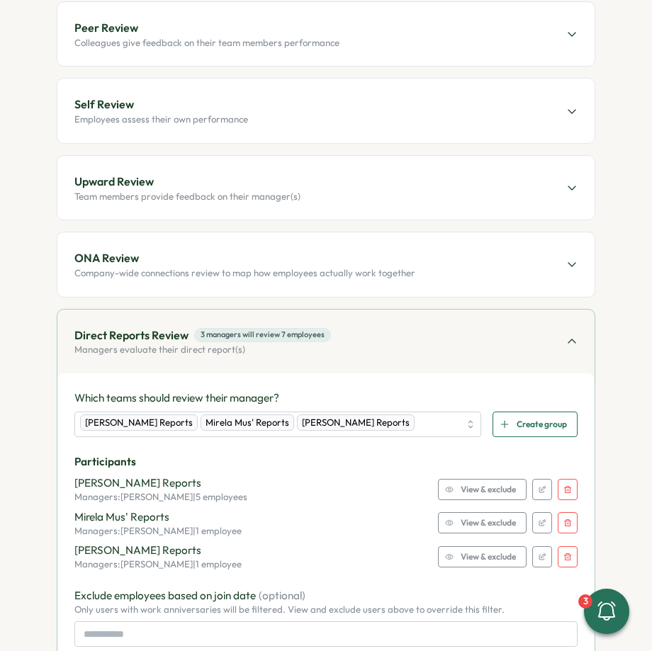
click at [558, 484] on button "button" at bounding box center [568, 489] width 20 height 21
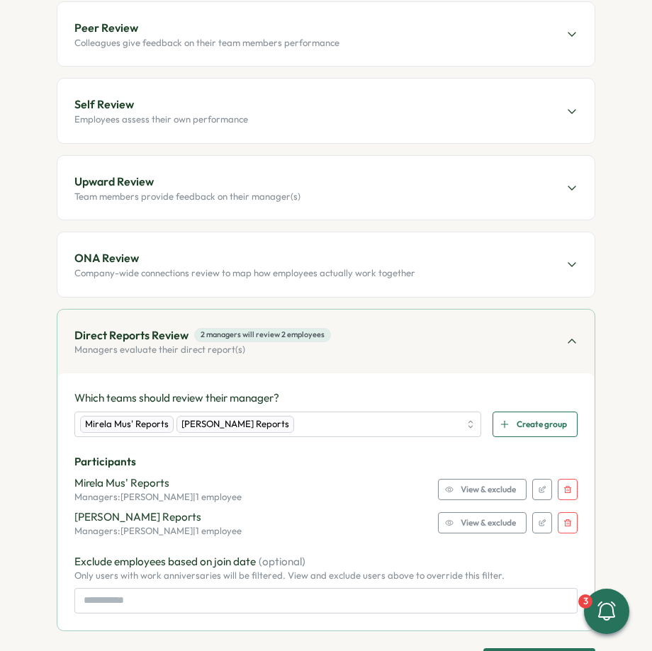
click at [558, 484] on button "button" at bounding box center [568, 489] width 20 height 21
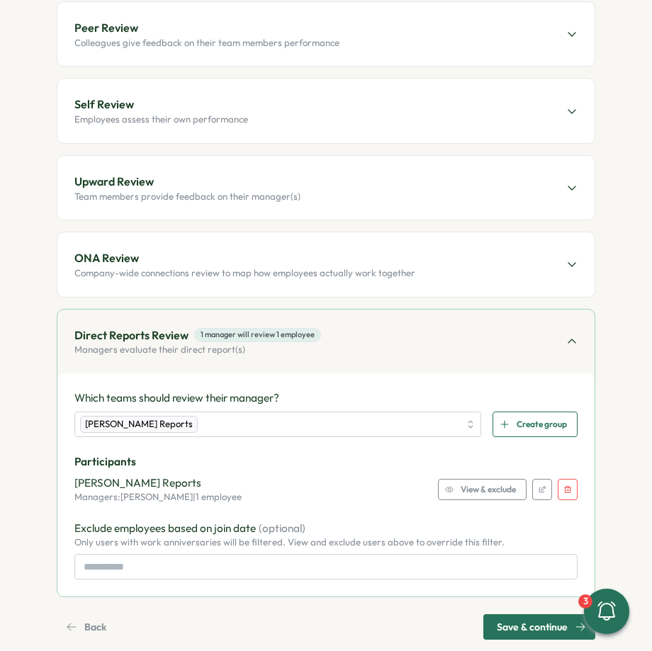
click at [558, 484] on button "button" at bounding box center [568, 489] width 20 height 21
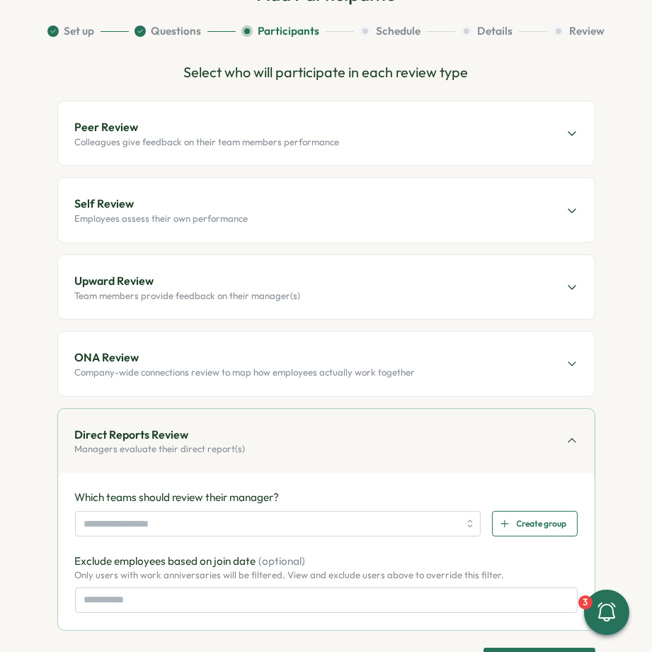
scroll to position [140, 0]
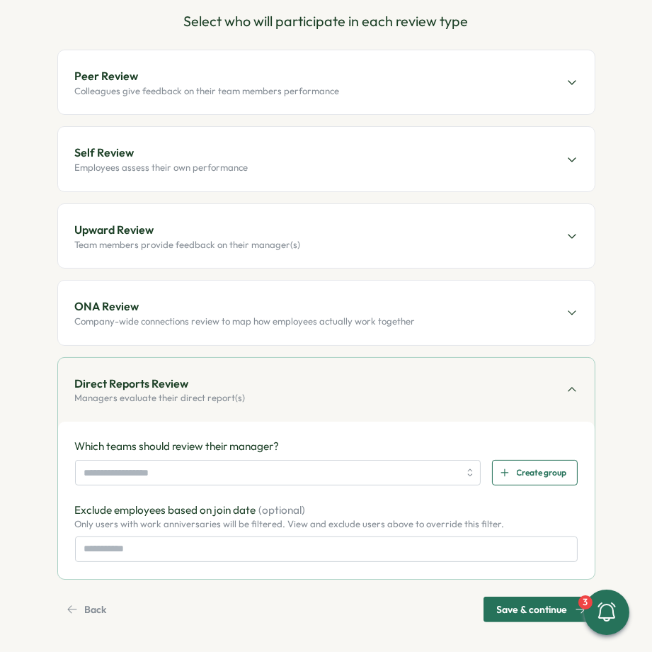
click at [85, 604] on span "Back" at bounding box center [96, 609] width 22 height 24
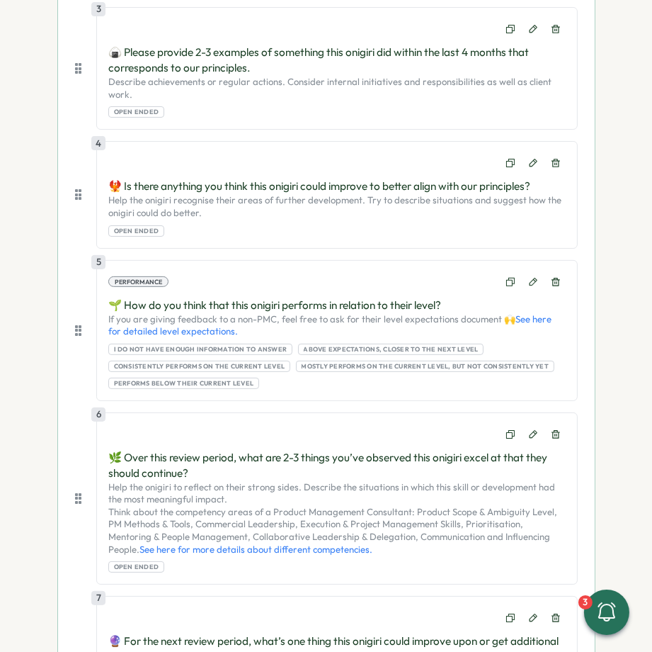
scroll to position [1240, 0]
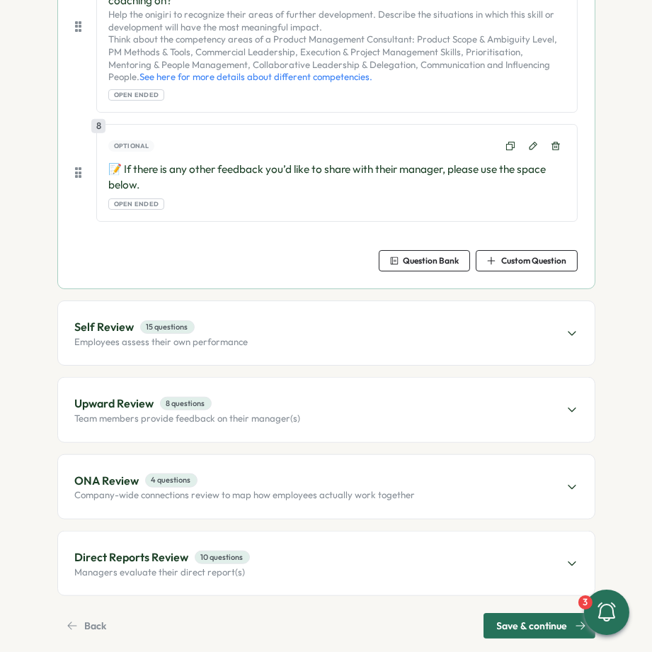
click at [85, 613] on span "Back" at bounding box center [96, 625] width 22 height 24
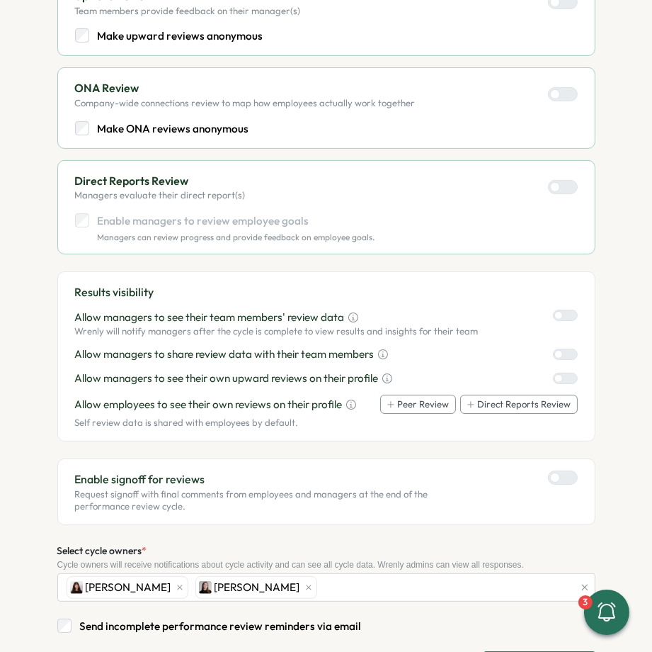
scroll to position [601, 0]
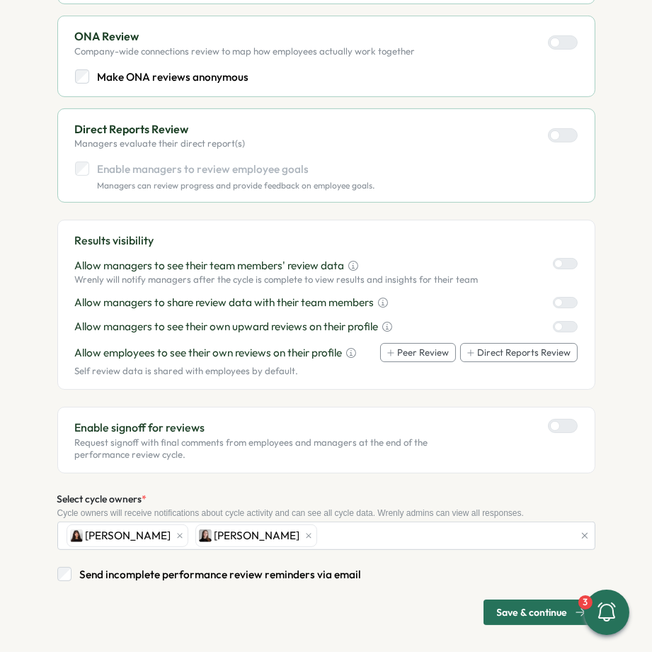
click at [506, 604] on span "Save & continue" at bounding box center [532, 612] width 71 height 24
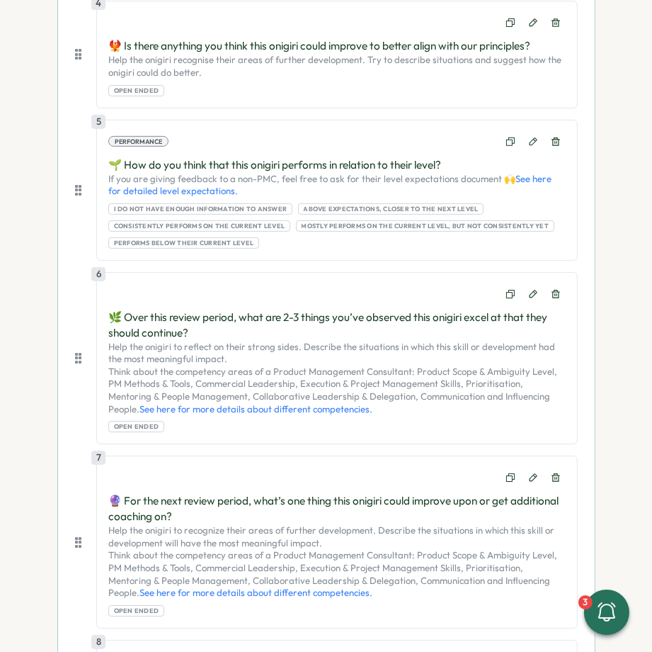
scroll to position [1240, 0]
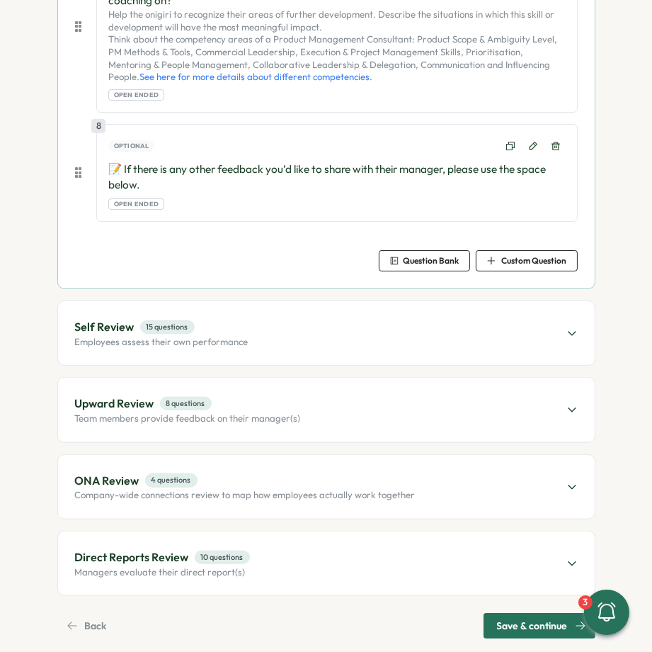
click at [516, 613] on span "Save & continue" at bounding box center [532, 625] width 71 height 24
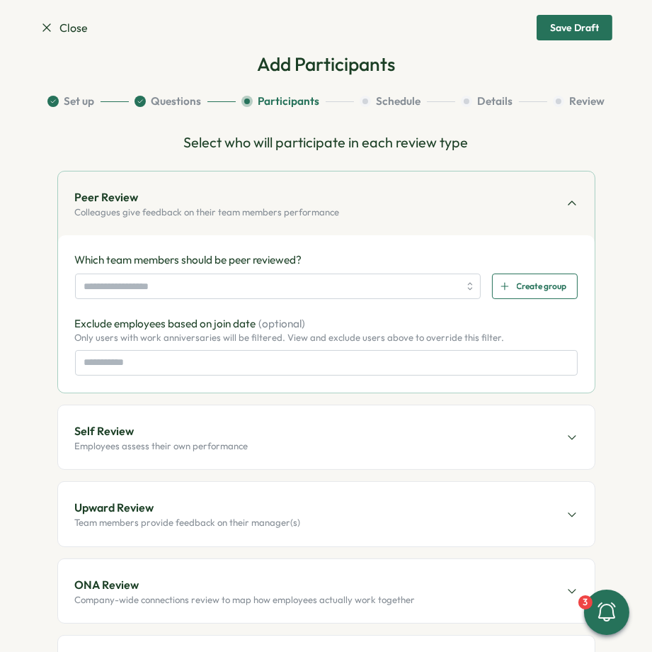
scroll to position [0, 0]
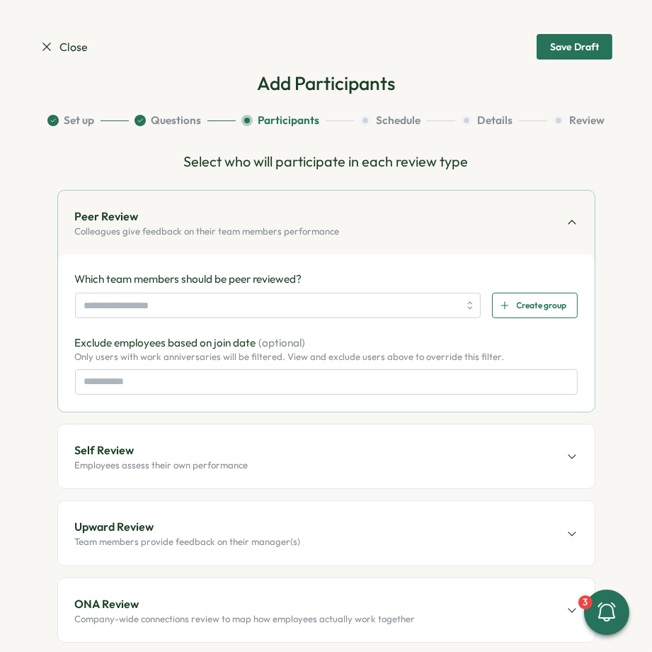
click at [323, 88] on h2 "Add Participants" at bounding box center [326, 83] width 138 height 25
click at [336, 79] on h2 "Add Participants" at bounding box center [326, 83] width 138 height 25
click at [157, 303] on input "search" at bounding box center [271, 305] width 375 height 24
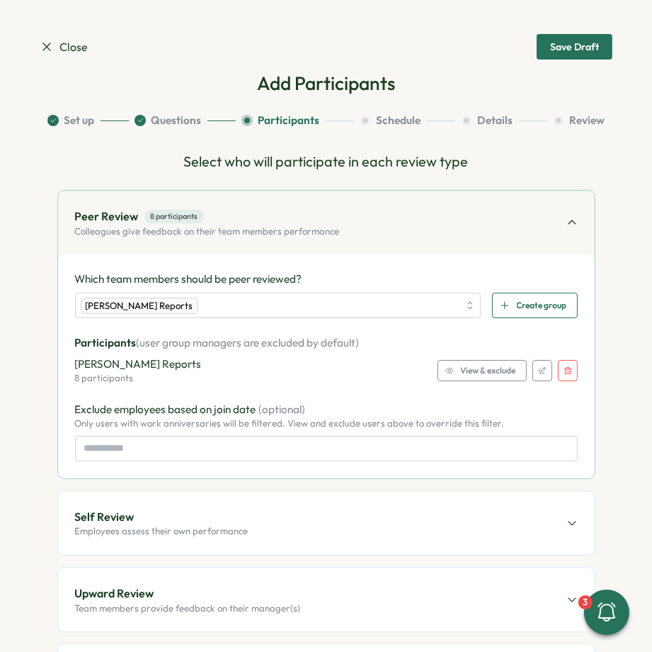
click at [497, 369] on span "View & exclude" at bounding box center [488, 371] width 55 height 20
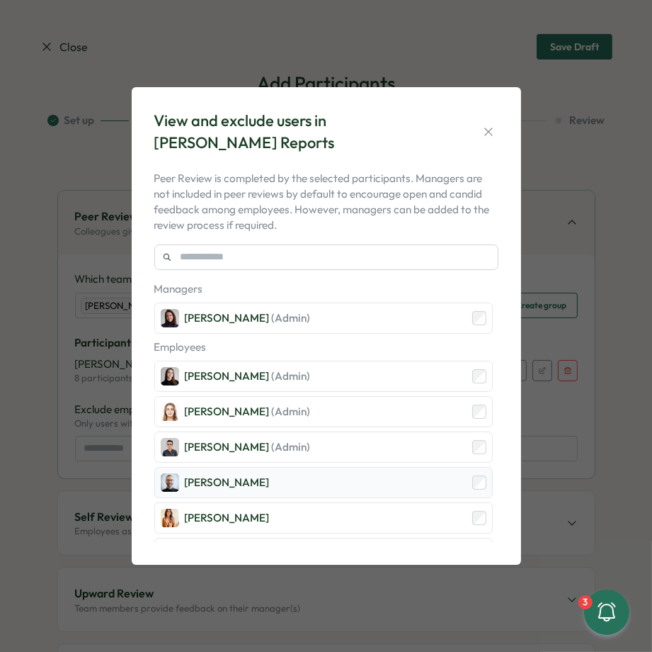
click at [354, 482] on div "[PERSON_NAME]" at bounding box center [323, 482] width 339 height 31
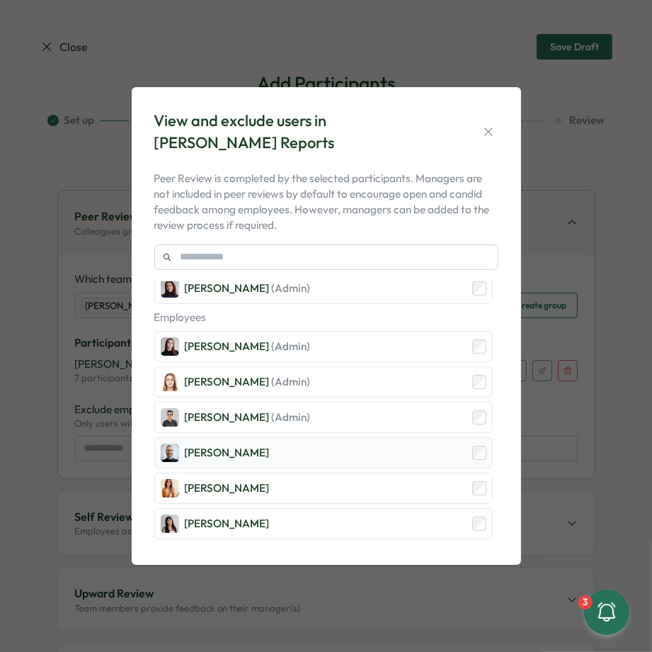
scroll to position [32, 0]
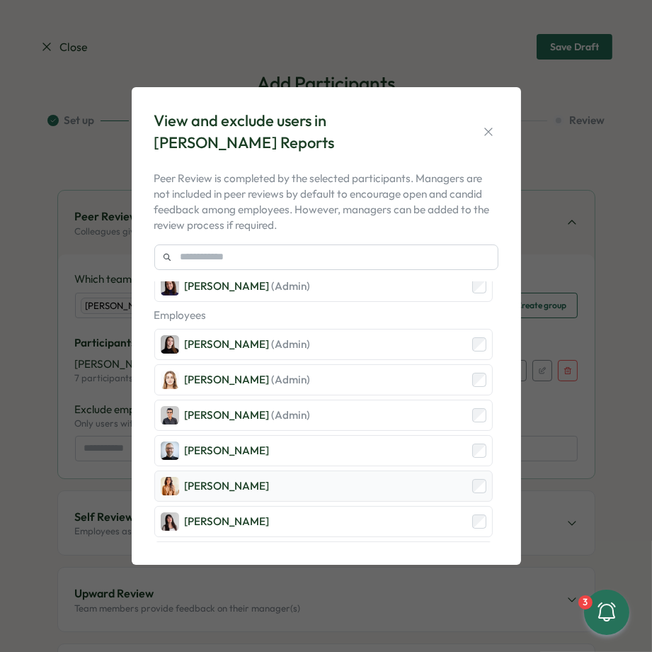
click at [346, 485] on div "[PERSON_NAME]" at bounding box center [323, 485] width 339 height 31
click at [372, 336] on div "[PERSON_NAME] (Admin)" at bounding box center [323, 344] width 339 height 31
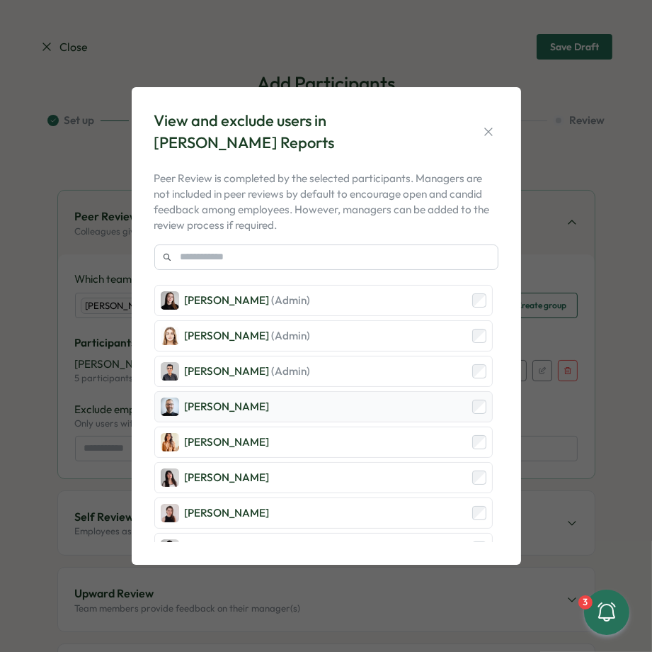
scroll to position [91, 0]
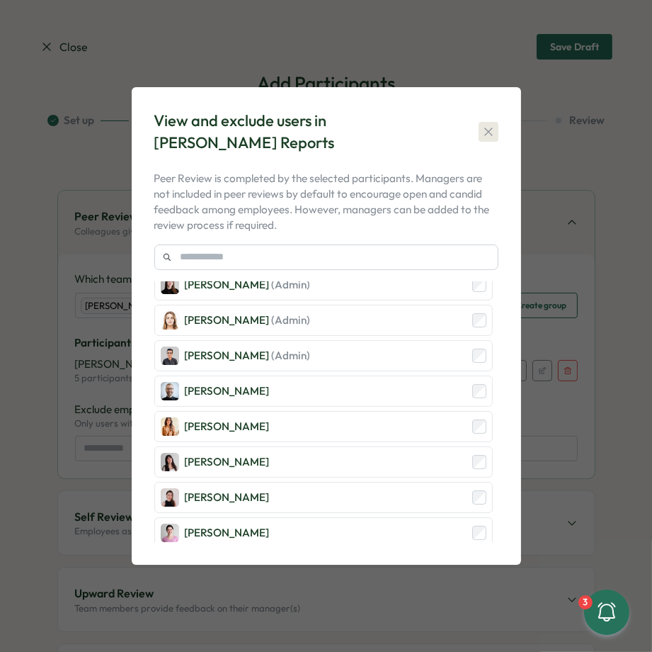
click at [490, 133] on icon "button" at bounding box center [489, 132] width 14 height 14
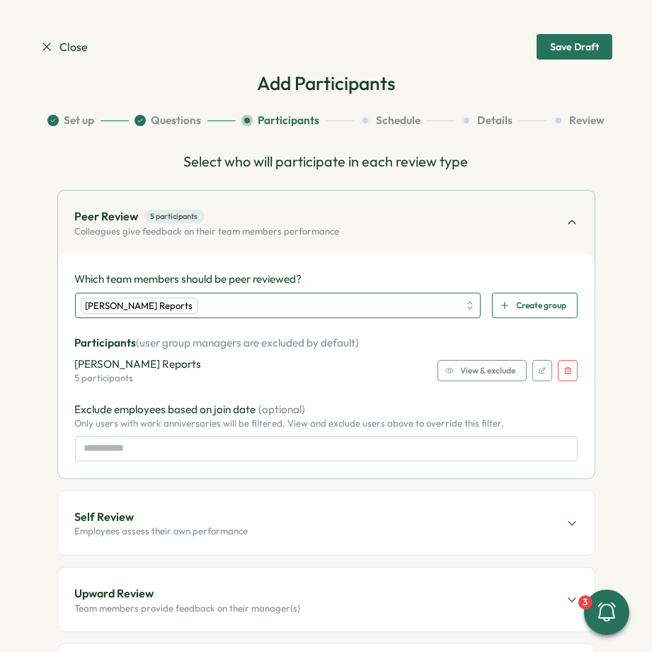
click at [307, 305] on div "[PERSON_NAME] Reports" at bounding box center [270, 305] width 379 height 24
type input "****"
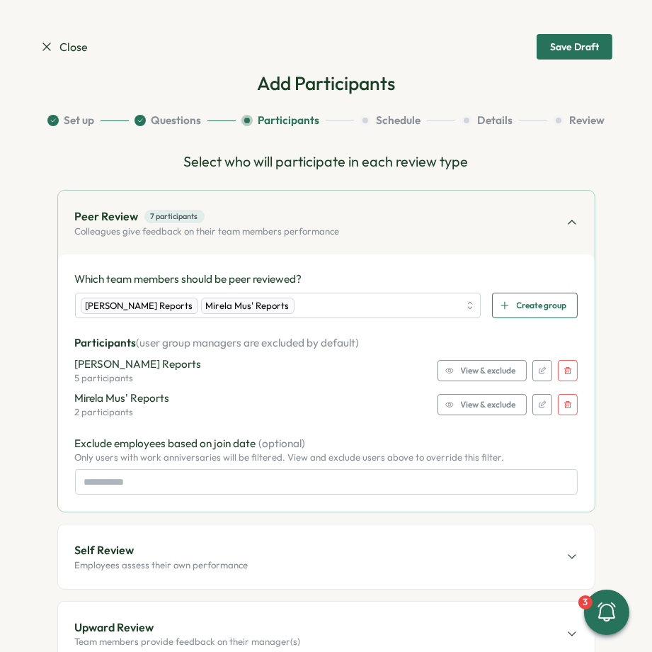
click at [461, 407] on span "View & exclude" at bounding box center [488, 405] width 55 height 20
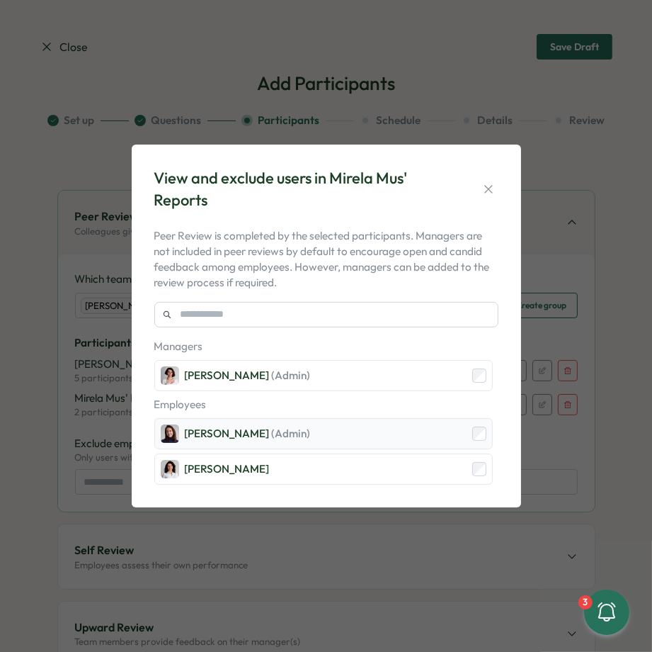
click at [356, 440] on div "Viktoria Korzhova (Admin)" at bounding box center [323, 433] width 339 height 31
click at [490, 186] on icon "button" at bounding box center [489, 189] width 14 height 14
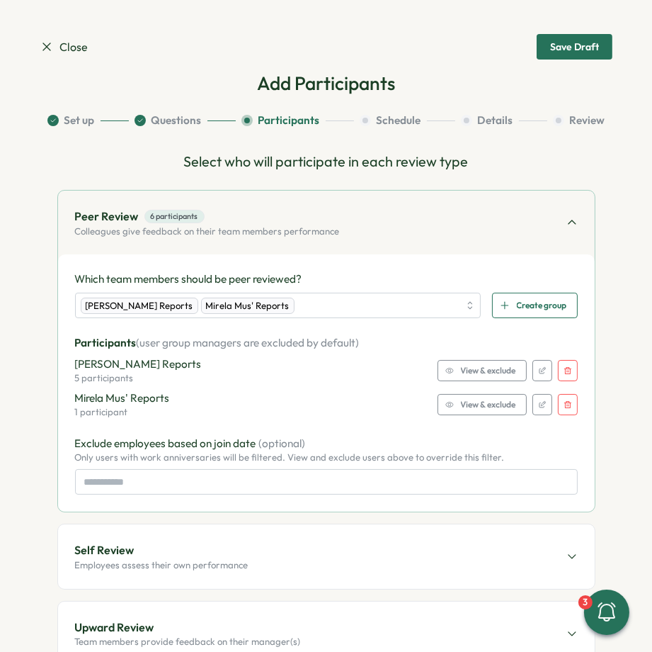
scroll to position [77, 0]
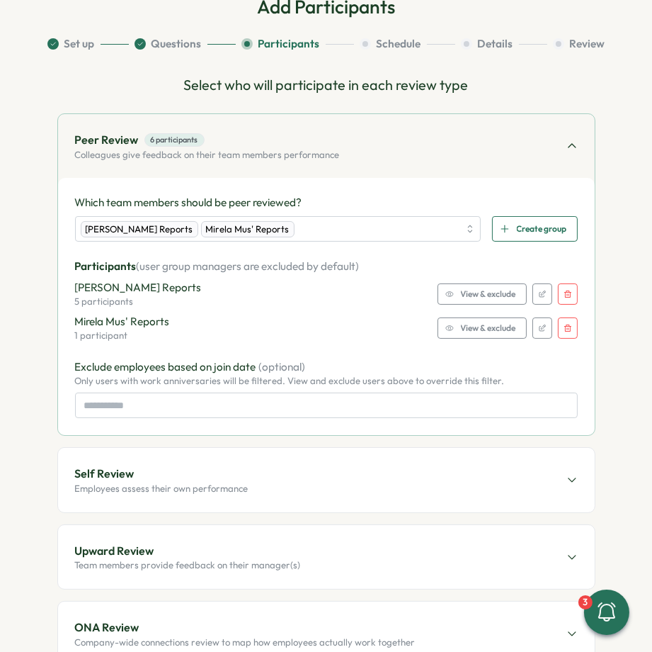
click at [348, 468] on div "Self Review Employees assess their own performance" at bounding box center [326, 480] width 537 height 64
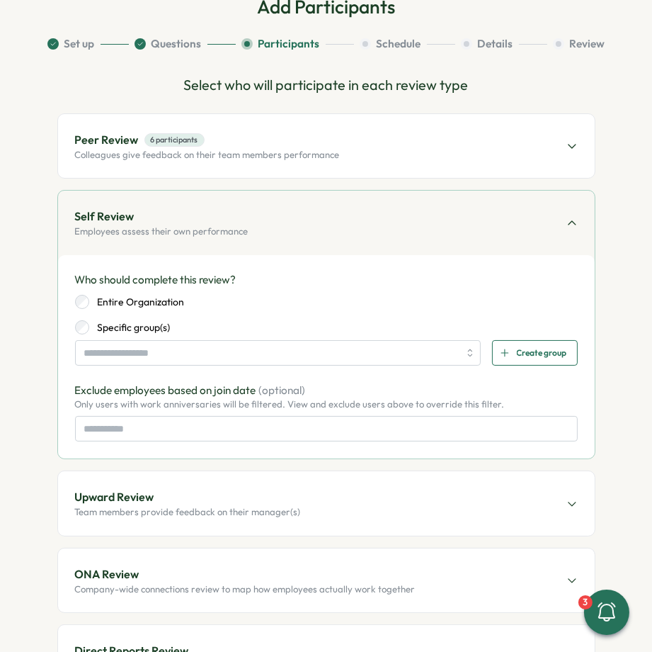
click at [123, 300] on label "Entire Organization" at bounding box center [137, 302] width 96 height 14
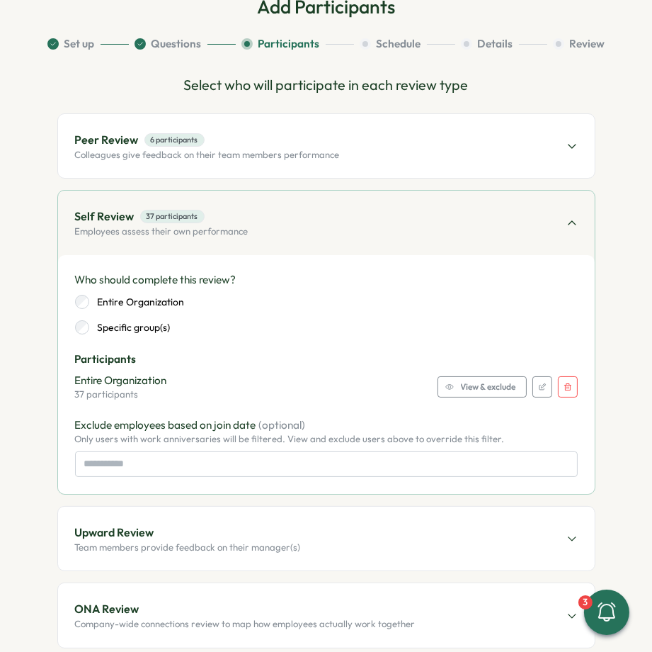
click at [511, 382] on span "View & exclude" at bounding box center [488, 387] width 55 height 20
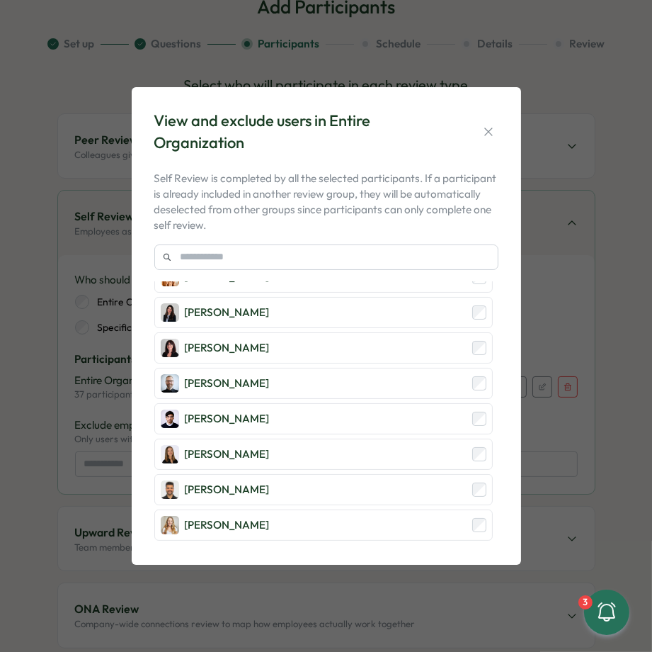
scroll to position [873, 0]
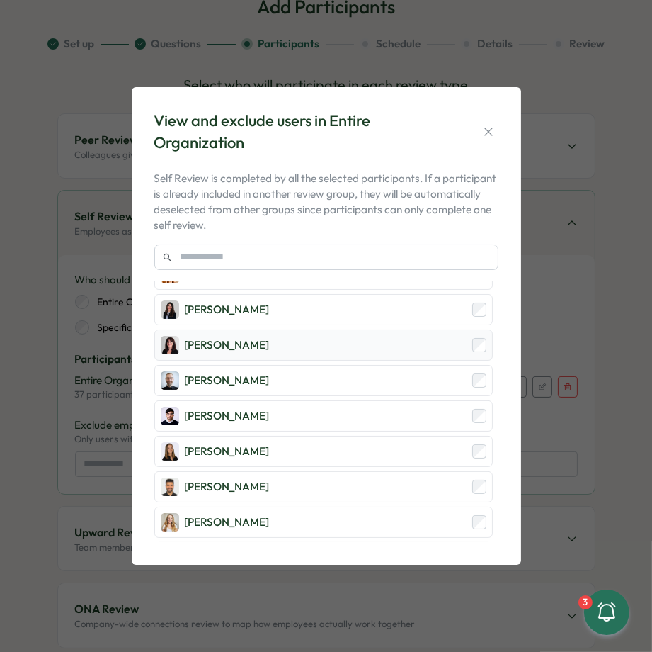
click at [409, 329] on div "Marta Ponari" at bounding box center [323, 344] width 339 height 31
click at [409, 400] on div "Mirza Shayan Baig" at bounding box center [323, 415] width 339 height 31
click at [409, 436] on div "Ola Bak" at bounding box center [323, 451] width 339 height 31
click at [409, 365] on div "[PERSON_NAME]" at bounding box center [323, 380] width 339 height 31
click at [480, 131] on button "button" at bounding box center [489, 132] width 20 height 20
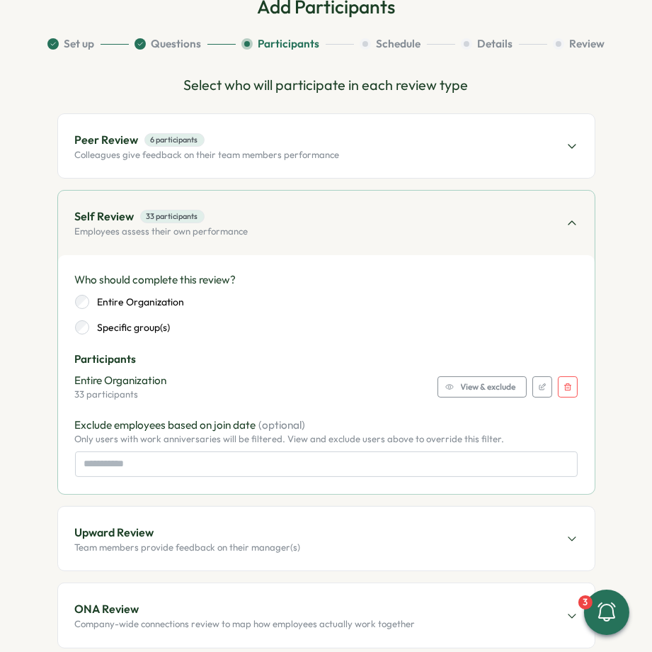
click at [438, 249] on div "Self Review 33 participants Employees assess their own performance" at bounding box center [326, 223] width 537 height 64
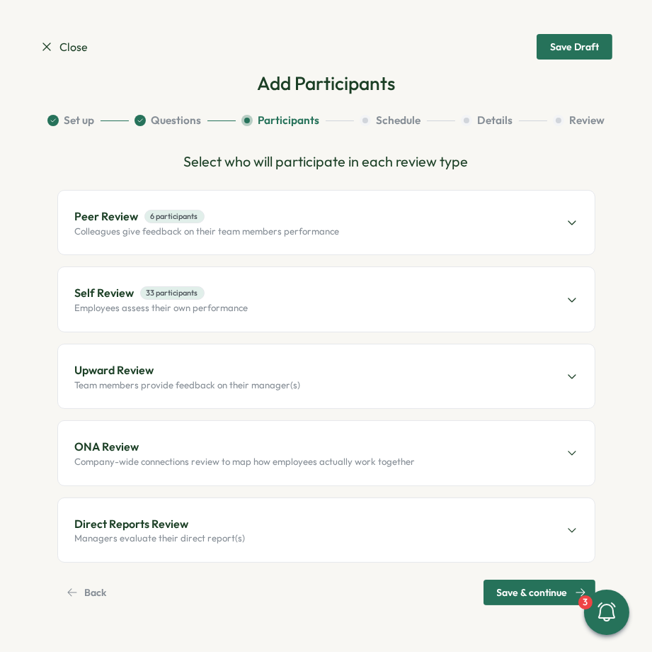
click at [171, 393] on div "Upward Review Team members provide feedback on their manager(s)" at bounding box center [326, 376] width 537 height 64
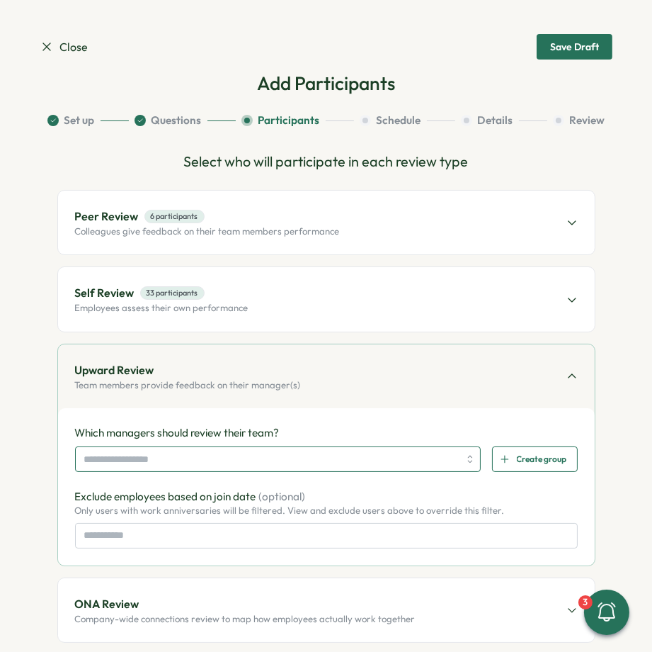
click at [109, 447] on input "search" at bounding box center [271, 459] width 375 height 24
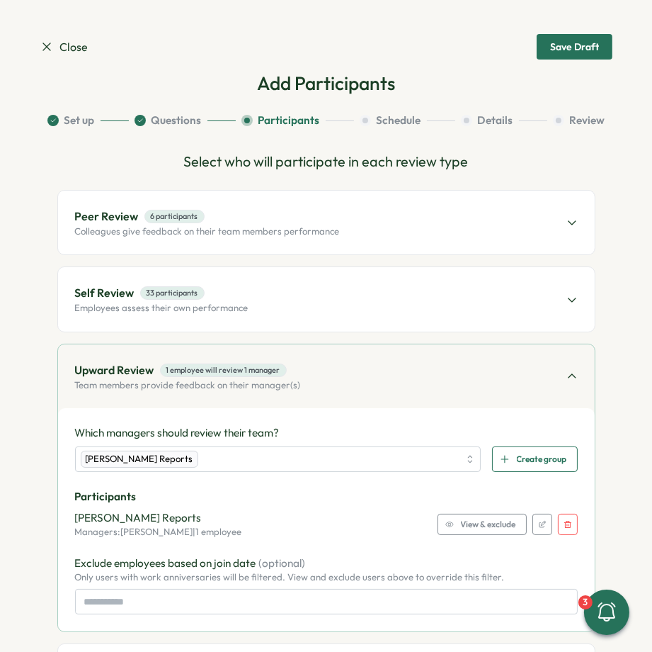
click at [490, 522] on span "View & exclude" at bounding box center [488, 524] width 55 height 20
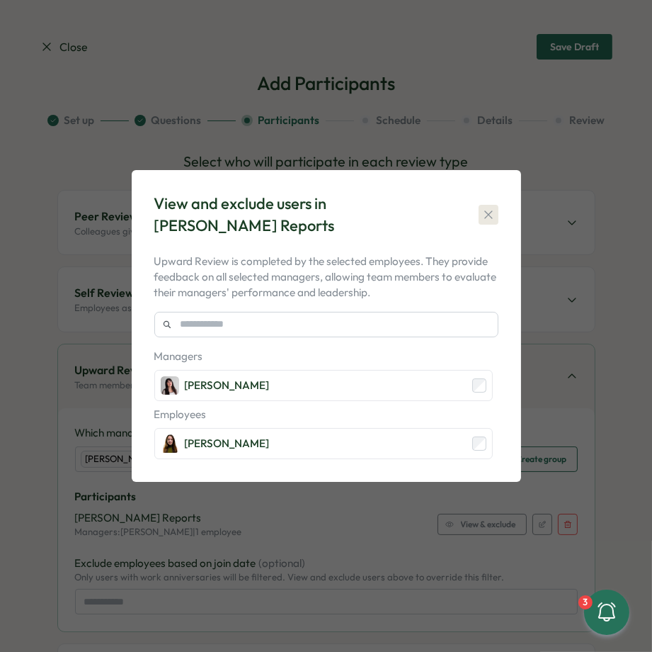
click at [492, 217] on icon "button" at bounding box center [489, 215] width 14 height 14
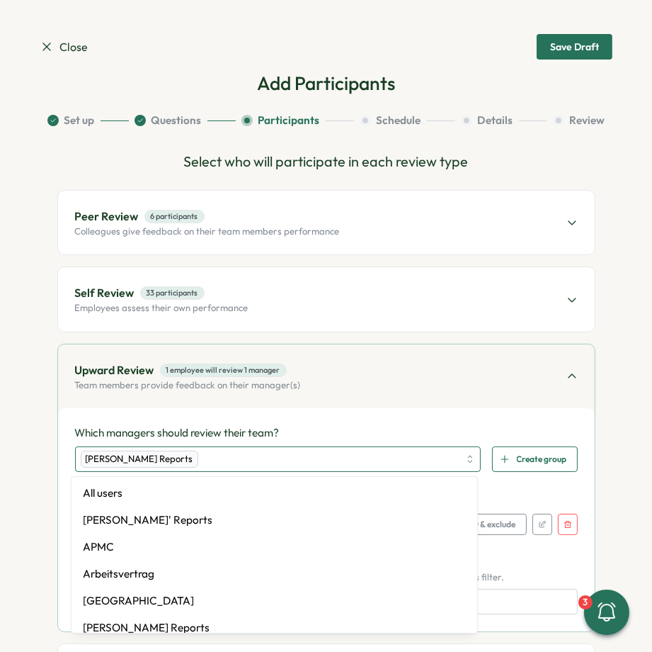
click at [378, 468] on div "[PERSON_NAME] Reports" at bounding box center [270, 459] width 379 height 24
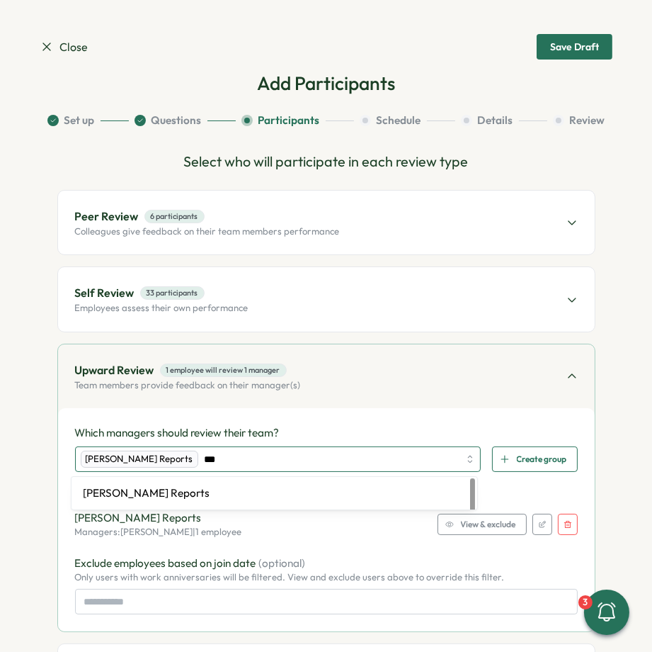
type input "****"
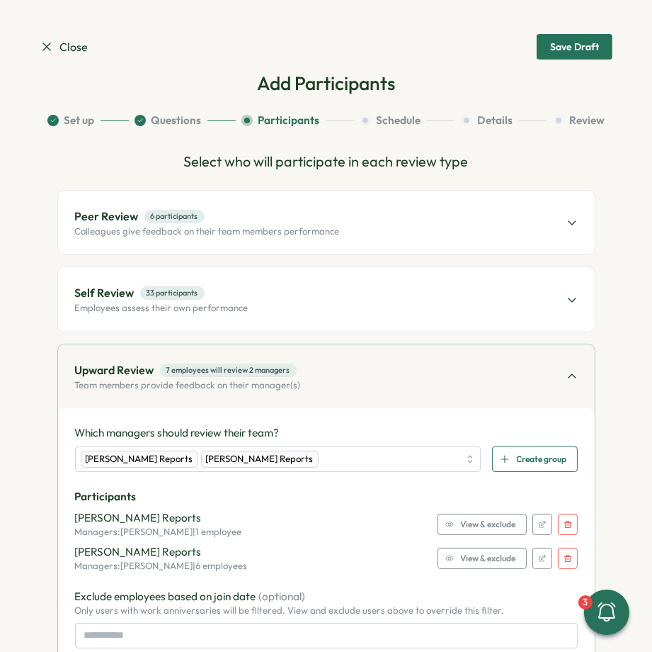
click at [484, 562] on span "View & exclude" at bounding box center [488, 558] width 55 height 20
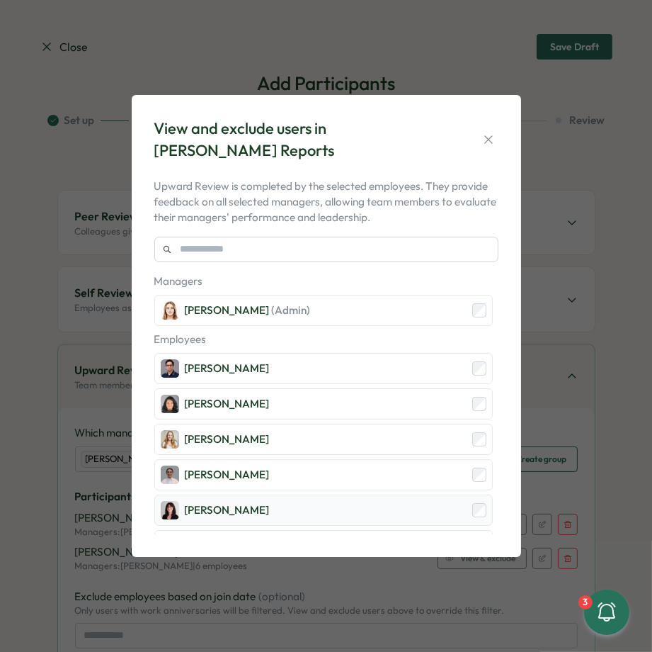
scroll to position [22, 0]
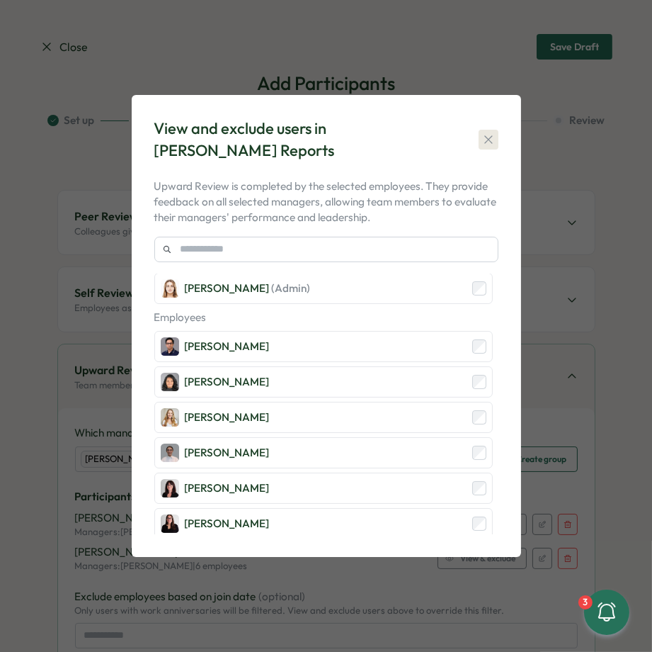
click at [483, 140] on icon "button" at bounding box center [489, 139] width 14 height 14
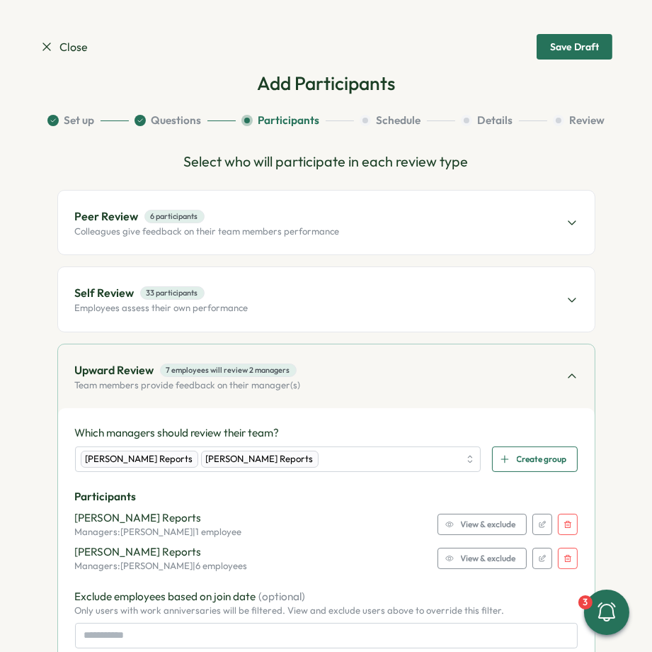
click at [569, 371] on icon at bounding box center [572, 375] width 11 height 11
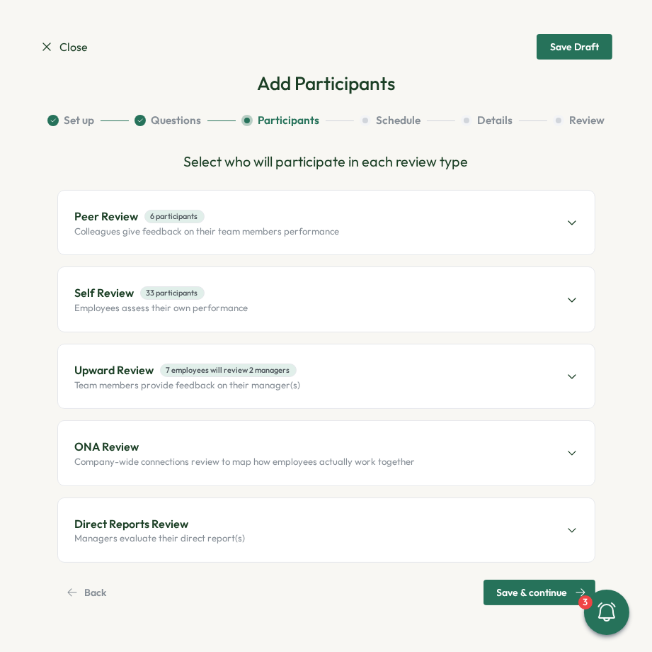
click at [300, 465] on p "Company-wide connections review to map how employees actually work together" at bounding box center [245, 462] width 341 height 13
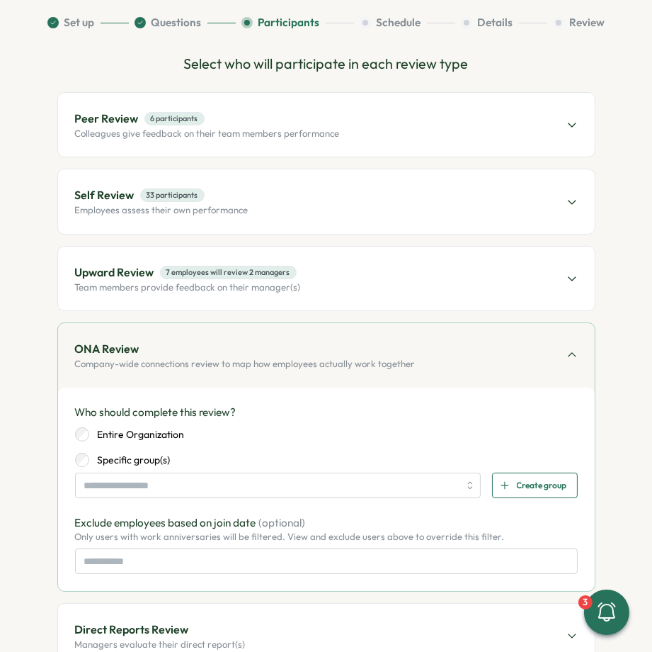
scroll to position [128, 0]
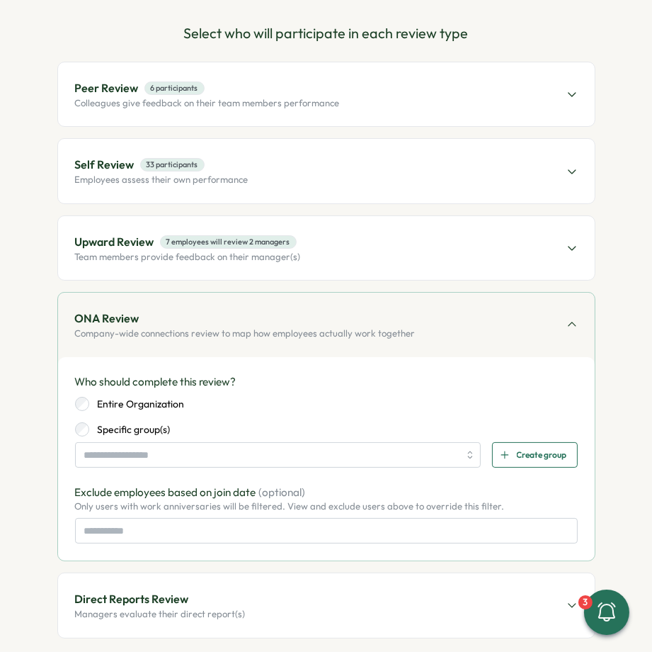
click at [125, 400] on label "Entire Organization" at bounding box center [137, 404] width 96 height 14
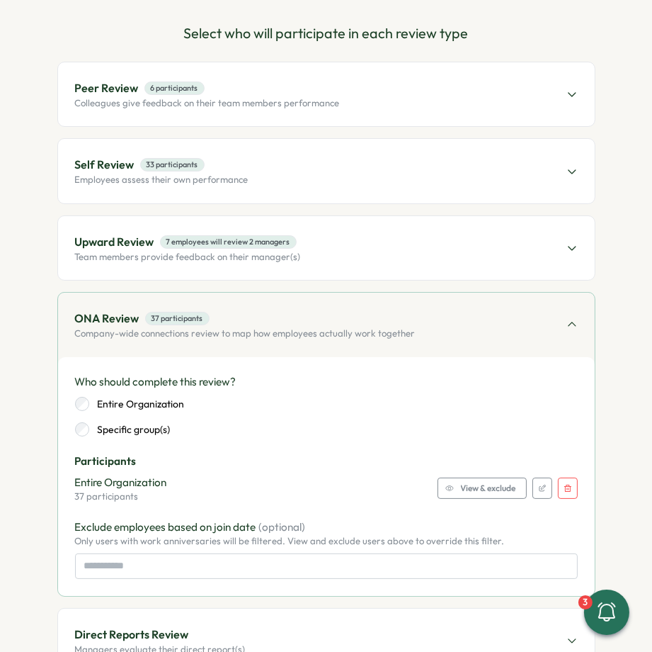
click at [473, 488] on span "View & exclude" at bounding box center [488, 488] width 55 height 20
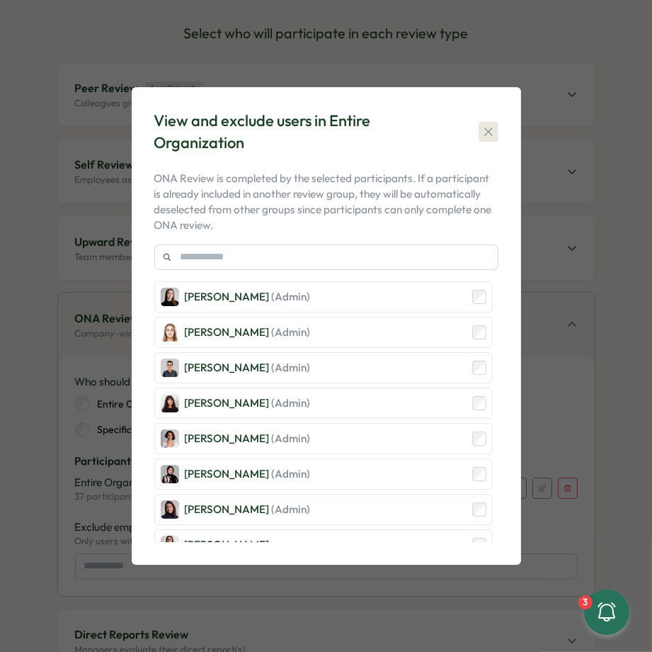
click at [491, 131] on icon "button" at bounding box center [489, 132] width 14 height 14
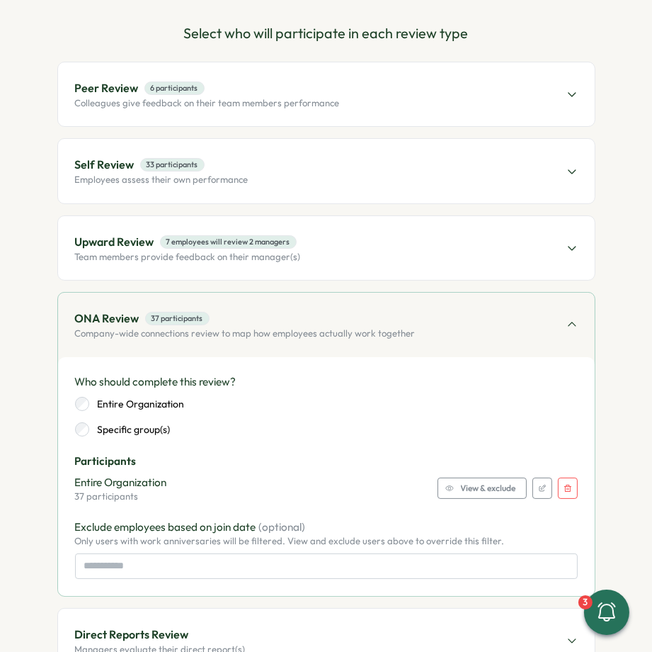
click at [361, 318] on span "ONA Review 37 participants" at bounding box center [245, 319] width 341 height 18
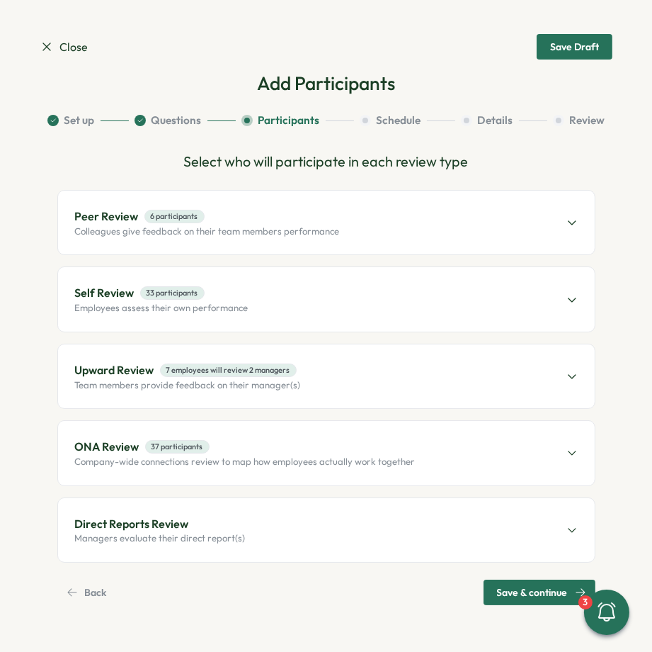
click at [242, 524] on div "Direct Reports Review Managers evaluate their direct report(s)" at bounding box center [326, 530] width 537 height 64
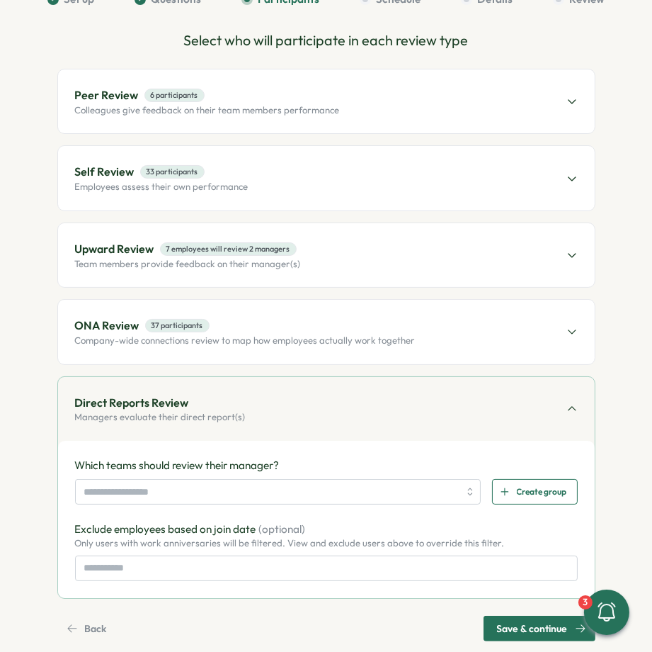
scroll to position [140, 0]
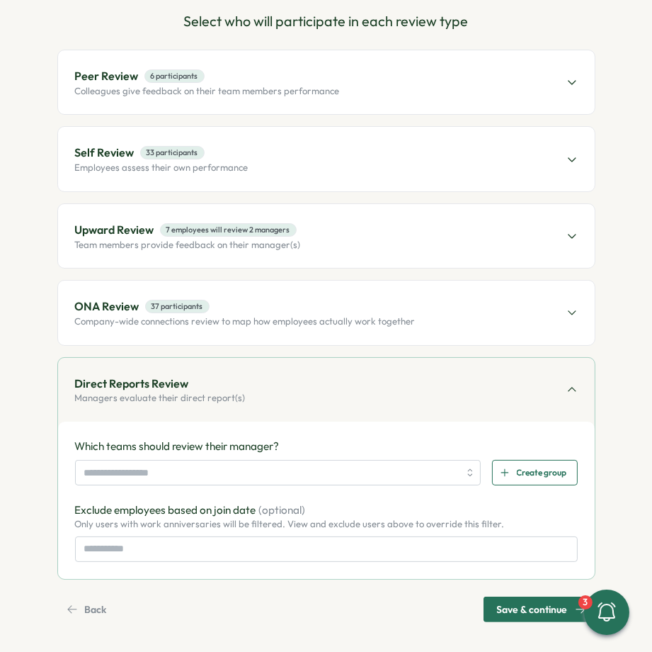
click at [178, 485] on div "Which teams should review their manager? Create group Exclude employees based o…" at bounding box center [326, 500] width 503 height 123
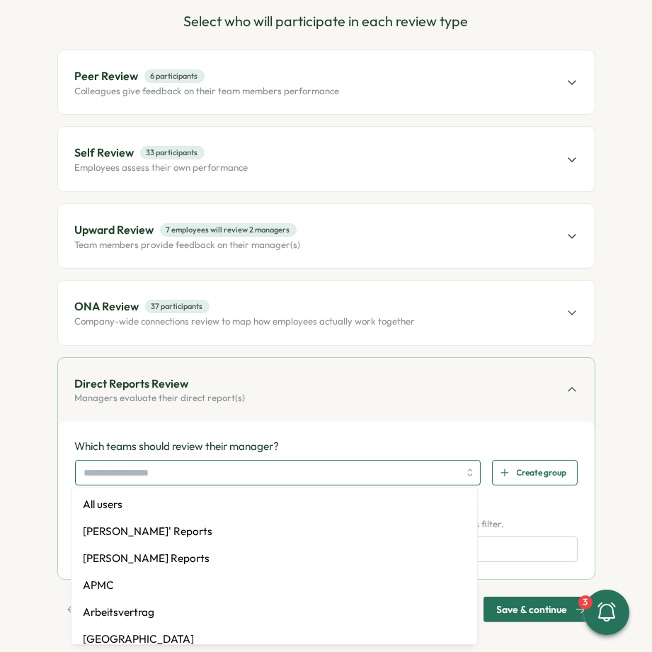
click at [172, 475] on input "search" at bounding box center [271, 472] width 375 height 24
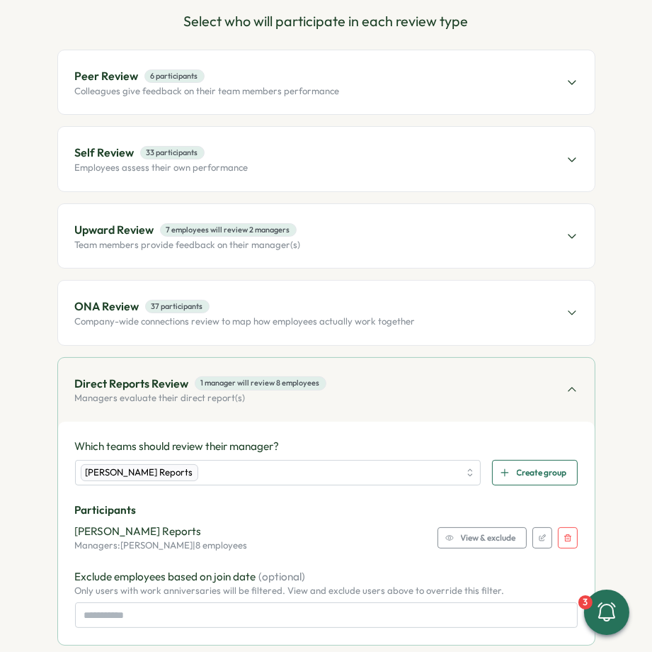
click at [476, 533] on span "View & exclude" at bounding box center [488, 538] width 55 height 20
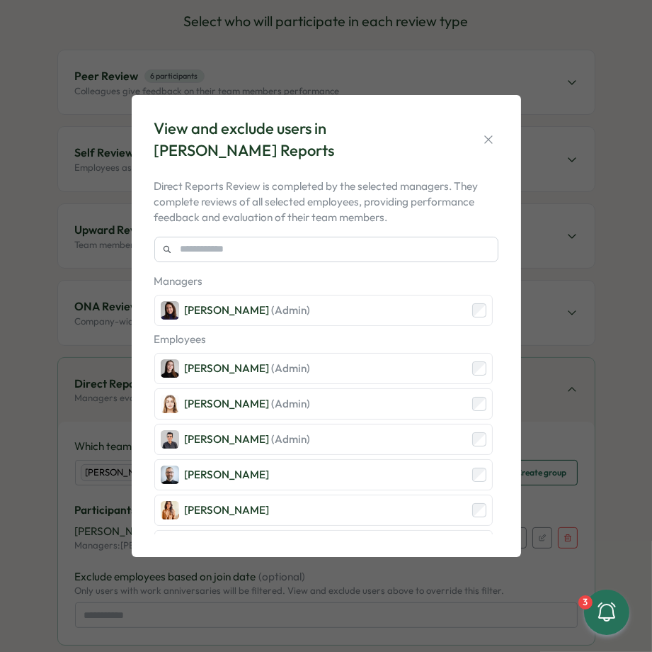
scroll to position [21, 0]
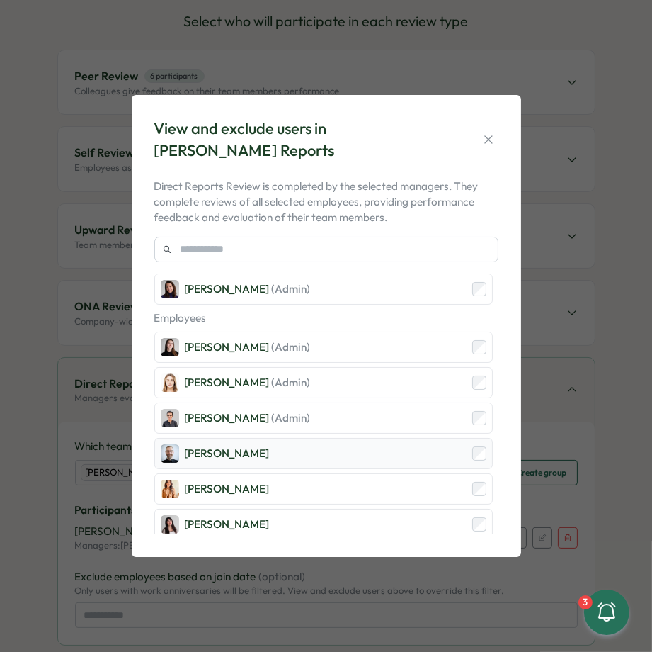
click at [400, 447] on div "[PERSON_NAME]" at bounding box center [323, 453] width 339 height 31
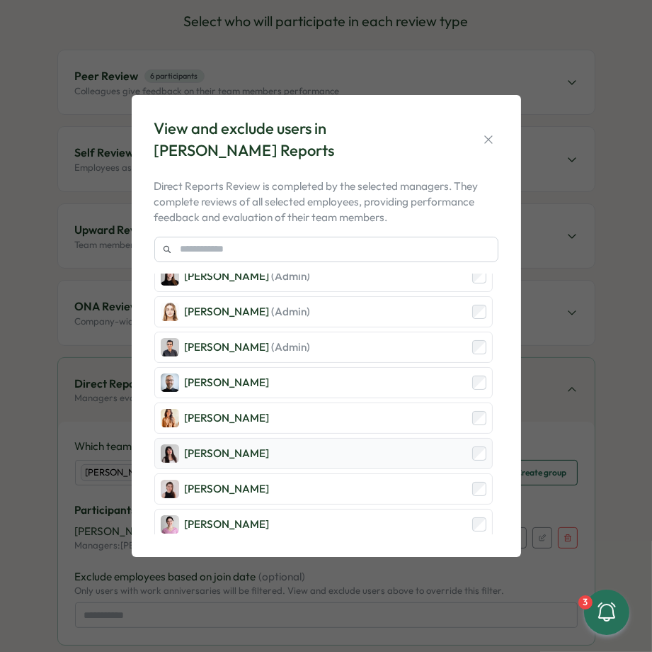
click at [394, 460] on div "[PERSON_NAME]" at bounding box center [323, 453] width 339 height 31
click at [378, 444] on div "[PERSON_NAME]" at bounding box center [323, 453] width 339 height 31
click at [407, 413] on div "[PERSON_NAME]" at bounding box center [323, 417] width 339 height 31
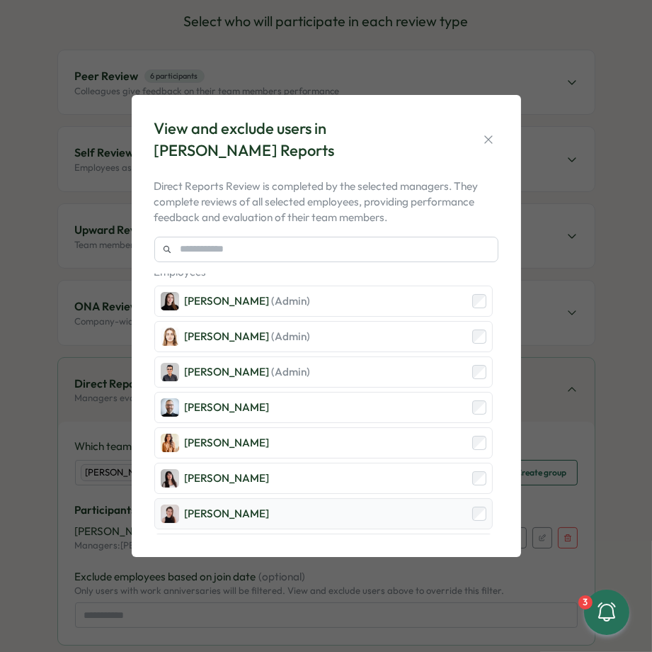
scroll to position [50, 0]
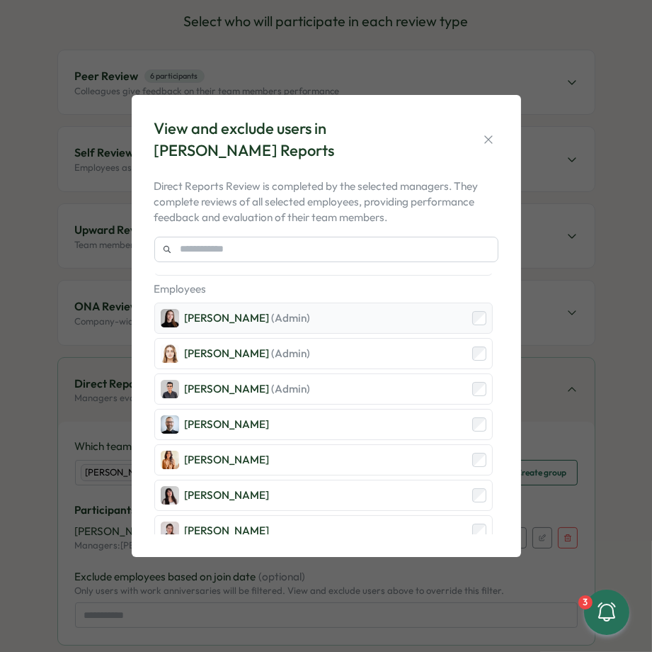
click at [434, 313] on div "[PERSON_NAME] (Admin)" at bounding box center [323, 317] width 339 height 31
click at [494, 141] on icon "button" at bounding box center [489, 139] width 14 height 14
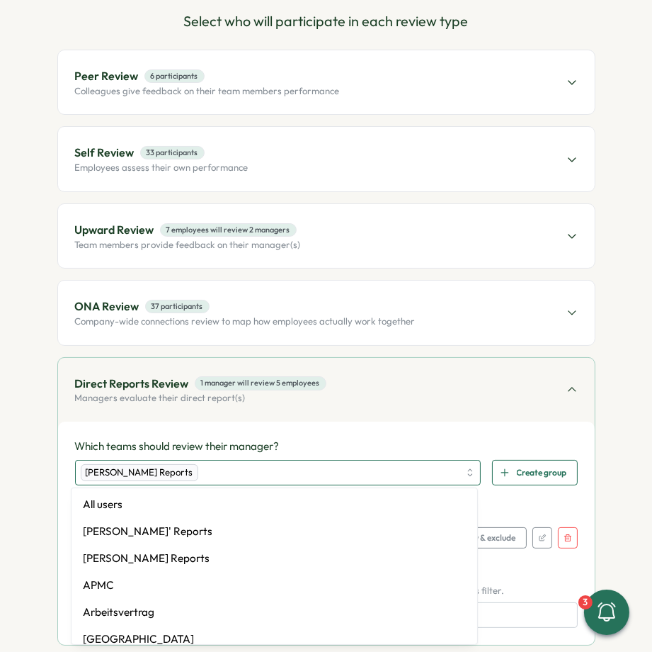
click at [292, 472] on div "[PERSON_NAME] Reports" at bounding box center [270, 472] width 379 height 24
type input "***"
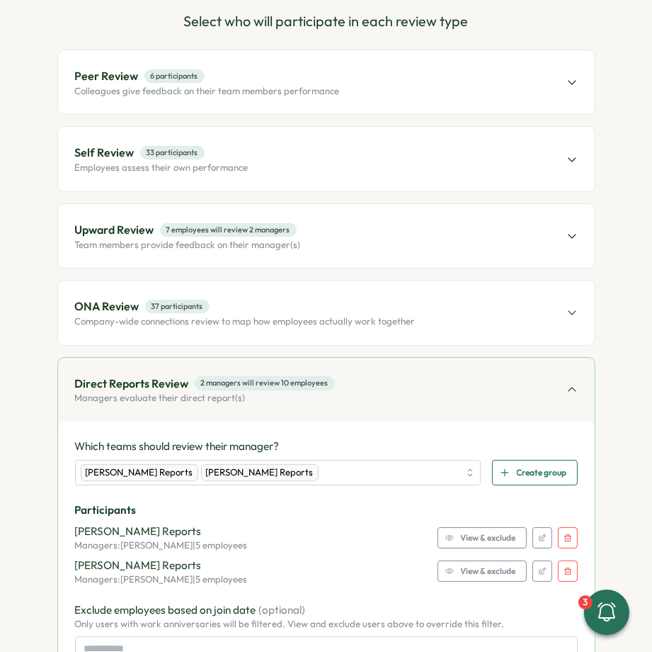
click at [470, 565] on span "View & exclude" at bounding box center [488, 571] width 55 height 20
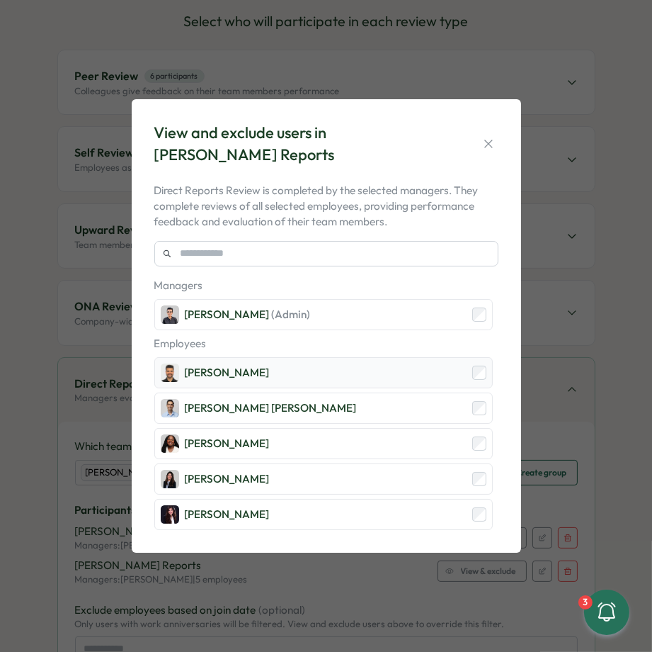
click at [329, 382] on div "[PERSON_NAME]" at bounding box center [323, 372] width 339 height 31
click at [329, 454] on div "Laissa Duclos" at bounding box center [323, 443] width 339 height 31
click at [329, 481] on div "Marina Moric" at bounding box center [323, 478] width 339 height 31
click at [315, 507] on div "Stella Maliatsos" at bounding box center [323, 514] width 339 height 31
click at [491, 149] on icon "button" at bounding box center [489, 144] width 14 height 14
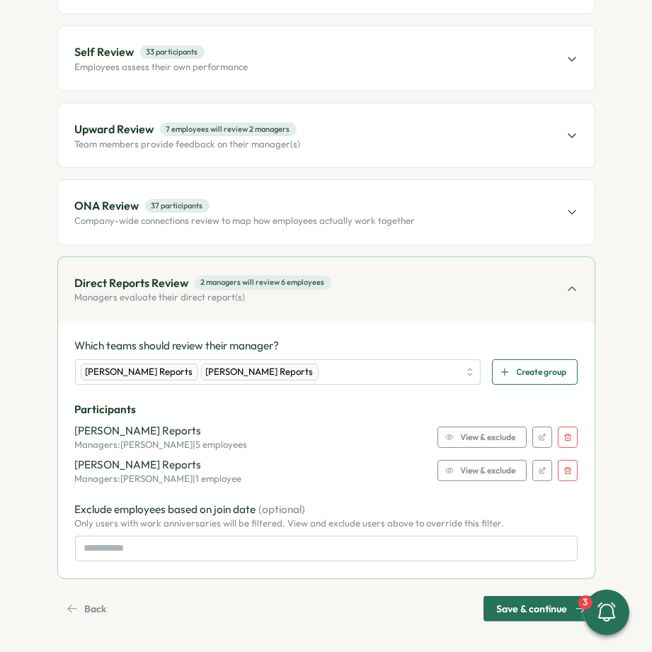
scroll to position [0, 0]
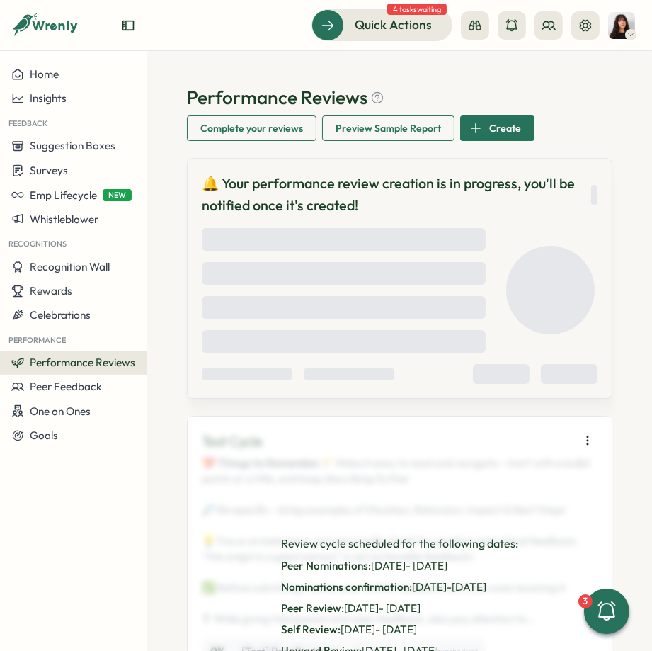
click at [108, 365] on span "Performance Reviews" at bounding box center [83, 362] width 106 height 13
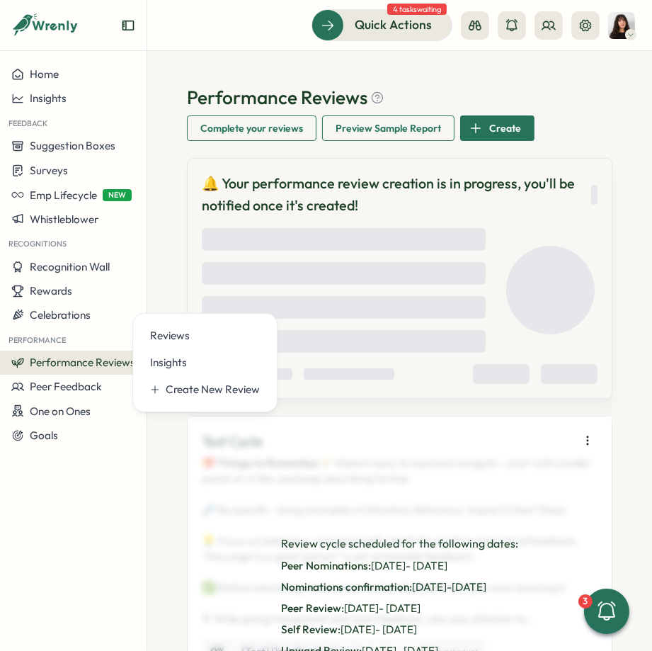
click at [380, 261] on div "Loading Loading Loading Loading" at bounding box center [344, 290] width 284 height 125
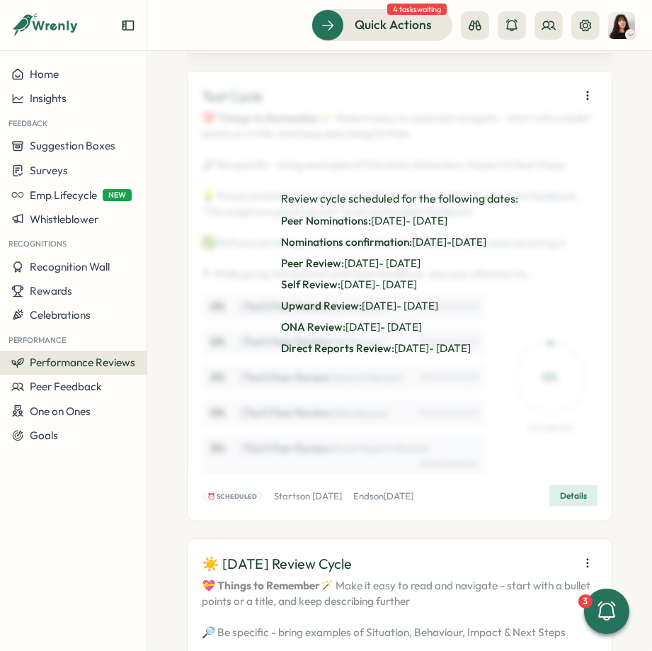
scroll to position [346, 0]
click at [582, 93] on icon "button" at bounding box center [588, 95] width 14 height 14
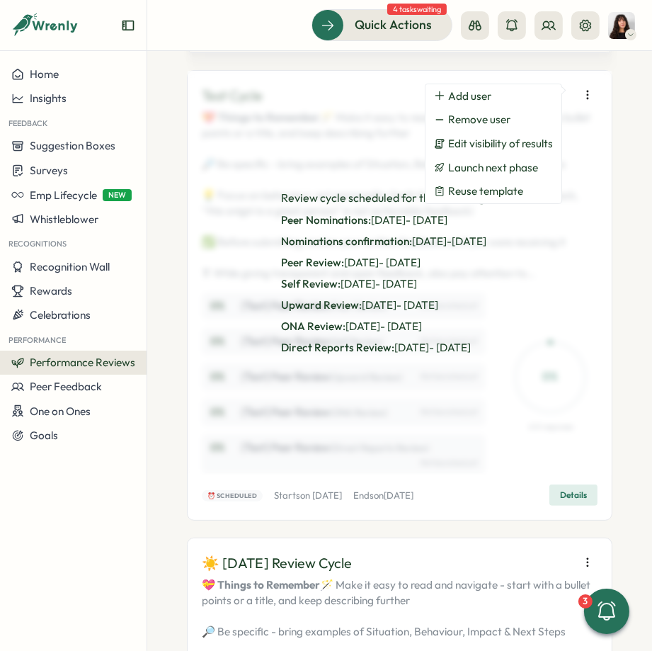
click at [351, 75] on div "Review cycle scheduled for the following dates: Peer Nominations: [DATE] - [DAT…" at bounding box center [400, 273] width 424 height 404
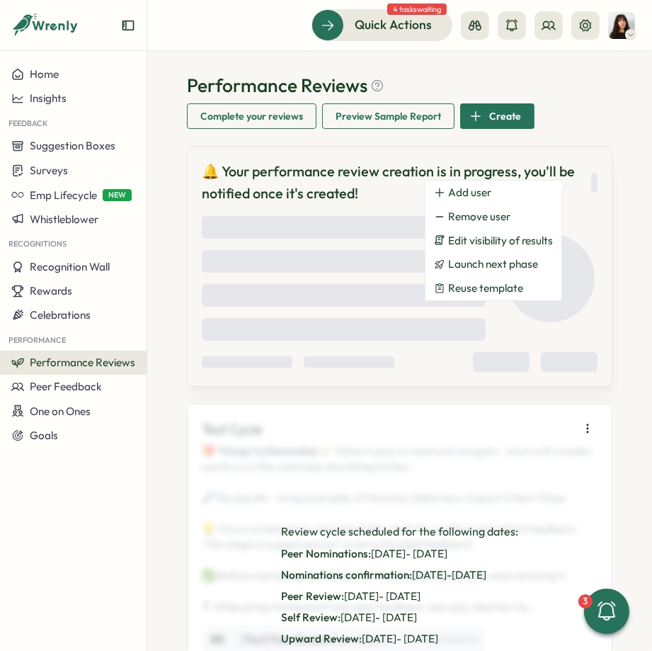
scroll to position [0, 0]
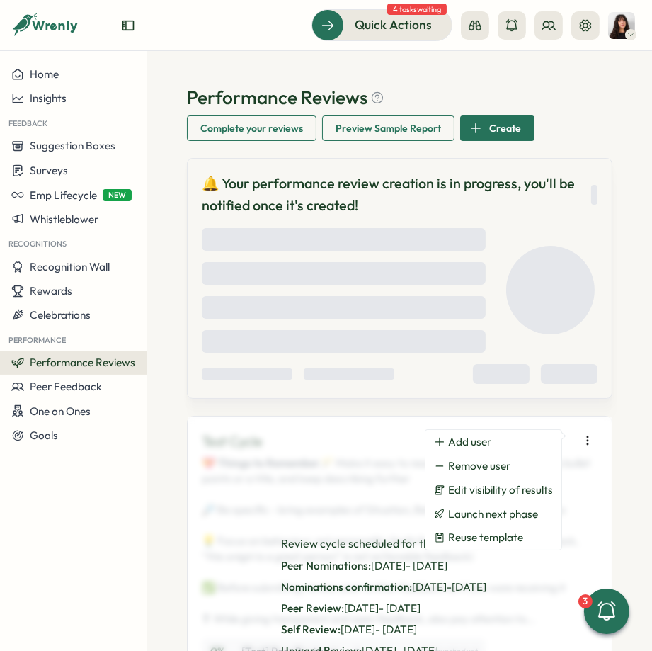
click at [378, 344] on div "Loading" at bounding box center [344, 341] width 284 height 23
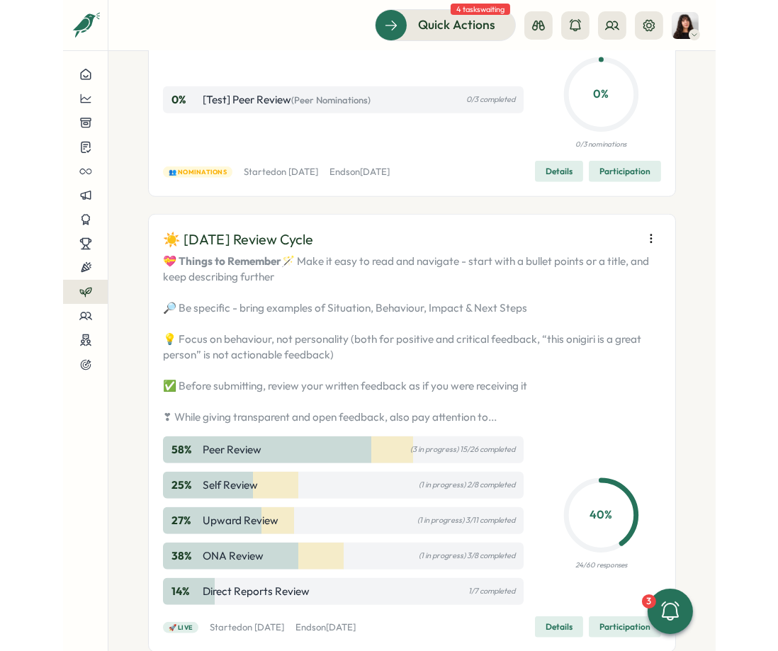
scroll to position [1583, 0]
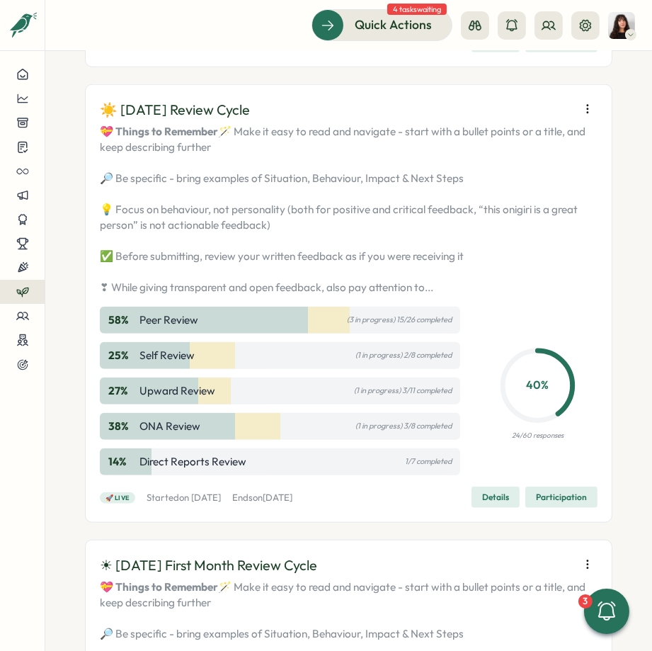
click at [582, 116] on icon "button" at bounding box center [588, 109] width 14 height 14
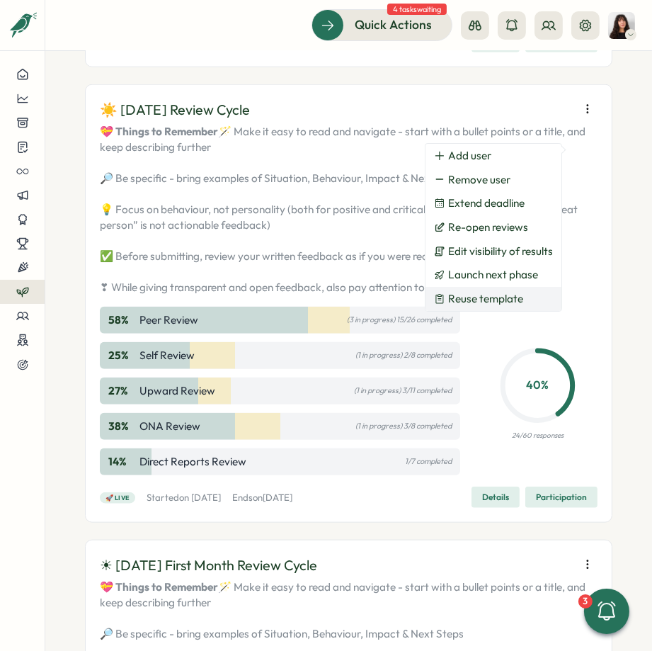
click at [498, 297] on span "Reuse template" at bounding box center [485, 299] width 75 height 13
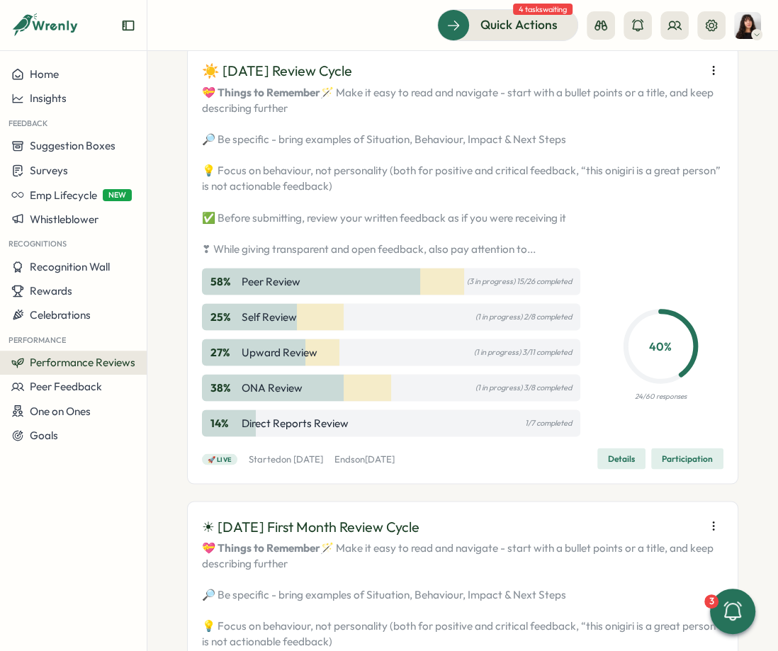
scroll to position [1580, 0]
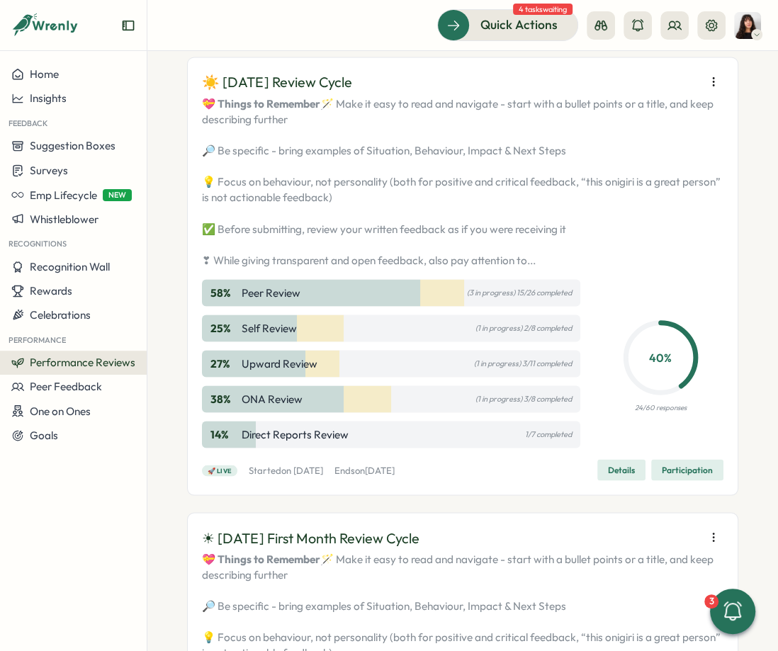
click at [652, 85] on icon "button" at bounding box center [713, 81] width 1 height 8
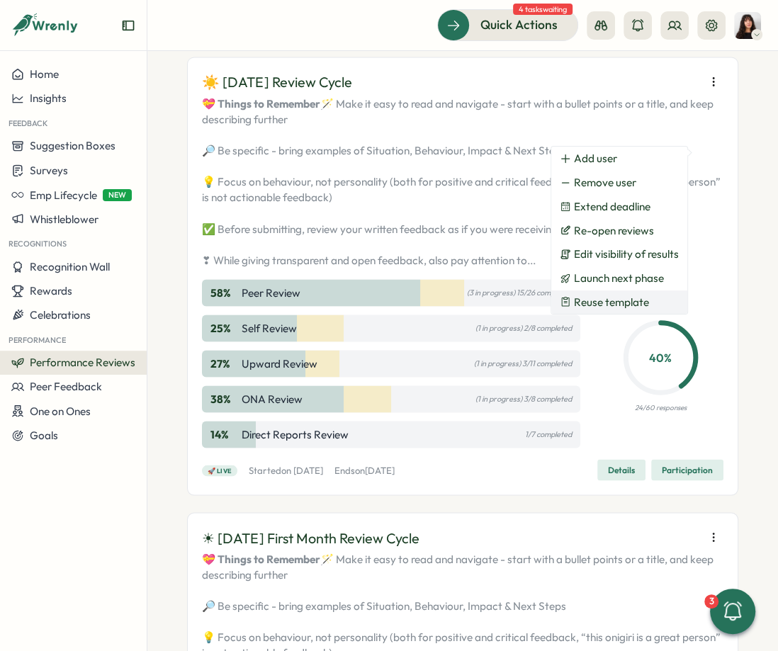
click at [639, 305] on span "Reuse template" at bounding box center [611, 302] width 75 height 13
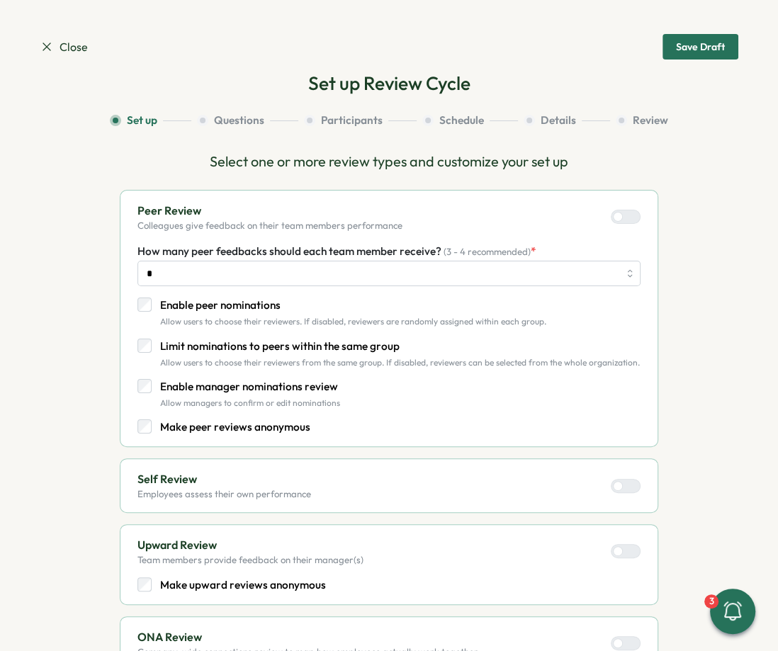
scroll to position [602, 0]
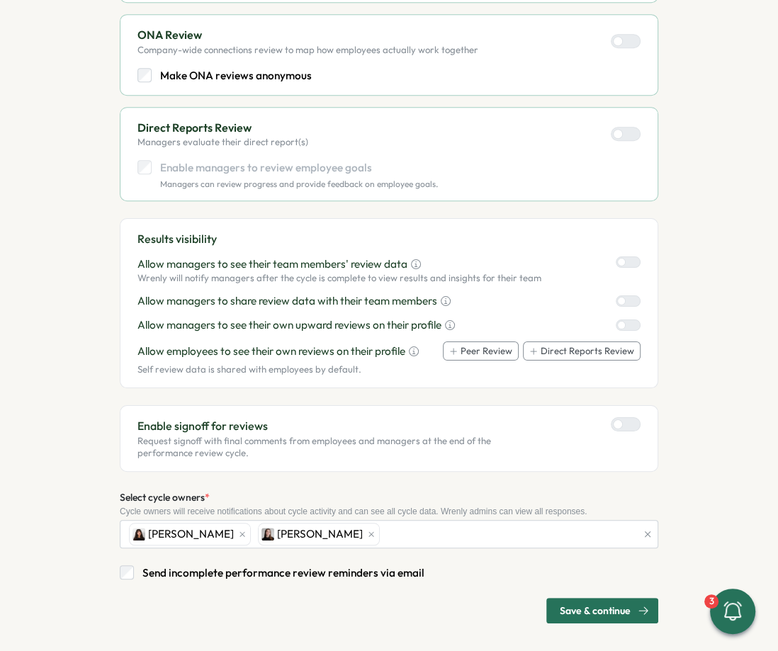
click at [594, 599] on span "Save & continue" at bounding box center [595, 611] width 71 height 24
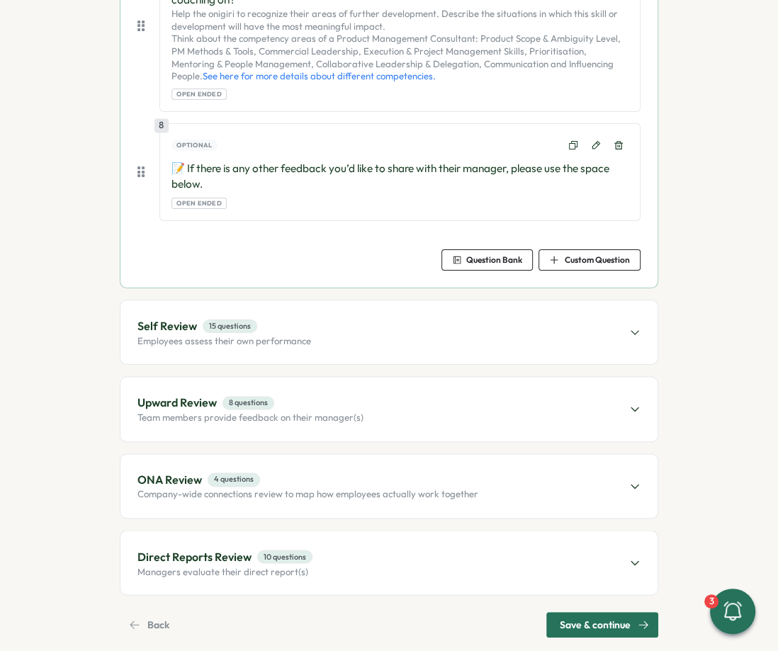
click at [594, 613] on span "Save & continue" at bounding box center [595, 625] width 71 height 24
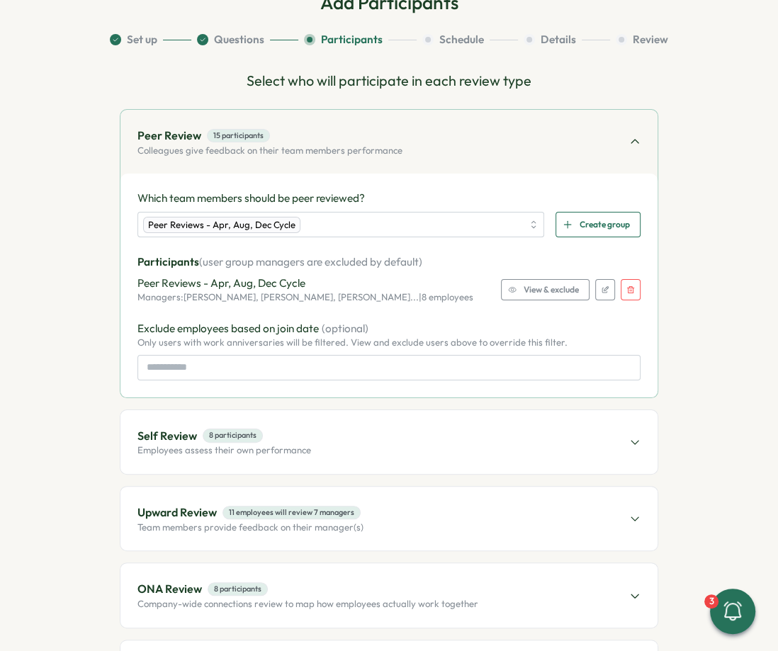
scroll to position [0, 0]
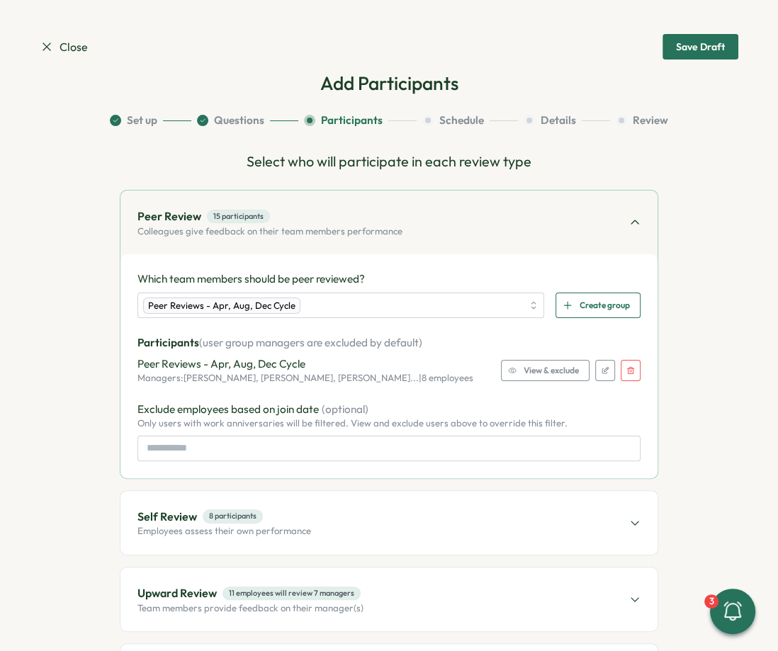
click at [626, 372] on icon "button" at bounding box center [630, 370] width 9 height 9
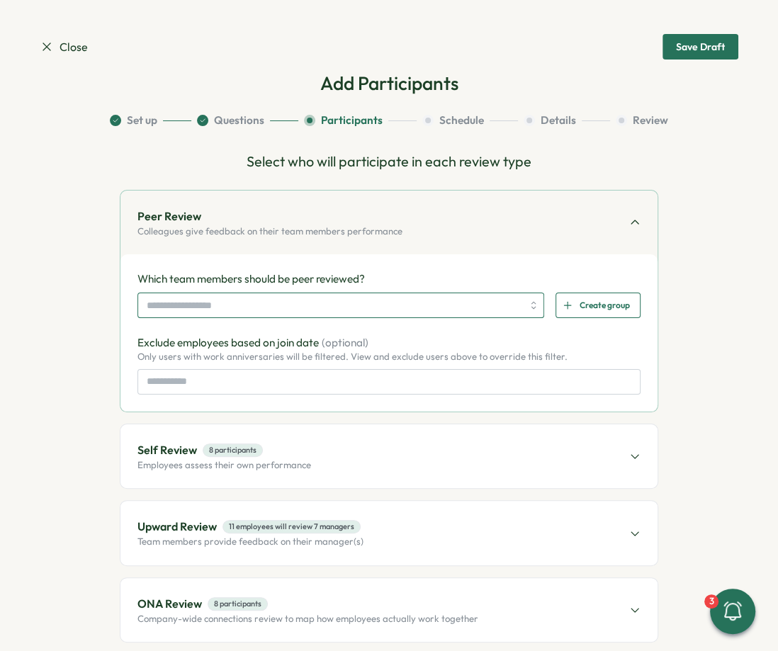
click at [375, 305] on input "search" at bounding box center [334, 305] width 375 height 24
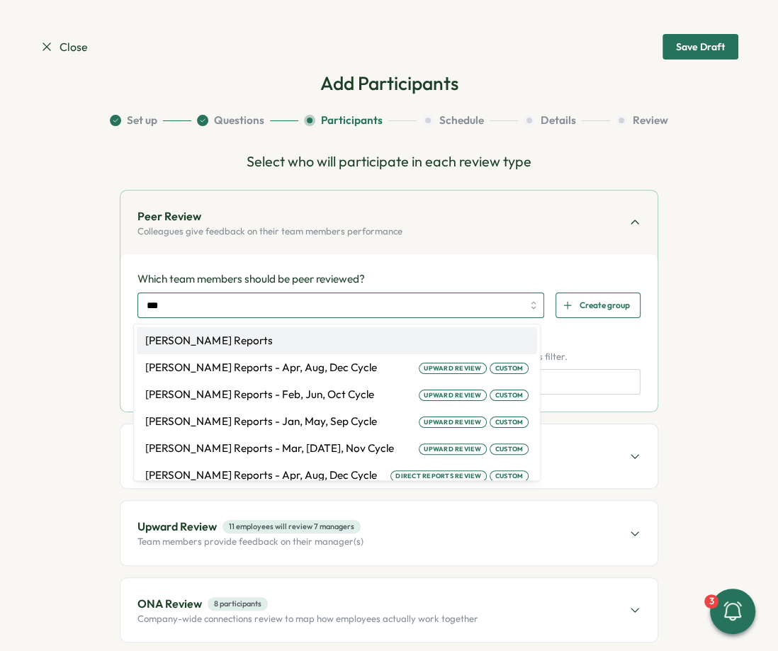
type input "***"
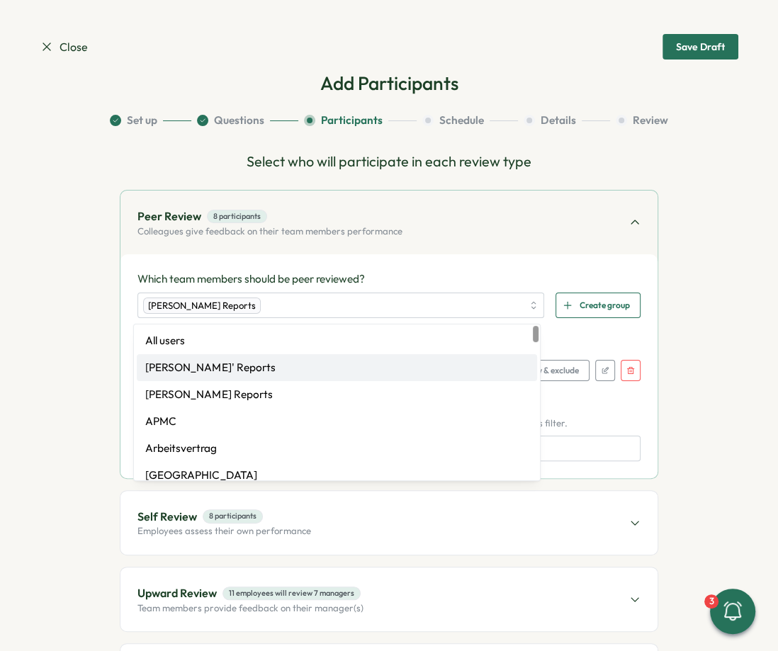
click at [558, 368] on span "View & exclude" at bounding box center [551, 371] width 55 height 20
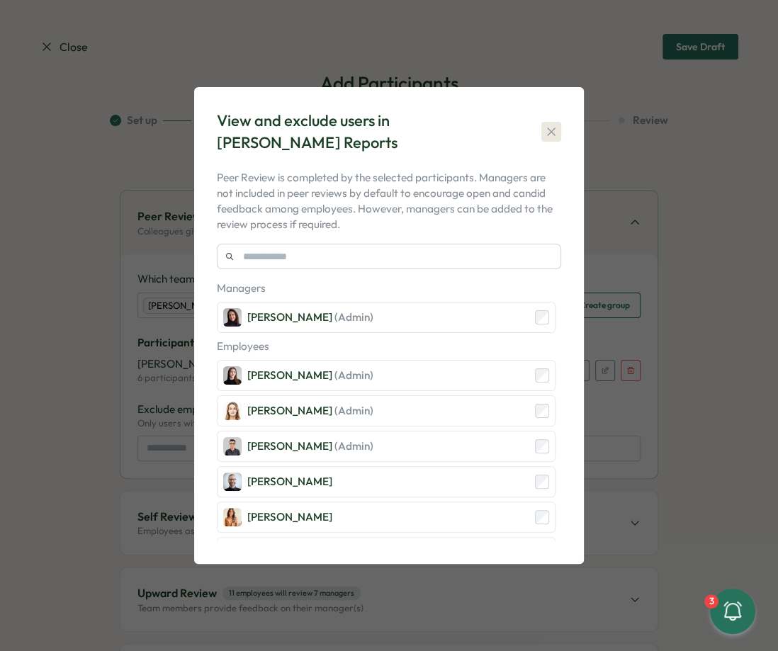
click at [549, 129] on icon "button" at bounding box center [551, 132] width 8 height 8
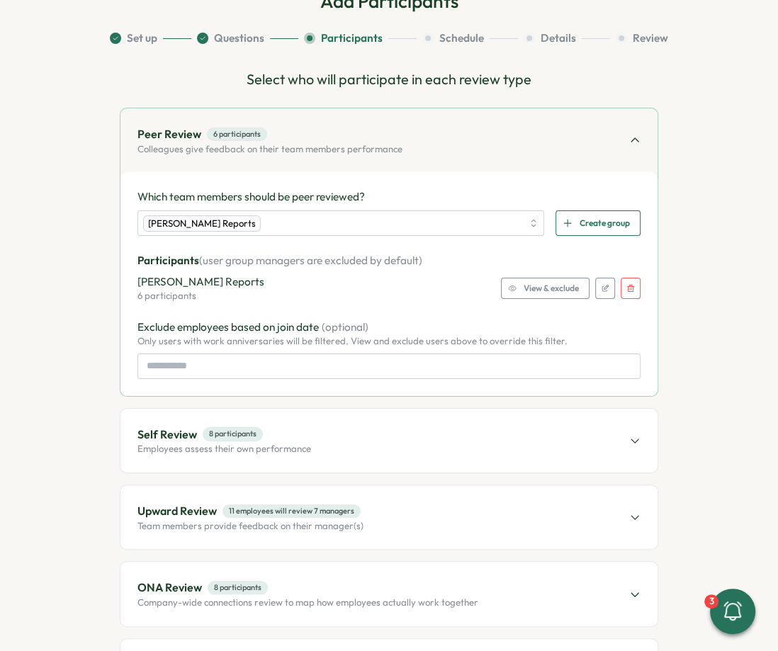
scroll to position [208, 0]
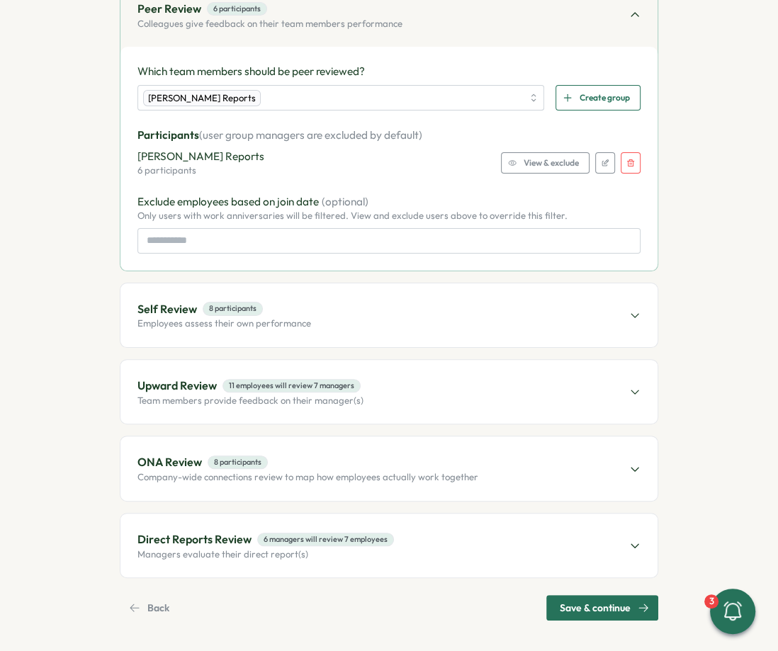
click at [212, 380] on p "Upward Review" at bounding box center [176, 386] width 79 height 18
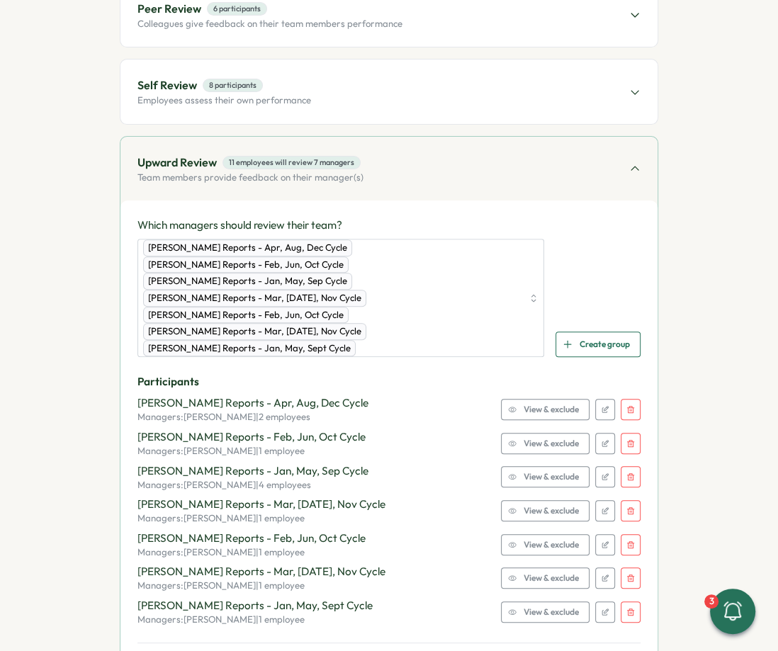
click at [633, 399] on button "button" at bounding box center [631, 409] width 20 height 21
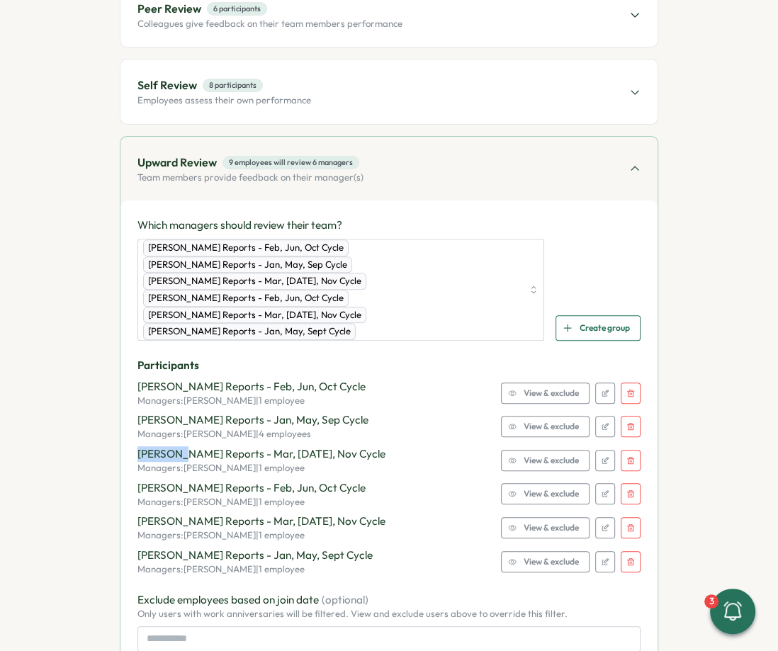
click at [633, 387] on div "Participants [PERSON_NAME] Reports - Feb, Jun, Oct Cycle Managers: [PERSON_NAME…" at bounding box center [388, 467] width 503 height 218
click at [633, 383] on button "button" at bounding box center [631, 393] width 20 height 21
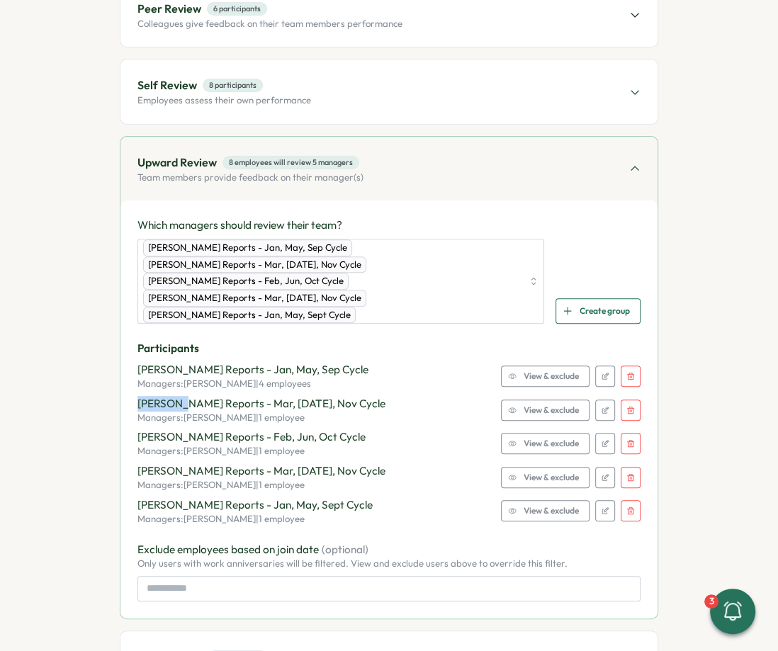
click at [627, 373] on icon "button" at bounding box center [630, 376] width 7 height 7
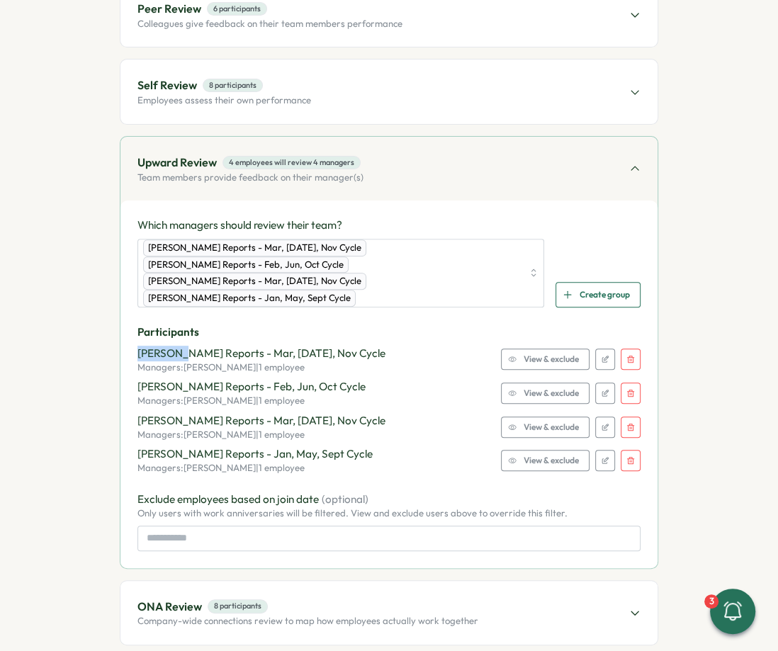
click at [627, 356] on icon "button" at bounding box center [630, 359] width 7 height 7
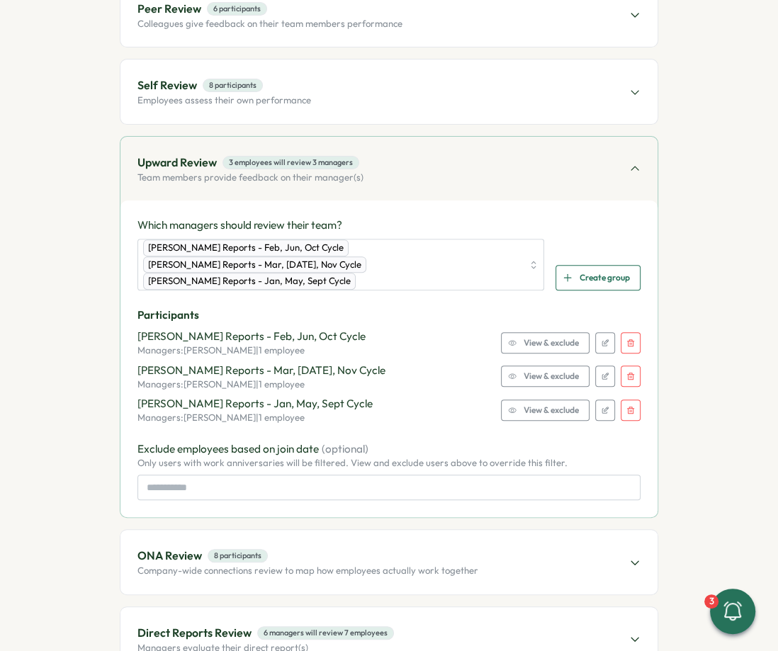
click at [626, 339] on icon "button" at bounding box center [630, 343] width 9 height 9
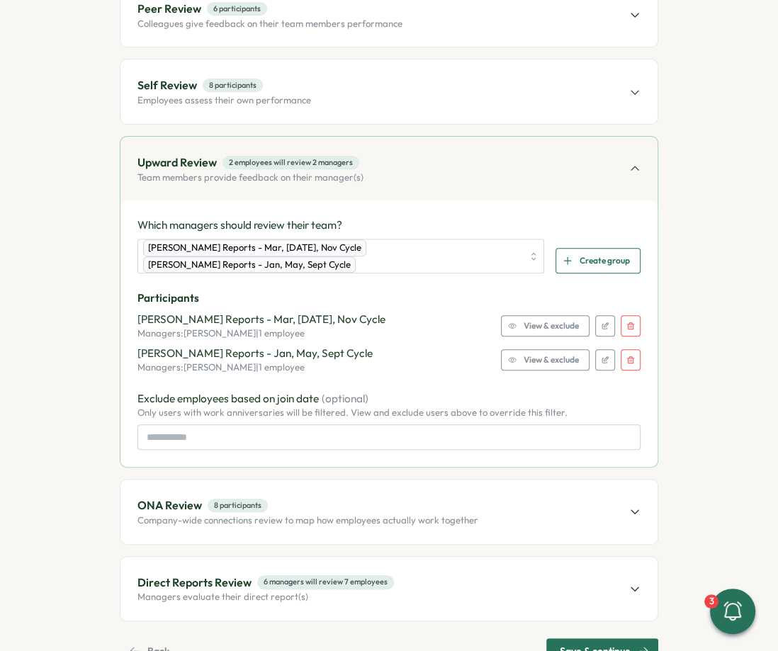
click at [626, 317] on button "button" at bounding box center [631, 325] width 20 height 21
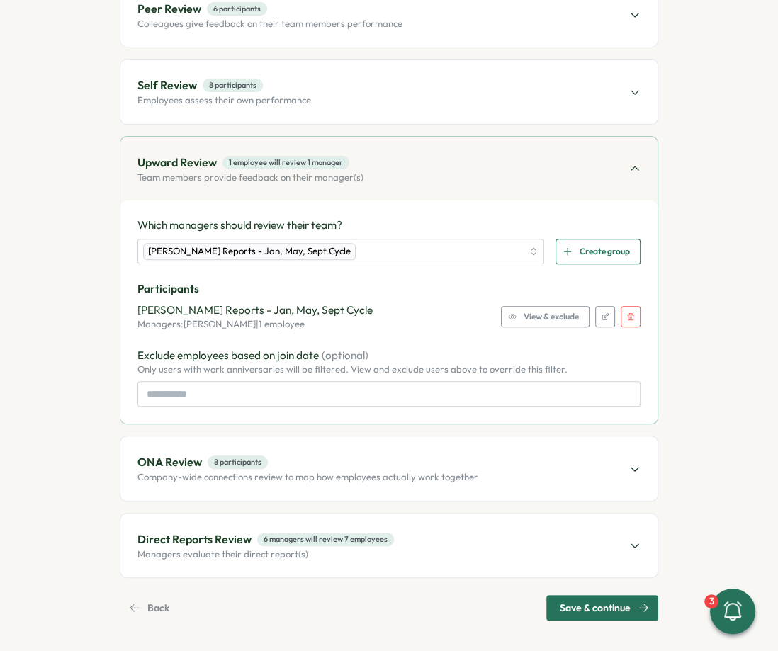
click at [626, 317] on icon "button" at bounding box center [630, 316] width 9 height 9
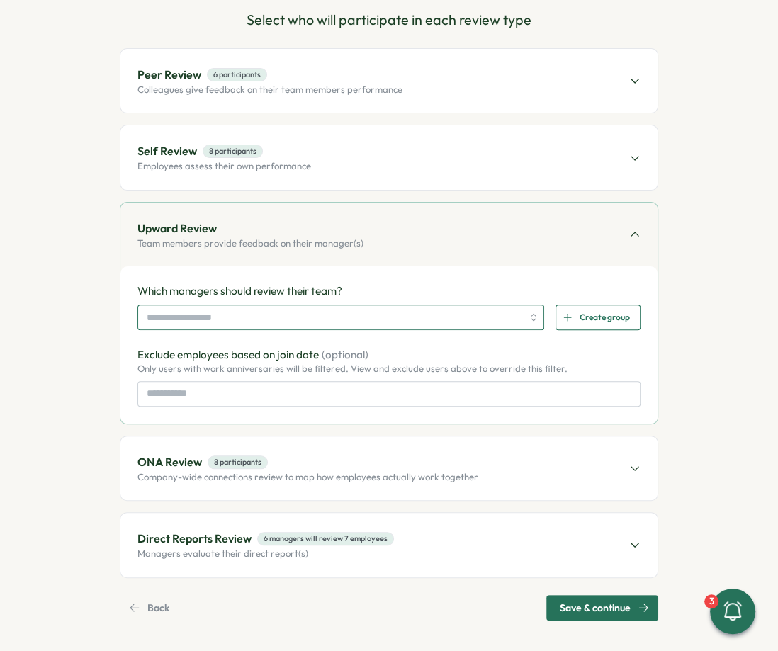
click at [326, 324] on input "search" at bounding box center [334, 317] width 375 height 24
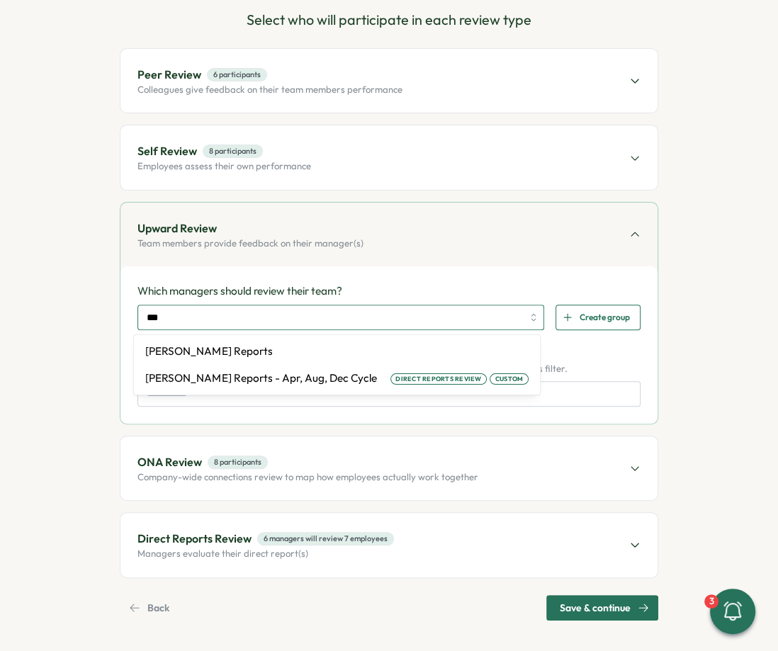
type input "****"
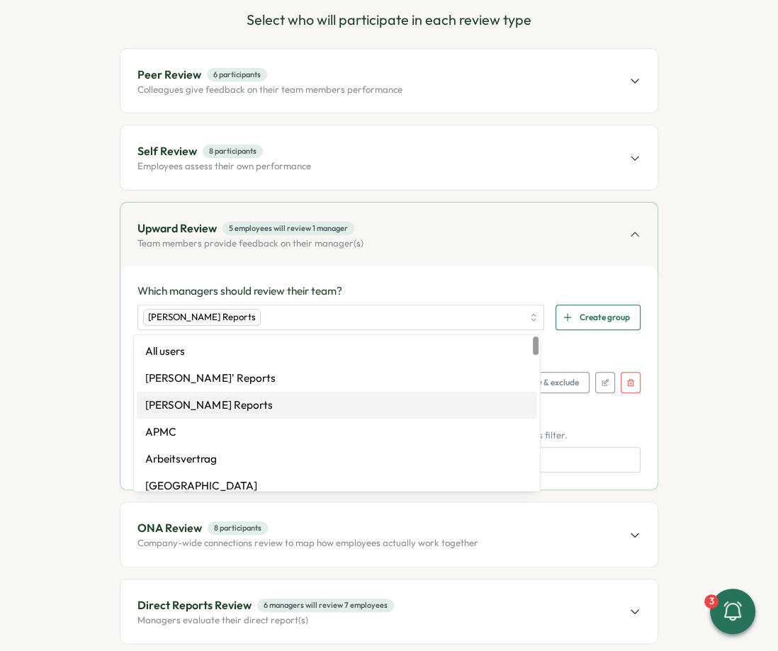
click at [590, 349] on p "Participants" at bounding box center [388, 355] width 503 height 16
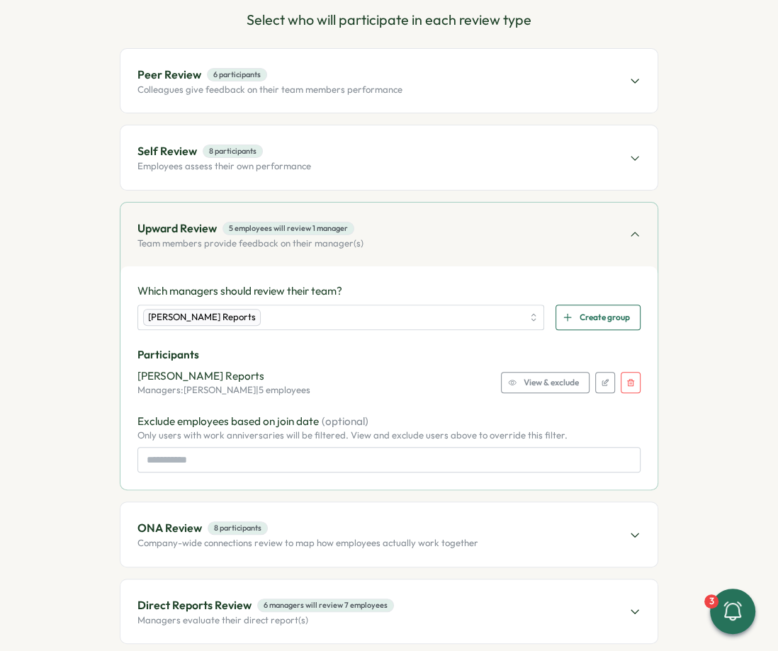
scroll to position [208, 0]
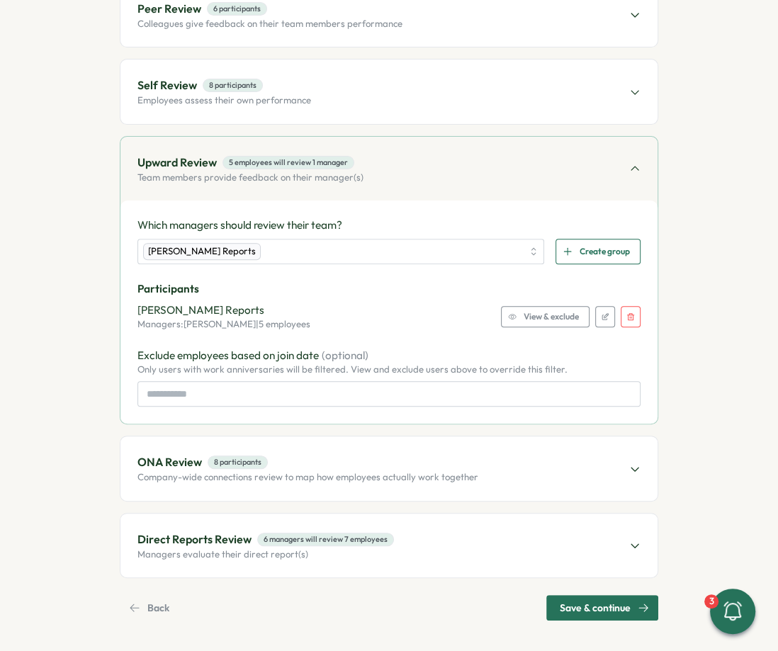
click at [193, 536] on p "Direct Reports Review" at bounding box center [194, 540] width 114 height 18
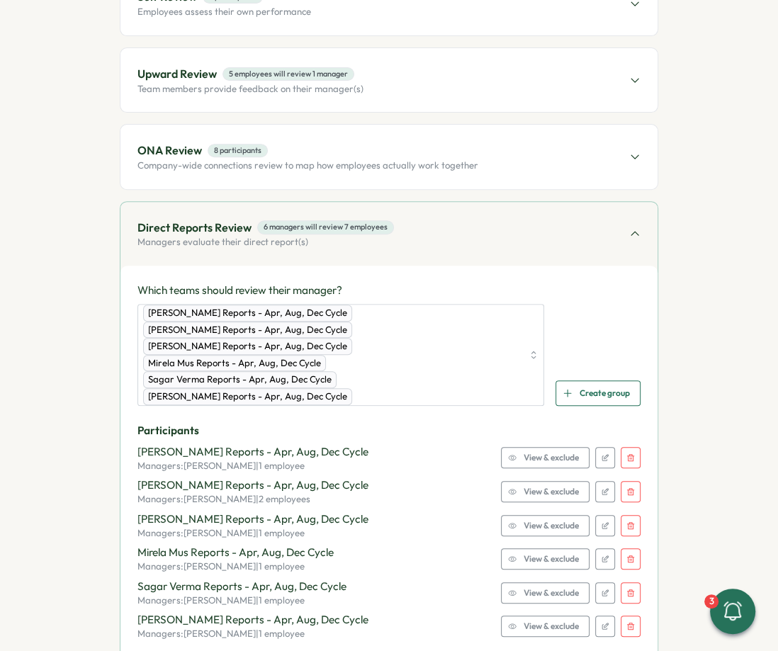
scroll to position [312, 0]
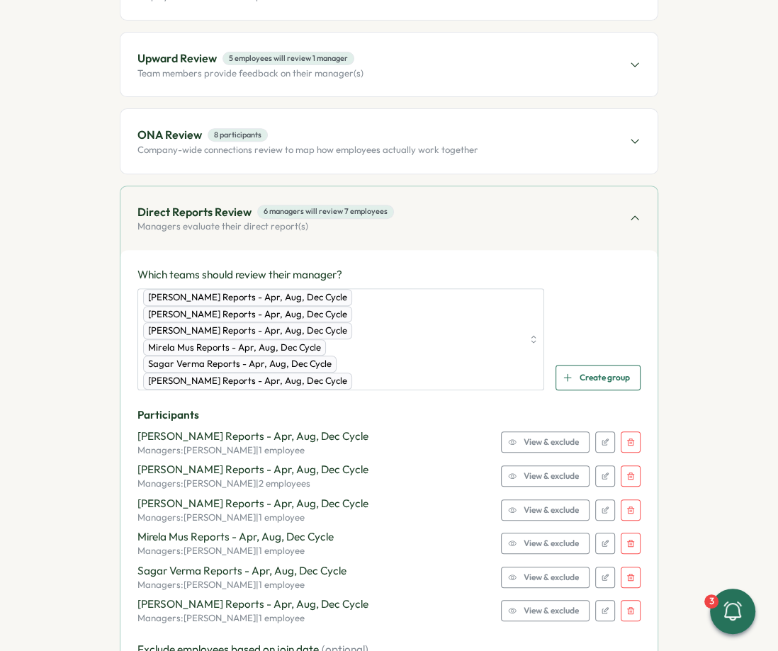
click at [630, 438] on icon "button" at bounding box center [630, 442] width 9 height 9
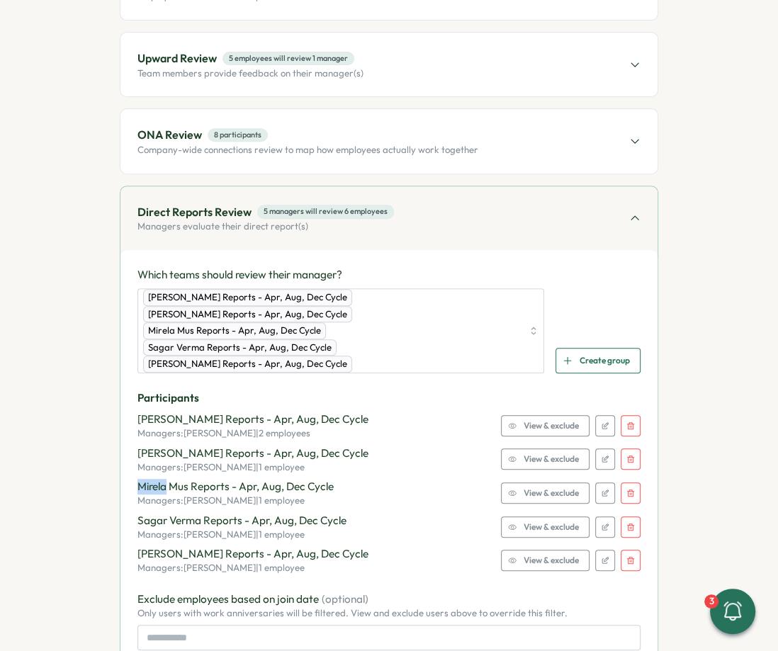
click at [630, 422] on div "Participants [PERSON_NAME] Reports - Apr, Aug, Dec Cycle Managers: [PERSON_NAME…" at bounding box center [388, 482] width 503 height 184
click at [628, 415] on button "button" at bounding box center [631, 425] width 20 height 21
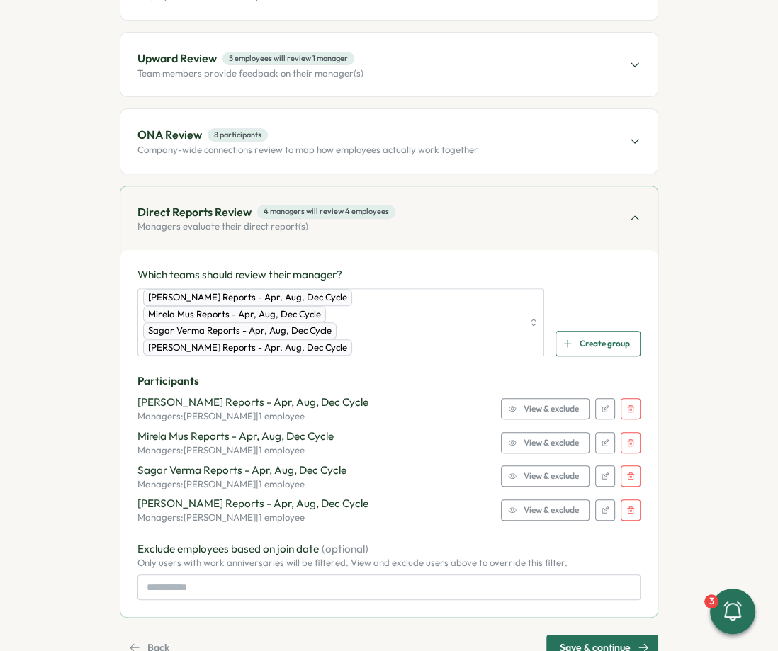
click at [628, 402] on div "Participants [PERSON_NAME] Reports - Apr, Aug, Dec Cycle Managers: [PERSON_NAME…" at bounding box center [388, 448] width 503 height 150
click at [628, 398] on button "button" at bounding box center [631, 408] width 20 height 21
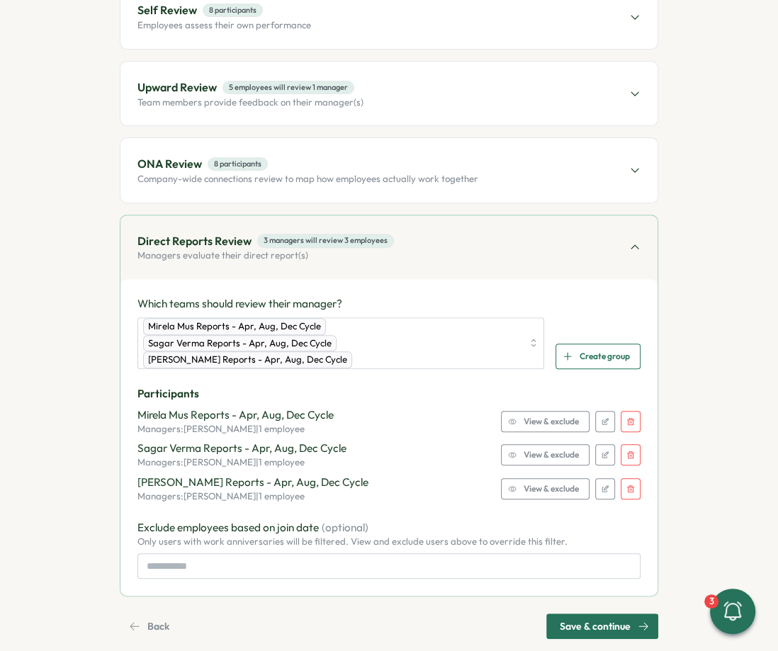
click at [628, 386] on div "Participants Mirela Mus Reports - Apr, Aug, Dec Cycle Managers: [PERSON_NAME] |…" at bounding box center [388, 444] width 503 height 117
click at [628, 417] on icon "button" at bounding box center [630, 421] width 9 height 9
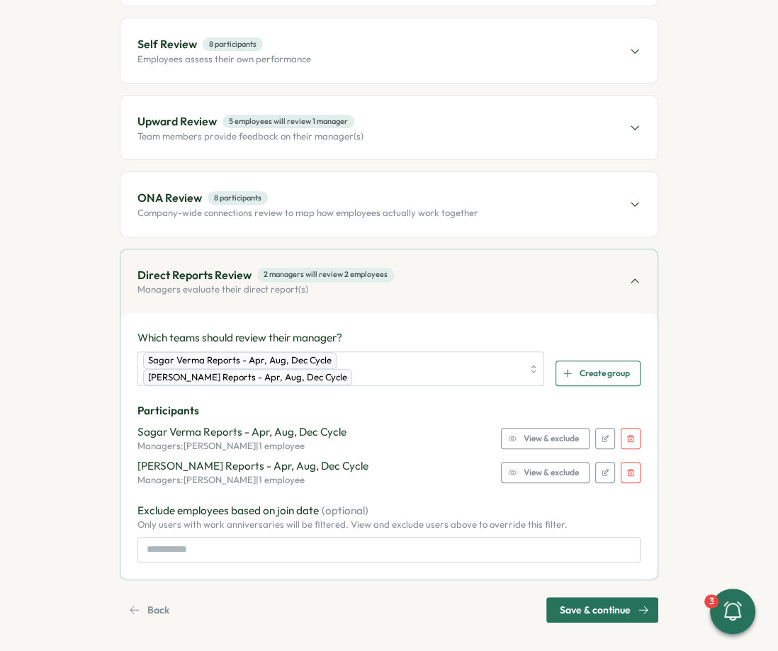
click at [629, 428] on button "button" at bounding box center [631, 438] width 20 height 21
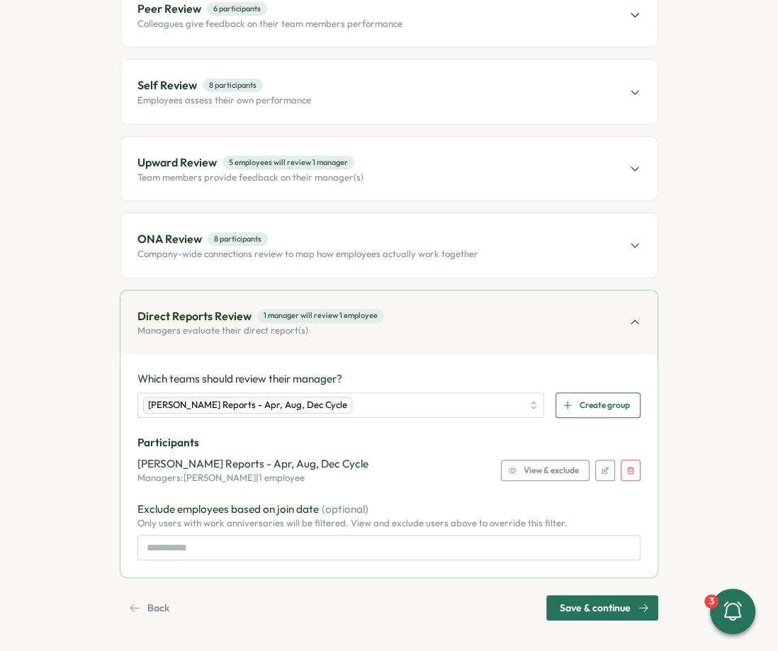
click at [628, 466] on icon "button" at bounding box center [630, 470] width 9 height 9
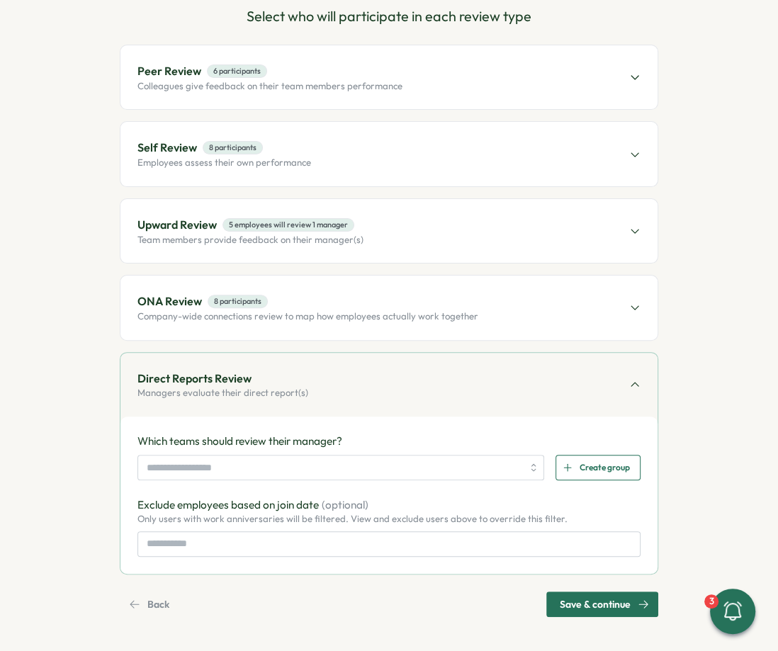
scroll to position [142, 0]
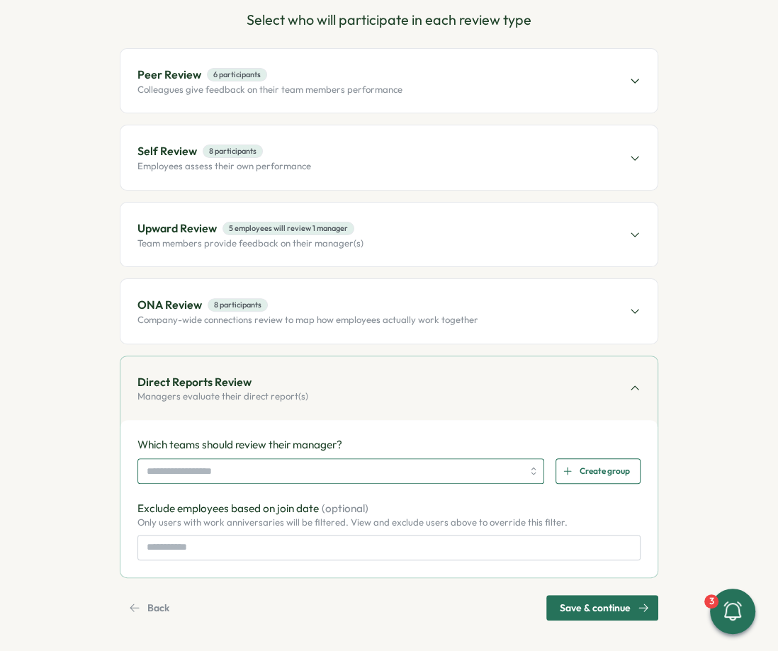
click at [230, 465] on input "search" at bounding box center [334, 471] width 375 height 24
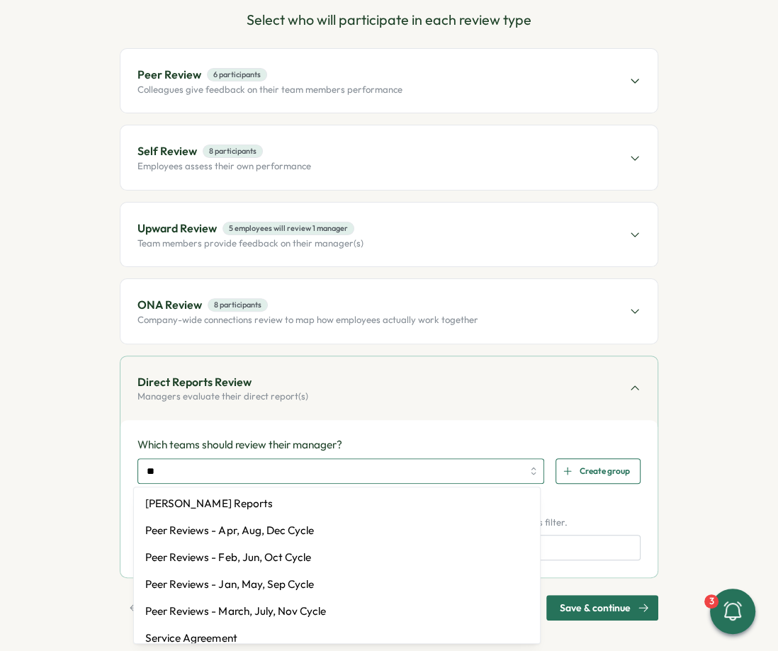
type input "***"
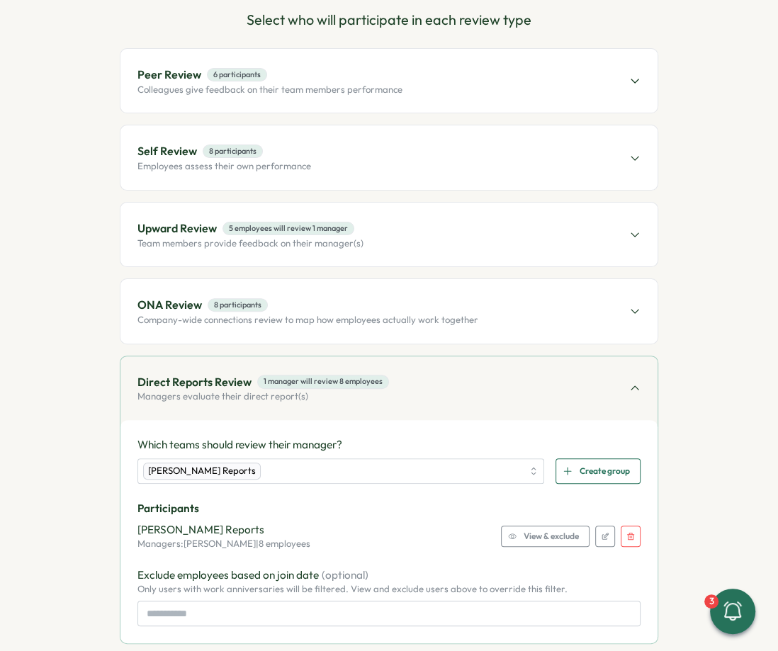
click at [560, 548] on div "Which teams should review their manager? [PERSON_NAME] Reports Create group Par…" at bounding box center [388, 531] width 503 height 189
click at [560, 545] on div "[PERSON_NAME] Reports Managers: [PERSON_NAME] | 8 employees View & exclude" at bounding box center [388, 536] width 503 height 28
click at [553, 540] on span "View & exclude" at bounding box center [551, 536] width 55 height 20
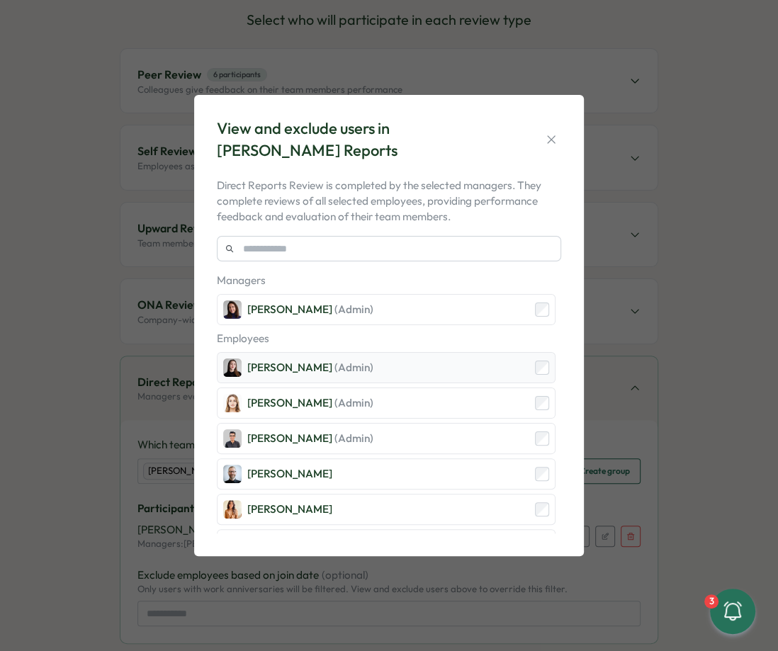
click at [329, 368] on div "[PERSON_NAME] (Admin)" at bounding box center [310, 368] width 126 height 16
click at [318, 395] on div "[PERSON_NAME] (Admin)" at bounding box center [310, 403] width 126 height 16
click at [312, 465] on div "[PERSON_NAME]" at bounding box center [277, 474] width 109 height 18
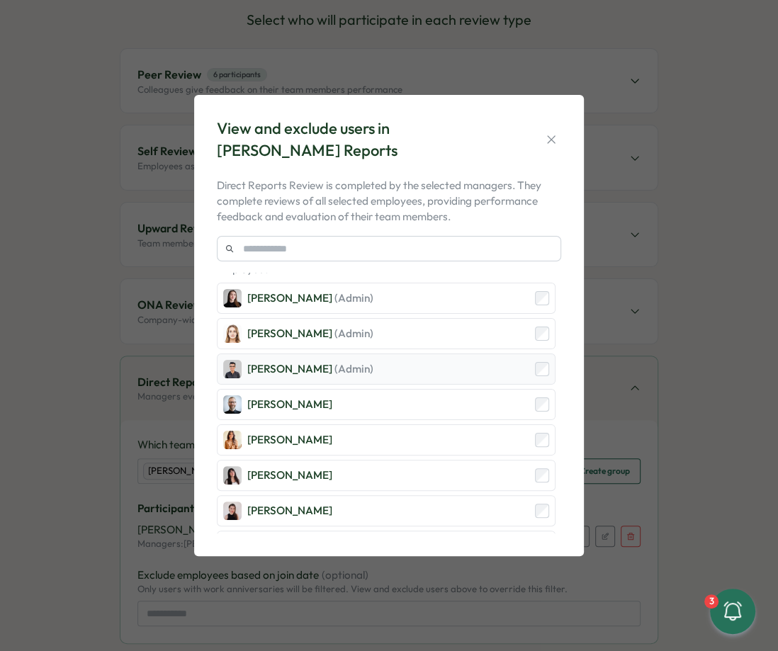
scroll to position [75, 0]
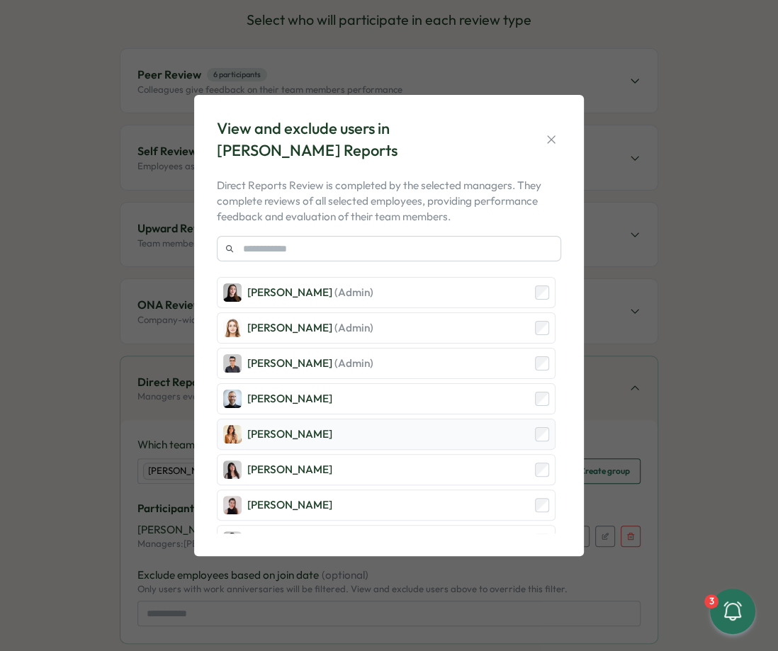
click at [324, 431] on div "[PERSON_NAME]" at bounding box center [386, 434] width 339 height 31
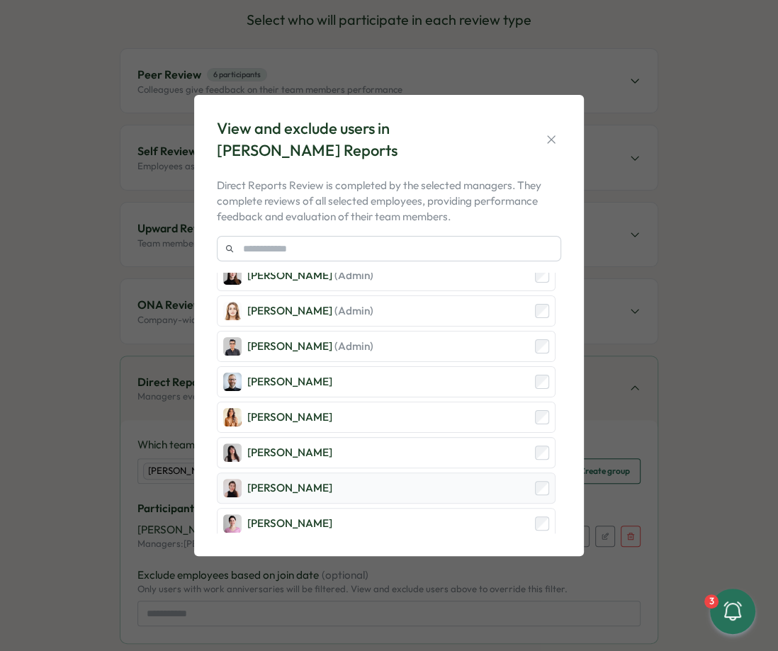
scroll to position [91, 0]
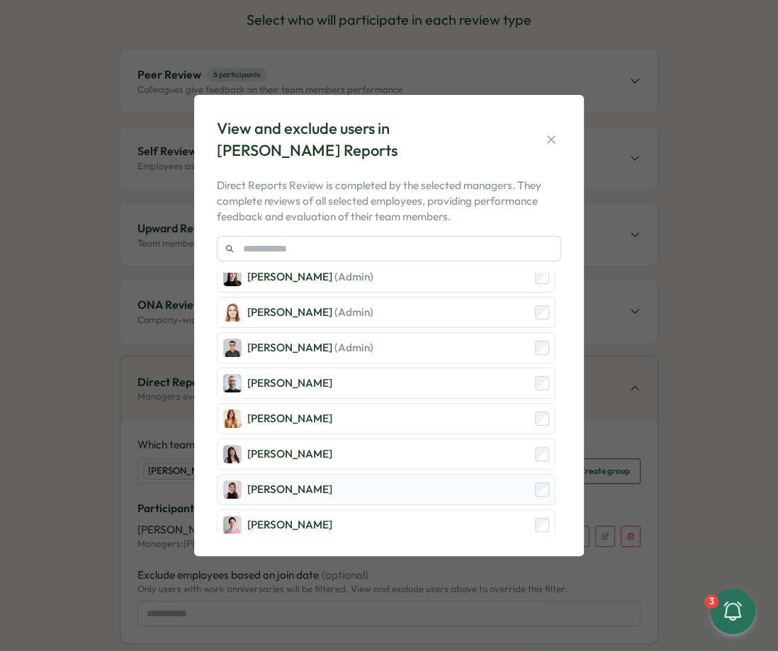
click at [309, 487] on div "[PERSON_NAME]" at bounding box center [386, 489] width 339 height 31
click at [346, 305] on span "(Admin)" at bounding box center [353, 311] width 39 height 13
click at [102, 266] on div "View and exclude users in [PERSON_NAME] Reports Direct Reports Review is comple…" at bounding box center [389, 325] width 778 height 651
click at [76, 289] on div "View and exclude users in [PERSON_NAME] Reports Direct Reports Review is comple…" at bounding box center [389, 325] width 778 height 651
click at [67, 304] on div "View and exclude users in [PERSON_NAME] Reports Direct Reports Review is comple…" at bounding box center [389, 325] width 778 height 651
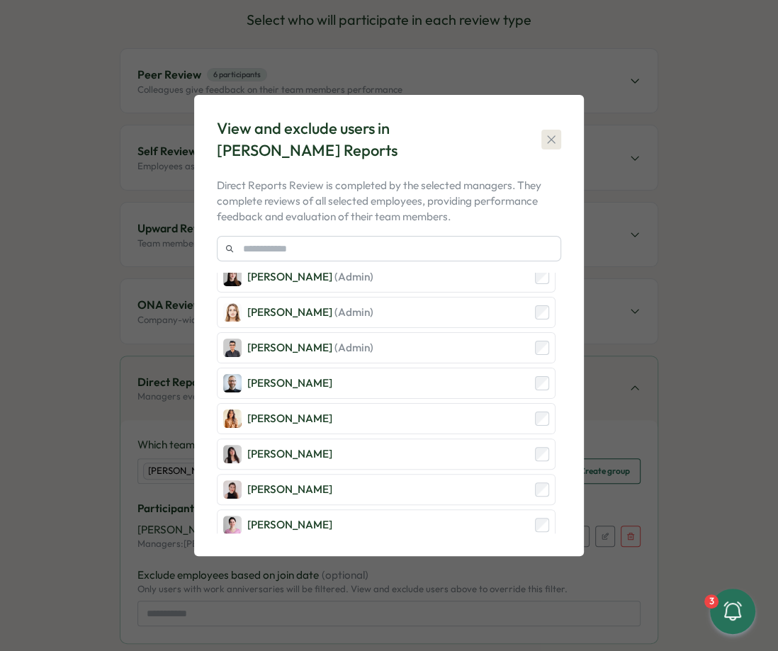
click at [552, 140] on icon "button" at bounding box center [551, 139] width 8 height 8
